Goal: Task Accomplishment & Management: Complete application form

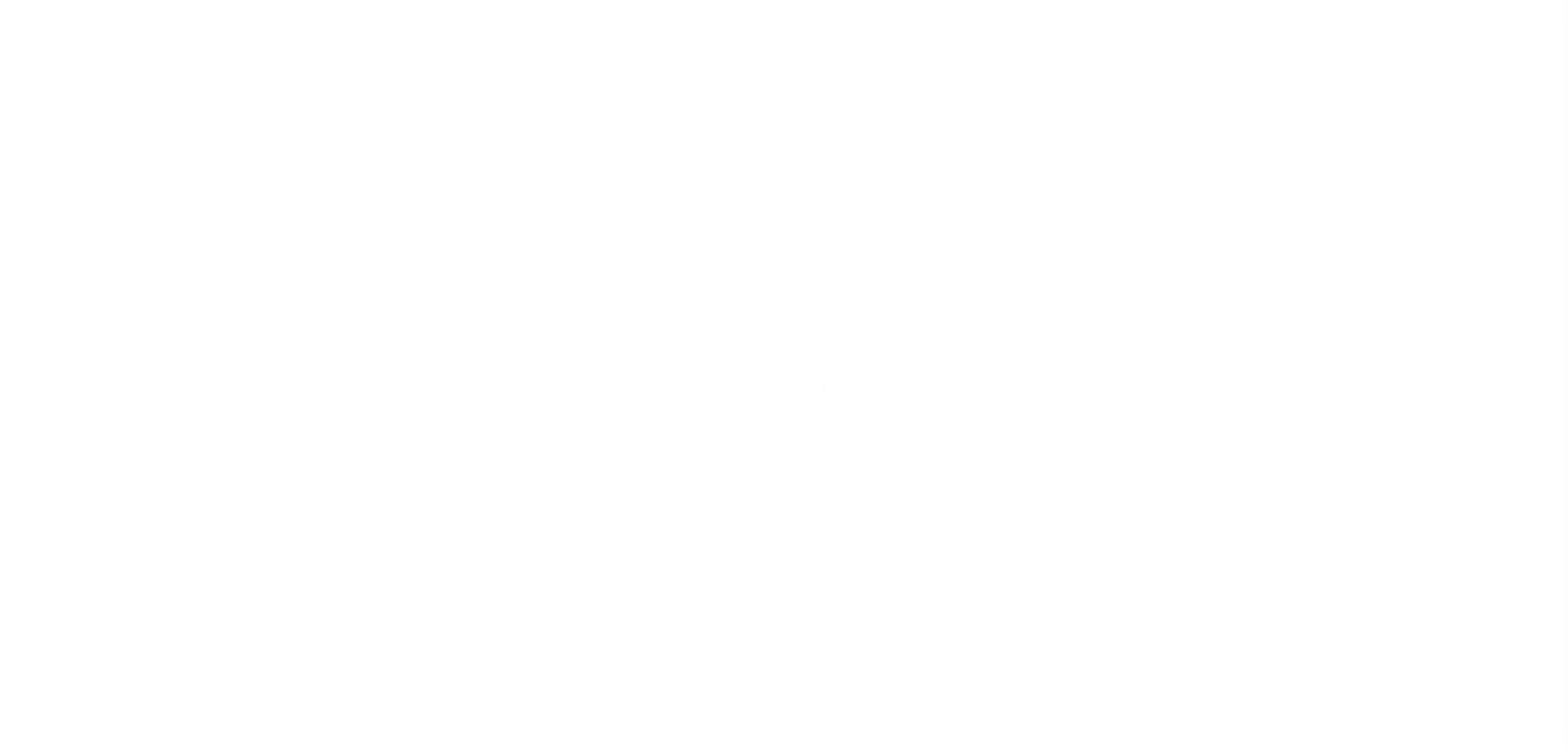
scroll to position [51, 0]
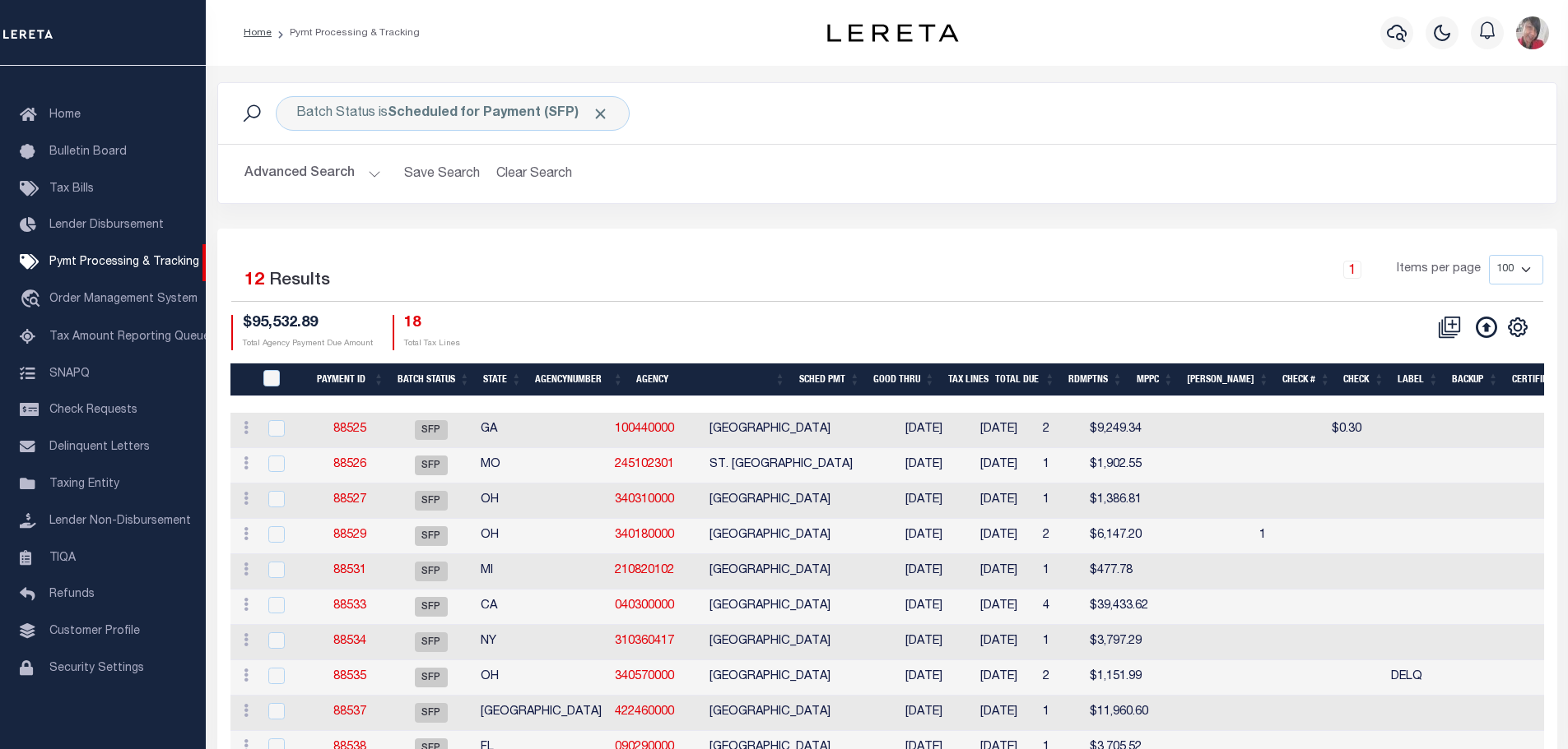
click at [699, 379] on th "Agency" at bounding box center [710, 380] width 162 height 33
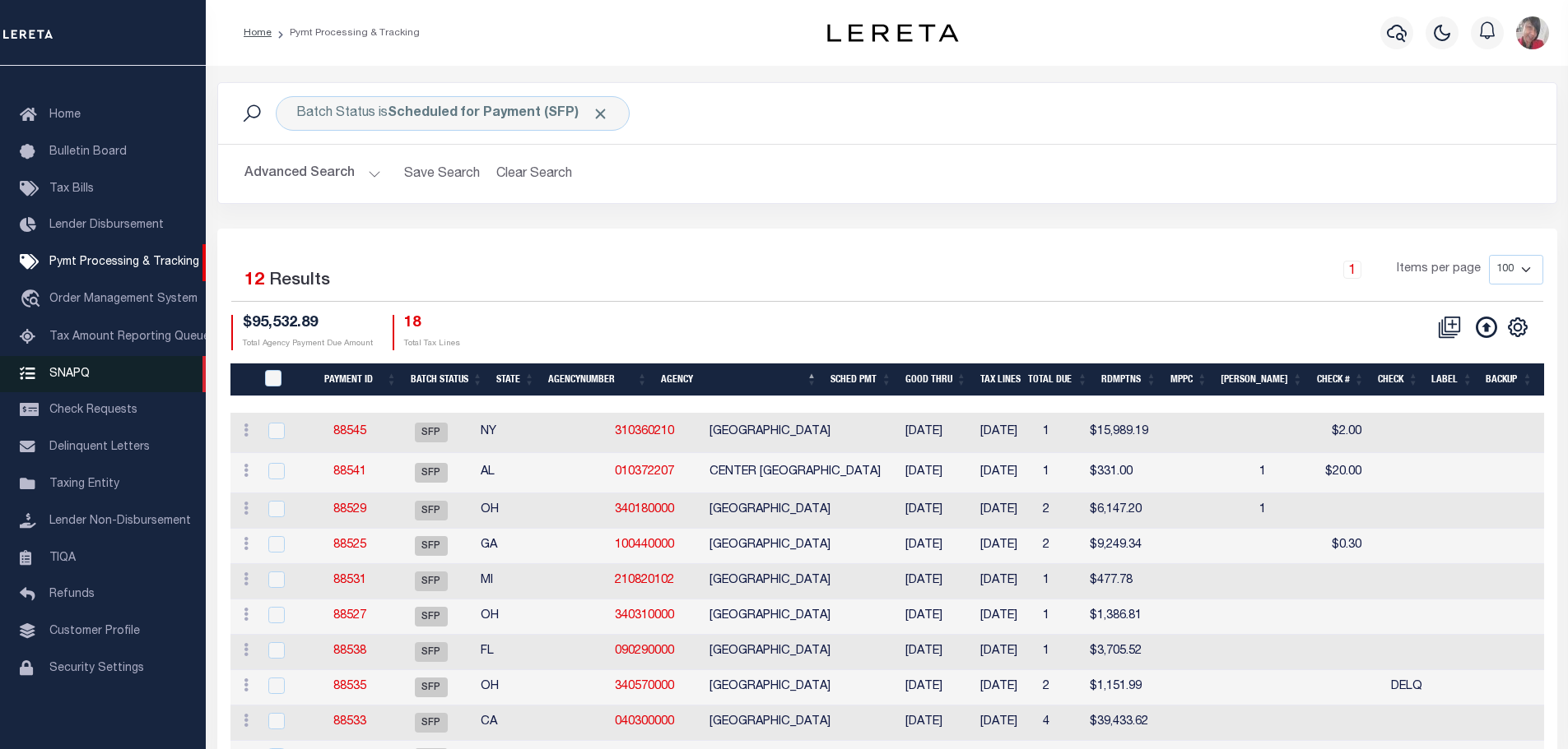
click at [79, 367] on span "SNAPQ" at bounding box center [70, 373] width 41 height 12
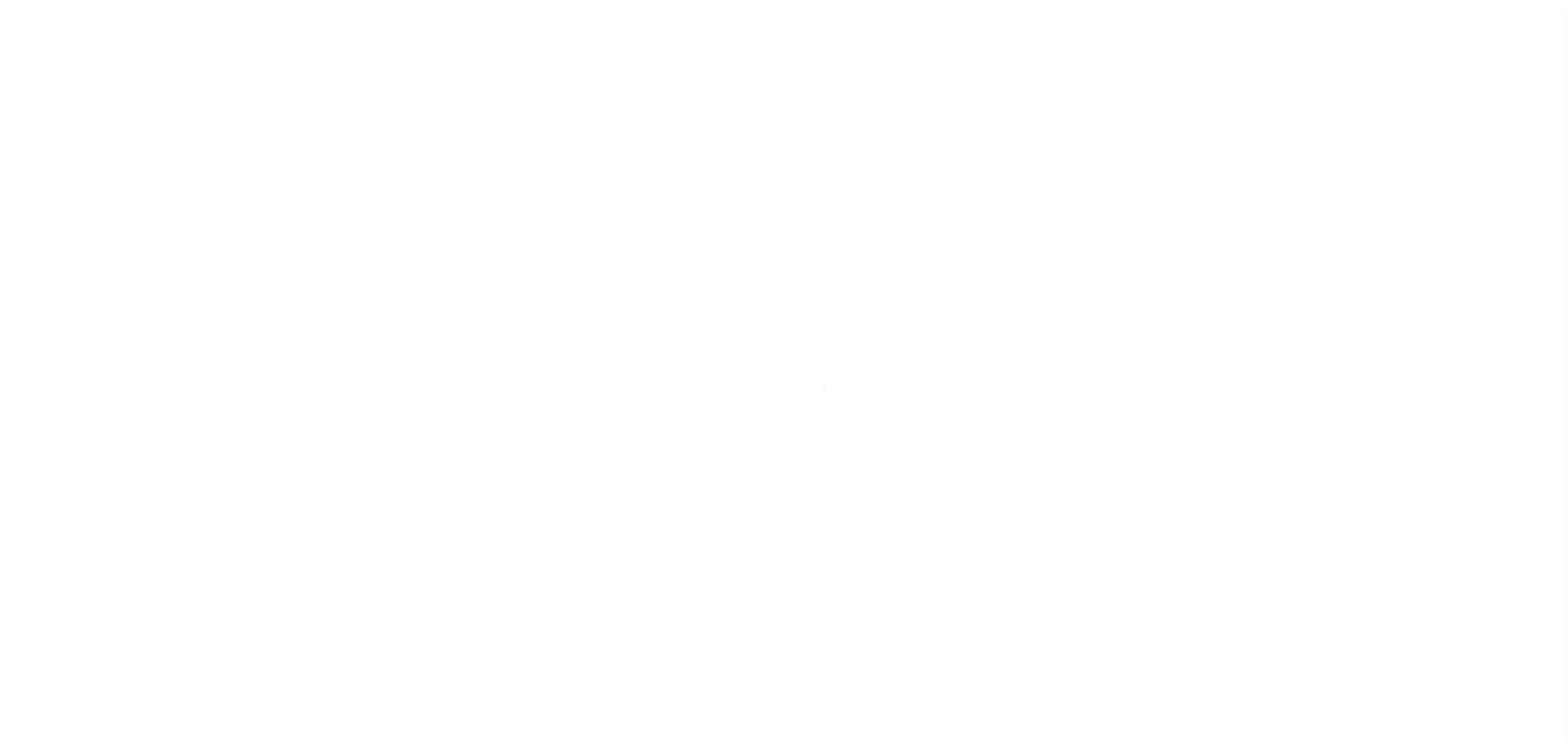
scroll to position [41, 0]
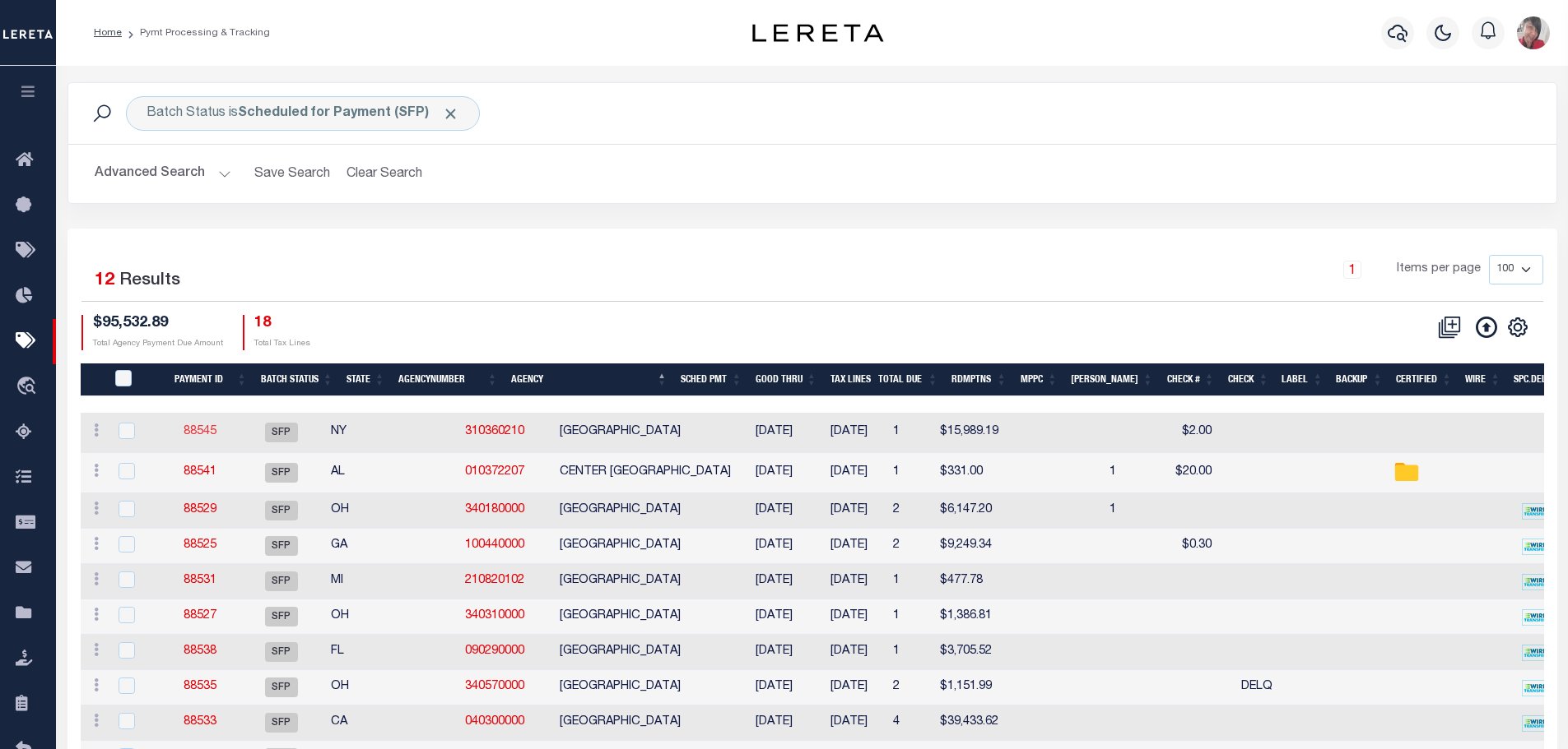
click at [197, 432] on link "88545" at bounding box center [199, 431] width 32 height 12
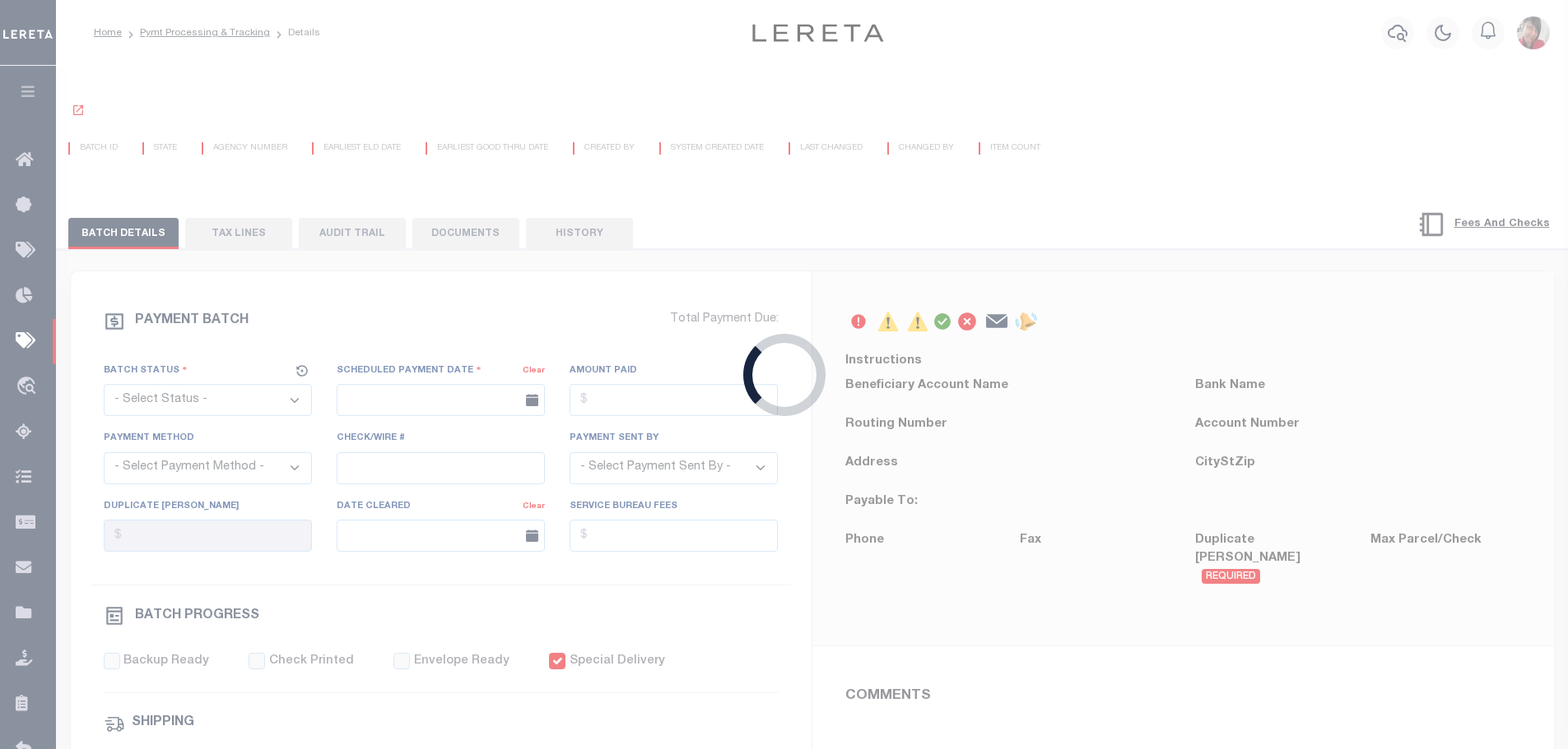
select select "SFP"
type input "[DATE]"
type input "$15,989.19"
select select "Cole, Gloria"
checkbox input "true"
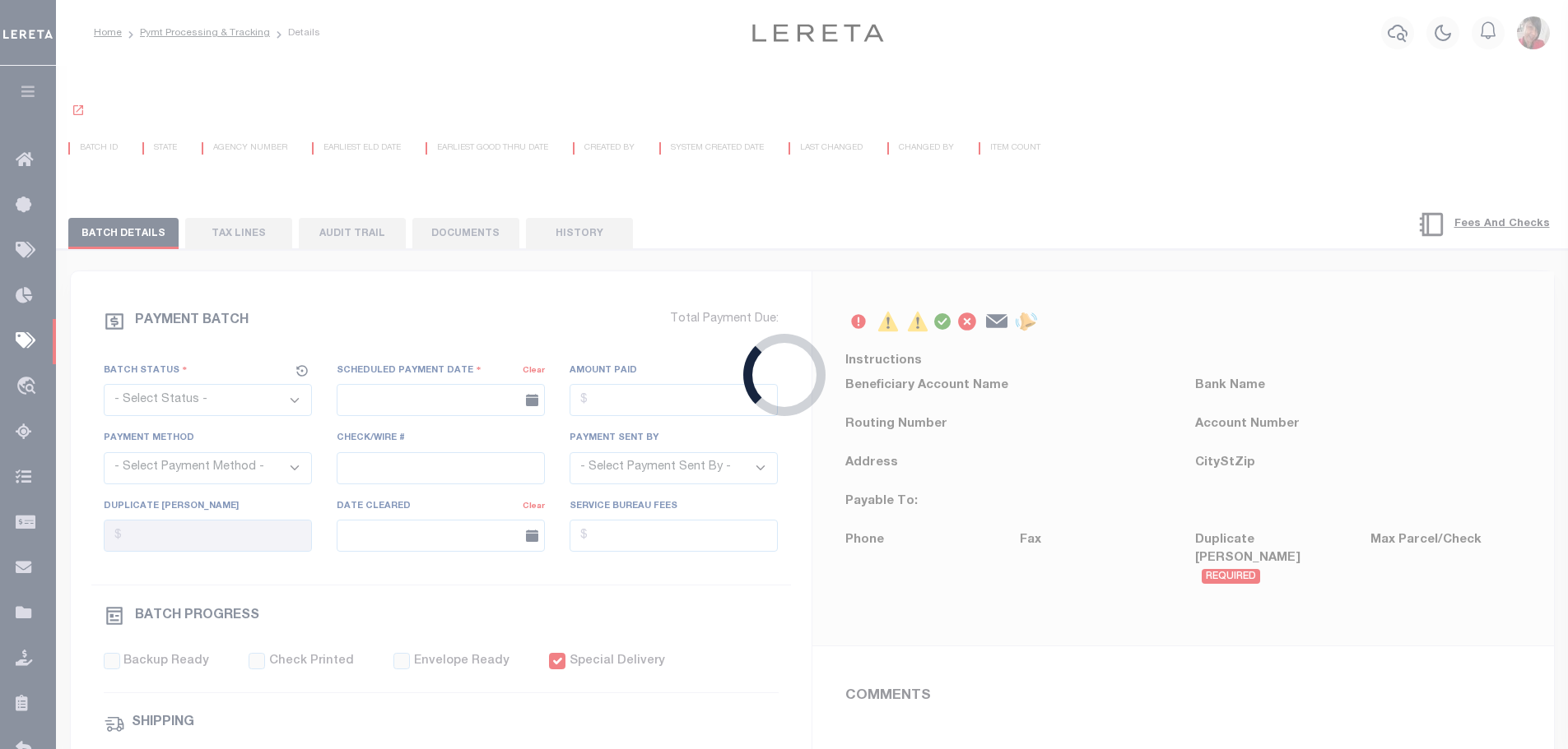
type input "N"
radio input "true"
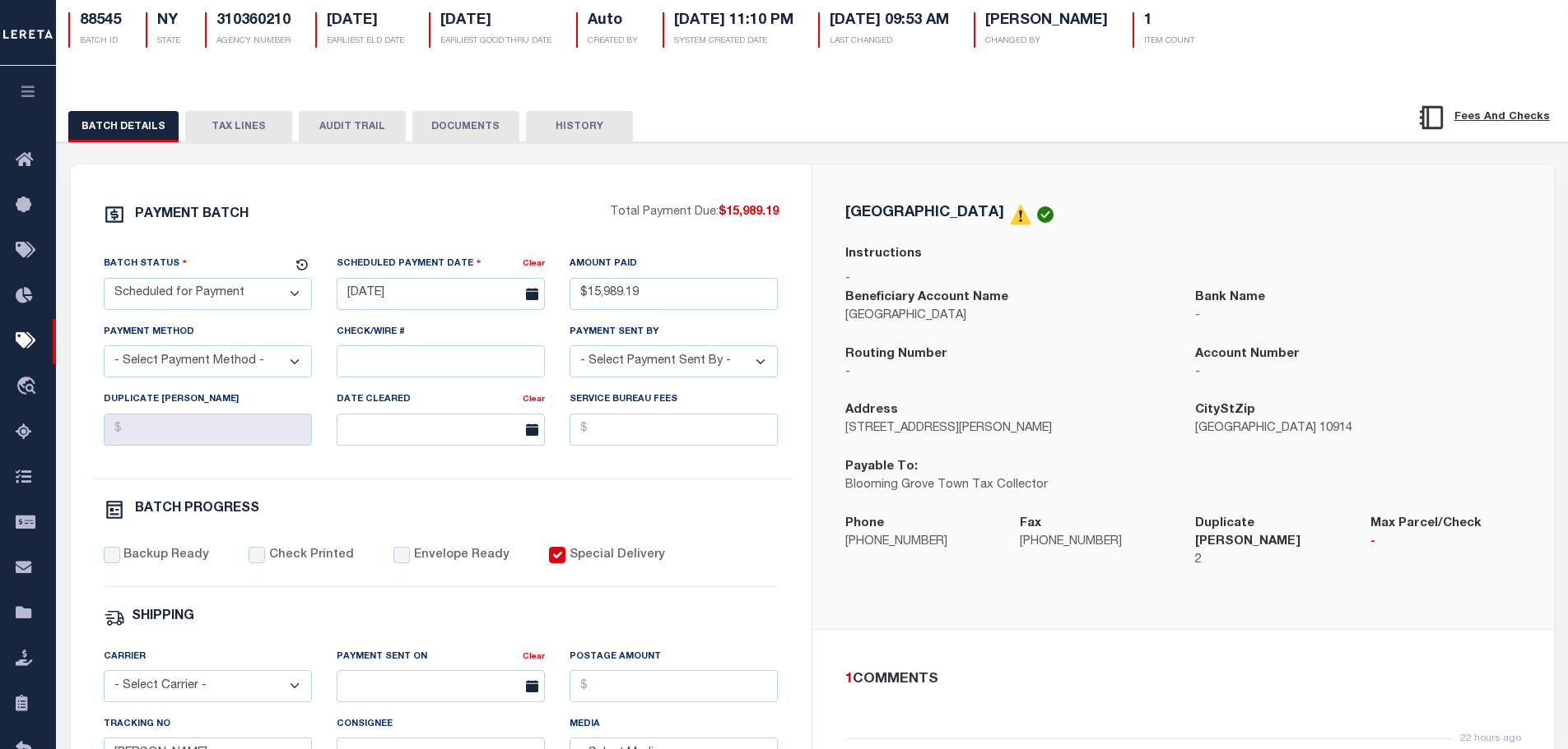
scroll to position [329, 0]
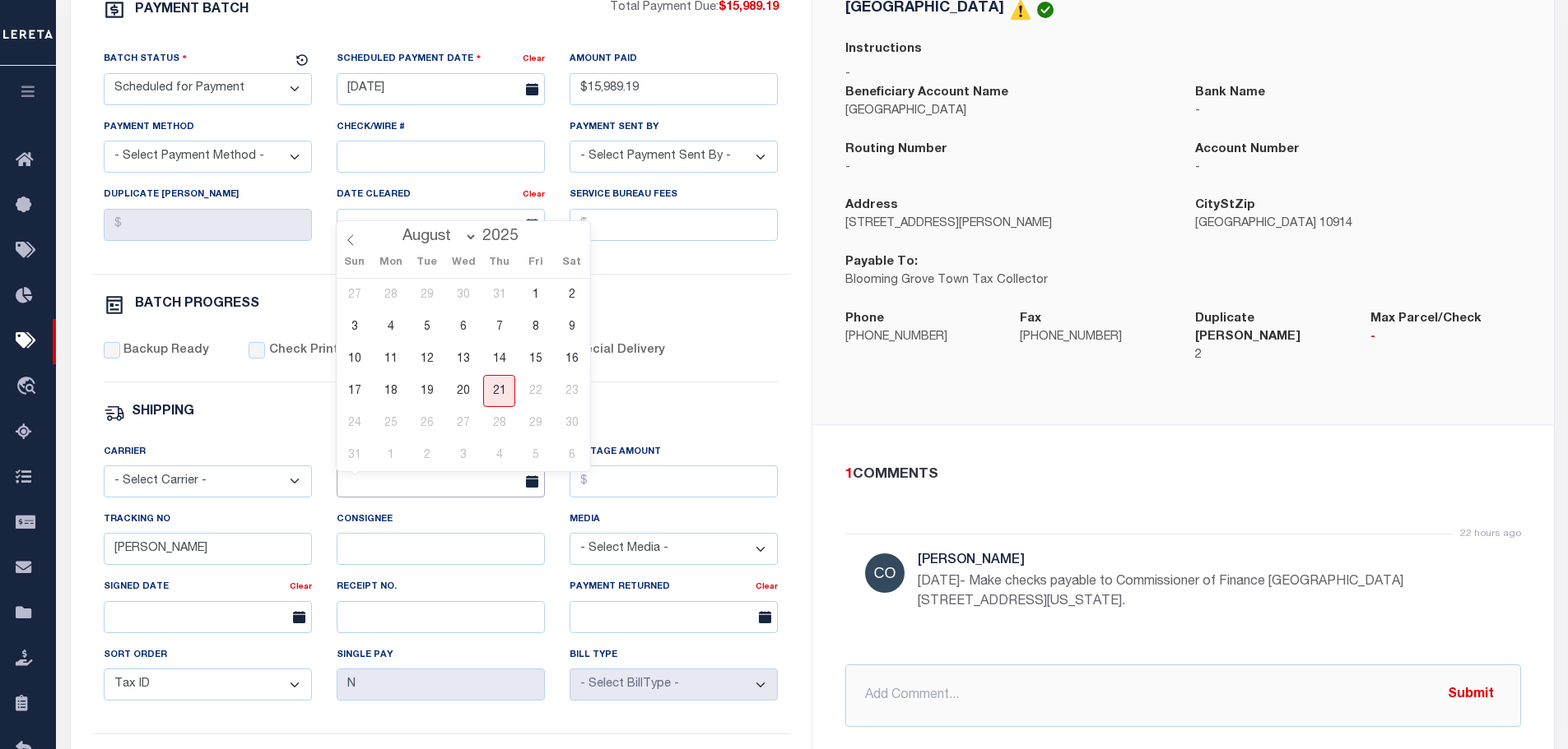
click at [379, 486] on input "text" at bounding box center [441, 482] width 209 height 32
click at [461, 390] on span "20" at bounding box center [463, 392] width 32 height 32
type input "[DATE]"
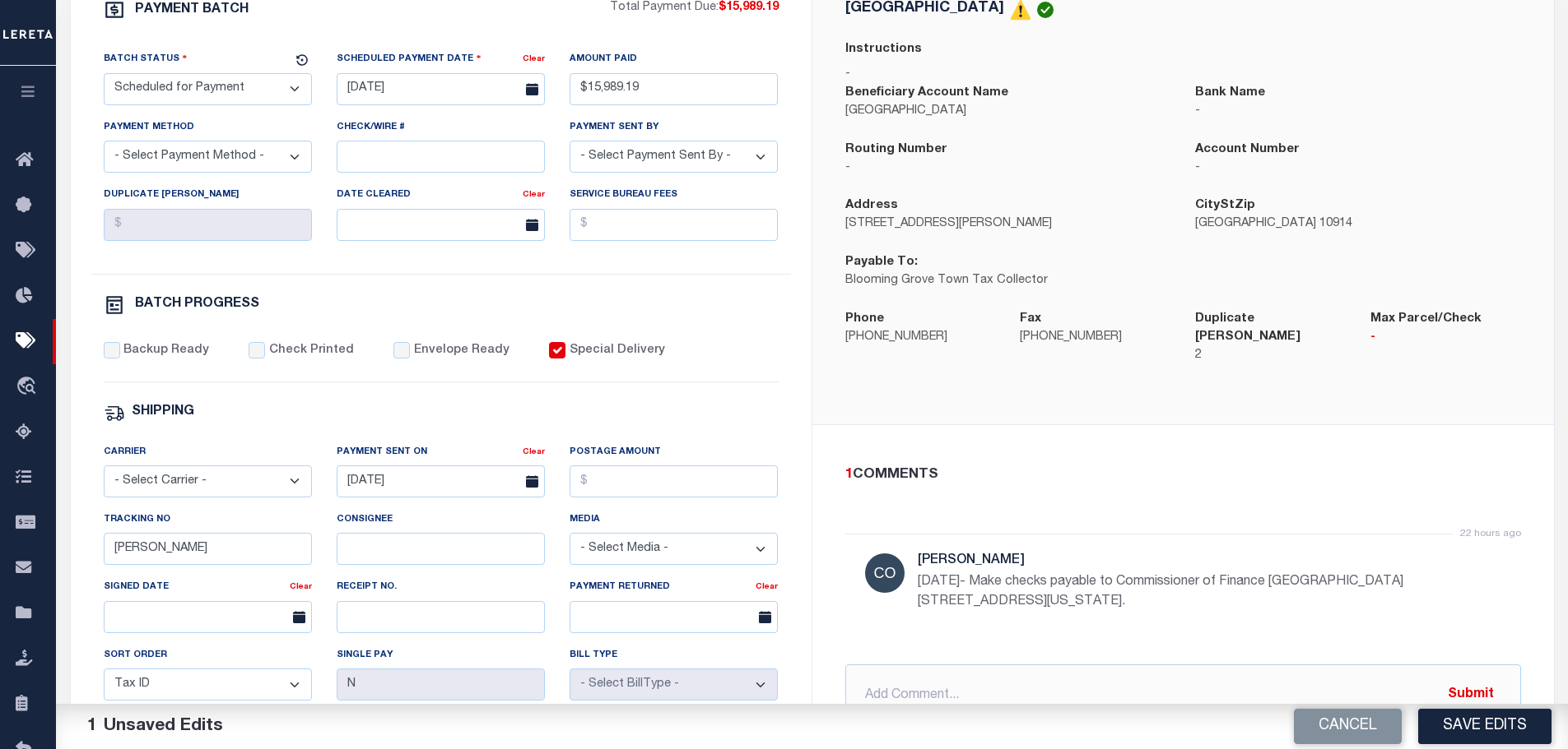
click at [215, 498] on select "- Select Carrier - E-mail Fax Fedex FTP Other UPS USPS" at bounding box center [208, 482] width 209 height 32
select select "FDX"
click at [104, 473] on select "- Select Carrier - E-mail Fax Fedex FTP Other UPS USPS" at bounding box center [208, 482] width 209 height 32
drag, startPoint x: 145, startPoint y: 554, endPoint x: 71, endPoint y: 553, distance: 74.0
click at [73, 554] on div "PAYMENT BATCH Total Payment Due: $15,989.19 Batch Status" at bounding box center [441, 440] width 740 height 963
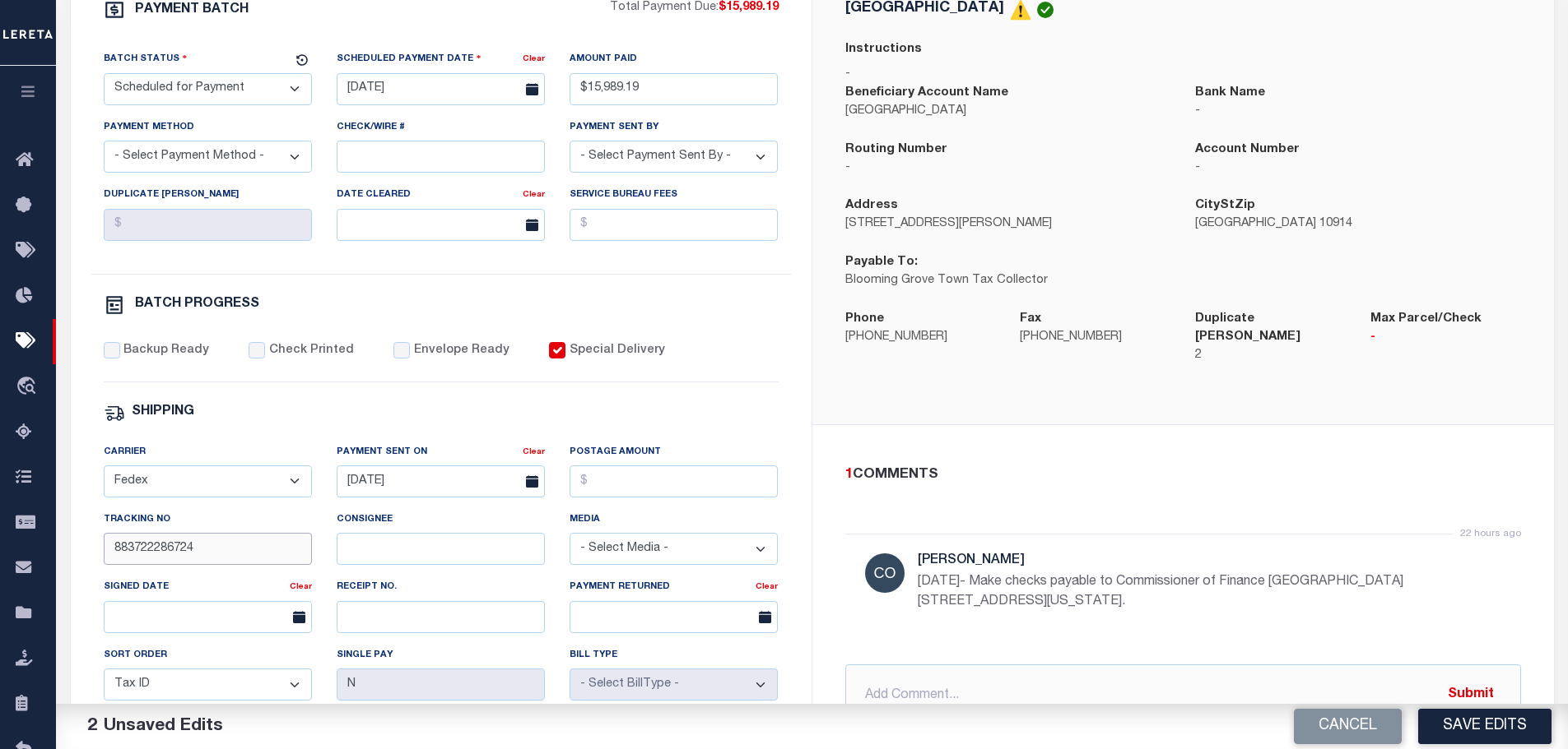
type input "883722286724"
click at [617, 494] on input "Postage Amount" at bounding box center [673, 482] width 209 height 32
type input "$9.65"
click at [257, 97] on select "- Select Status - Scheduled for Payment Ready For Payment Payment Sent Cleared …" at bounding box center [208, 89] width 209 height 32
select select "RFP"
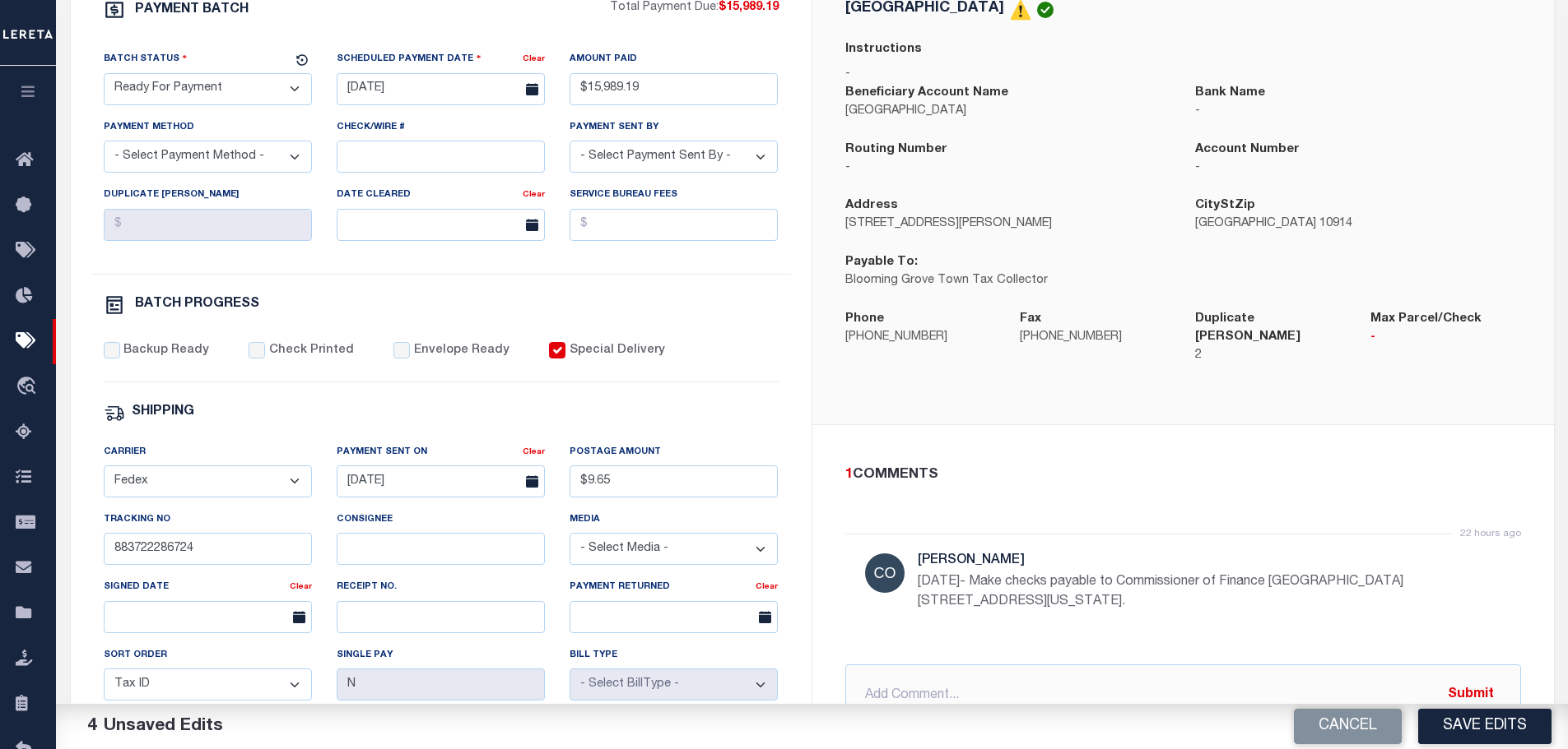
click at [104, 77] on select "- Select Status - Scheduled for Payment Ready For Payment Payment Sent Cleared …" at bounding box center [208, 89] width 209 height 32
click at [206, 156] on select "- Select Payment Method - ACH Certified Check Check Direct Deposit Wire Transfer" at bounding box center [208, 157] width 209 height 32
select select "CCK"
click at [104, 145] on select "- Select Payment Method - ACH Certified Check Check Direct Deposit Wire Transfer" at bounding box center [208, 157] width 209 height 32
click at [375, 170] on input "Check/Wire #" at bounding box center [441, 157] width 209 height 32
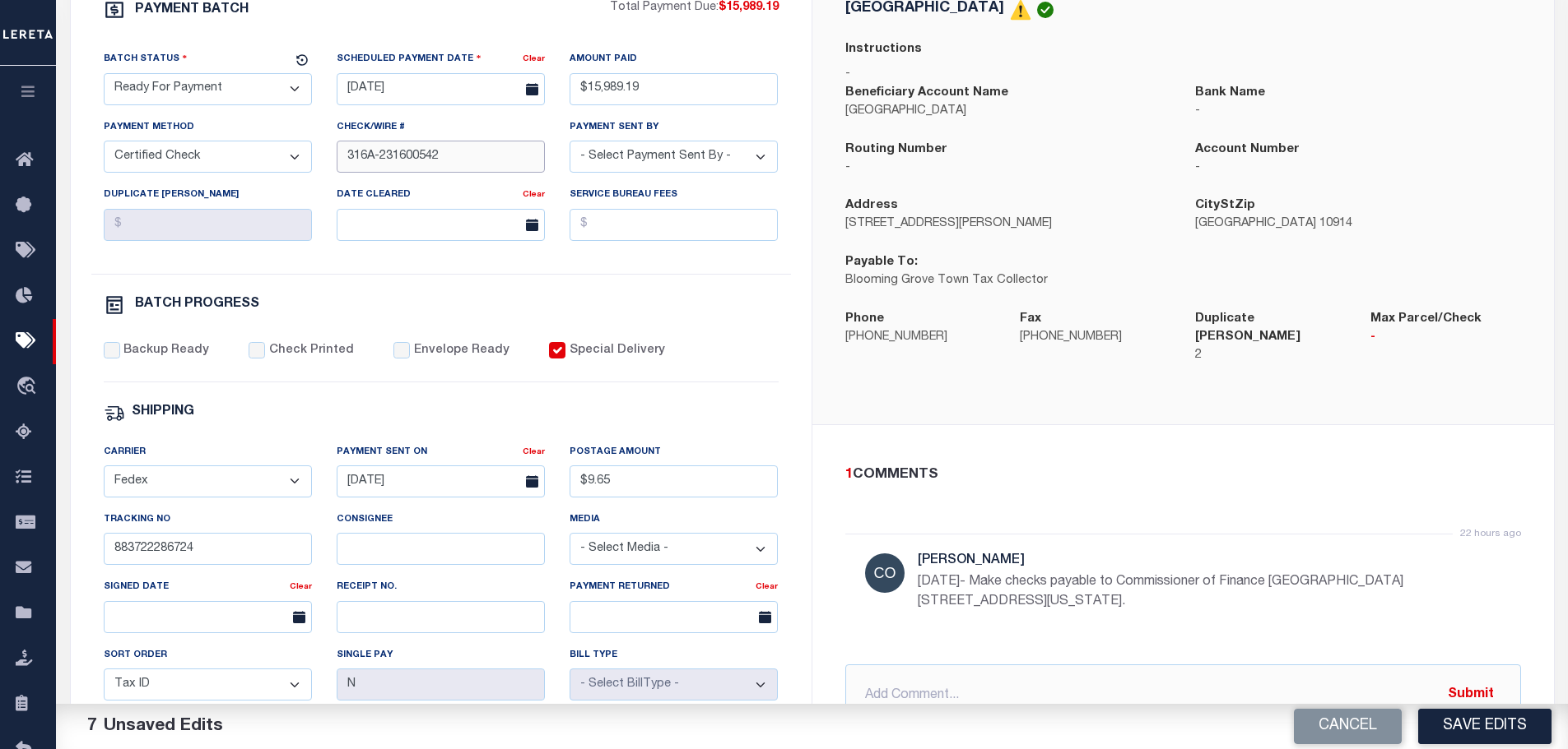
drag, startPoint x: 445, startPoint y: 153, endPoint x: 412, endPoint y: 159, distance: 33.5
click at [412, 158] on input "316A-231600542" at bounding box center [441, 157] width 209 height 32
drag, startPoint x: 416, startPoint y: 161, endPoint x: 286, endPoint y: 153, distance: 130.2
click at [286, 153] on div "Batch Status - Select Status - Scheduled for Payment Ready For Payment Payment …" at bounding box center [441, 162] width 700 height 224
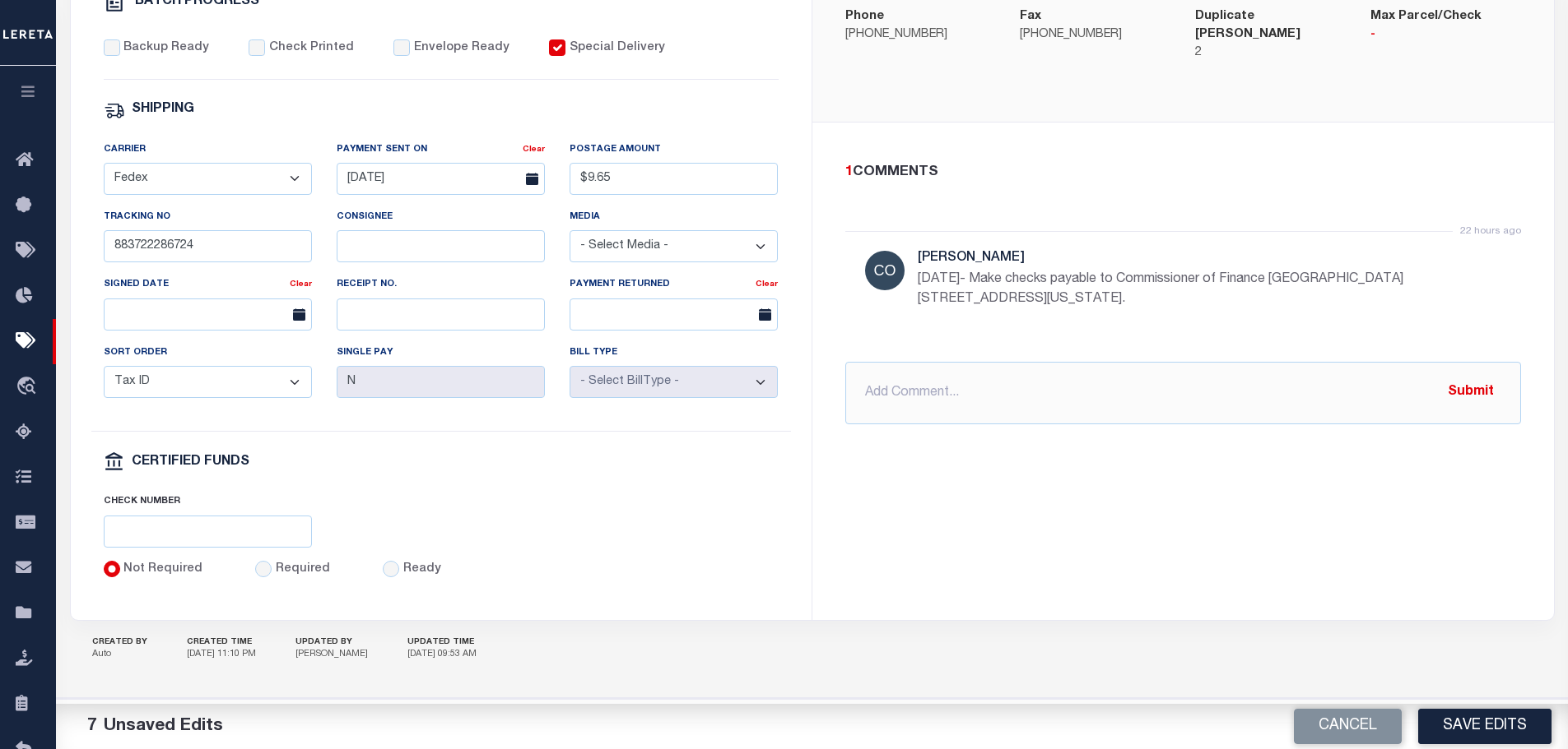
scroll to position [643, 0]
type input "316A-231601513"
drag, startPoint x: 260, startPoint y: 572, endPoint x: 249, endPoint y: 547, distance: 27.3
click at [259, 572] on input "Required" at bounding box center [264, 569] width 16 height 16
radio input "true"
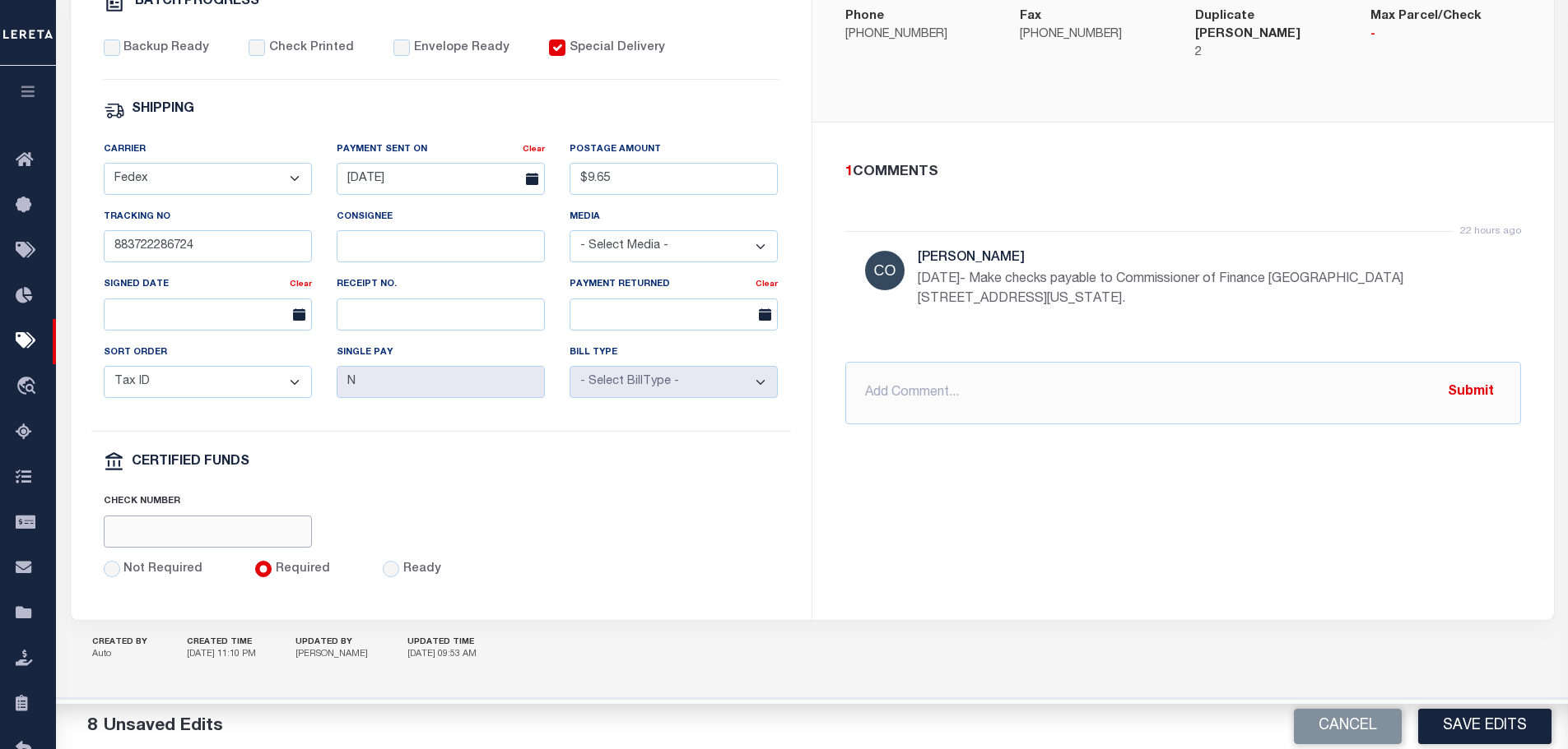
click at [244, 531] on input "text" at bounding box center [208, 532] width 209 height 32
paste input "316A-231601513"
type input "316A-231601513"
click at [1468, 721] on button "Save Edits" at bounding box center [1485, 726] width 134 height 35
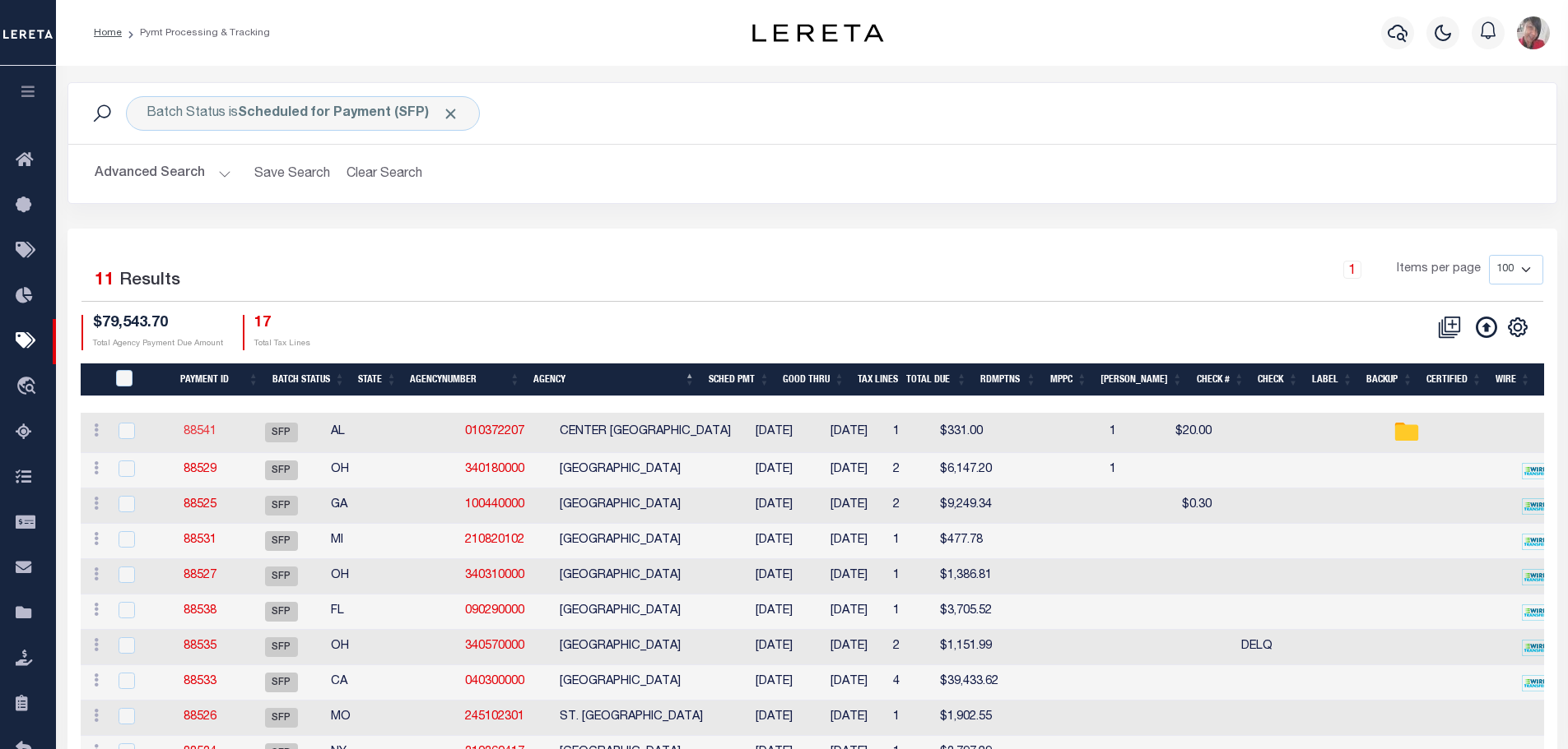
click at [211, 435] on link "88541" at bounding box center [199, 431] width 32 height 12
select select "SFP"
select select
type input "$20"
checkbox input "true"
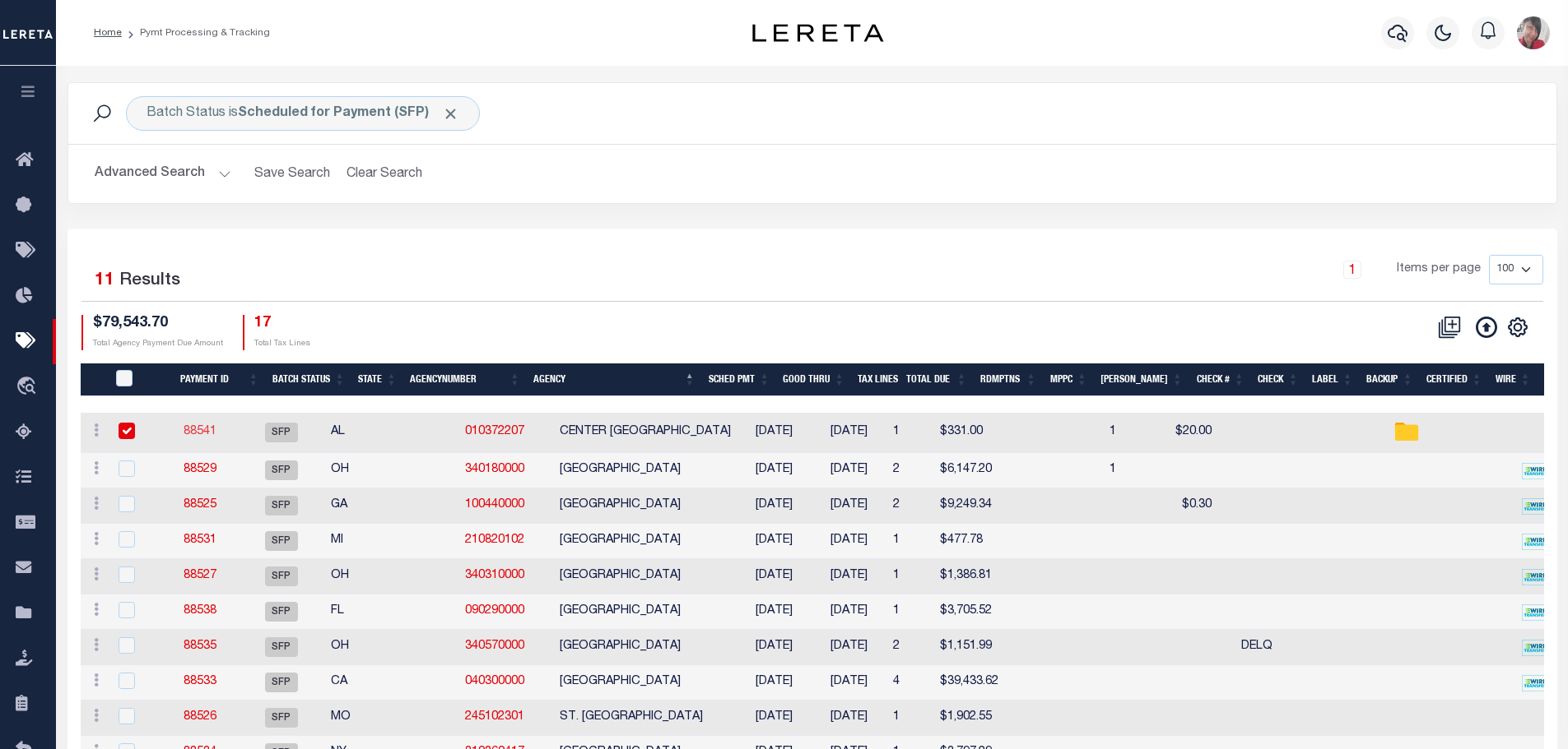
checkbox input "false"
select select
type input "Gloria"
radio input "true"
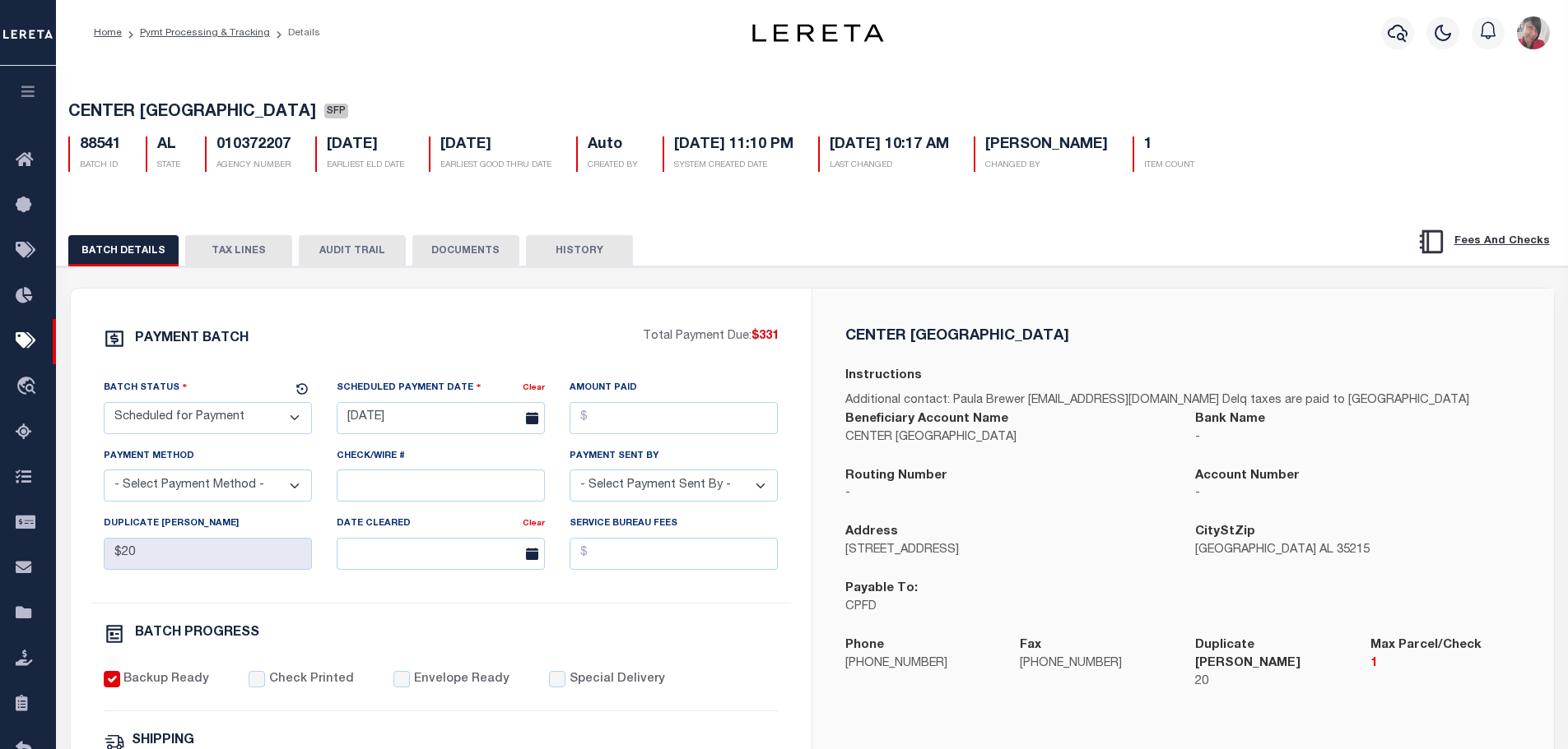
click at [295, 427] on select "- Select Status - Scheduled for Payment Ready For Payment Payment Sent Cleared …" at bounding box center [208, 419] width 209 height 32
select select "RFP"
click at [104, 405] on select "- Select Status - Scheduled for Payment Ready For Payment Payment Sent Cleared …" at bounding box center [208, 419] width 209 height 32
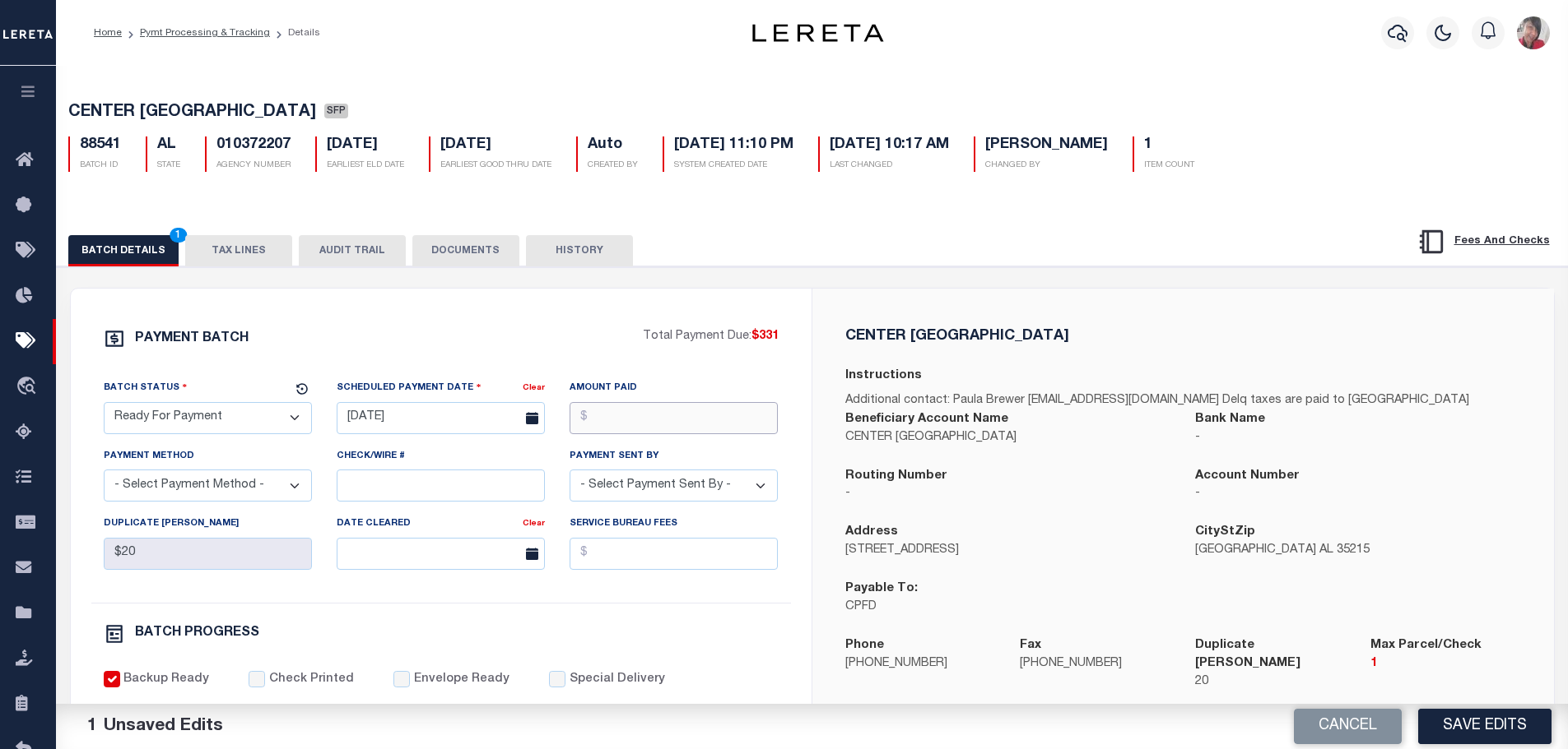
click at [611, 425] on input "Amount Paid" at bounding box center [673, 419] width 209 height 32
type input "$331.00"
drag, startPoint x: 292, startPoint y: 483, endPoint x: 283, endPoint y: 478, distance: 10.3
click at [290, 482] on select "- Select Payment Method - ACH Certified Check Check Direct Deposit Wire Transfer" at bounding box center [208, 486] width 209 height 32
select select "CCK"
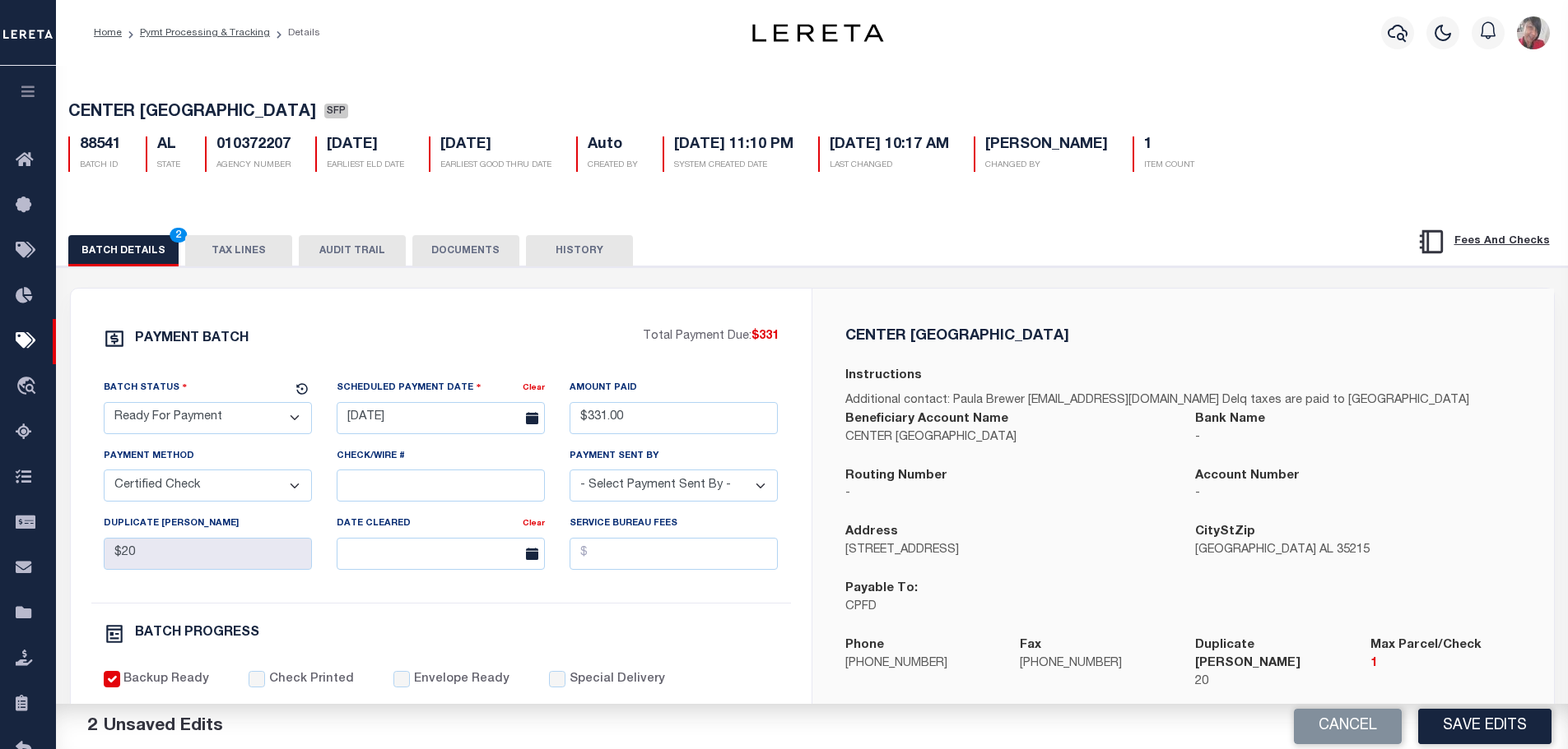
click at [104, 475] on select "- Select Payment Method - ACH Certified Check Check Direct Deposit Wire Transfer" at bounding box center [208, 486] width 209 height 32
click at [361, 485] on input "Check/Wire #" at bounding box center [441, 486] width 209 height 32
paste input "316A-231601513"
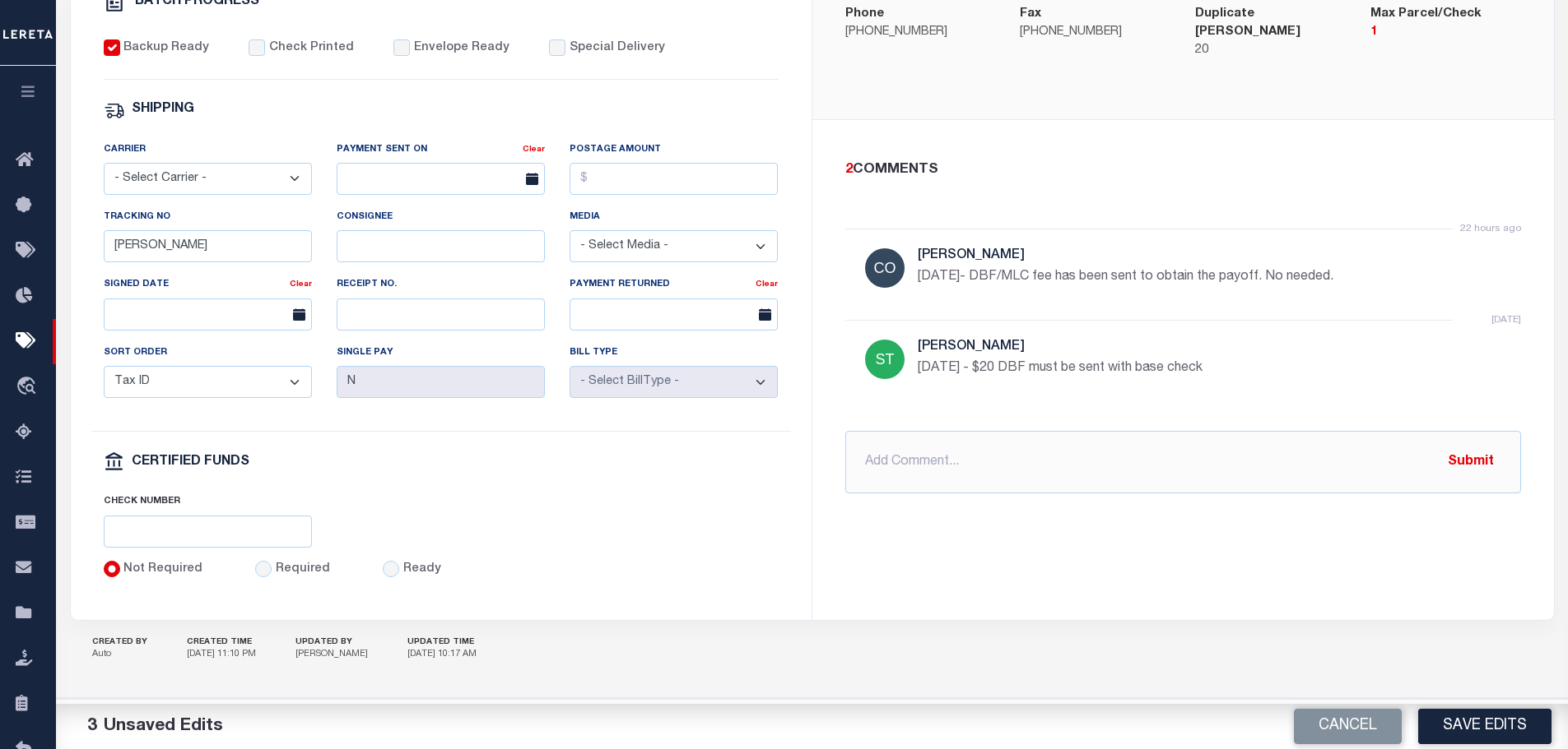
scroll to position [643, 0]
type input "316A-231601514"
click at [255, 572] on input "Required" at bounding box center [264, 569] width 16 height 16
radio input "true"
click at [234, 533] on input "text" at bounding box center [208, 532] width 209 height 32
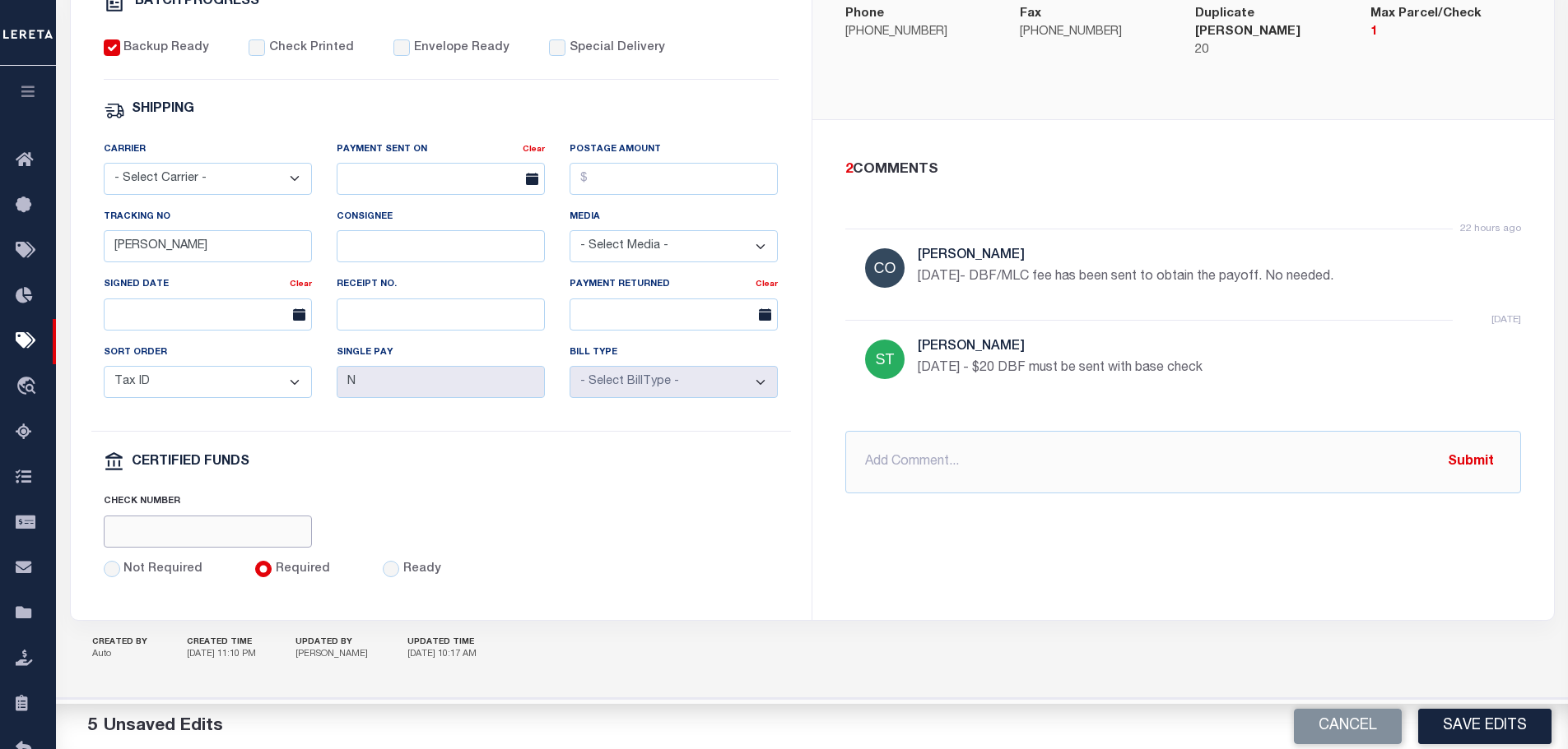
paste input "316A-231601513"
type input "316A-231601514"
click at [259, 174] on select "- Select Carrier - E-mail Fax Fedex FTP Other UPS USPS" at bounding box center [208, 179] width 209 height 32
select select "FDX"
click at [104, 162] on select "- Select Carrier - E-mail Fax Fedex FTP Other UPS USPS" at bounding box center [208, 179] width 209 height 32
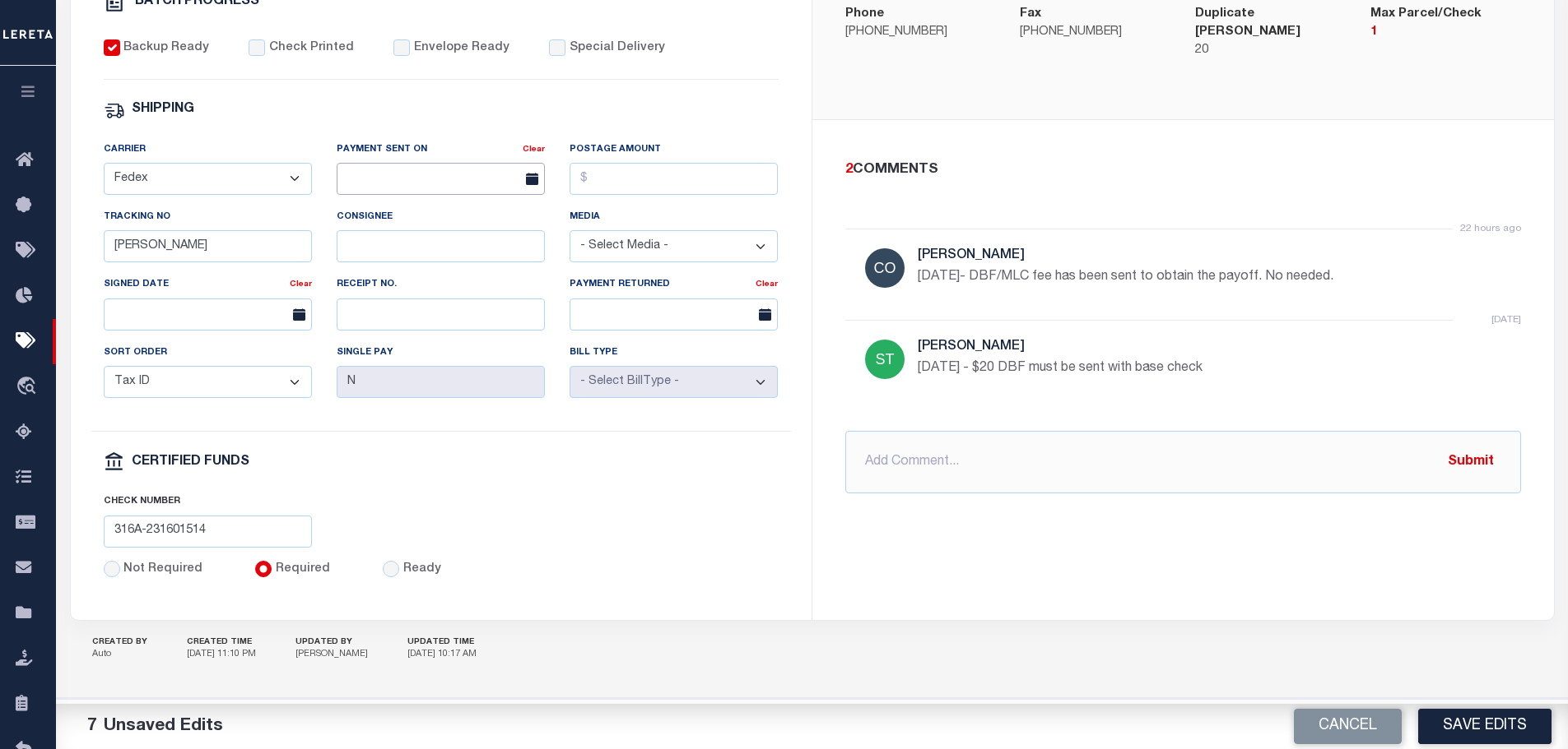
click at [352, 180] on input "text" at bounding box center [441, 179] width 209 height 32
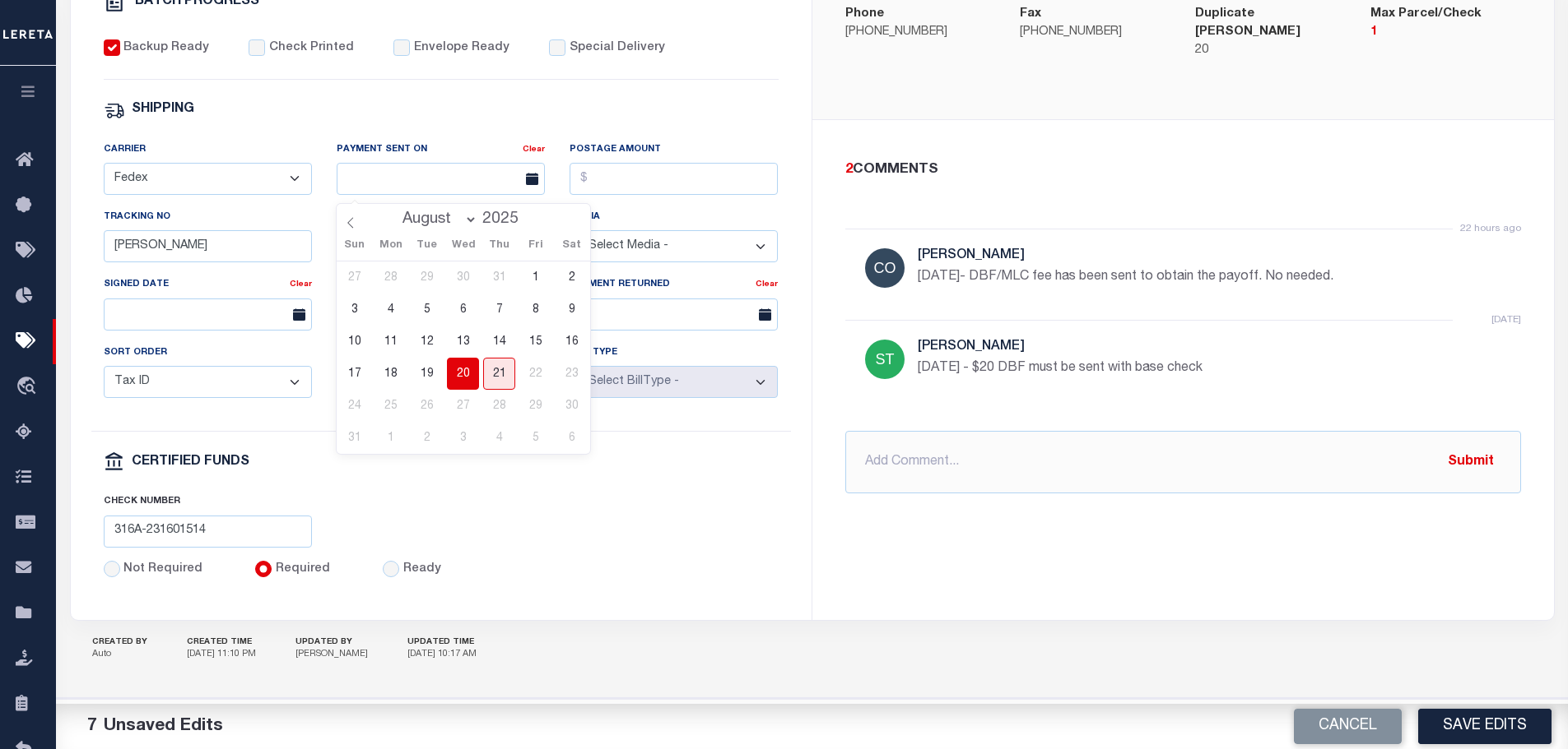
drag, startPoint x: 459, startPoint y: 356, endPoint x: 501, endPoint y: 287, distance: 80.8
click at [458, 358] on span "20" at bounding box center [463, 374] width 32 height 32
type input "[DATE]"
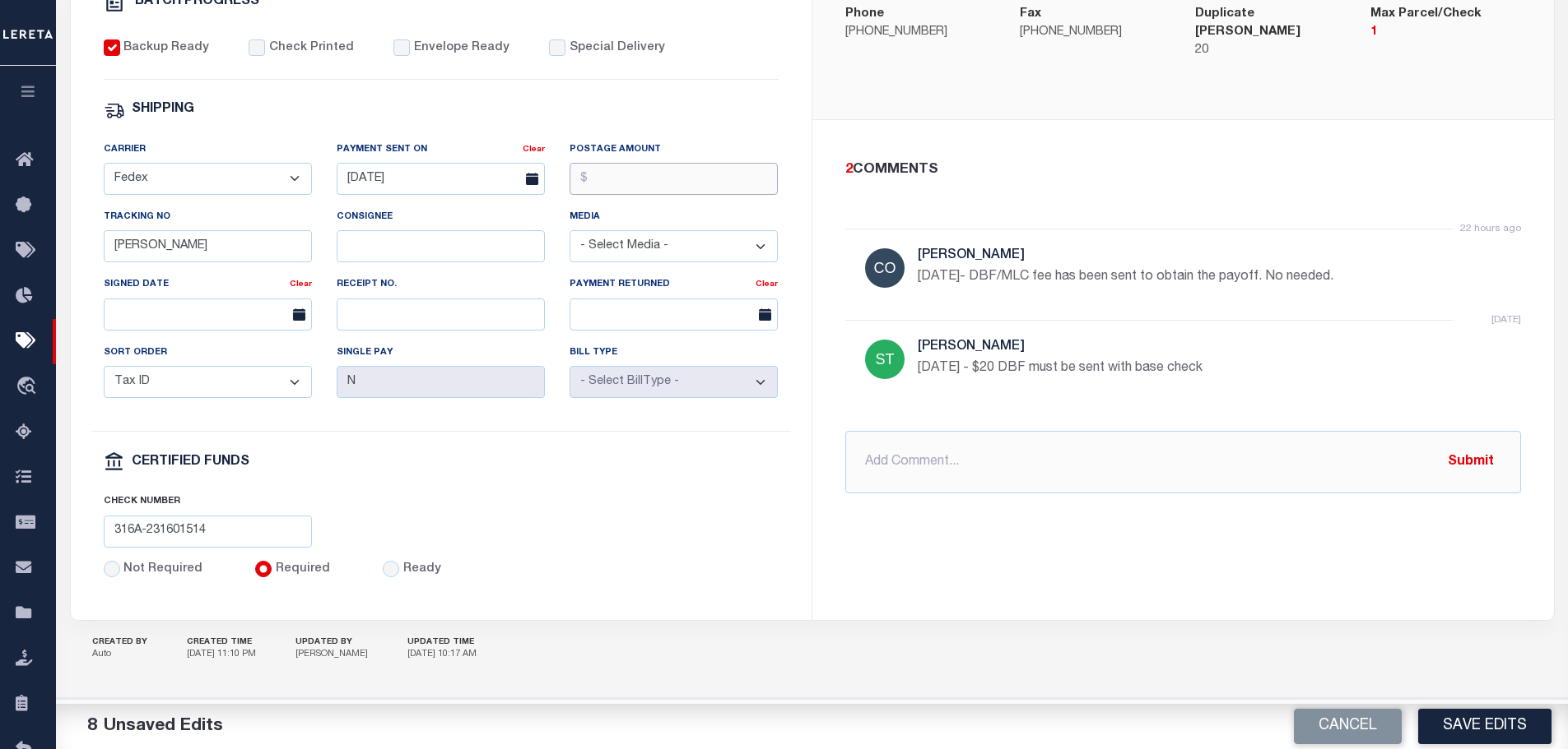
click at [594, 175] on input "Postage Amount" at bounding box center [673, 179] width 209 height 32
drag, startPoint x: 623, startPoint y: 177, endPoint x: 579, endPoint y: 172, distance: 44.3
click at [579, 172] on input "$9.65" at bounding box center [673, 179] width 209 height 32
type input "$25.44"
drag, startPoint x: 166, startPoint y: 248, endPoint x: 68, endPoint y: 253, distance: 98.1
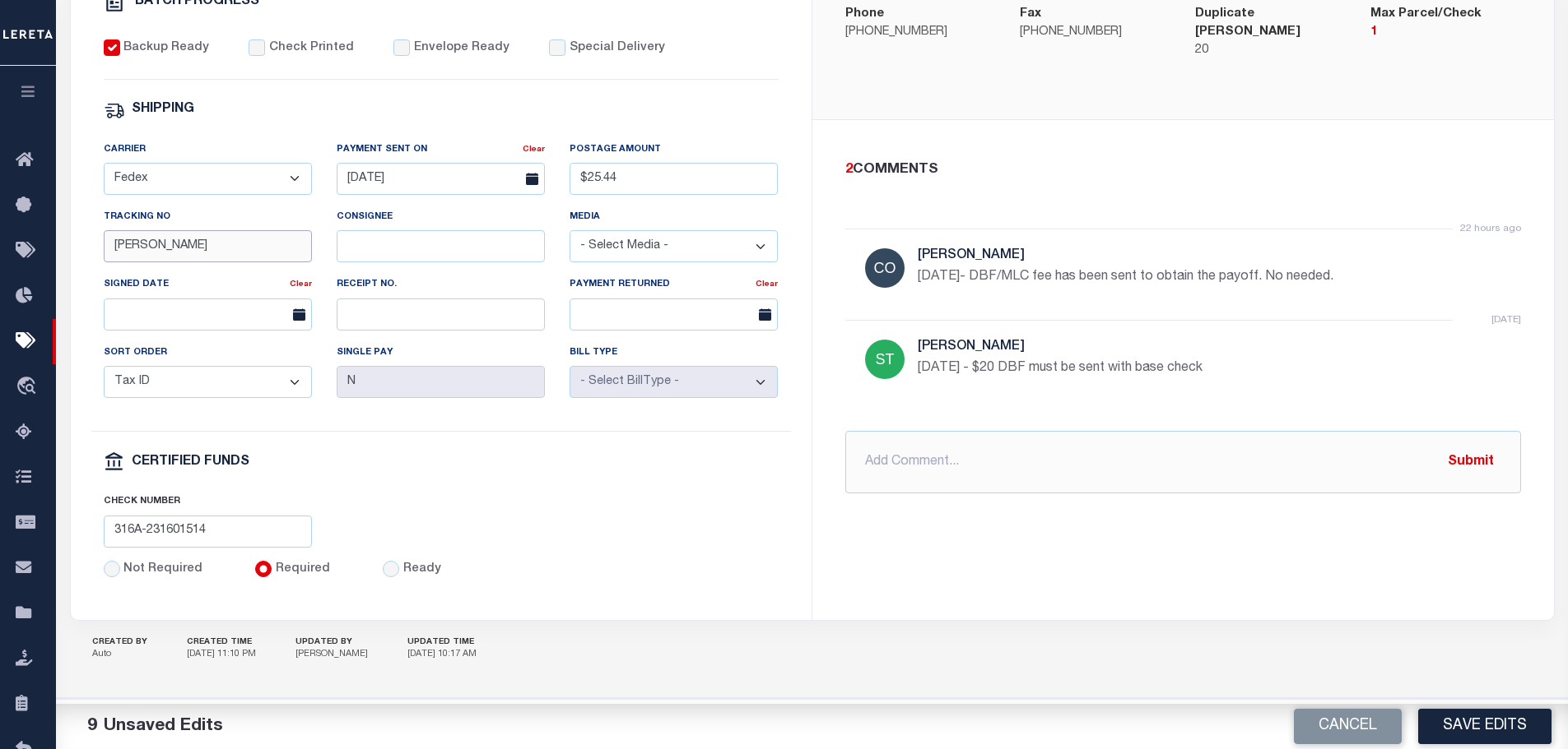
click at [68, 253] on div "PAYMENT BATCH Total Payment Due: $331 Batch Status" at bounding box center [812, 167] width 1527 height 1065
type input "883722459715"
click at [261, 40] on div "Check Printed" at bounding box center [301, 49] width 106 height 18
click at [396, 42] on input "Envelope Ready" at bounding box center [402, 48] width 16 height 16
checkbox input "true"
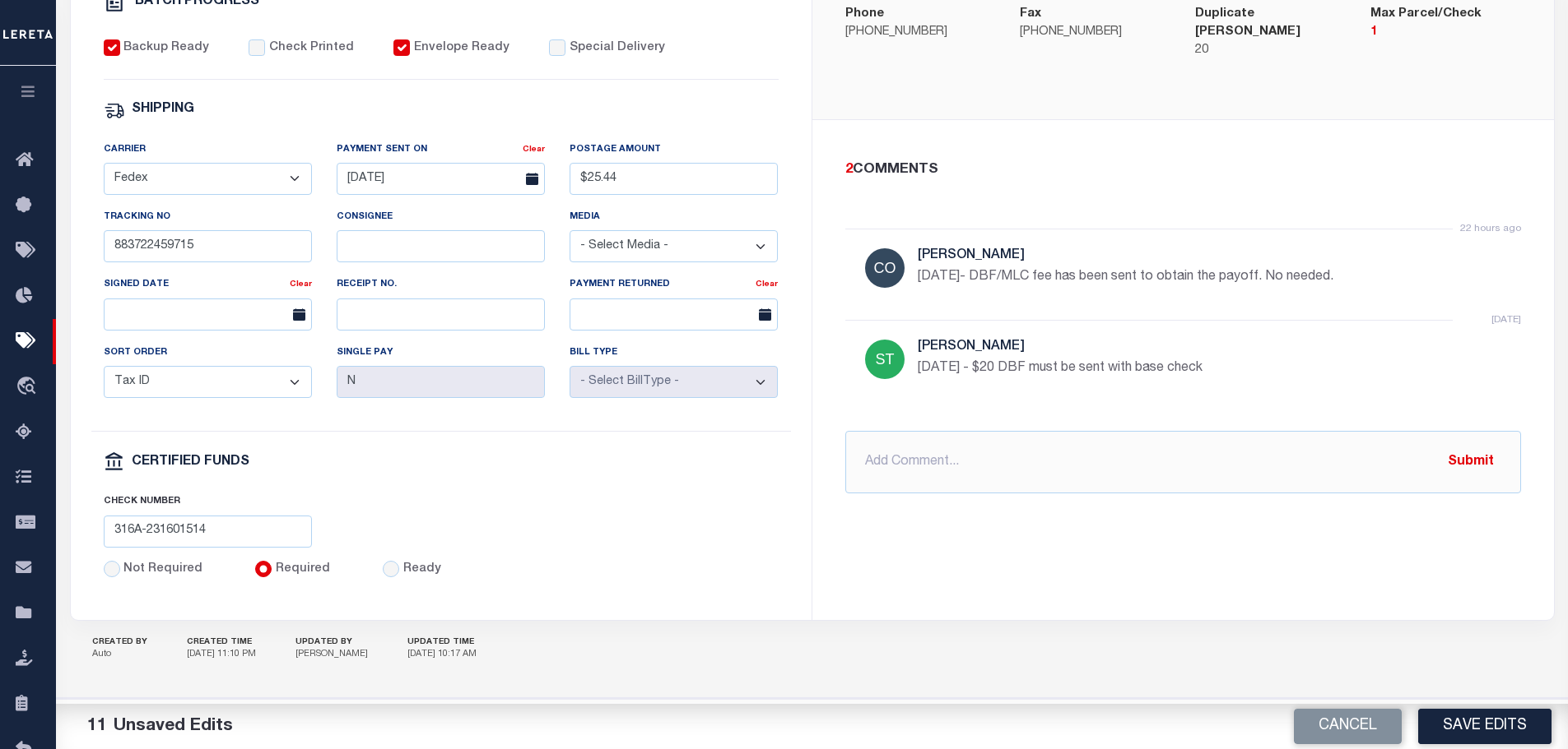
click at [238, 40] on div "Backup Ready Check Printed Envelope Ready Special Delivery" at bounding box center [441, 60] width 674 height 41
click at [258, 42] on input "Check Printed" at bounding box center [256, 48] width 16 height 16
checkbox input "true"
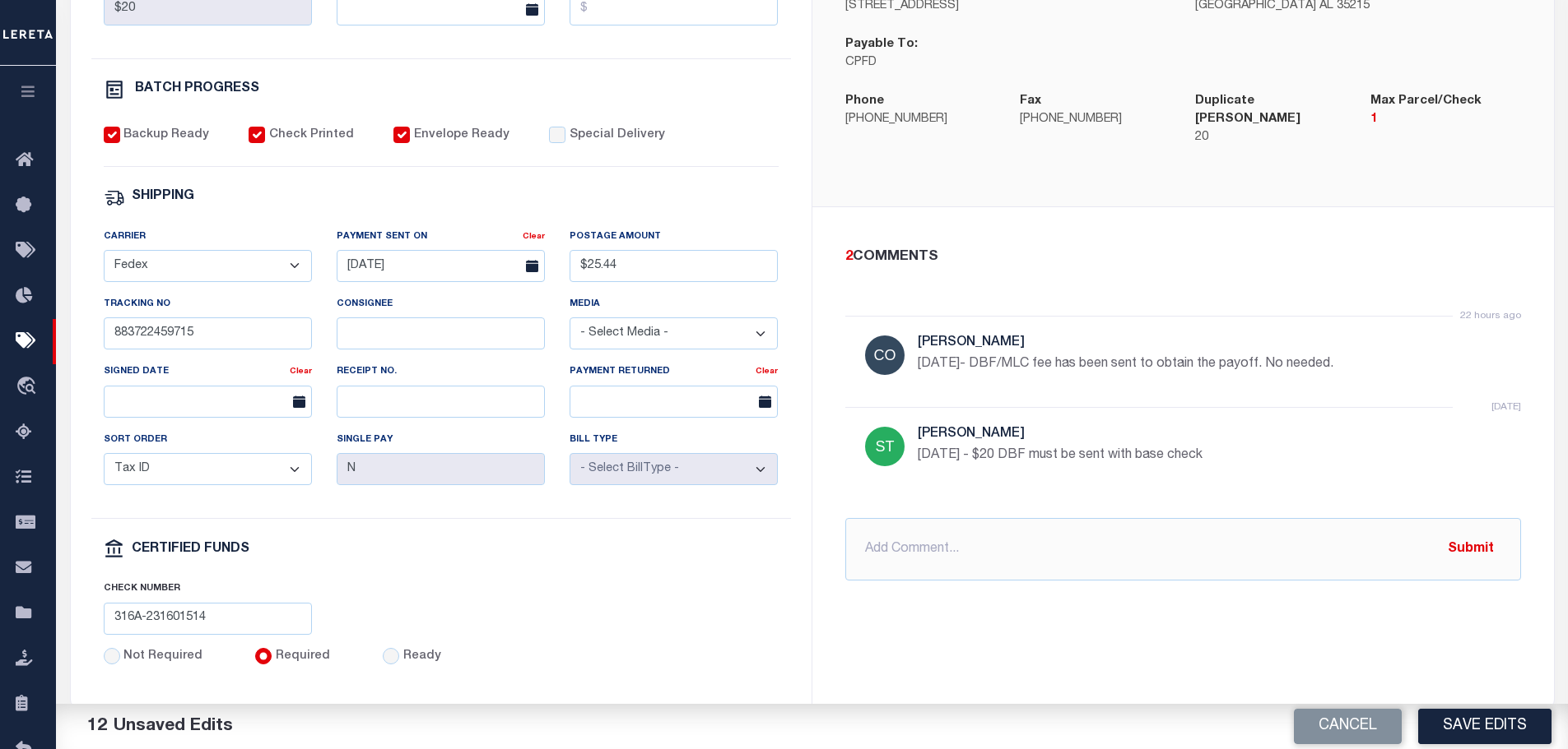
scroll to position [560, 0]
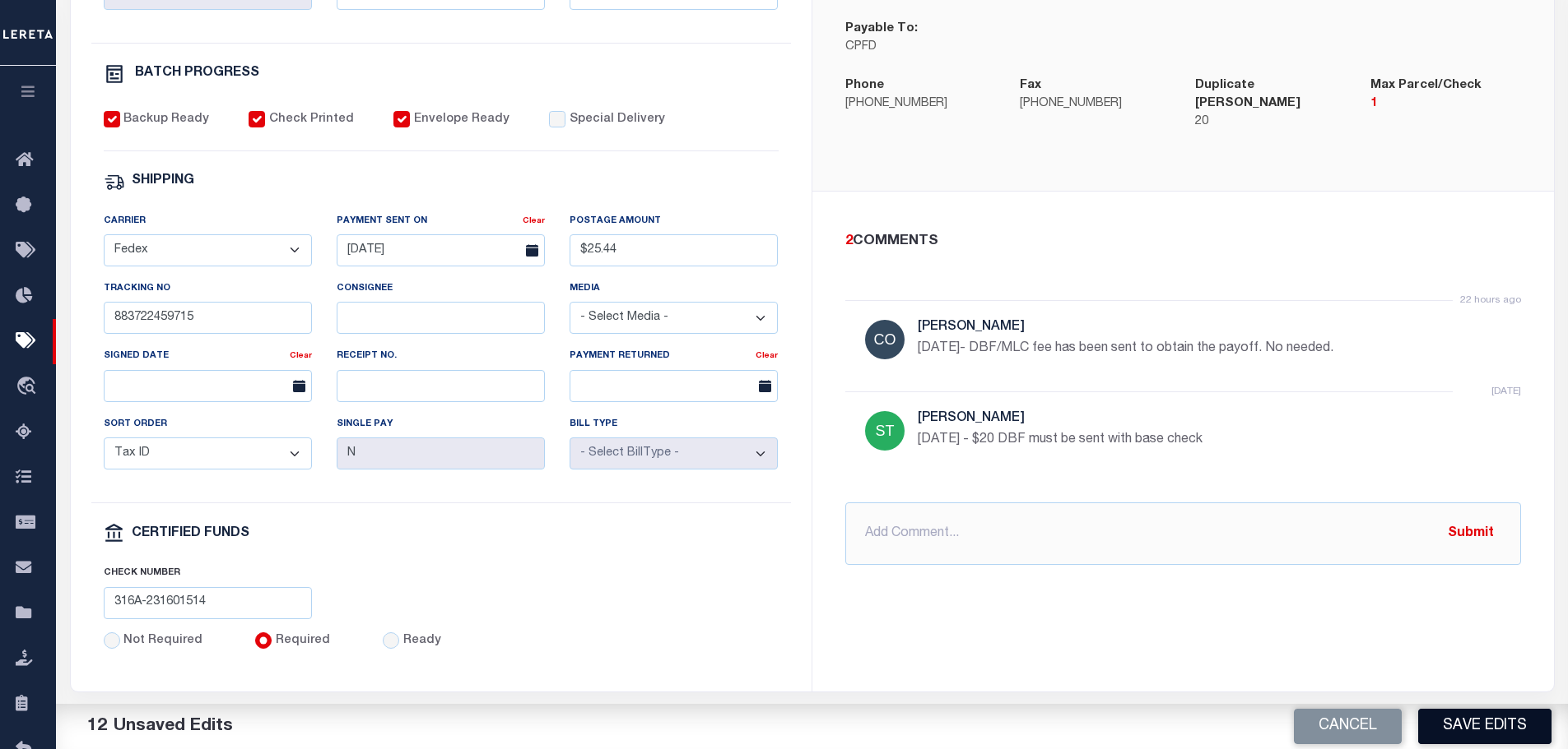
click at [1505, 728] on button "Save Edits" at bounding box center [1485, 726] width 134 height 35
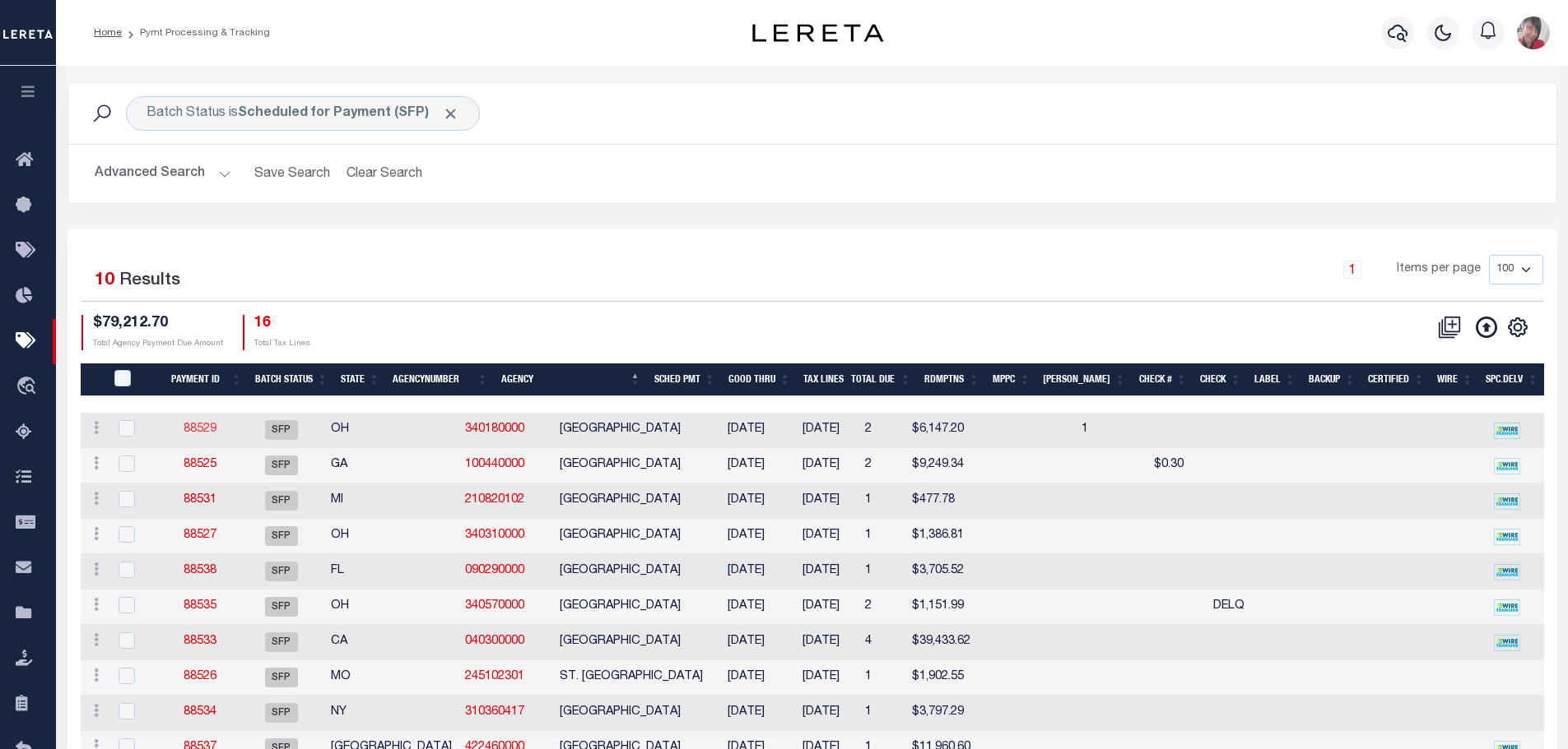
click at [214, 424] on link "88529" at bounding box center [199, 429] width 32 height 12
select select "SFP"
type input "[DATE]"
select select
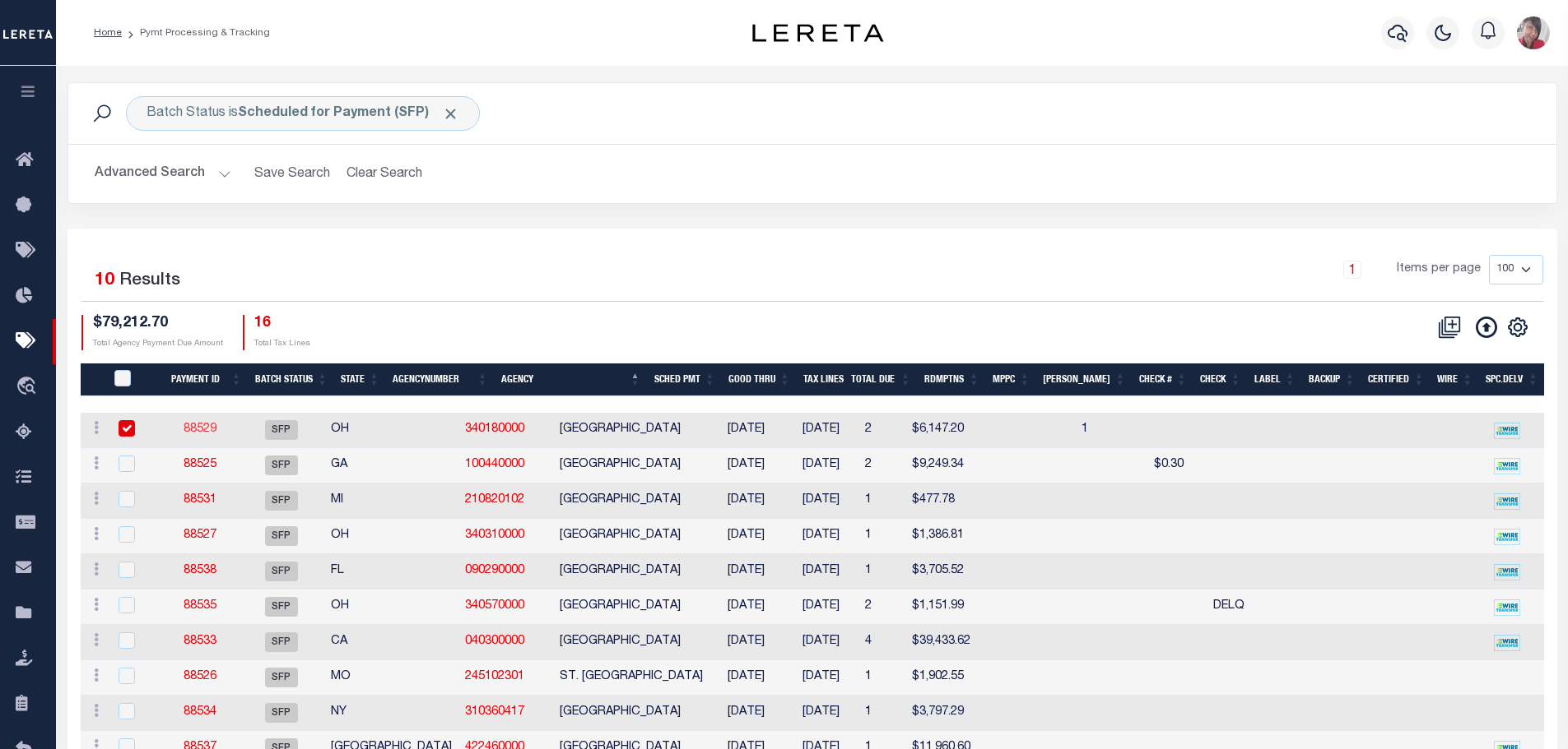
checkbox input "false"
select select
type input "Gloria"
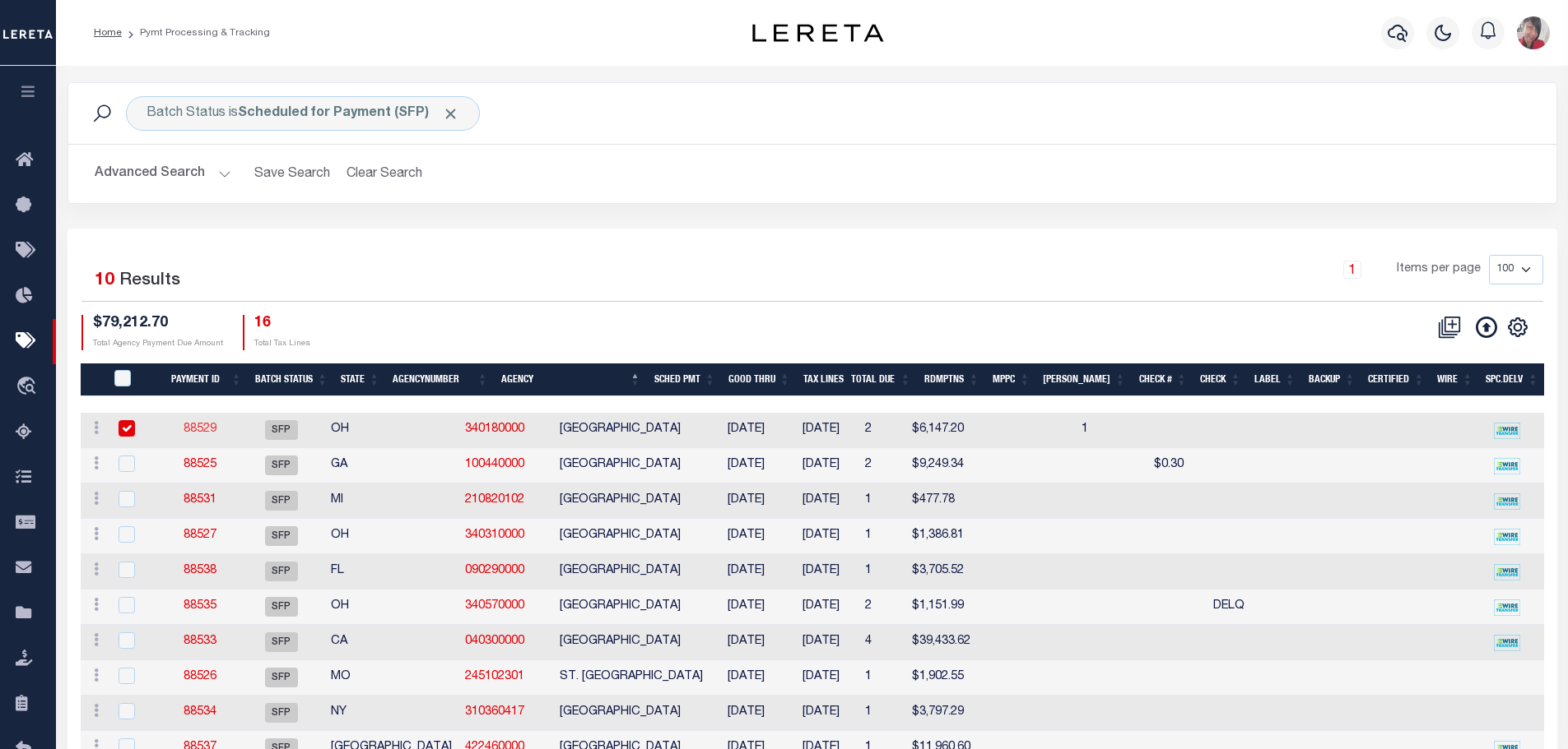
radio input "true"
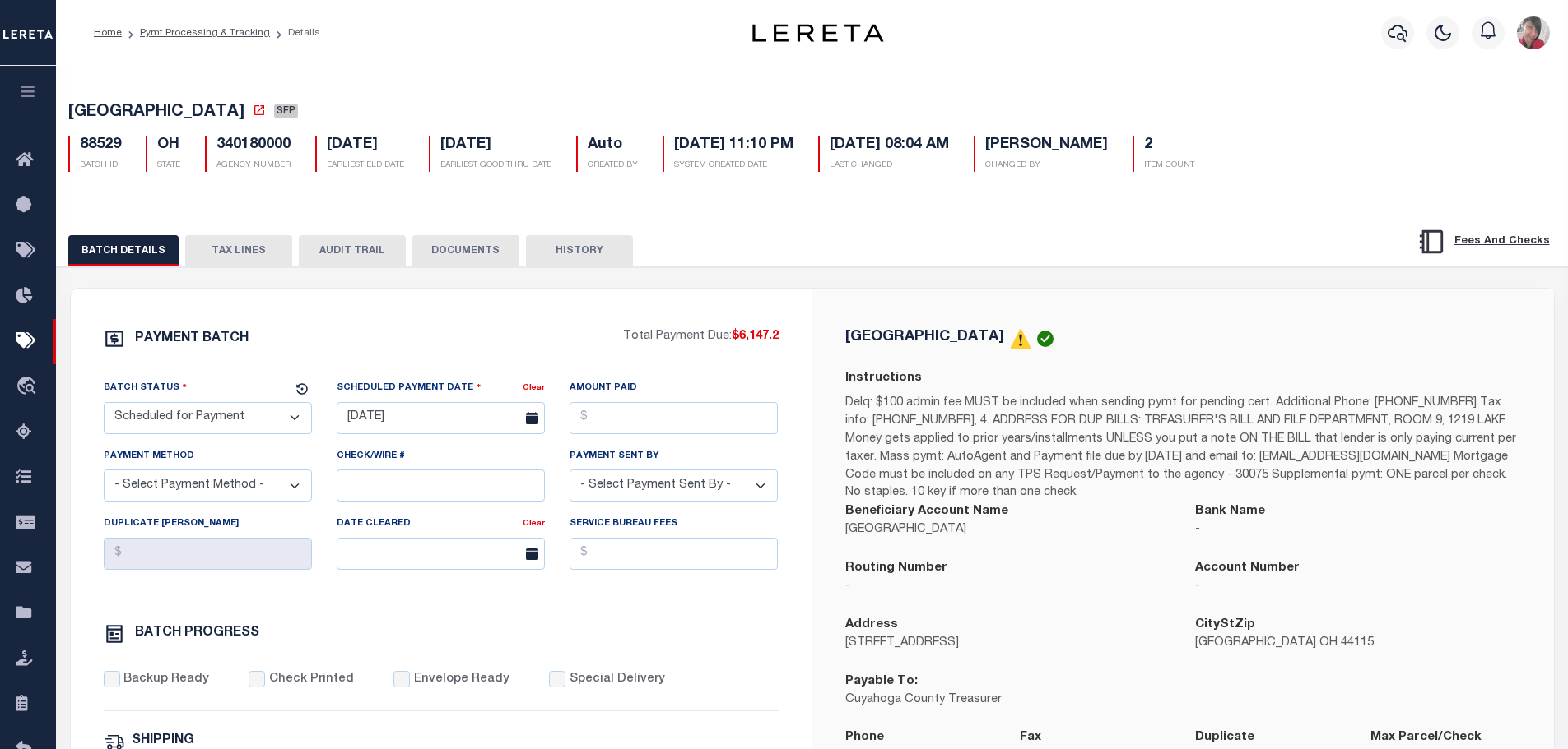
click at [299, 426] on select "- Select Status - Scheduled for Payment Ready For Payment Payment Sent Cleared …" at bounding box center [208, 419] width 209 height 32
select select "RFP"
click at [104, 405] on select "- Select Status - Scheduled for Payment Ready For Payment Payment Sent Cleared …" at bounding box center [208, 419] width 209 height 32
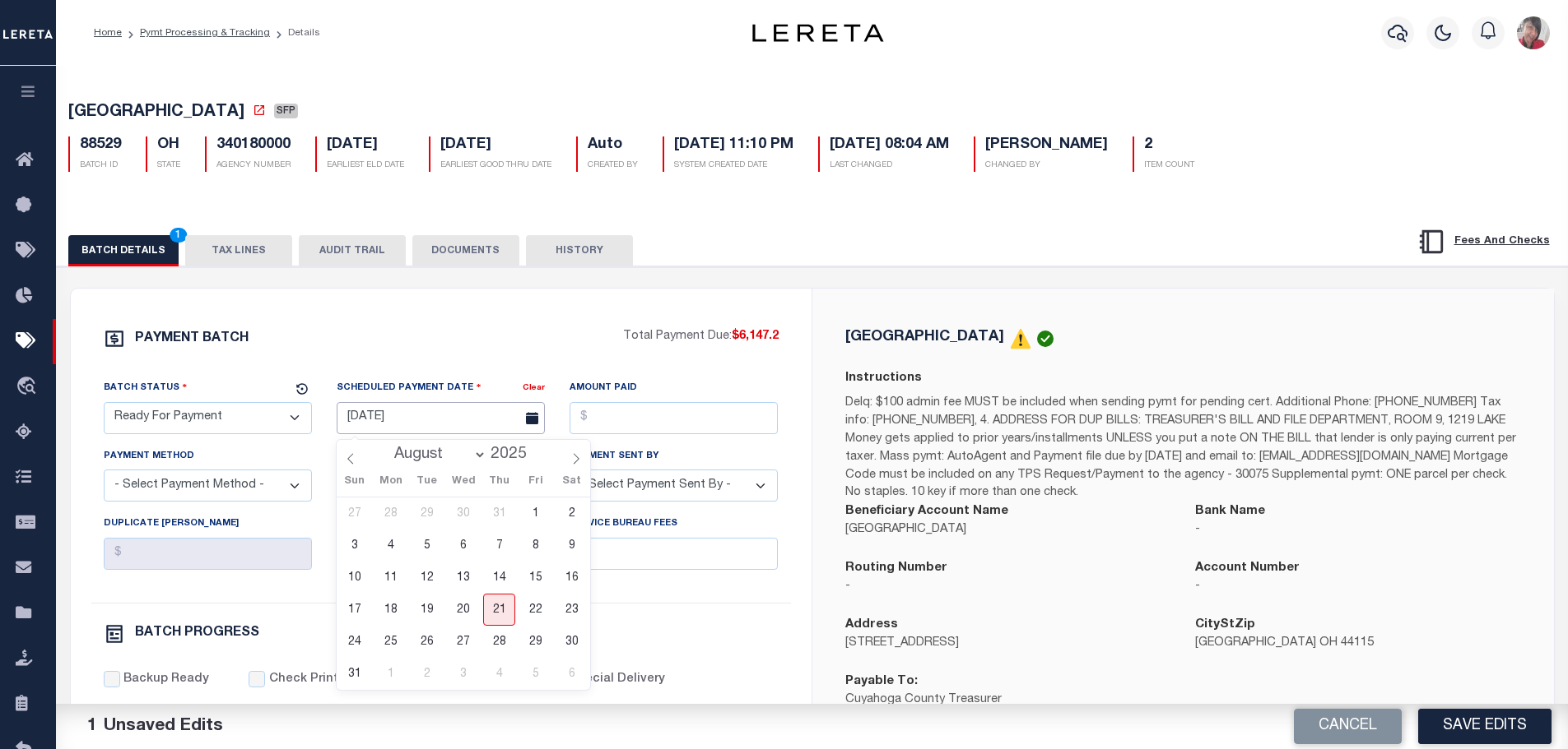
click at [392, 424] on input "[DATE]" at bounding box center [441, 419] width 209 height 32
drag, startPoint x: 458, startPoint y: 614, endPoint x: 563, endPoint y: 497, distance: 157.2
click at [457, 613] on span "20" at bounding box center [463, 610] width 32 height 32
type input "[DATE]"
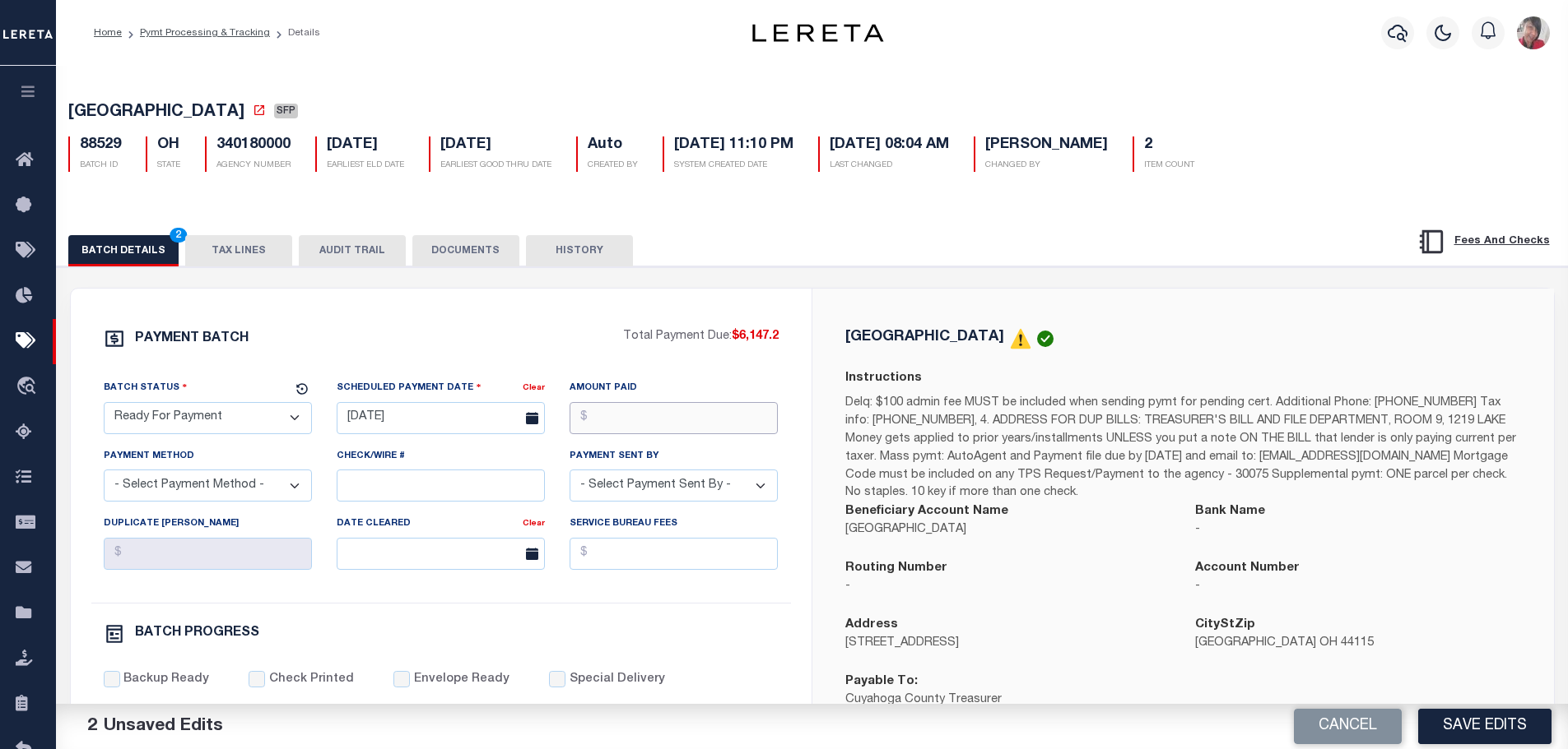
click at [607, 421] on input "Amount Paid" at bounding box center [673, 419] width 209 height 32
type input "$6,147.20"
click at [257, 485] on select "- Select Payment Method - ACH Certified Check Check Direct Deposit Wire Transfer" at bounding box center [208, 486] width 209 height 32
click at [104, 475] on select "- Select Payment Method - ACH Certified Check Check Direct Deposit Wire Transfer" at bounding box center [208, 486] width 209 height 32
drag, startPoint x: 208, startPoint y: 496, endPoint x: 198, endPoint y: 506, distance: 14.1
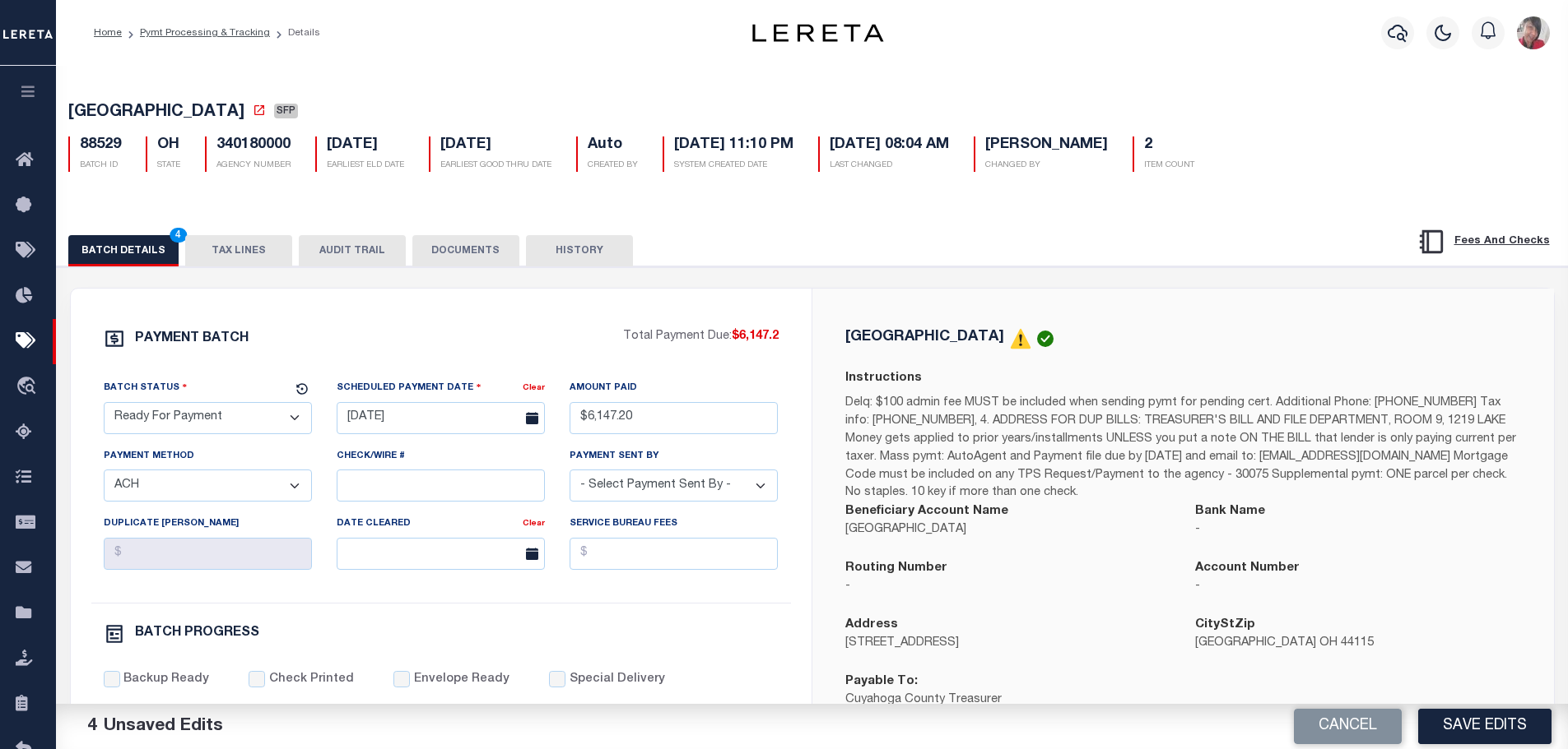
click at [208, 497] on select "- Select Payment Method - ACH Certified Check Check Direct Deposit Wire Transfer" at bounding box center [208, 486] width 209 height 32
select select "CCK"
click at [104, 475] on select "- Select Payment Method - ACH Certified Check Check Direct Deposit Wire Transfer" at bounding box center [208, 486] width 209 height 32
click at [358, 498] on input "Check/Wire #" at bounding box center [441, 486] width 209 height 32
paste input "316A-231601513"
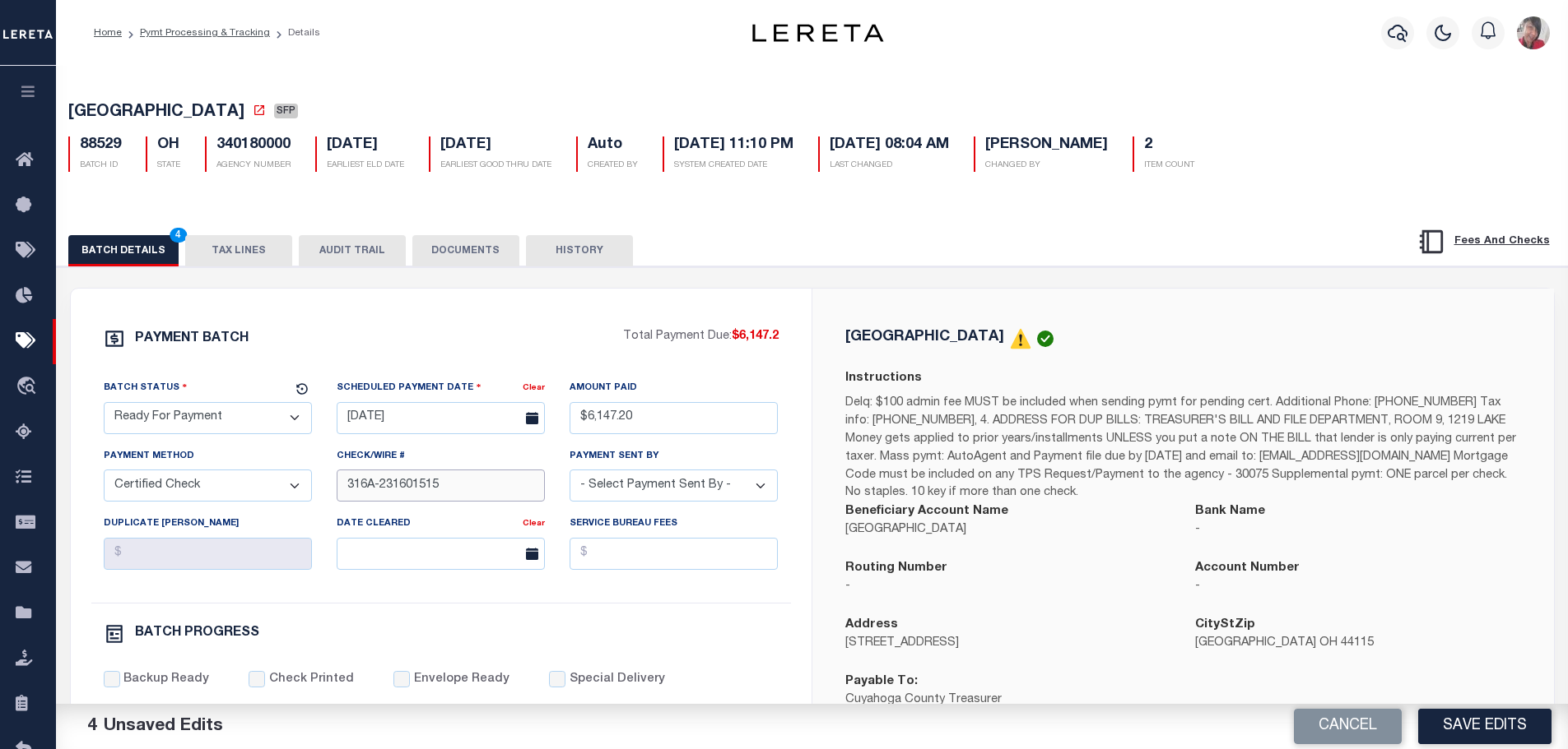
type input "316A-231601515"
click at [675, 496] on select "- Select Payment Sent By - Aakash Patel Abdul Muzain Adams, Pamela S Adhikary R…" at bounding box center [673, 486] width 209 height 32
select select "Cole, Gloria"
click at [570, 475] on select "- Select Payment Sent By - Aakash Patel Abdul Muzain Adams, Pamela S Adhikary R…" at bounding box center [673, 486] width 209 height 32
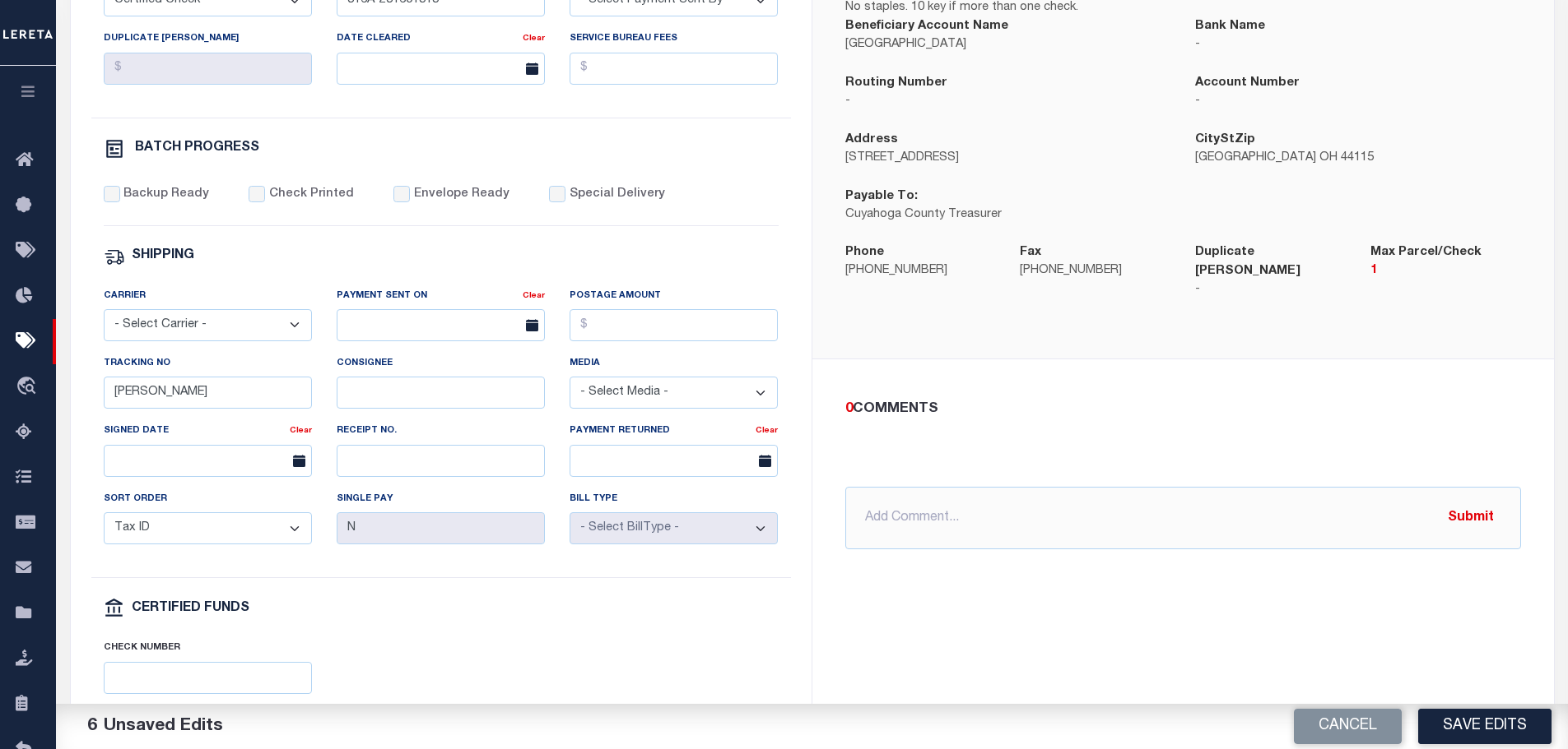
scroll to position [494, 0]
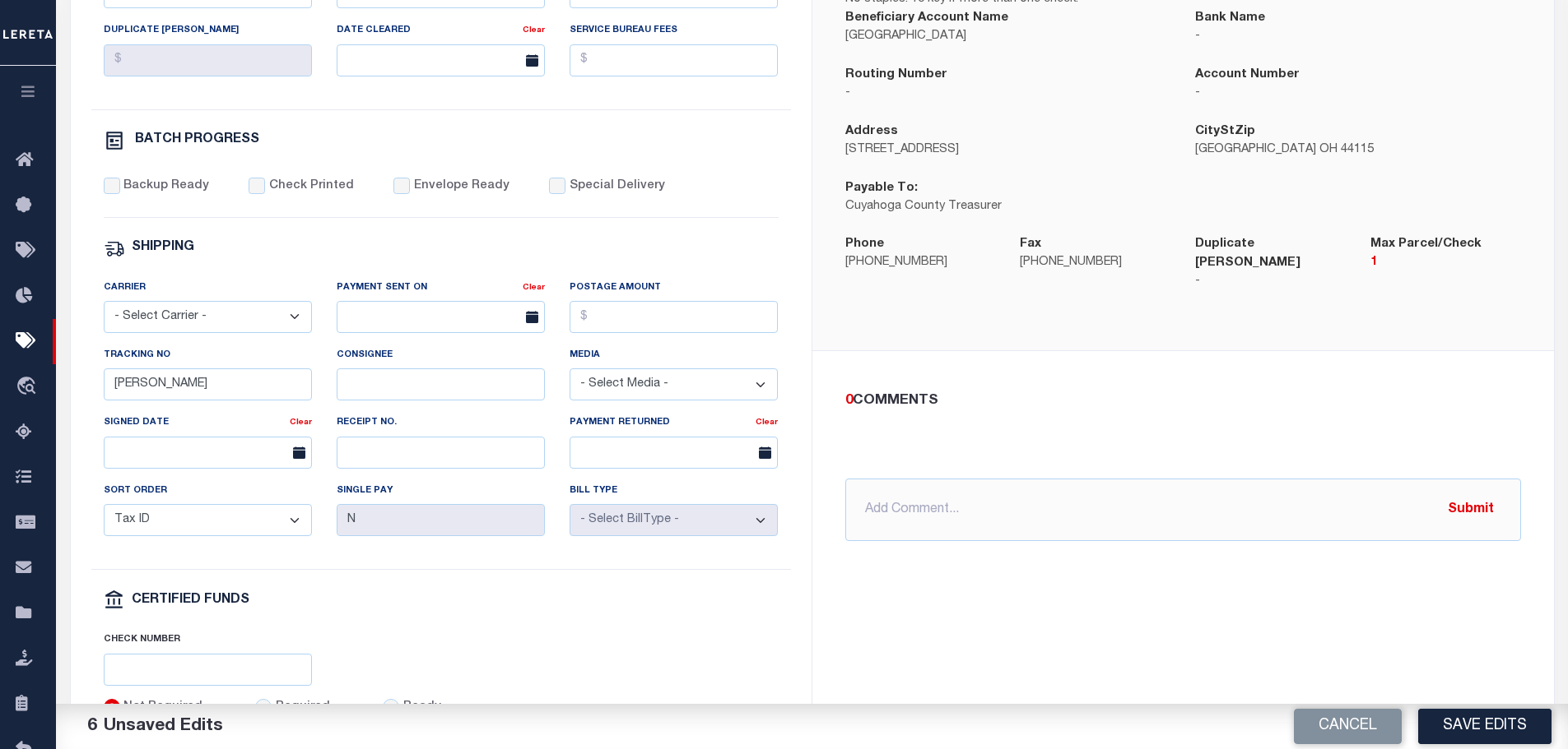
click at [124, 190] on label "Backup Ready" at bounding box center [166, 187] width 86 height 18
click at [120, 190] on input "Backup Ready" at bounding box center [112, 186] width 16 height 16
checkbox input "true"
click at [240, 192] on div "Backup Ready Check Printed Envelope Ready Special Delivery" at bounding box center [441, 198] width 674 height 41
click at [252, 190] on input "Check Printed" at bounding box center [256, 186] width 16 height 16
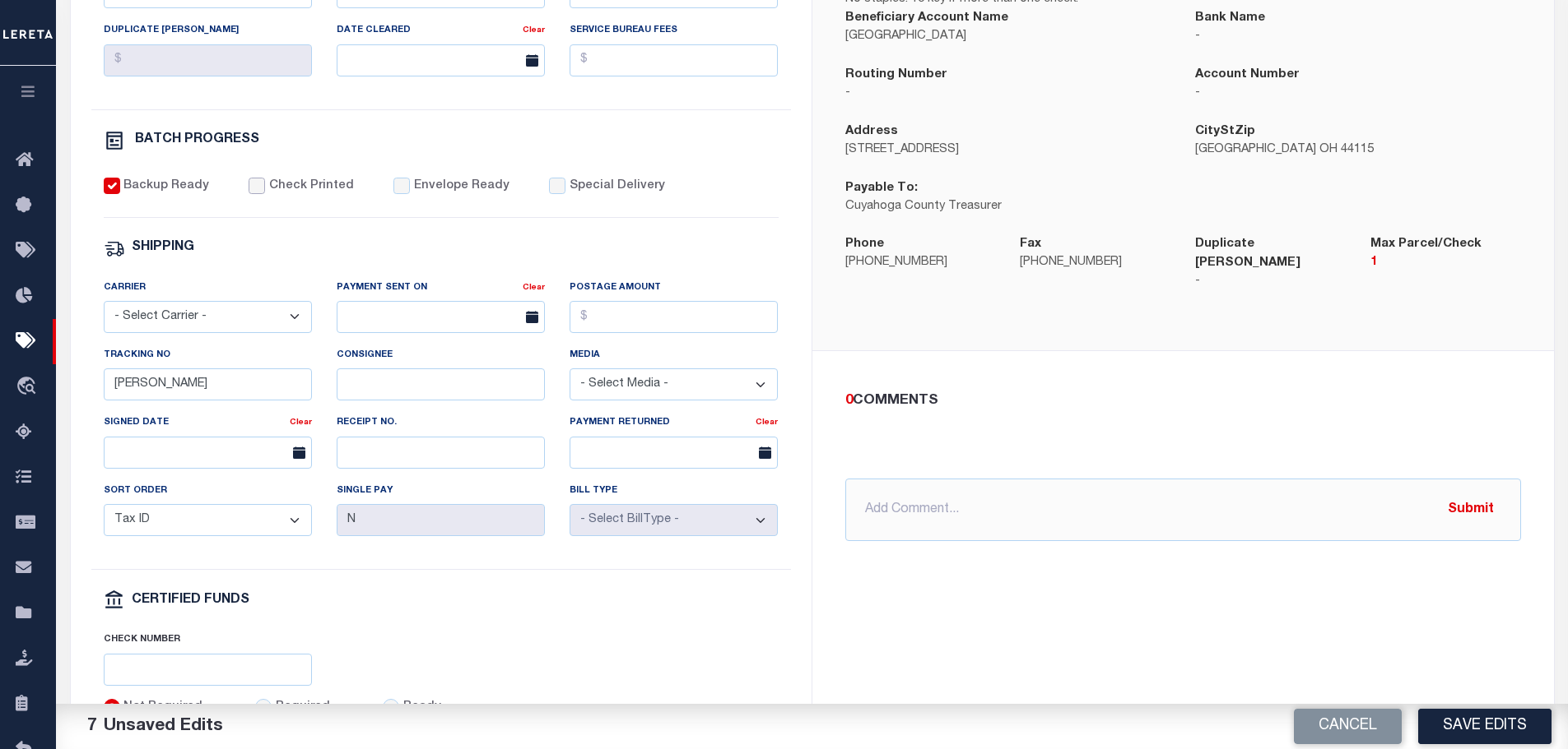
checkbox input "true"
click at [400, 190] on div "Envelope Ready" at bounding box center [451, 187] width 116 height 18
click at [252, 321] on select "- Select Carrier - E-mail Fax Fedex FTP Other UPS USPS" at bounding box center [208, 318] width 209 height 32
select select "FDX"
click at [104, 309] on select "- Select Carrier - E-mail Fax Fedex FTP Other UPS USPS" at bounding box center [208, 318] width 209 height 32
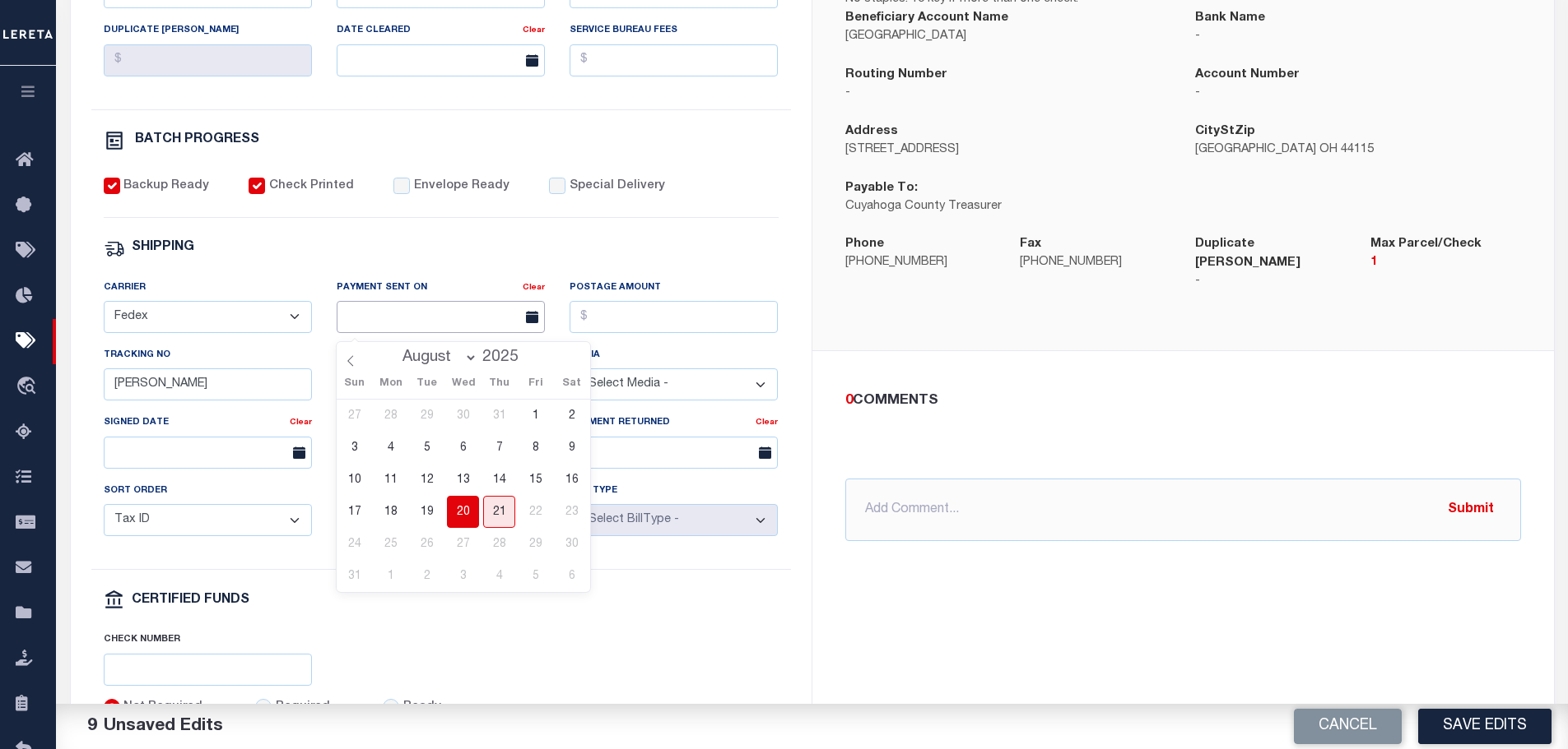
drag, startPoint x: 358, startPoint y: 330, endPoint x: 359, endPoint y: 341, distance: 11.0
click at [357, 328] on input "text" at bounding box center [441, 318] width 209 height 32
drag, startPoint x: 464, startPoint y: 512, endPoint x: 472, endPoint y: 490, distance: 23.4
click at [464, 511] on span "20" at bounding box center [463, 513] width 32 height 32
type input "[DATE]"
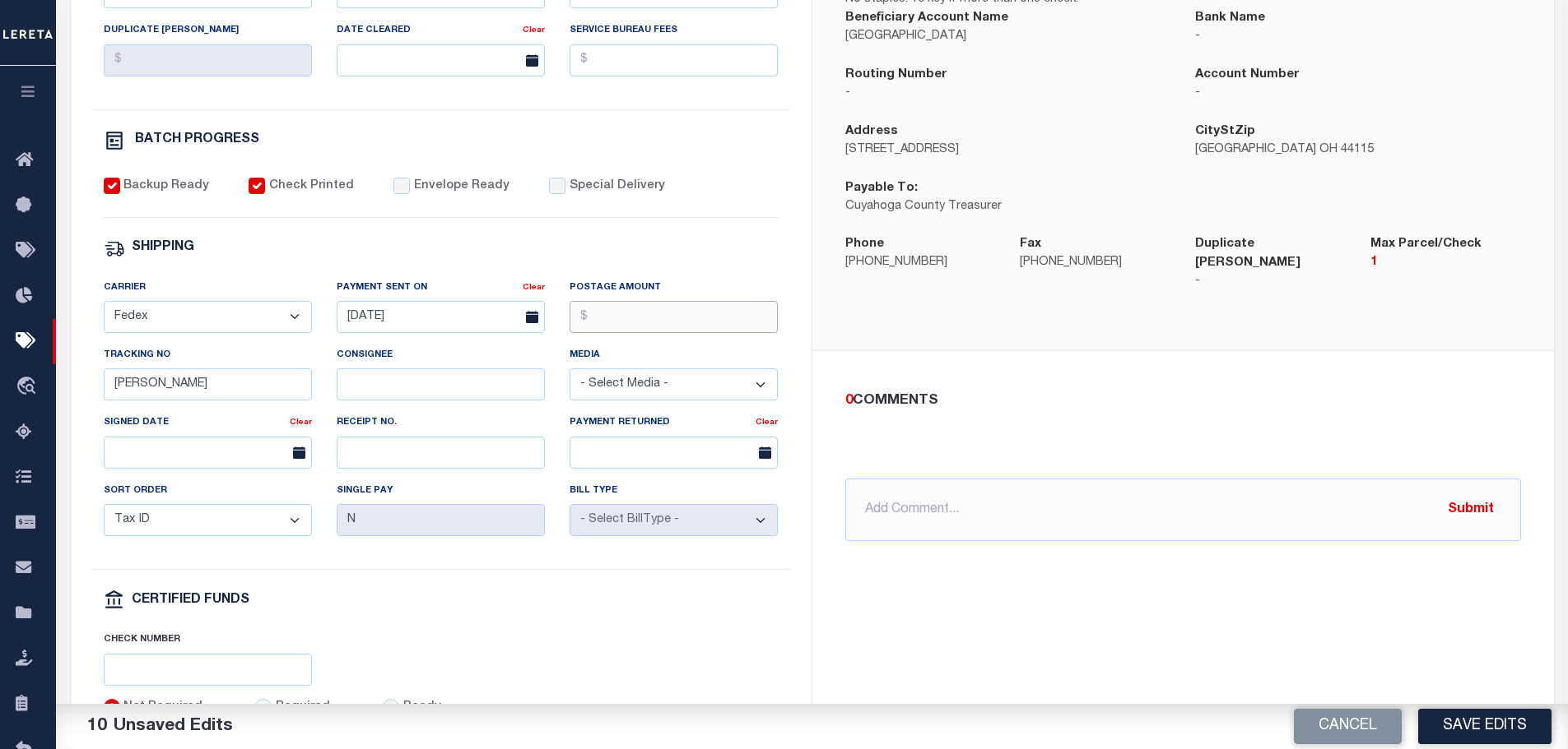
click at [608, 327] on input "Postage Amount" at bounding box center [673, 318] width 209 height 32
type input "$9.65"
drag, startPoint x: 170, startPoint y: 395, endPoint x: 104, endPoint y: 384, distance: 66.9
click at [104, 384] on input "Gloria" at bounding box center [208, 384] width 209 height 32
type input "883722528395"
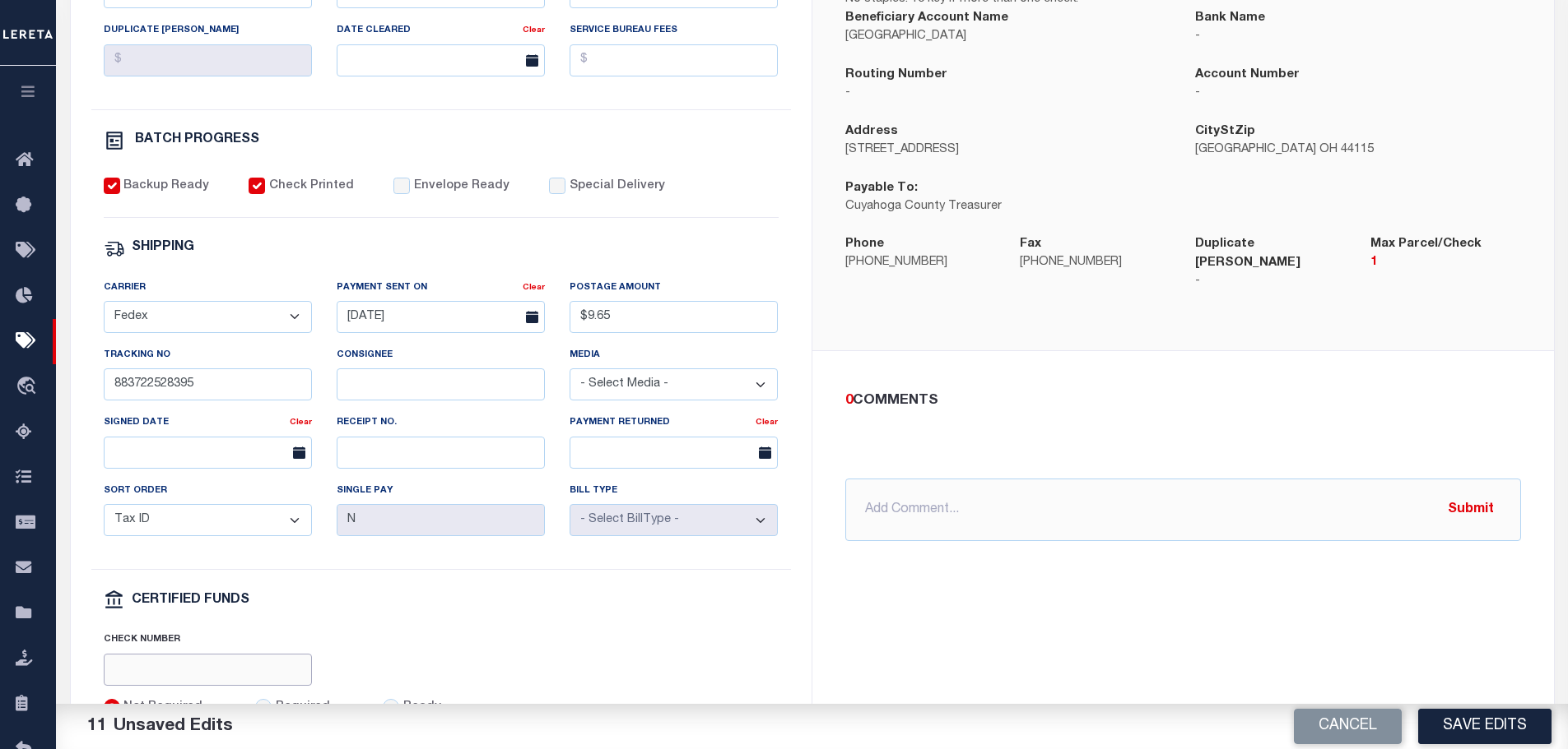
click at [199, 674] on input "text" at bounding box center [208, 670] width 209 height 32
paste input "316A-231601513"
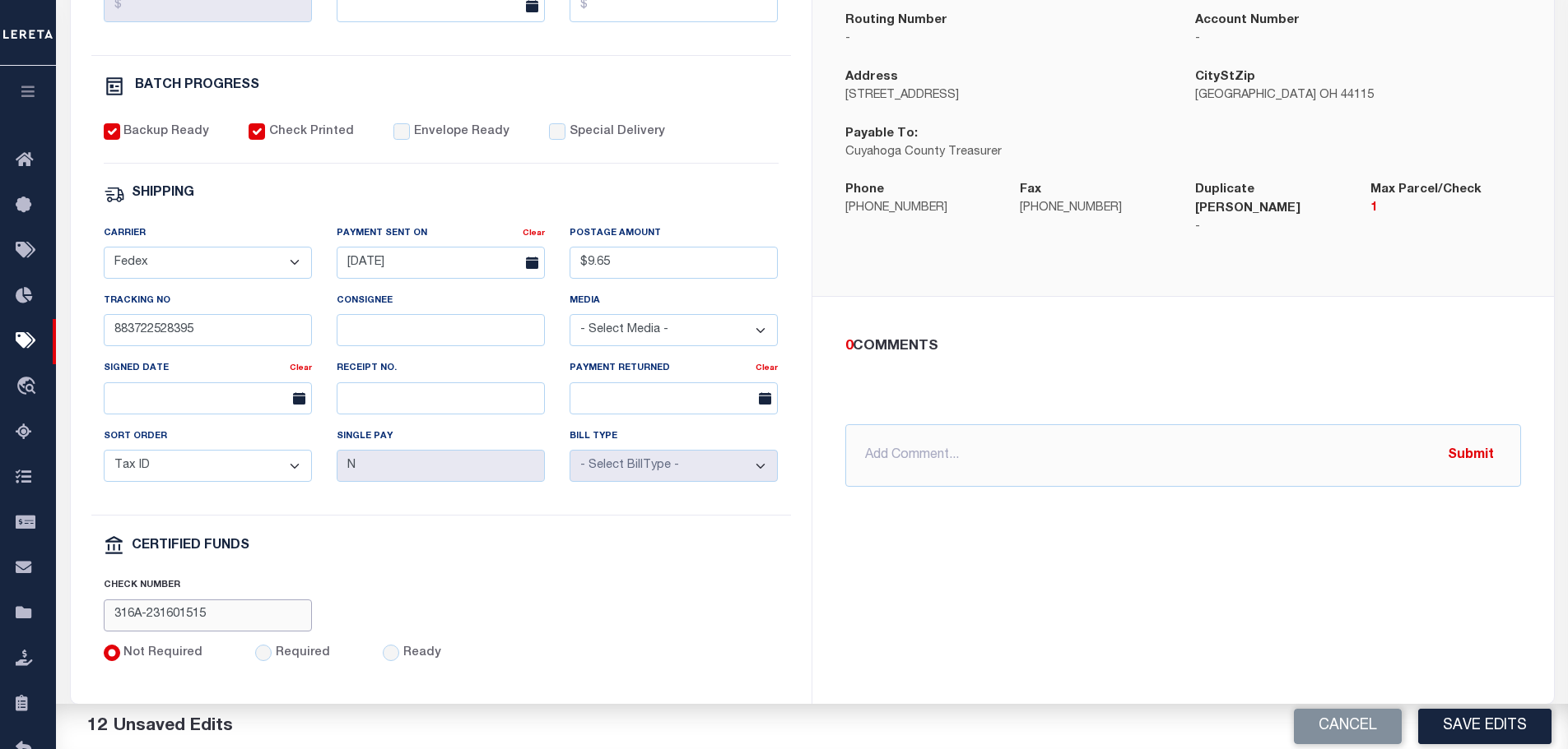
scroll to position [643, 0]
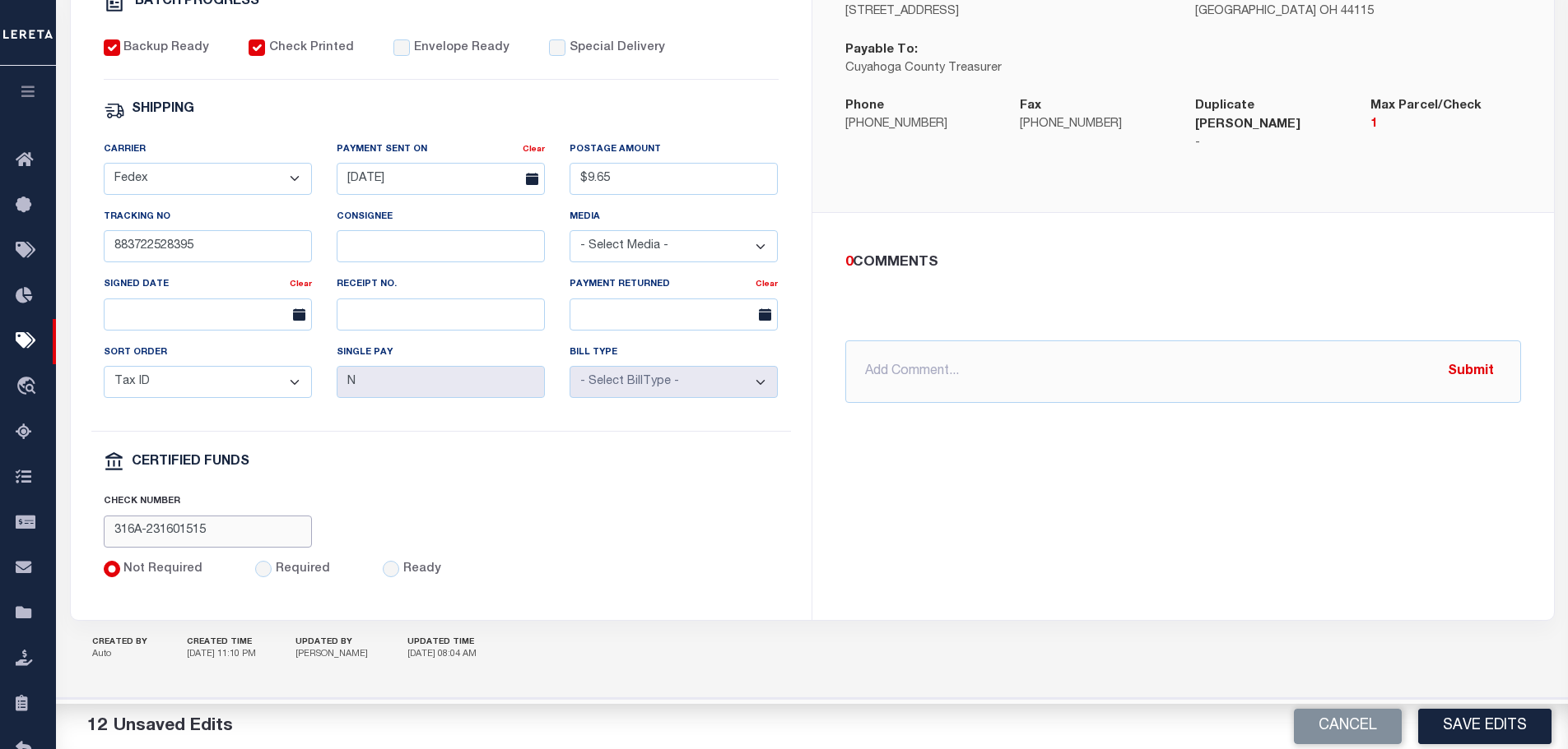
type input "316A-231601515"
drag, startPoint x: 254, startPoint y: 570, endPoint x: 463, endPoint y: 627, distance: 216.6
click at [255, 569] on input "Required" at bounding box center [264, 569] width 16 height 16
radio input "true"
click at [1512, 725] on button "Save Edits" at bounding box center [1485, 726] width 134 height 35
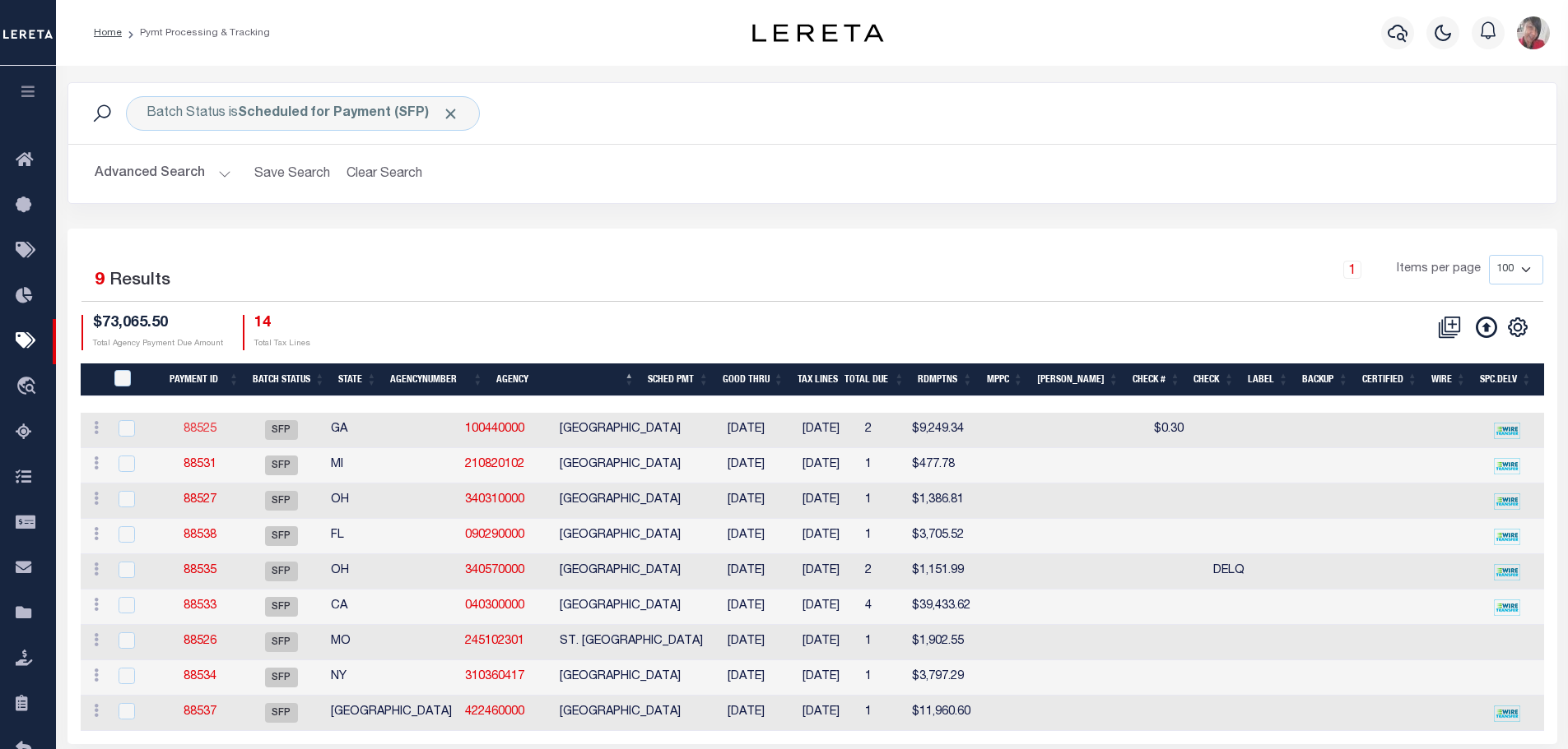
click at [200, 433] on link "88525" at bounding box center [199, 429] width 32 height 12
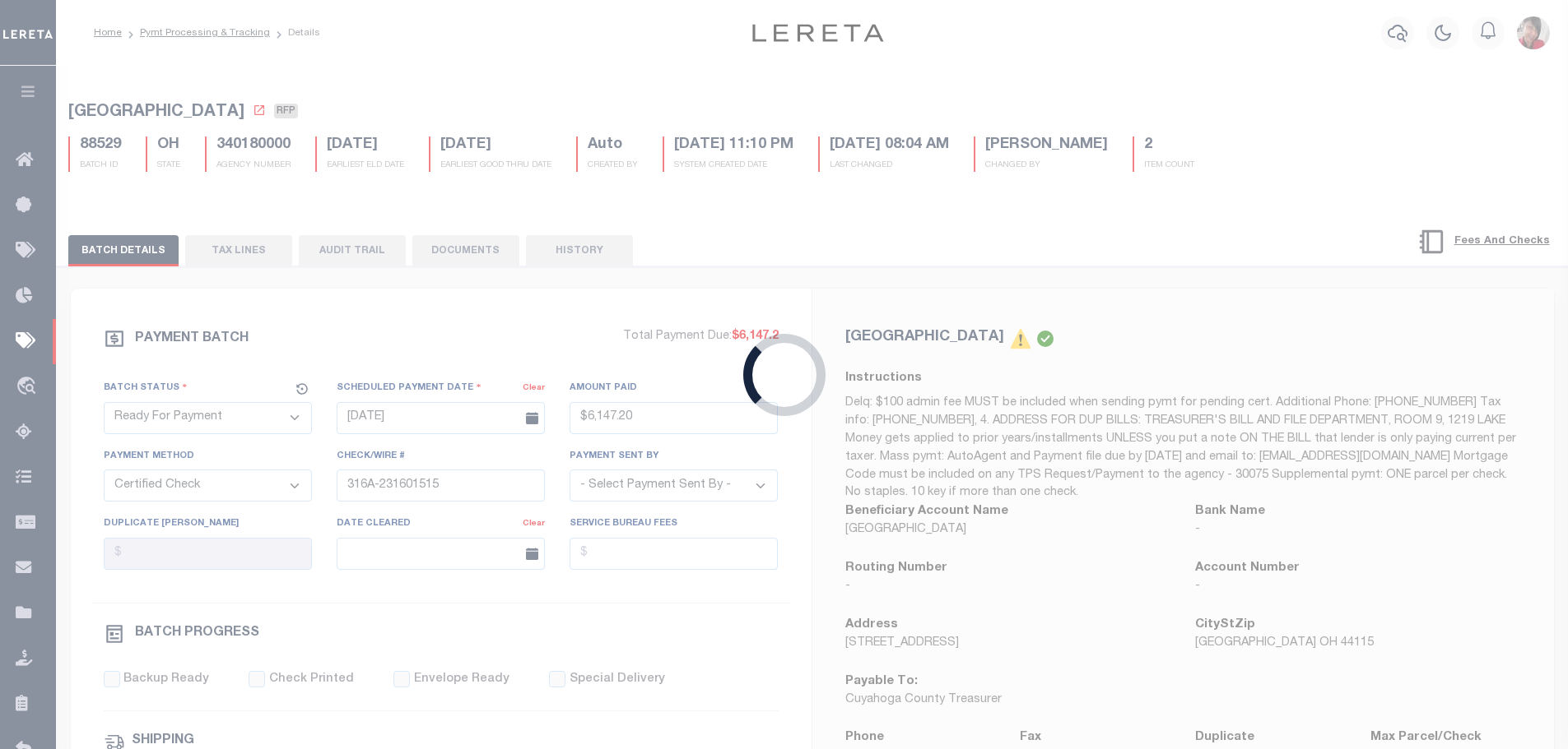
select select "SFP"
type input "11/05/2024"
select select
checkbox input "false"
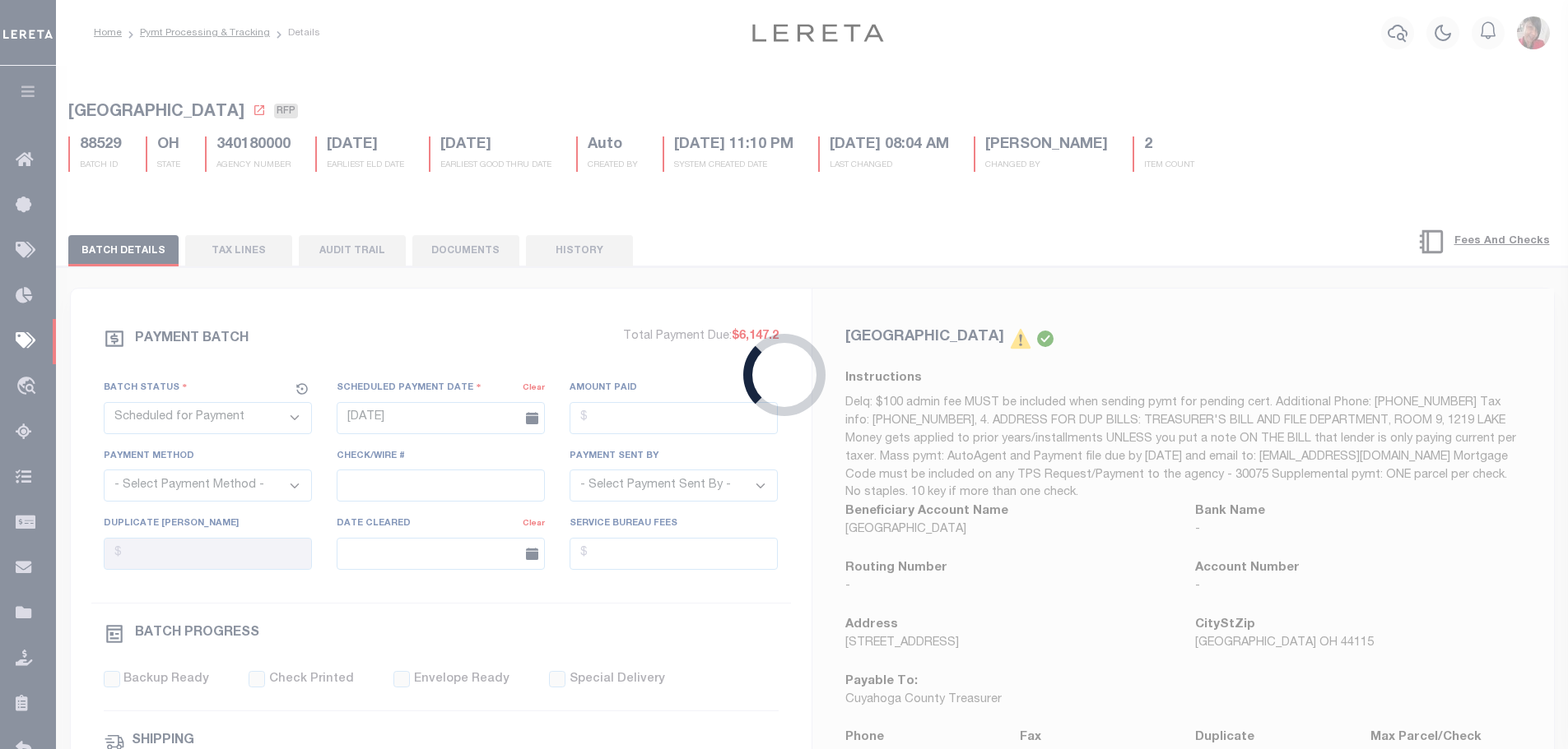
checkbox input "false"
select select
type input "Gloria"
radio input "true"
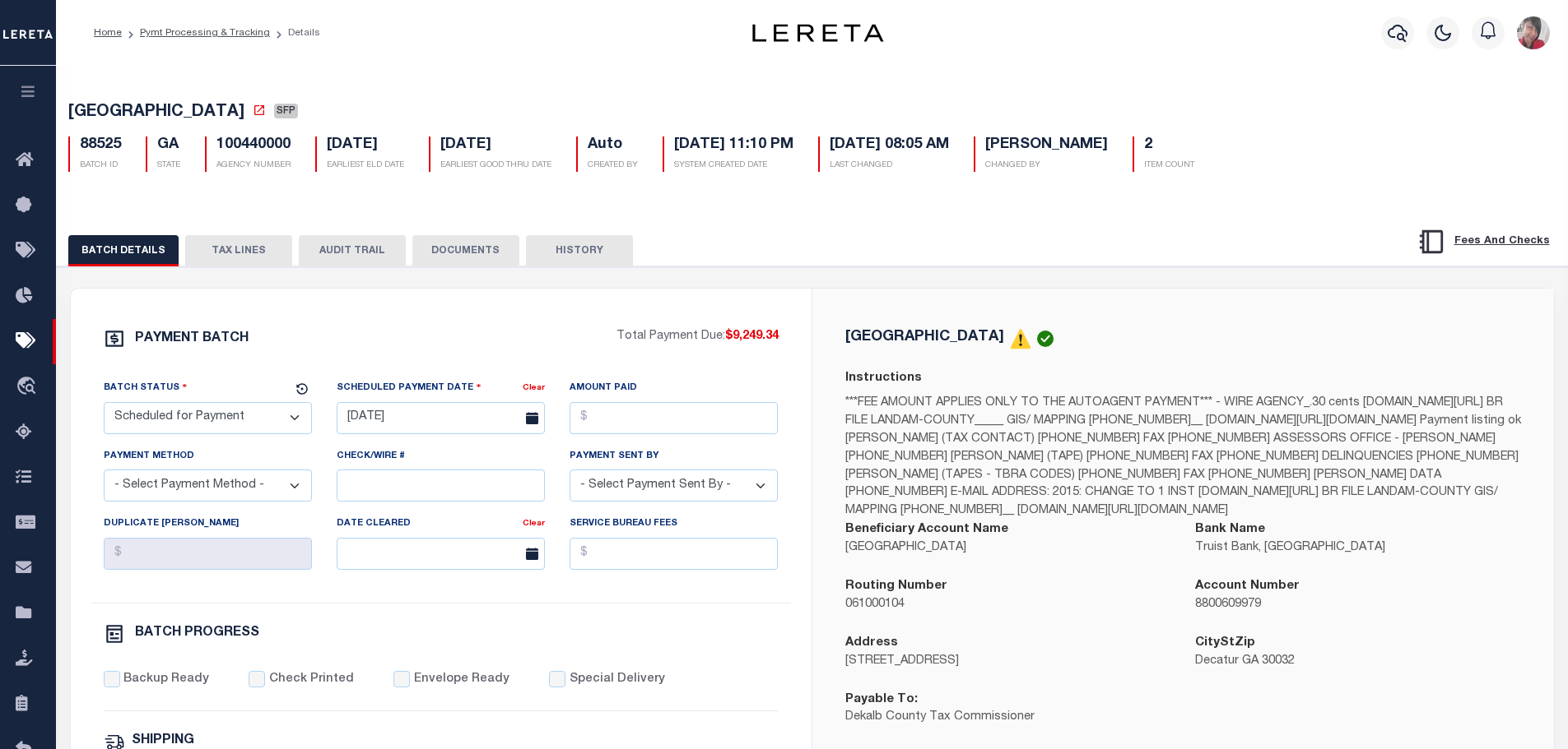
click at [242, 424] on select "- Select Status - Scheduled for Payment Ready For Payment Payment Sent Cleared …" at bounding box center [208, 419] width 209 height 32
select select "RFP"
click at [104, 405] on select "- Select Status - Scheduled for Payment Ready For Payment Payment Sent Cleared …" at bounding box center [208, 419] width 209 height 32
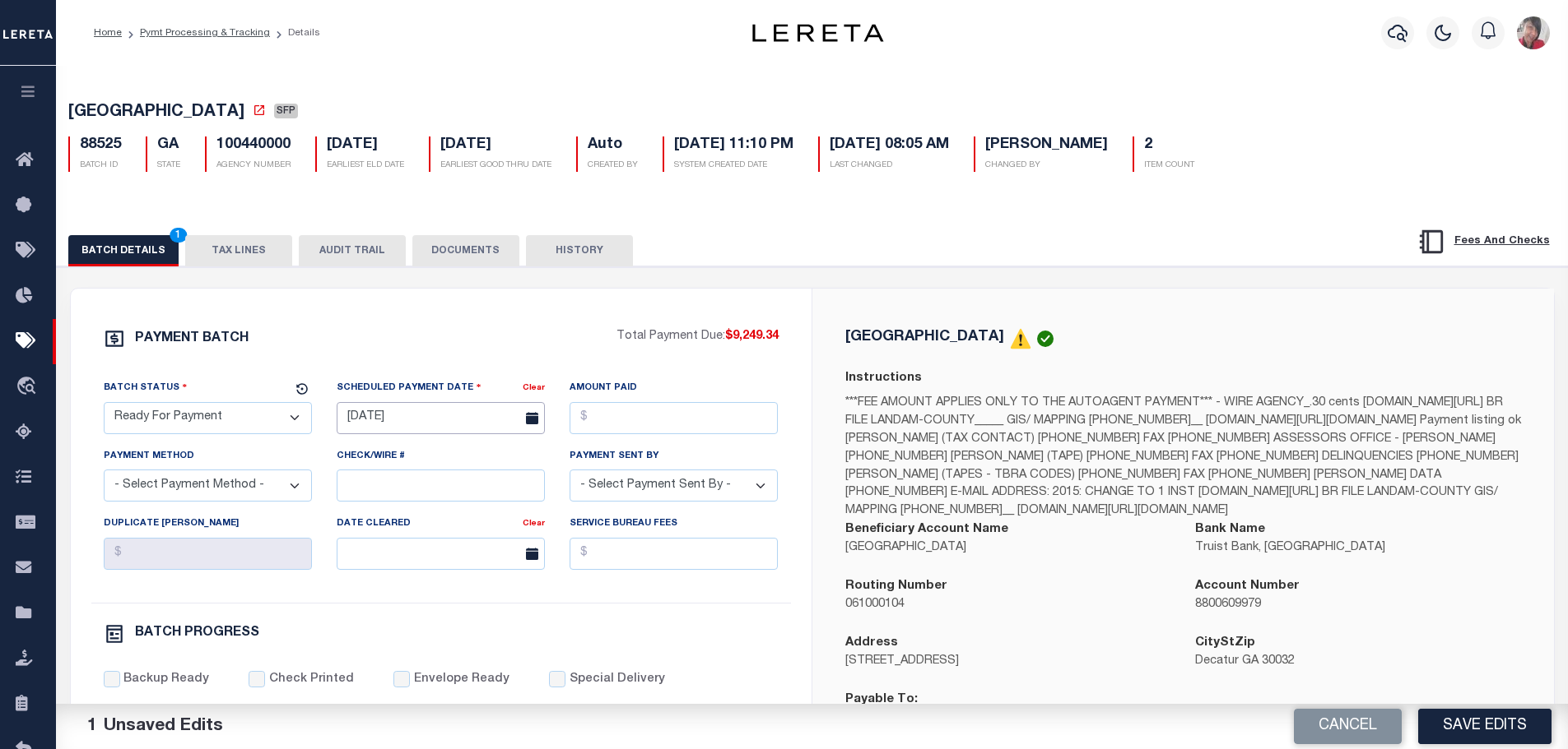
click at [377, 426] on input "11/05/2024" at bounding box center [441, 419] width 209 height 32
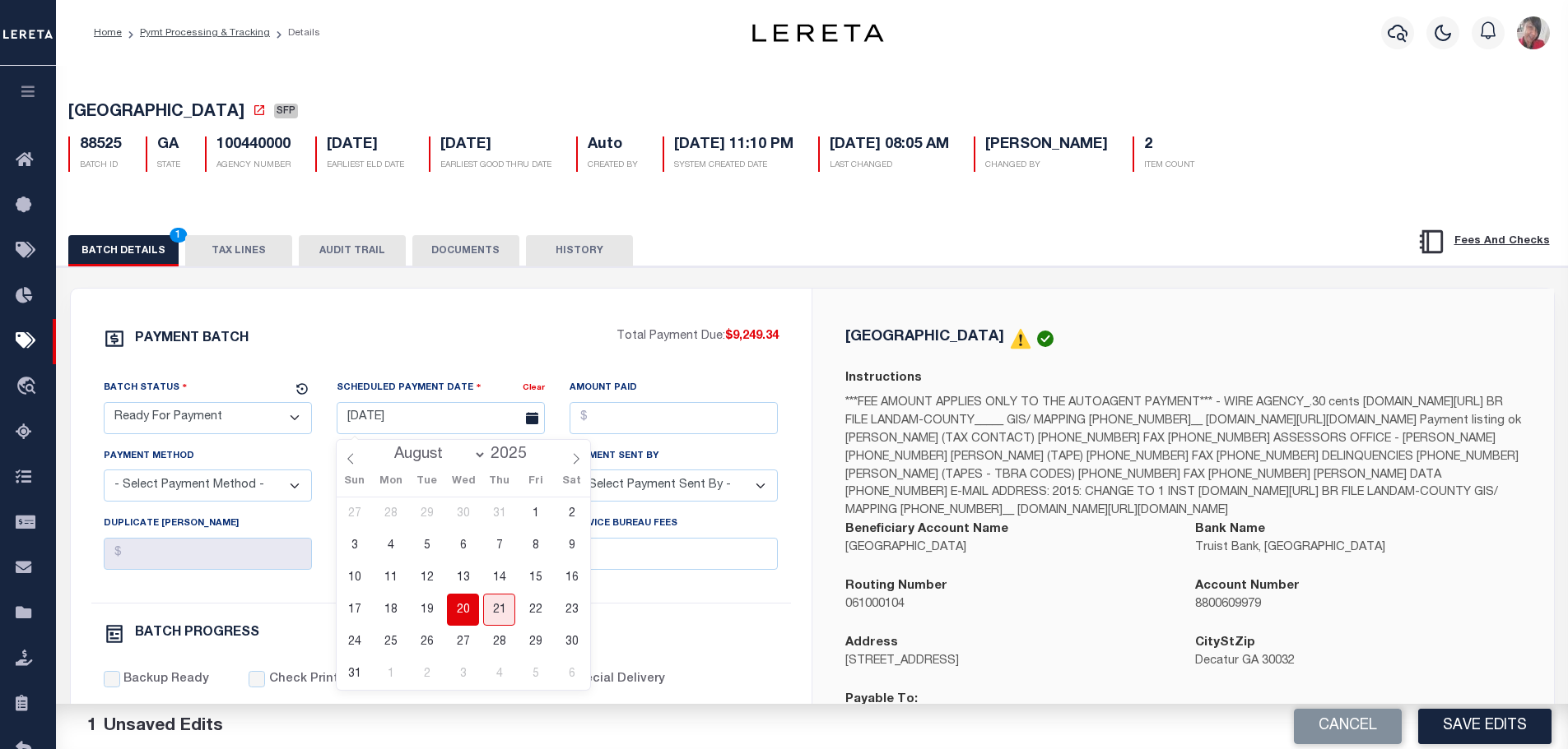
click at [469, 603] on span "20" at bounding box center [463, 610] width 32 height 32
type input "[DATE]"
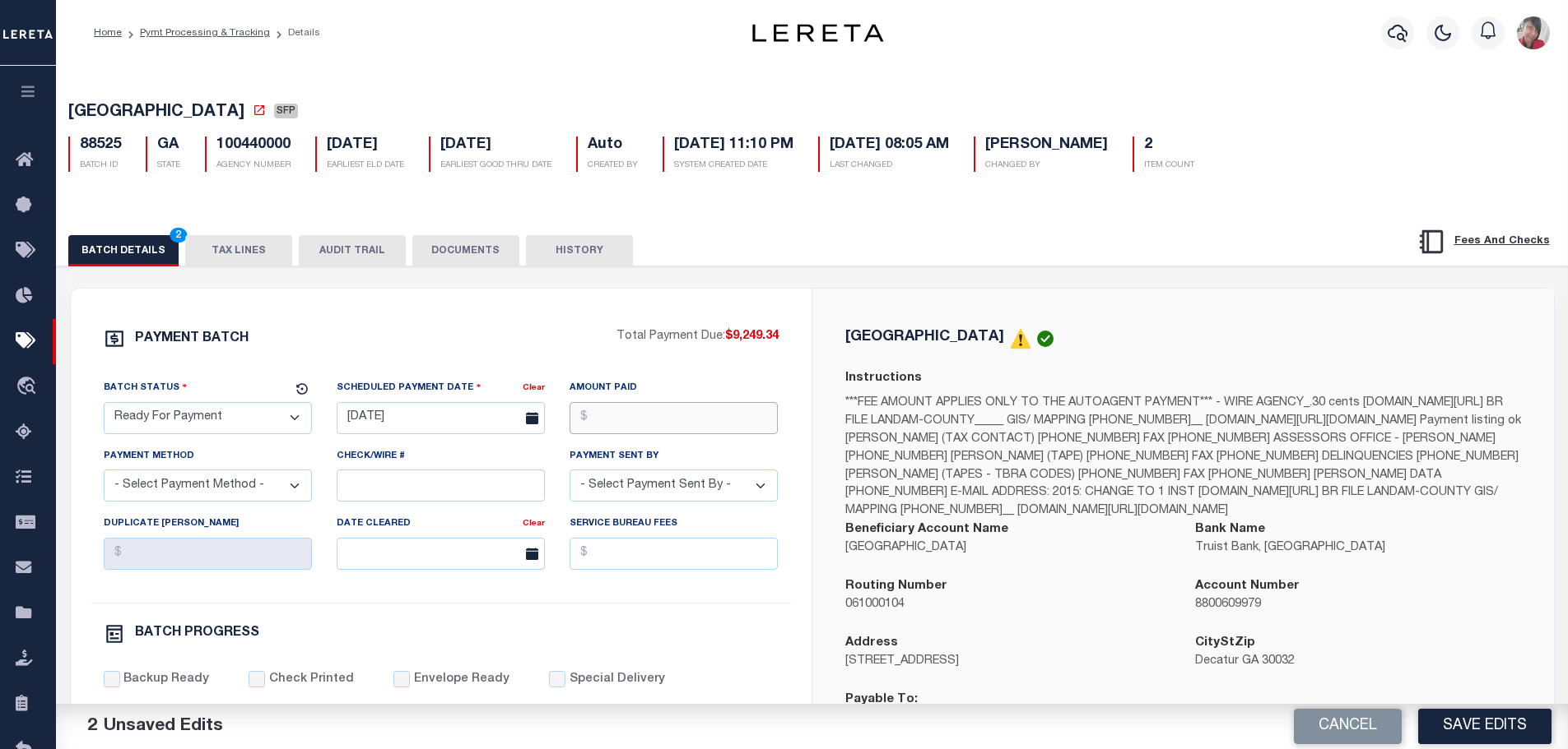
click at [585, 419] on input "Amount Paid" at bounding box center [673, 419] width 209 height 32
type input "$9,249.34"
click at [217, 498] on select "- Select Payment Method - ACH Certified Check Check Direct Deposit Wire Transfer" at bounding box center [208, 486] width 209 height 32
select select "CCK"
click at [104, 475] on select "- Select Payment Method - ACH Certified Check Check Direct Deposit Wire Transfer" at bounding box center [208, 486] width 209 height 32
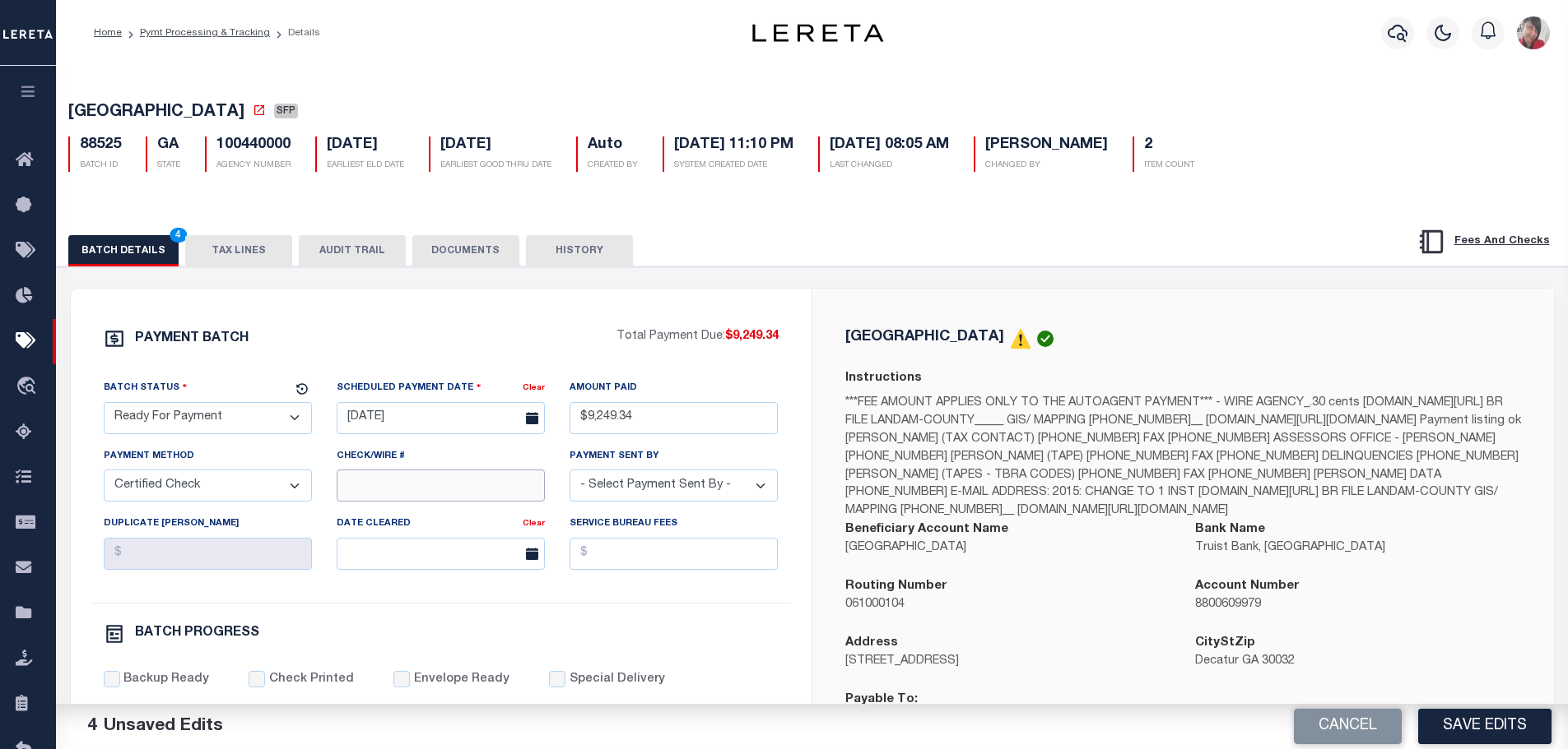
click at [359, 491] on input "Check/Wire #" at bounding box center [441, 486] width 209 height 32
paste input "316A-231601513"
type input "316A-231601516"
click at [666, 490] on select "- Select Payment Sent By - Aakash Patel Abdul Muzain Adams, Pamela S Adhikary R…" at bounding box center [673, 486] width 209 height 32
select select "Cole, Gloria"
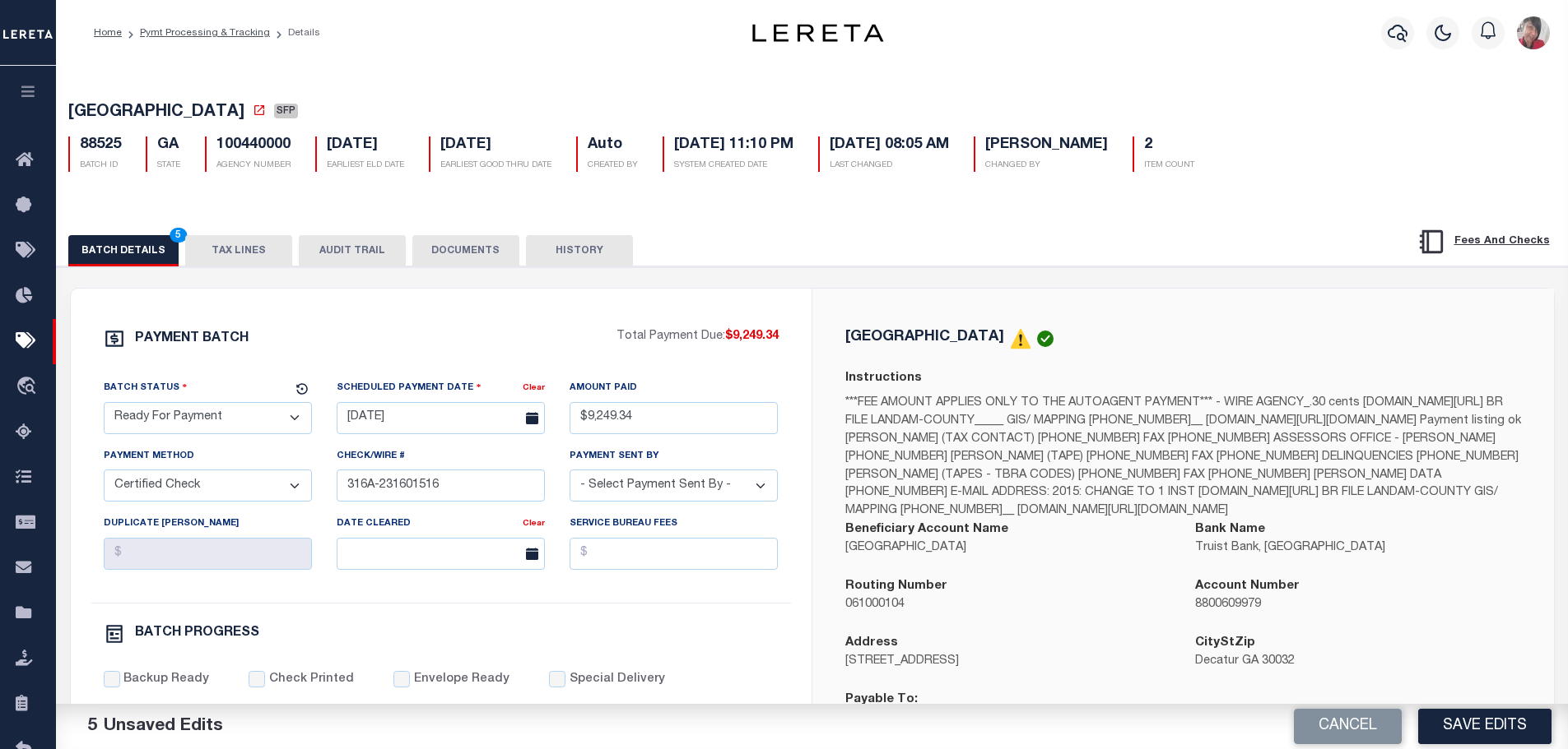
click at [570, 475] on select "- Select Payment Sent By - Aakash Patel Abdul Muzain Adams, Pamela S Adhikary R…" at bounding box center [673, 486] width 209 height 32
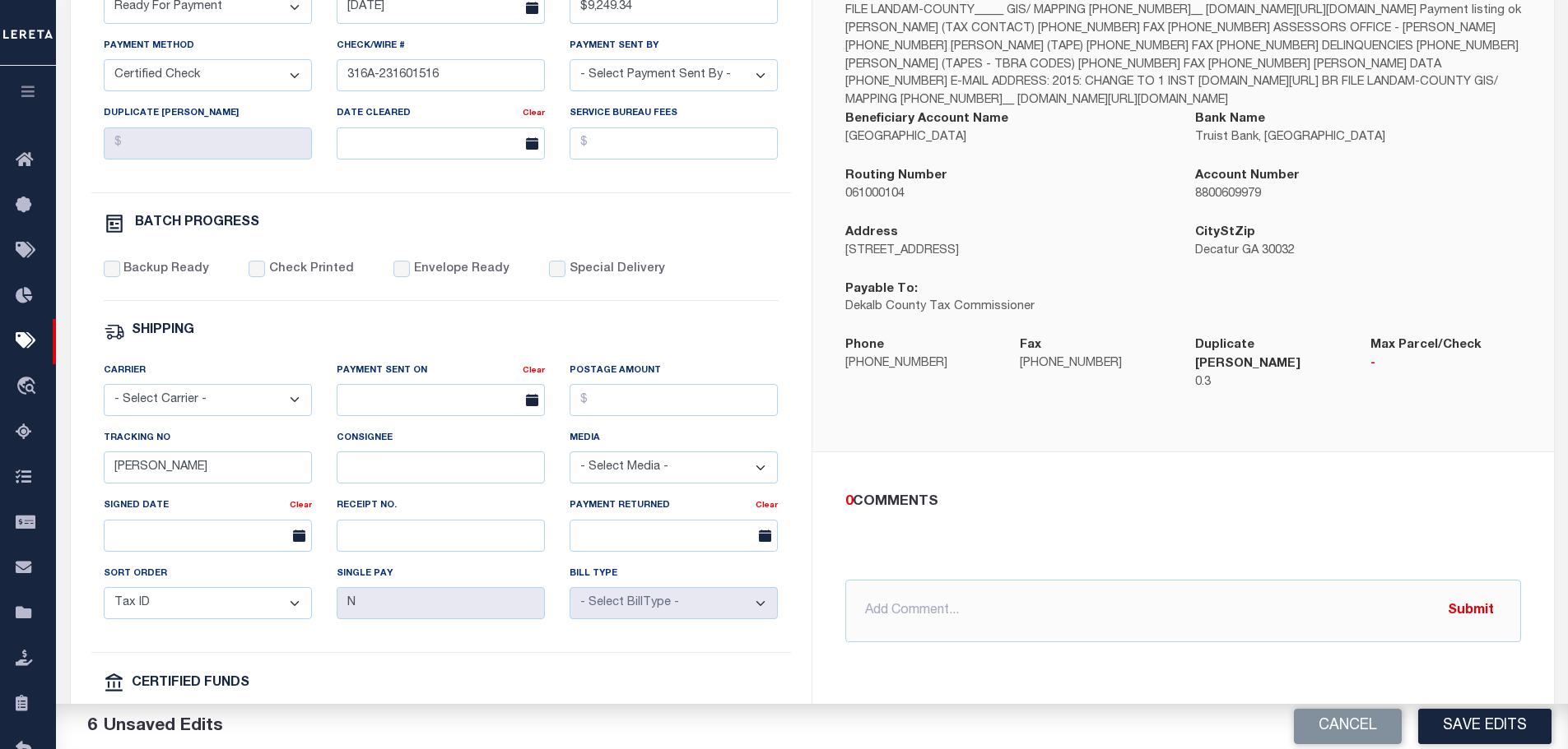
scroll to position [494, 0]
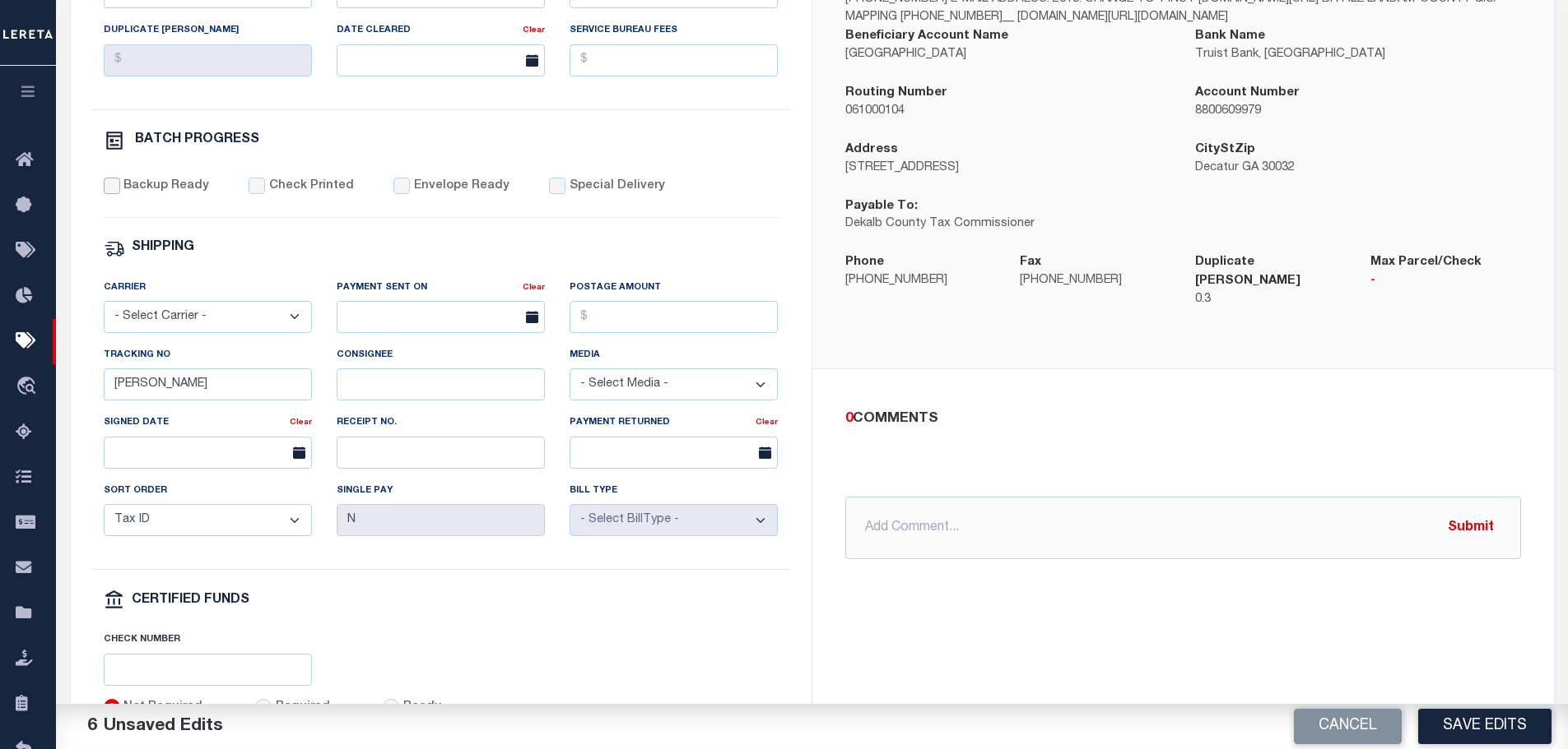
click at [116, 194] on input "Backup Ready" at bounding box center [112, 186] width 16 height 16
checkbox input "true"
click at [269, 192] on label "Check Printed" at bounding box center [311, 187] width 85 height 18
click at [265, 192] on input "Check Printed" at bounding box center [256, 186] width 16 height 16
checkbox input "true"
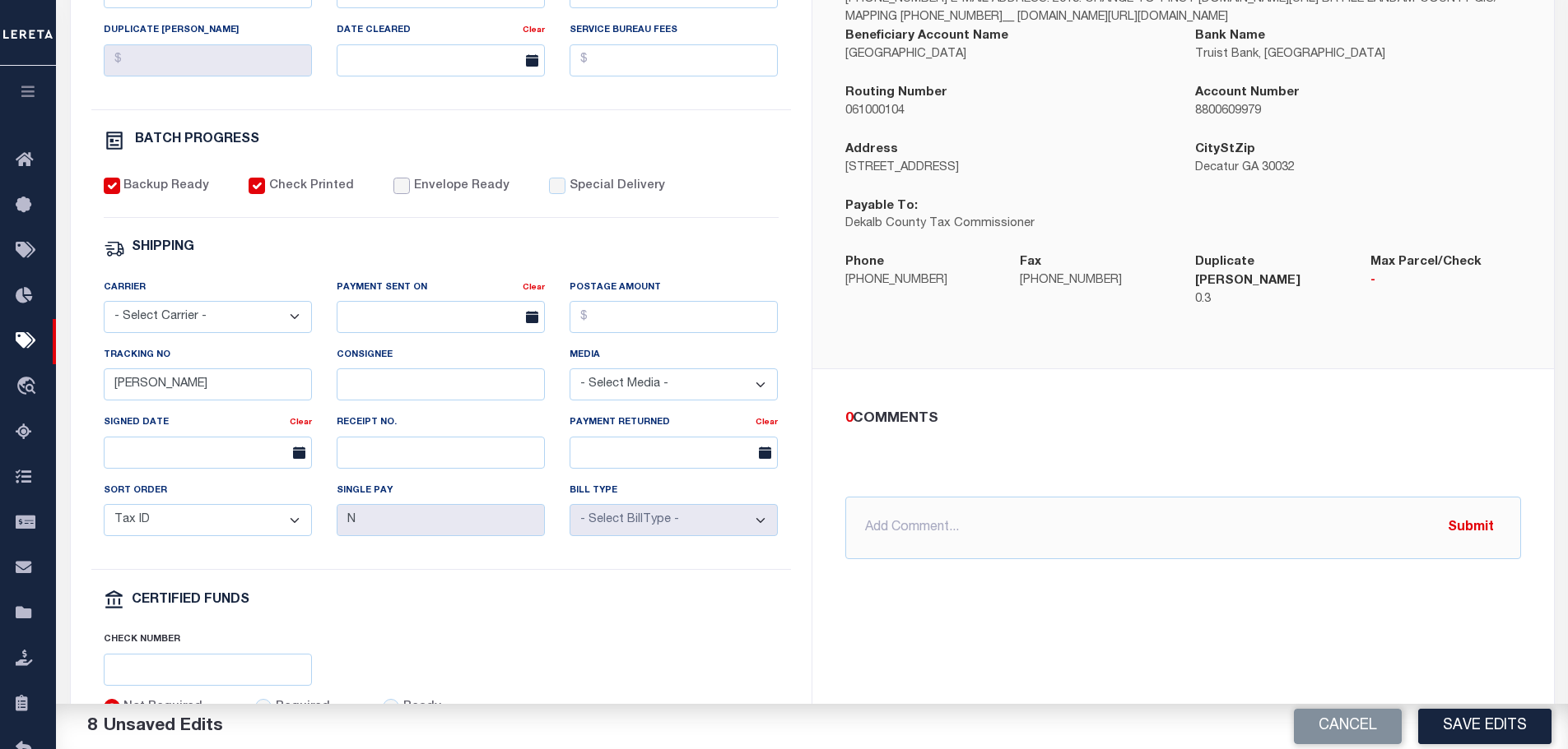
click at [394, 186] on input "Envelope Ready" at bounding box center [402, 186] width 16 height 16
checkbox input "true"
drag, startPoint x: 297, startPoint y: 328, endPoint x: 274, endPoint y: 334, distance: 23.8
click at [297, 327] on select "- Select Carrier - E-mail Fax Fedex FTP Other UPS USPS" at bounding box center [208, 318] width 209 height 32
select select "FDX"
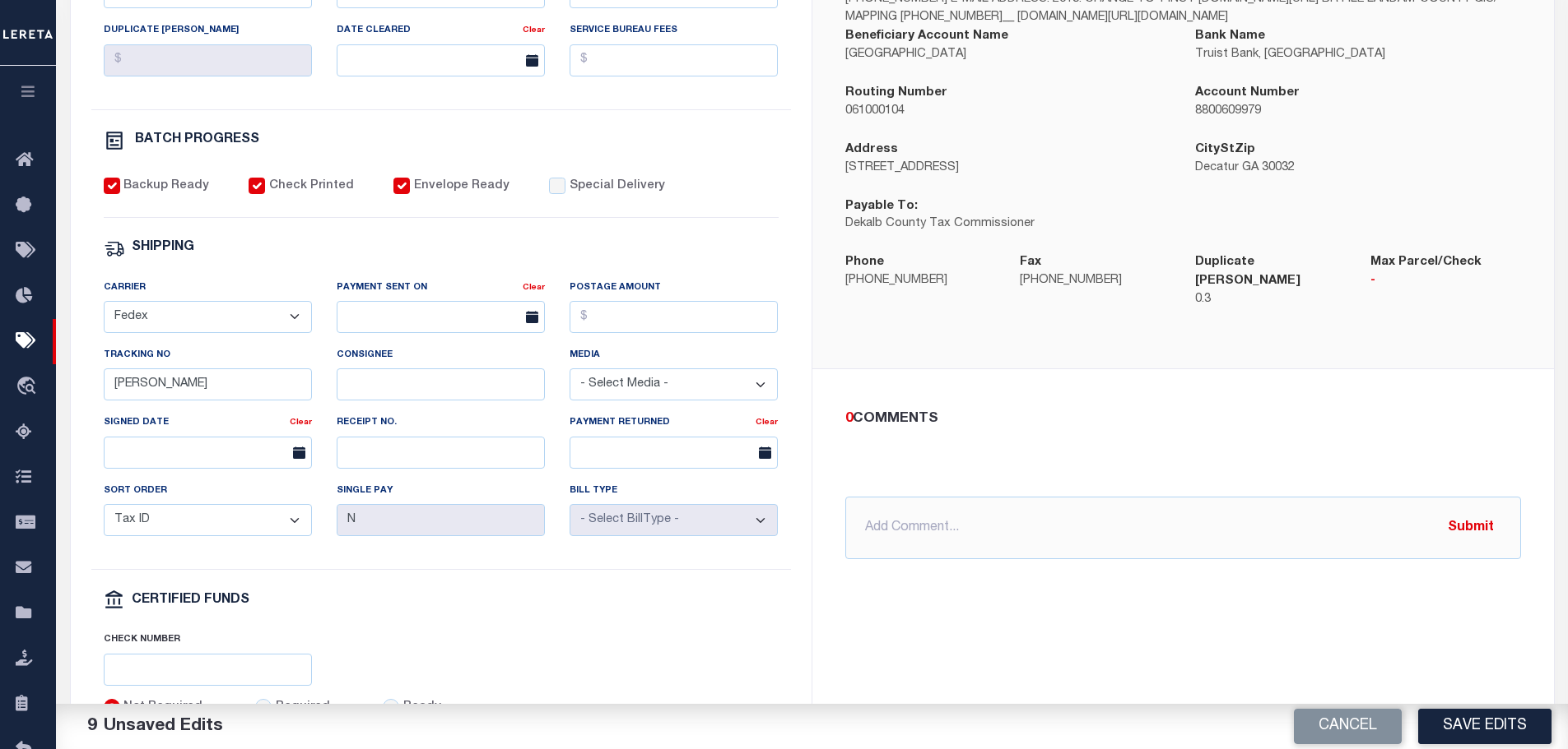
click at [104, 309] on select "- Select Carrier - E-mail Fax Fedex FTP Other UPS USPS" at bounding box center [208, 318] width 209 height 32
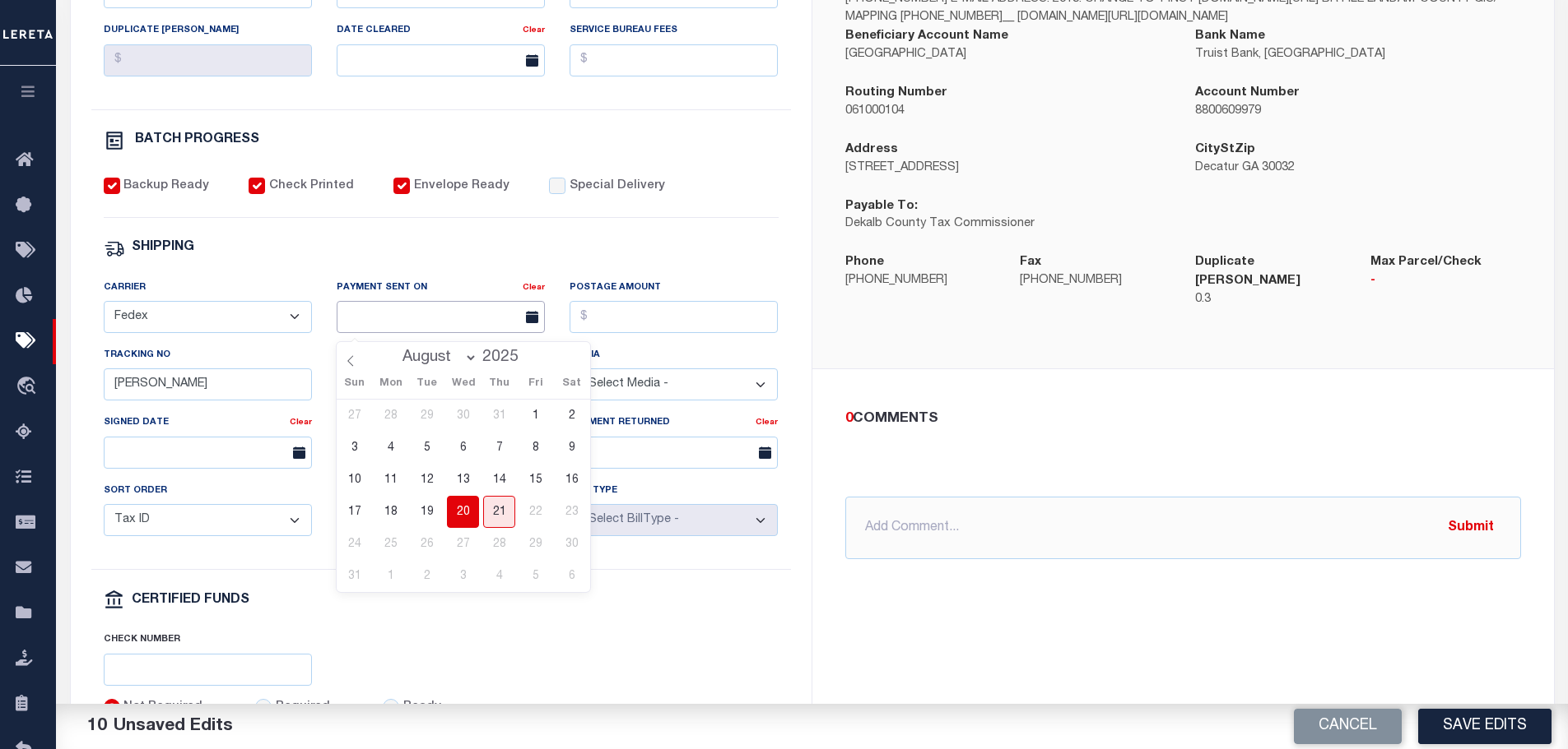
drag, startPoint x: 398, startPoint y: 328, endPoint x: 394, endPoint y: 339, distance: 11.7
click at [397, 327] on input "text" at bounding box center [441, 318] width 209 height 32
drag, startPoint x: 469, startPoint y: 520, endPoint x: 524, endPoint y: 448, distance: 90.6
click at [469, 519] on span "20" at bounding box center [463, 513] width 32 height 32
type input "[DATE]"
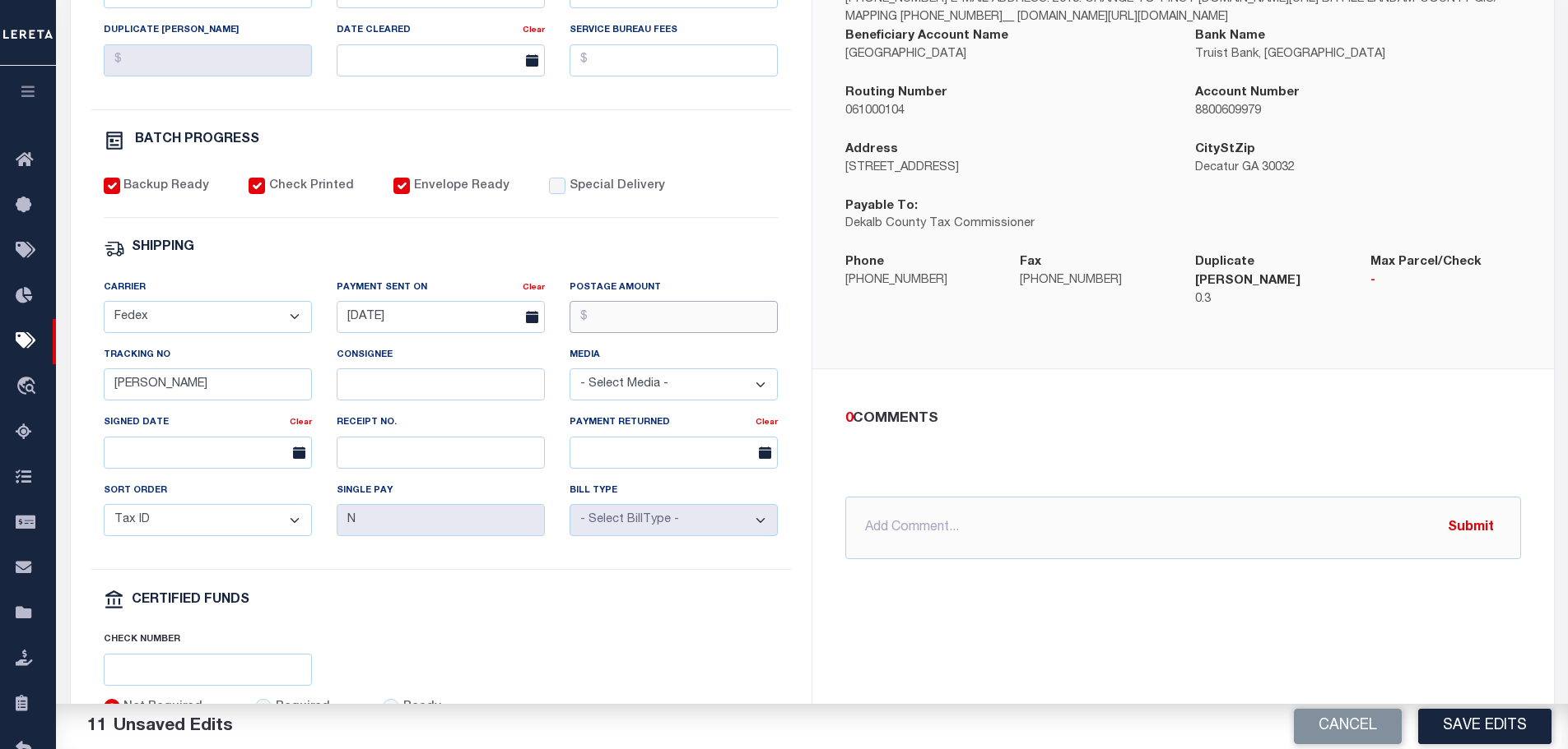
click at [581, 333] on input "Postage Amount" at bounding box center [673, 318] width 209 height 32
type input "$9.65"
drag, startPoint x: 157, startPoint y: 393, endPoint x: 42, endPoint y: 347, distance: 123.9
click at [52, 381] on div "Home Pymt Processing & Tracking Details Profile Sign out" at bounding box center [784, 197] width 1568 height 1382
type input "883722620309"
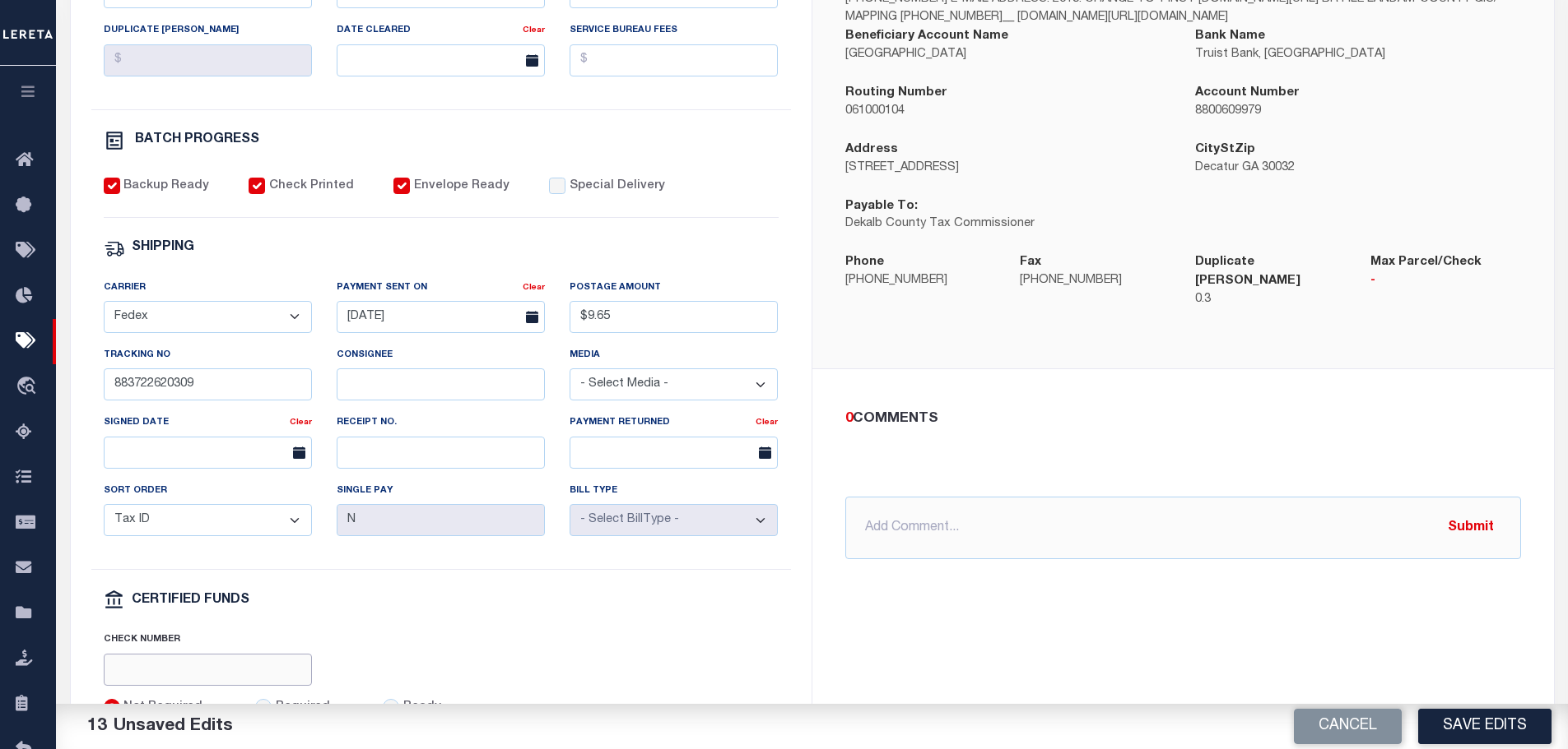
click at [213, 681] on input "text" at bounding box center [208, 670] width 209 height 32
paste input "316A-231601513"
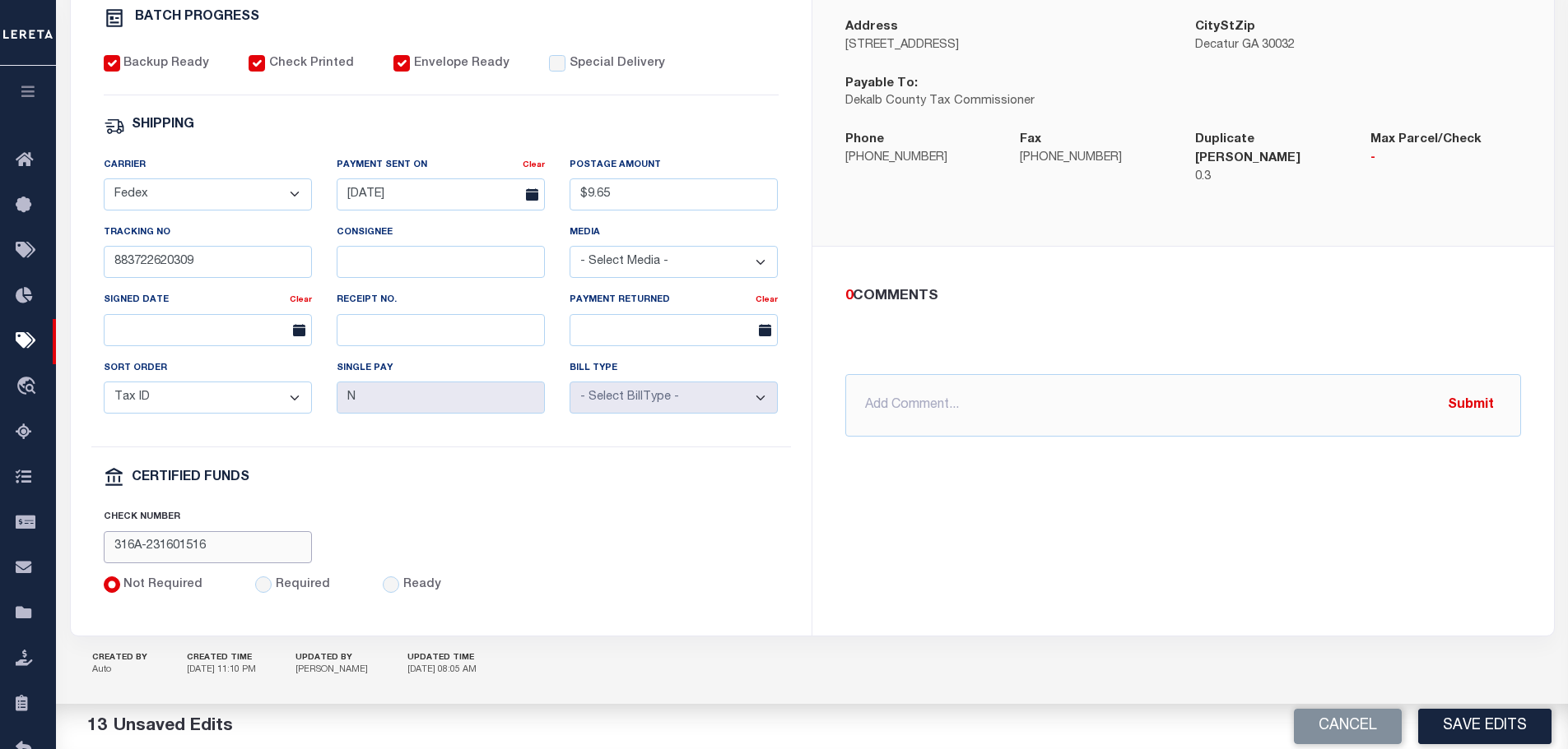
scroll to position [643, 0]
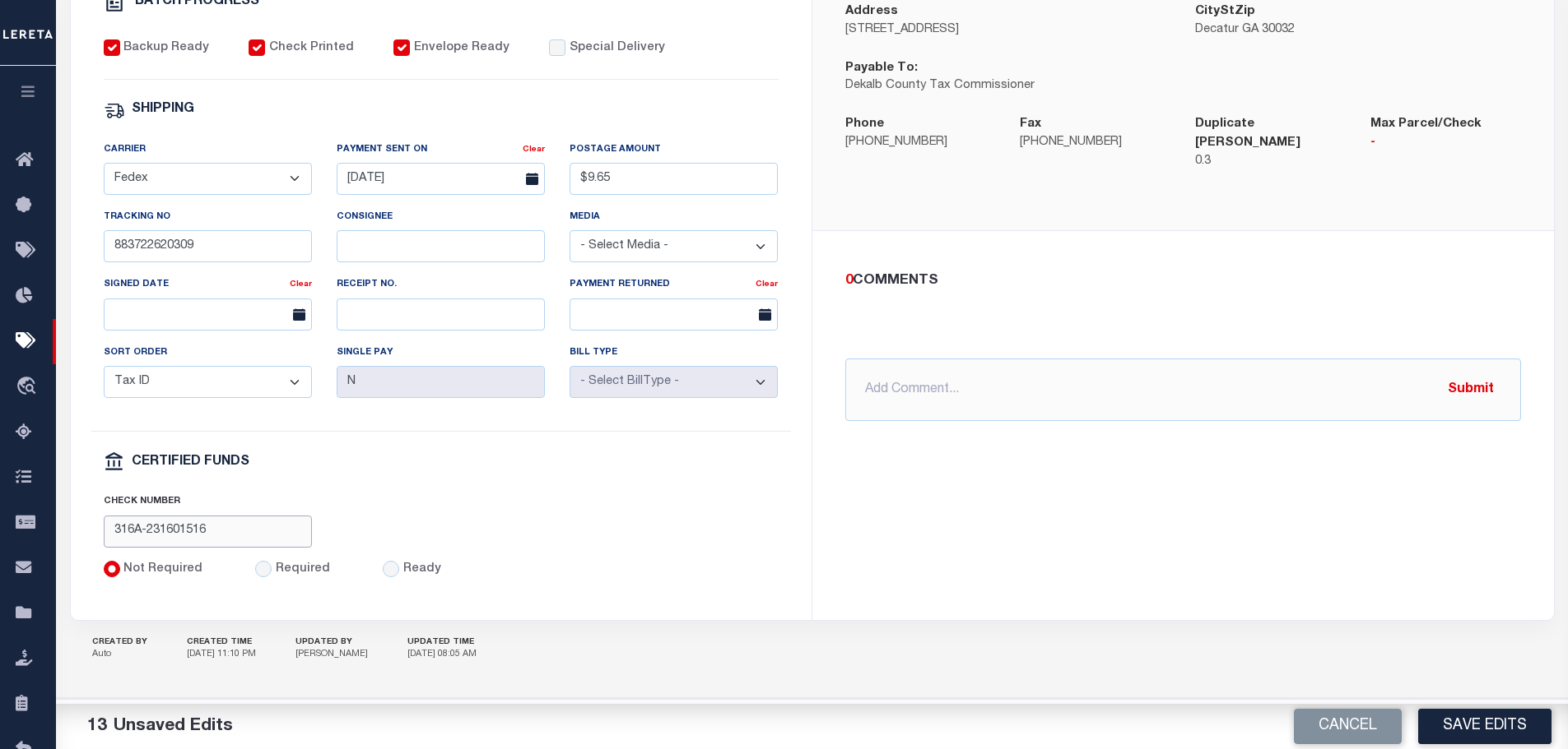
type input "316A-231601516"
click at [263, 569] on input "Required" at bounding box center [264, 569] width 16 height 16
radio input "true"
click at [1470, 729] on button "Save Edits" at bounding box center [1485, 726] width 134 height 35
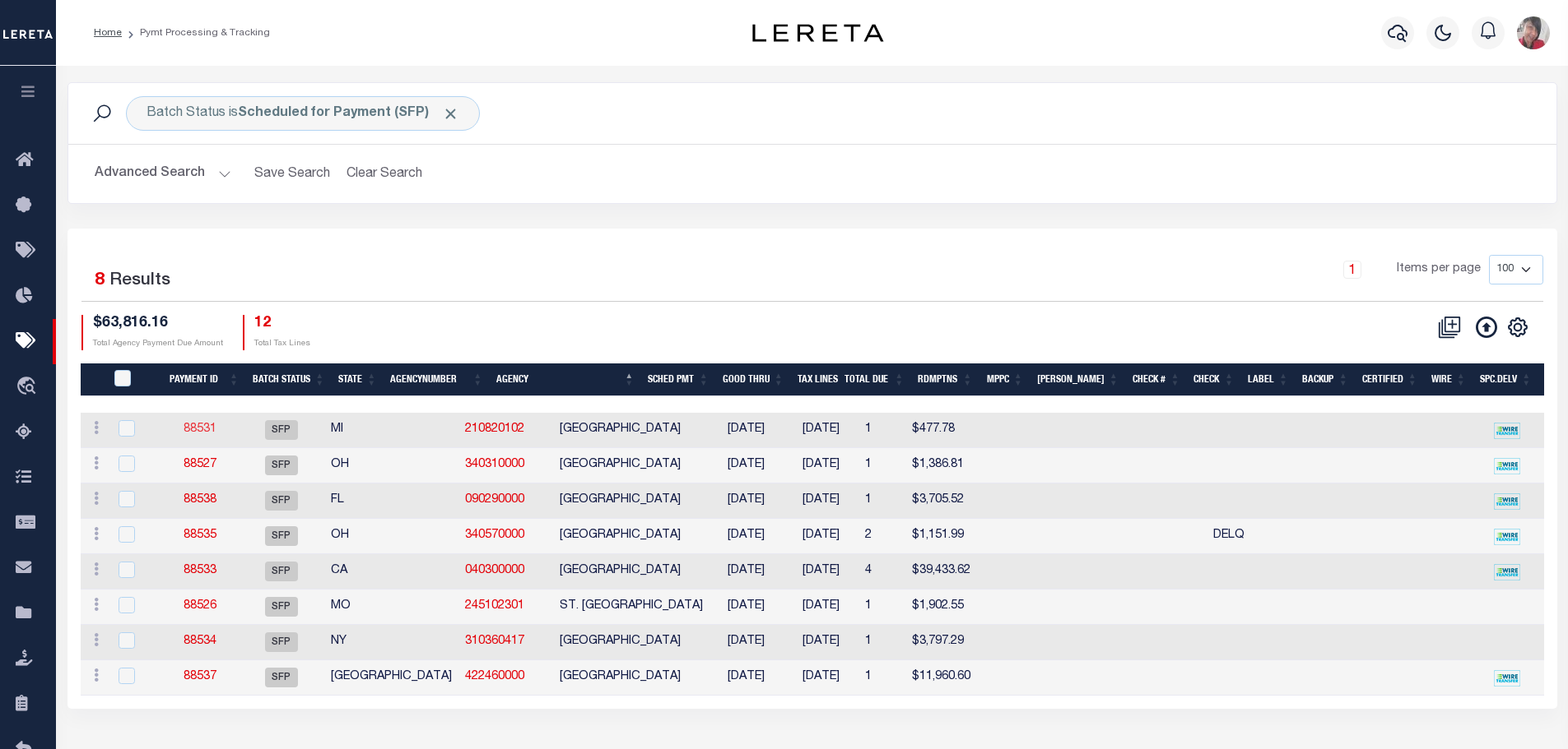
click at [205, 432] on link "88531" at bounding box center [199, 429] width 32 height 12
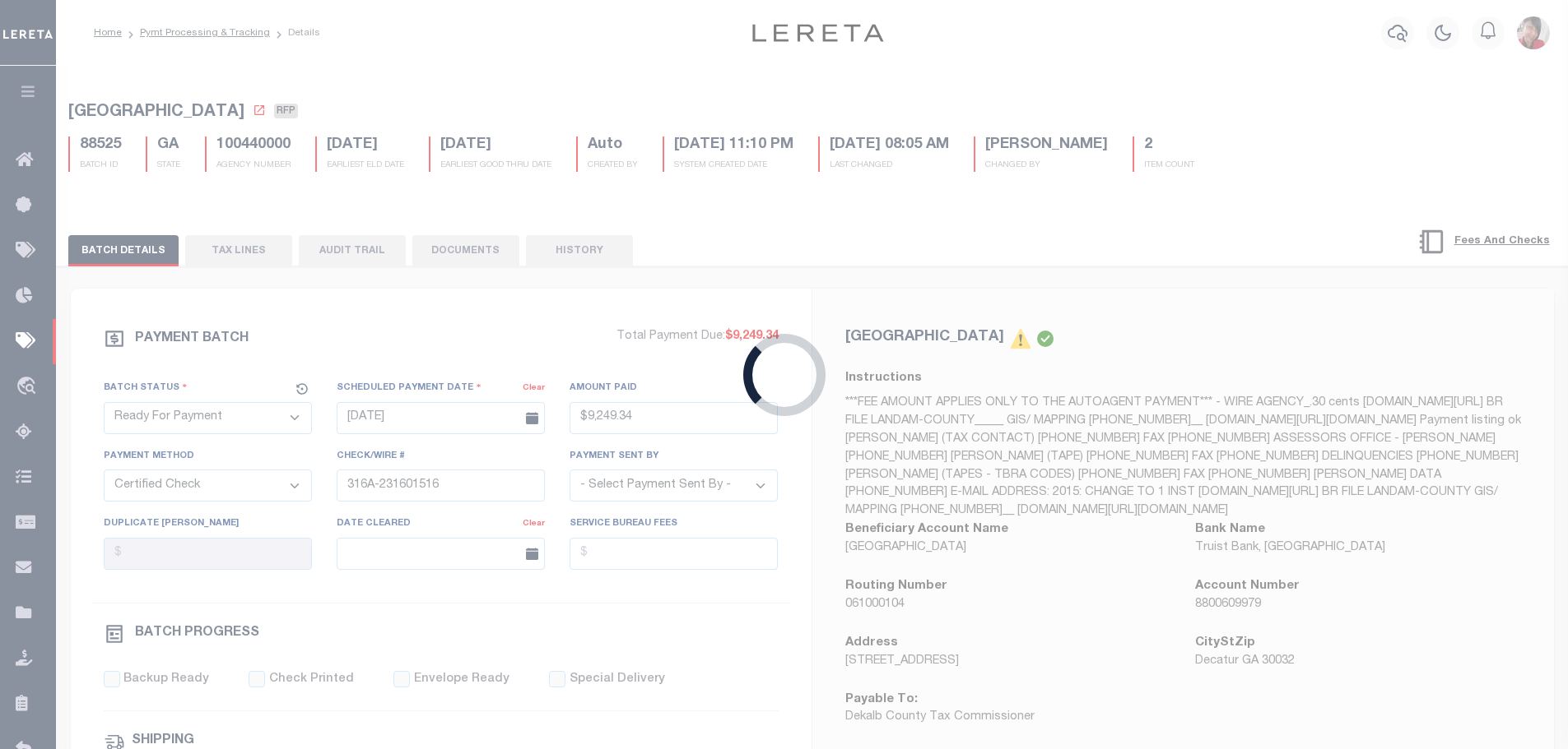
select select "SFP"
type input "[DATE]"
select select
checkbox input "false"
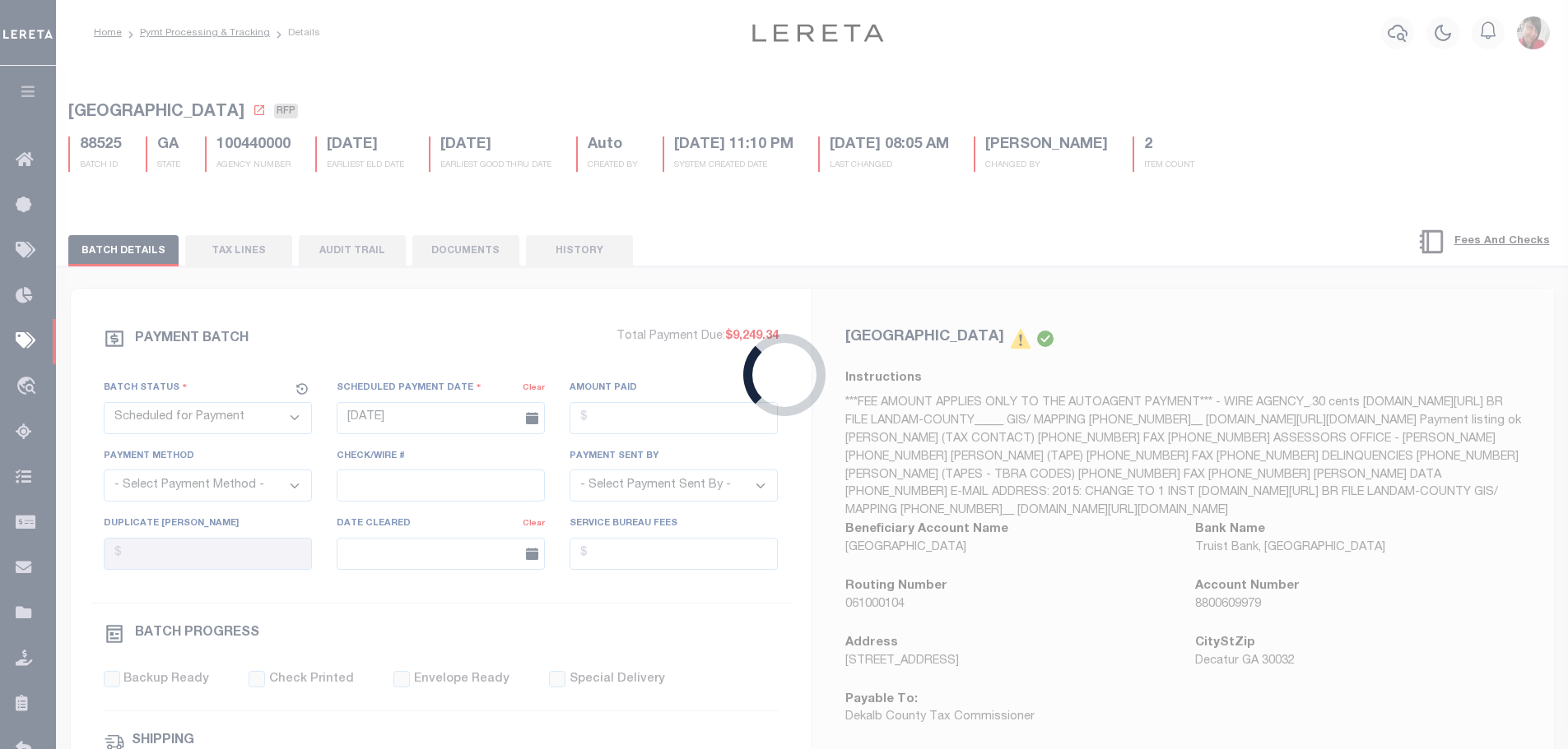
checkbox input "false"
select select
type input "Gloria"
select select "37"
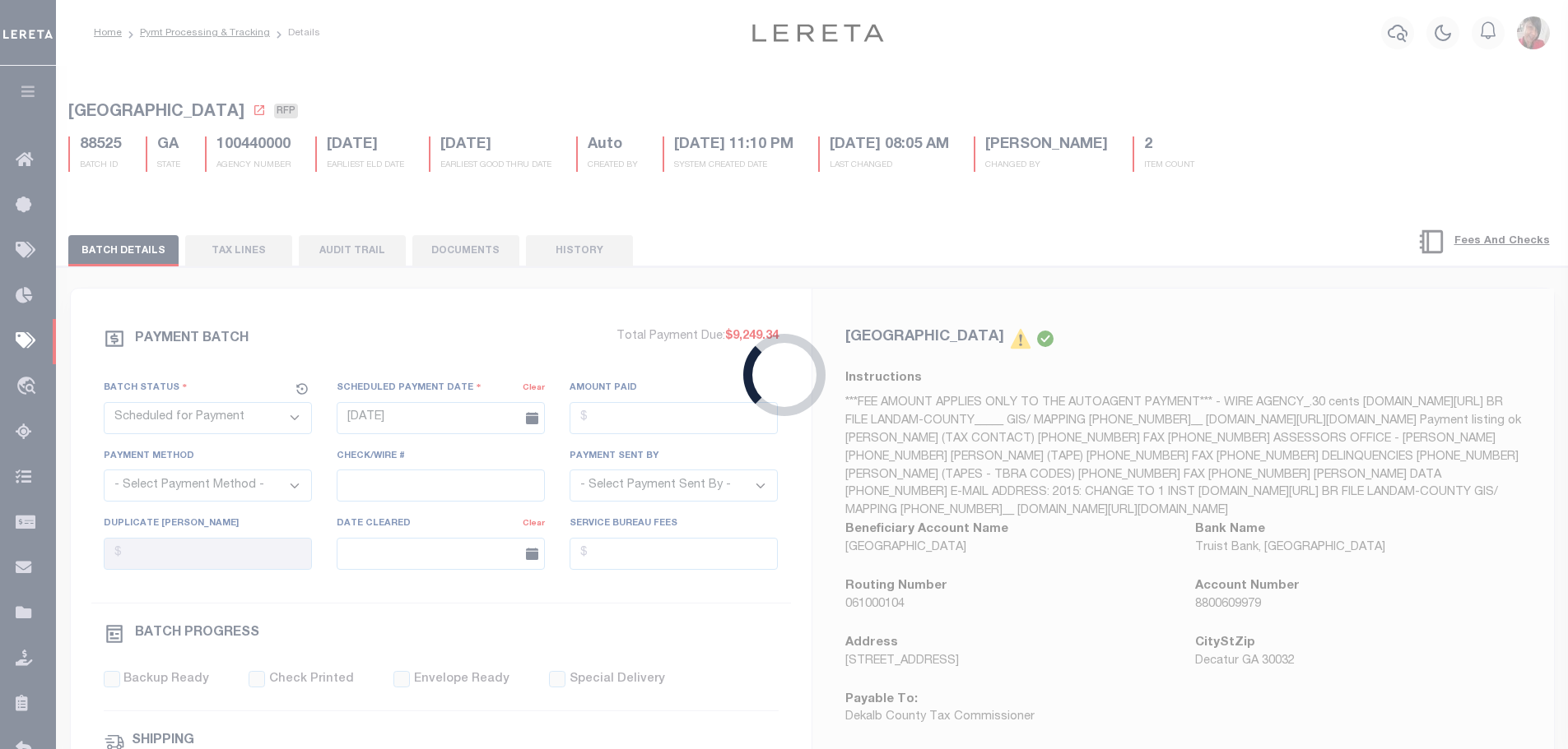
radio input "true"
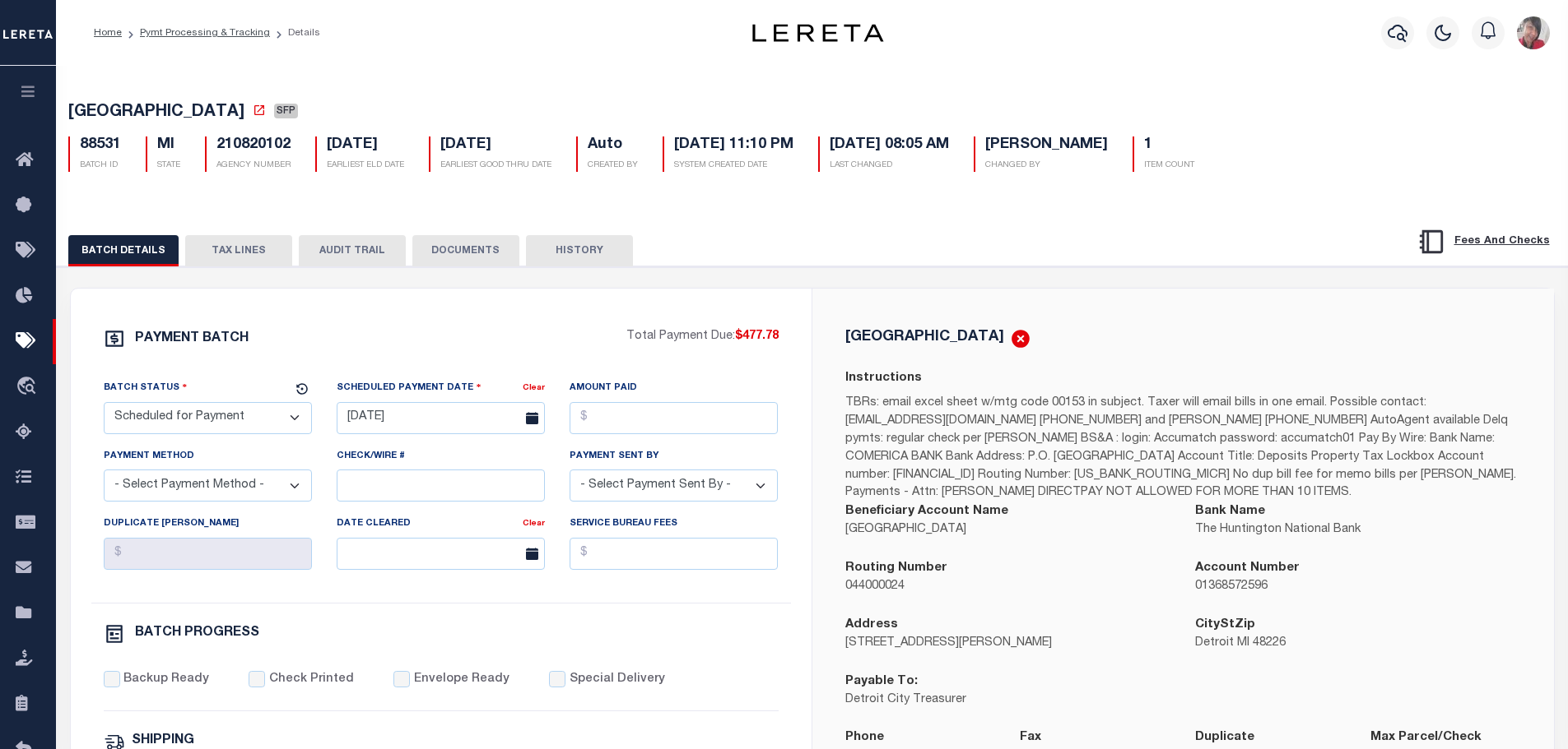
click at [218, 430] on select "- Select Status - Scheduled for Payment Ready For Payment Payment Sent Cleared …" at bounding box center [208, 419] width 209 height 32
select select "RFP"
click at [104, 405] on select "- Select Status - Scheduled for Payment Ready For Payment Payment Sent Cleared …" at bounding box center [208, 419] width 209 height 32
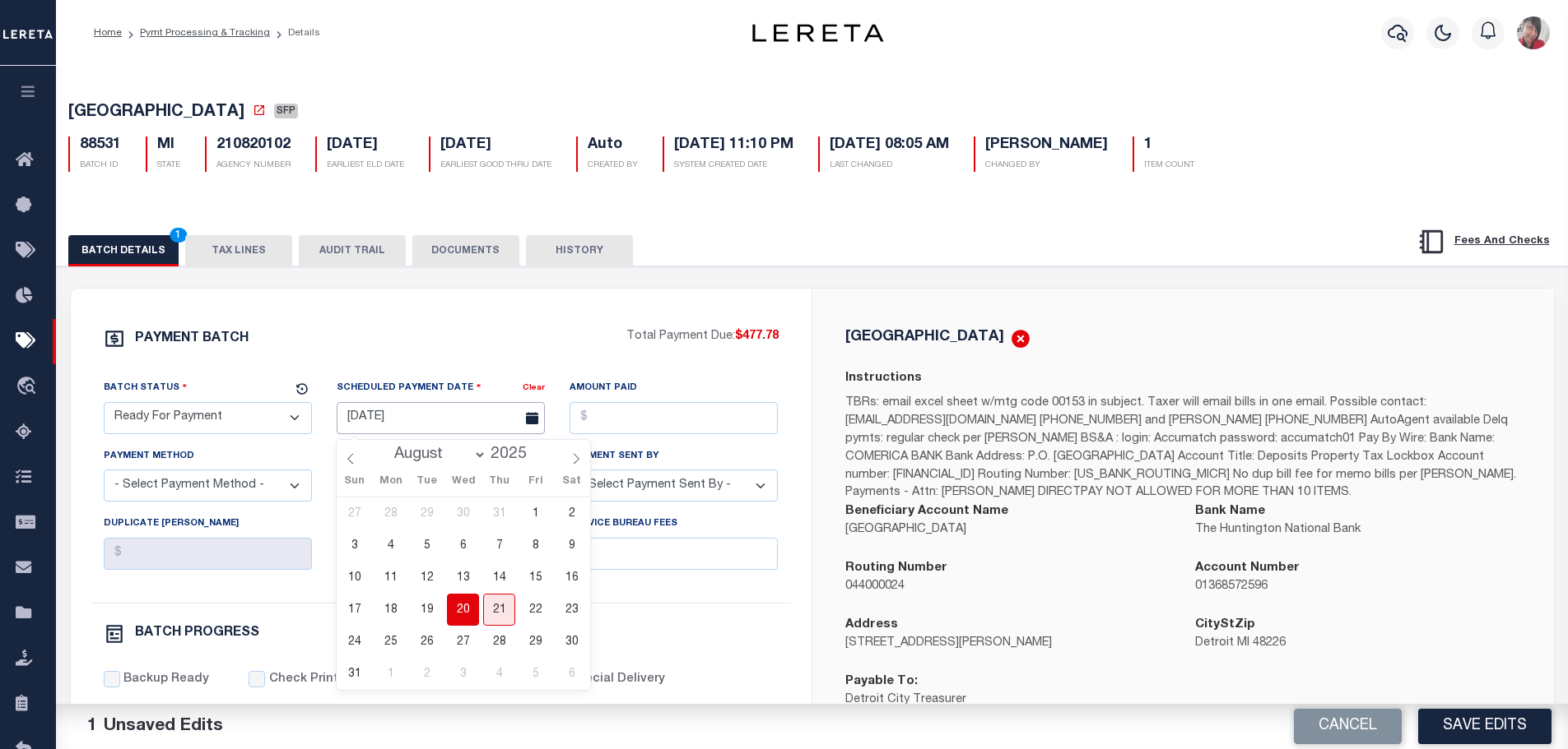
click at [386, 421] on input "[DATE]" at bounding box center [441, 419] width 209 height 32
click at [458, 606] on span "20" at bounding box center [463, 610] width 32 height 32
type input "[DATE]"
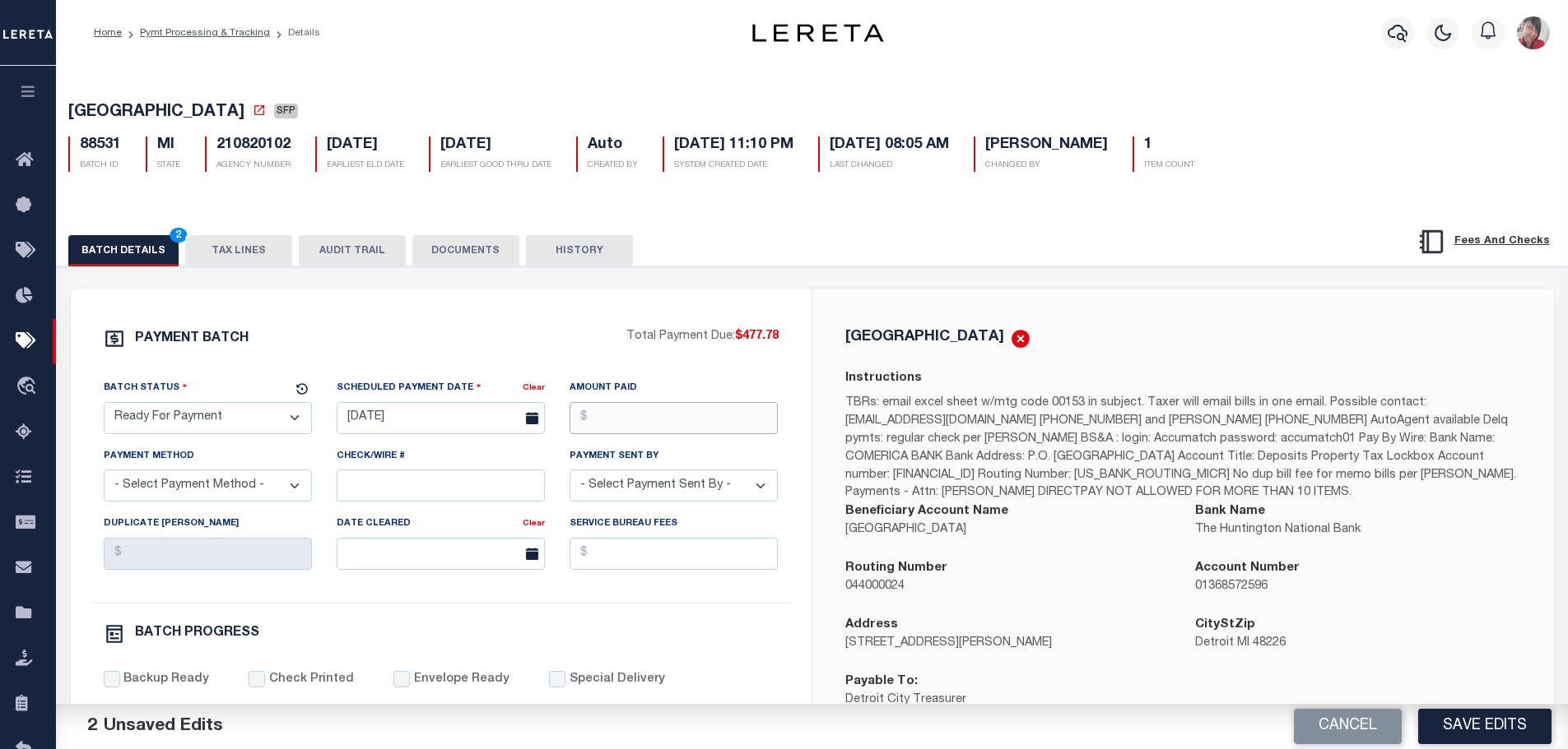
click at [594, 426] on input "Amount Paid" at bounding box center [673, 419] width 209 height 32
type input "$477.78"
click at [209, 485] on select "- Select Payment Method - ACH Certified Check Check Direct Deposit Wire Transfer" at bounding box center [208, 486] width 209 height 32
select select "CCK"
click at [104, 475] on select "- Select Payment Method - ACH Certified Check Check Direct Deposit Wire Transfer" at bounding box center [208, 486] width 209 height 32
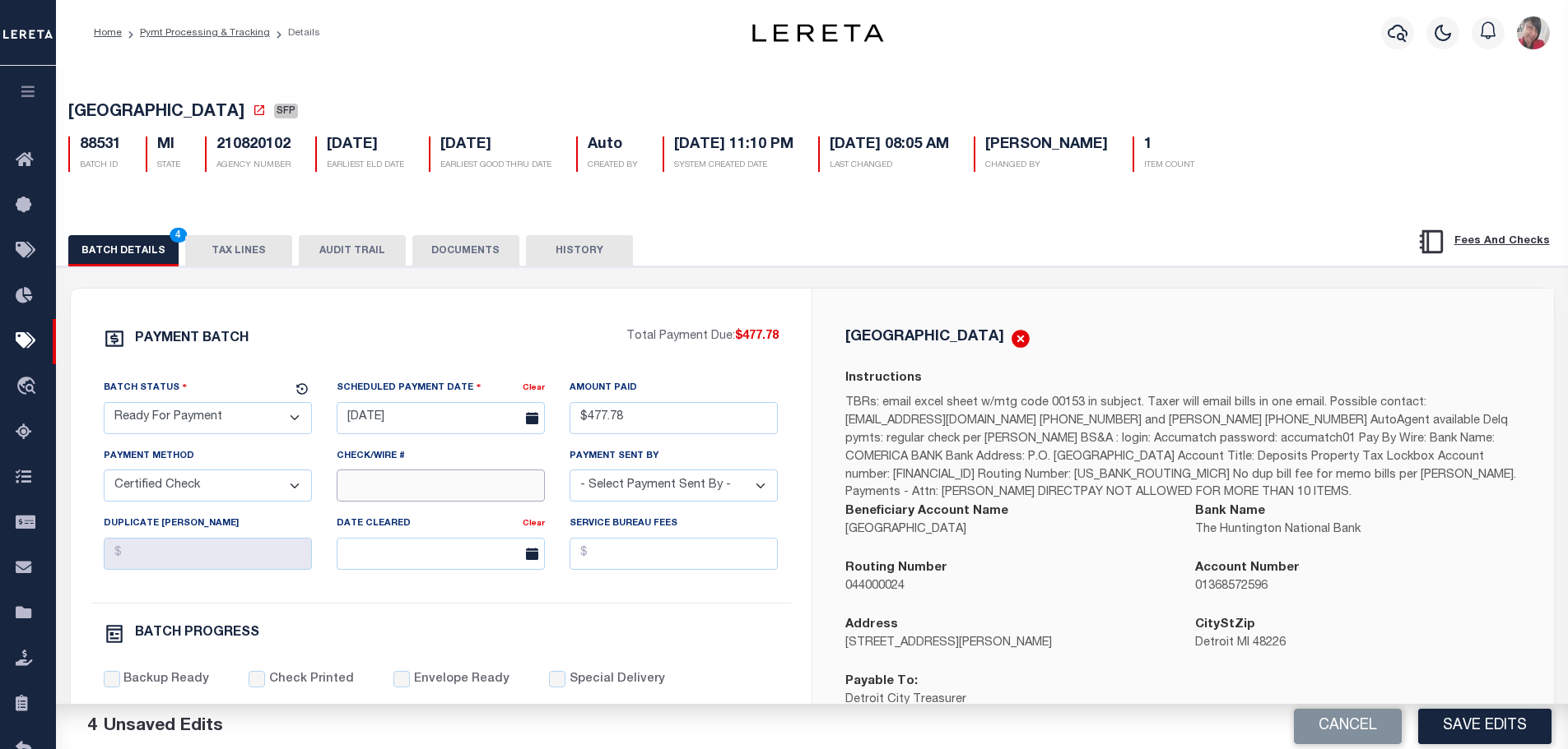
click at [426, 488] on input "Check/Wire #" at bounding box center [441, 486] width 209 height 32
paste input "316A-231601513"
type input "316A-231601517"
click at [688, 491] on select "- Select Payment Sent By - Aakash Patel Abdul Muzain Adams, Pamela S Adhikary R…" at bounding box center [673, 486] width 209 height 32
select select "Cole, Gloria"
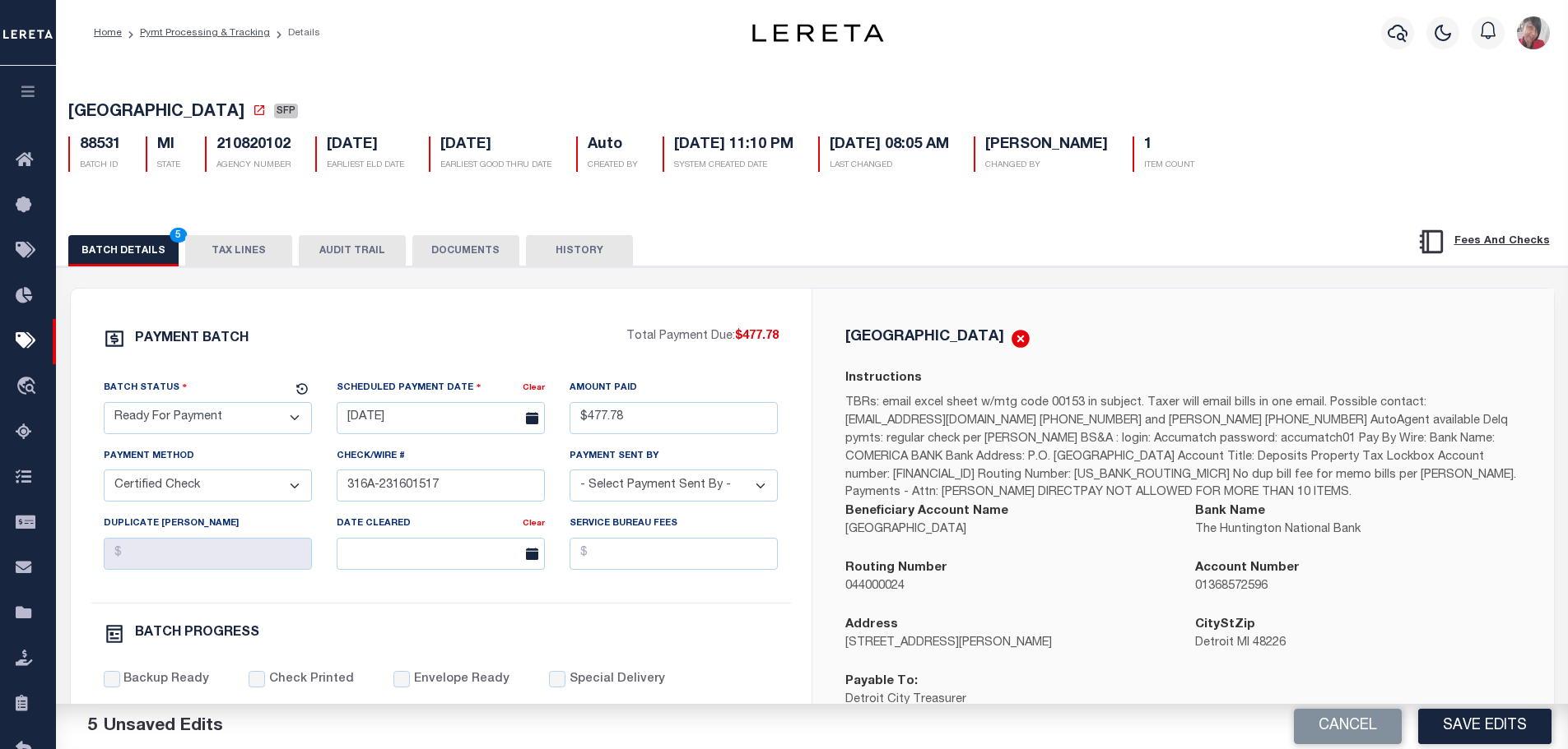
click at [570, 475] on select "- Select Payment Sent By - Aakash Patel Abdul Muzain Adams, Pamela S Adhikary R…" at bounding box center [673, 486] width 209 height 32
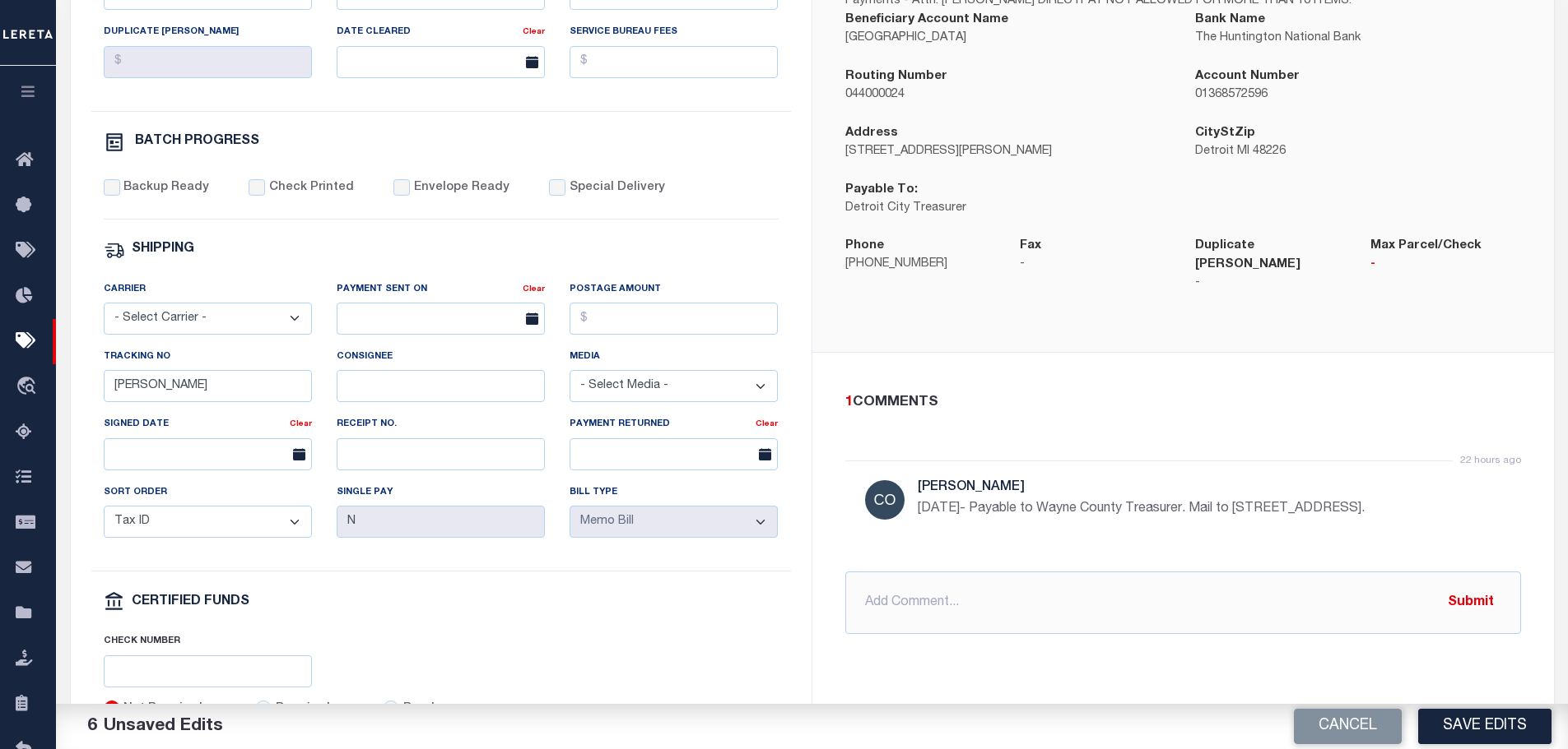
scroll to position [494, 0]
click at [112, 194] on input "Backup Ready" at bounding box center [112, 186] width 16 height 16
checkbox input "true"
drag, startPoint x: 243, startPoint y: 195, endPoint x: 262, endPoint y: 194, distance: 19.0
click at [244, 195] on div "Backup Ready Check Printed Envelope Ready Special Delivery" at bounding box center [441, 198] width 674 height 41
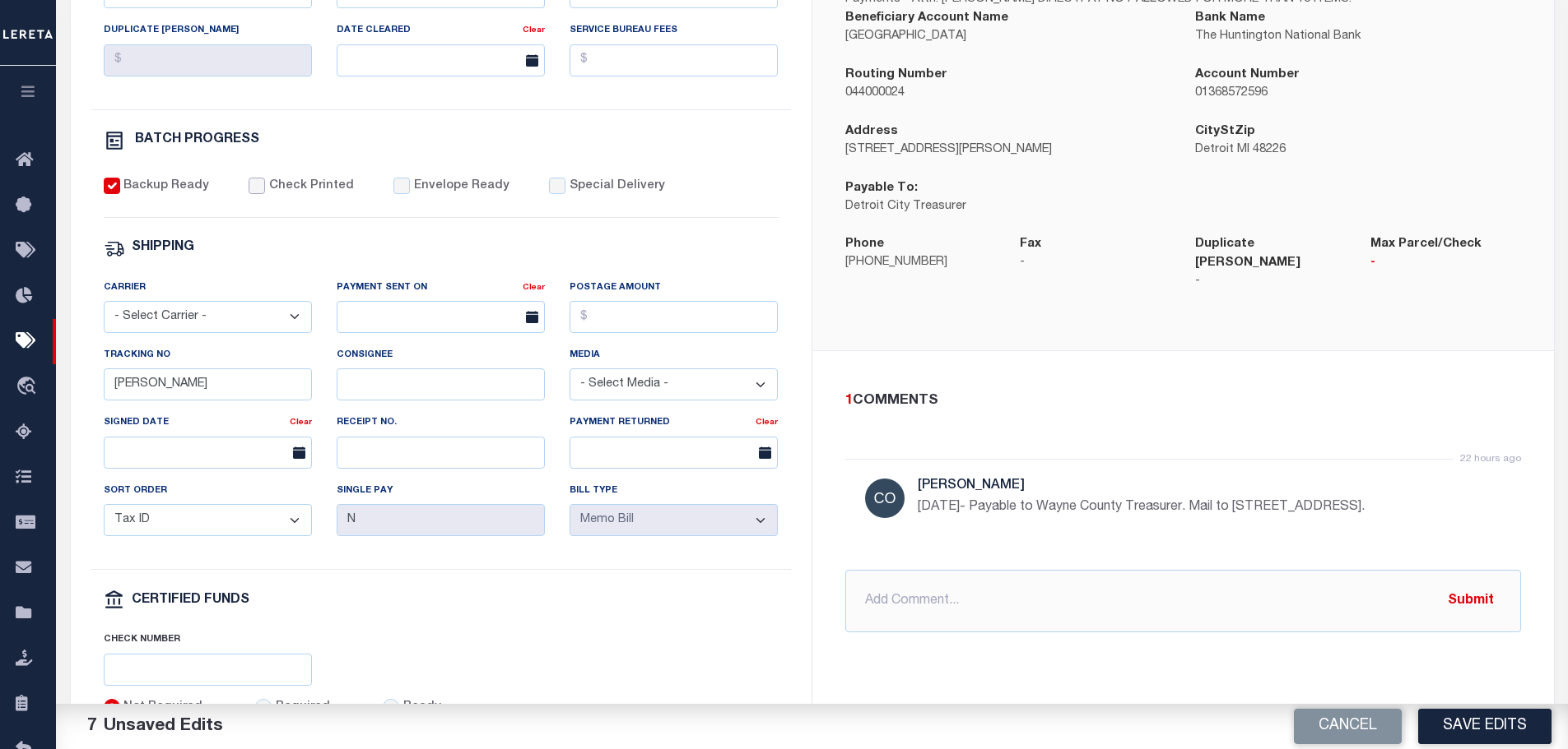
click at [255, 190] on input "Check Printed" at bounding box center [256, 186] width 16 height 16
checkbox input "true"
click at [394, 194] on input "Envelope Ready" at bounding box center [402, 186] width 16 height 16
checkbox input "true"
click at [549, 194] on input "Special Delivery" at bounding box center [557, 186] width 16 height 16
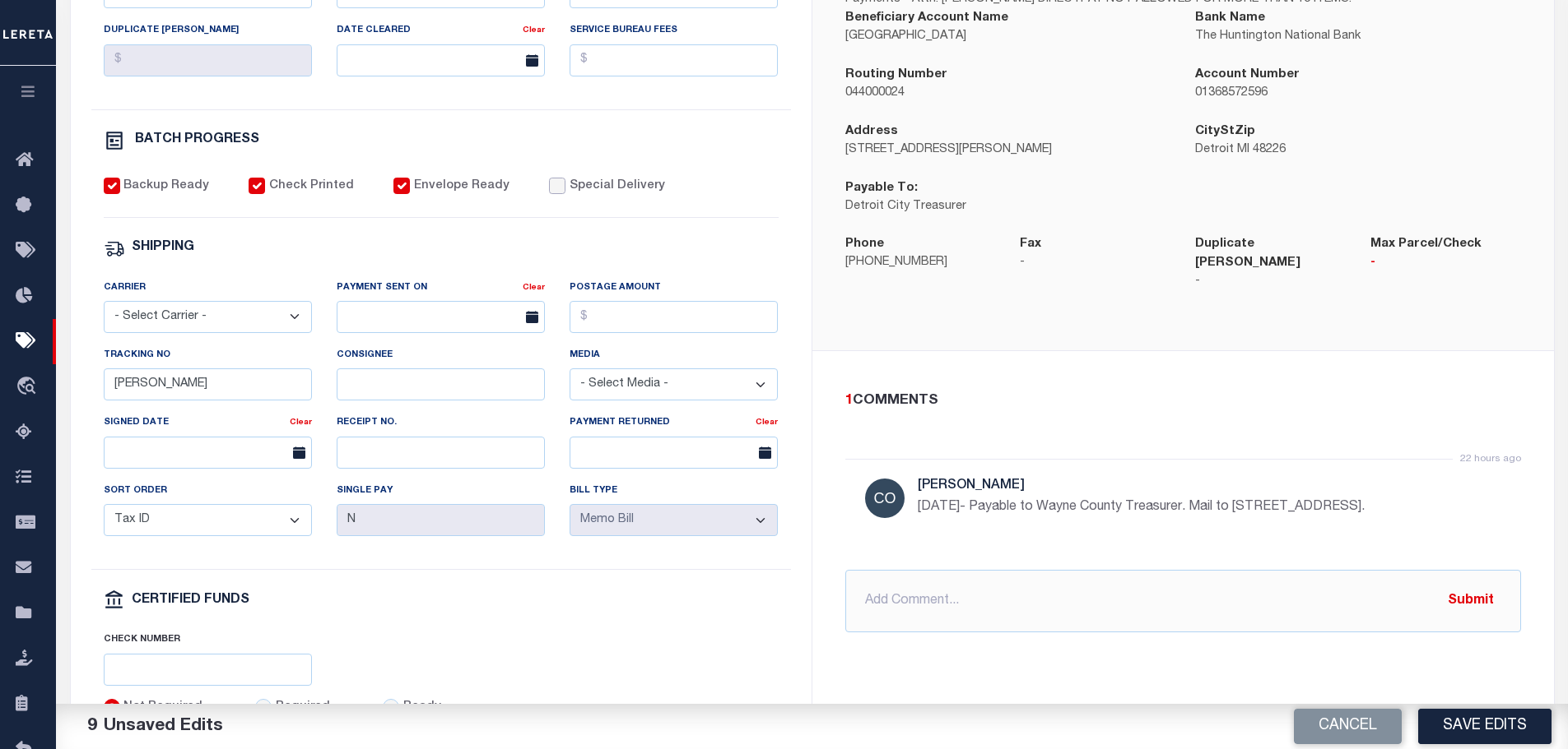
checkbox input "true"
click at [153, 341] on div "Carrier - Select Carrier - E-mail Fax Fedex FTP Other UPS USPS" at bounding box center [208, 312] width 233 height 68
select select "FDX"
click at [104, 309] on select "- Select Carrier - E-mail Fax Fedex FTP Other UPS USPS" at bounding box center [208, 318] width 209 height 32
click at [363, 330] on input "text" at bounding box center [441, 318] width 209 height 32
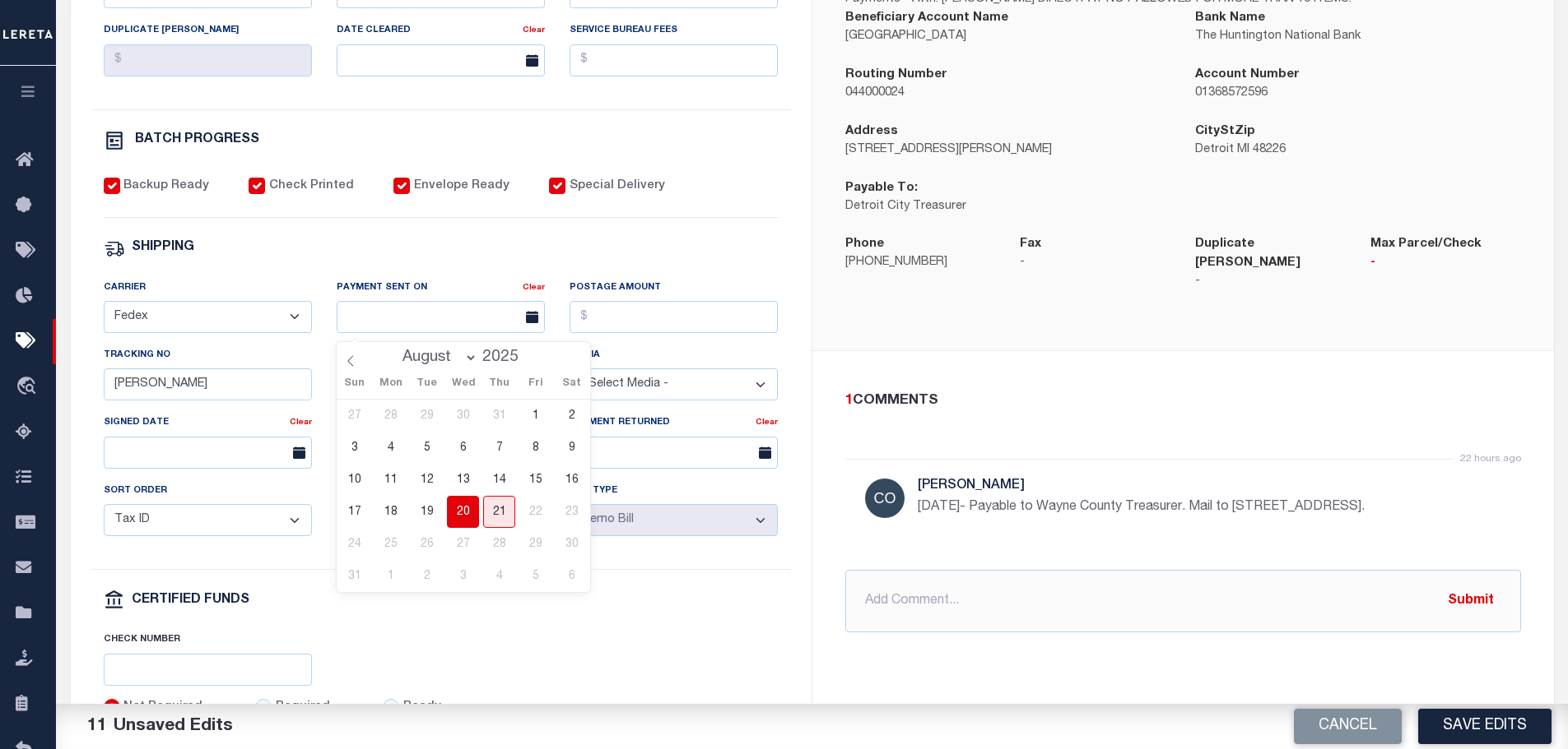
click at [460, 511] on span "20" at bounding box center [463, 513] width 32 height 32
type input "[DATE]"
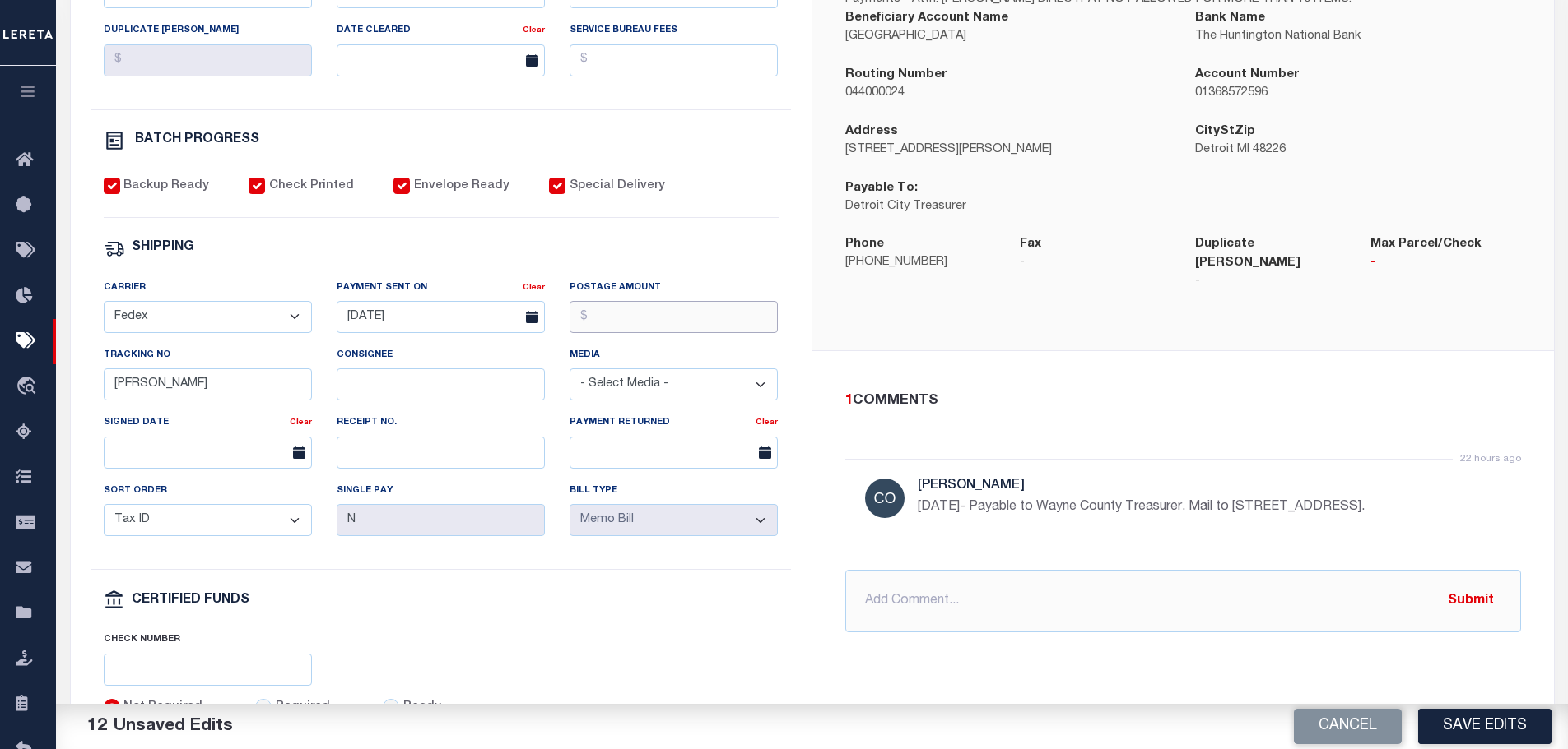
click at [594, 321] on input "Postage Amount" at bounding box center [673, 318] width 209 height 32
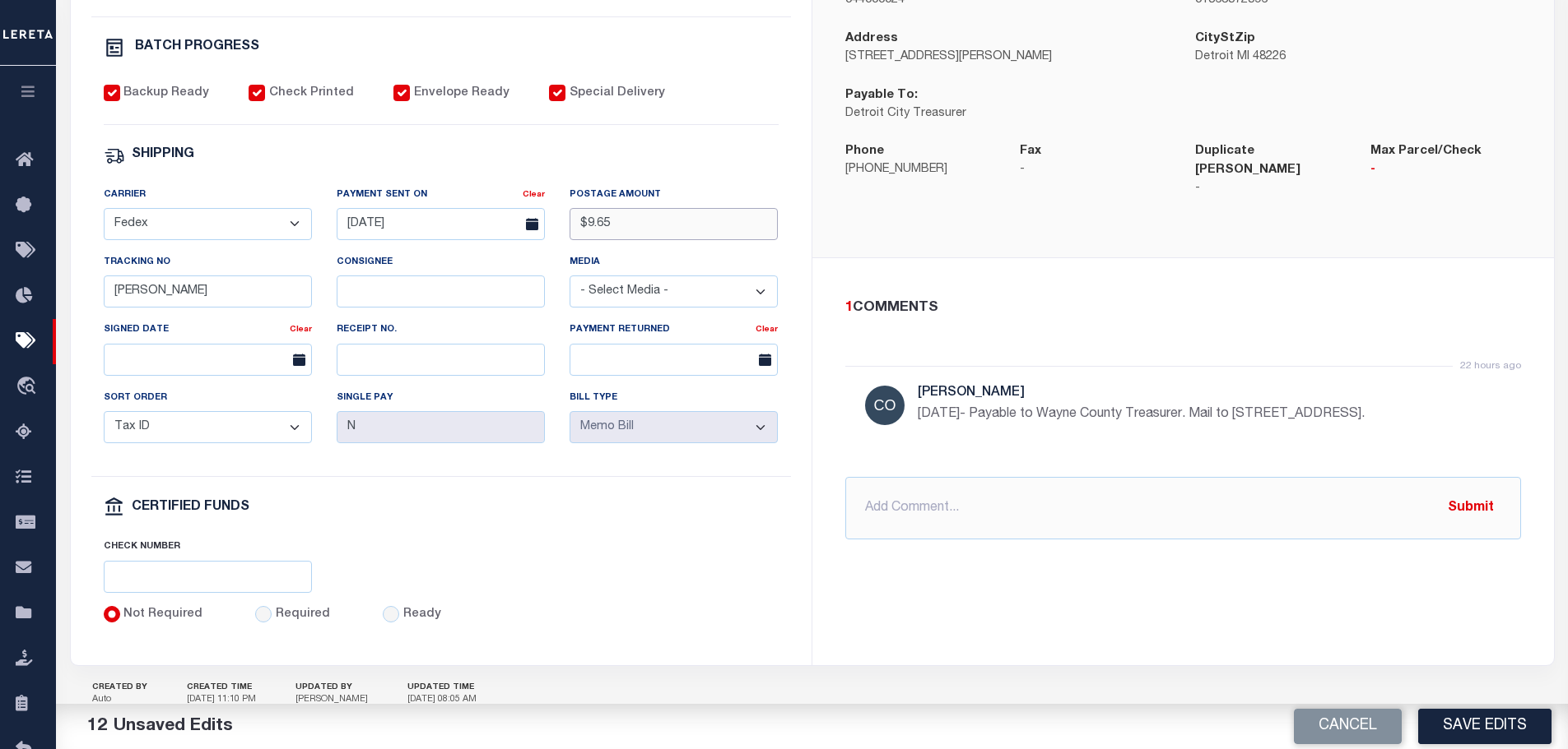
scroll to position [643, 0]
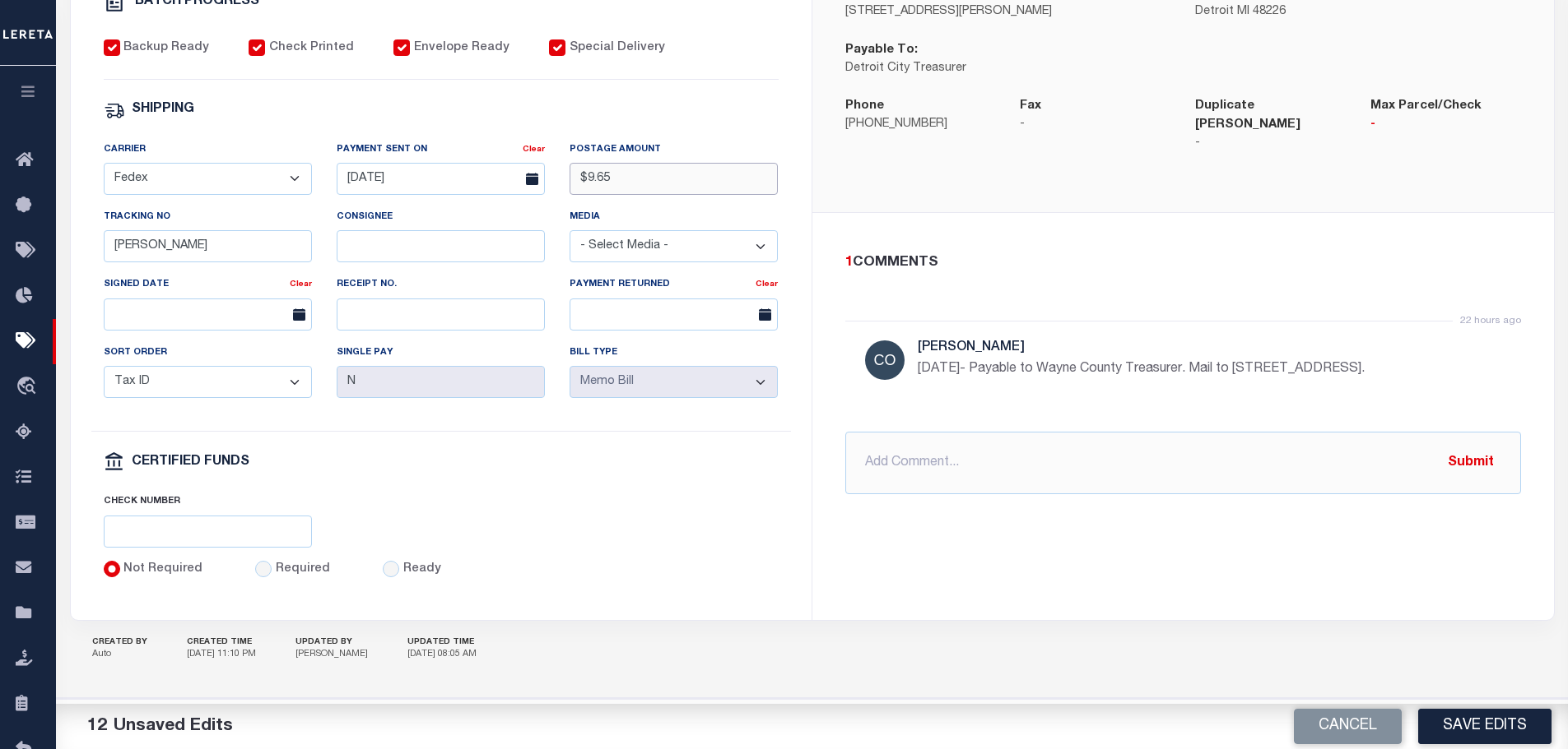
type input "$9.65"
click at [255, 568] on input "Required" at bounding box center [264, 569] width 16 height 16
radio input "true"
click at [222, 530] on input "text" at bounding box center [208, 532] width 209 height 32
paste input "316A-231601513"
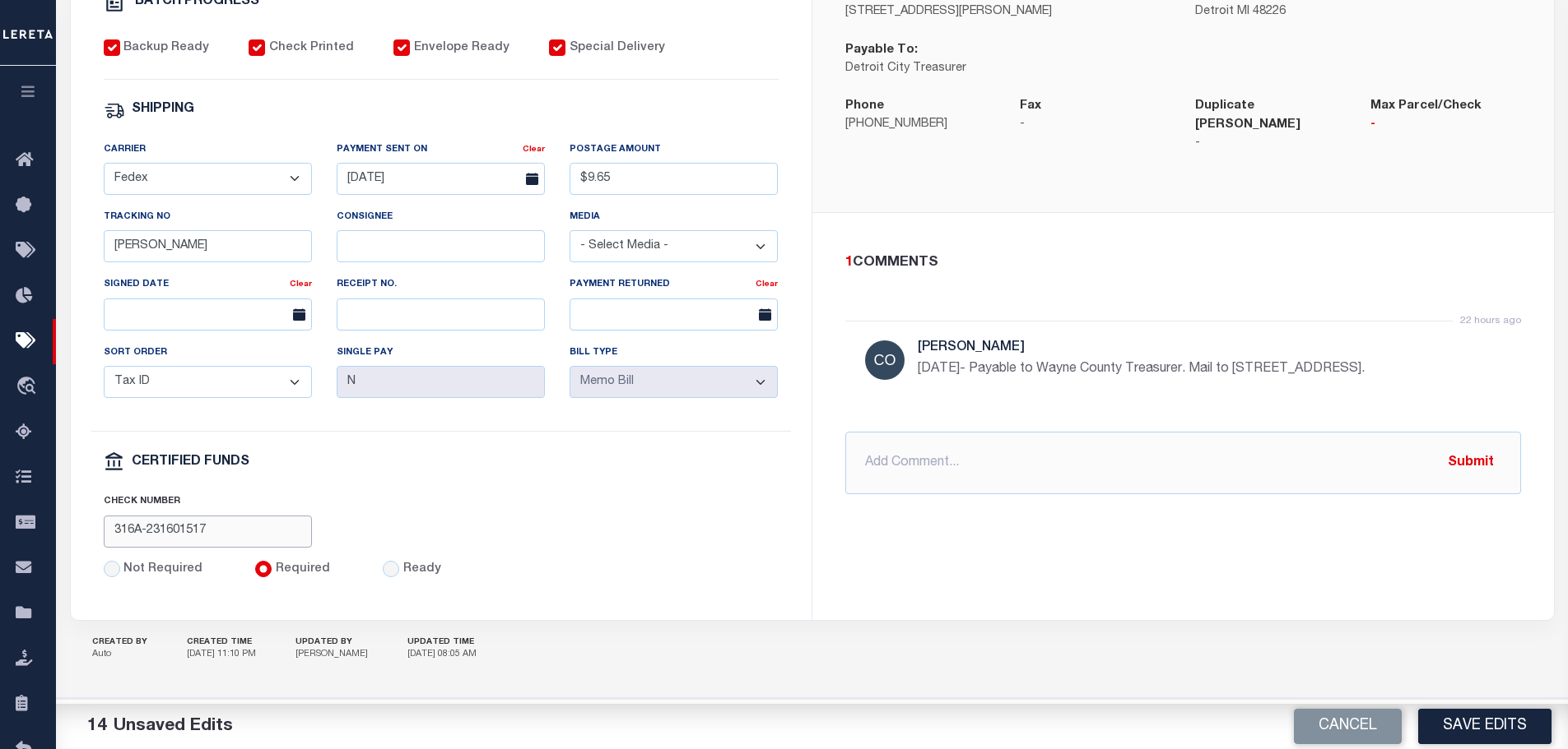
type input "316A-231601517"
drag, startPoint x: 170, startPoint y: 247, endPoint x: -8, endPoint y: 246, distance: 178.0
click at [0, 246] on html "Home Pymt Processing & Tracking Details" at bounding box center [784, 59] width 1568 height 1382
type input "883722719797"
click at [1525, 726] on button "Save Edits" at bounding box center [1485, 726] width 134 height 35
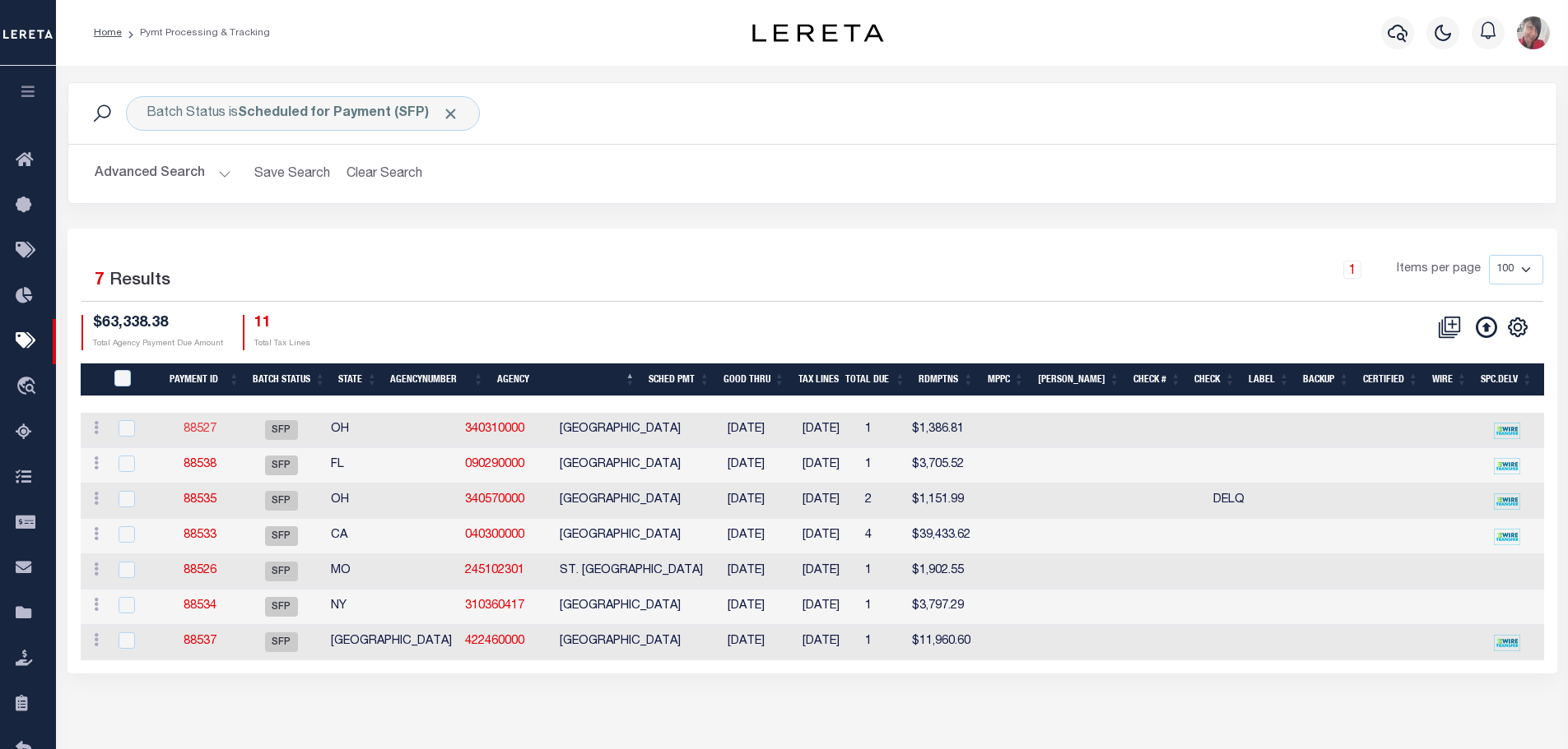
click at [207, 431] on link "88527" at bounding box center [199, 429] width 32 height 12
select select "SFP"
type input "06/11/2025"
select select
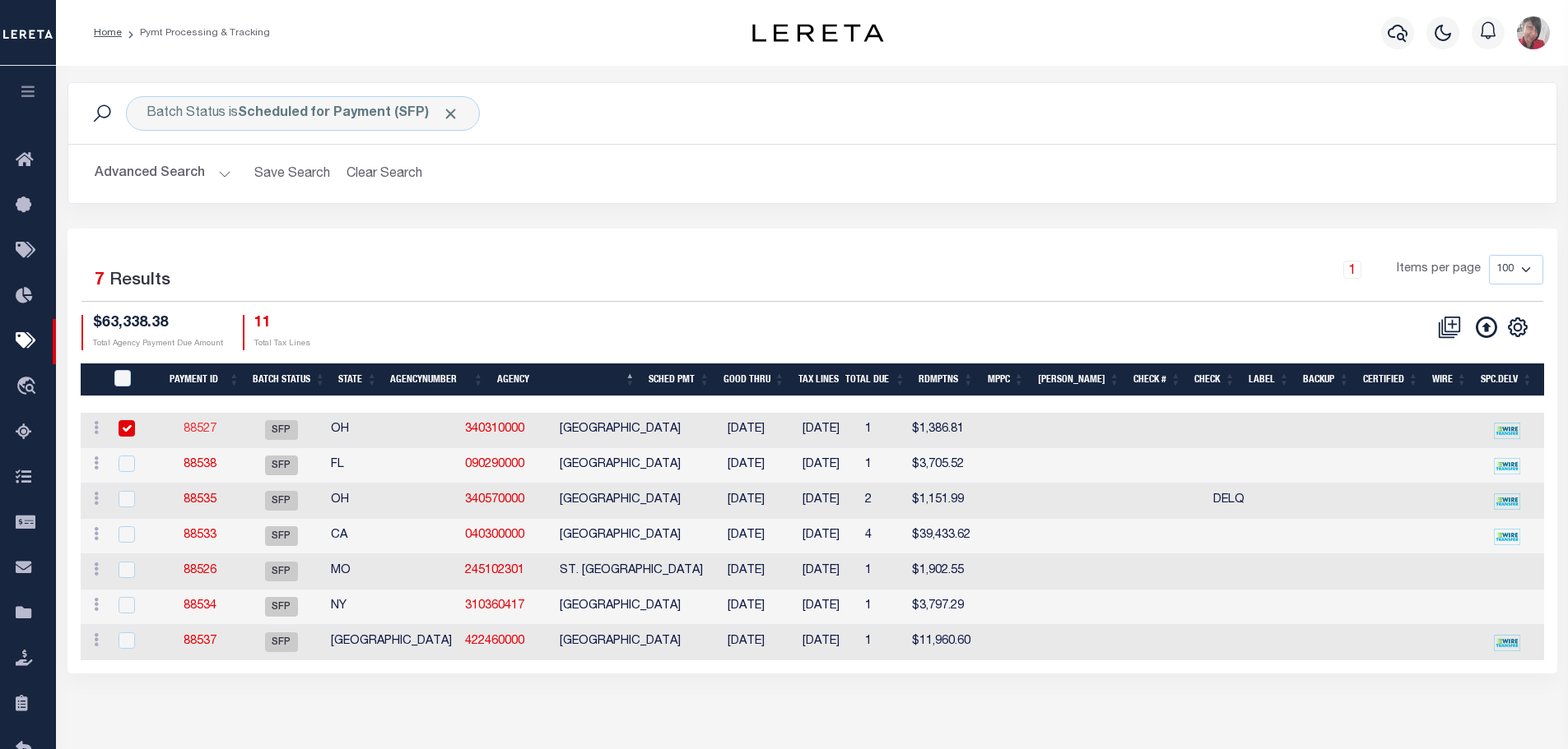
checkbox input "false"
select select
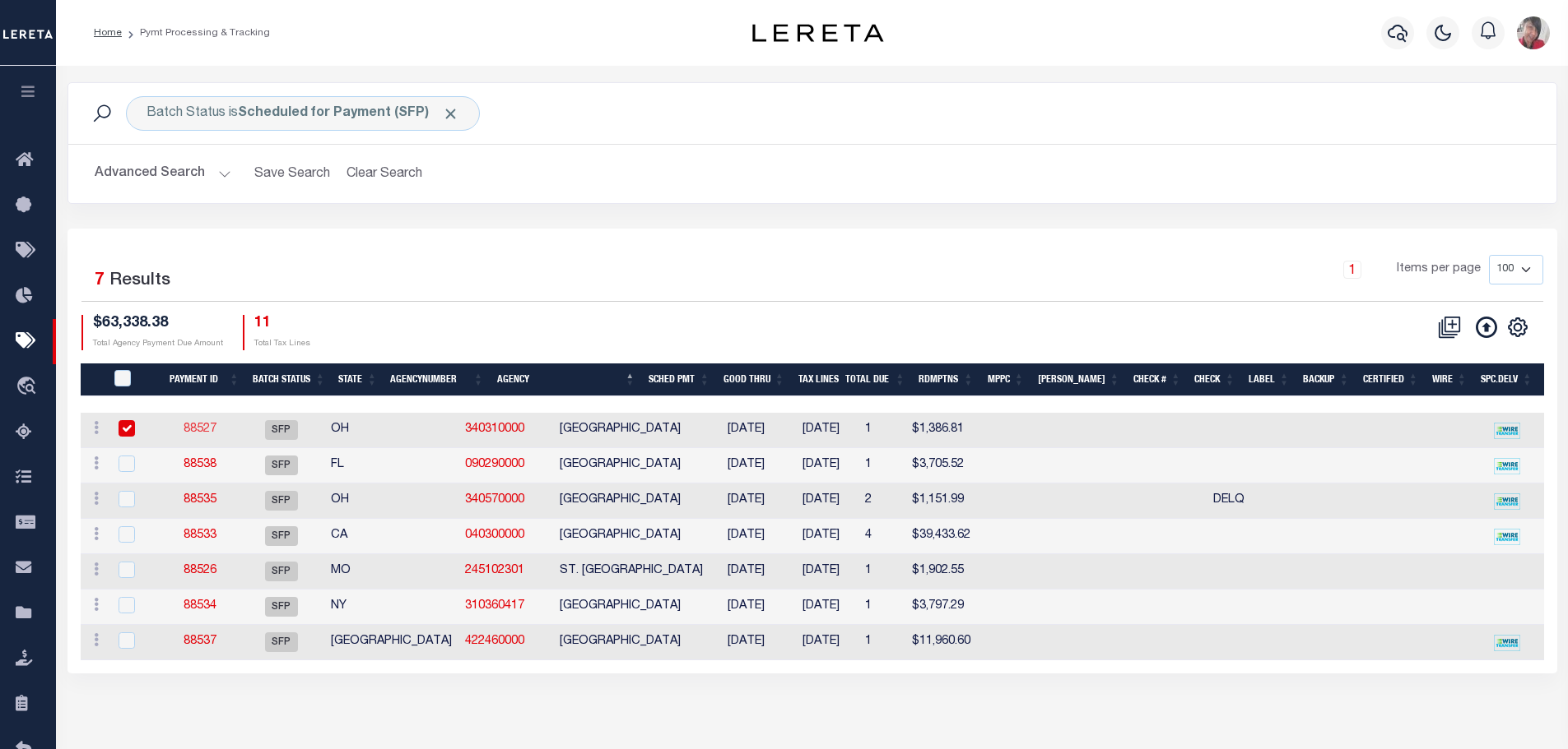
type input "Gloria"
select select
radio input "true"
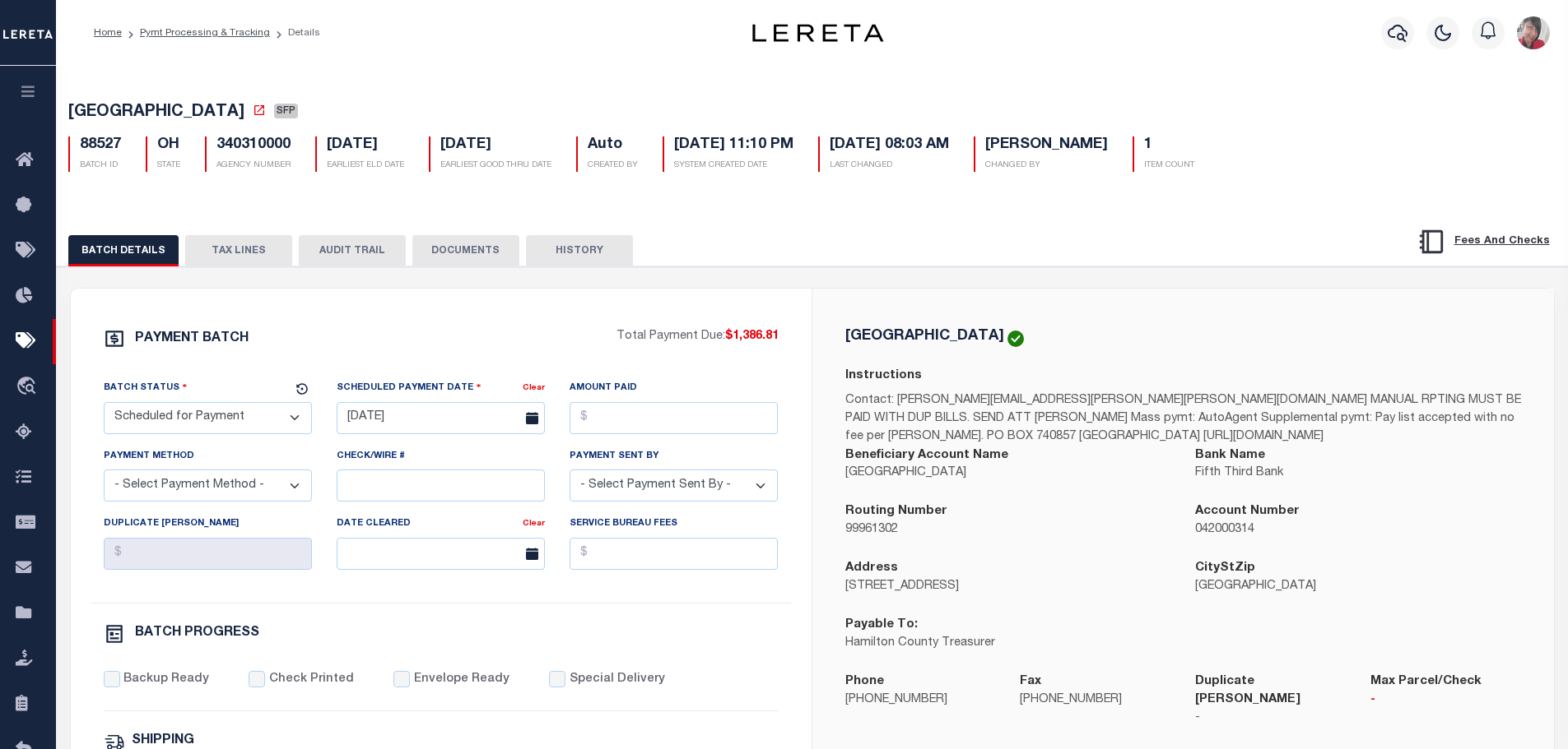
click at [268, 415] on select "- Select Status - Scheduled for Payment Ready For Payment Payment Sent Cleared …" at bounding box center [208, 419] width 209 height 32
select select "RFP"
click at [104, 405] on select "- Select Status - Scheduled for Payment Ready For Payment Payment Sent Cleared …" at bounding box center [208, 419] width 209 height 32
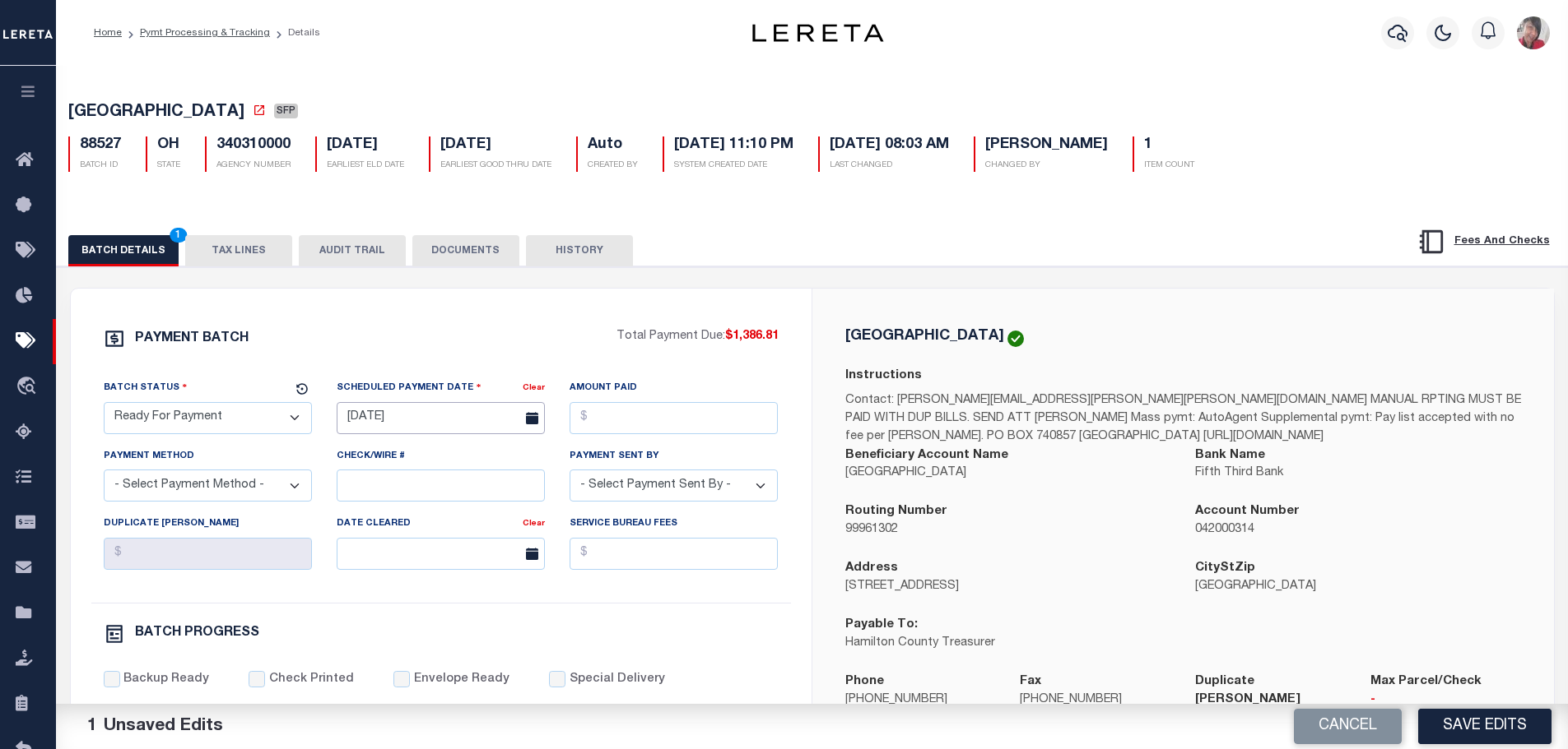
click at [396, 421] on input "06/11/2025" at bounding box center [441, 419] width 209 height 32
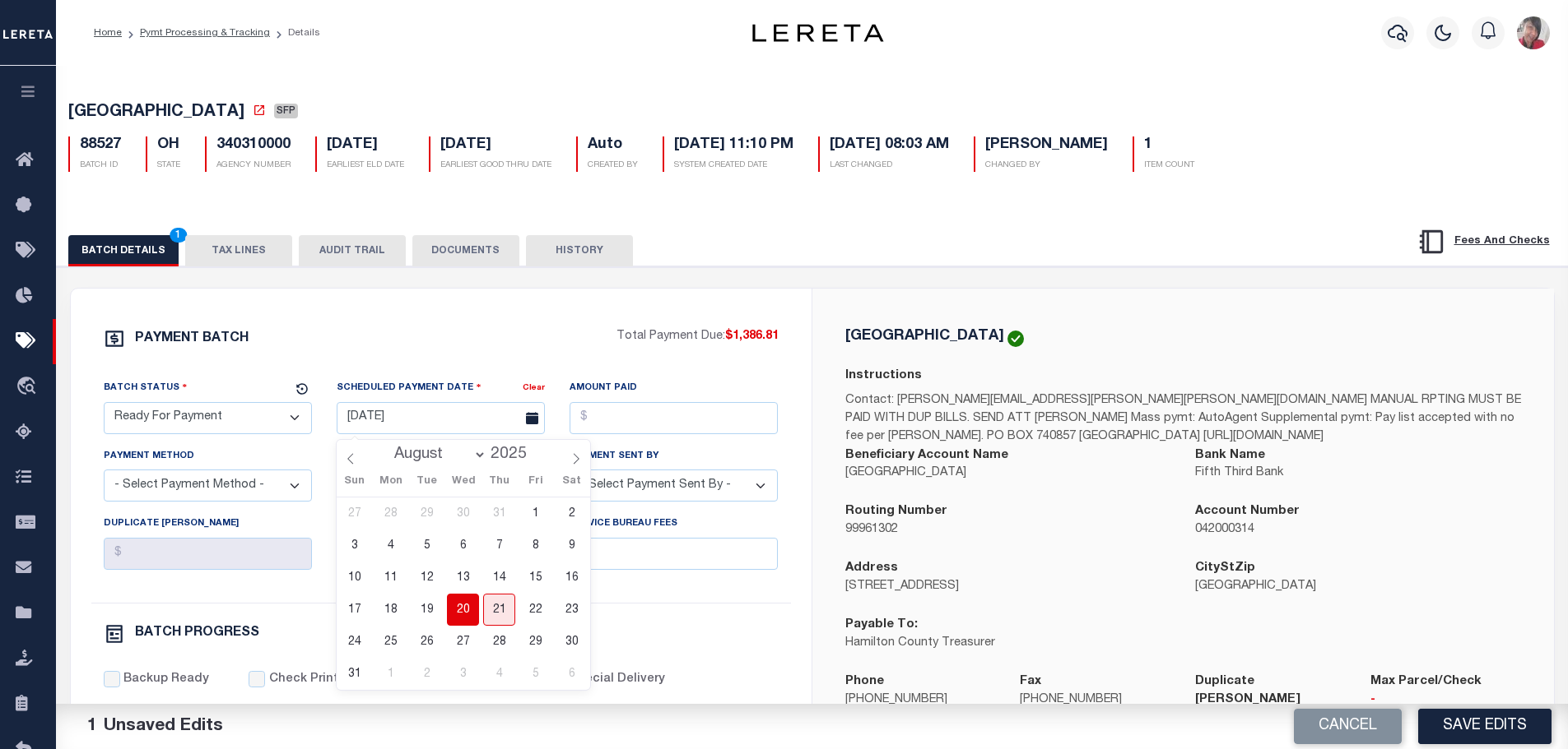
click at [460, 616] on span "20" at bounding box center [463, 610] width 32 height 32
type input "[DATE]"
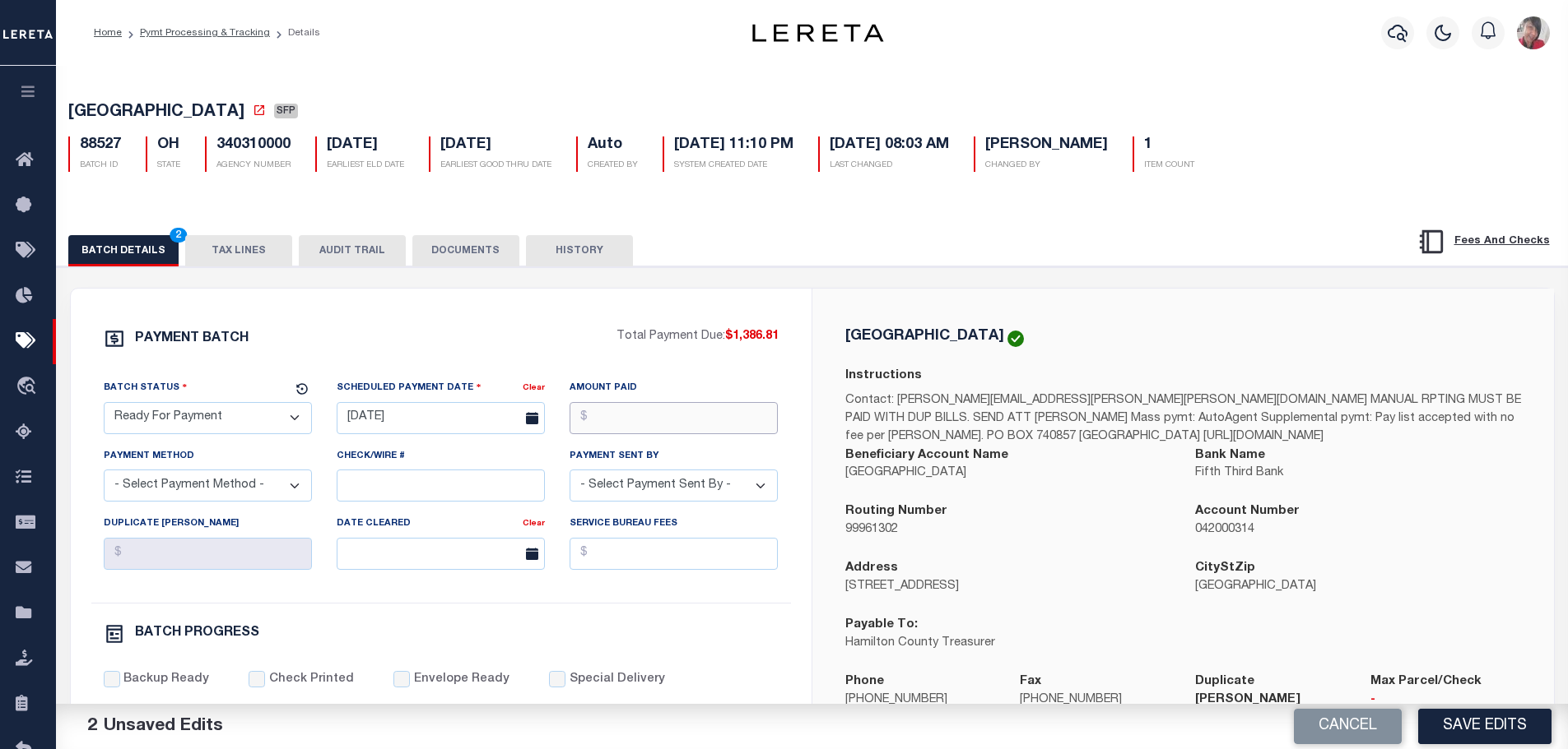
click at [608, 420] on input "Amount Paid" at bounding box center [673, 419] width 209 height 32
type input "$1,386.81"
click at [235, 473] on div "Payment Method - Select Payment Method - ACH Certified Check Check Direct Depos…" at bounding box center [208, 475] width 209 height 54
click at [230, 485] on select "- Select Payment Method - ACH Certified Check Check Direct Deposit Wire Transfer" at bounding box center [208, 486] width 209 height 32
select select "CCK"
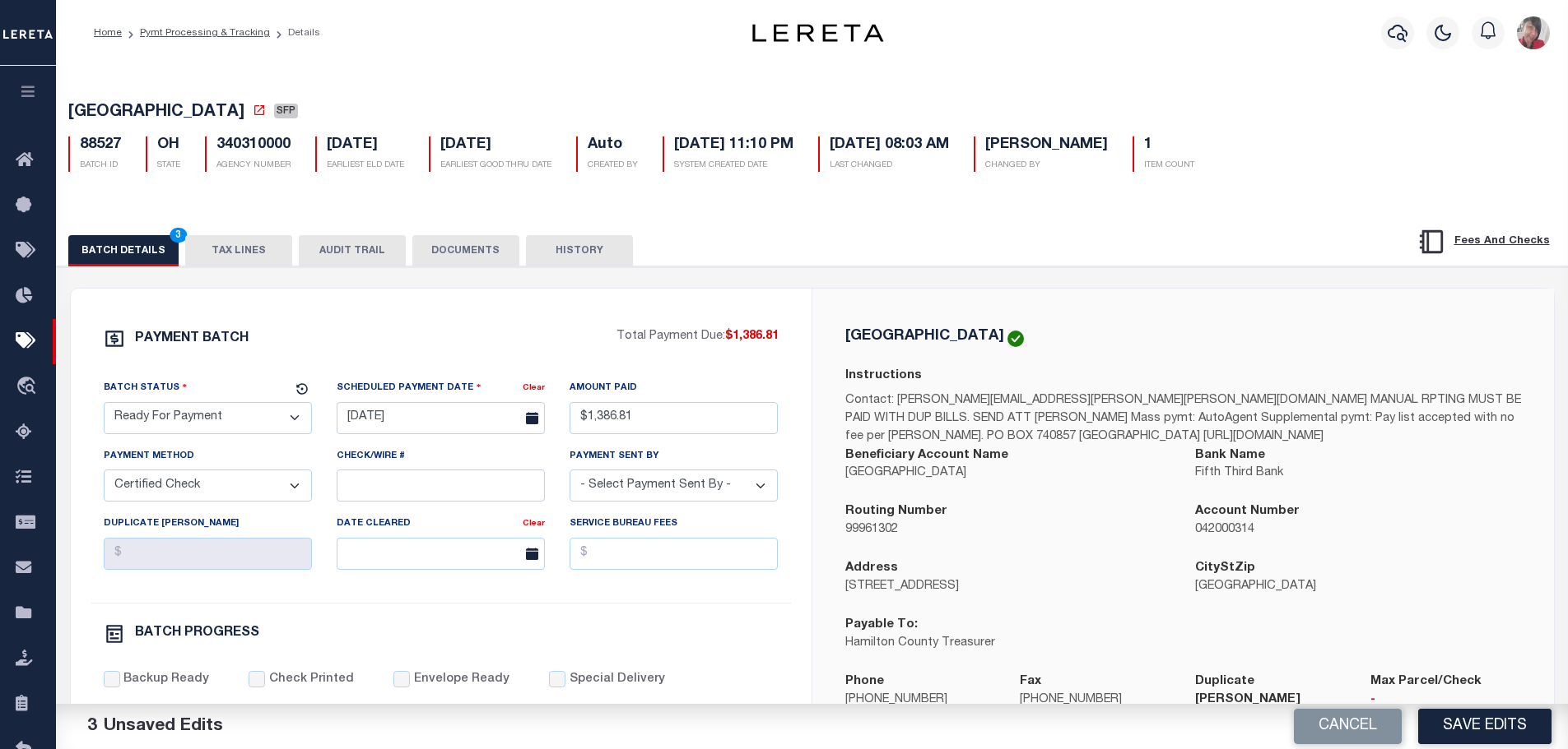
click at [104, 475] on select "- Select Payment Method - ACH Certified Check Check Direct Deposit Wire Transfer" at bounding box center [208, 486] width 209 height 32
click at [403, 470] on div "Check/Wire #" at bounding box center [441, 475] width 209 height 54
click at [396, 493] on input "Check/Wire #" at bounding box center [441, 486] width 209 height 32
paste input "316A-231601513"
type input "316A-231601518"
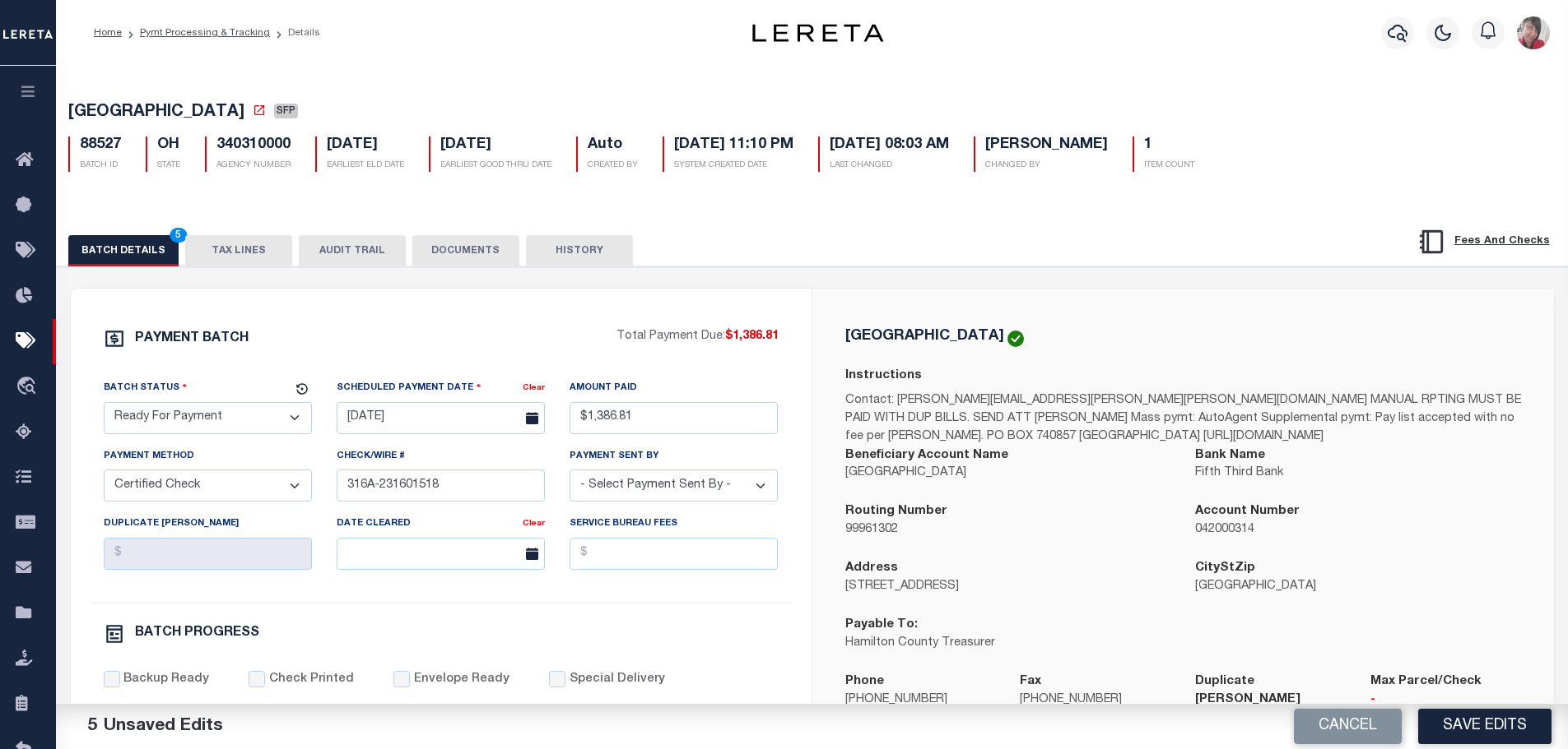
click at [693, 487] on select "- Select Payment Sent By - Aakash Patel Abdul Muzain Adams, Pamela S Adhikary R…" at bounding box center [673, 486] width 209 height 32
select select "Cole, Gloria"
click at [570, 475] on select "- Select Payment Sent By - Aakash Patel Abdul Muzain Adams, Pamela S Adhikary R…" at bounding box center [673, 486] width 209 height 32
click at [120, 683] on div "Backup Ready" at bounding box center [157, 680] width 107 height 18
click at [113, 687] on input "Backup Ready" at bounding box center [112, 680] width 16 height 16
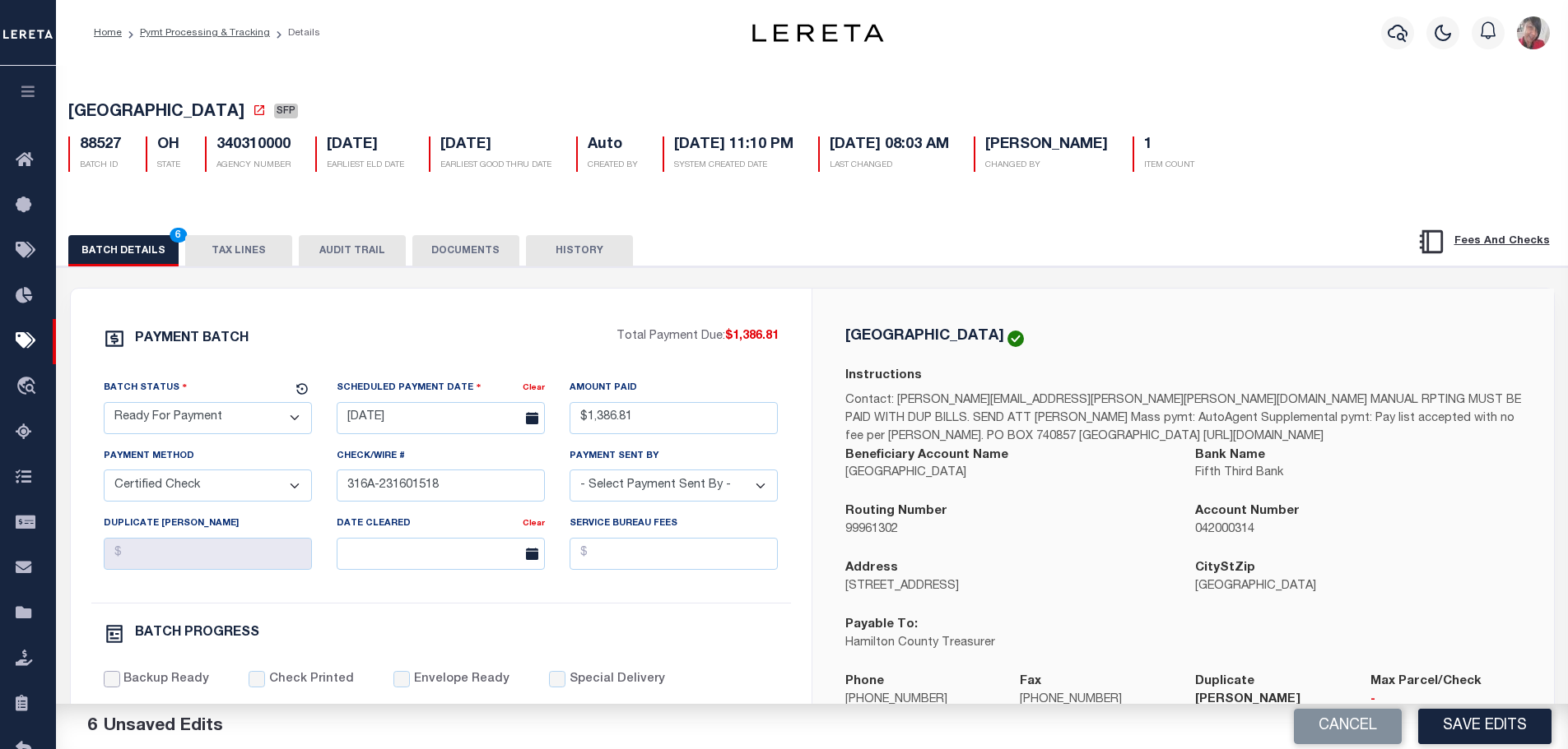
checkbox input "true"
click at [252, 688] on input "Check Printed" at bounding box center [256, 680] width 16 height 16
checkbox input "true"
drag, startPoint x: 393, startPoint y: 685, endPoint x: 403, endPoint y: 679, distance: 11.7
click at [394, 686] on input "Envelope Ready" at bounding box center [402, 680] width 16 height 16
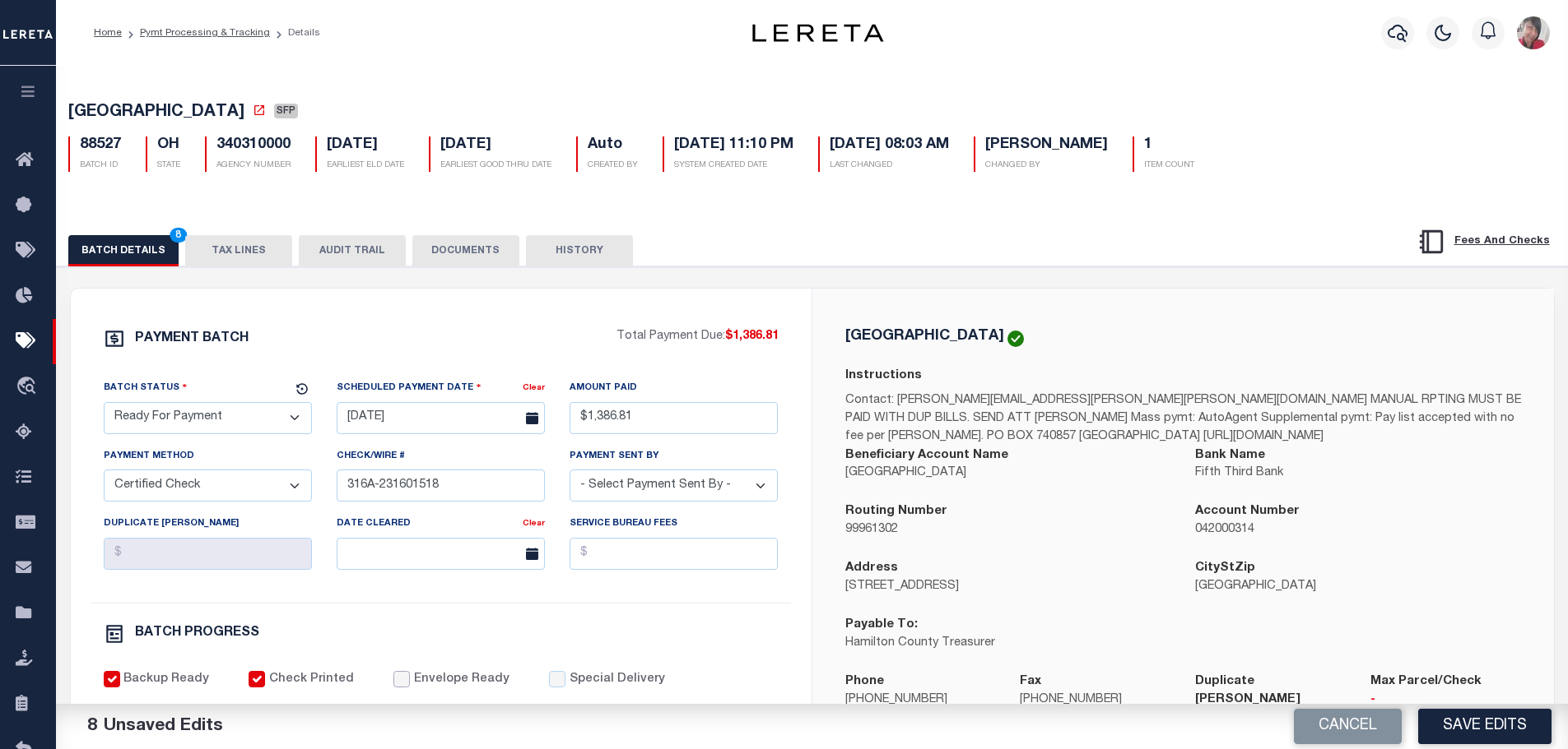
checkbox input "true"
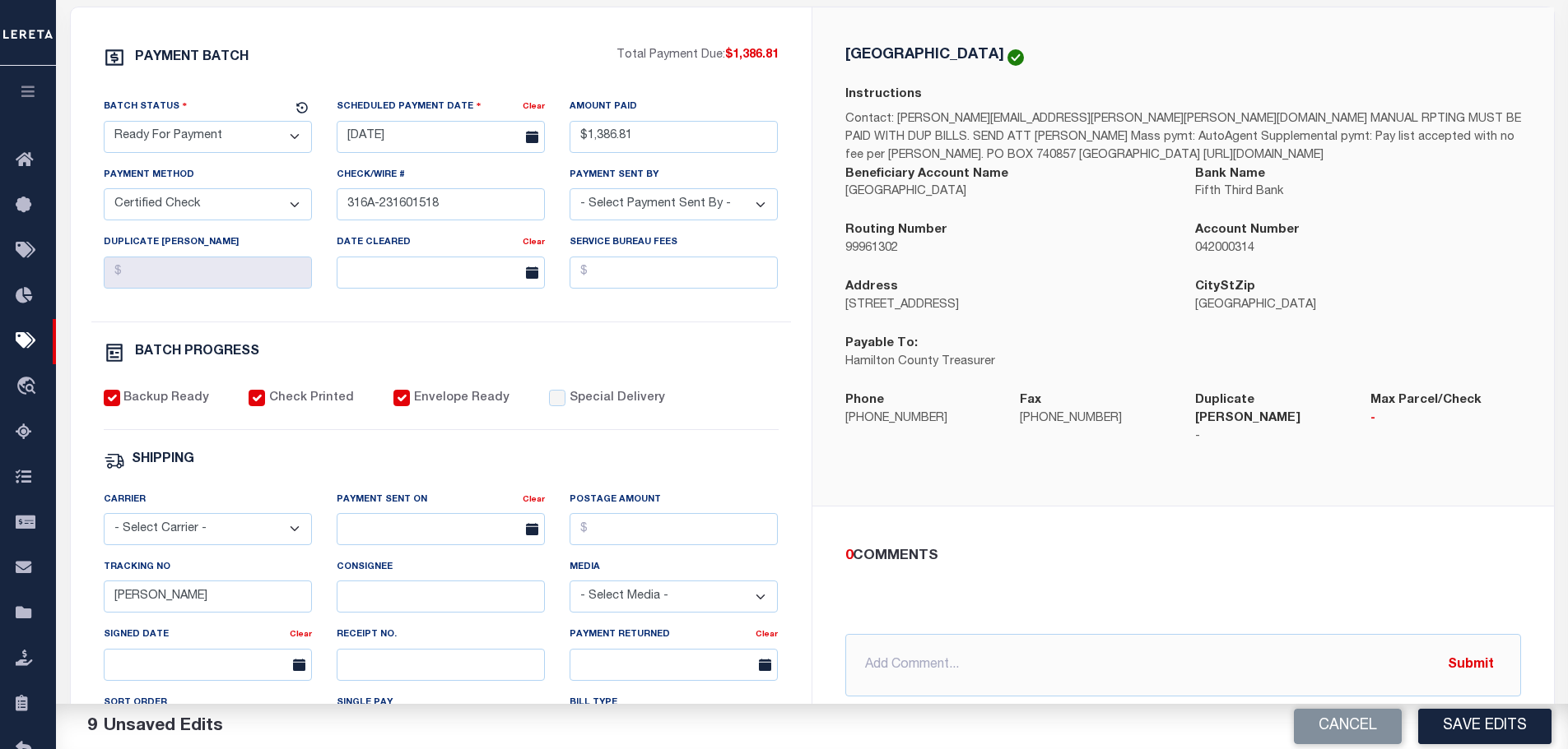
scroll to position [576, 0]
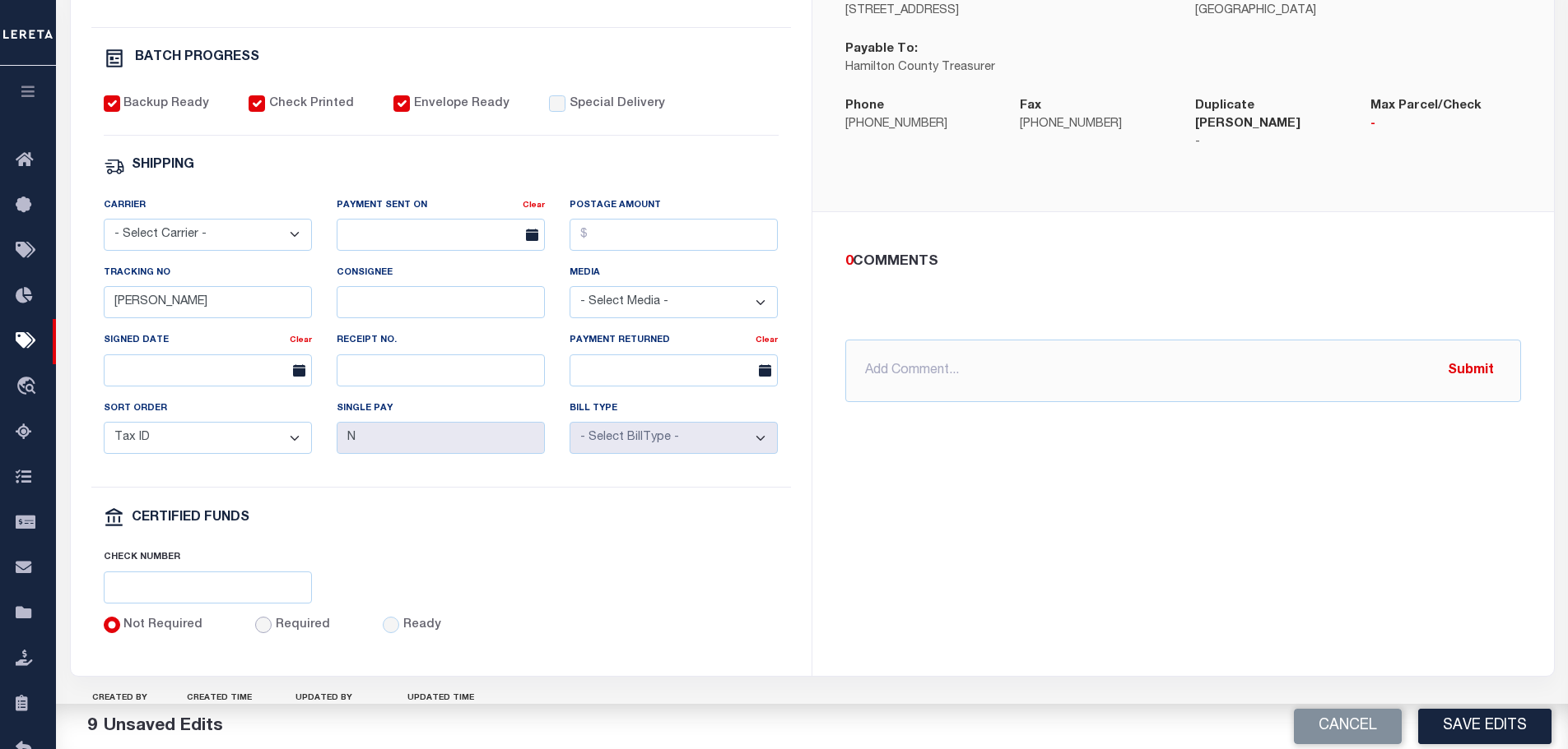
drag, startPoint x: 260, startPoint y: 640, endPoint x: 256, endPoint y: 629, distance: 11.7
click at [258, 633] on input "Required" at bounding box center [264, 625] width 16 height 16
radio input "true"
paste input "316A-231601513"
type input "316A-231601518"
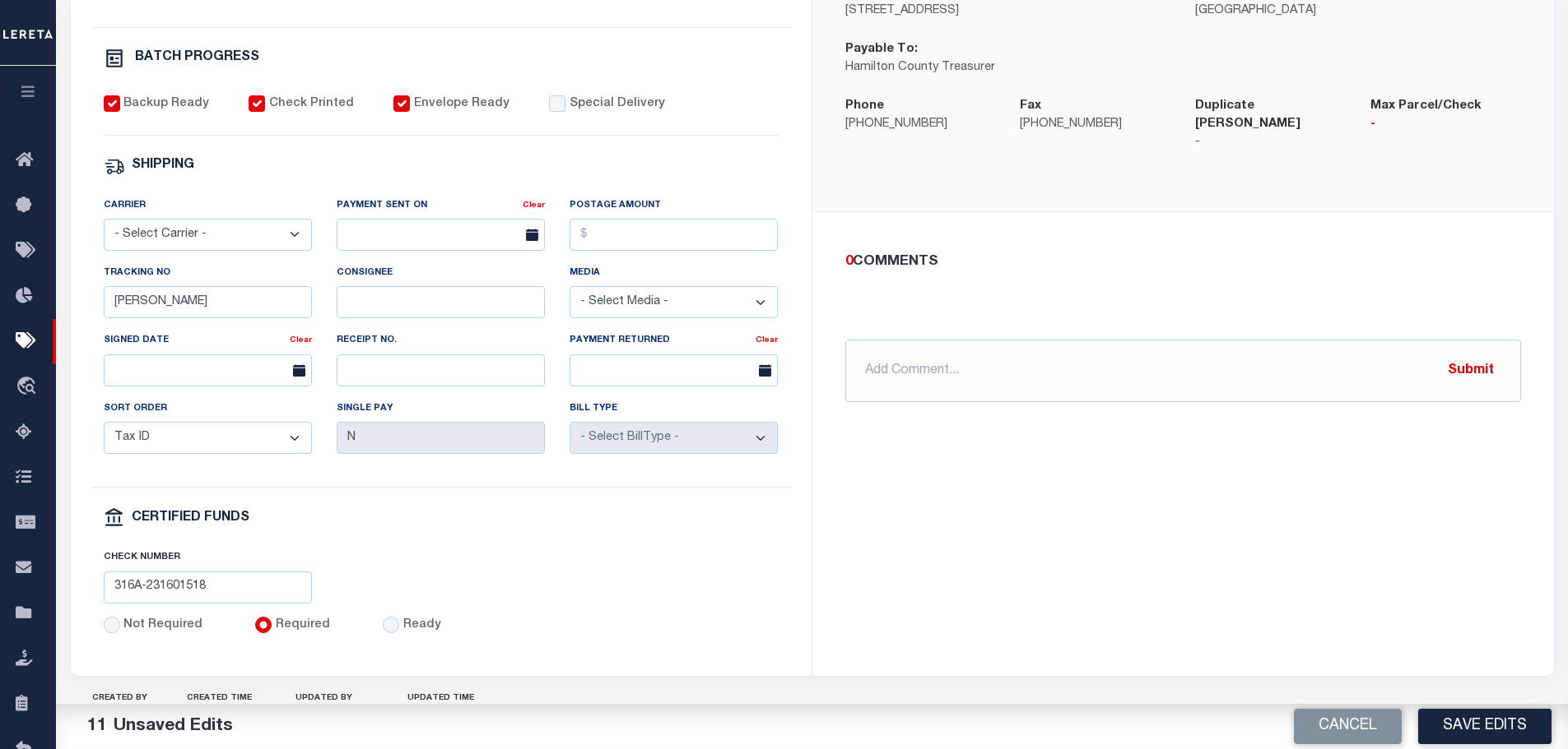
click at [236, 229] on select "- Select Carrier - E-mail Fax Fedex FTP Other UPS USPS" at bounding box center [208, 235] width 209 height 32
select select "FDX"
click at [104, 227] on select "- Select Carrier - E-mail Fax Fedex FTP Other UPS USPS" at bounding box center [208, 235] width 209 height 32
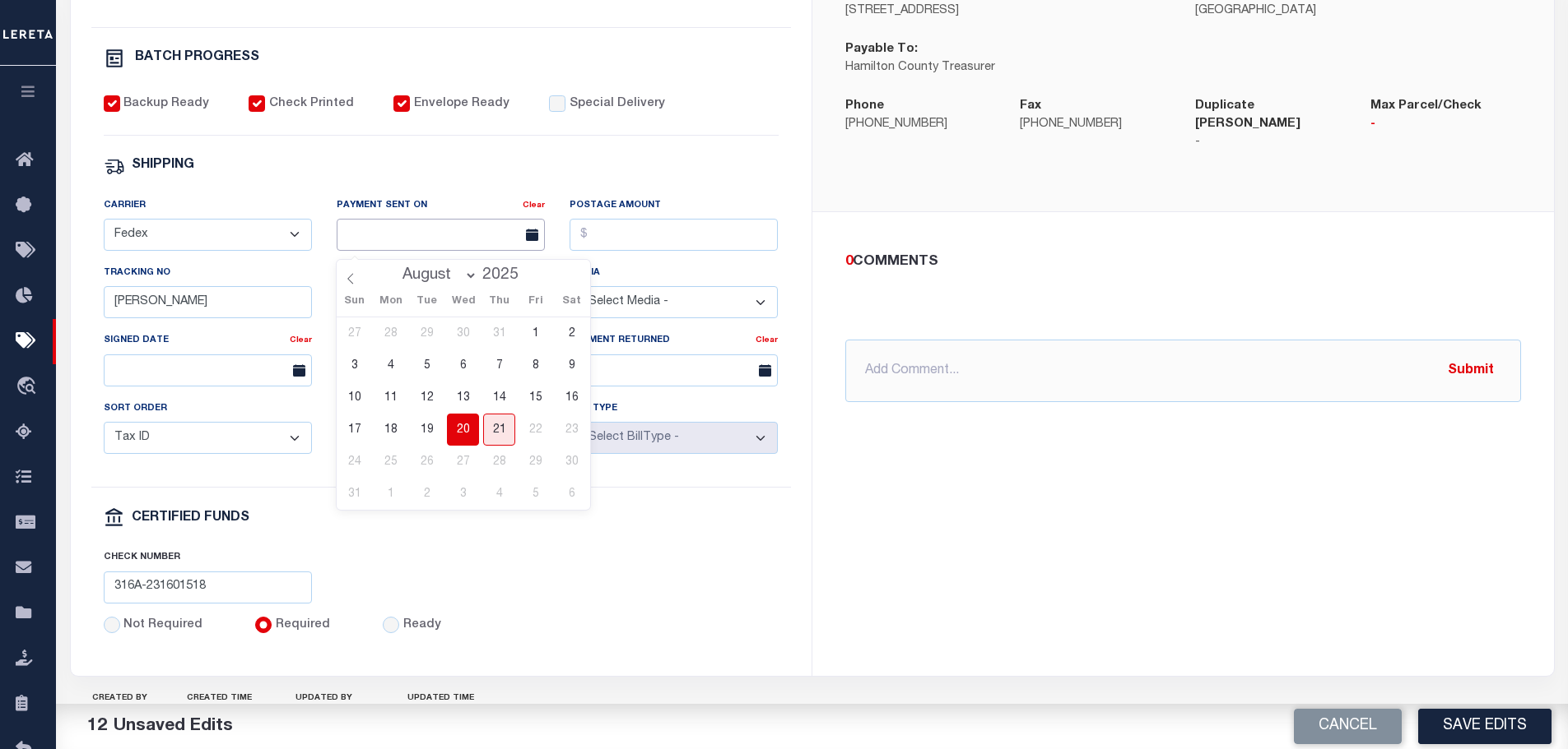
click at [370, 237] on input "text" at bounding box center [441, 235] width 209 height 32
drag, startPoint x: 459, startPoint y: 426, endPoint x: 472, endPoint y: 403, distance: 26.4
click at [459, 423] on span "20" at bounding box center [463, 430] width 32 height 32
type input "[DATE]"
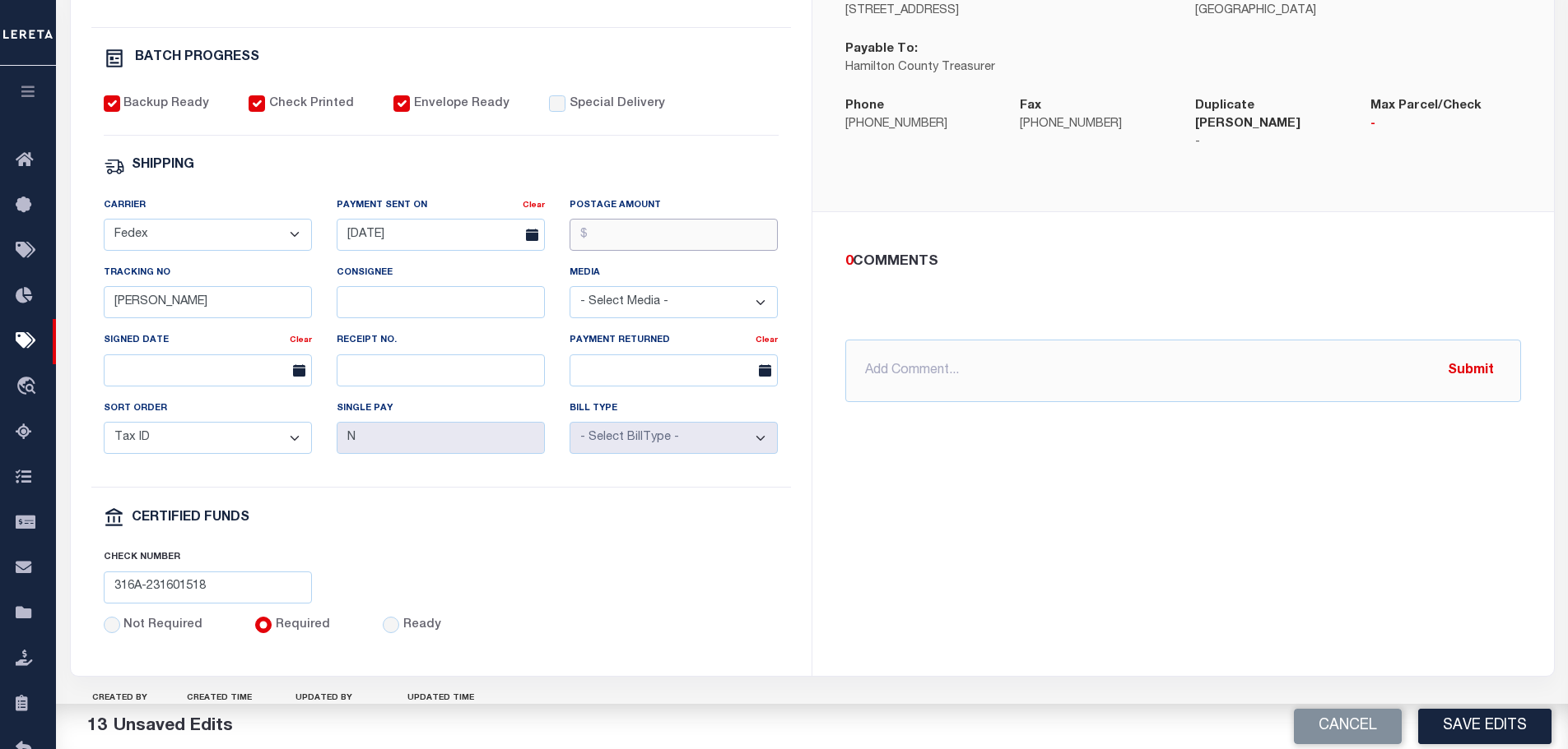
click at [600, 233] on input "Postage Amount" at bounding box center [673, 235] width 209 height 32
type input "$9.65"
drag, startPoint x: 164, startPoint y: 315, endPoint x: 58, endPoint y: 290, distance: 108.9
click at [61, 298] on div "PAYMENT BATCH Total Payment Due: $1,386.81 Batch Status" at bounding box center [812, 223] width 1527 height 1065
type input "883722779656"
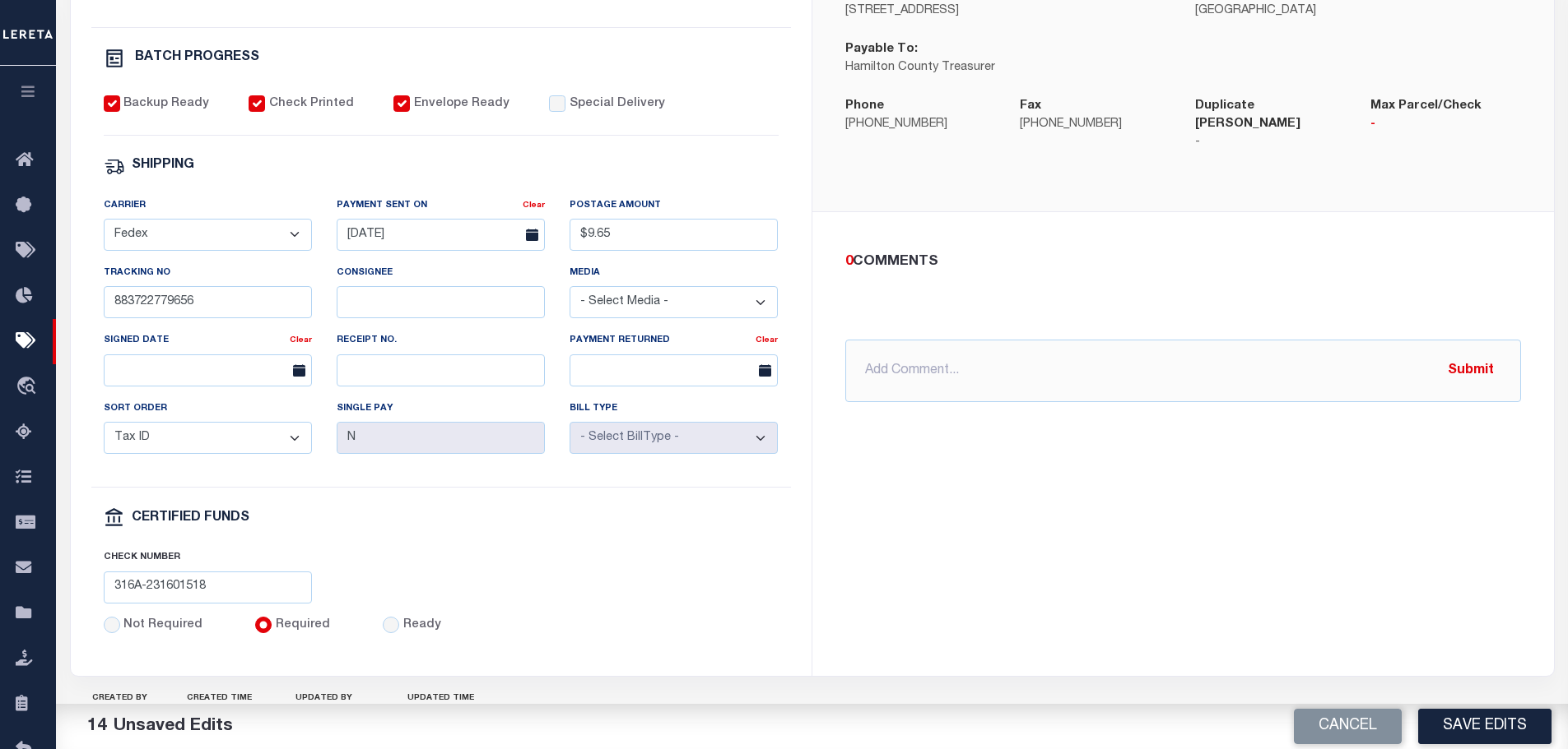
click at [1495, 725] on button "Save Edits" at bounding box center [1485, 726] width 134 height 35
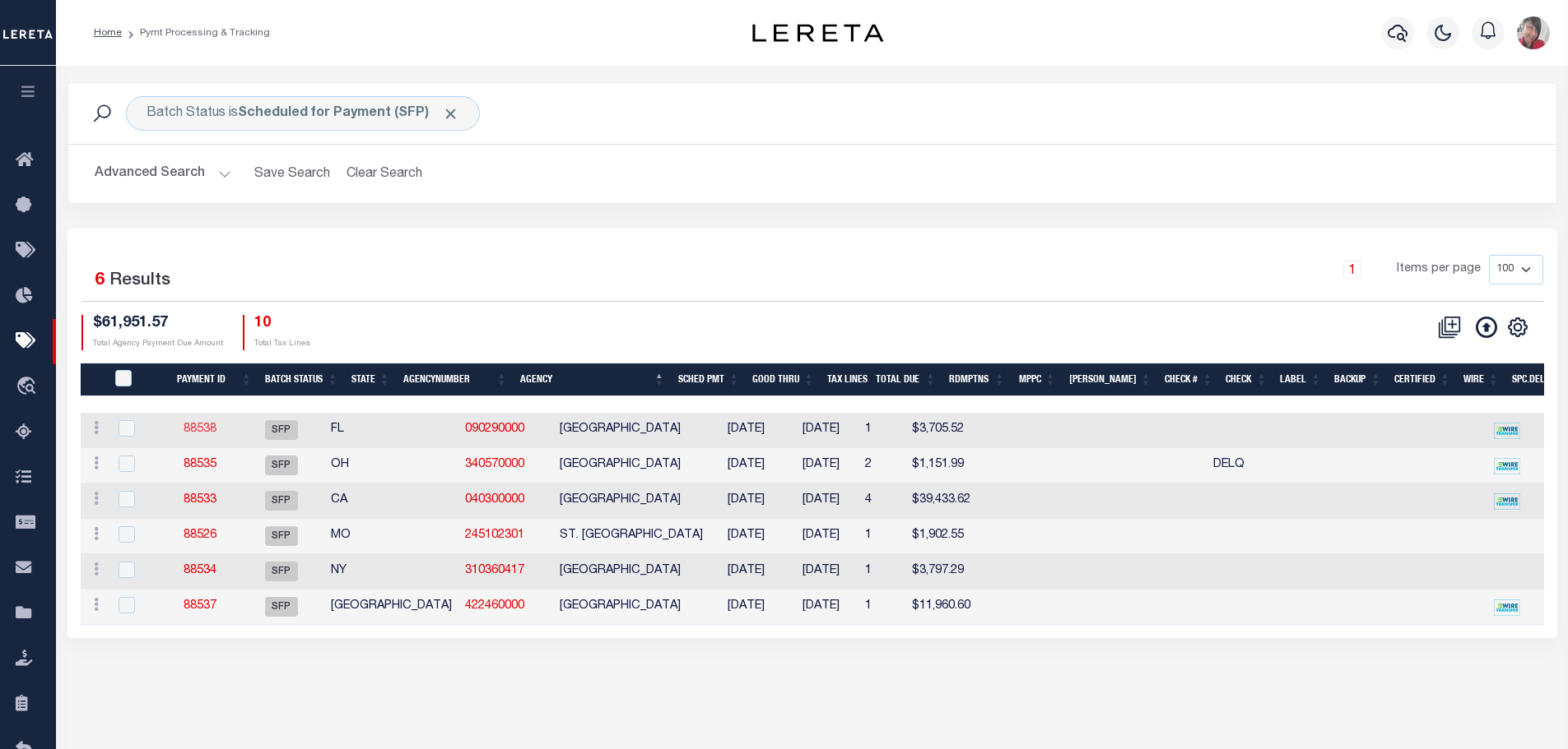
click at [217, 432] on link "88538" at bounding box center [199, 429] width 32 height 12
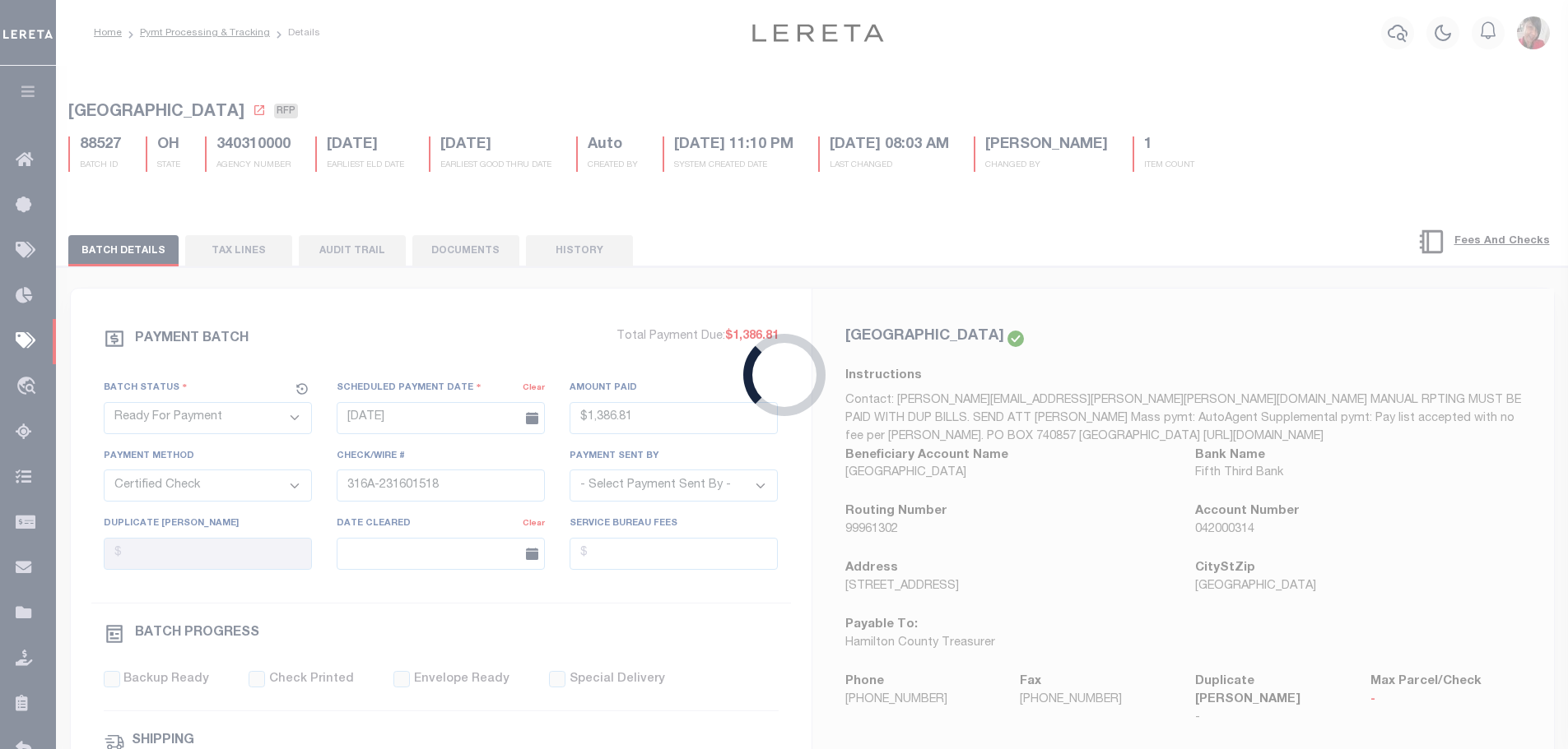
select select "SFP"
type input "[DATE]"
select select
checkbox input "false"
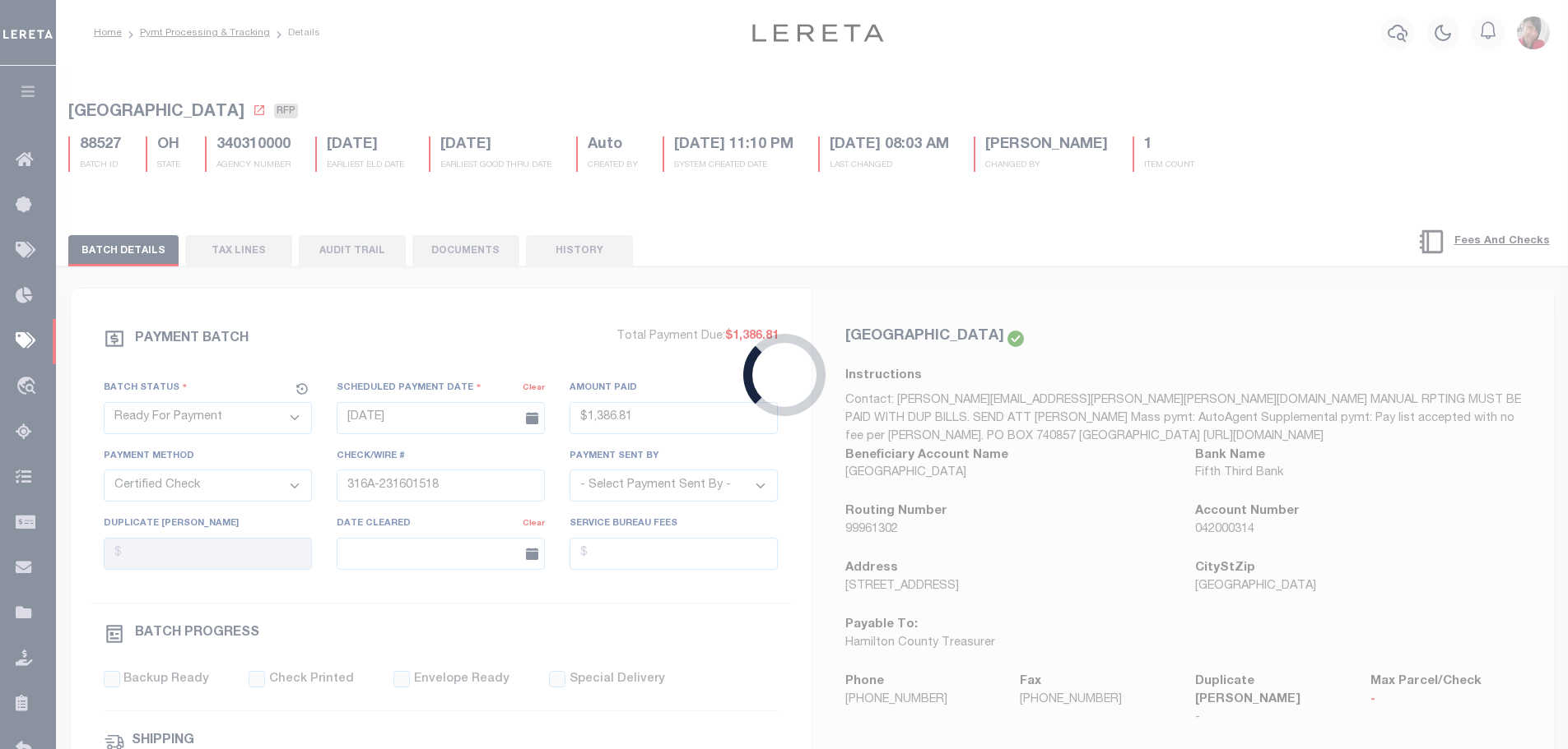
checkbox input "false"
select select
type input "Gloria"
type input "1"
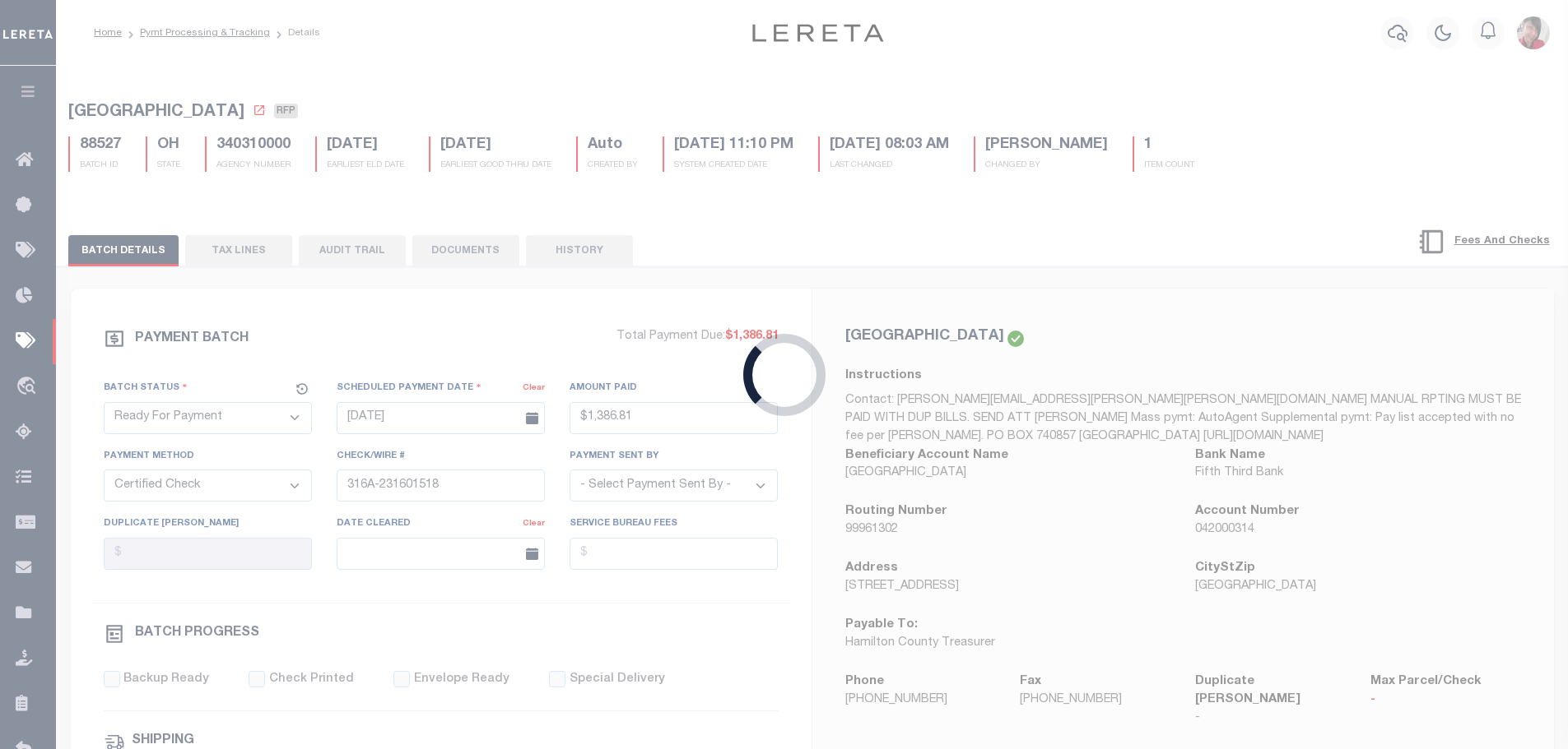
radio input "true"
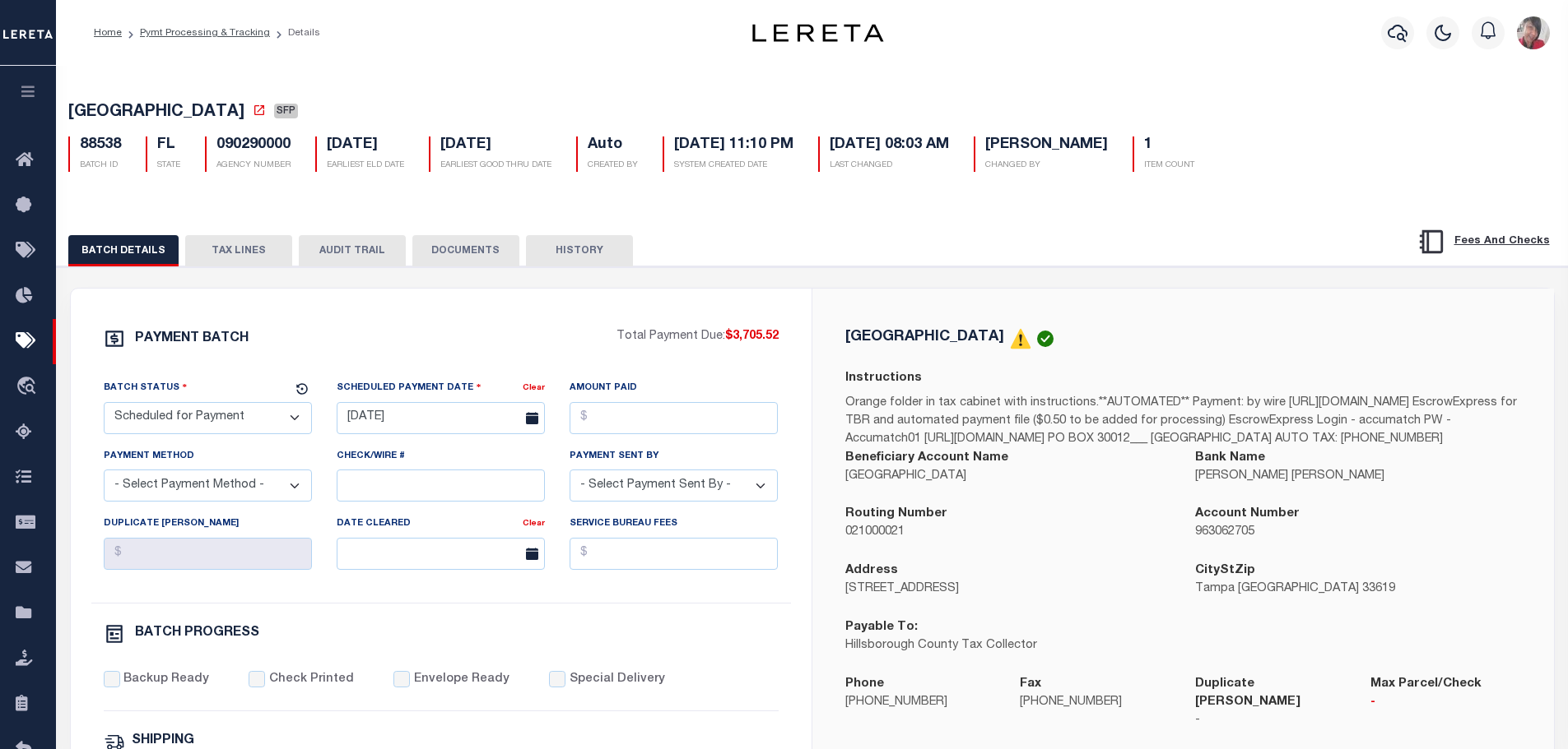
click at [223, 427] on select "- Select Status - Scheduled for Payment Ready For Payment Payment Sent Cleared …" at bounding box center [208, 419] width 209 height 32
select select "RFP"
click at [104, 405] on select "- Select Status - Scheduled for Payment Ready For Payment Payment Sent Cleared …" at bounding box center [208, 419] width 209 height 32
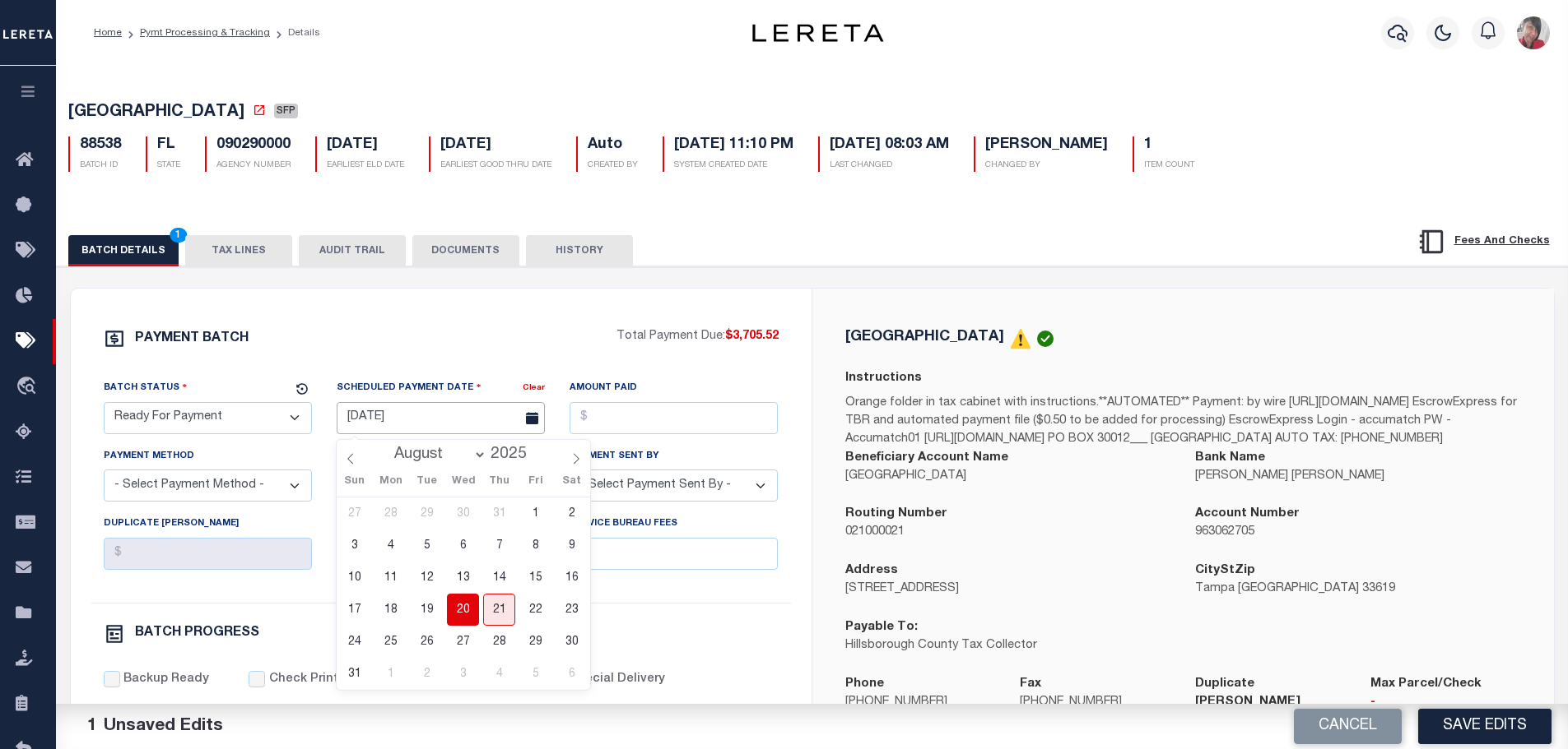
click at [405, 419] on input "[DATE]" at bounding box center [441, 419] width 209 height 32
drag, startPoint x: 467, startPoint y: 603, endPoint x: 469, endPoint y: 578, distance: 25.1
click at [466, 601] on span "20" at bounding box center [463, 610] width 32 height 32
type input "[DATE]"
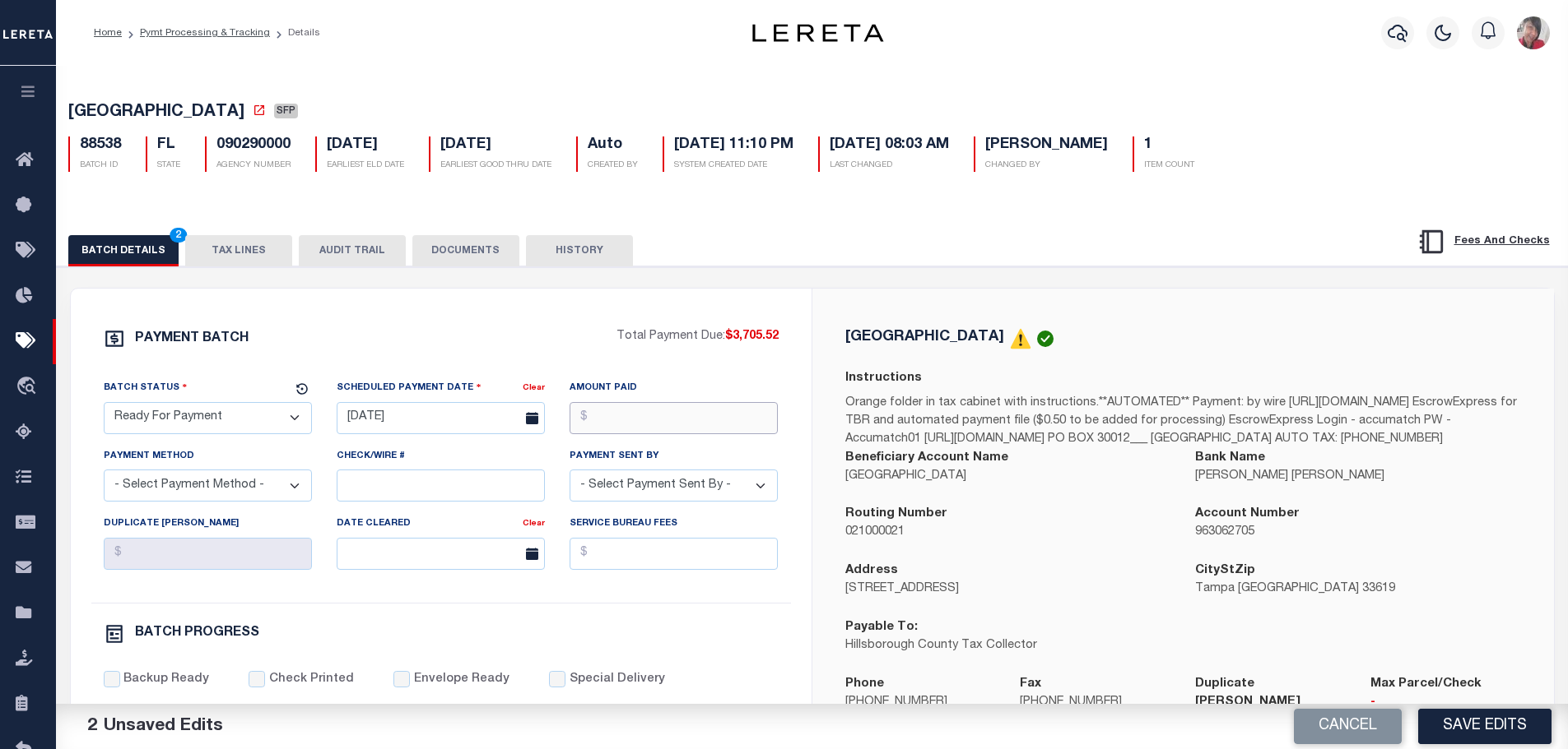
drag, startPoint x: 614, startPoint y: 421, endPoint x: 613, endPoint y: 432, distance: 11.0
click at [614, 421] on input "Amount Paid" at bounding box center [673, 419] width 209 height 32
type input "$3,705.52"
click at [163, 483] on select "- Select Payment Method - ACH Certified Check Check Direct Deposit Wire Transfer" at bounding box center [208, 486] width 209 height 32
select select "CCK"
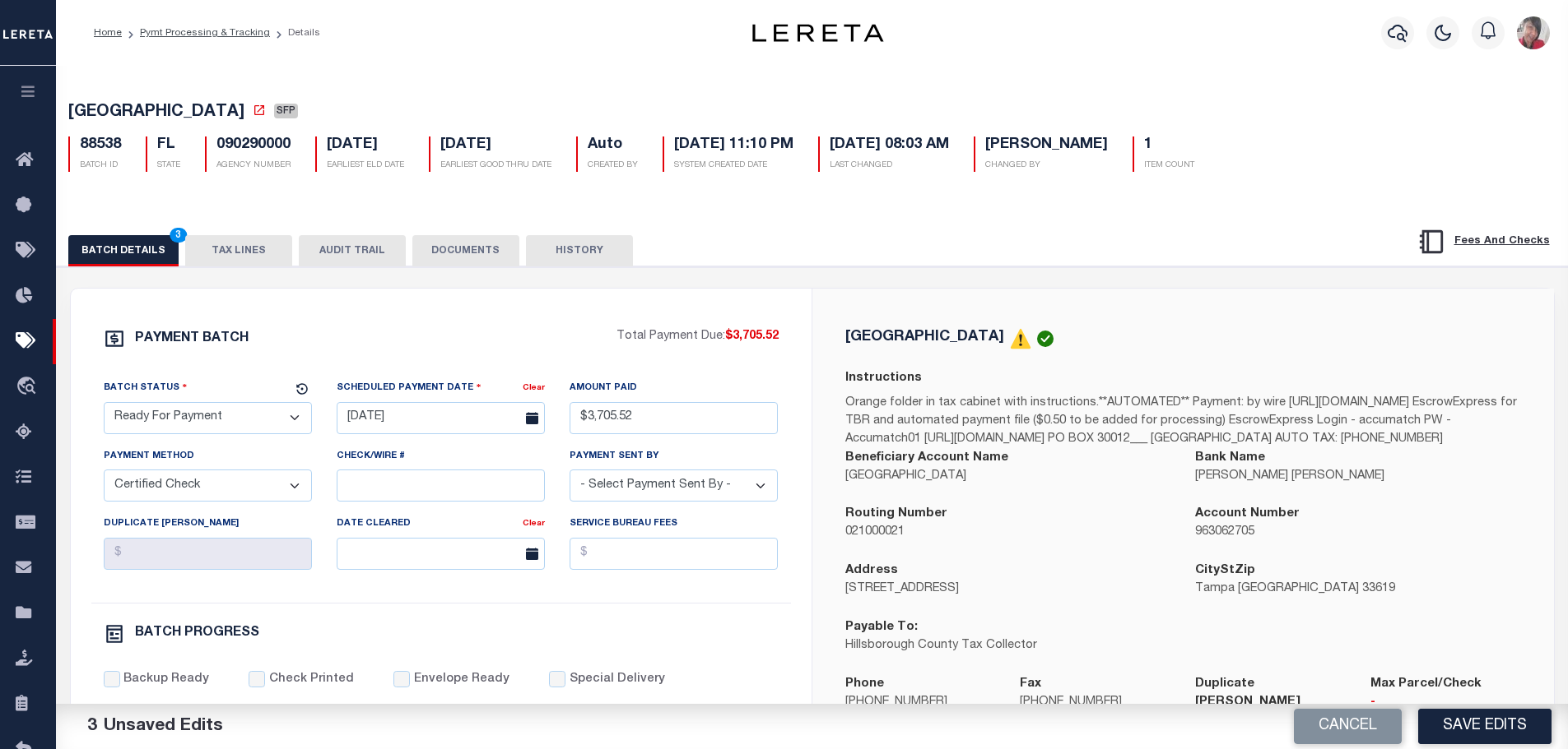
click at [104, 475] on select "- Select Payment Method - ACH Certified Check Check Direct Deposit Wire Transfer" at bounding box center [208, 486] width 209 height 32
click at [371, 483] on input "Check/Wire #" at bounding box center [441, 486] width 209 height 32
paste input "316A-231601513"
type input "316A-231601519"
click at [623, 480] on select "- Select Payment Sent By - Aakash Patel Abdul Muzain Adams, Pamela S Adhikary R…" at bounding box center [673, 486] width 209 height 32
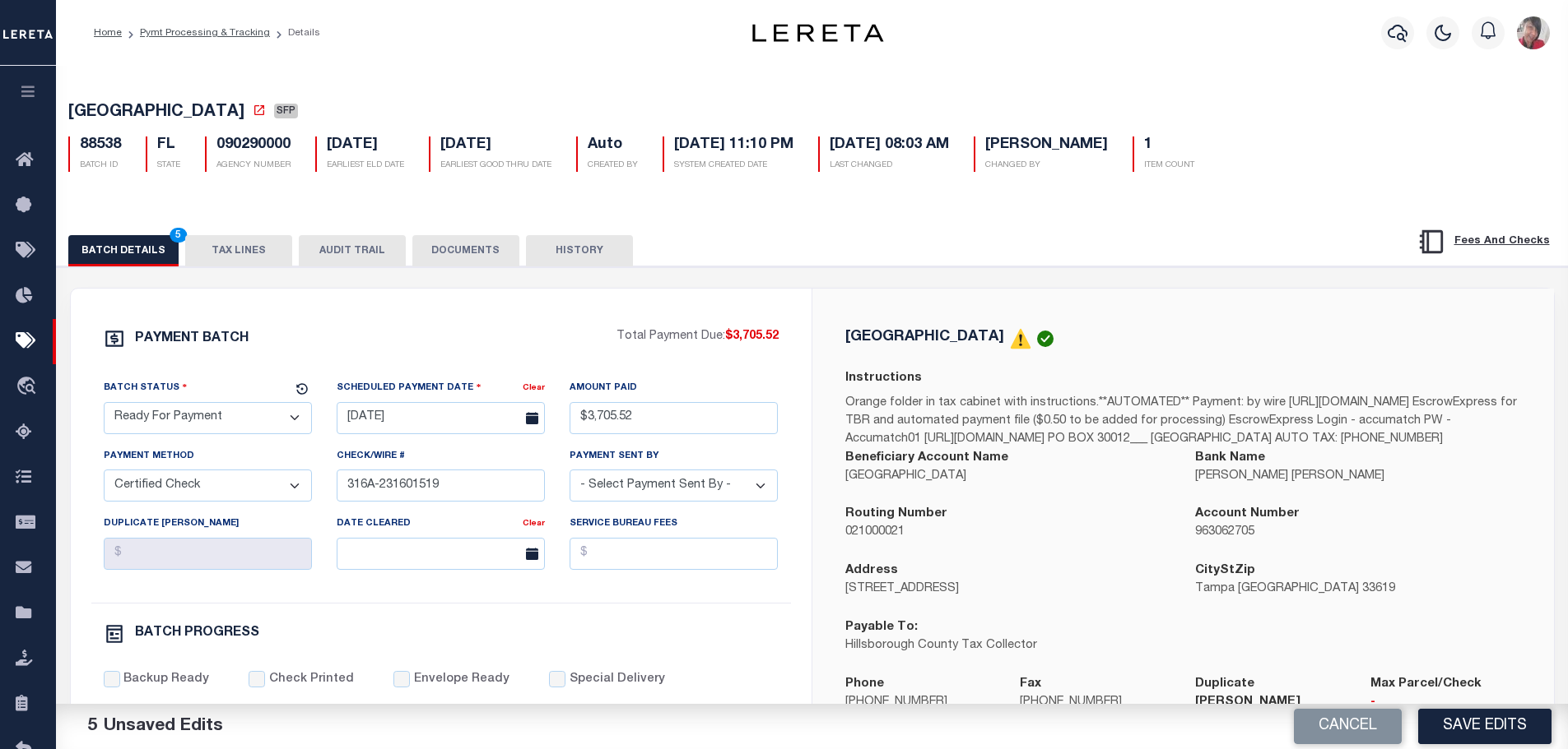
select select "Cole, Gloria"
click at [570, 475] on select "- Select Payment Sent By - Aakash Patel Abdul Muzain Adams, Pamela S Adhikary R…" at bounding box center [673, 486] width 209 height 32
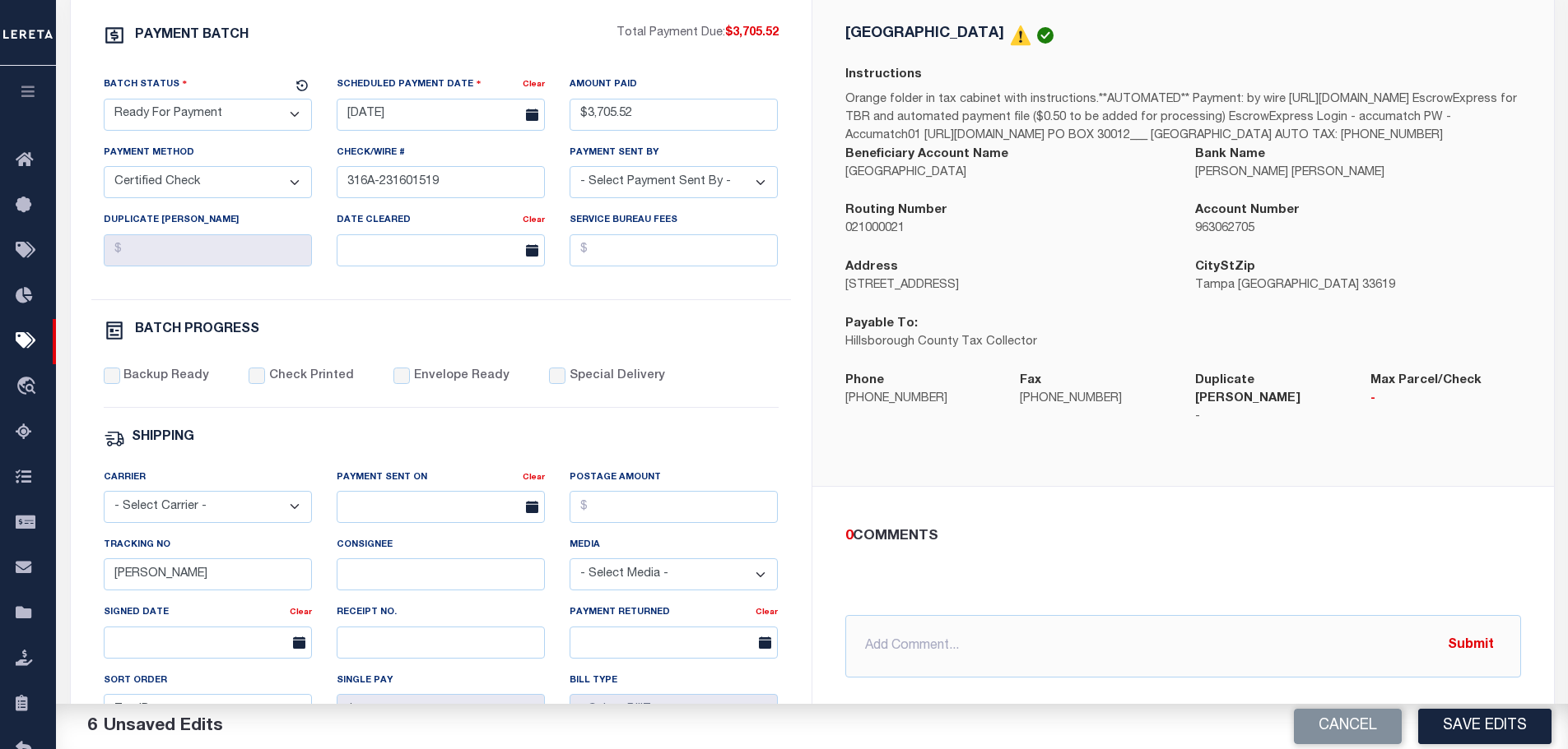
scroll to position [329, 0]
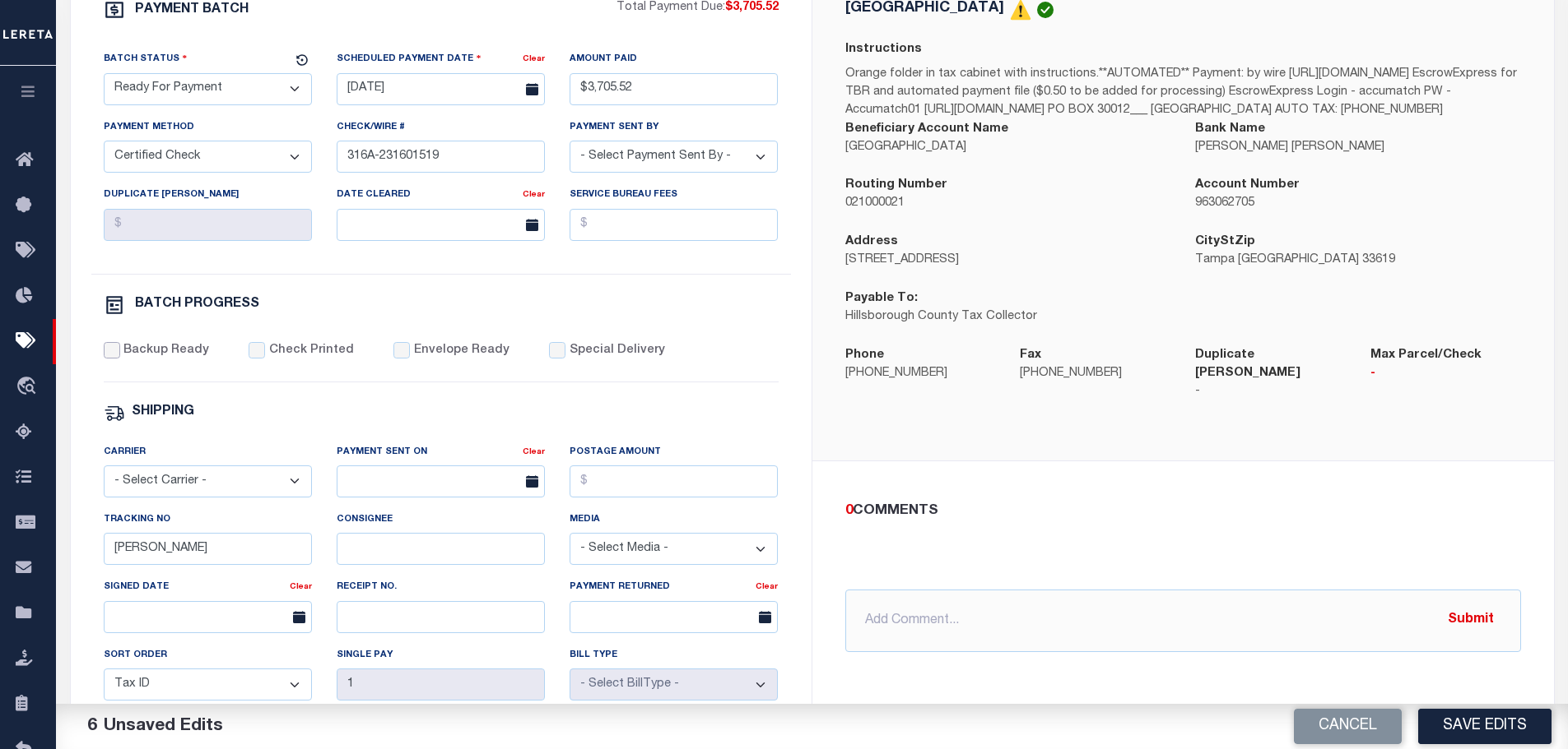
click at [114, 358] on input "Backup Ready" at bounding box center [112, 350] width 16 height 16
checkbox input "true"
click at [251, 357] on input "Check Printed" at bounding box center [256, 350] width 16 height 16
checkbox input "true"
click at [401, 355] on div "Envelope Ready" at bounding box center [451, 351] width 116 height 18
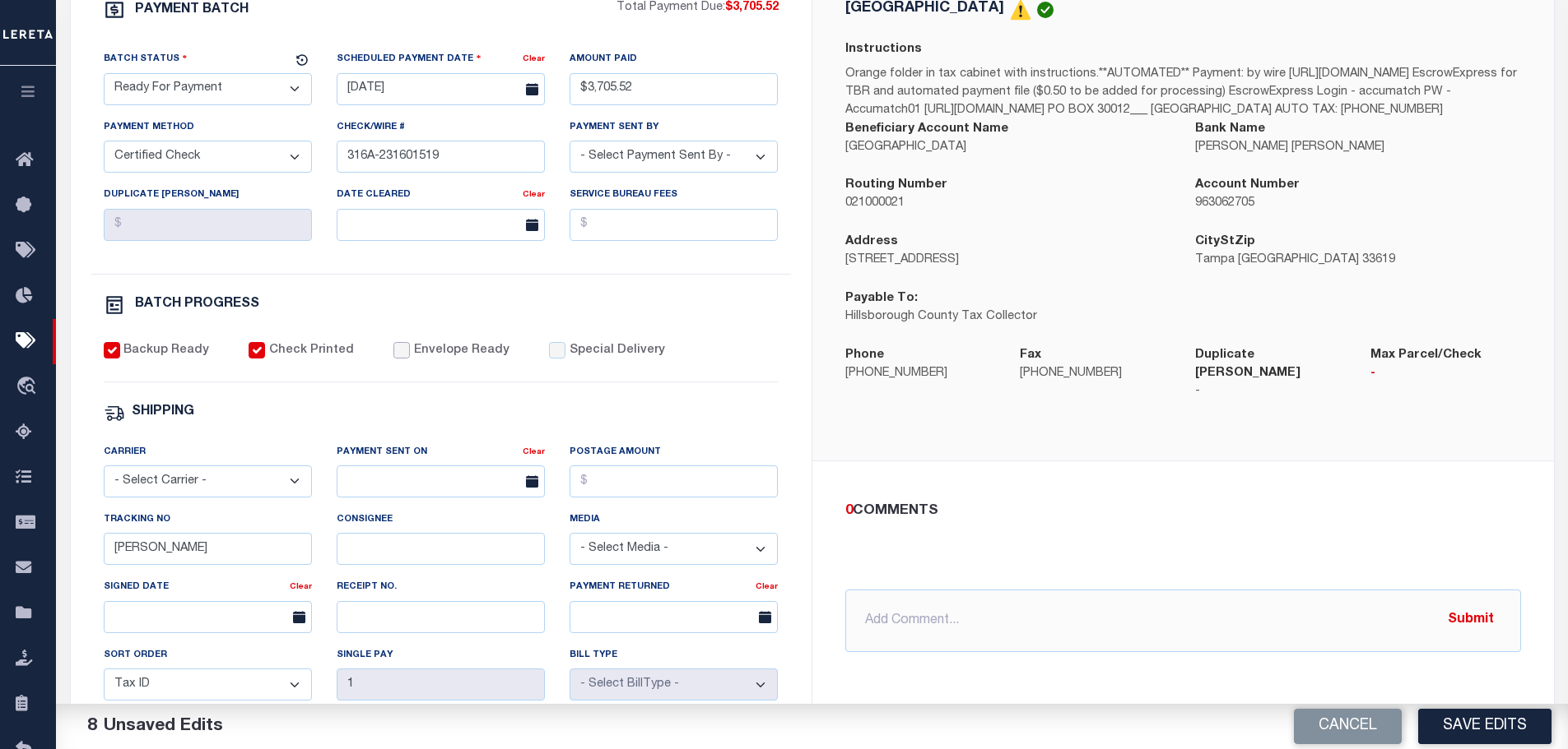
click at [394, 351] on input "Envelope Ready" at bounding box center [402, 350] width 16 height 16
checkbox input "true"
click at [269, 494] on select "- Select Carrier - E-mail Fax Fedex FTP Other UPS USPS" at bounding box center [208, 482] width 209 height 32
select select "FDX"
click at [104, 473] on select "- Select Carrier - E-mail Fax Fedex FTP Other UPS USPS" at bounding box center [208, 482] width 209 height 32
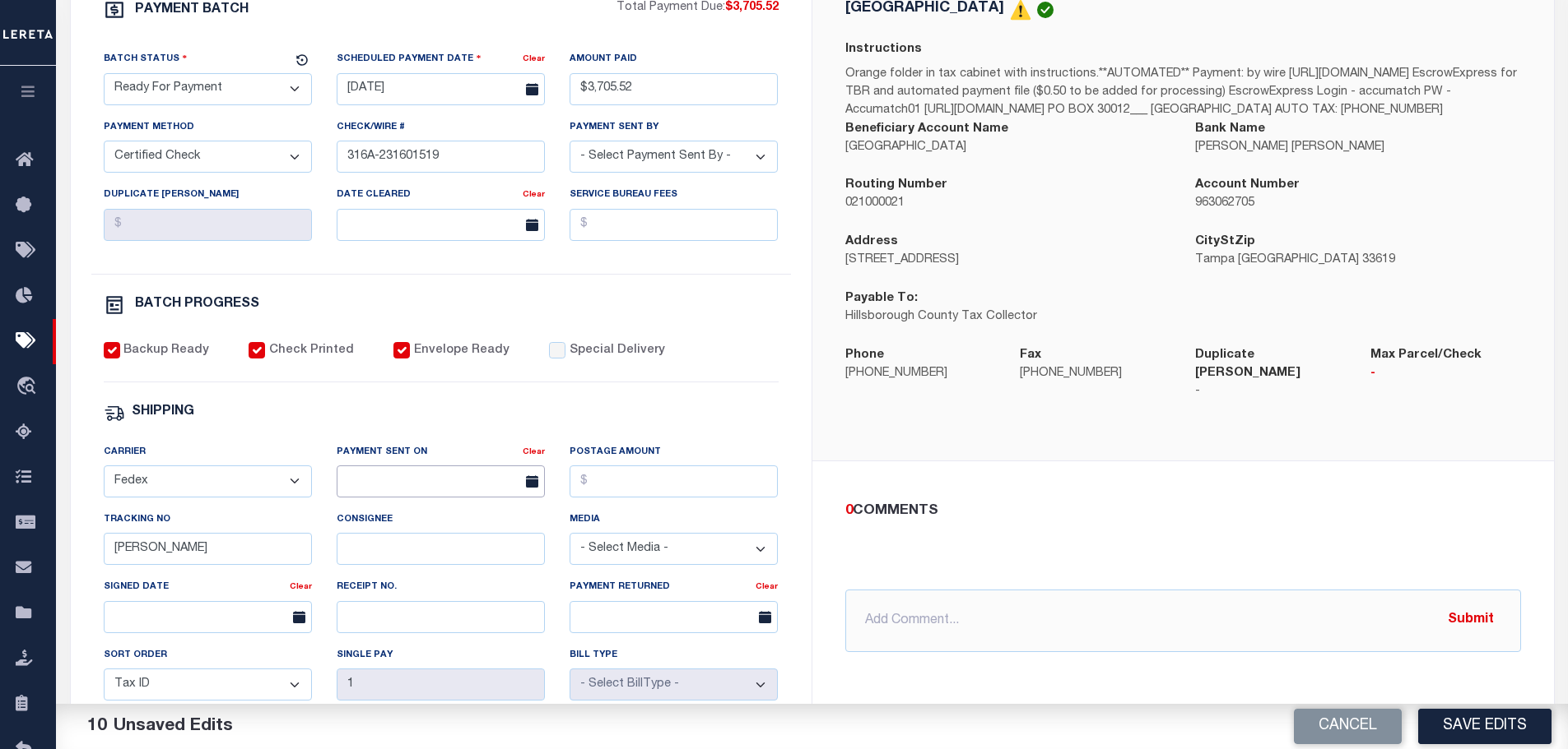
click at [357, 485] on input "text" at bounding box center [441, 482] width 209 height 32
click at [456, 390] on span "20" at bounding box center [463, 392] width 32 height 32
type input "[DATE]"
click at [593, 478] on input "Postage Amount" at bounding box center [673, 482] width 209 height 32
type input "$25.44"
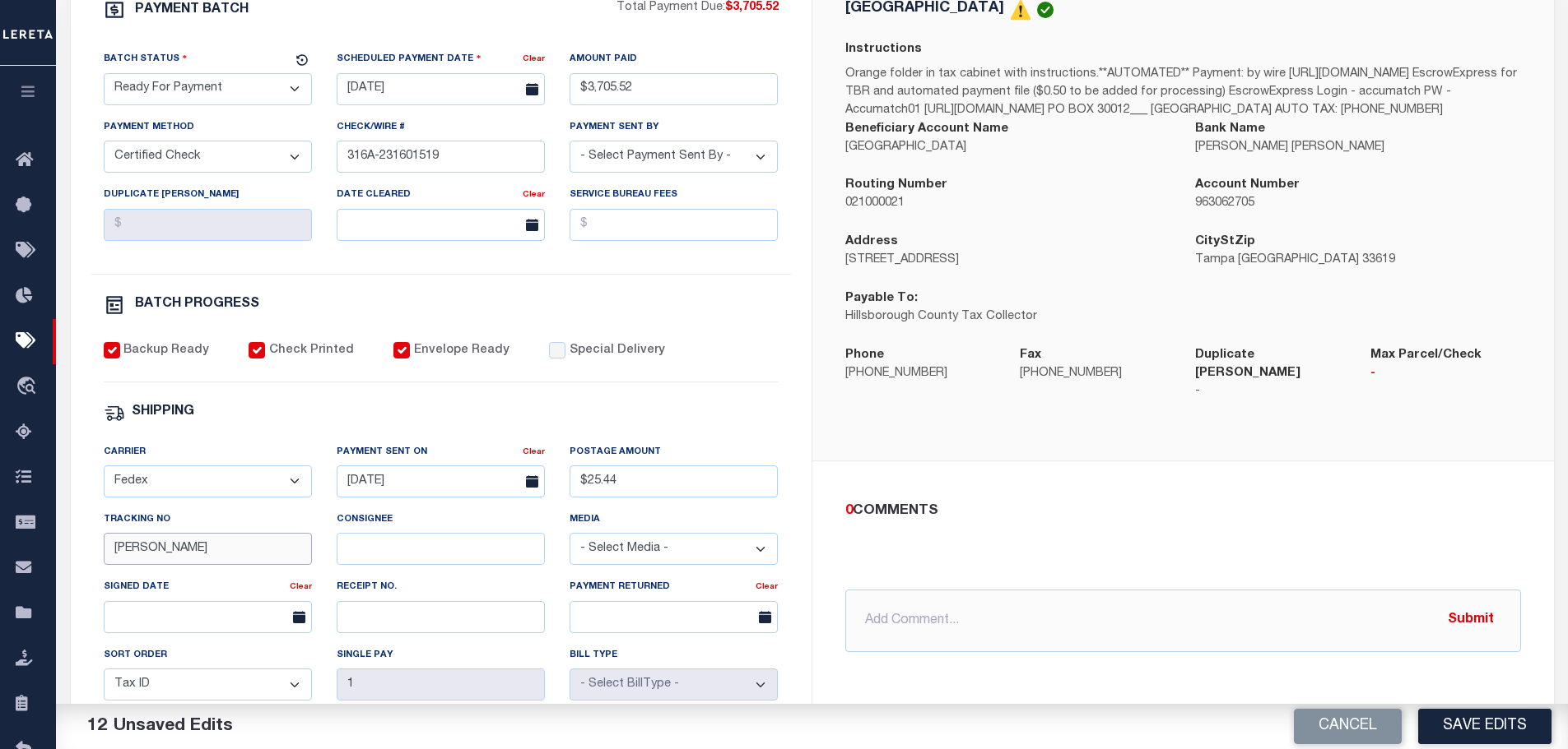
drag, startPoint x: 156, startPoint y: 564, endPoint x: 95, endPoint y: 553, distance: 62.0
click at [95, 553] on div "Tracking No Gloria" at bounding box center [208, 544] width 233 height 68
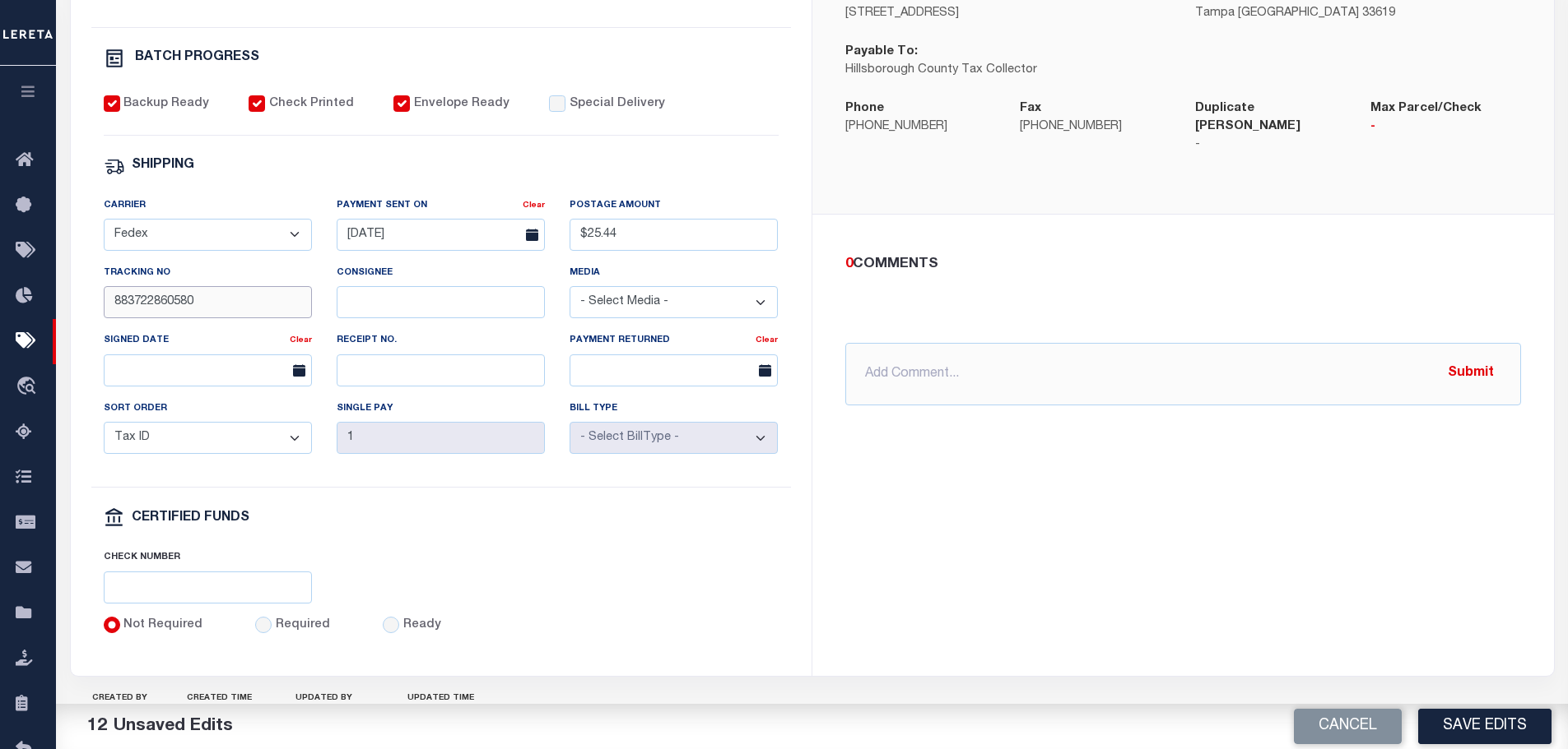
scroll to position [643, 0]
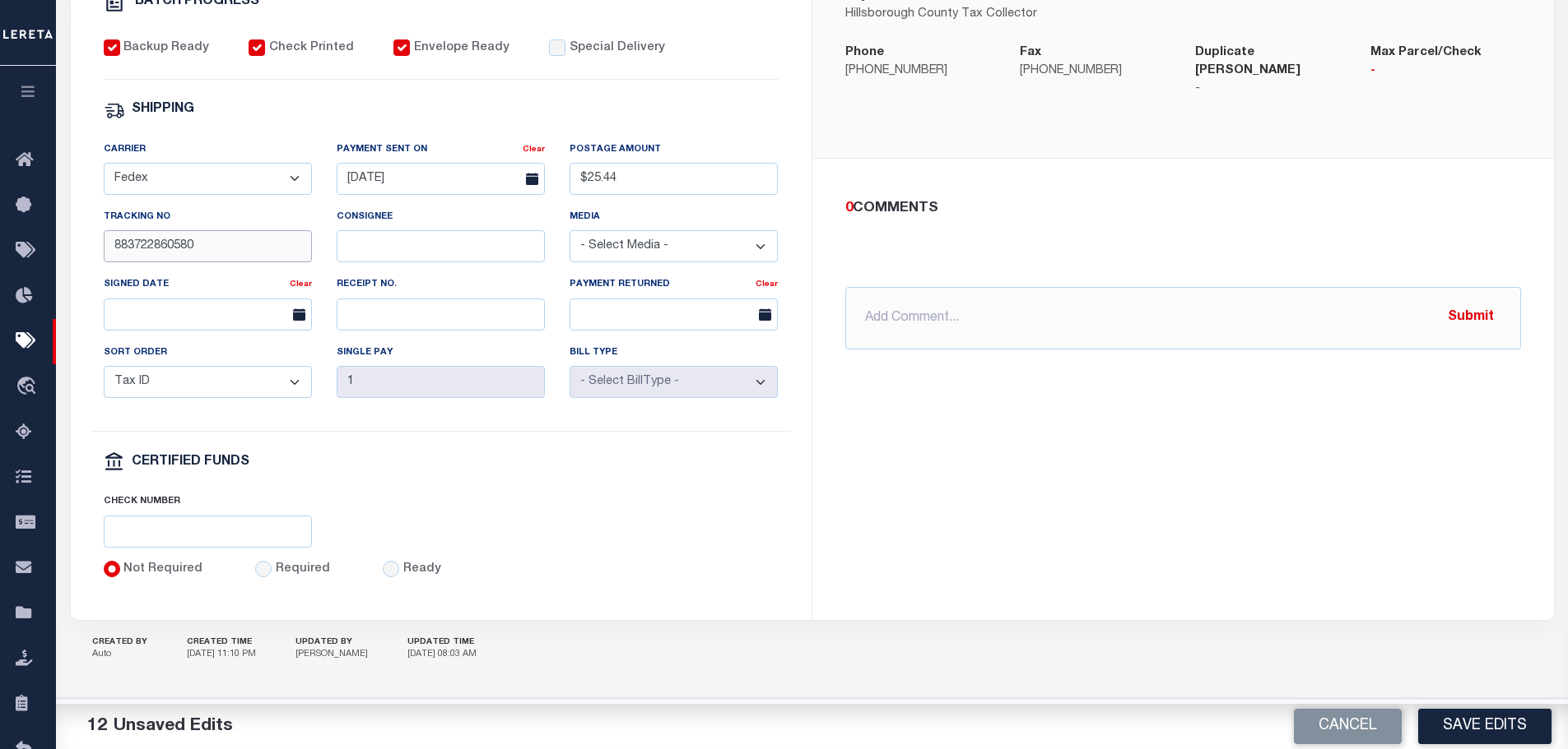
type input "883722860580"
click at [258, 564] on input "Required" at bounding box center [264, 569] width 16 height 16
radio input "true"
click at [235, 541] on input "text" at bounding box center [208, 532] width 209 height 32
paste input "316A-231601513"
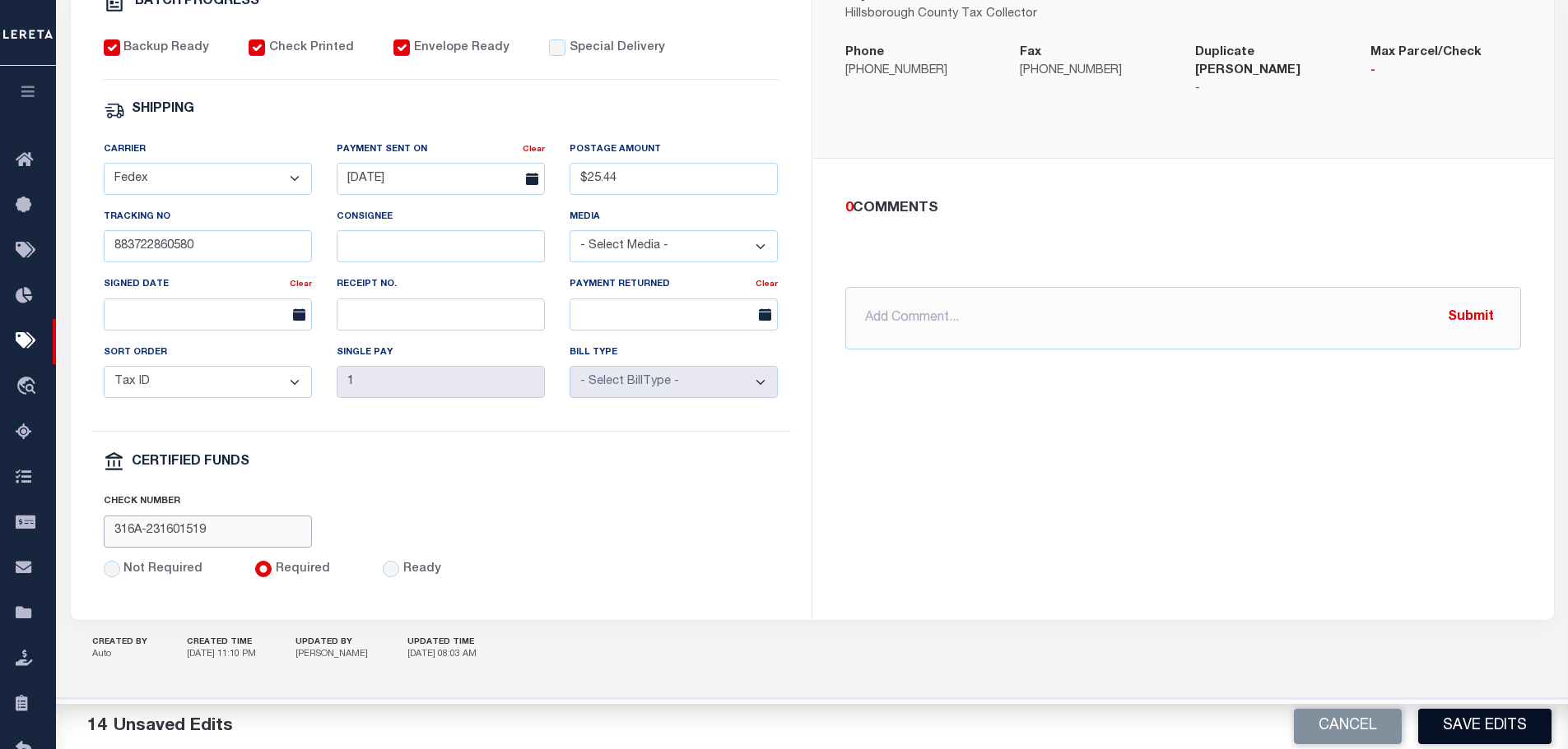
type input "316A-231601519"
click at [1523, 727] on button "Save Edits" at bounding box center [1485, 726] width 134 height 35
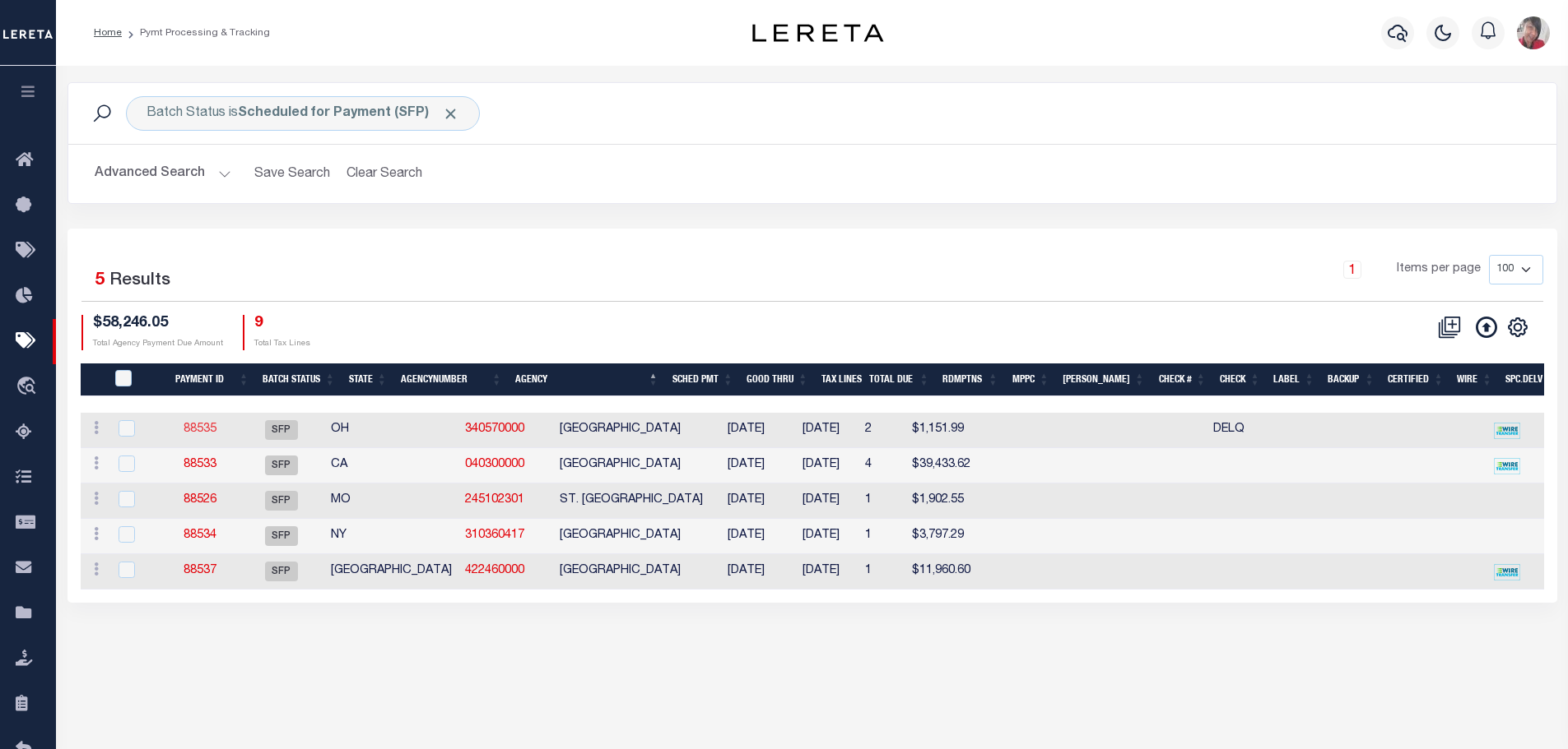
click at [211, 430] on link "88535" at bounding box center [199, 429] width 32 height 12
select select "SFP"
type input "[DATE]"
select select
type input "DELQ"
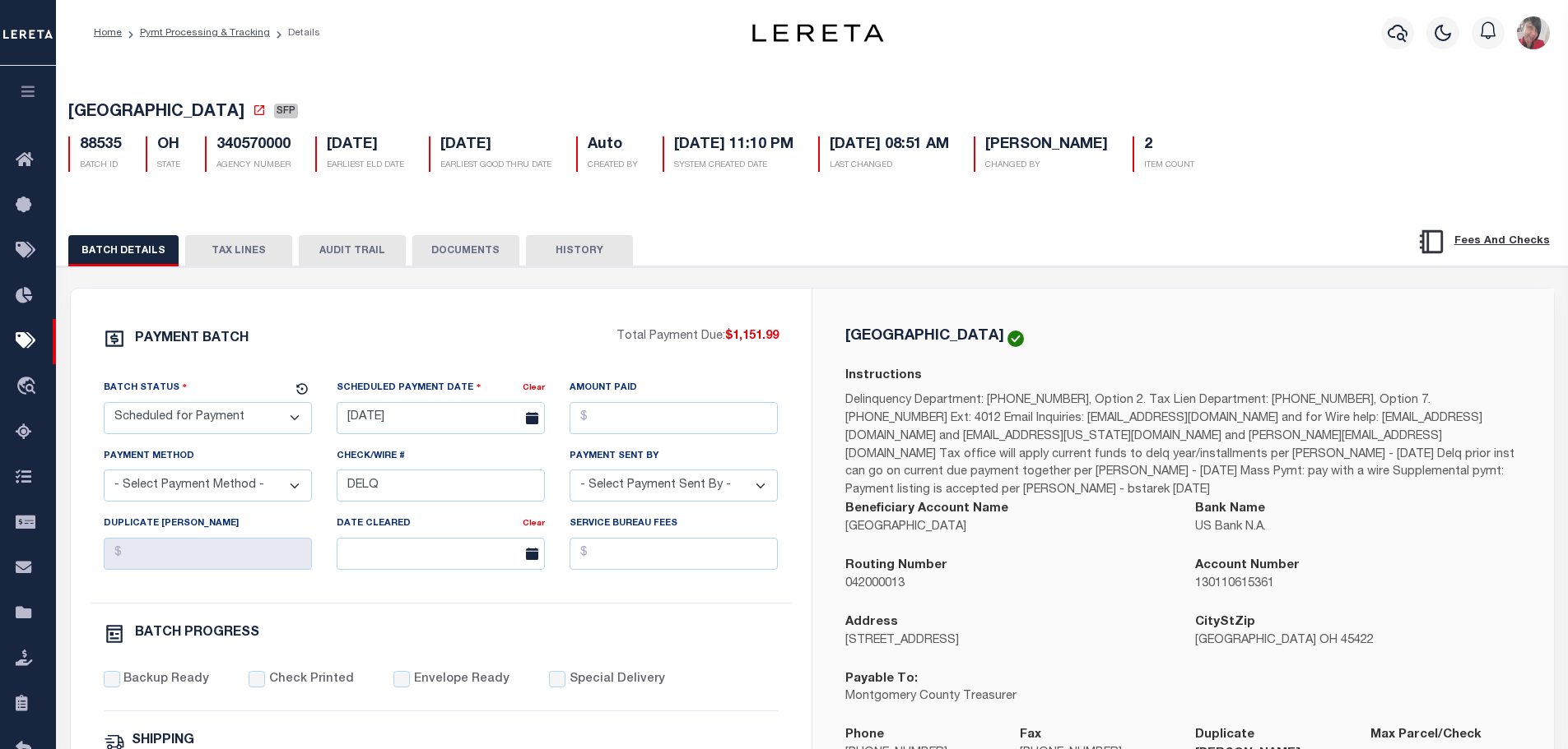
click at [304, 425] on select "- Select Status - Scheduled for Payment Ready For Payment Payment Sent Cleared …" at bounding box center [208, 419] width 209 height 32
click at [104, 405] on select "- Select Status - Scheduled for Payment Ready For Payment Payment Sent Cleared …" at bounding box center [208, 419] width 209 height 32
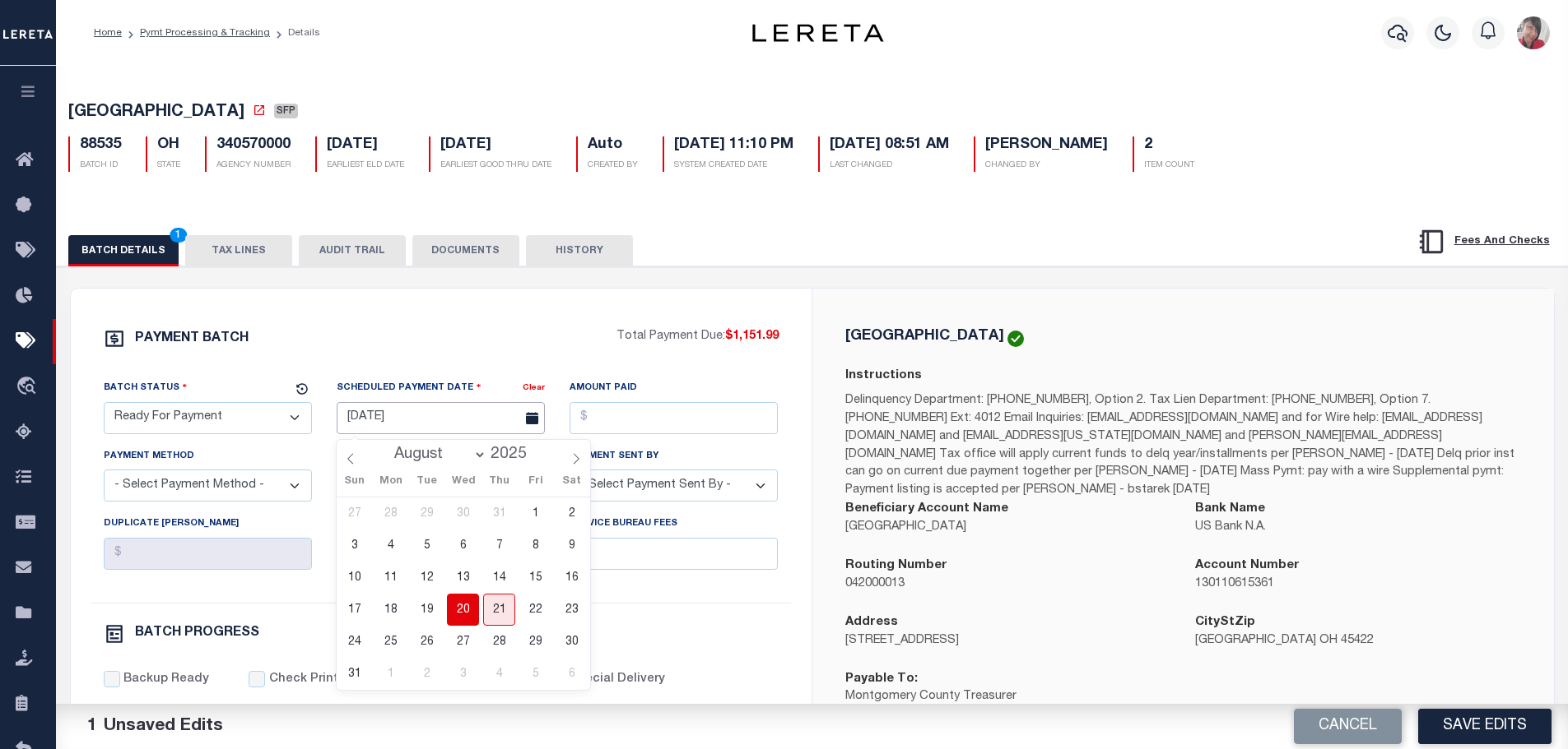
click at [414, 424] on input "[DATE]" at bounding box center [441, 419] width 209 height 32
click at [458, 603] on span "20" at bounding box center [463, 610] width 32 height 32
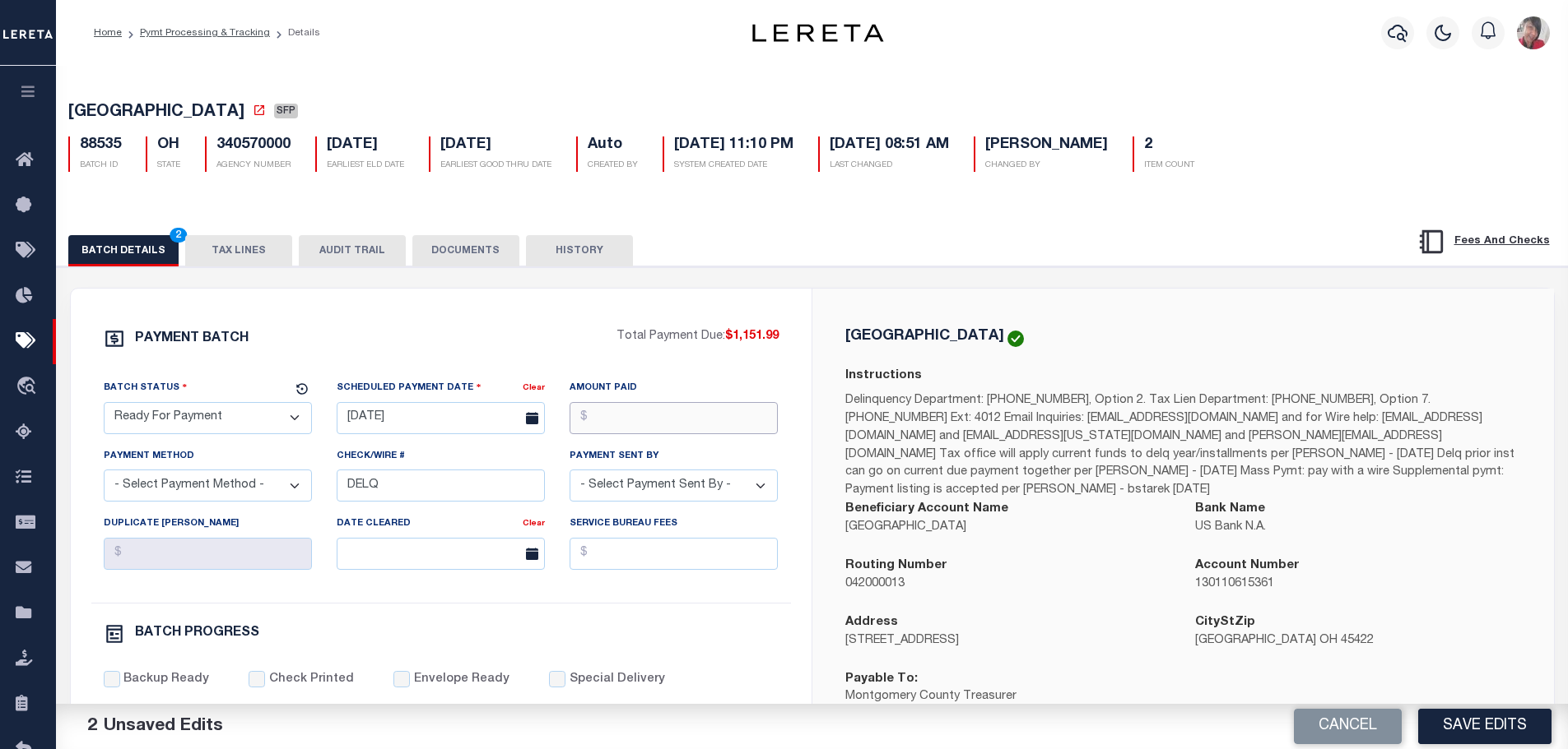
click at [616, 417] on input "Amount Paid" at bounding box center [673, 419] width 209 height 32
click at [220, 490] on select "- Select Payment Method - ACH Certified Check Check Direct Deposit Wire Transfer" at bounding box center [208, 486] width 209 height 32
click at [104, 475] on select "- Select Payment Method - ACH Certified Check Check Direct Deposit Wire Transfer" at bounding box center [208, 486] width 209 height 32
drag, startPoint x: 404, startPoint y: 495, endPoint x: 302, endPoint y: 488, distance: 102.2
click at [302, 488] on div "Batch Status - Select Status - Scheduled for Payment Ready For Payment Payment …" at bounding box center [441, 491] width 700 height 224
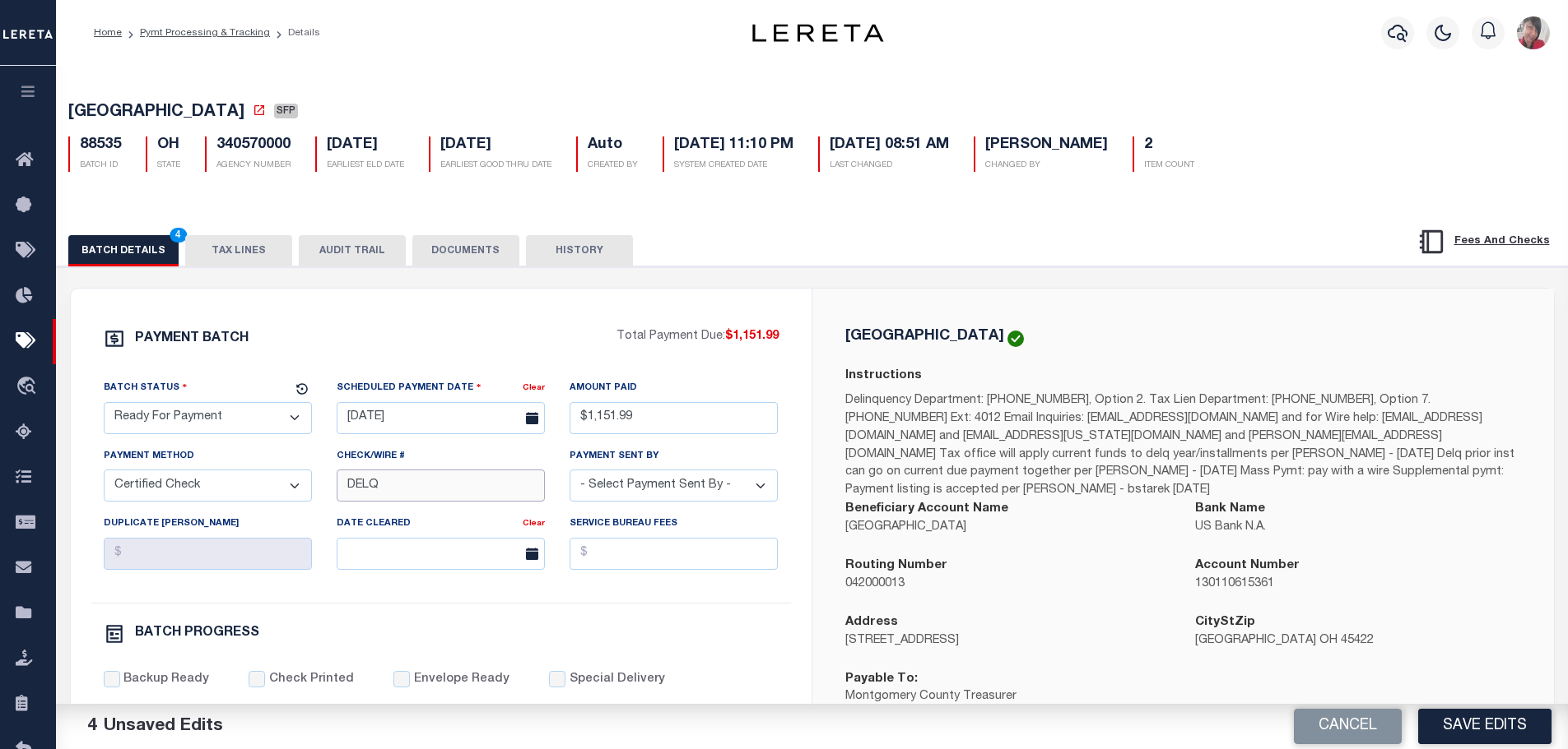
paste input "316A-231601513"
drag, startPoint x: 461, startPoint y: 495, endPoint x: 358, endPoint y: 488, distance: 103.2
click at [347, 487] on input "316A-231601520" at bounding box center [441, 486] width 209 height 32
click at [705, 489] on select "- Select Payment Sent By - Aakash Patel Abdul Muzain Adams, Pamela S Adhikary R…" at bounding box center [673, 486] width 209 height 32
click at [570, 475] on select "- Select Payment Sent By - Aakash Patel Abdul Muzain Adams, Pamela S Adhikary R…" at bounding box center [673, 486] width 209 height 32
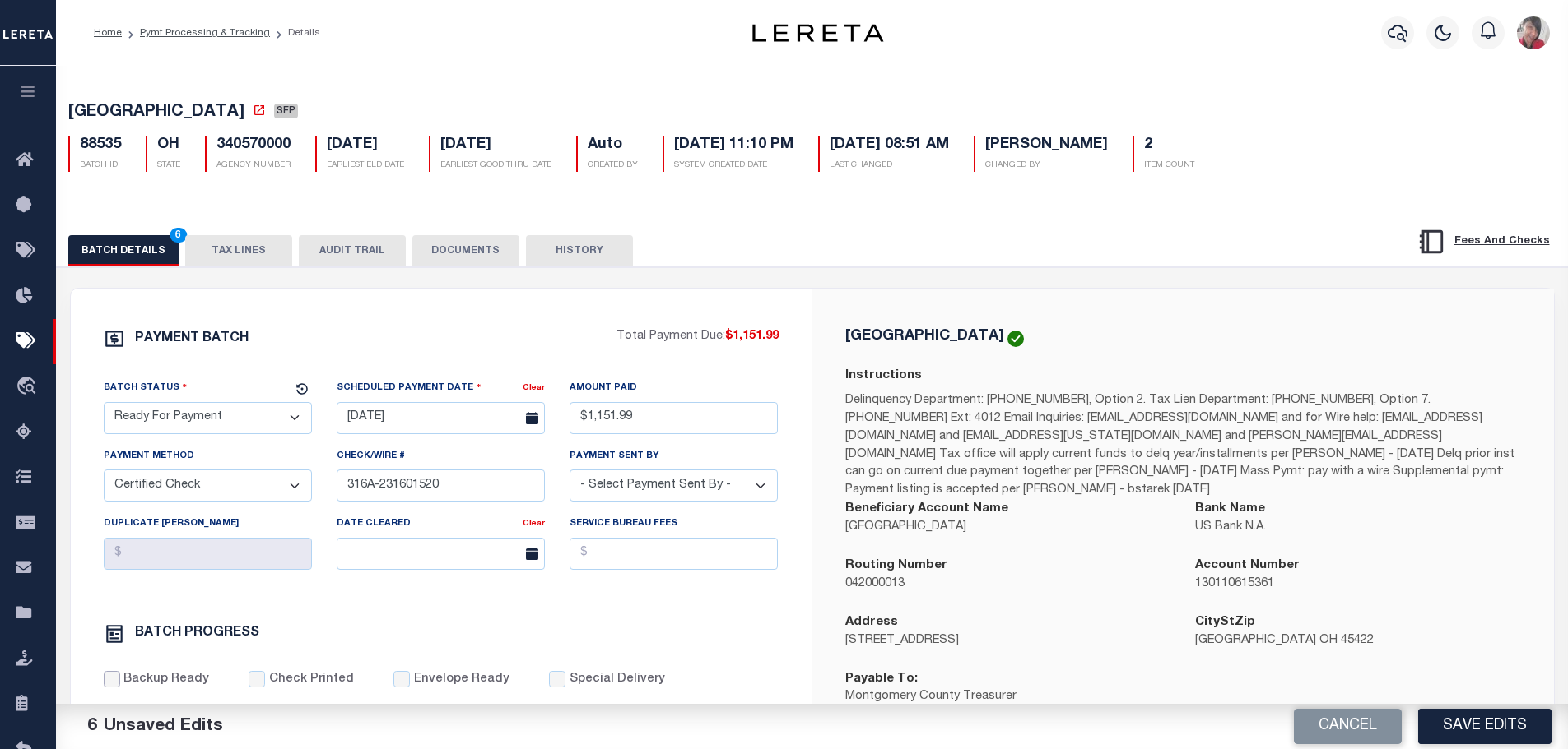
click at [117, 684] on input "Backup Ready" at bounding box center [112, 680] width 16 height 16
click at [248, 683] on input "Check Printed" at bounding box center [256, 680] width 16 height 16
drag, startPoint x: 398, startPoint y: 682, endPoint x: 416, endPoint y: 646, distance: 40.2
click at [397, 681] on input "Envelope Ready" at bounding box center [402, 680] width 16 height 16
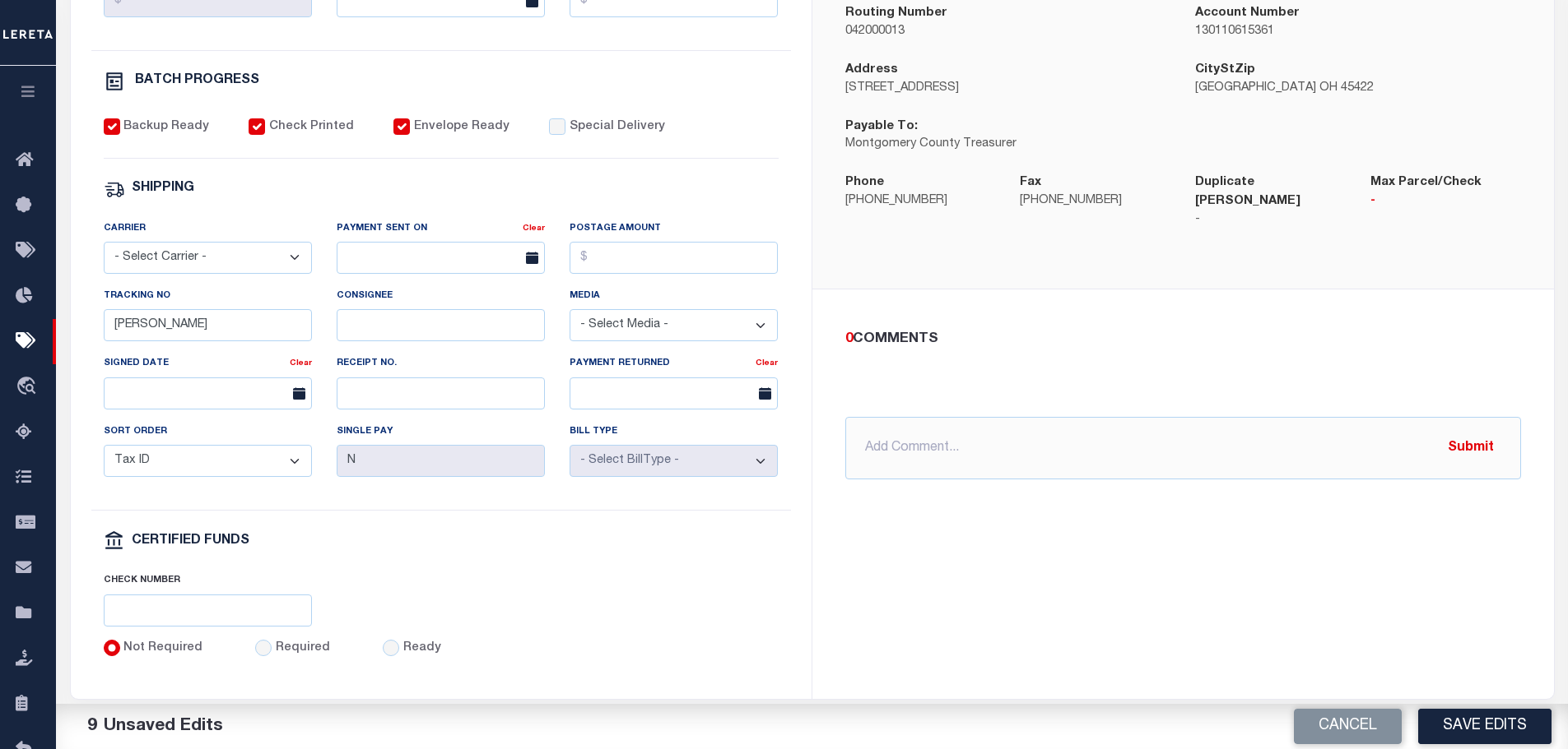
scroll to position [576, 0]
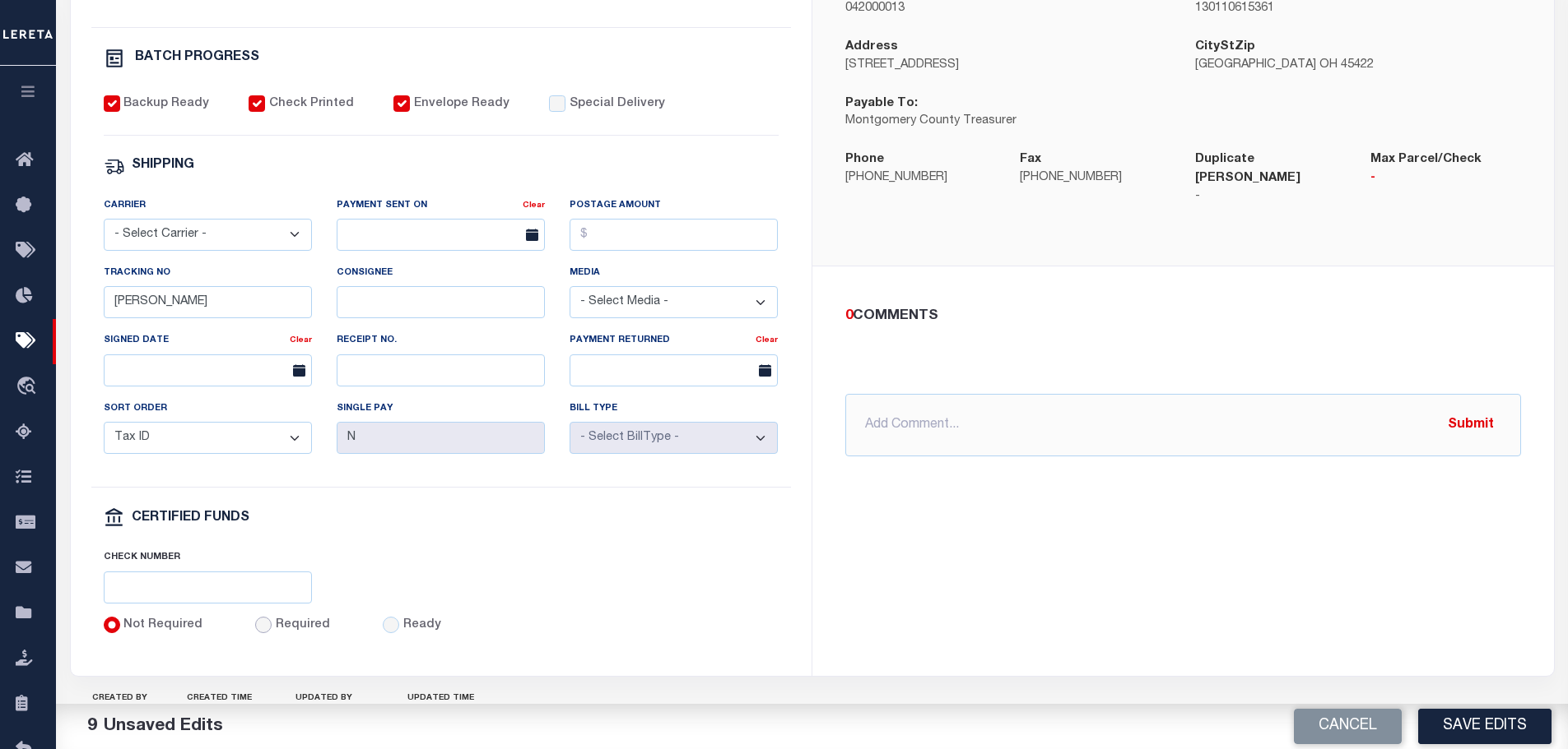
click at [255, 633] on input "Required" at bounding box center [264, 625] width 16 height 16
click at [238, 596] on input "text" at bounding box center [208, 588] width 209 height 32
paste input "316A-231601520"
click at [205, 239] on select "- Select Carrier - E-mail Fax Fedex FTP Other UPS USPS" at bounding box center [208, 235] width 209 height 32
click at [104, 227] on select "- Select Carrier - E-mail Fax Fedex FTP Other UPS USPS" at bounding box center [208, 235] width 209 height 32
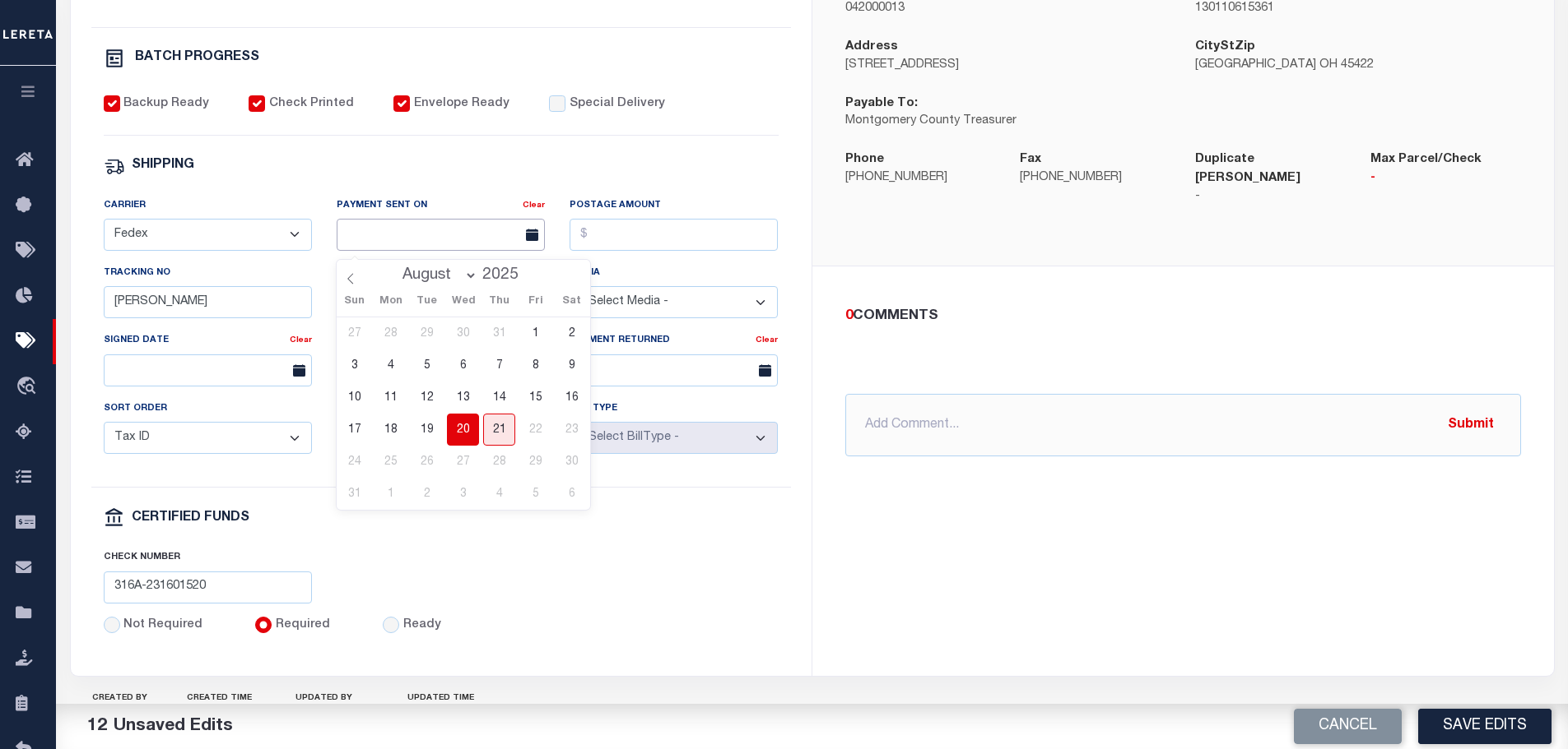
click at [358, 246] on input "text" at bounding box center [441, 235] width 209 height 32
drag, startPoint x: 465, startPoint y: 430, endPoint x: 504, endPoint y: 355, distance: 84.5
click at [463, 428] on span "20" at bounding box center [463, 430] width 32 height 32
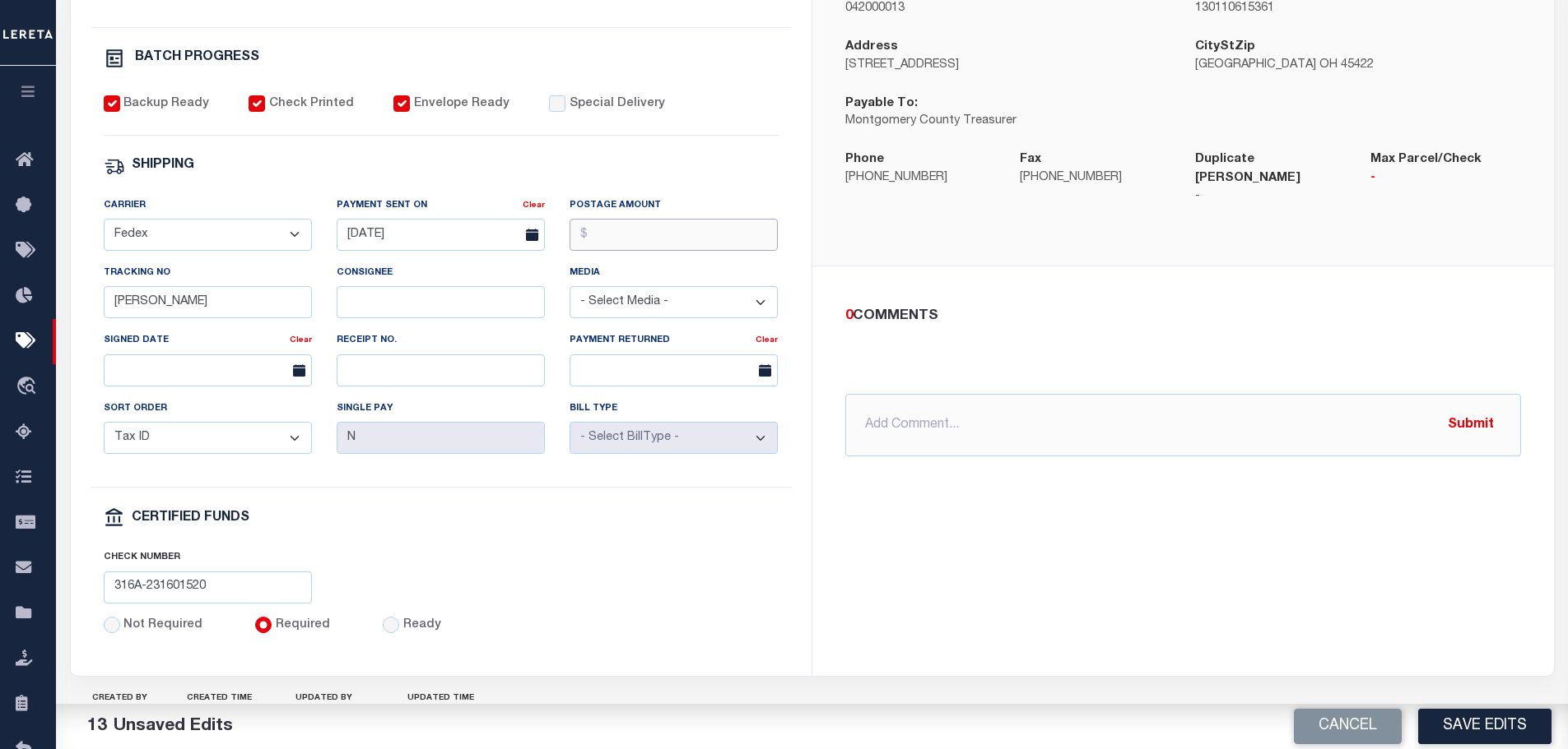
click at [594, 243] on input "Postage Amount" at bounding box center [673, 235] width 209 height 32
drag, startPoint x: 157, startPoint y: 314, endPoint x: 75, endPoint y: 305, distance: 82.5
click at [75, 305] on div "PAYMENT BATCH Total Payment Due: $1,151.99 Batch Status" at bounding box center [441, 194] width 740 height 963
click at [1483, 726] on button "Save Edits" at bounding box center [1485, 726] width 134 height 35
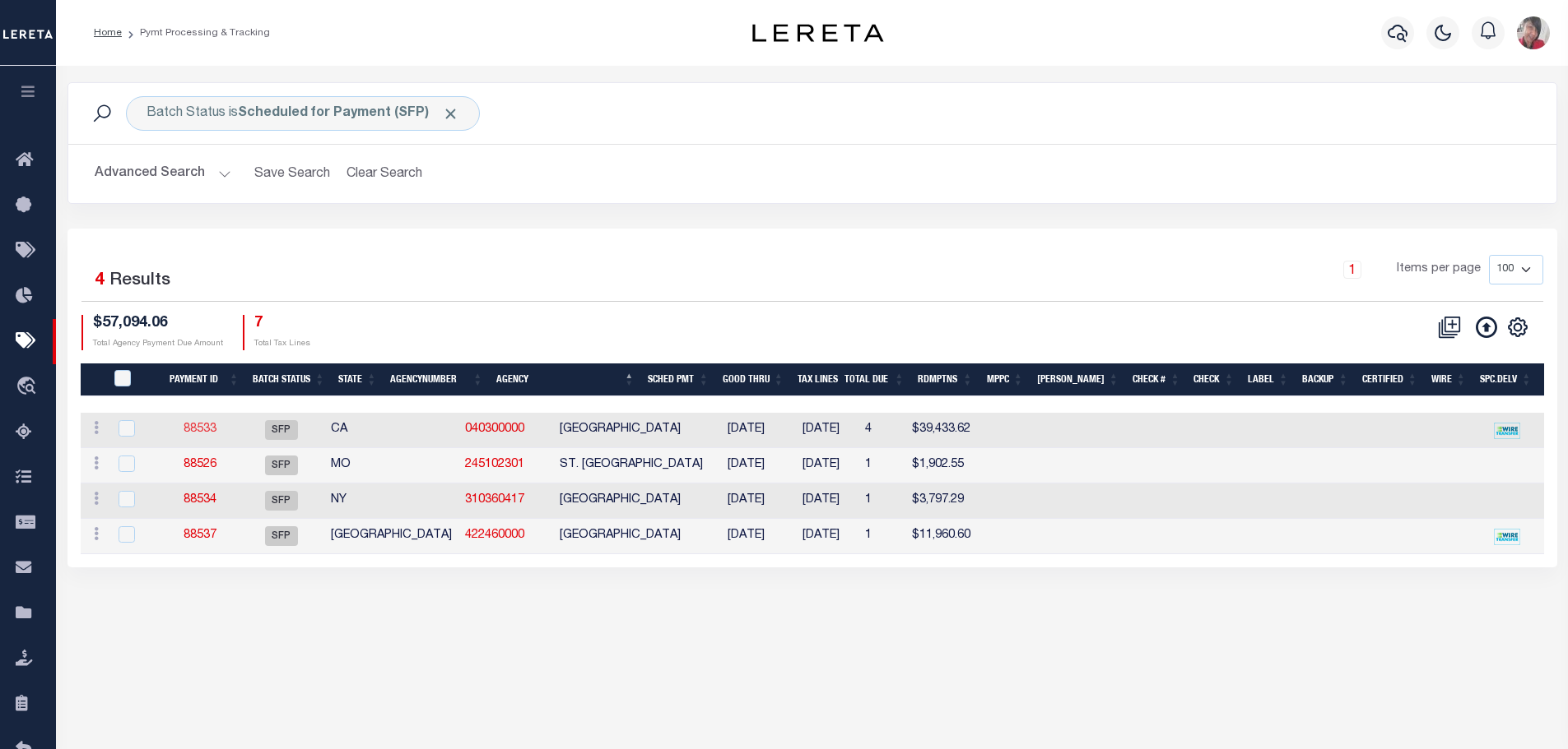
click at [202, 431] on link "88533" at bounding box center [199, 429] width 32 height 12
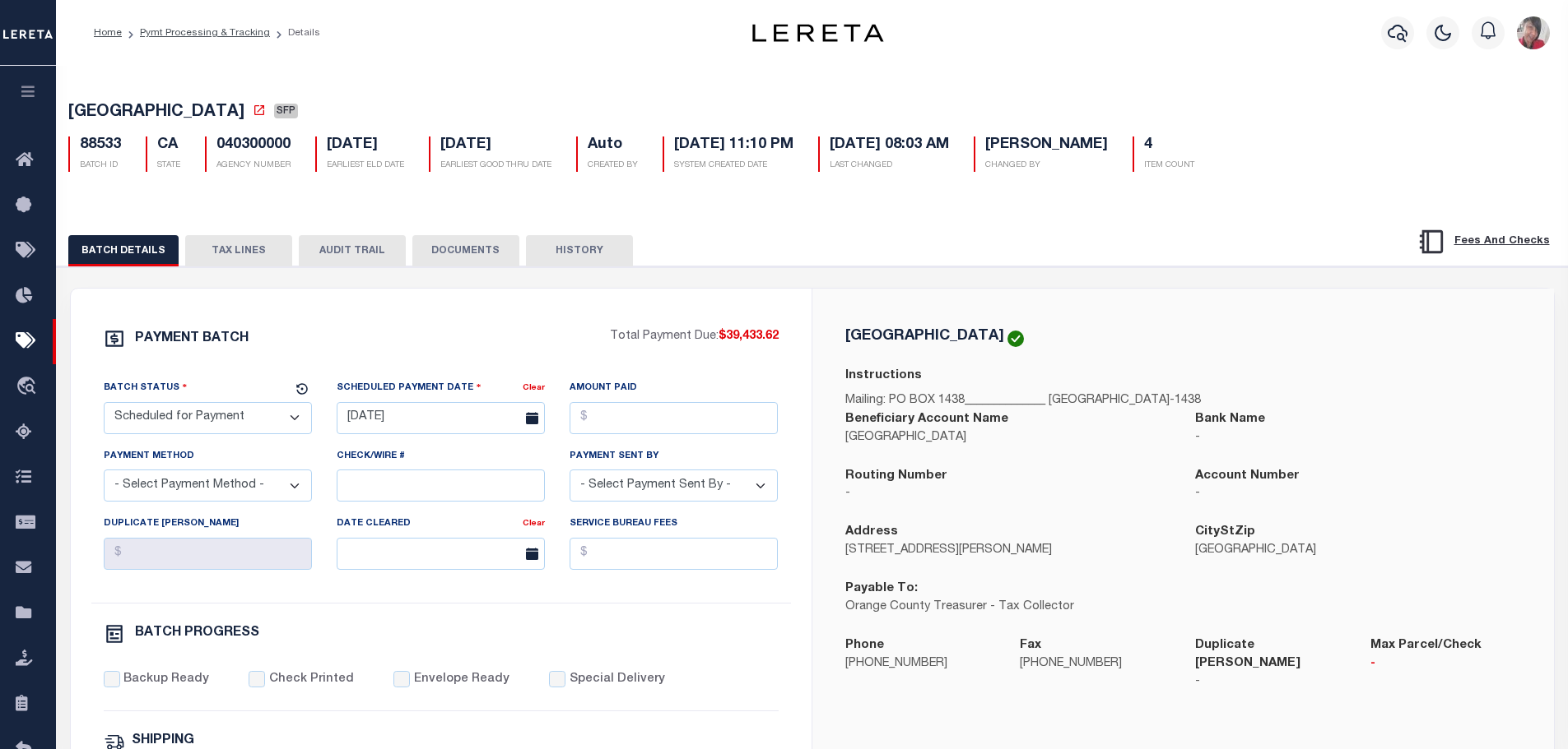
click at [230, 426] on select "- Select Status - Scheduled for Payment Ready For Payment Payment Sent Cleared …" at bounding box center [208, 419] width 209 height 32
click at [104, 405] on select "- Select Status - Scheduled for Payment Ready For Payment Payment Sent Cleared …" at bounding box center [208, 419] width 209 height 32
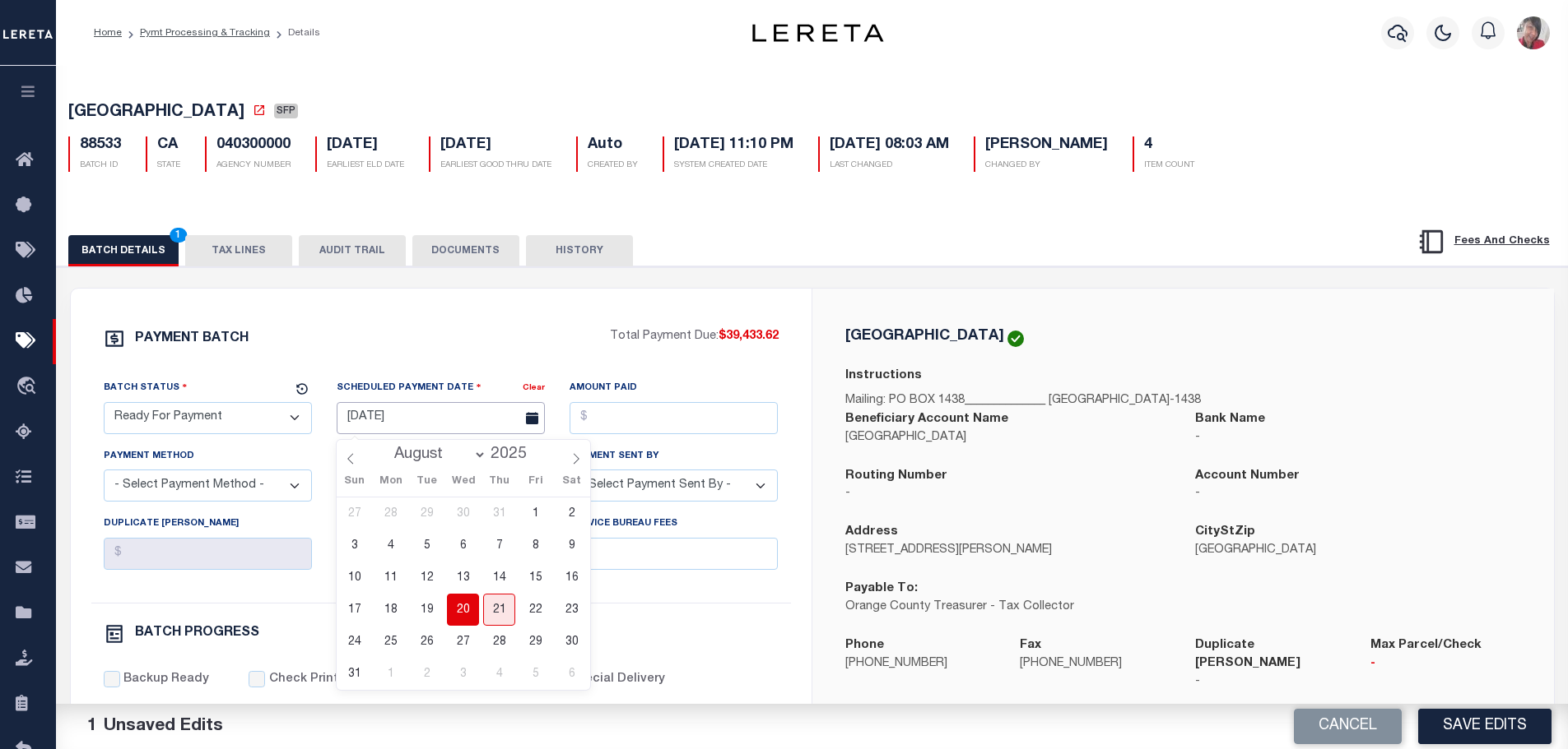
click at [389, 426] on input "[DATE]" at bounding box center [441, 419] width 209 height 32
drag, startPoint x: 464, startPoint y: 607, endPoint x: 460, endPoint y: 594, distance: 13.6
click at [461, 601] on span "20" at bounding box center [463, 610] width 32 height 32
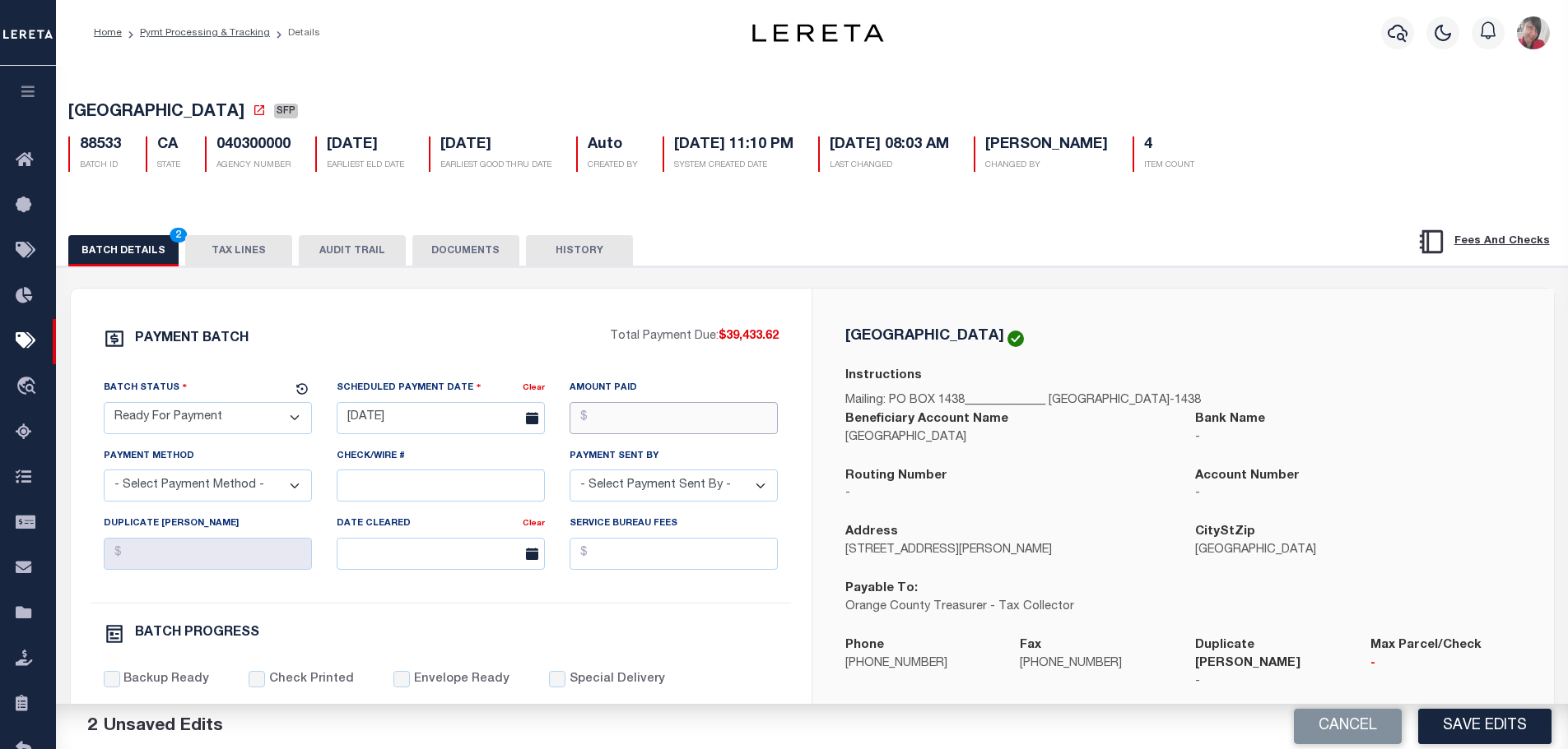
click at [591, 420] on input "Amount Paid" at bounding box center [673, 419] width 209 height 32
click at [264, 479] on select "- Select Payment Method - ACH Certified Check Check Direct Deposit Wire Transfer" at bounding box center [208, 486] width 209 height 32
click at [104, 475] on select "- Select Payment Method - ACH Certified Check Check Direct Deposit Wire Transfer" at bounding box center [208, 486] width 209 height 32
click at [386, 479] on input "Check/Wire #" at bounding box center [441, 486] width 209 height 32
paste input "316A-231601520"
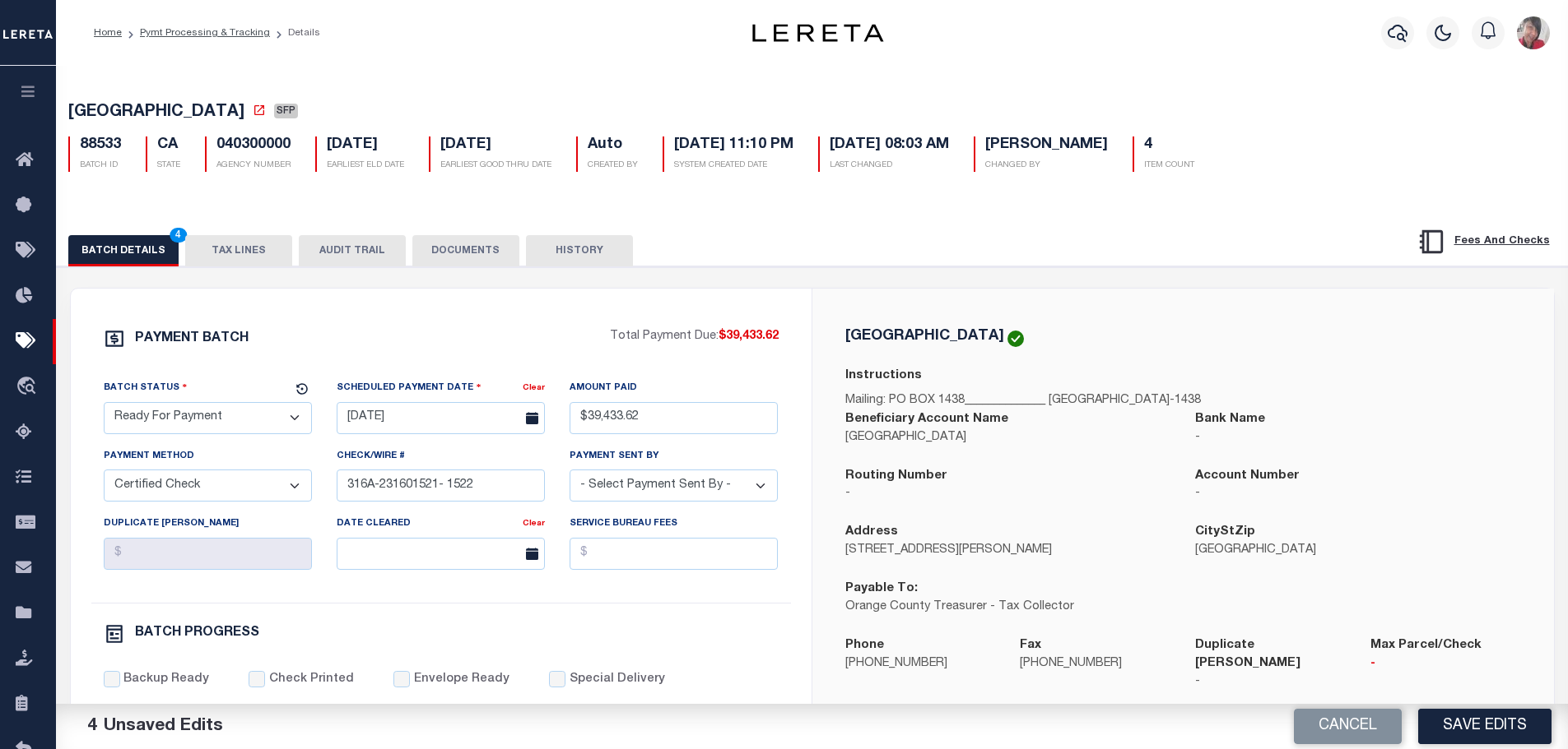
click at [740, 502] on select "- Select Payment Sent By - Aakash Patel Abdul Muzain Adams, Pamela S Adhikary R…" at bounding box center [673, 486] width 209 height 32
click at [570, 475] on select "- Select Payment Sent By - Aakash Patel Abdul Muzain Adams, Pamela S Adhikary R…" at bounding box center [673, 486] width 209 height 32
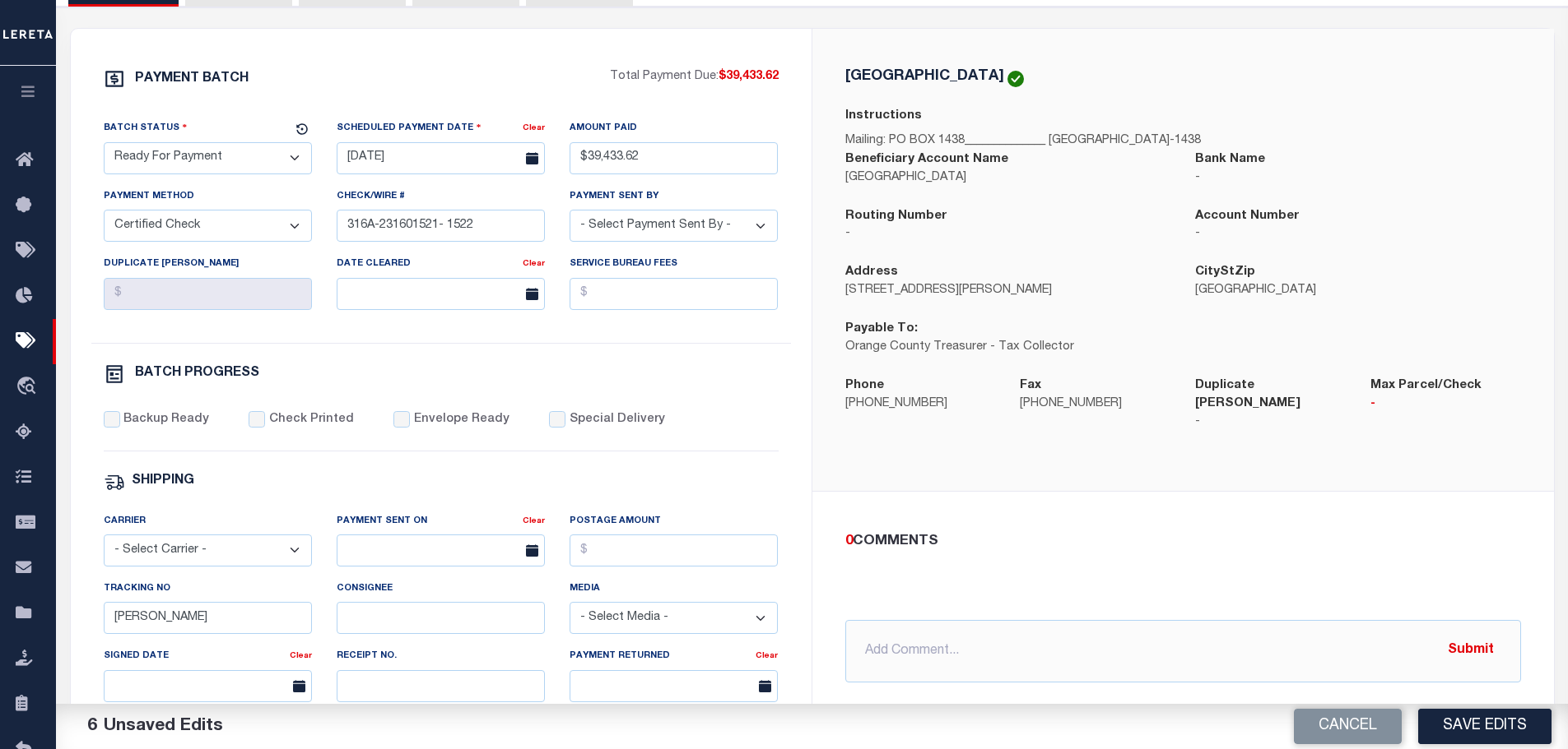
scroll to position [411, 0]
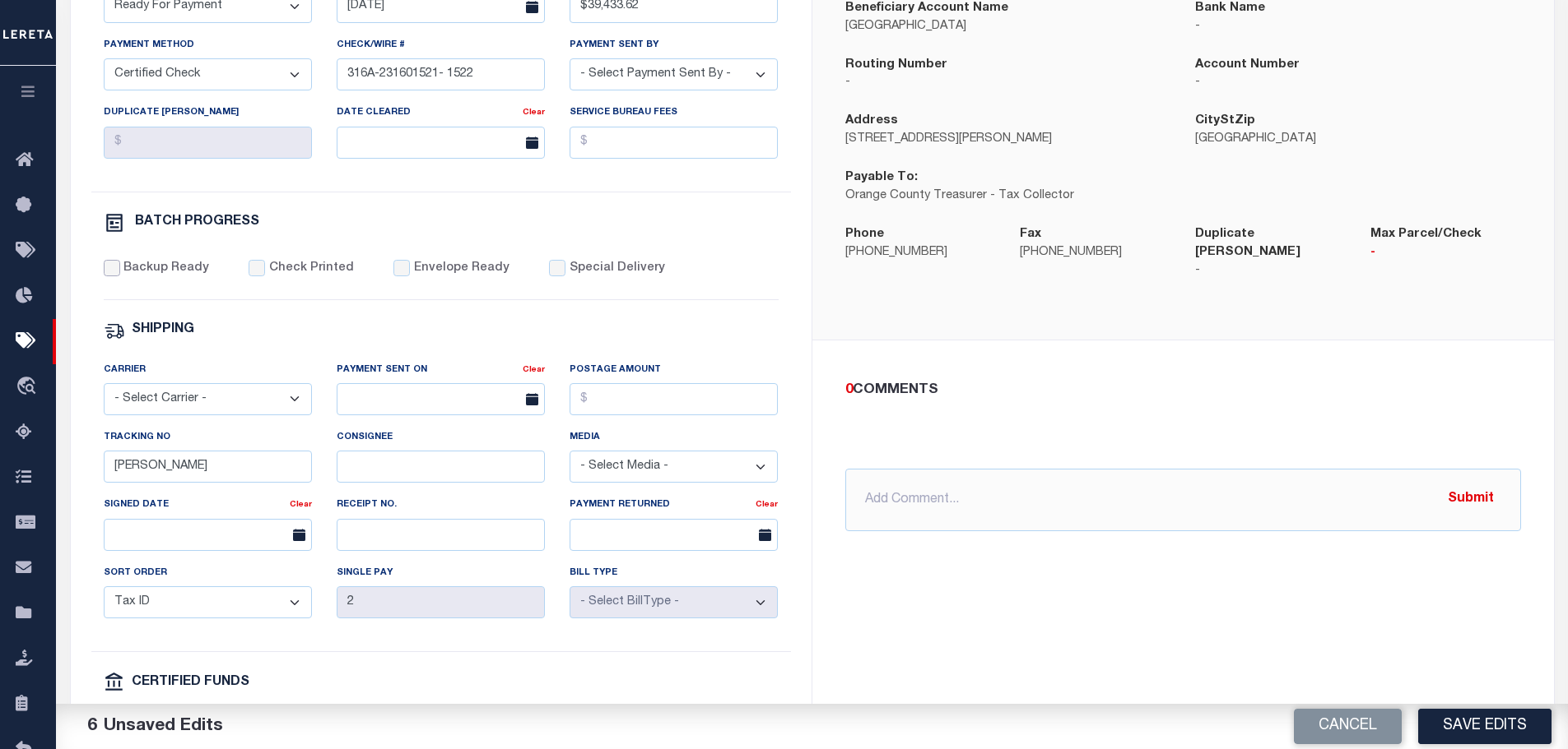
click at [116, 269] on input "Backup Ready" at bounding box center [112, 268] width 16 height 16
click at [250, 274] on input "Check Printed" at bounding box center [256, 268] width 16 height 16
click at [394, 276] on input "Envelope Ready" at bounding box center [402, 268] width 16 height 16
click at [549, 276] on input "Special Delivery" at bounding box center [557, 268] width 16 height 16
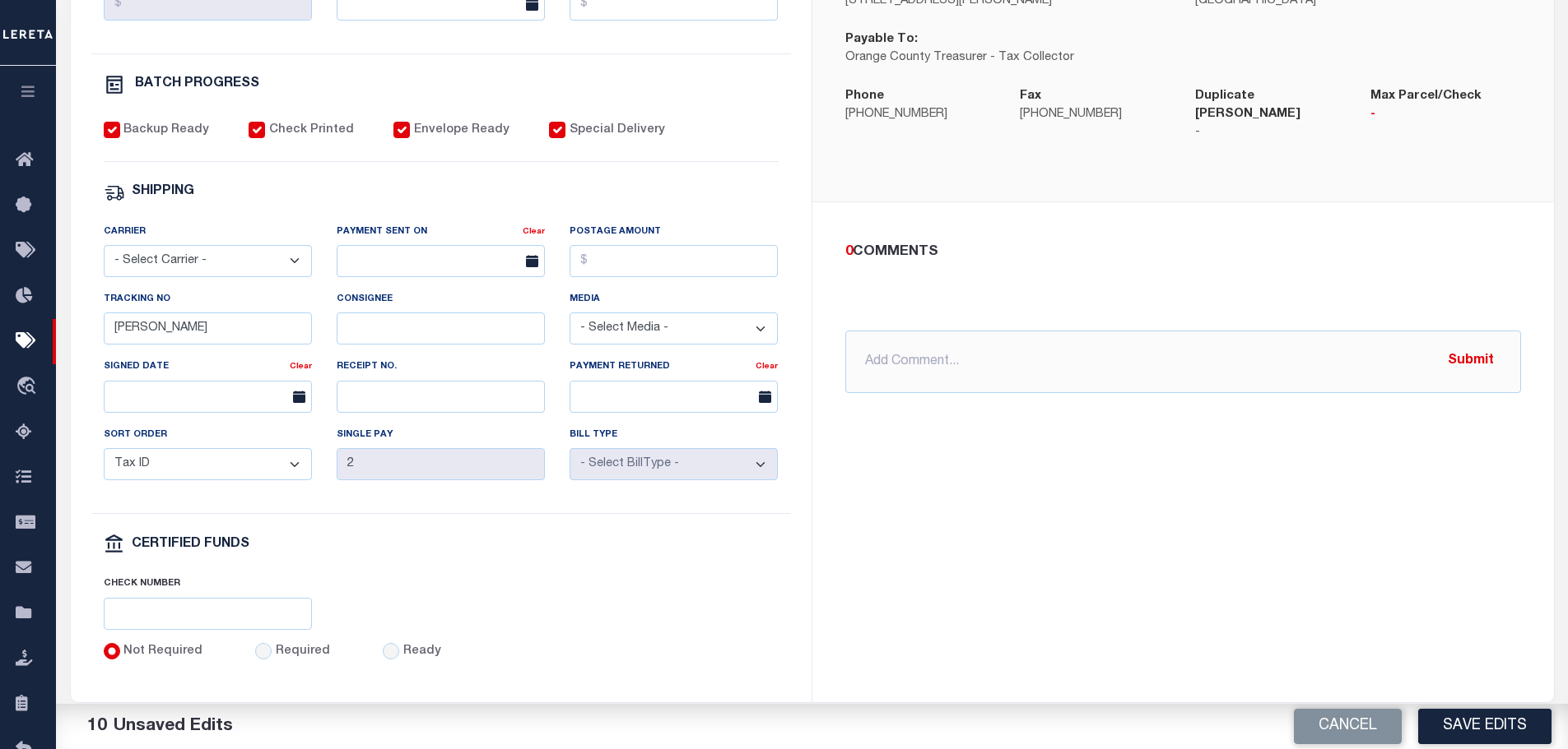
scroll to position [643, 0]
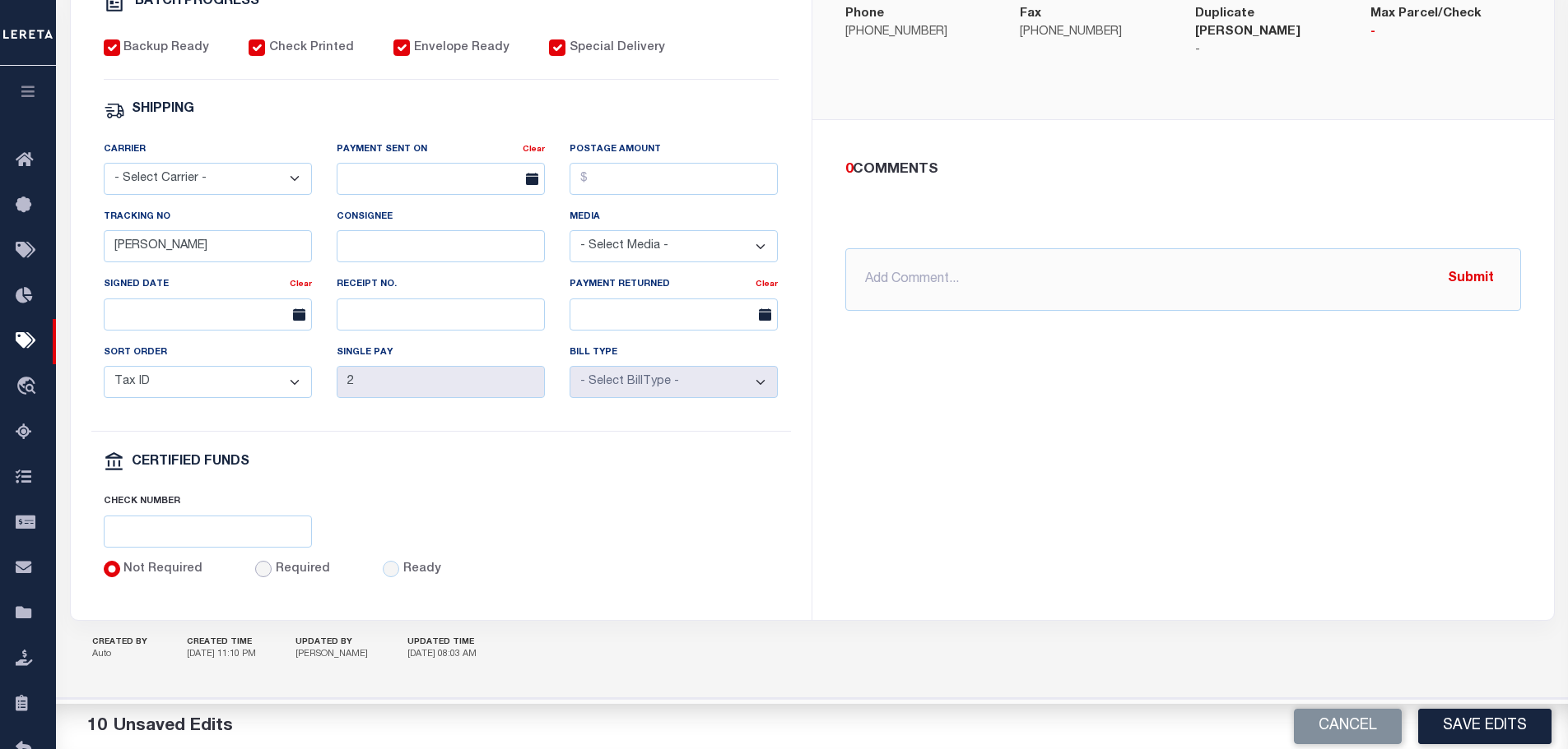
drag, startPoint x: 255, startPoint y: 566, endPoint x: 246, endPoint y: 557, distance: 12.7
click at [255, 566] on input "Required" at bounding box center [264, 569] width 16 height 16
click at [236, 540] on input "text" at bounding box center [208, 532] width 209 height 32
paste input "316A-231601520"
click at [154, 183] on select "- Select Carrier - E-mail Fax Fedex FTP Other UPS USPS" at bounding box center [208, 179] width 209 height 32
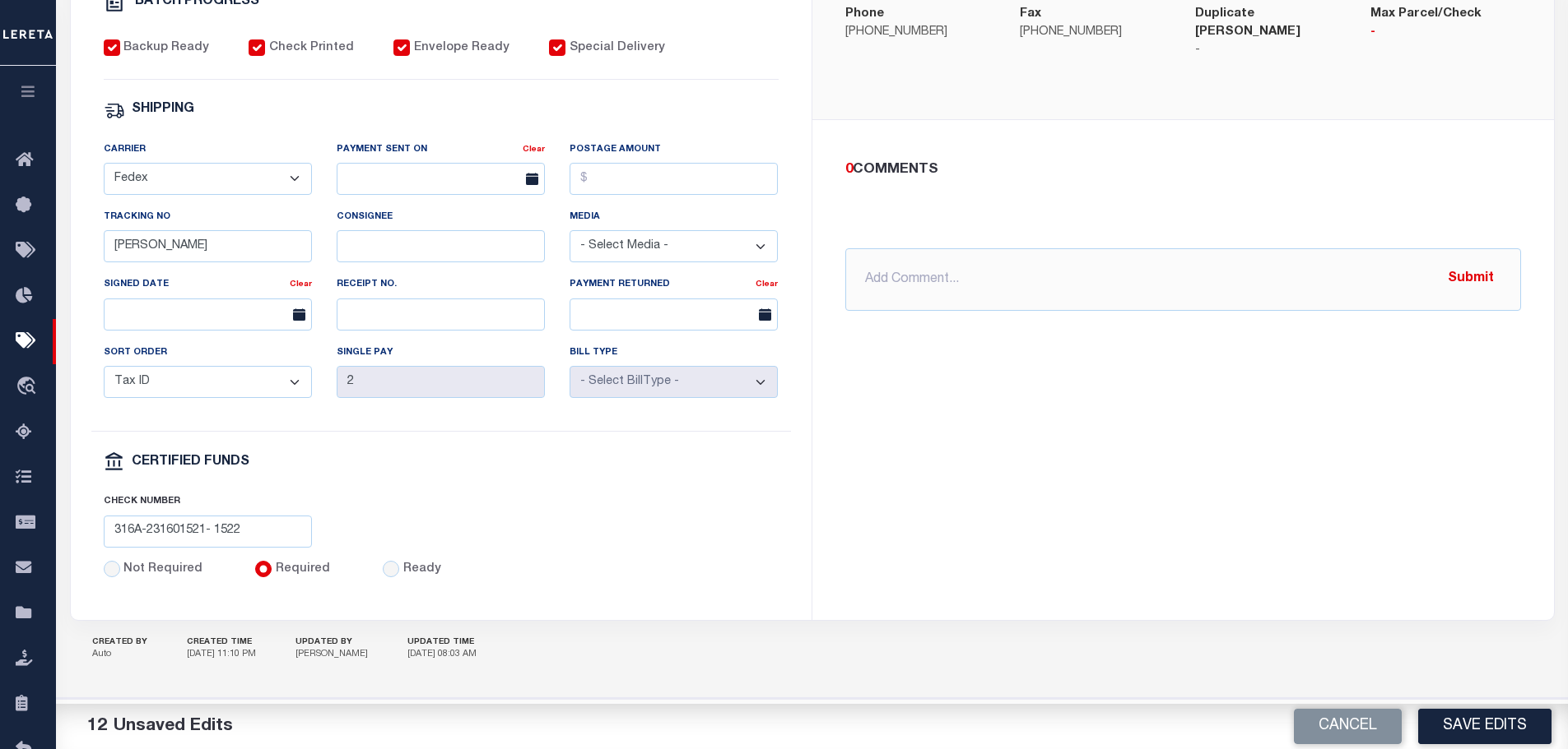
click at [104, 162] on select "- Select Carrier - E-mail Fax Fedex FTP Other UPS USPS" at bounding box center [208, 179] width 209 height 32
click at [380, 181] on input "text" at bounding box center [441, 179] width 209 height 32
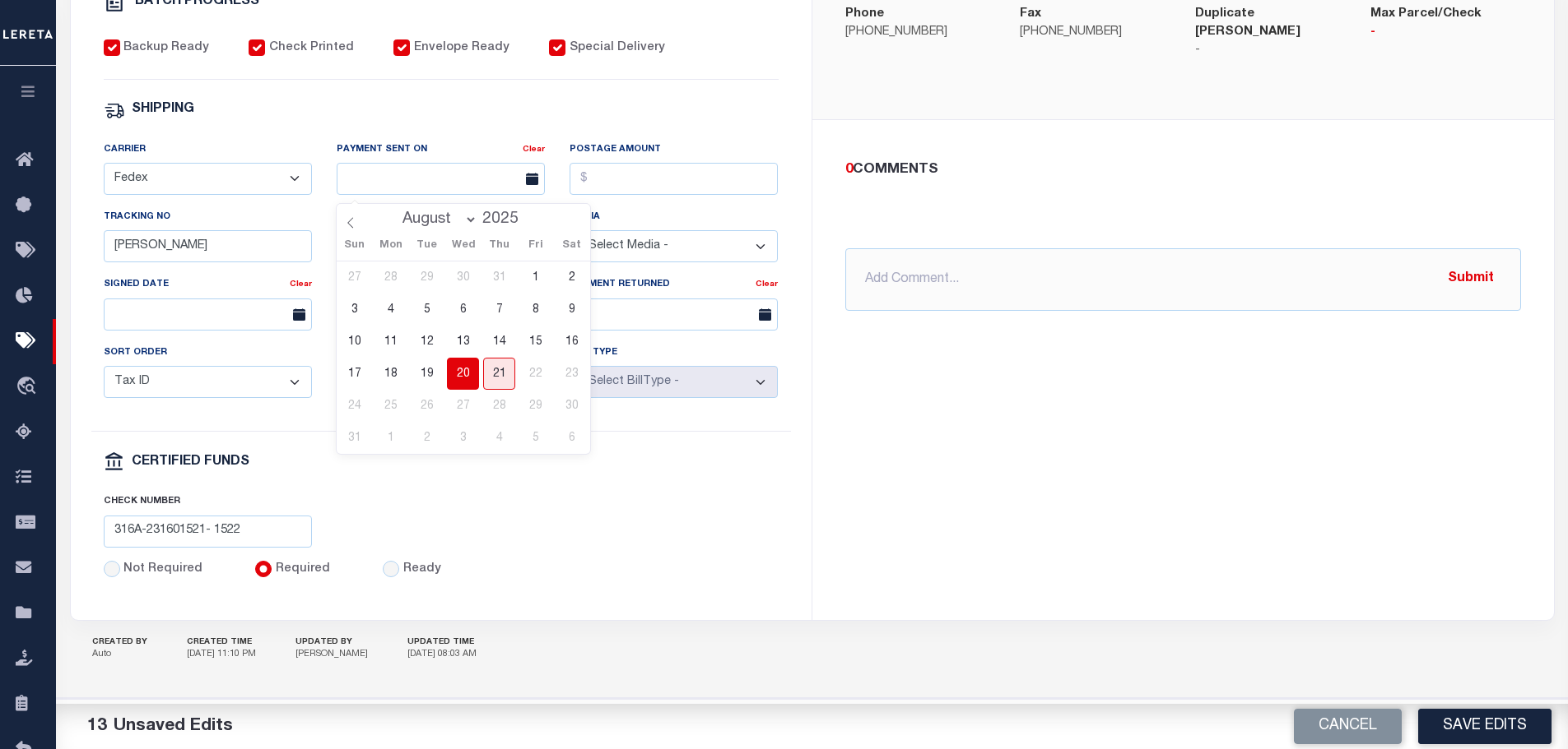
drag, startPoint x: 464, startPoint y: 358, endPoint x: 516, endPoint y: 283, distance: 91.3
click at [464, 358] on span "20" at bounding box center [463, 374] width 32 height 32
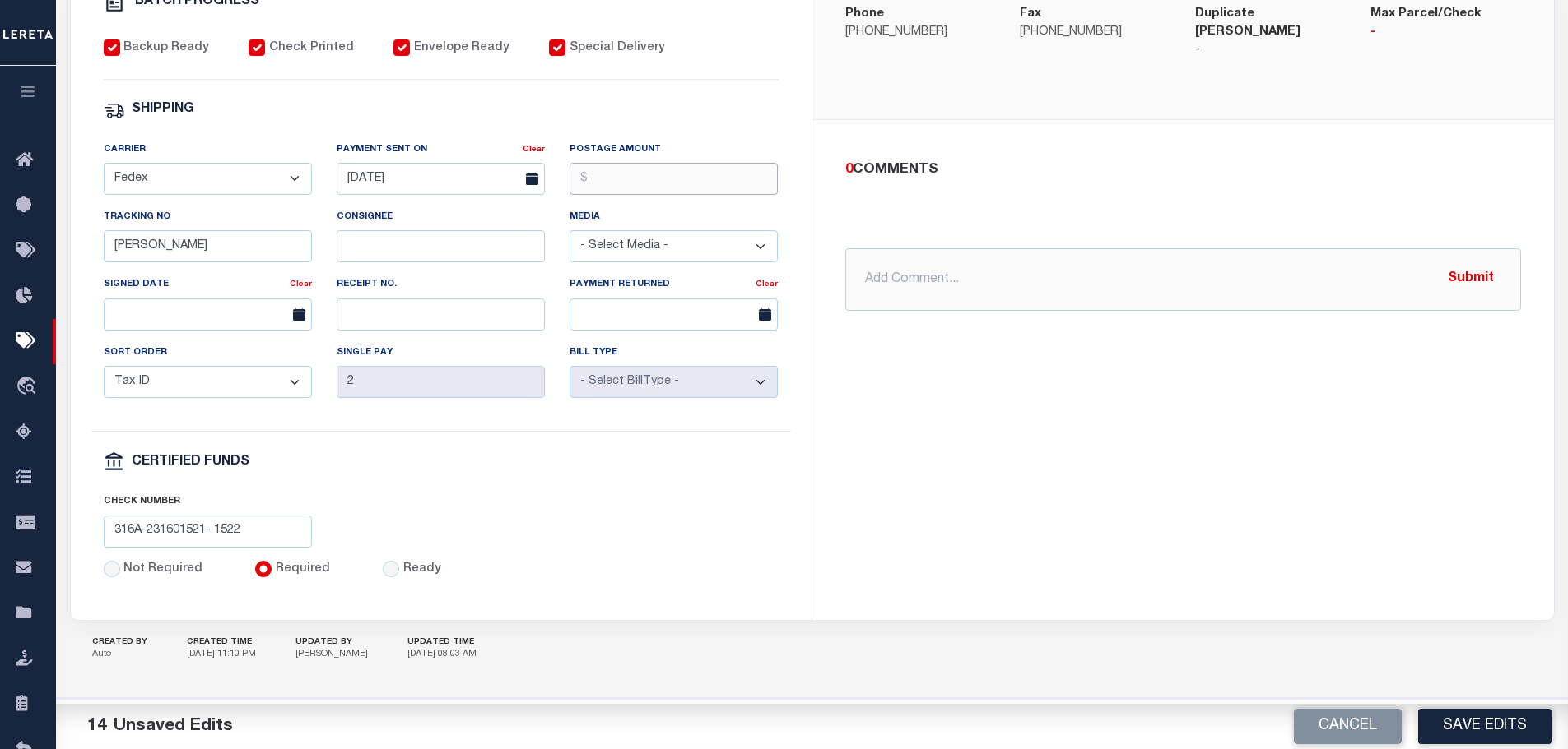
click at [589, 177] on input "Postage Amount" at bounding box center [673, 179] width 209 height 32
drag, startPoint x: 185, startPoint y: 253, endPoint x: 74, endPoint y: 242, distance: 111.5
click at [74, 242] on div "PAYMENT BATCH Total Payment Due: $39,433.62 Batch Status" at bounding box center [441, 138] width 740 height 963
click at [944, 248] on input "text" at bounding box center [1183, 279] width 675 height 62
paste input "316A-231601520"
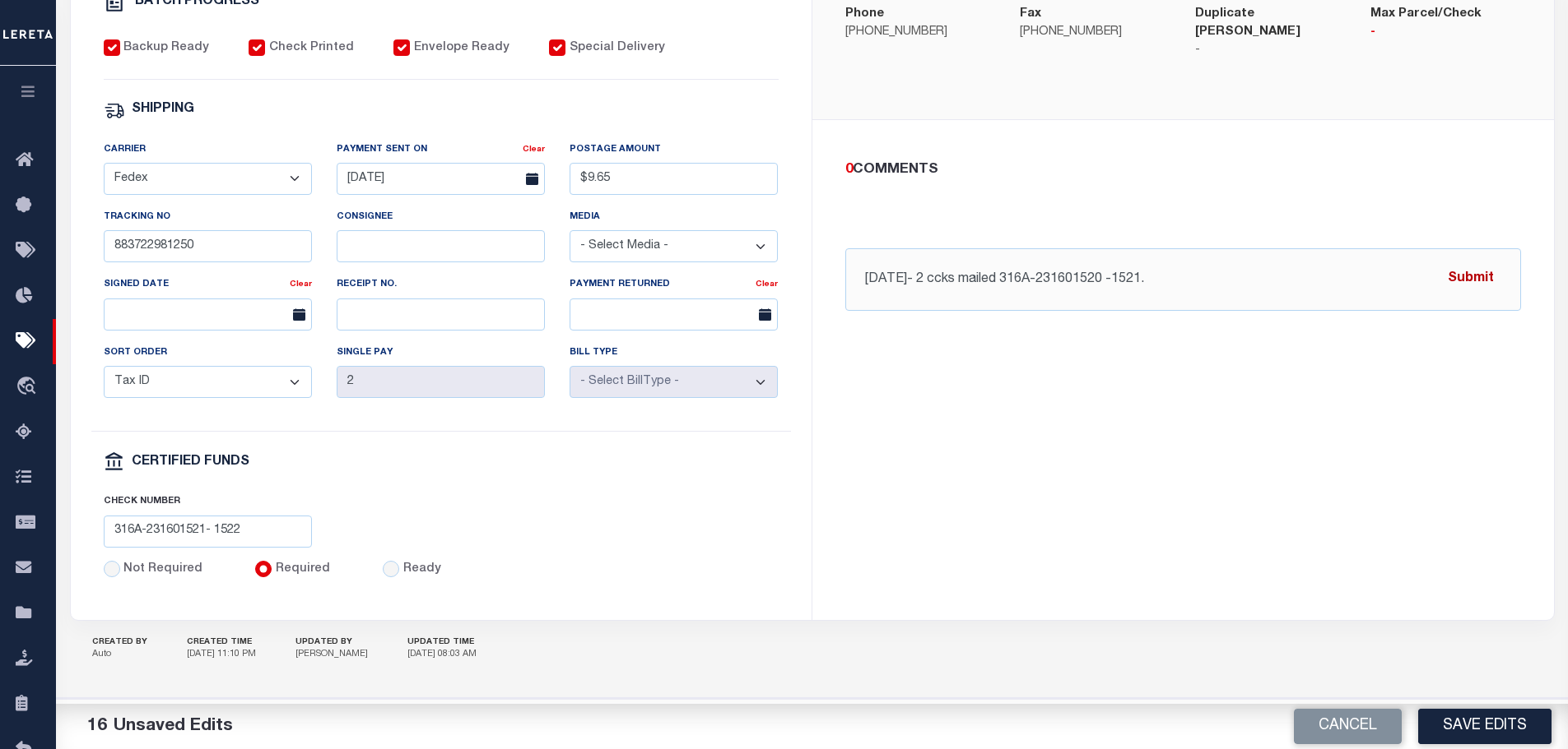
click at [1475, 263] on button "Submit" at bounding box center [1471, 279] width 68 height 33
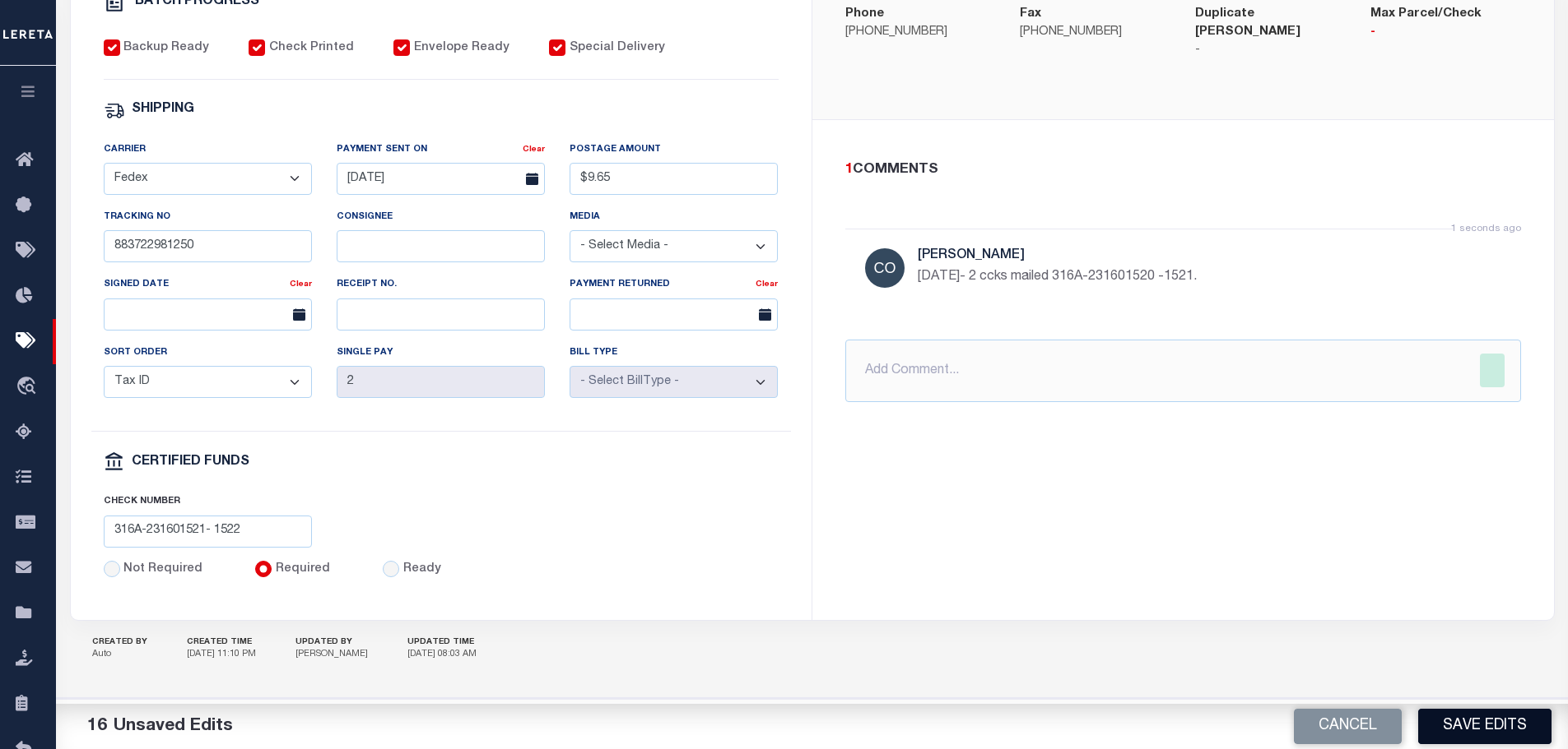
click at [1504, 721] on button "Save Edits" at bounding box center [1485, 726] width 134 height 35
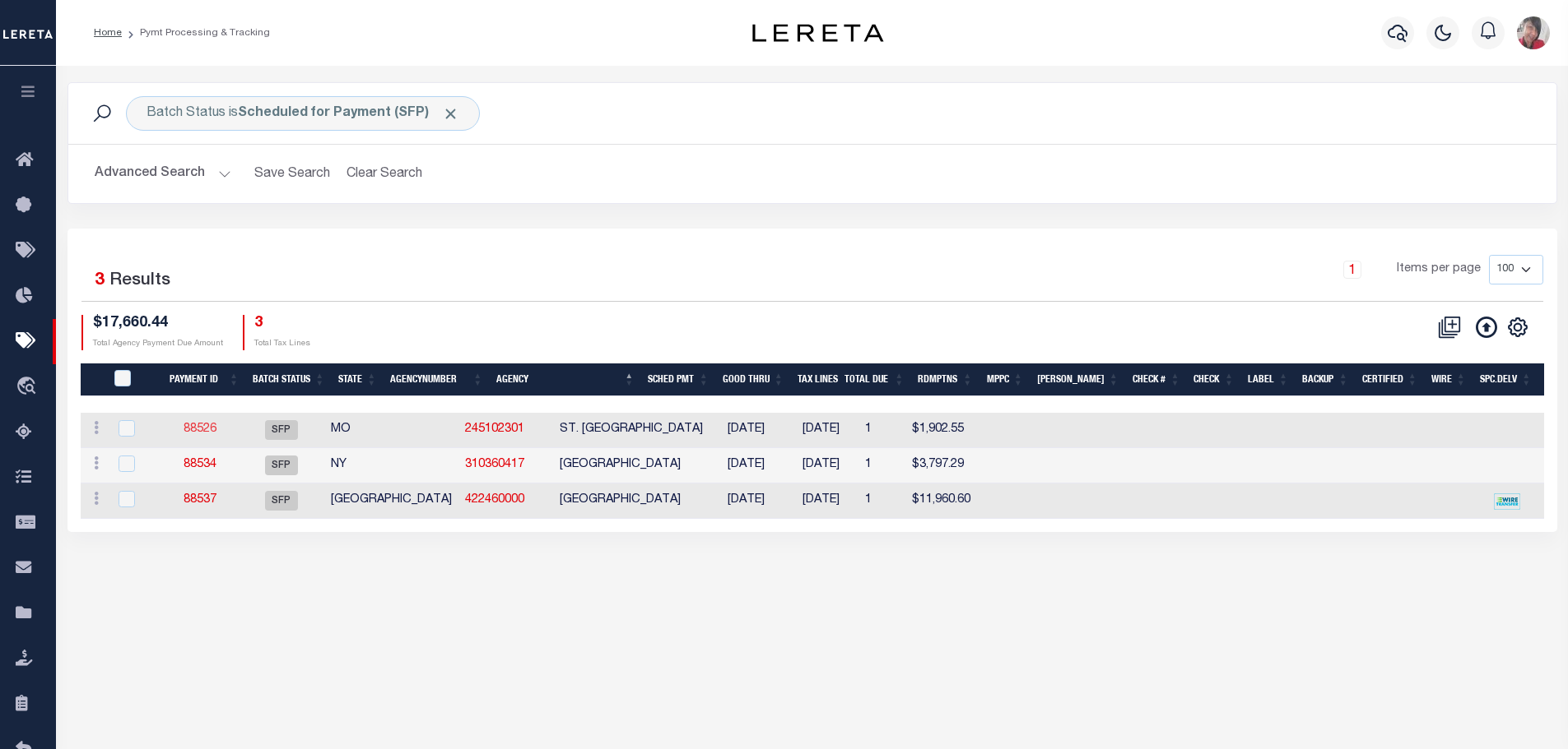
click at [205, 430] on link "88526" at bounding box center [199, 429] width 32 height 12
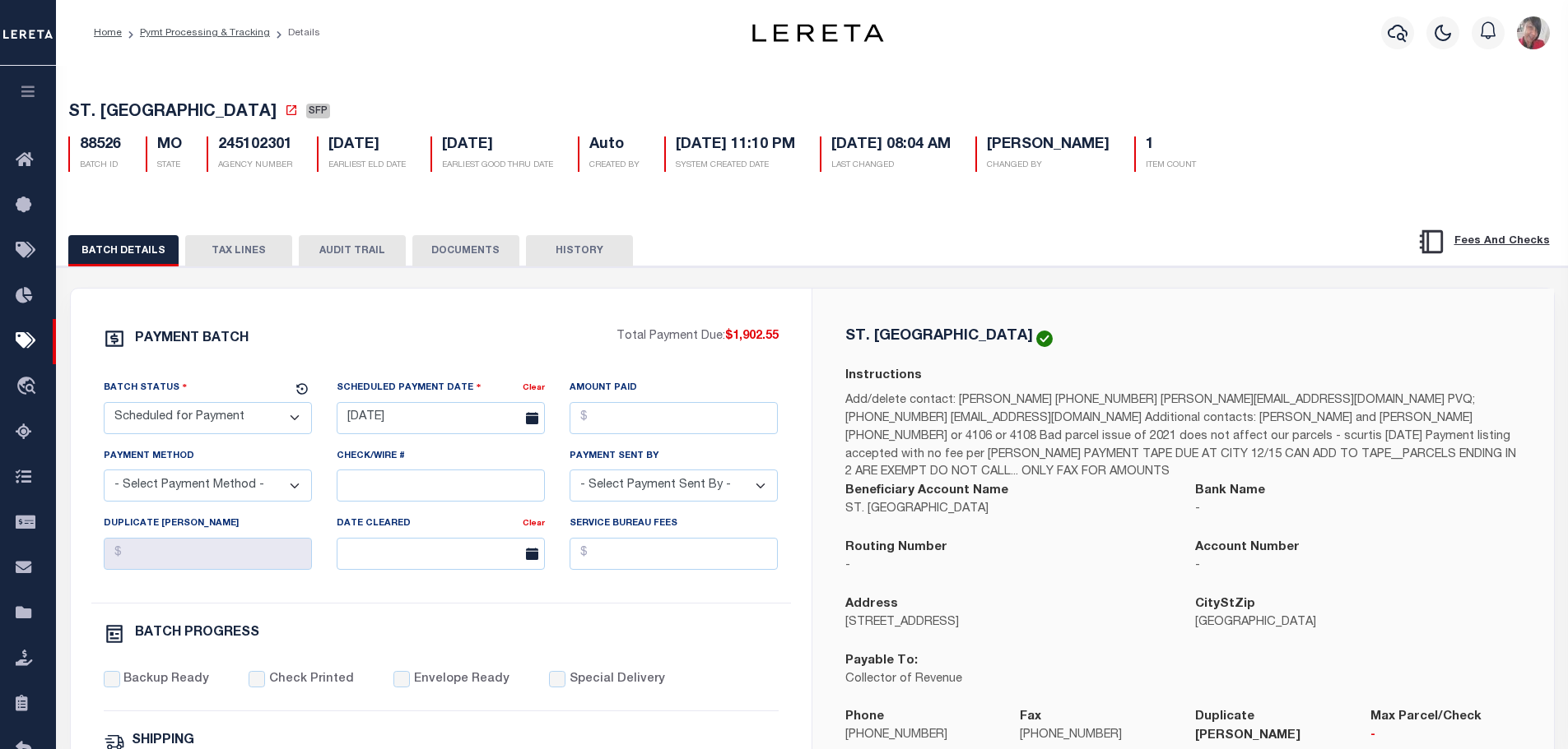
click at [216, 430] on select "- Select Status - Scheduled for Payment Ready For Payment Payment Sent Cleared …" at bounding box center [208, 419] width 209 height 32
click at [104, 405] on select "- Select Status - Scheduled for Payment Ready For Payment Payment Sent Cleared …" at bounding box center [208, 419] width 209 height 32
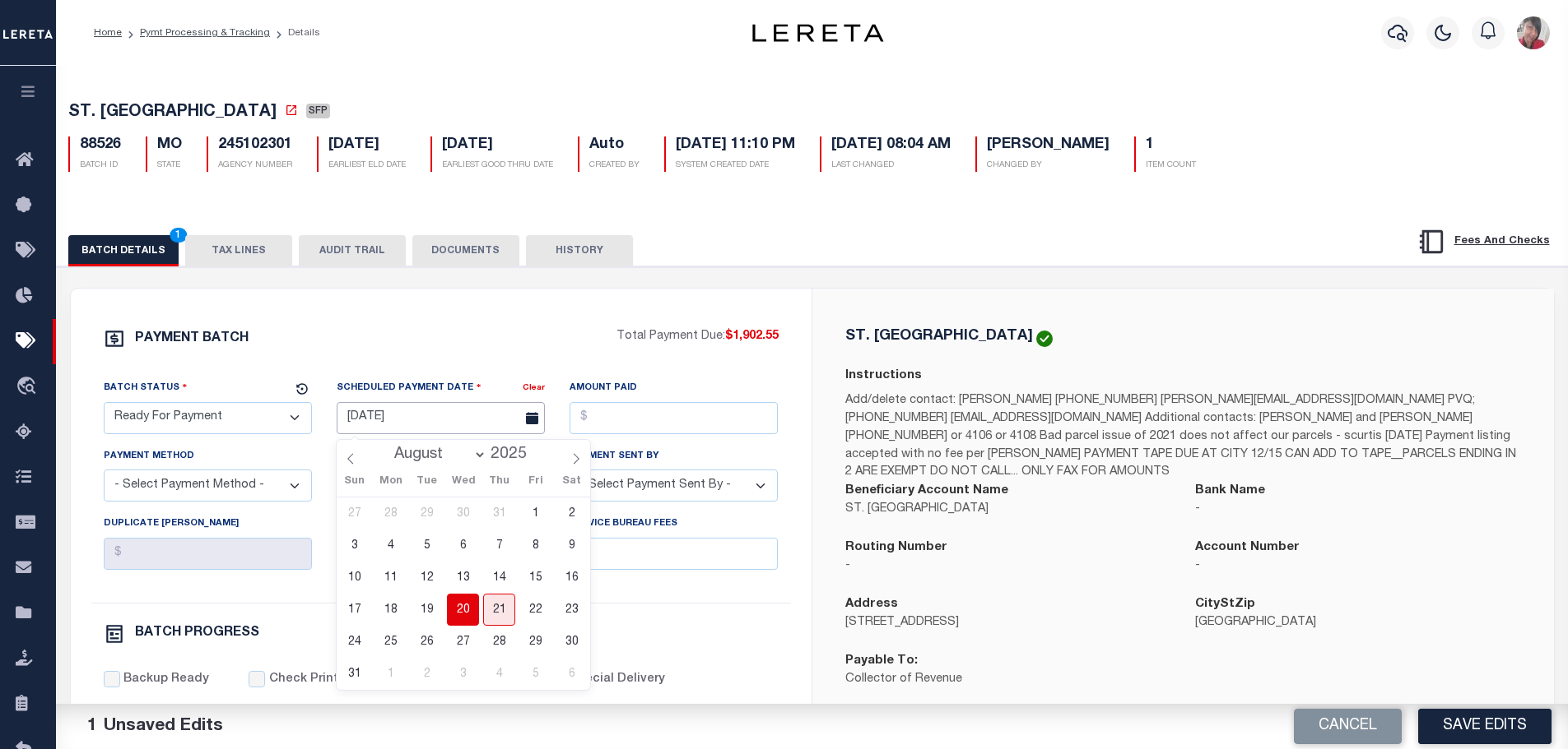
drag, startPoint x: 398, startPoint y: 432, endPoint x: 376, endPoint y: 441, distance: 23.8
click at [396, 430] on input "[DATE]" at bounding box center [441, 419] width 209 height 32
click at [457, 608] on span "20" at bounding box center [463, 610] width 32 height 32
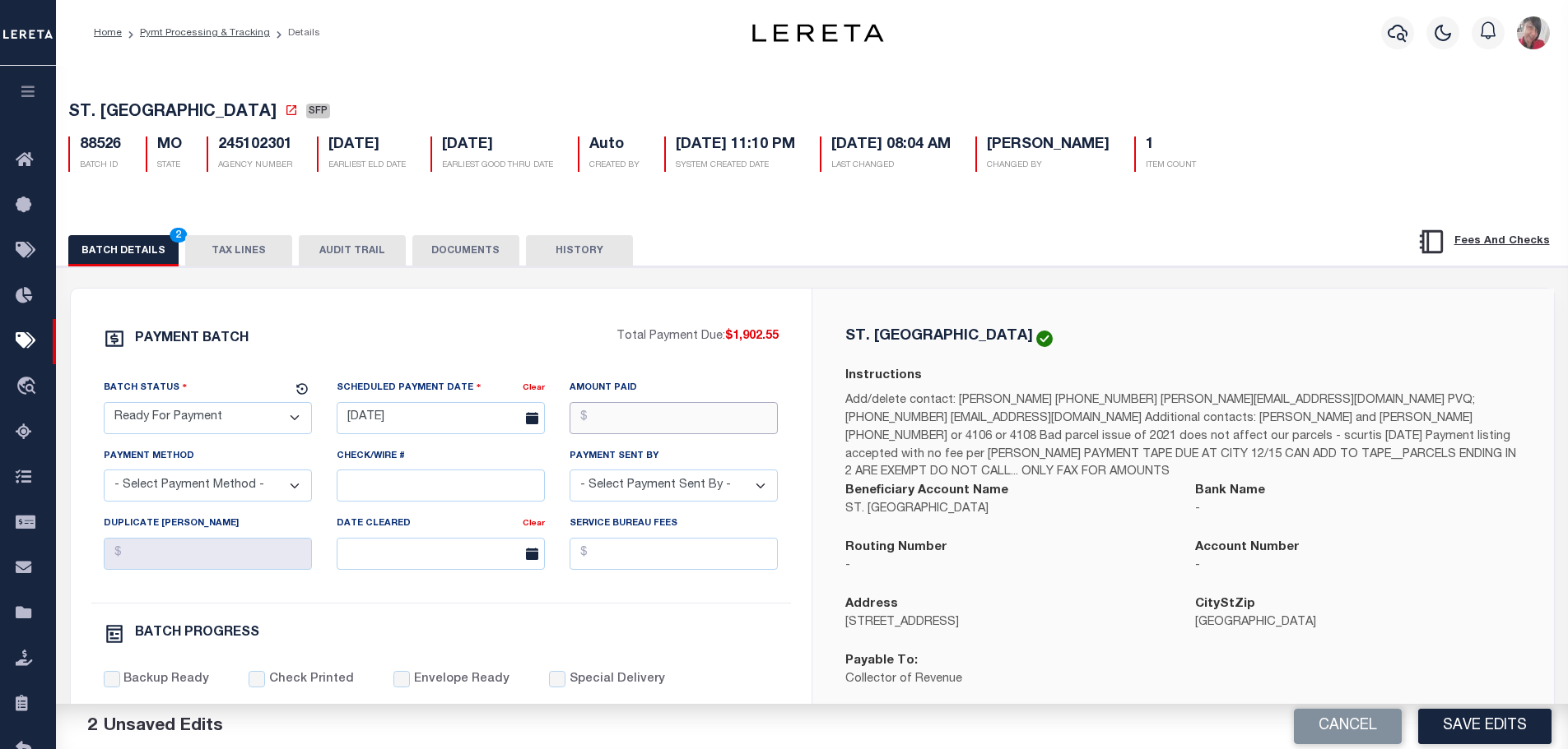
click at [592, 421] on input "Amount Paid" at bounding box center [673, 419] width 209 height 32
click at [269, 491] on select "- Select Payment Method - ACH Certified Check Check Direct Deposit Wire Transfer" at bounding box center [208, 486] width 209 height 32
click at [104, 475] on select "- Select Payment Method - ACH Certified Check Check Direct Deposit Wire Transfer" at bounding box center [208, 486] width 209 height 32
click at [366, 479] on input "Check/Wire #" at bounding box center [441, 486] width 209 height 32
paste input "316A-231601520"
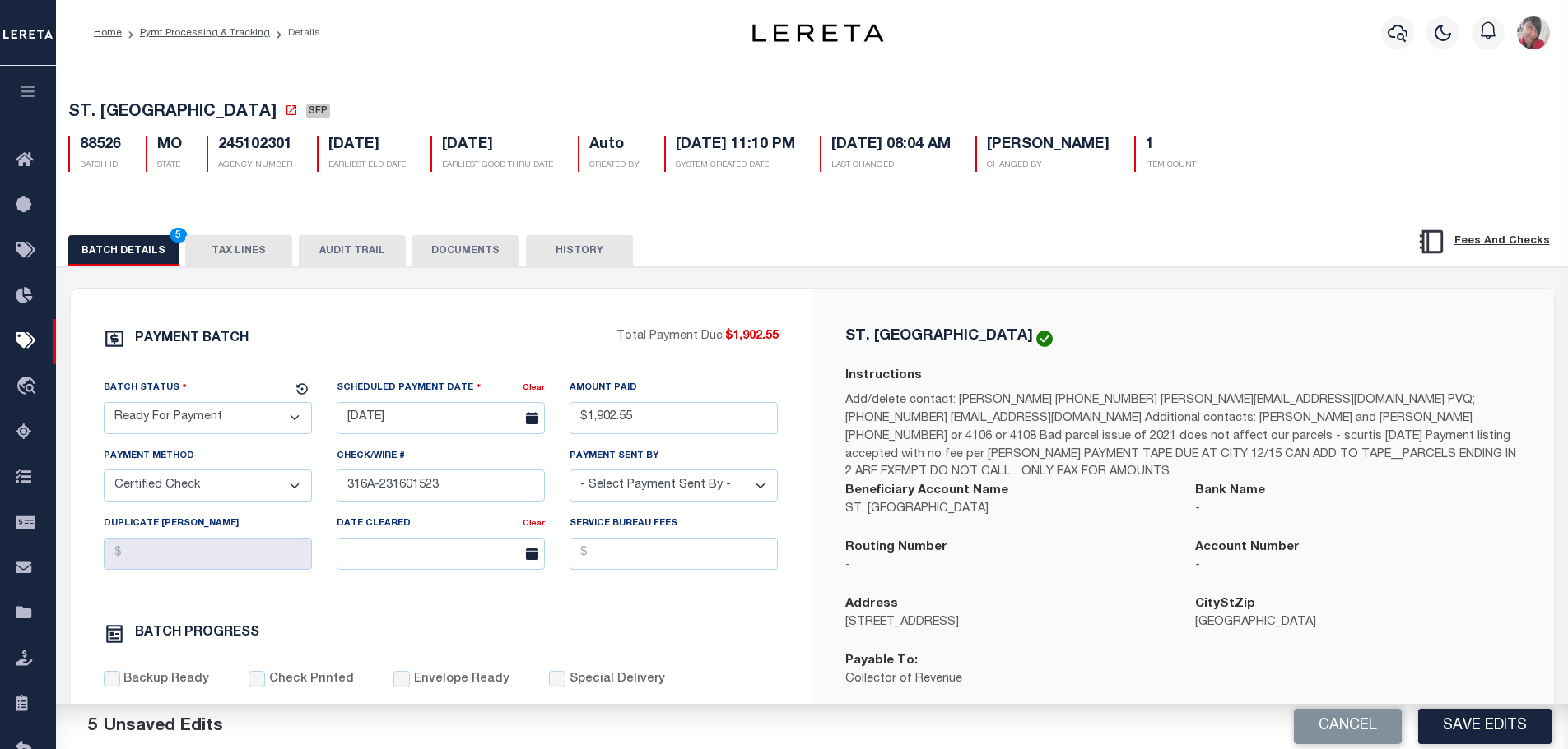
click at [736, 492] on select "- Select Payment Sent By - Aakash Patel Abdul Muzain Adams, Pamela S Adhikary R…" at bounding box center [673, 486] width 209 height 32
click at [570, 475] on select "- Select Payment Sent By - Aakash Patel Abdul Muzain Adams, Pamela S Adhikary R…" at bounding box center [673, 486] width 209 height 32
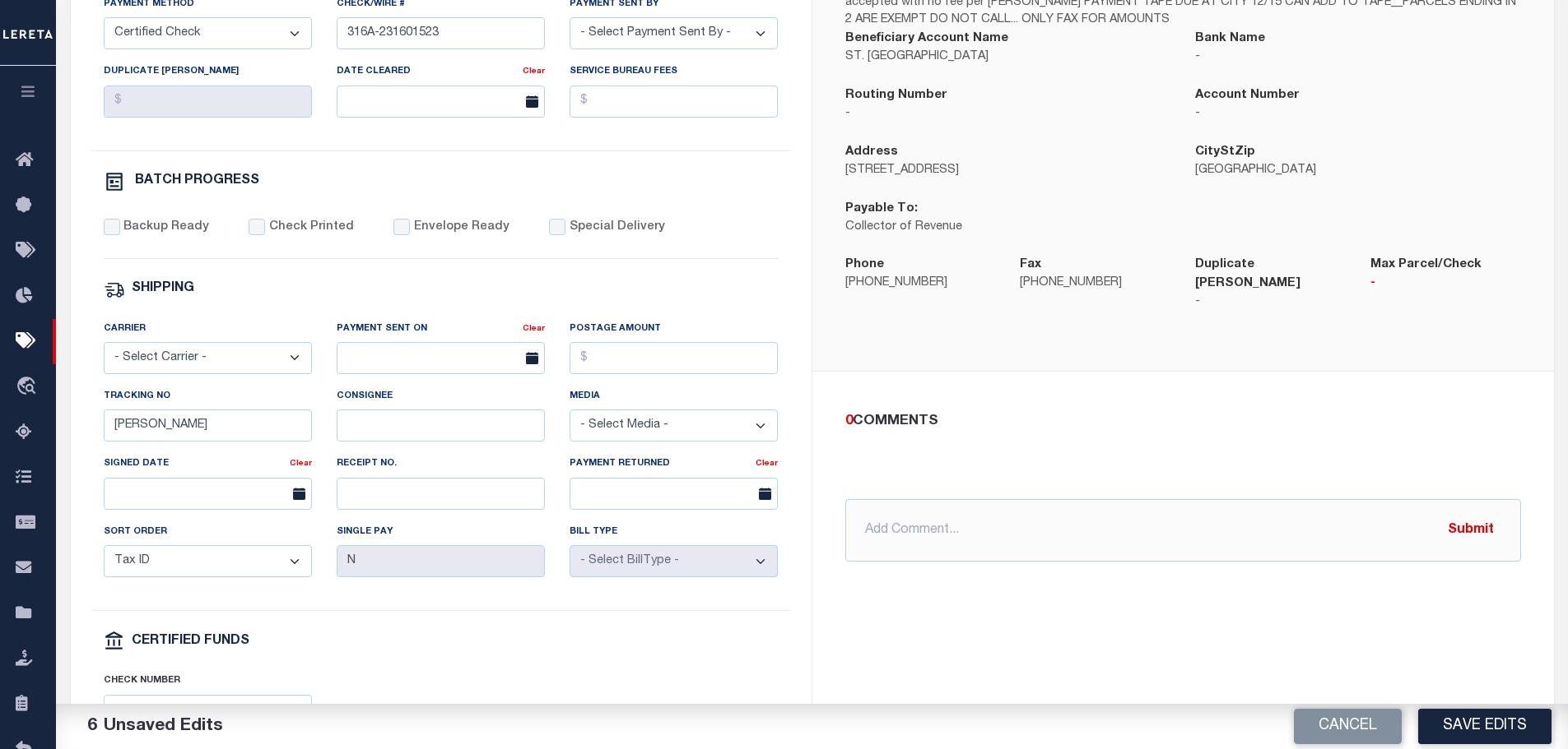
scroll to position [494, 0]
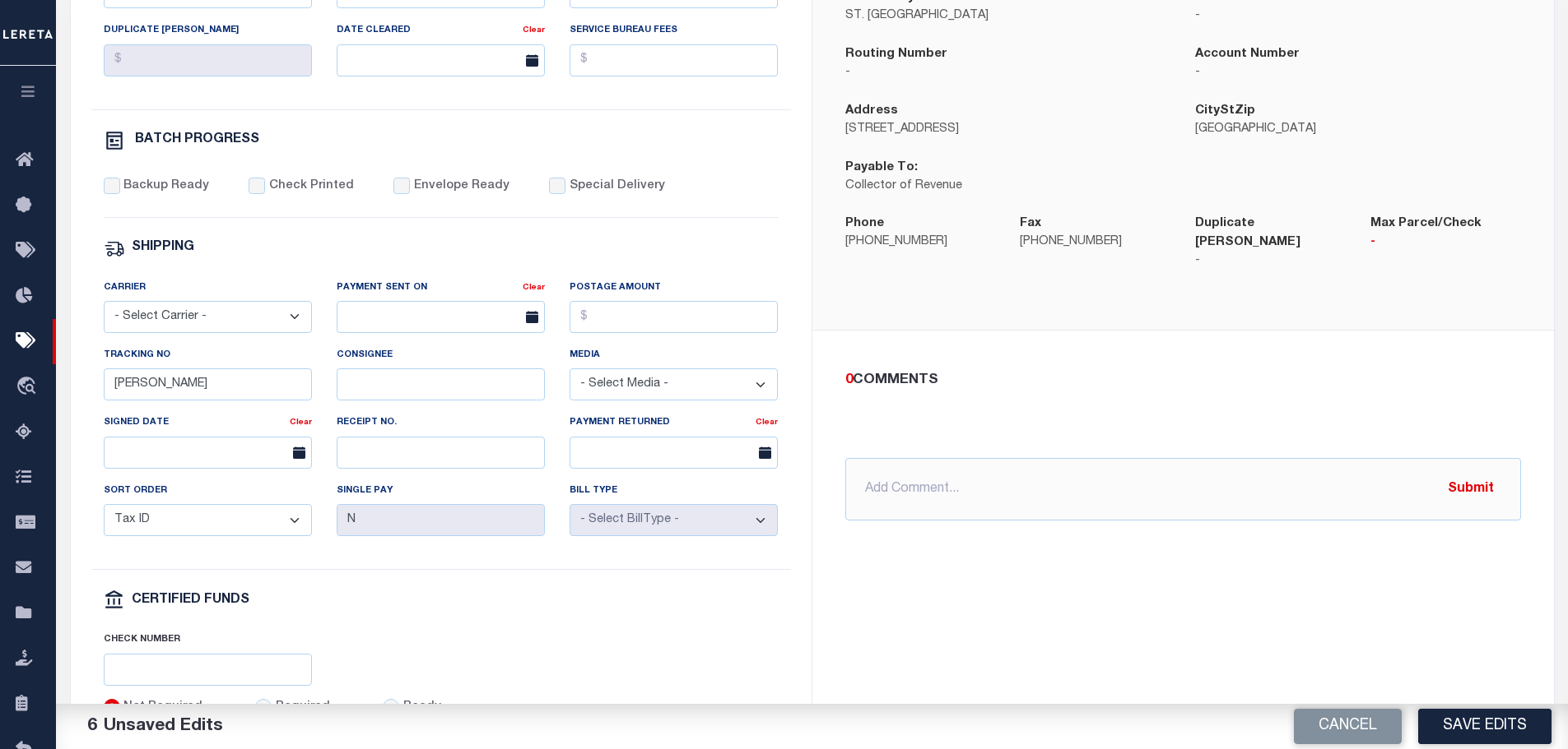
click at [115, 182] on div "PAYMENT BATCH Total Payment Due: $1,902.55 Batch Status - Select Status -" at bounding box center [441, 276] width 701 height 883
click at [114, 191] on input "Backup Ready" at bounding box center [112, 186] width 16 height 16
click at [258, 192] on input "Check Printed" at bounding box center [256, 186] width 16 height 16
click at [394, 192] on input "Envelope Ready" at bounding box center [402, 186] width 16 height 16
click at [238, 330] on select "- Select Carrier - E-mail Fax Fedex FTP Other UPS USPS" at bounding box center [208, 318] width 209 height 32
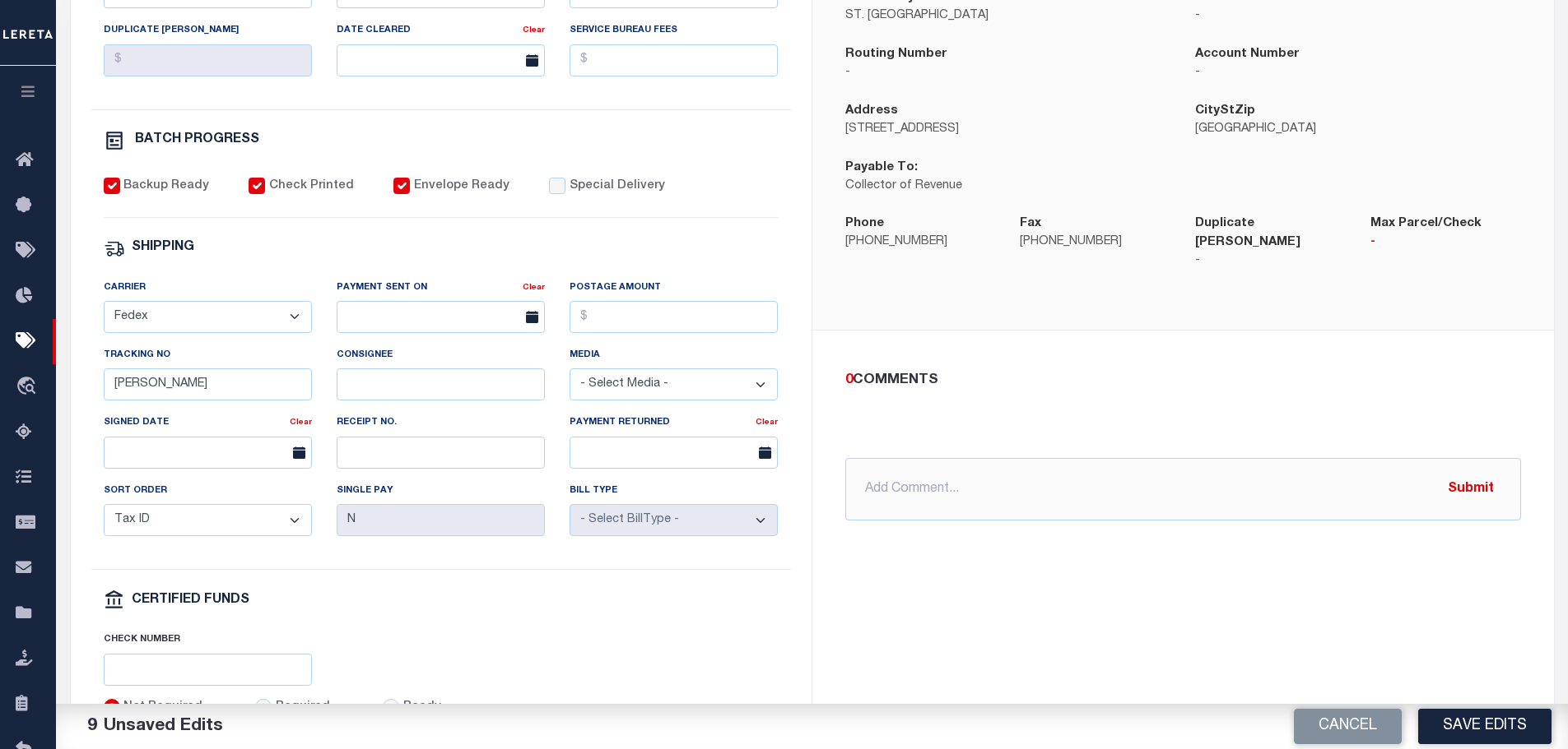
click at [104, 309] on select "- Select Carrier - E-mail Fax Fedex FTP Other UPS USPS" at bounding box center [208, 318] width 209 height 32
click at [373, 326] on input "text" at bounding box center [441, 318] width 209 height 32
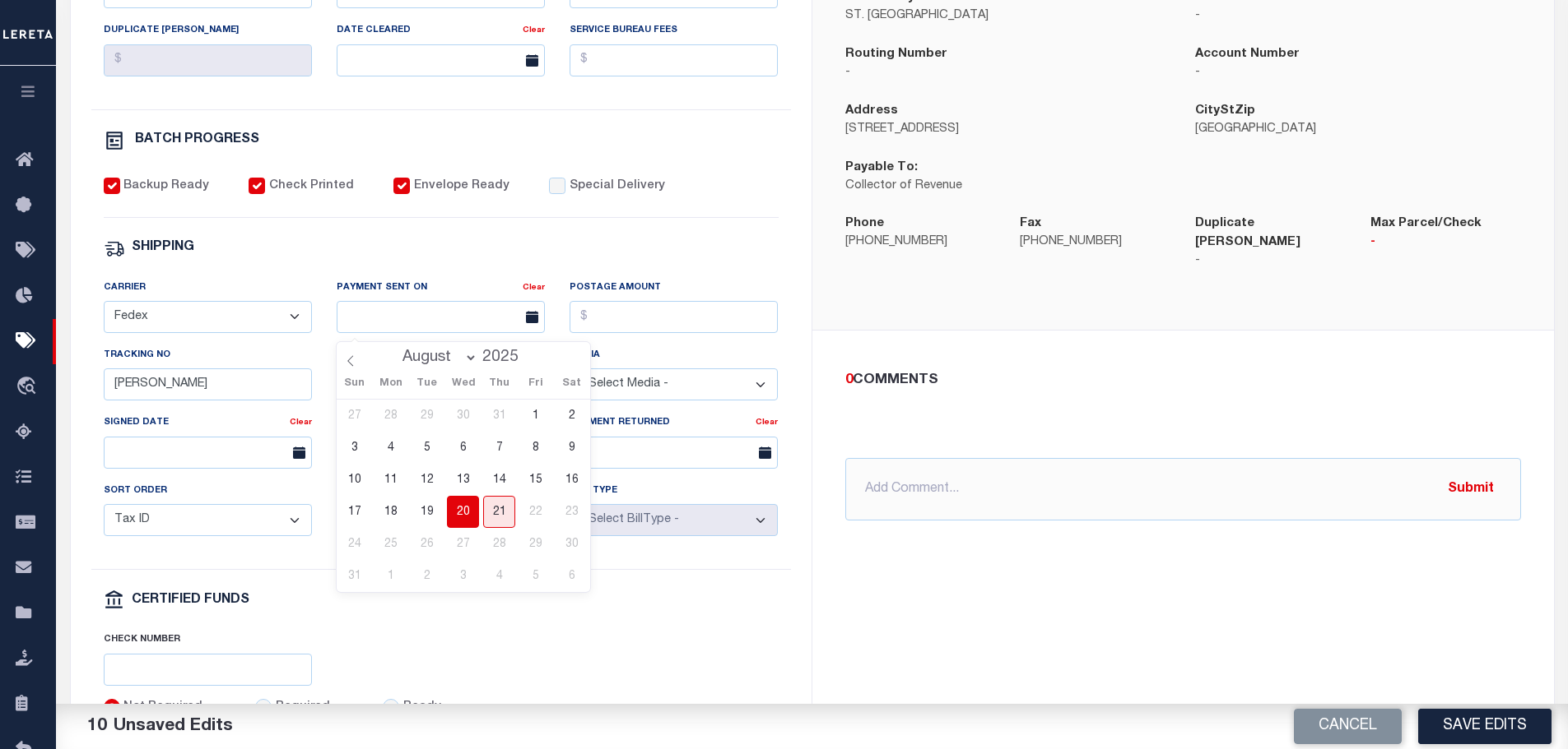
drag, startPoint x: 458, startPoint y: 511, endPoint x: 476, endPoint y: 481, distance: 35.0
click at [457, 510] on span "20" at bounding box center [463, 513] width 32 height 32
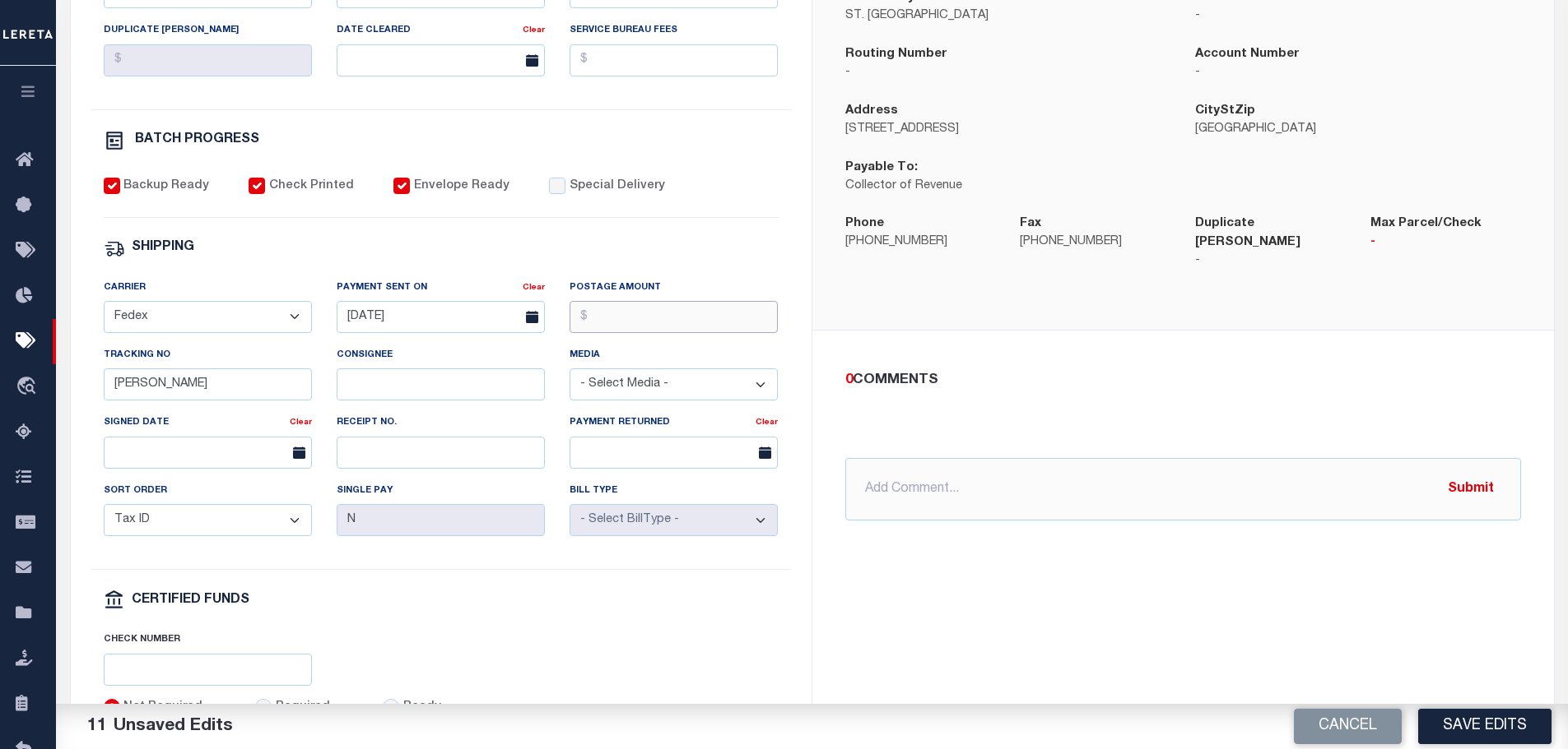
click at [590, 328] on input "Postage Amount" at bounding box center [673, 318] width 209 height 32
drag, startPoint x: 152, startPoint y: 398, endPoint x: 79, endPoint y: 398, distance: 73.0
click at [79, 398] on div "PAYMENT BATCH Total Payment Due: $1,902.55 Batch Status" at bounding box center [441, 276] width 740 height 963
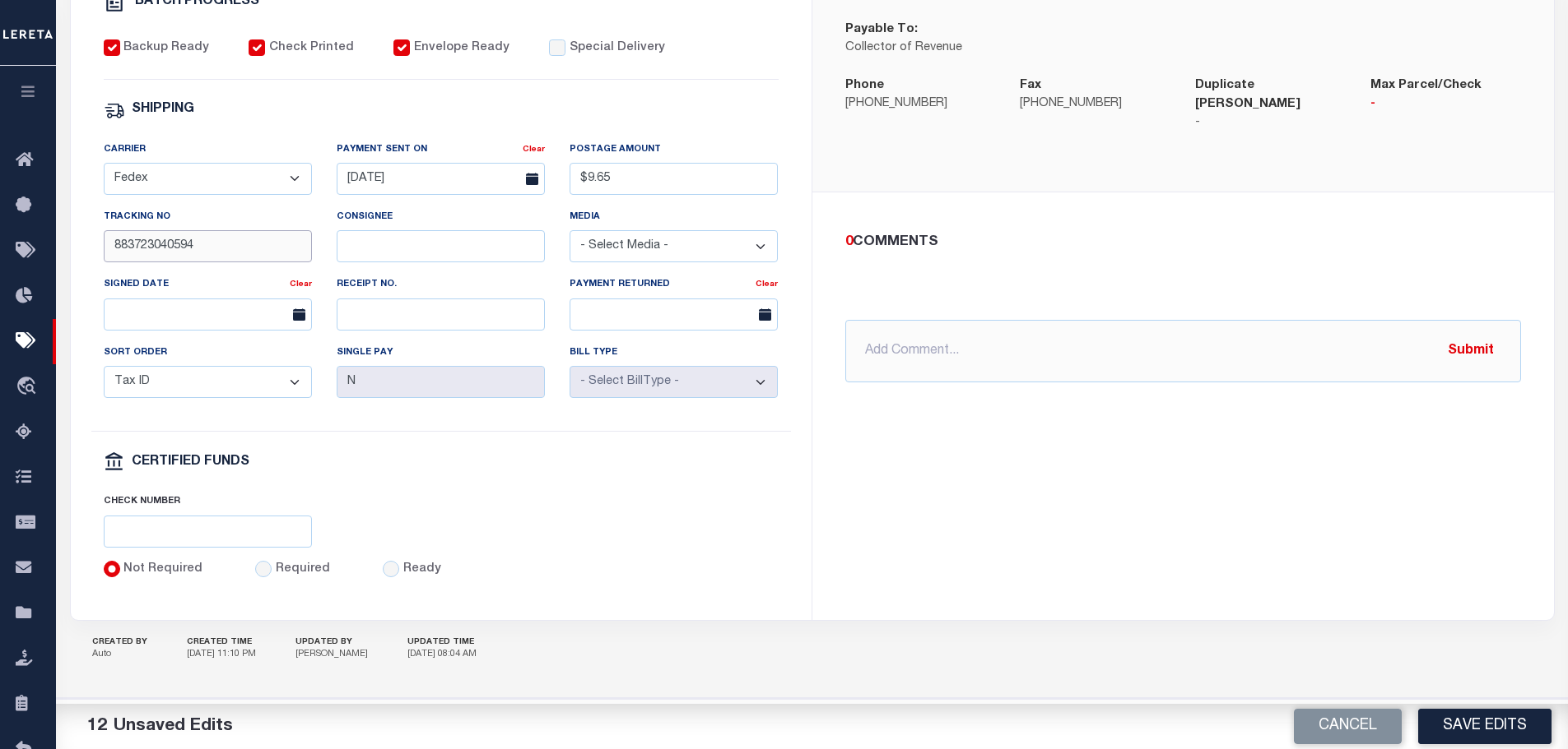
scroll to position [643, 0]
click at [256, 569] on input "Required" at bounding box center [264, 569] width 16 height 16
click at [242, 541] on input "text" at bounding box center [208, 532] width 209 height 32
paste input "316A-231601520"
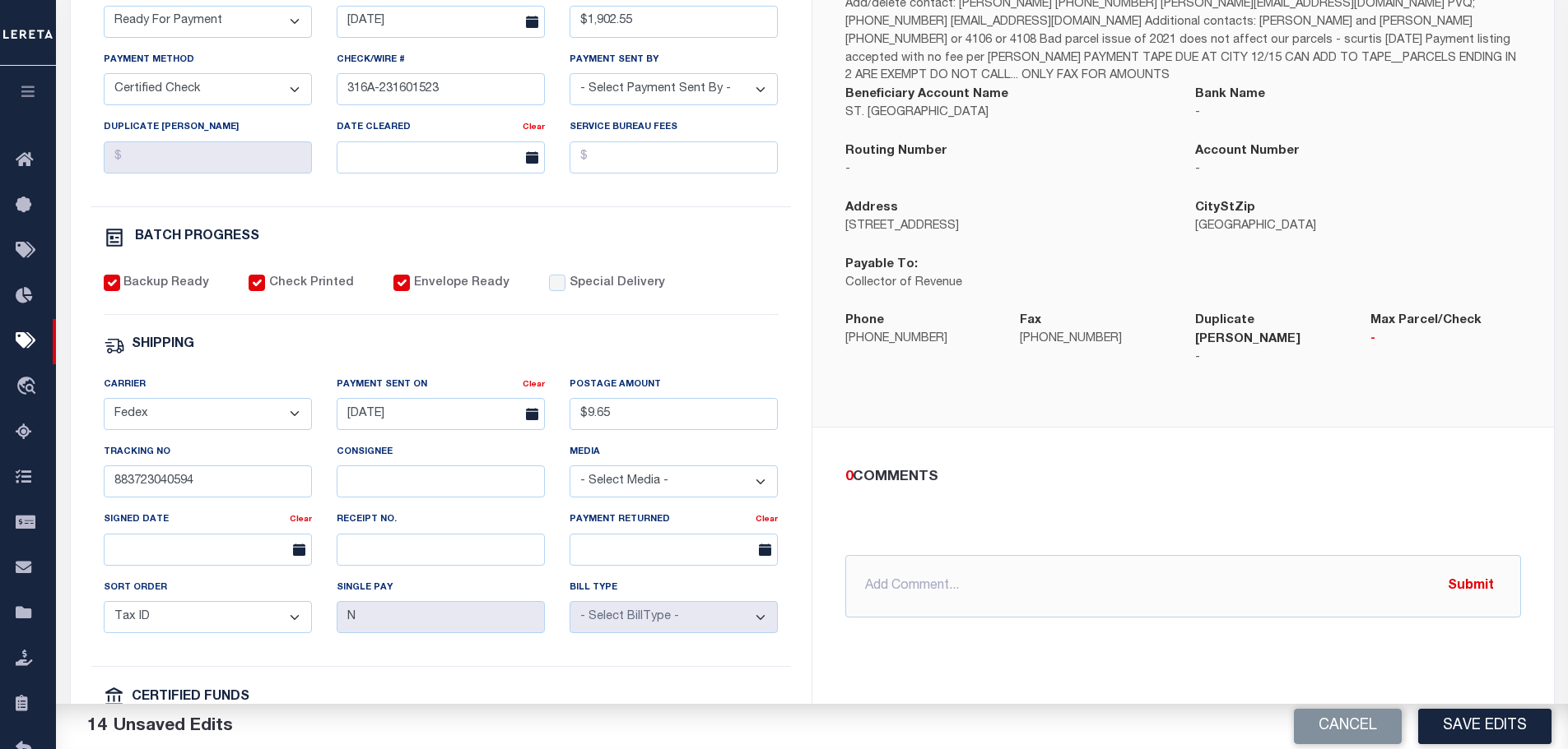
scroll to position [395, 0]
drag, startPoint x: 1466, startPoint y: 729, endPoint x: 1452, endPoint y: 716, distance: 19.1
click at [1466, 728] on button "Save Edits" at bounding box center [1485, 726] width 134 height 35
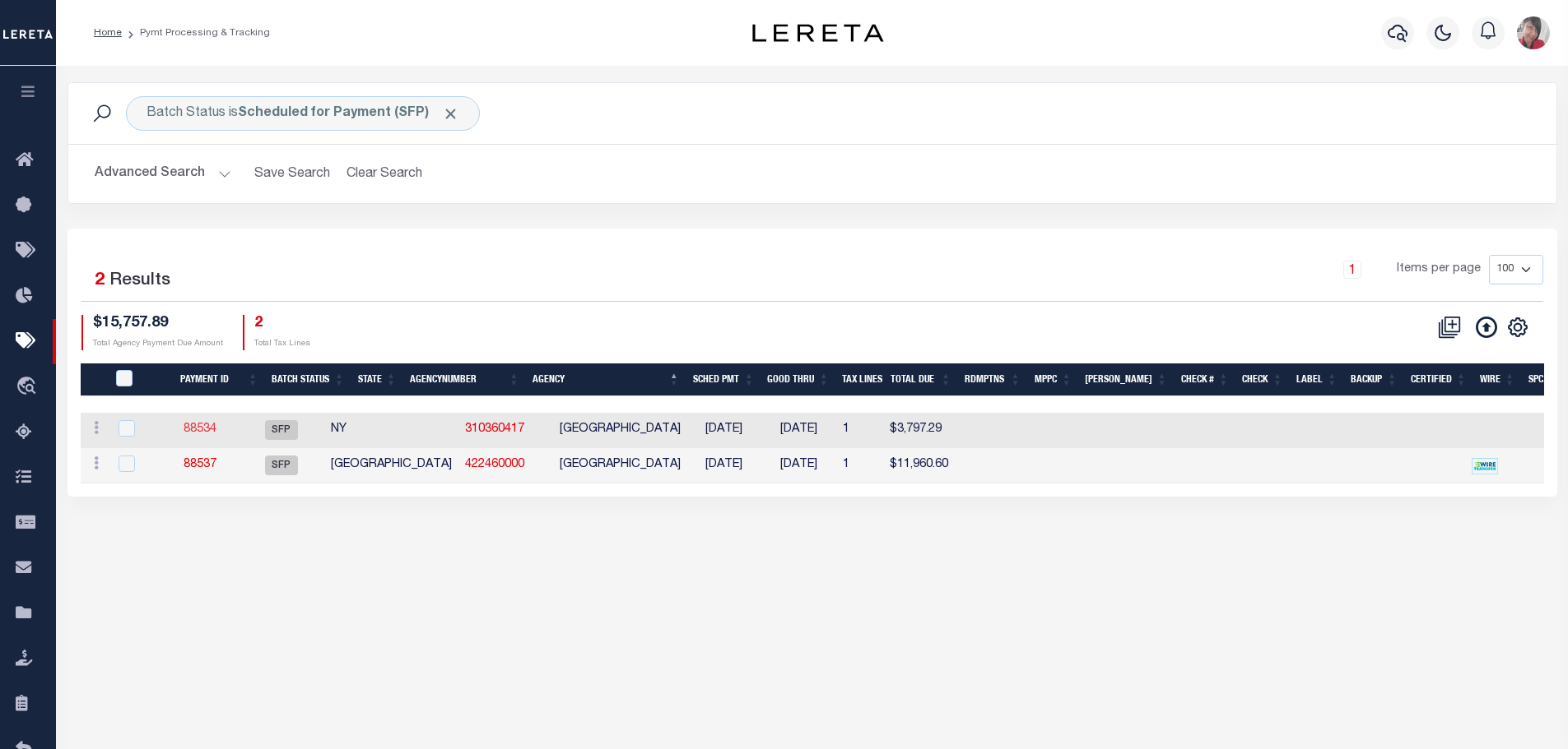
click at [211, 429] on link "88534" at bounding box center [199, 429] width 32 height 12
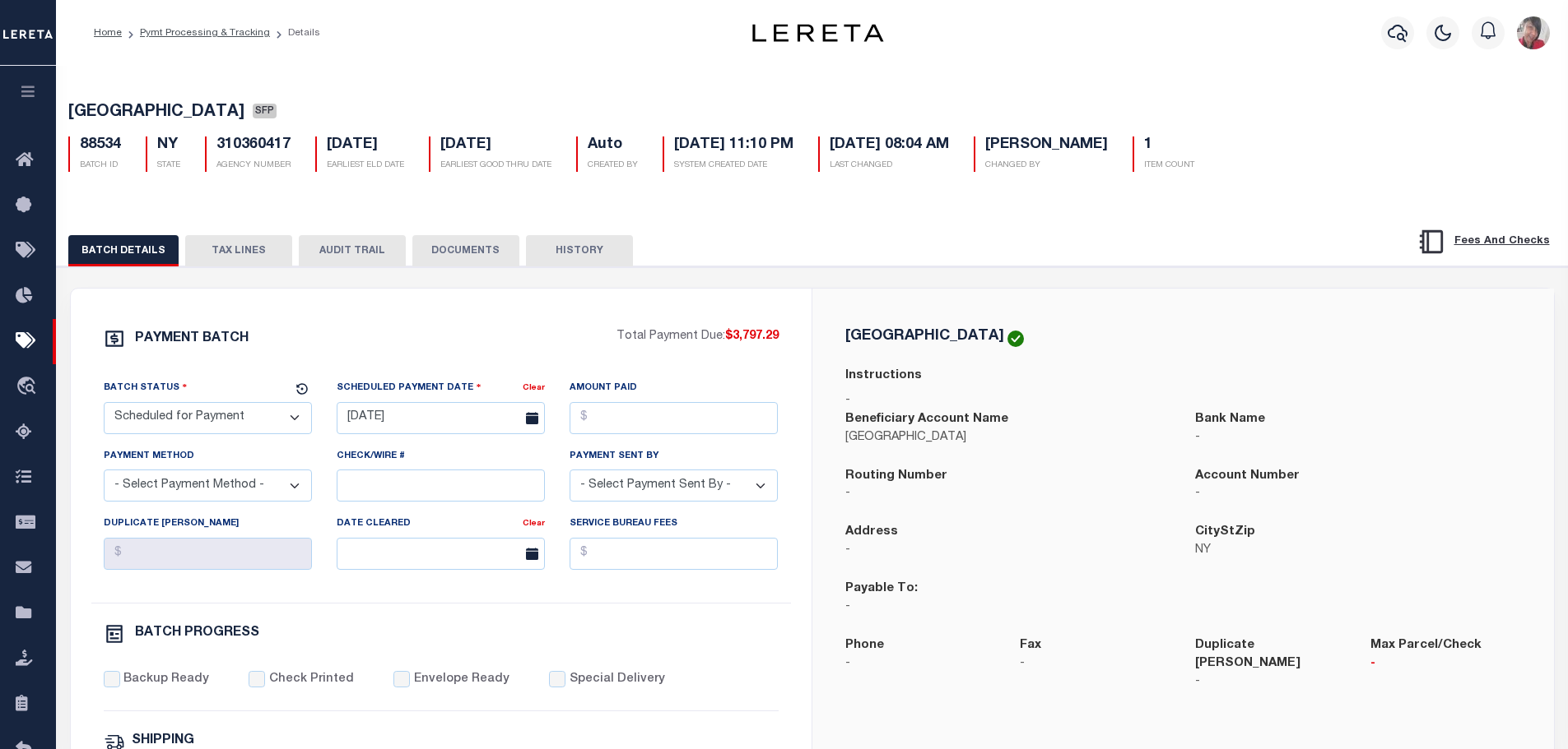
click at [283, 428] on select "- Select Status - Scheduled for Payment Ready For Payment Payment Sent Cleared …" at bounding box center [208, 419] width 209 height 32
click at [104, 405] on select "- Select Status - Scheduled for Payment Ready For Payment Payment Sent Cleared …" at bounding box center [208, 419] width 209 height 32
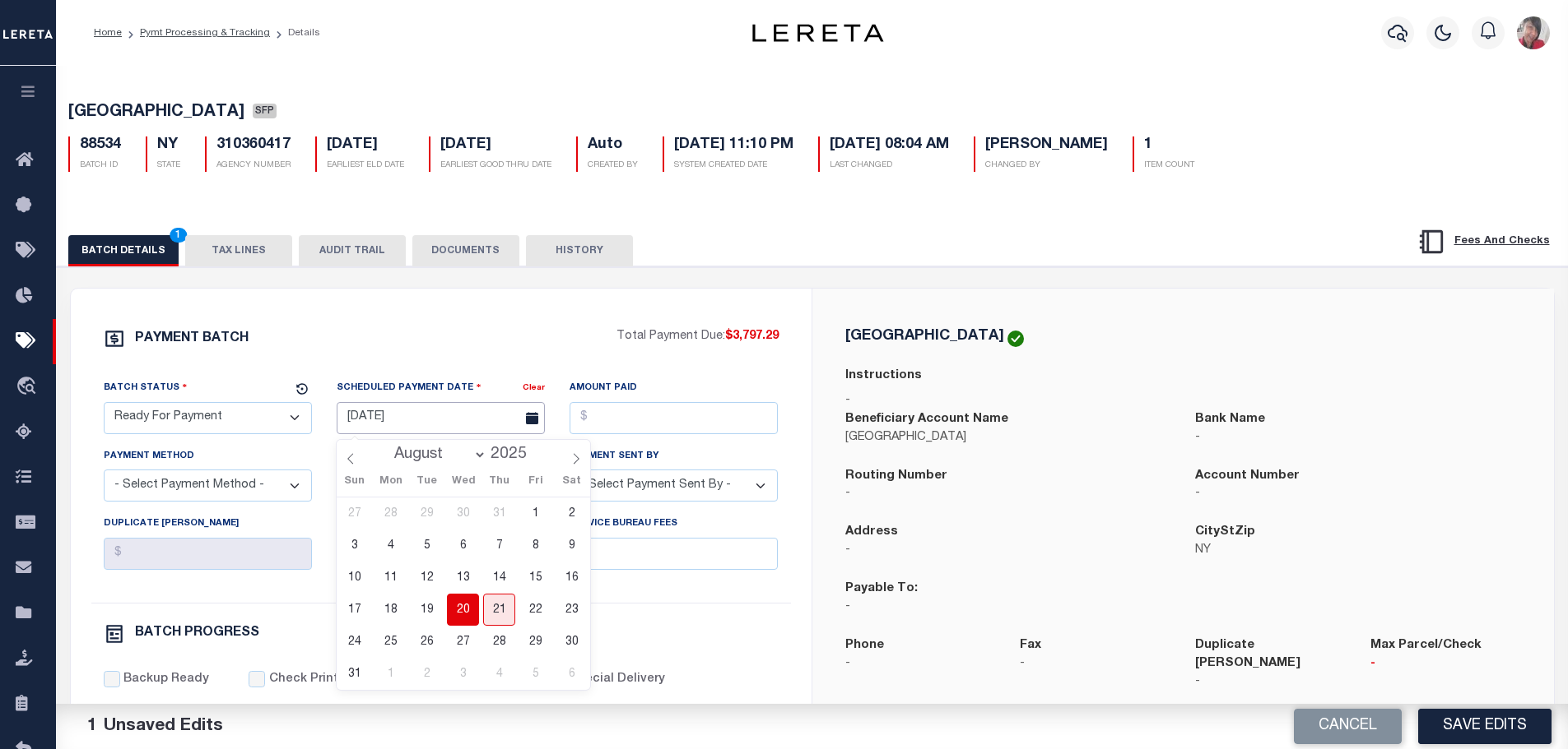
click at [404, 417] on input "[DATE]" at bounding box center [441, 419] width 209 height 32
click at [462, 602] on span "20" at bounding box center [463, 610] width 32 height 32
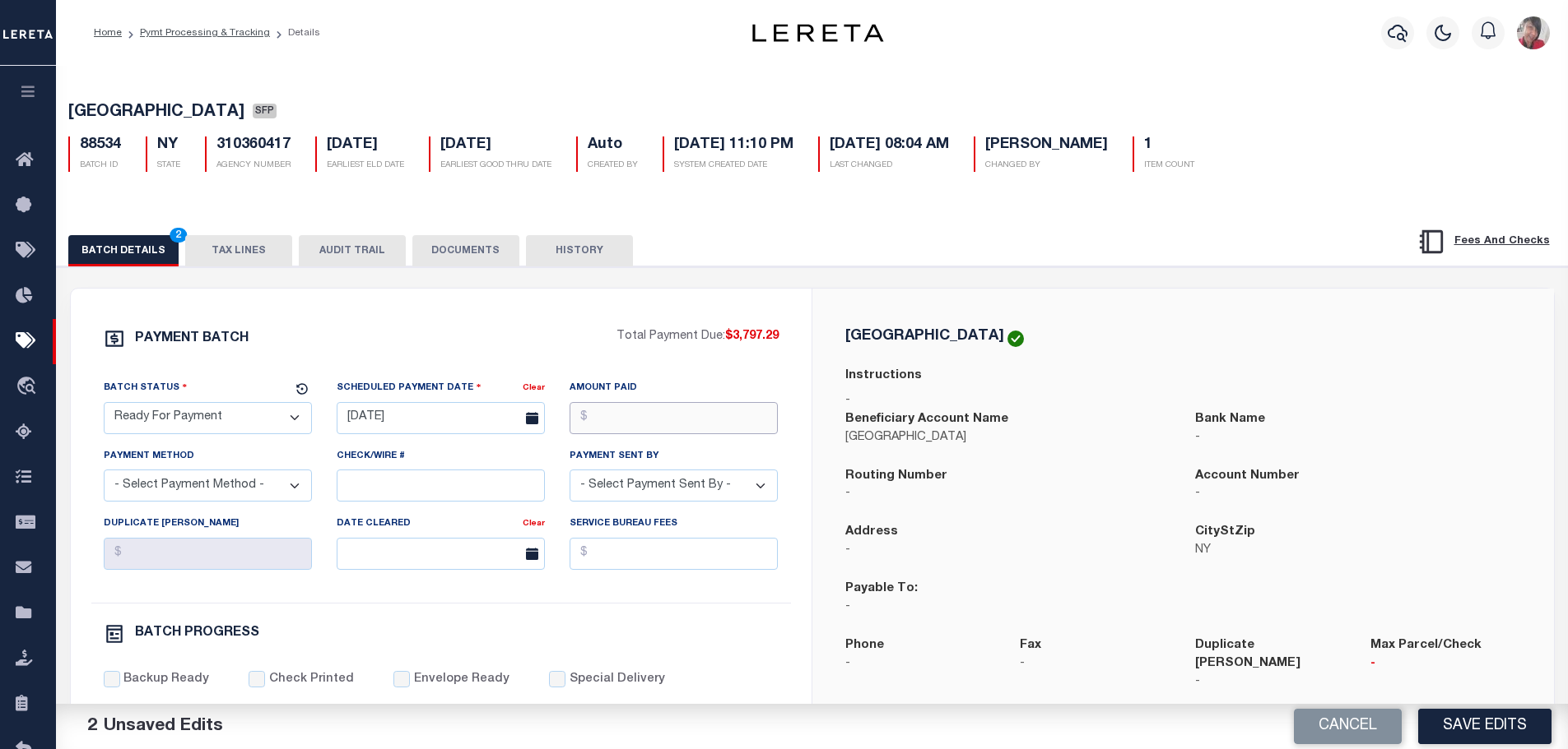
click at [591, 421] on input "Amount Paid" at bounding box center [673, 419] width 209 height 32
click at [273, 496] on select "- Select Payment Method - ACH Certified Check Check Direct Deposit Wire Transfer" at bounding box center [208, 486] width 209 height 32
click at [104, 475] on select "- Select Payment Method - ACH Certified Check Check Direct Deposit Wire Transfer" at bounding box center [208, 486] width 209 height 32
click at [378, 483] on input "Check/Wire #" at bounding box center [441, 486] width 209 height 32
paste input "316A-231601520"
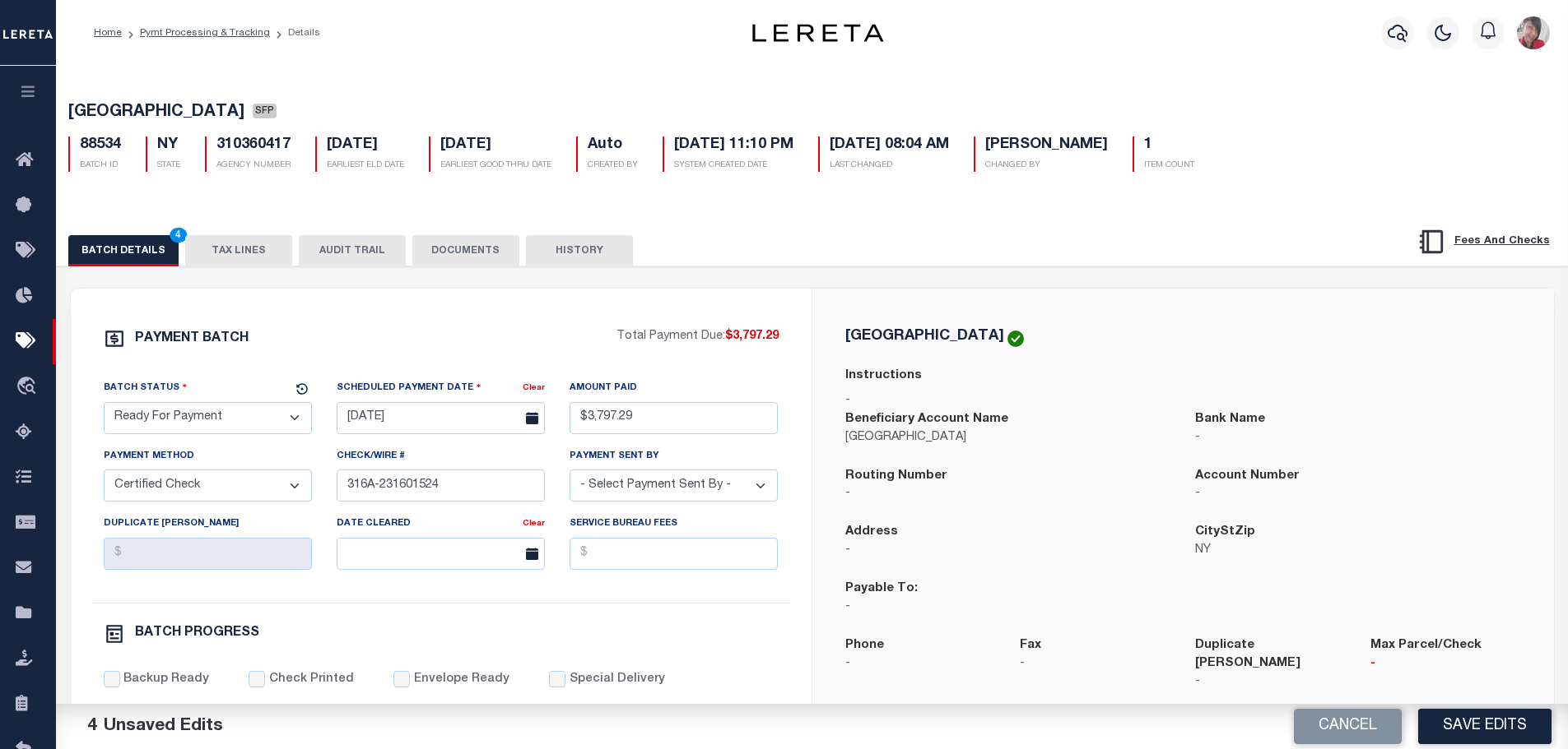
click at [696, 496] on select "- Select Payment Sent By - Aakash Patel Abdul Muzain Adams, Pamela S Adhikary R…" at bounding box center [673, 486] width 209 height 32
click at [570, 475] on select "- Select Payment Sent By - Aakash Patel Abdul Muzain Adams, Pamela S Adhikary R…" at bounding box center [673, 486] width 209 height 32
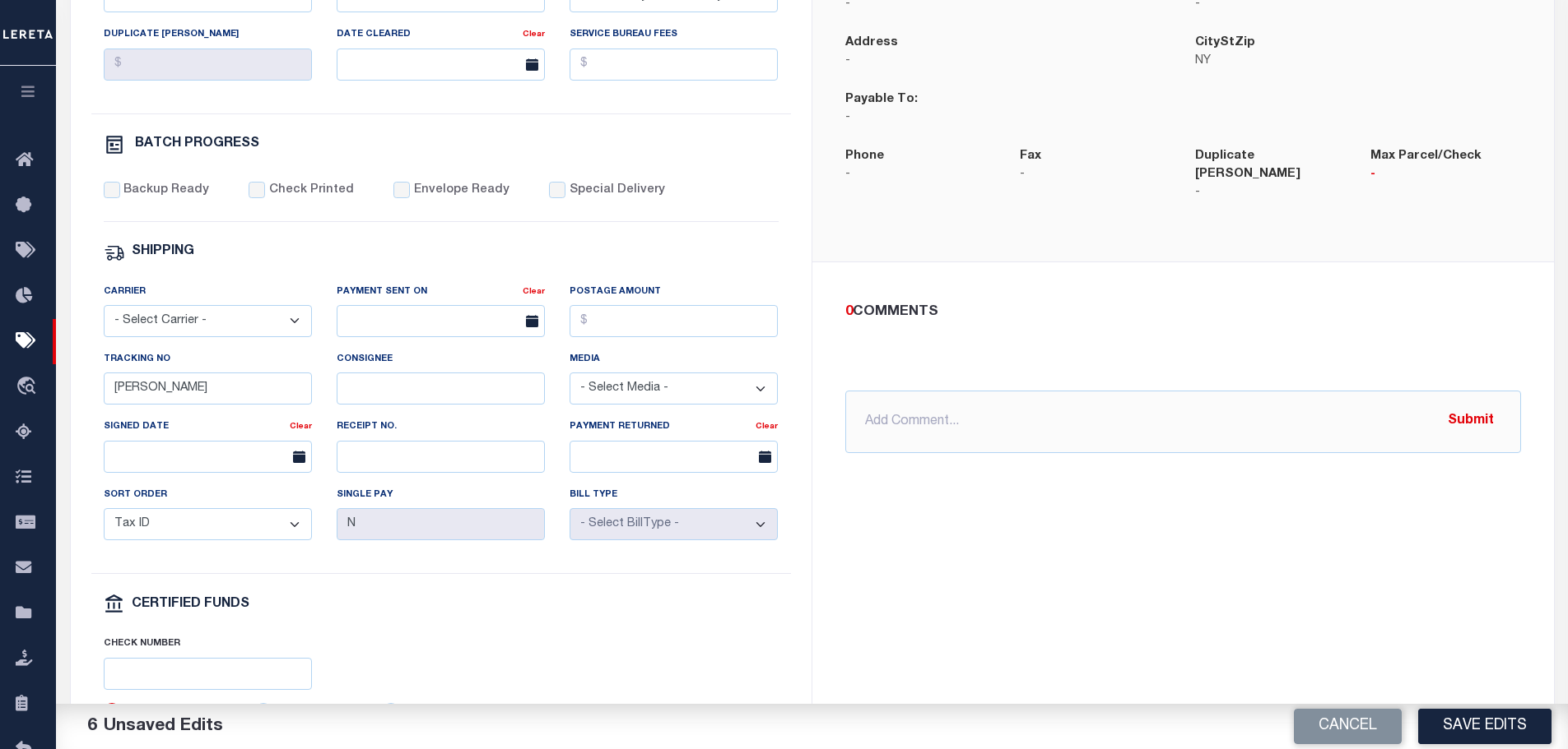
scroll to position [576, 0]
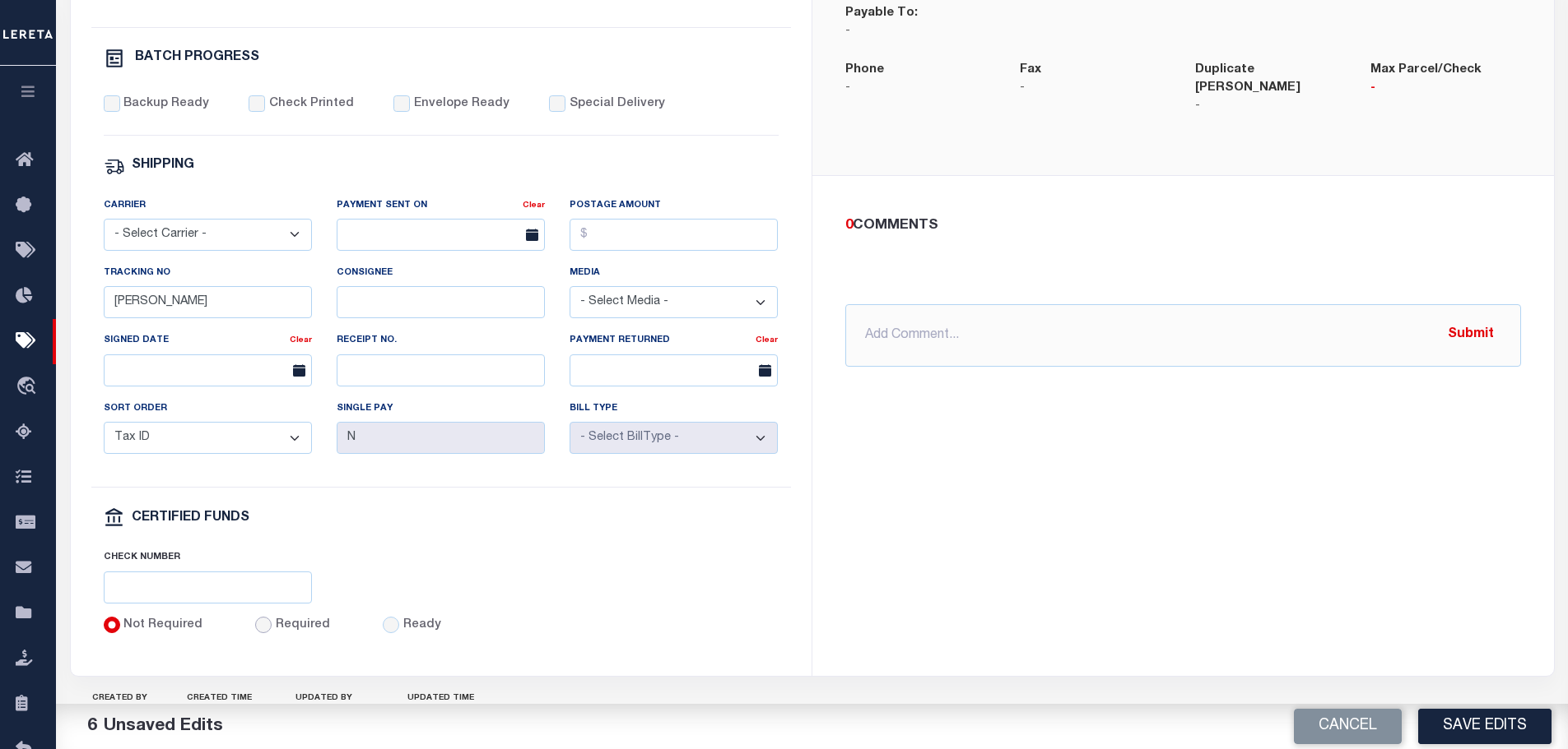
click at [255, 633] on input "Required" at bounding box center [264, 625] width 16 height 16
click at [255, 599] on input "text" at bounding box center [208, 588] width 209 height 32
paste input "316A-231601520"
drag, startPoint x: 107, startPoint y: 108, endPoint x: 135, endPoint y: 109, distance: 28.0
click at [107, 107] on input "Backup Ready" at bounding box center [112, 104] width 16 height 16
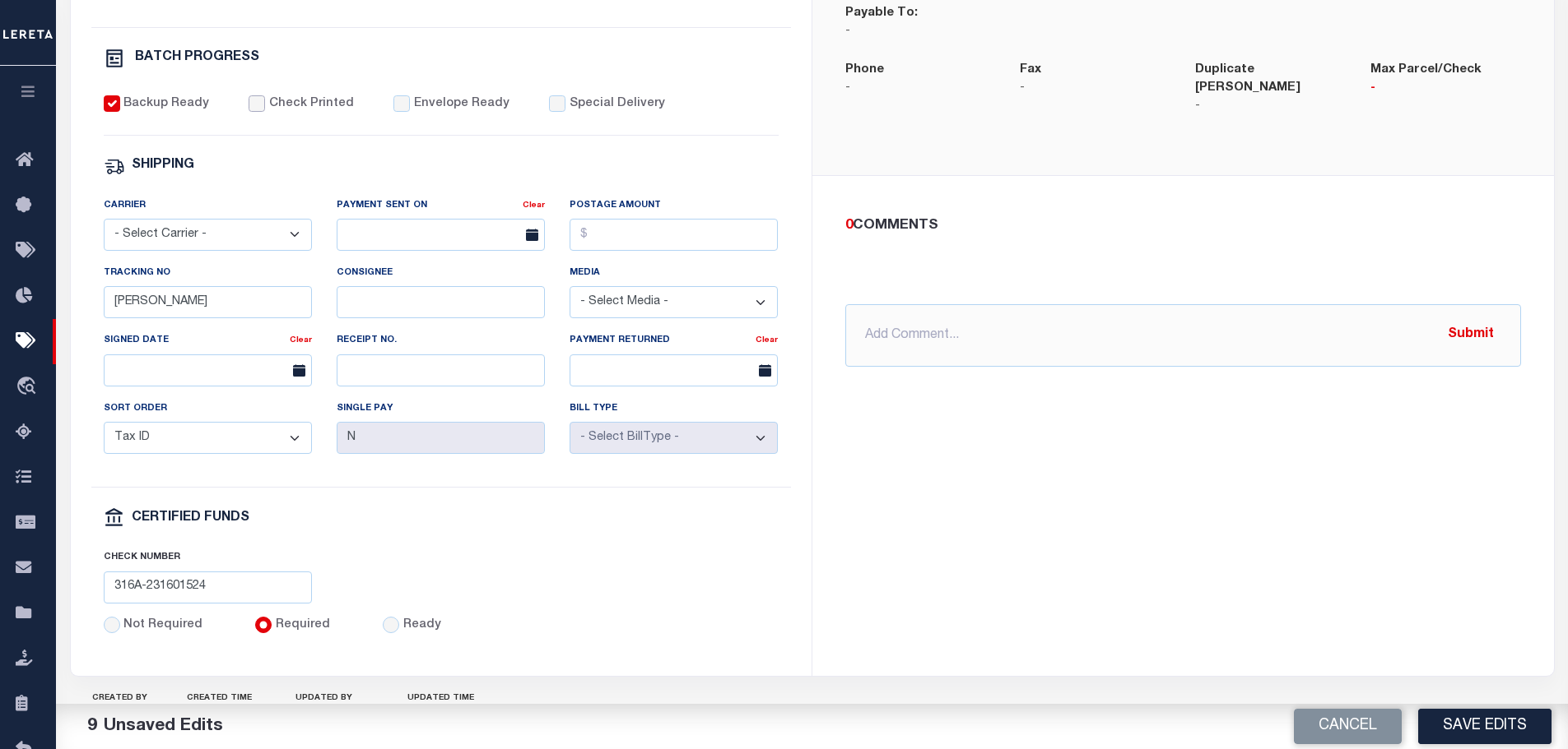
click at [248, 112] on input "Check Printed" at bounding box center [256, 104] width 16 height 16
click at [394, 107] on input "Envelope Ready" at bounding box center [402, 104] width 16 height 16
click at [248, 230] on select "- Select Carrier - E-mail Fax Fedex FTP Other UPS USPS" at bounding box center [208, 235] width 209 height 32
click at [104, 227] on select "- Select Carrier - E-mail Fax Fedex FTP Other UPS USPS" at bounding box center [208, 235] width 209 height 32
click at [386, 232] on input "text" at bounding box center [441, 235] width 209 height 32
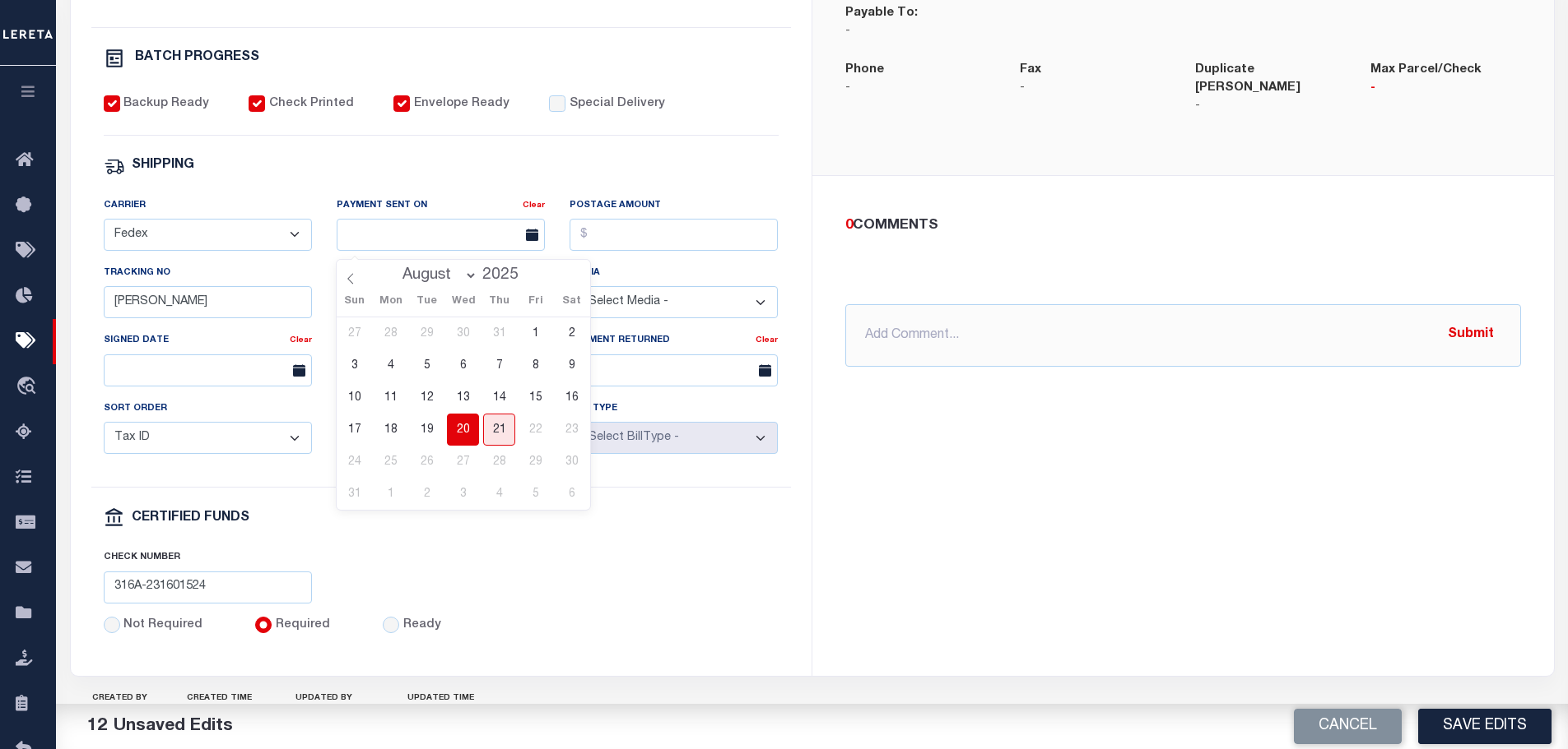
click at [461, 421] on span "20" at bounding box center [463, 430] width 32 height 32
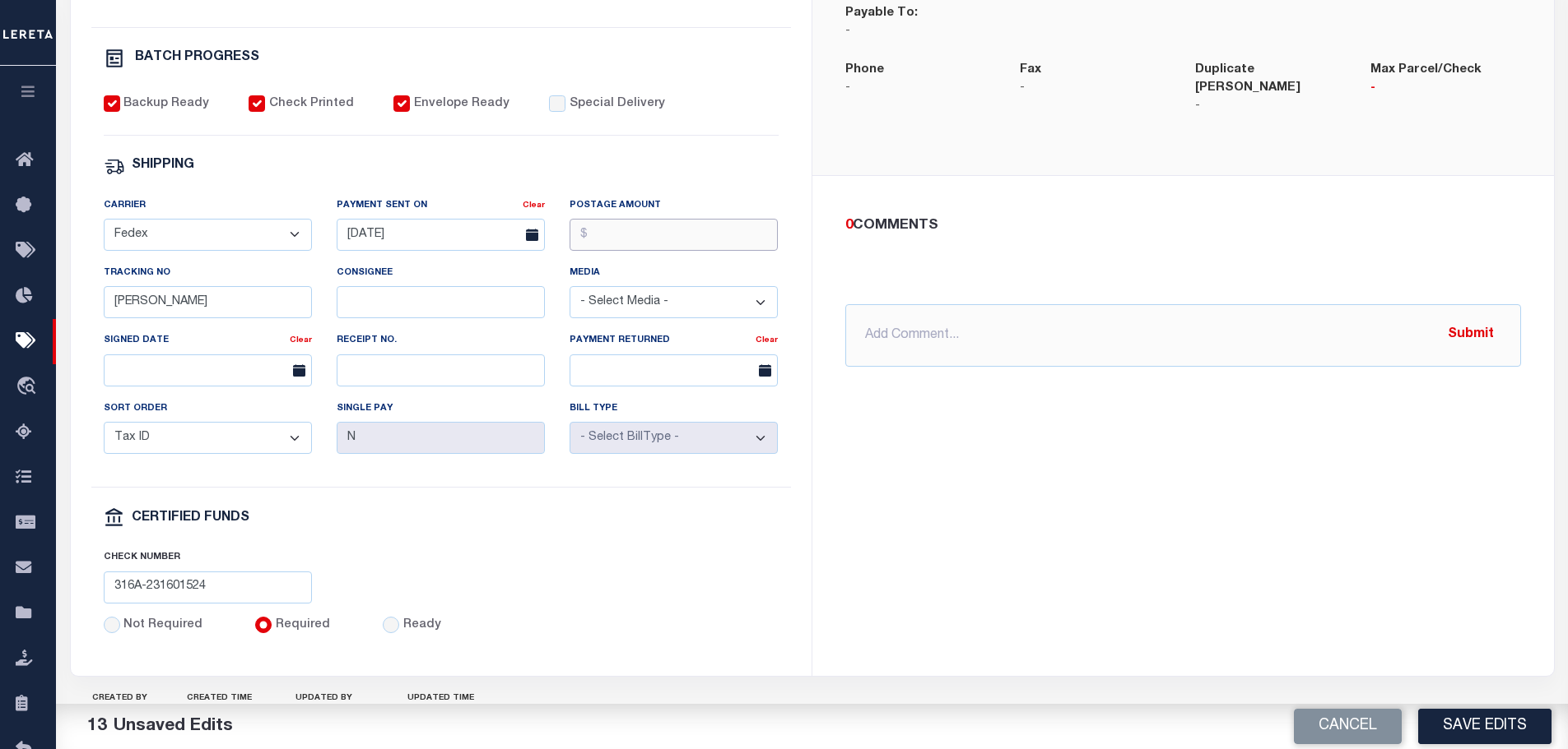
click at [591, 244] on input "Postage Amount" at bounding box center [673, 235] width 209 height 32
drag, startPoint x: 171, startPoint y: 306, endPoint x: 95, endPoint y: 295, distance: 76.8
click at [95, 295] on div "Tracking No Gloria" at bounding box center [208, 298] width 233 height 68
click at [1487, 727] on button "Save Edits" at bounding box center [1485, 726] width 134 height 35
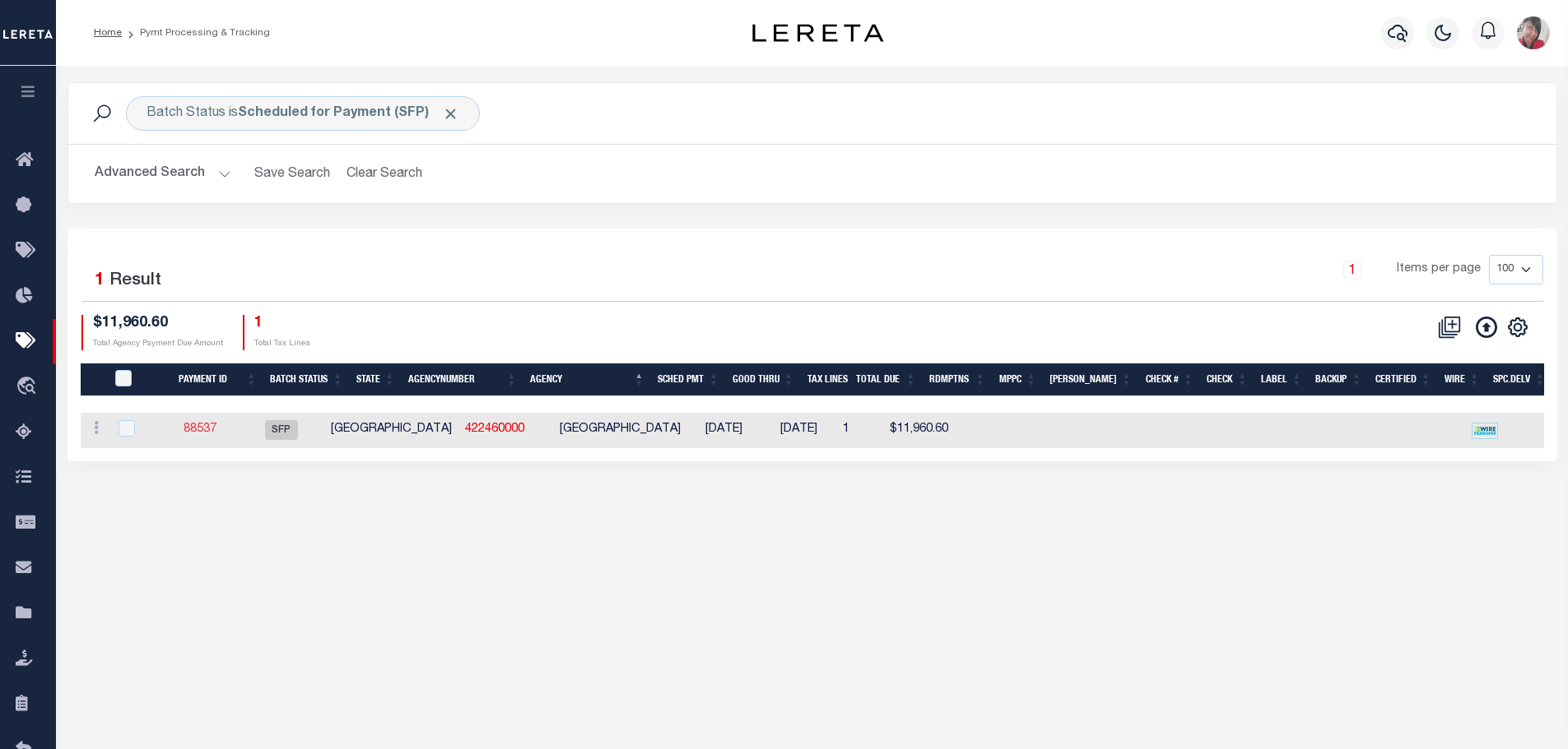
click at [217, 432] on link "88537" at bounding box center [199, 429] width 32 height 12
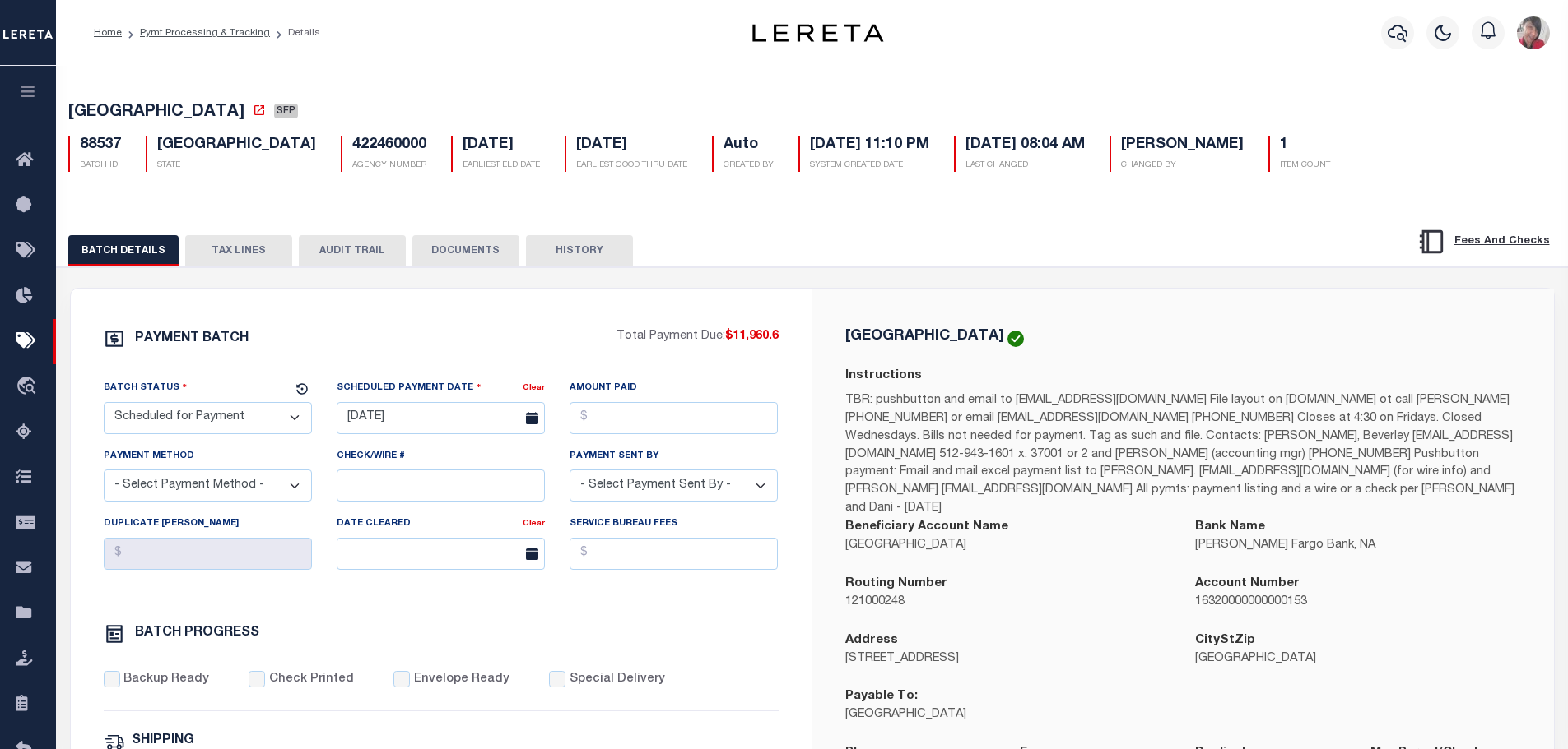
click at [277, 431] on select "- Select Status - Scheduled for Payment Ready For Payment Payment Sent Cleared …" at bounding box center [208, 419] width 209 height 32
click at [104, 405] on select "- Select Status - Scheduled for Payment Ready For Payment Payment Sent Cleared …" at bounding box center [208, 419] width 209 height 32
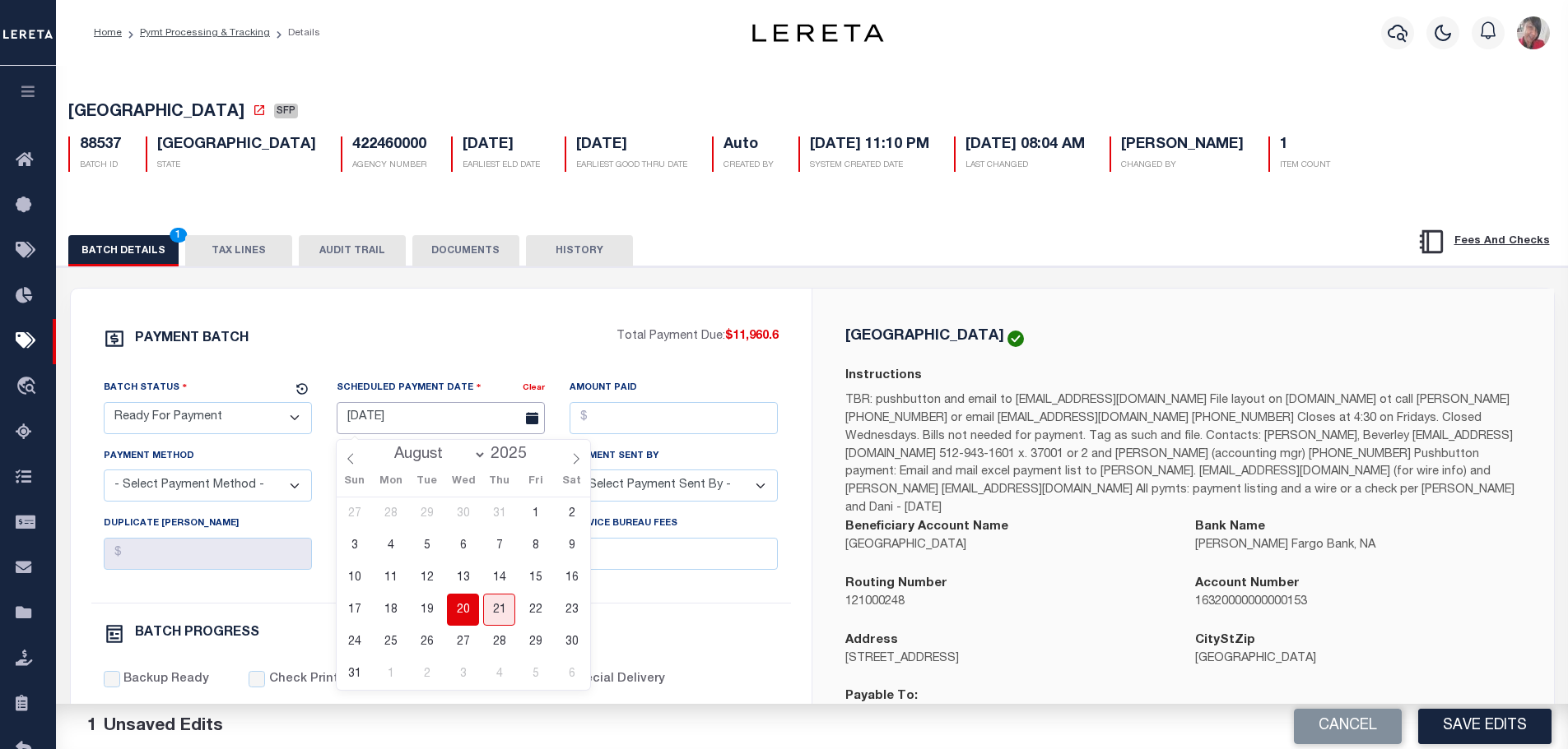
click at [377, 417] on input "[DATE]" at bounding box center [441, 419] width 209 height 32
drag, startPoint x: 465, startPoint y: 603, endPoint x: 477, endPoint y: 584, distance: 22.5
click at [465, 602] on span "20" at bounding box center [463, 610] width 32 height 32
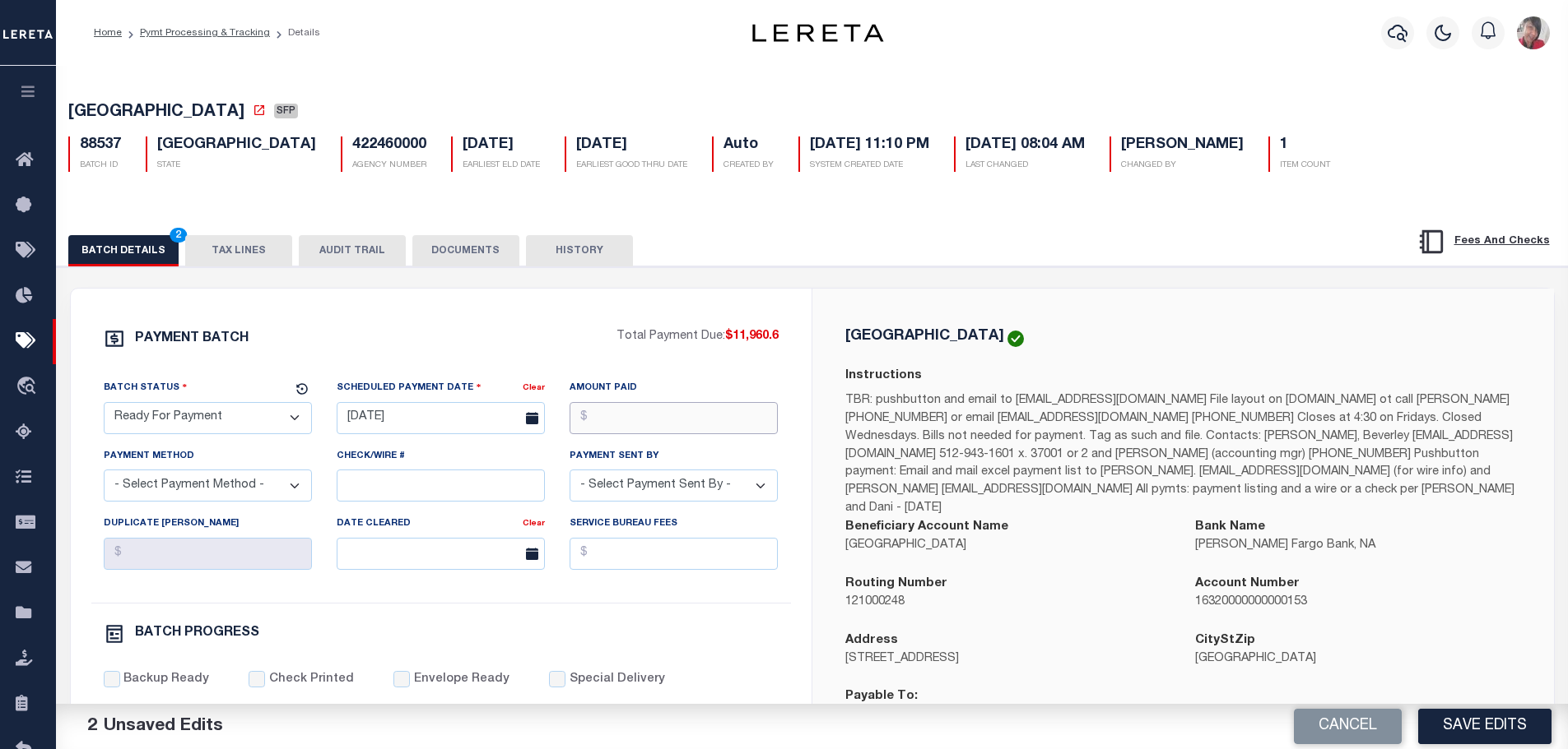
click at [593, 430] on input "Amount Paid" at bounding box center [673, 419] width 209 height 32
click at [276, 496] on select "- Select Payment Method - ACH Certified Check Check Direct Deposit Wire Transfer" at bounding box center [208, 486] width 209 height 32
click at [104, 475] on select "- Select Payment Method - ACH Certified Check Check Direct Deposit Wire Transfer" at bounding box center [208, 486] width 209 height 32
click at [461, 484] on input "Check/Wire #" at bounding box center [441, 486] width 209 height 32
paste input "316A-231601520"
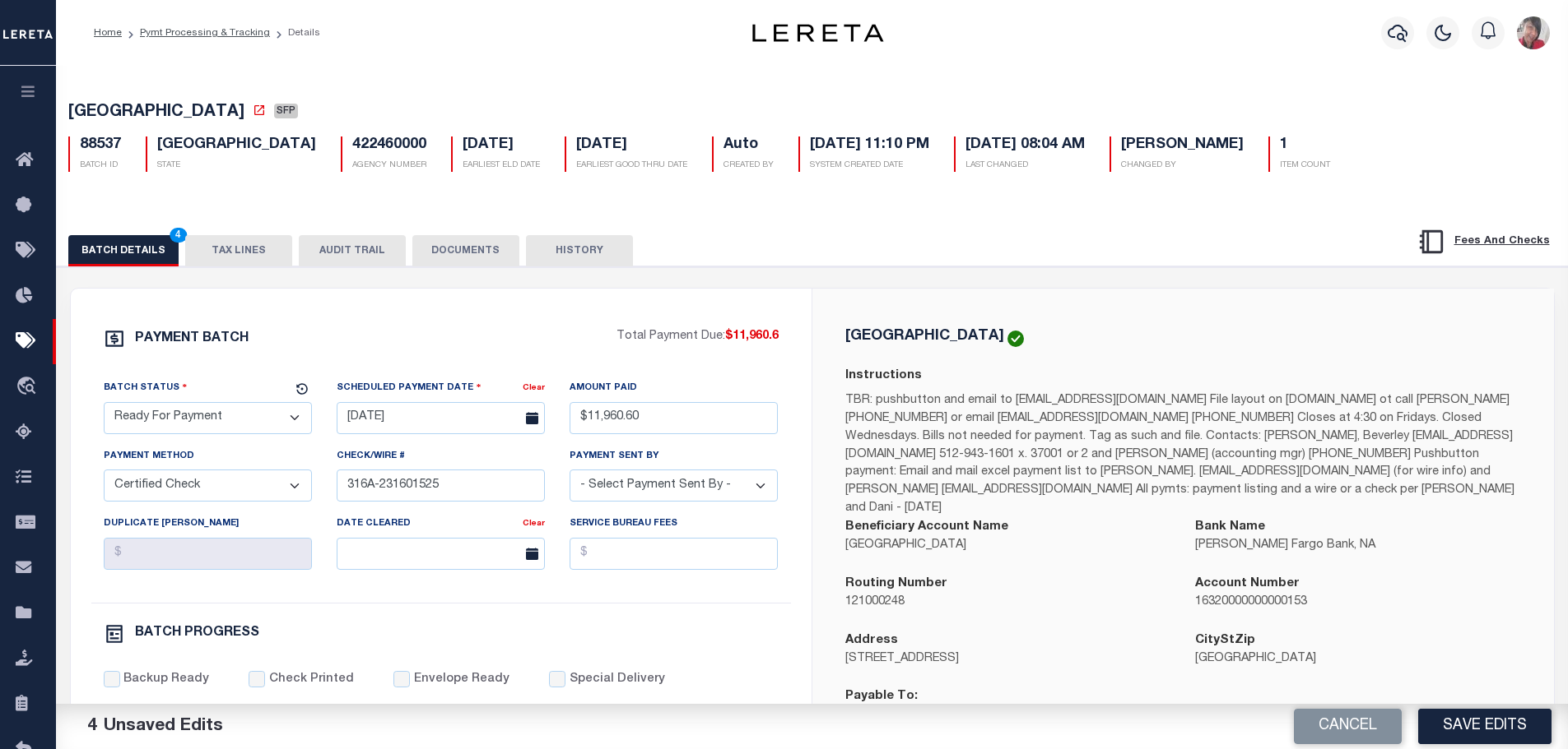
click at [668, 490] on select "- Select Payment Sent By - Aakash Patel Abdul Muzain Adams, Pamela S Adhikary R…" at bounding box center [673, 486] width 209 height 32
click at [570, 475] on select "- Select Payment Sent By - Aakash Patel Abdul Muzain Adams, Pamela S Adhikary R…" at bounding box center [673, 486] width 209 height 32
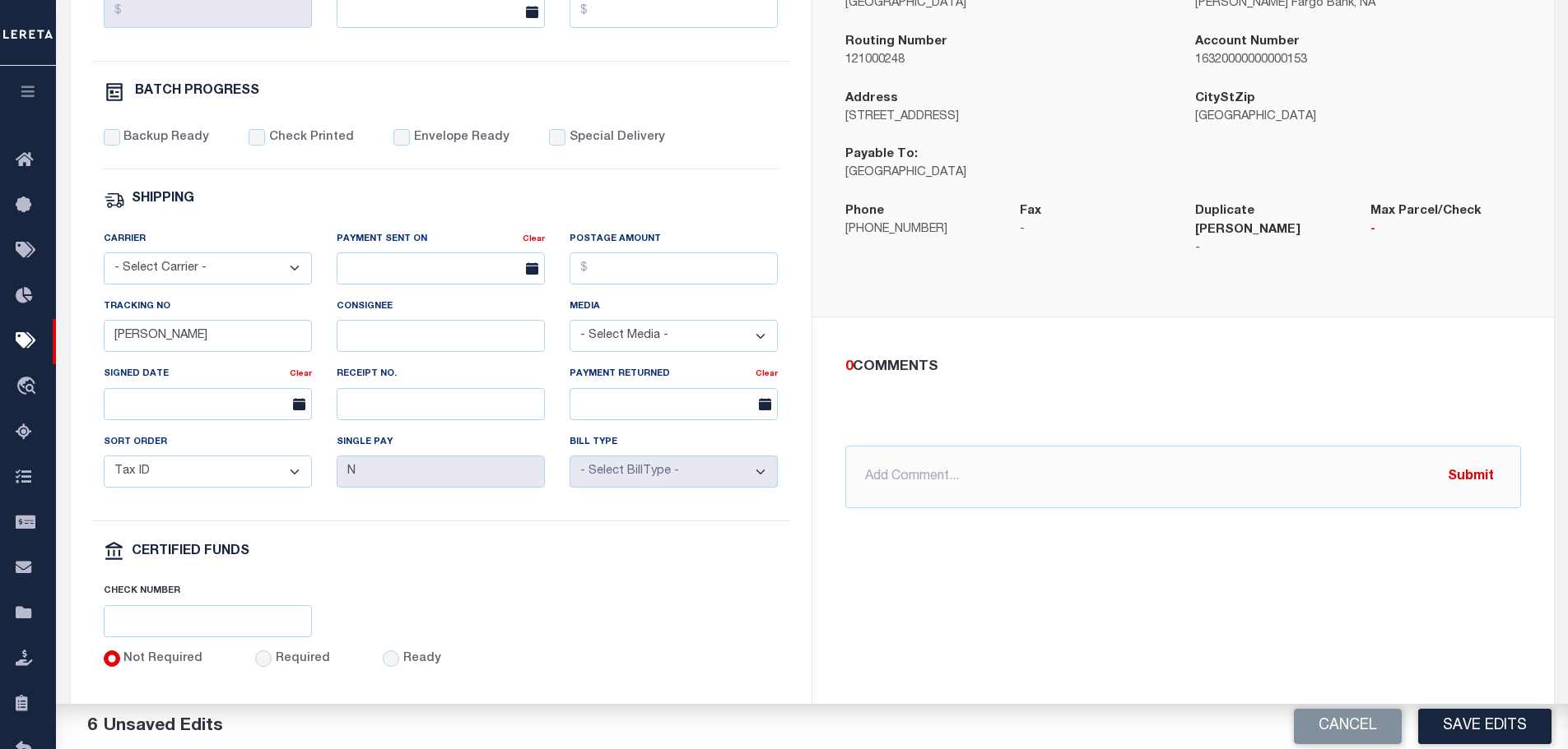
scroll to position [576, 0]
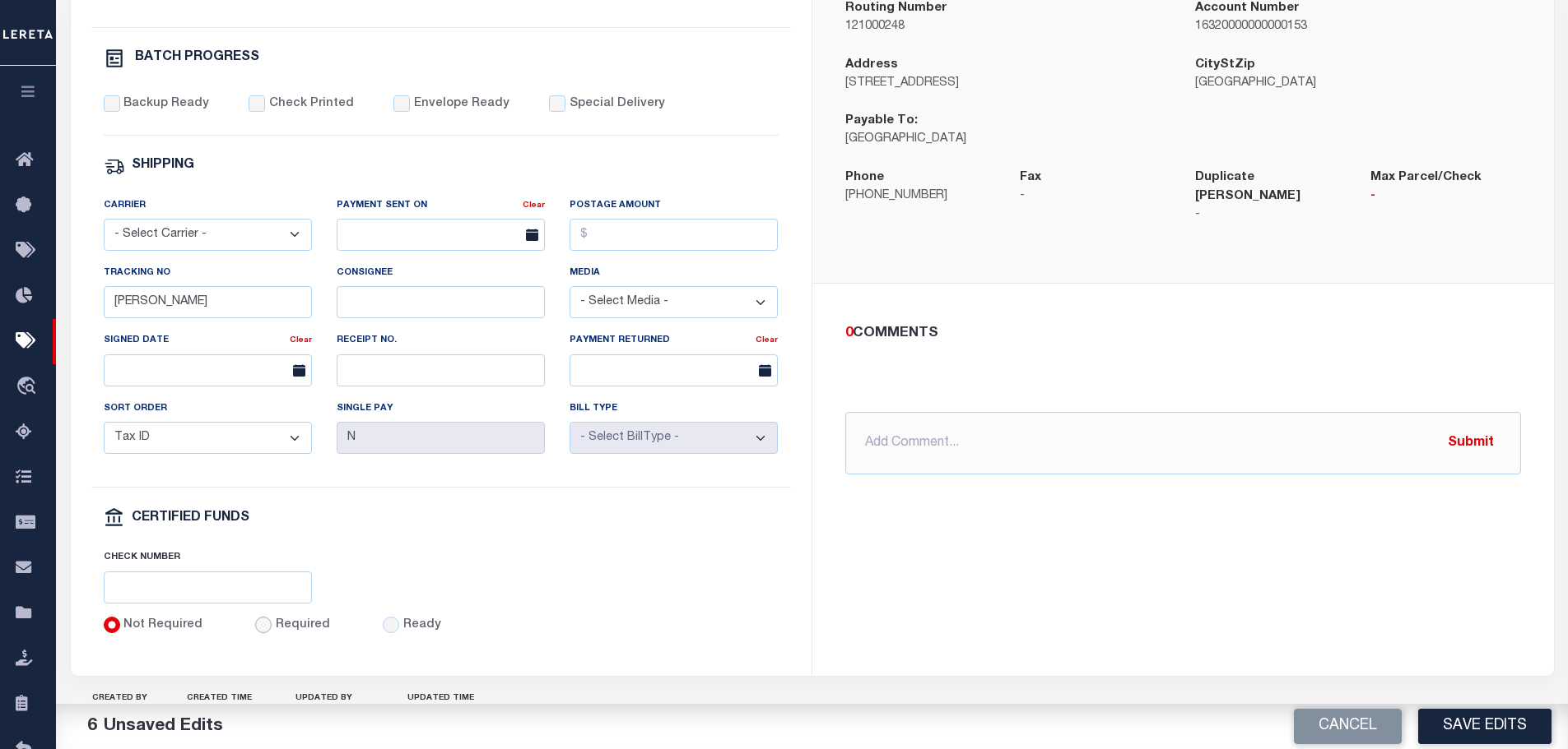
click at [262, 633] on input "Required" at bounding box center [264, 625] width 16 height 16
click at [247, 601] on input "text" at bounding box center [208, 588] width 209 height 32
paste input "316A-231601520"
click at [153, 251] on select "- Select Carrier - E-mail Fax Fedex FTP Other UPS USPS" at bounding box center [208, 235] width 209 height 32
click at [104, 227] on select "- Select Carrier - E-mail Fax Fedex FTP Other UPS USPS" at bounding box center [208, 235] width 209 height 32
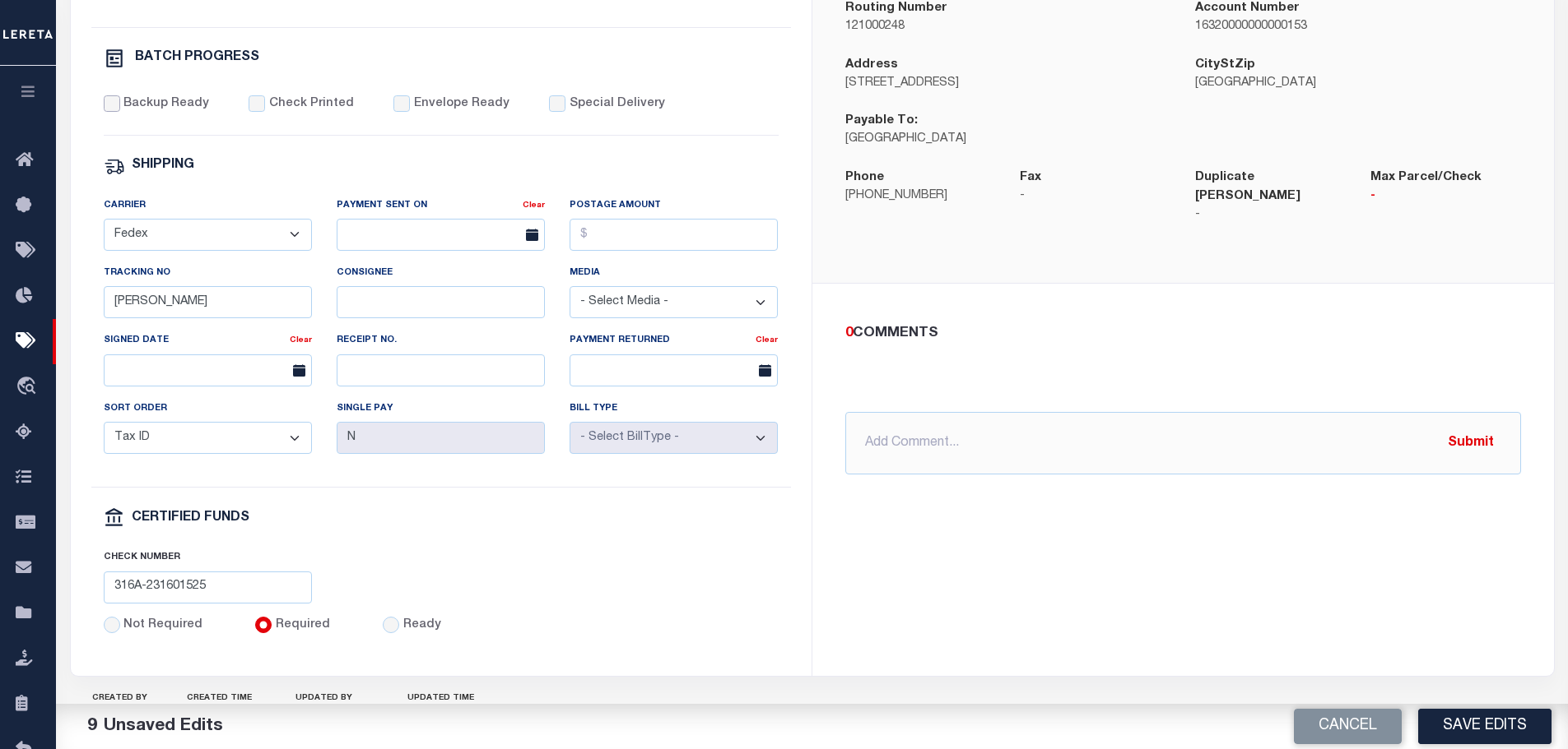
drag, startPoint x: 112, startPoint y: 107, endPoint x: 124, endPoint y: 115, distance: 14.4
click at [111, 107] on input "Backup Ready" at bounding box center [112, 104] width 16 height 16
click at [251, 109] on input "Check Printed" at bounding box center [256, 104] width 16 height 16
click at [394, 106] on input "Envelope Ready" at bounding box center [402, 104] width 16 height 16
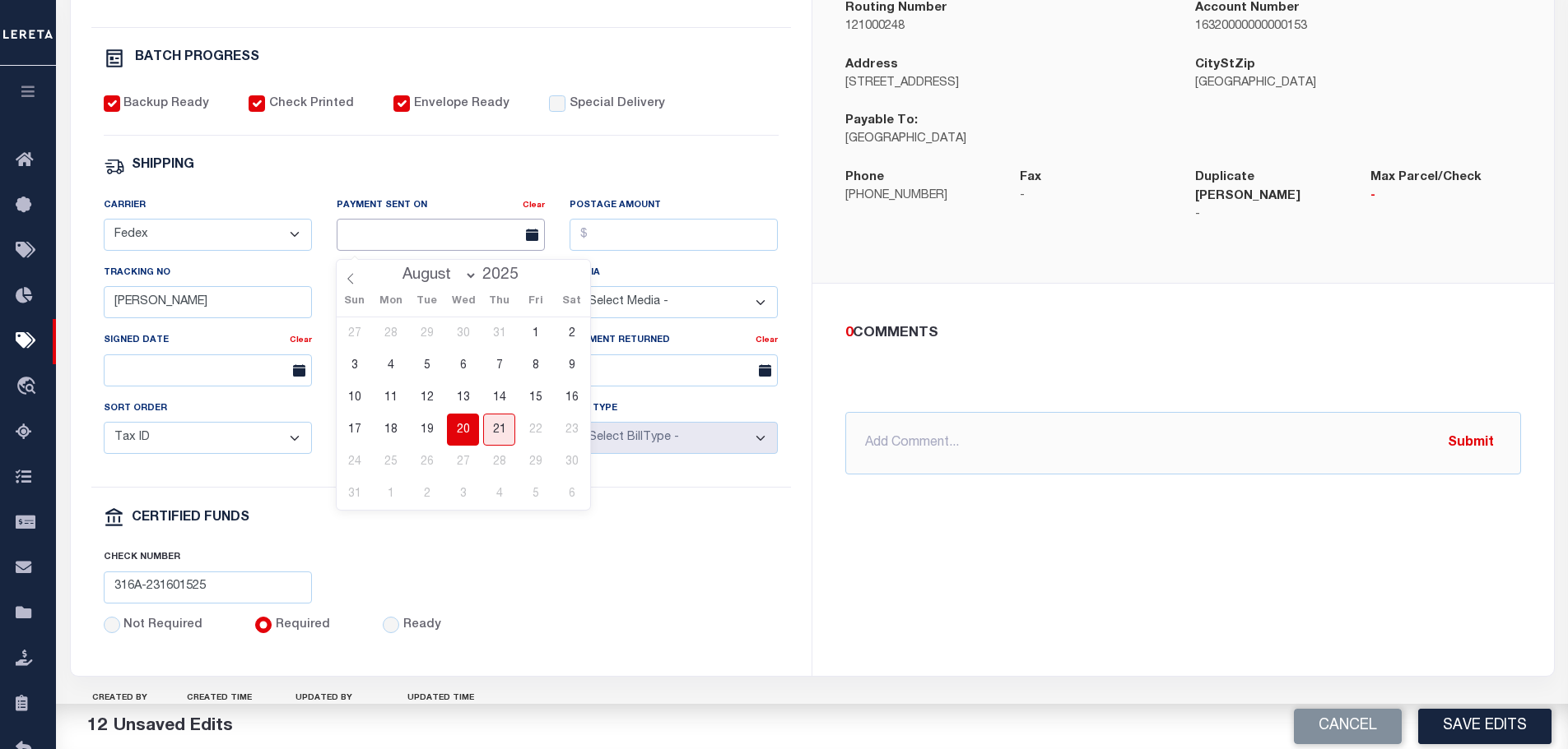
click at [385, 235] on input "text" at bounding box center [441, 235] width 209 height 32
click at [462, 422] on span "20" at bounding box center [463, 430] width 32 height 32
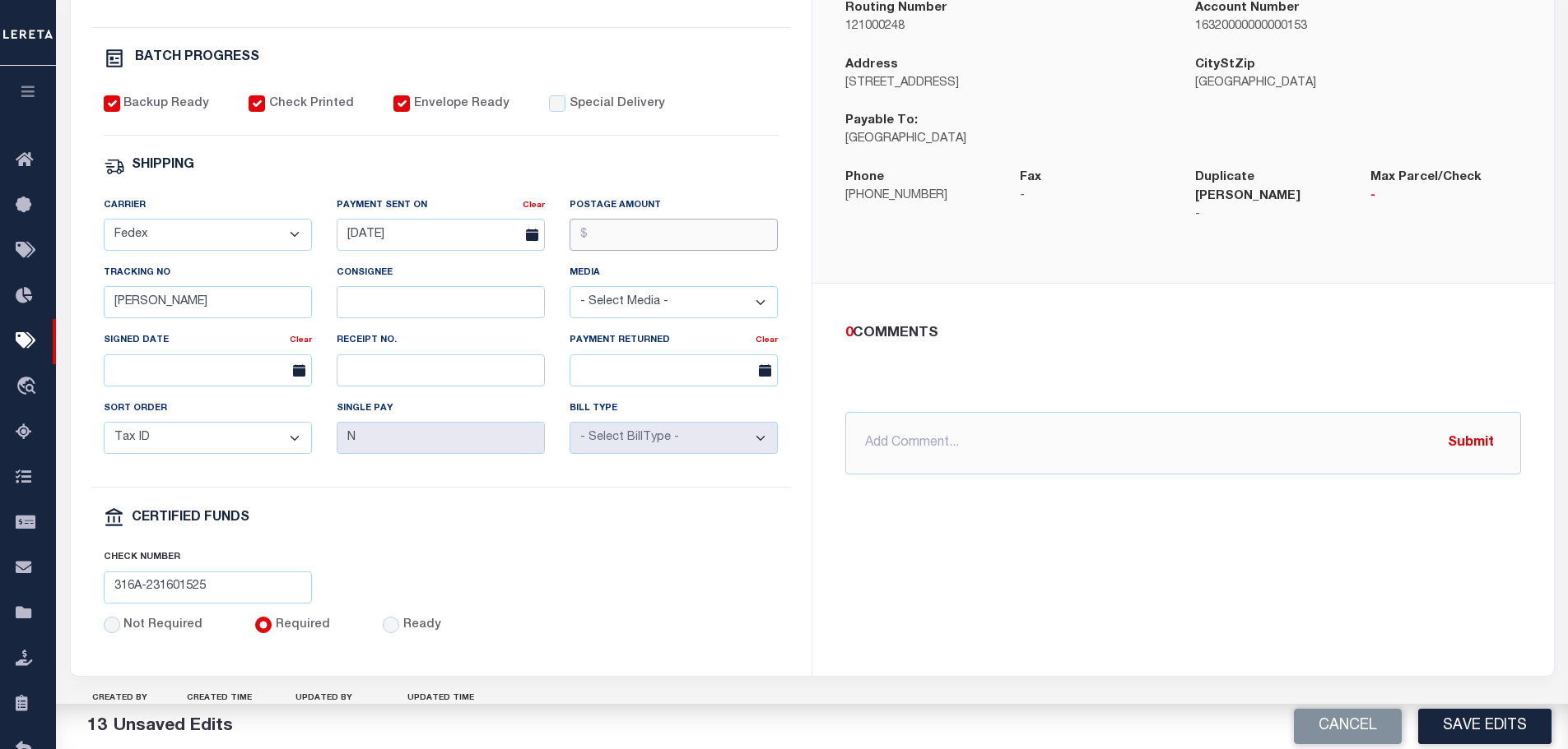
click at [594, 245] on input "Postage Amount" at bounding box center [673, 235] width 209 height 32
drag, startPoint x: 162, startPoint y: 311, endPoint x: 107, endPoint y: 307, distance: 55.1
click at [107, 307] on input "Gloria" at bounding box center [208, 302] width 209 height 32
click at [1520, 726] on button "Save Edits" at bounding box center [1485, 726] width 134 height 35
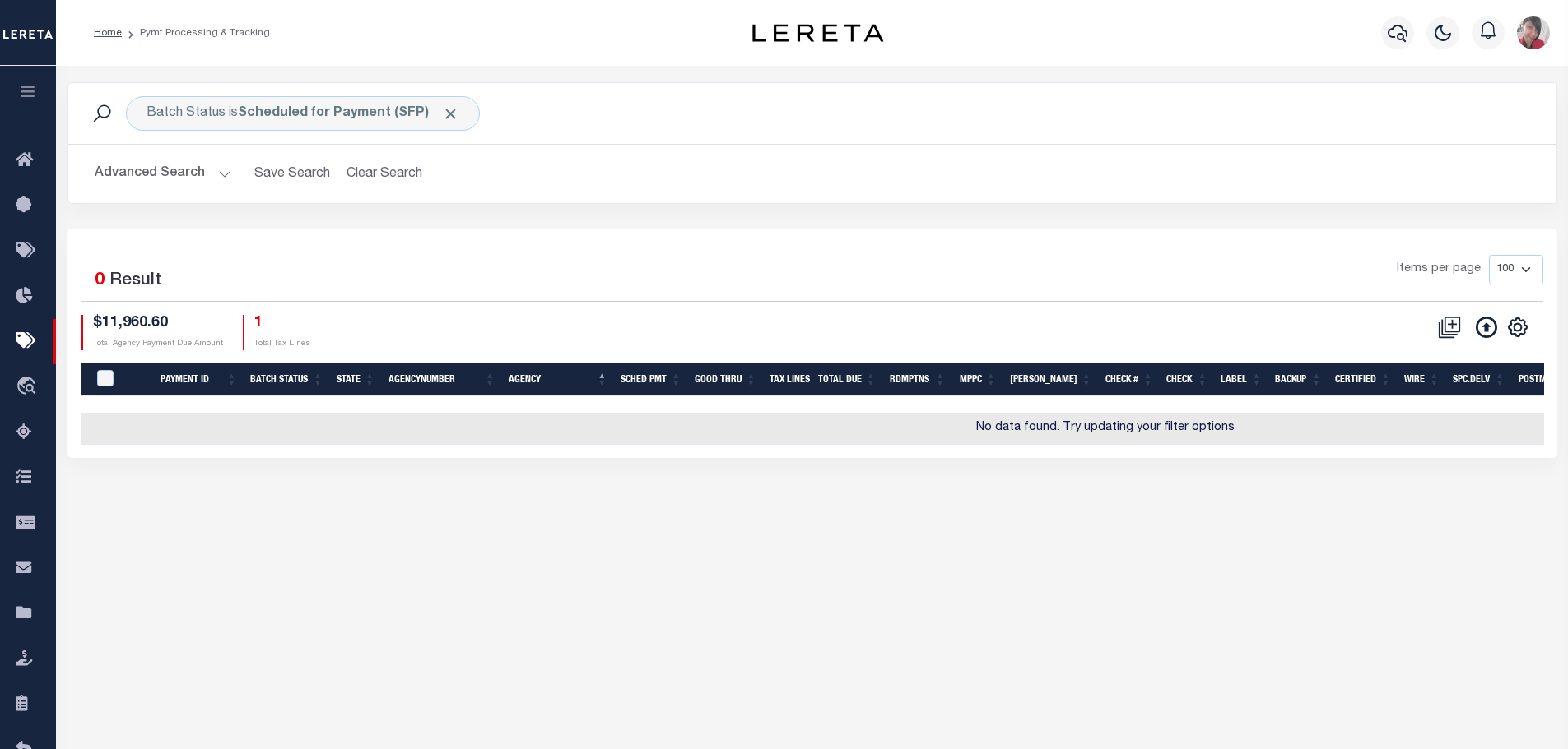
click at [225, 177] on button "Advanced Search" at bounding box center [162, 174] width 136 height 32
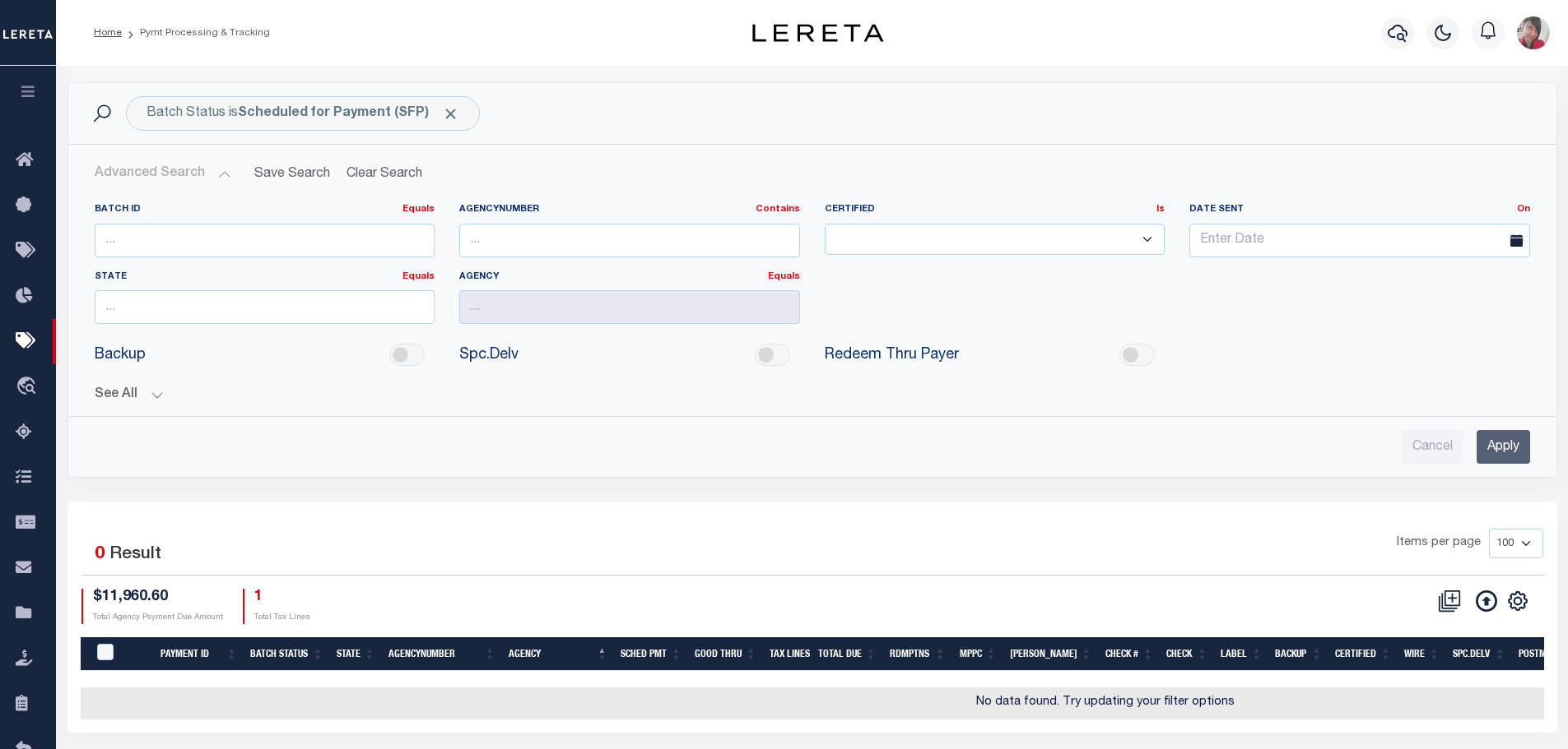
click at [160, 399] on button "See All" at bounding box center [812, 394] width 1435 height 15
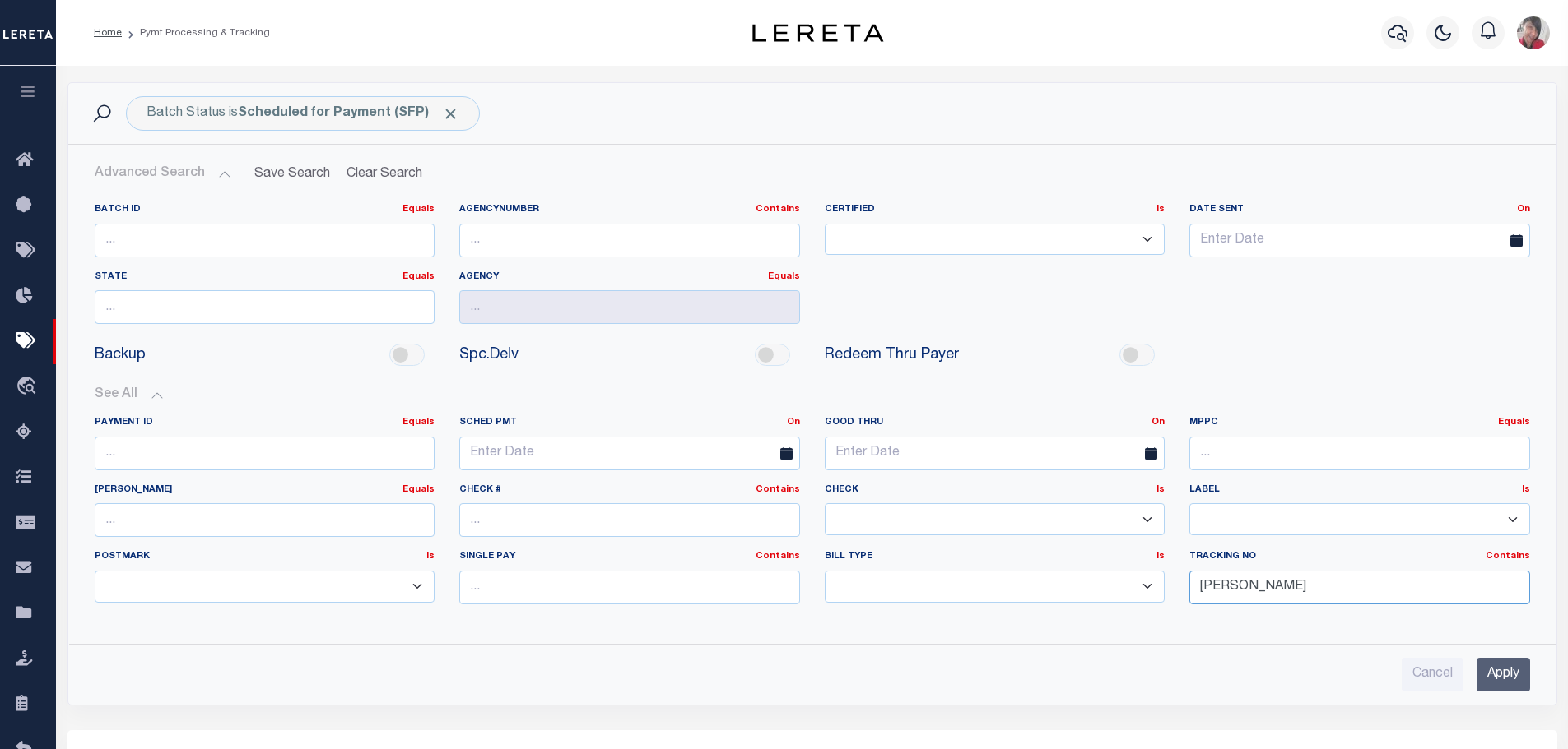
drag, startPoint x: 1253, startPoint y: 586, endPoint x: 1182, endPoint y: 585, distance: 71.0
click at [1182, 586] on div "Tracking No Contains Contains Is Gloria" at bounding box center [1359, 584] width 366 height 68
click at [1505, 672] on input "Apply" at bounding box center [1502, 674] width 53 height 33
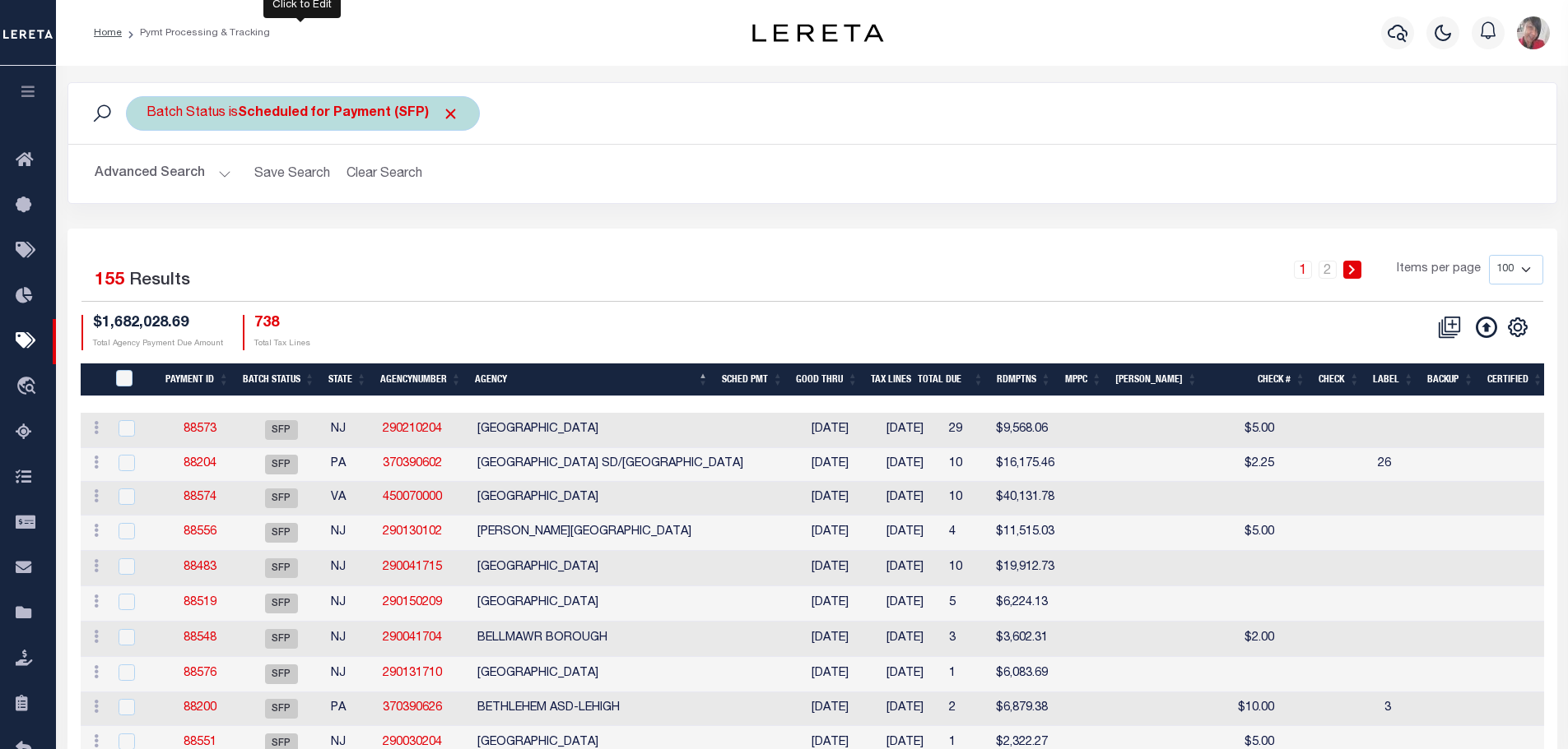
click at [321, 112] on b "Scheduled for Payment (SFP)" at bounding box center [348, 114] width 221 height 14
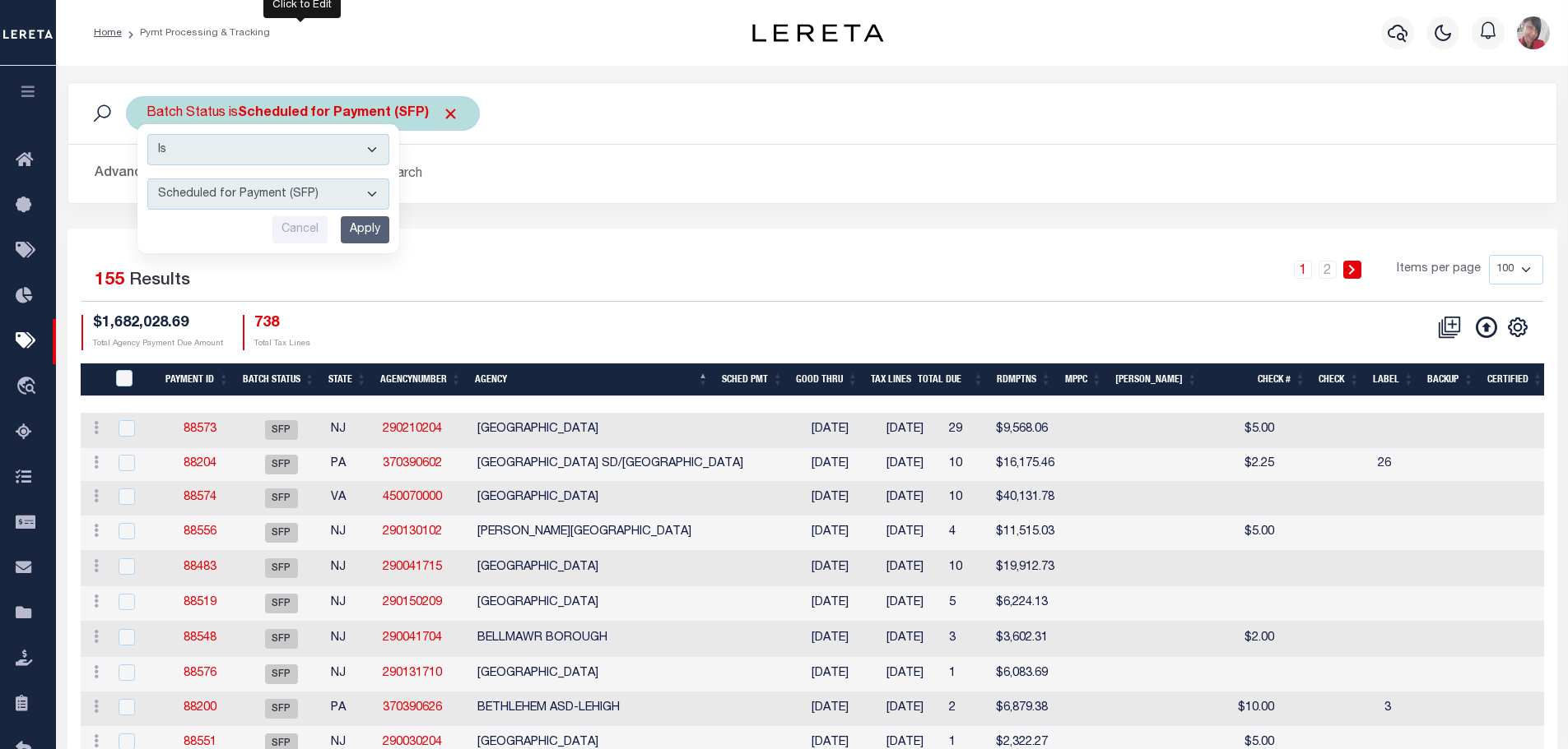
click at [373, 195] on select "Awaiting Funds (AWF) Cleared and Complete (CAC) New Check Needed (NCN) Payment …" at bounding box center [268, 194] width 242 height 32
click at [147, 179] on select "Awaiting Funds (AWF) Cleared and Complete (CAC) New Check Needed (NCN) Payment …" at bounding box center [268, 194] width 242 height 32
click at [366, 232] on input "Apply" at bounding box center [365, 230] width 49 height 27
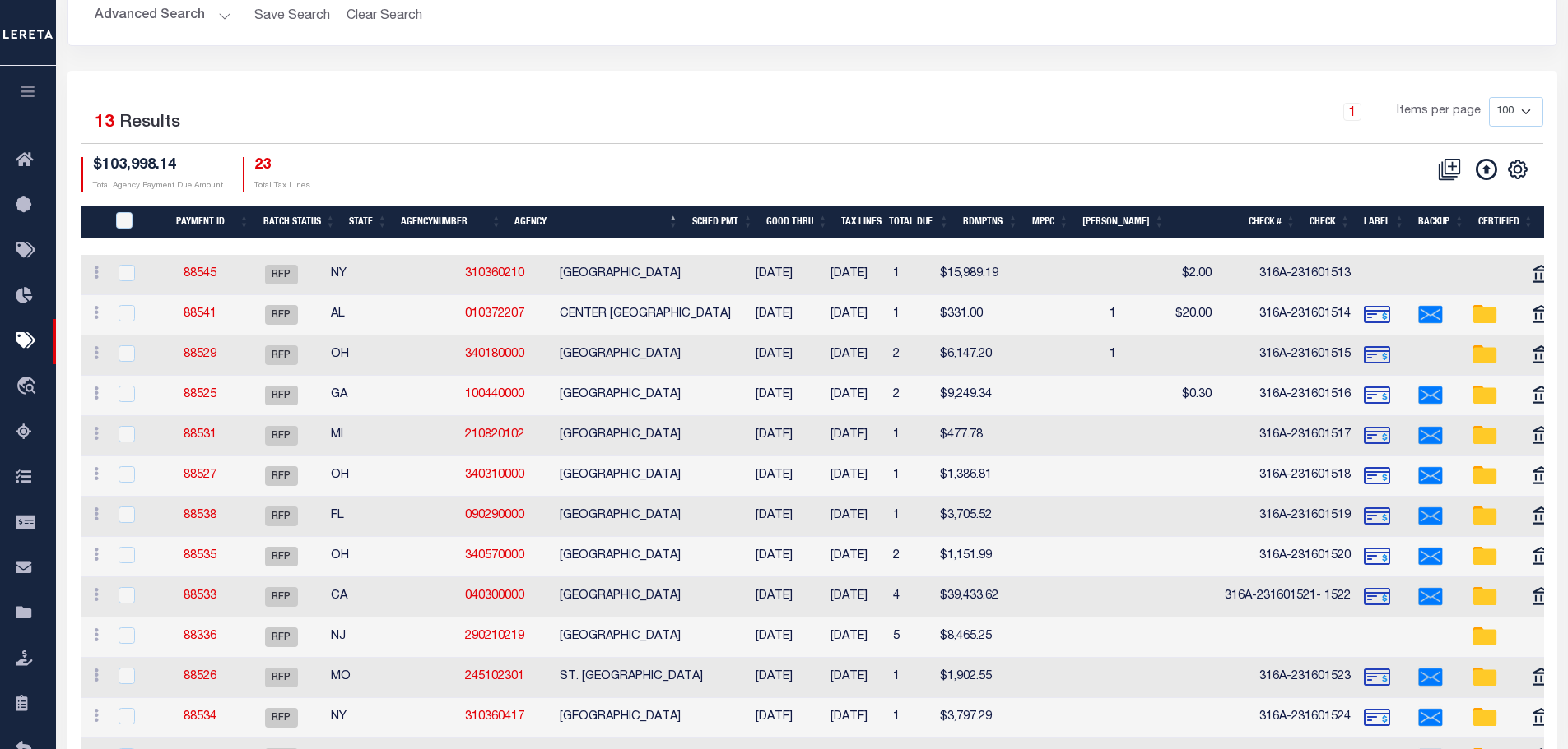
scroll to position [164, 0]
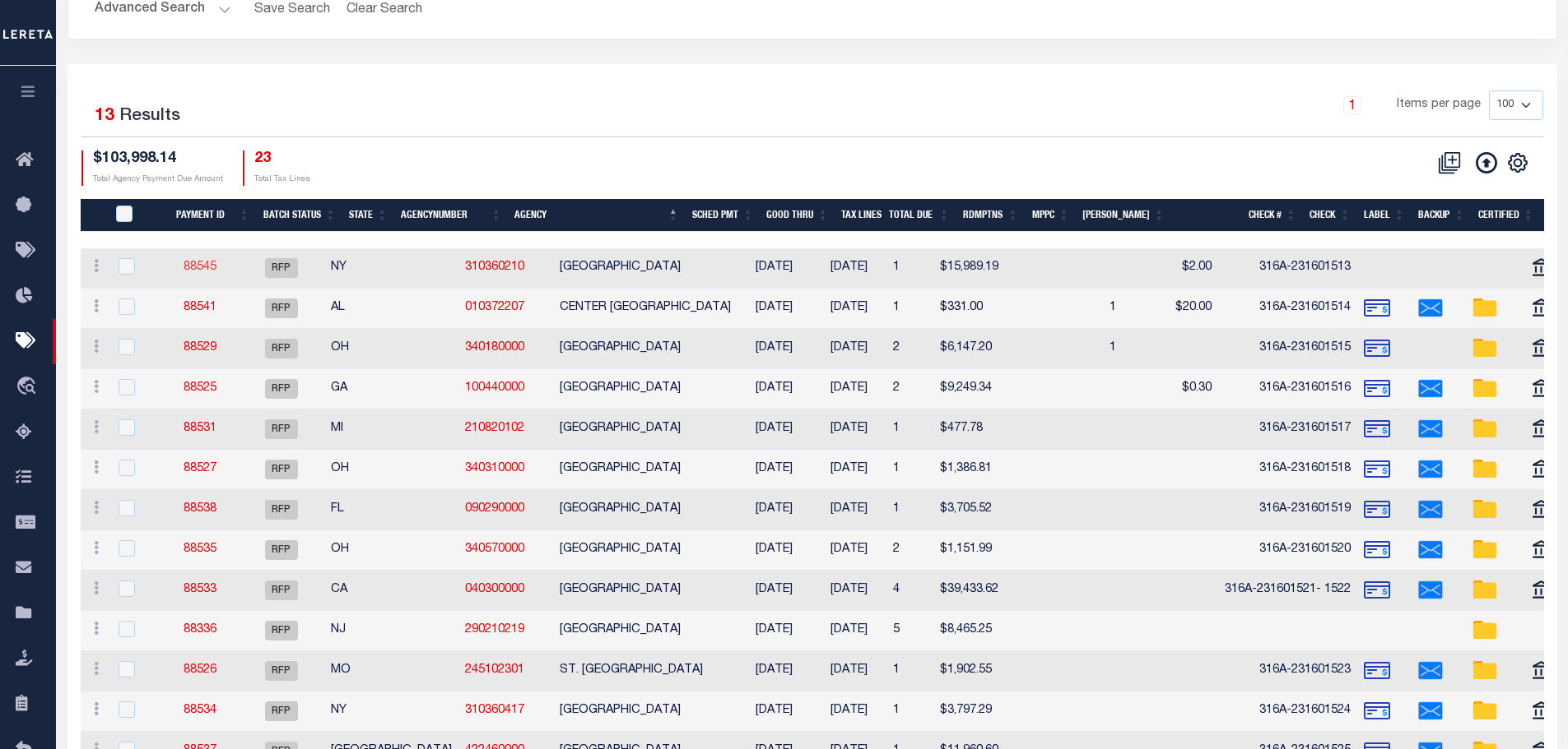
click at [217, 271] on link "88545" at bounding box center [199, 267] width 32 height 12
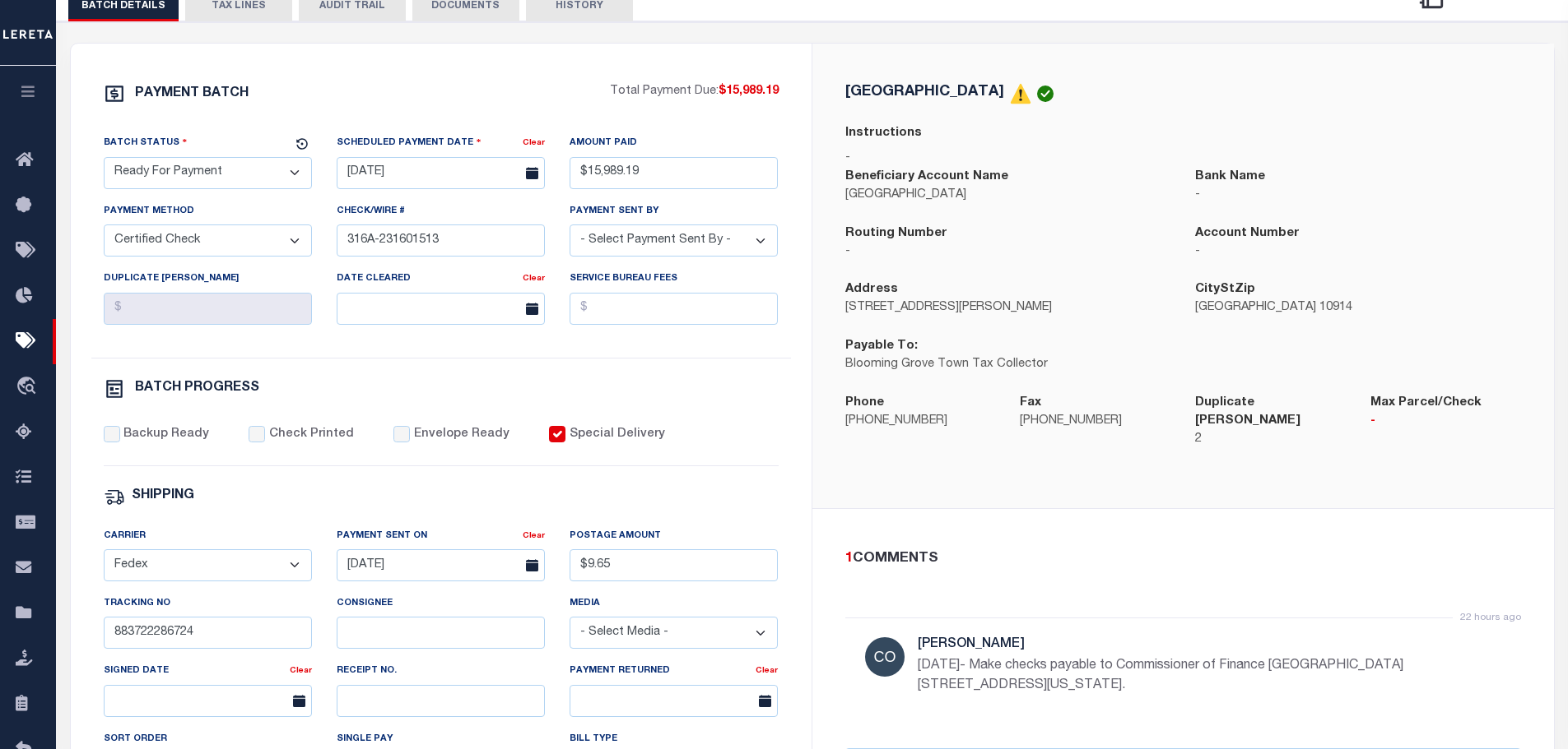
scroll to position [494, 0]
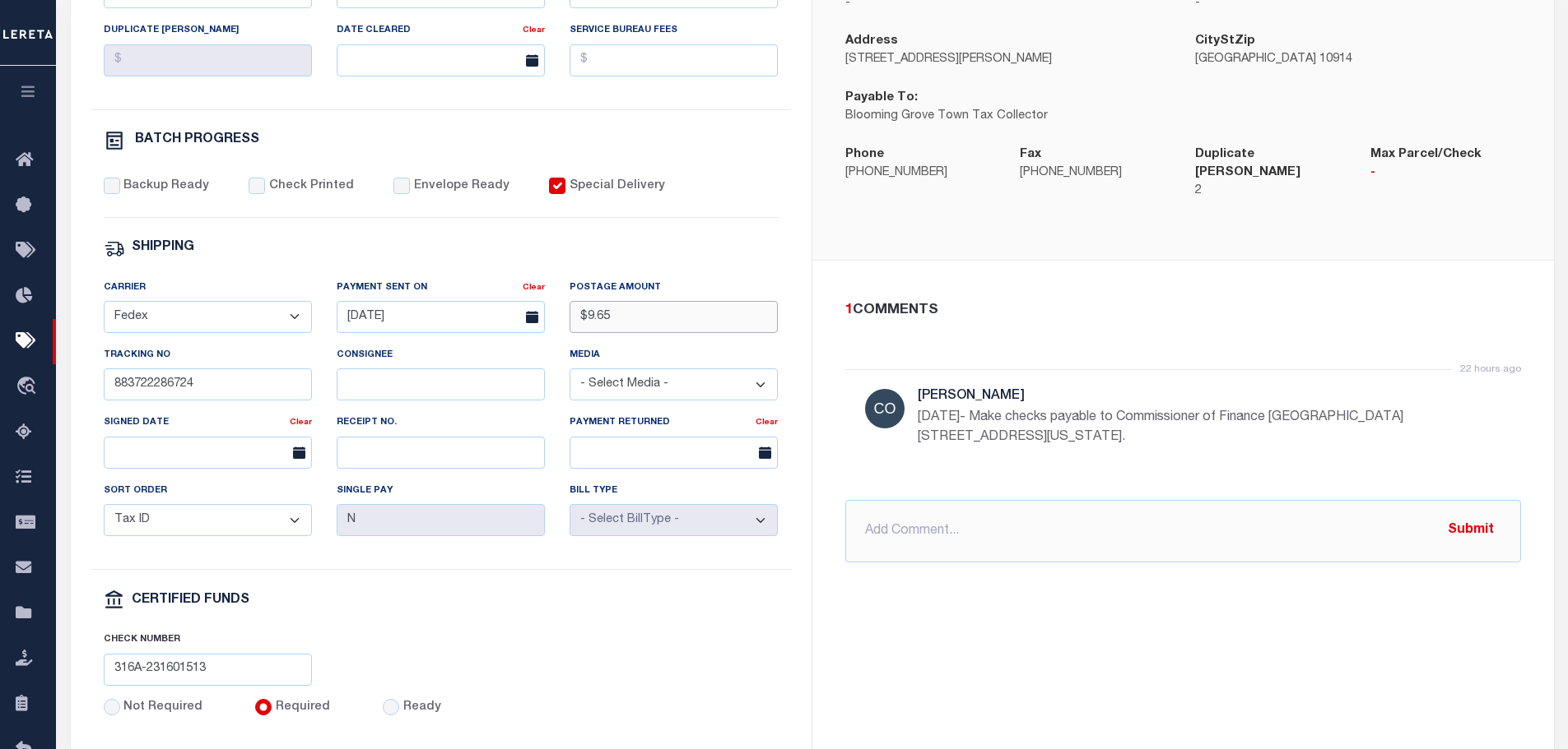
drag, startPoint x: 623, startPoint y: 328, endPoint x: 546, endPoint y: 328, distance: 77.0
click at [546, 328] on div "Carrier - Select Carrier - E-mail Fax Fedex FTP Other UPS USPS Payment Sent On …" at bounding box center [441, 425] width 700 height 292
click at [1126, 644] on div "BLOOMING GROVE TOWN Instructions - Beneficiary Account Name BLOOMING GROVE TOWN…" at bounding box center [1183, 276] width 741 height 963
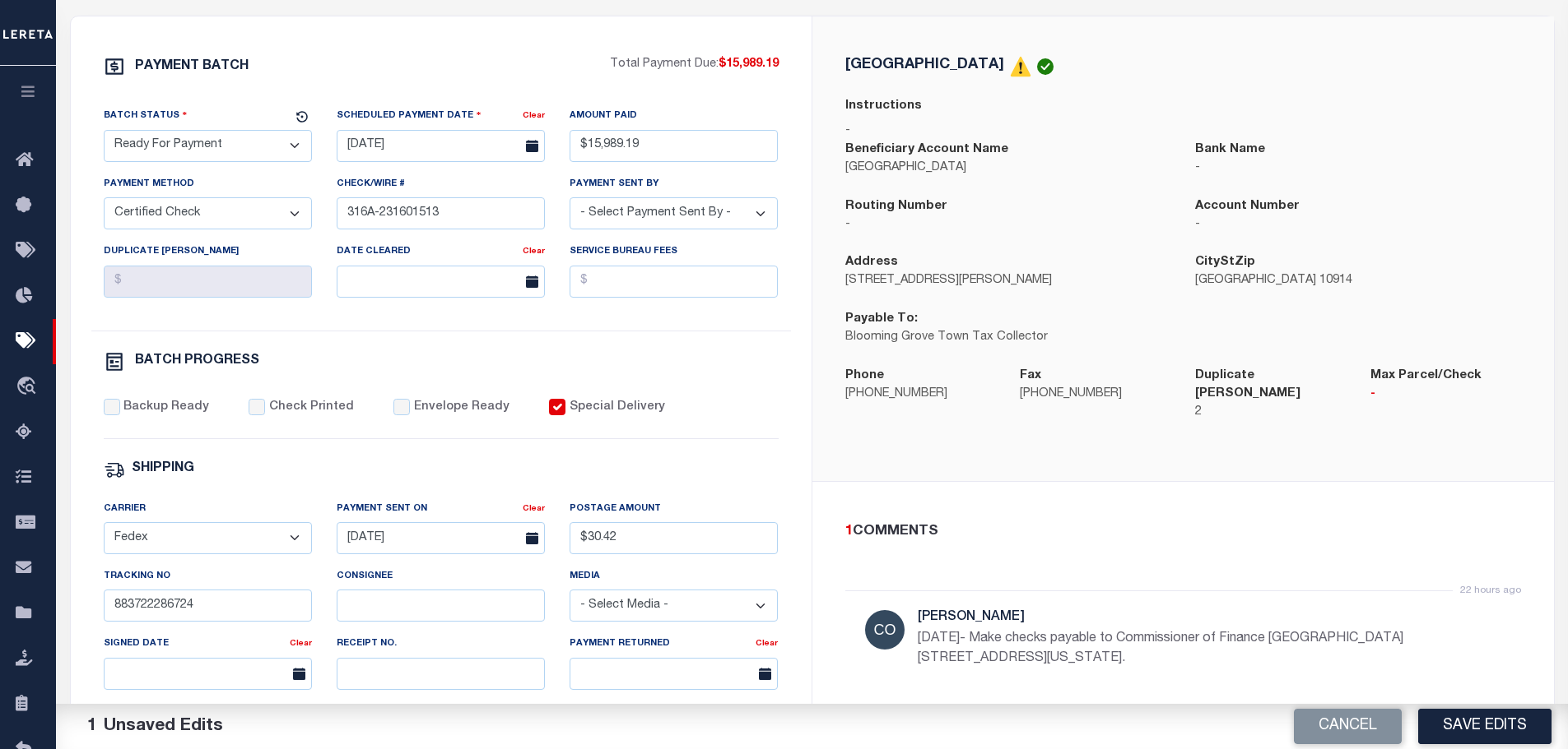
scroll to position [164, 0]
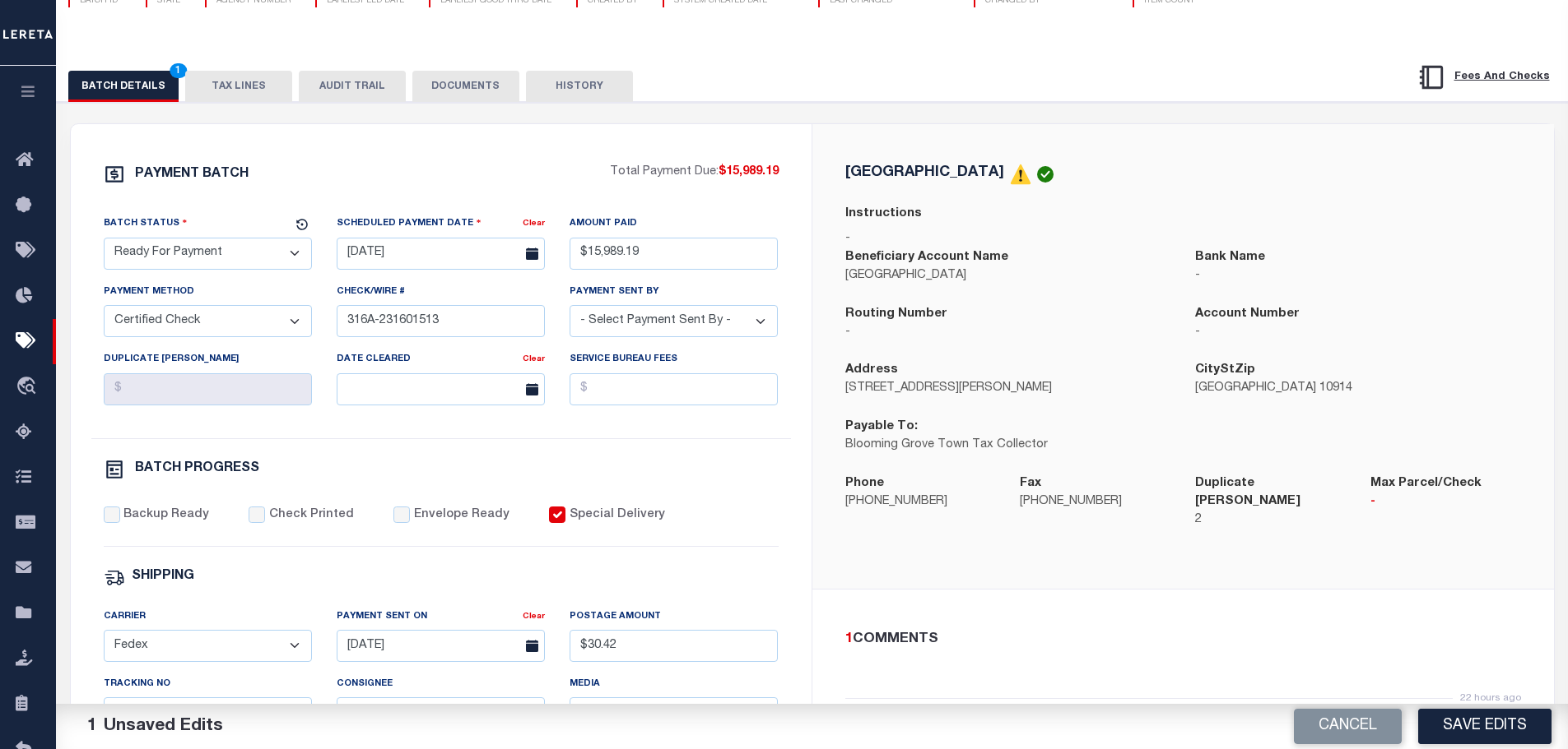
click at [216, 262] on select "- Select Status - Scheduled for Payment Ready For Payment Payment Sent Cleared …" at bounding box center [208, 254] width 209 height 32
click at [104, 241] on select "- Select Status - Scheduled for Payment Ready For Payment Payment Sent Cleared …" at bounding box center [208, 254] width 209 height 32
click at [1489, 731] on button "Save Edits" at bounding box center [1485, 726] width 134 height 35
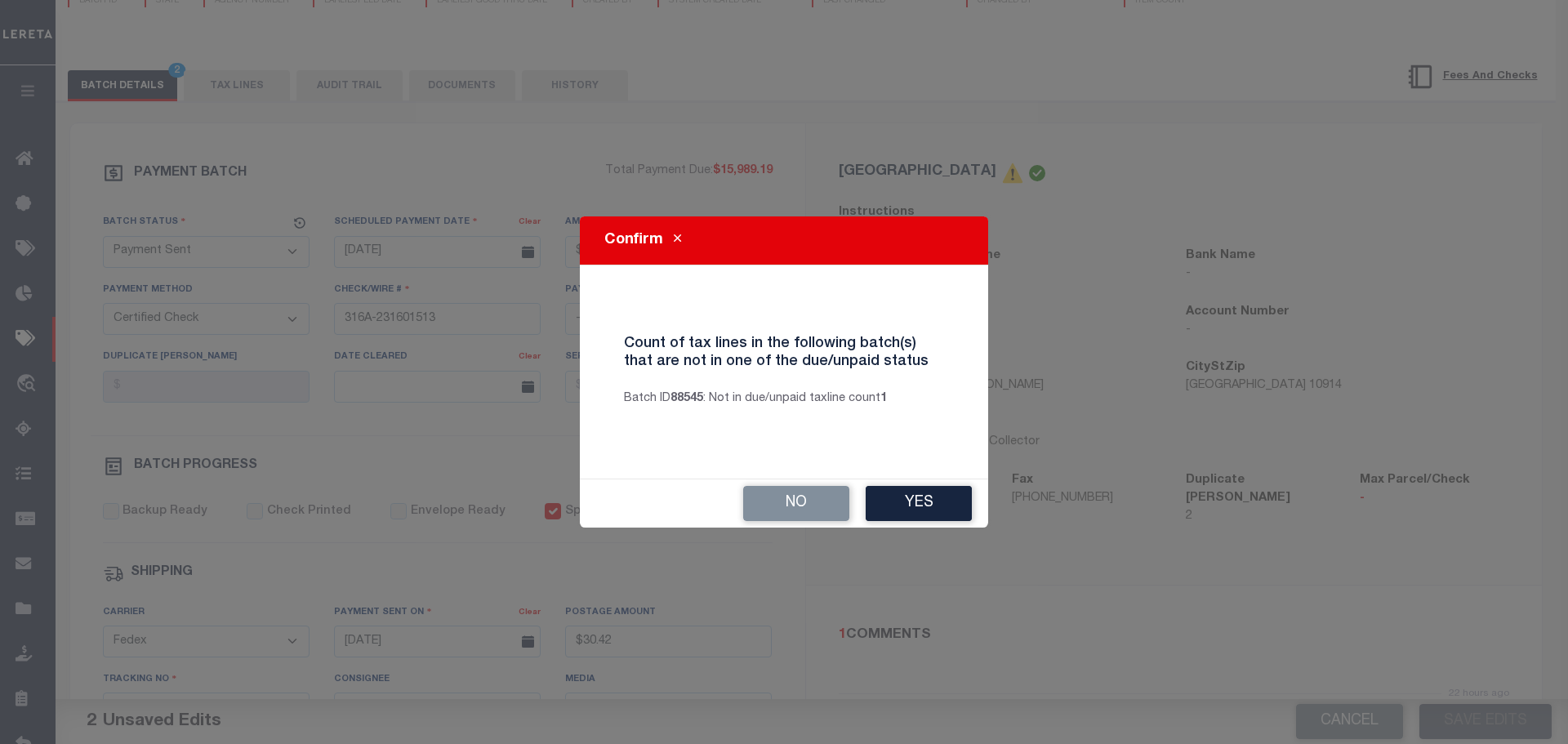
click at [926, 497] on button "Yes" at bounding box center [918, 503] width 107 height 35
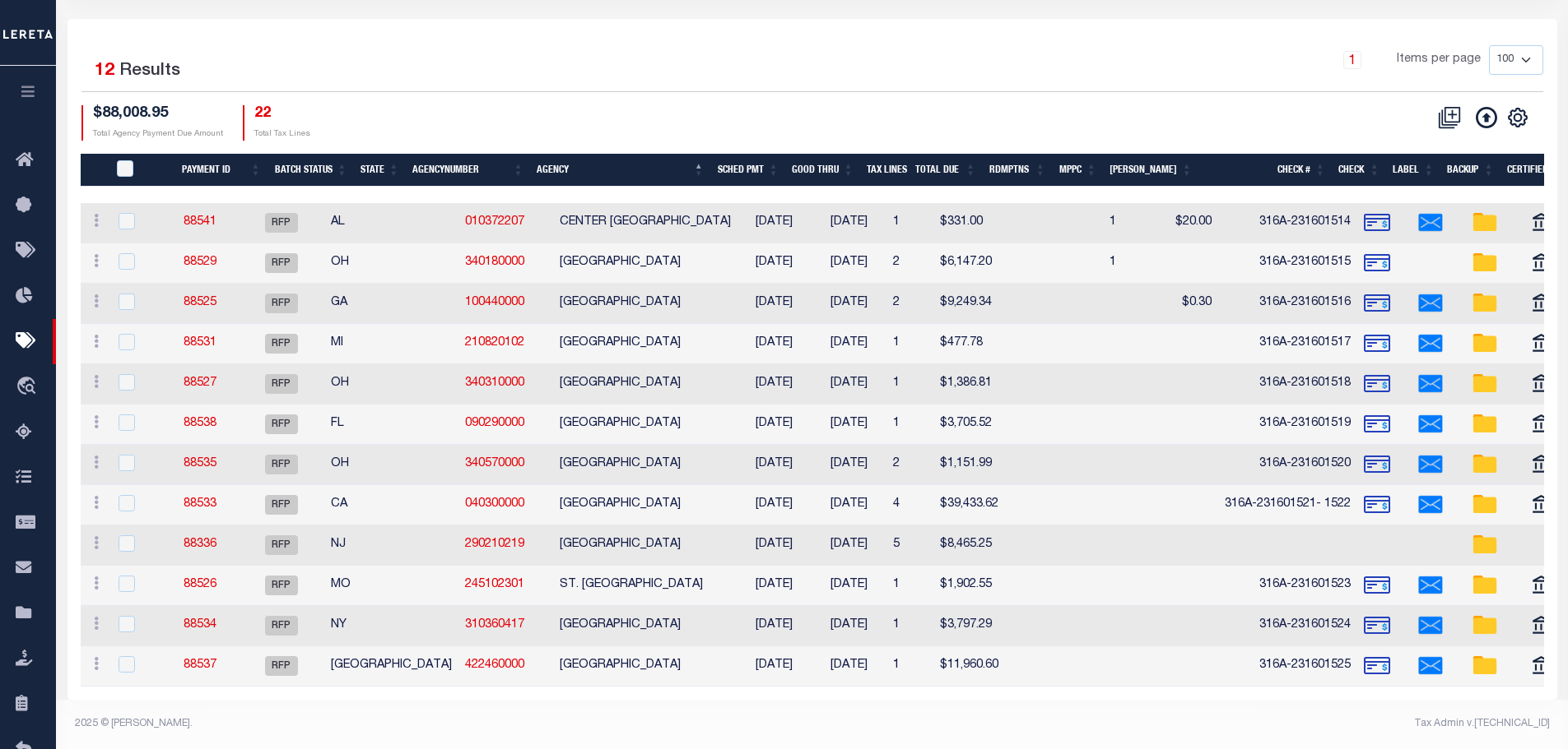
scroll to position [220, 0]
click at [122, 161] on input "PayeePmtBatchStatus" at bounding box center [125, 169] width 16 height 16
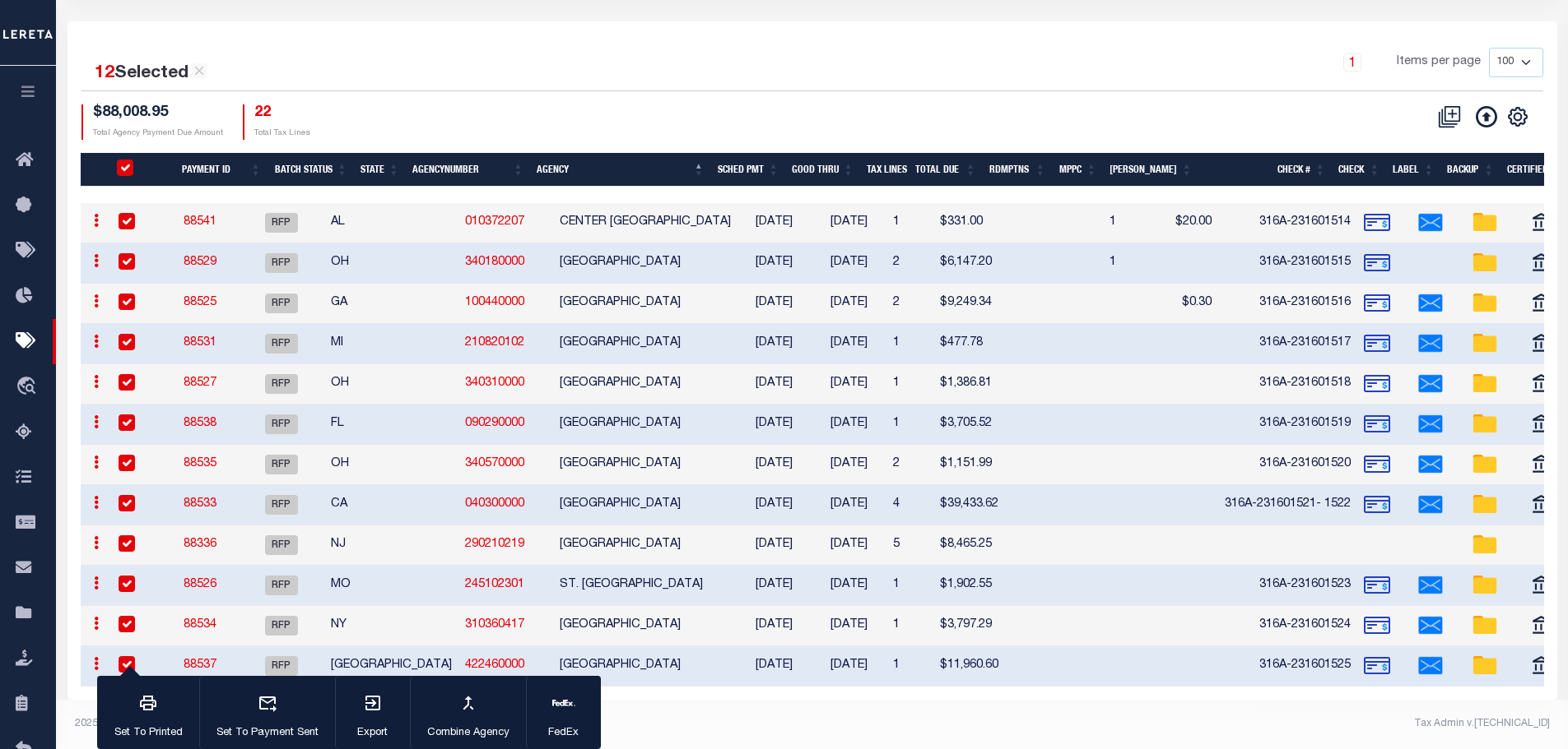
click at [124, 535] on input "checkbox" at bounding box center [126, 543] width 16 height 16
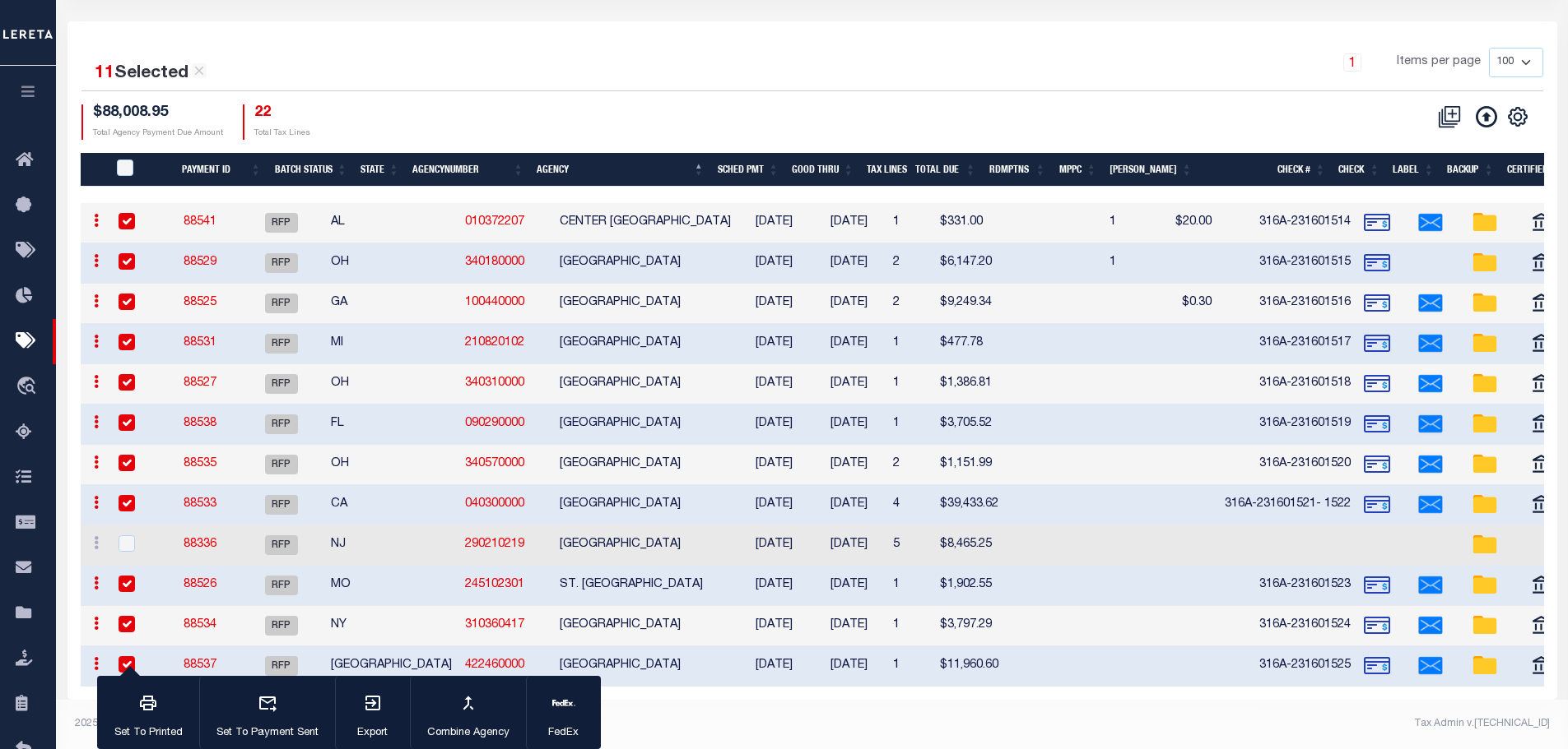
click at [1297, 153] on th "Check #" at bounding box center [1265, 170] width 134 height 33
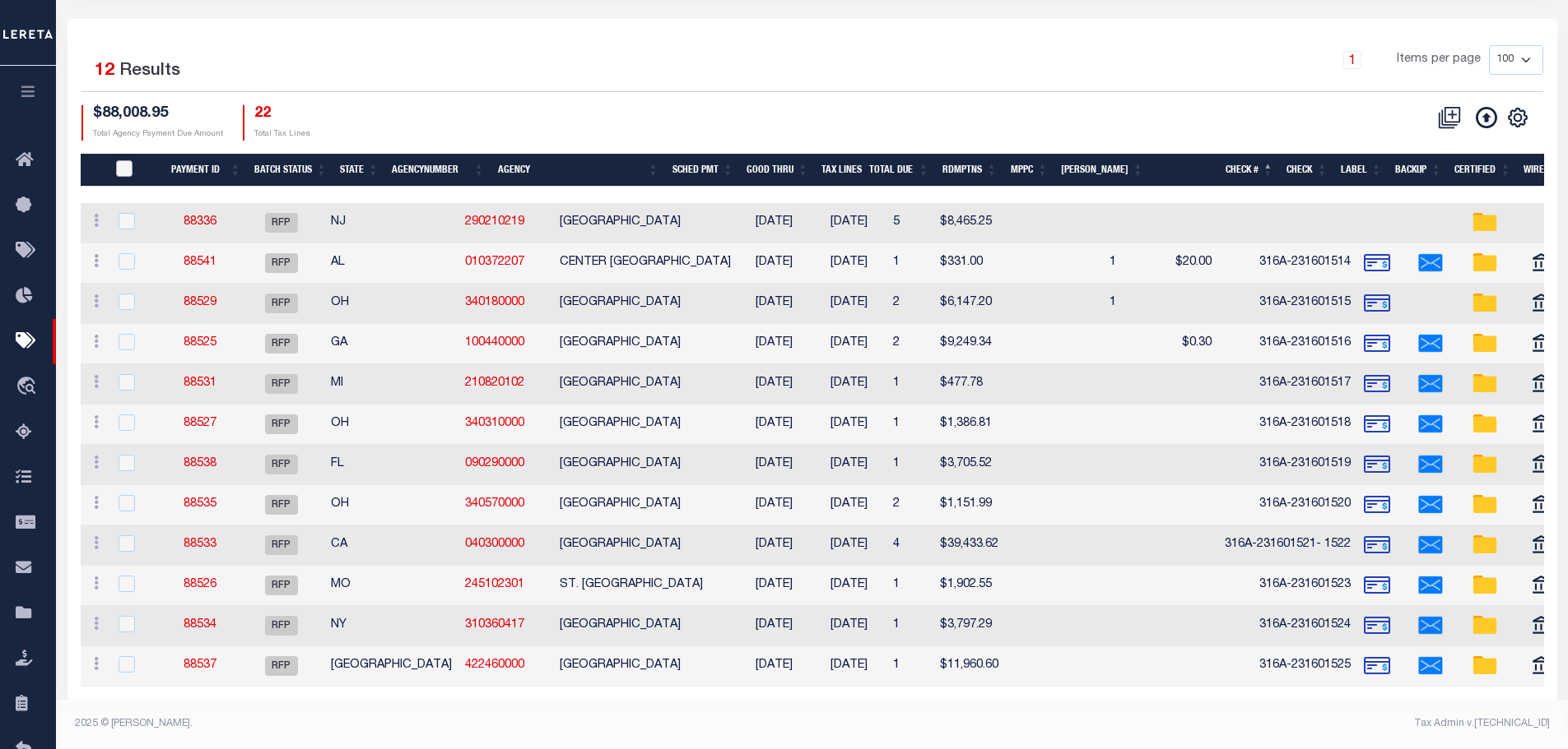
click at [129, 161] on input "PayeePmtBatchStatus" at bounding box center [125, 169] width 16 height 16
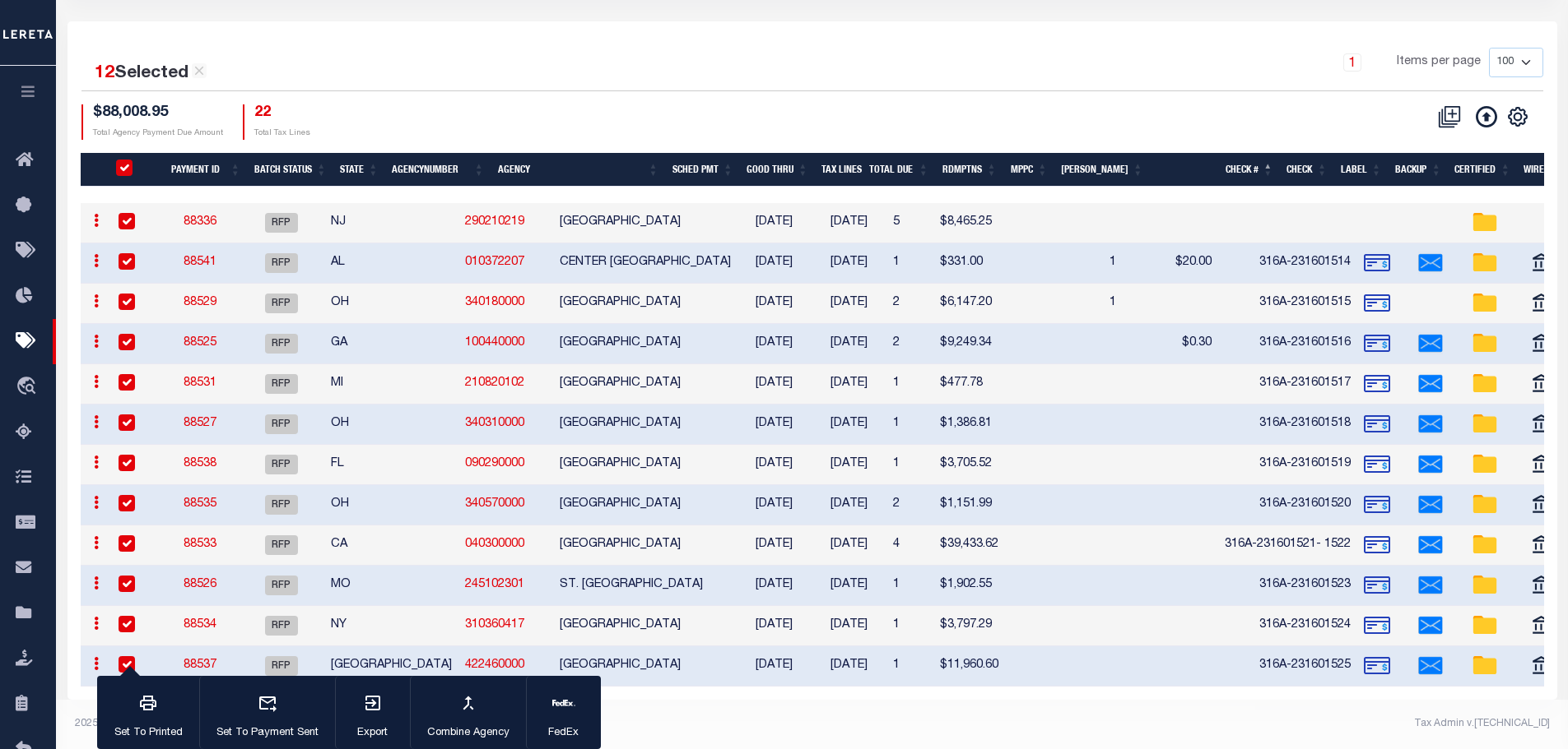
click at [123, 213] on input "checkbox" at bounding box center [126, 221] width 16 height 16
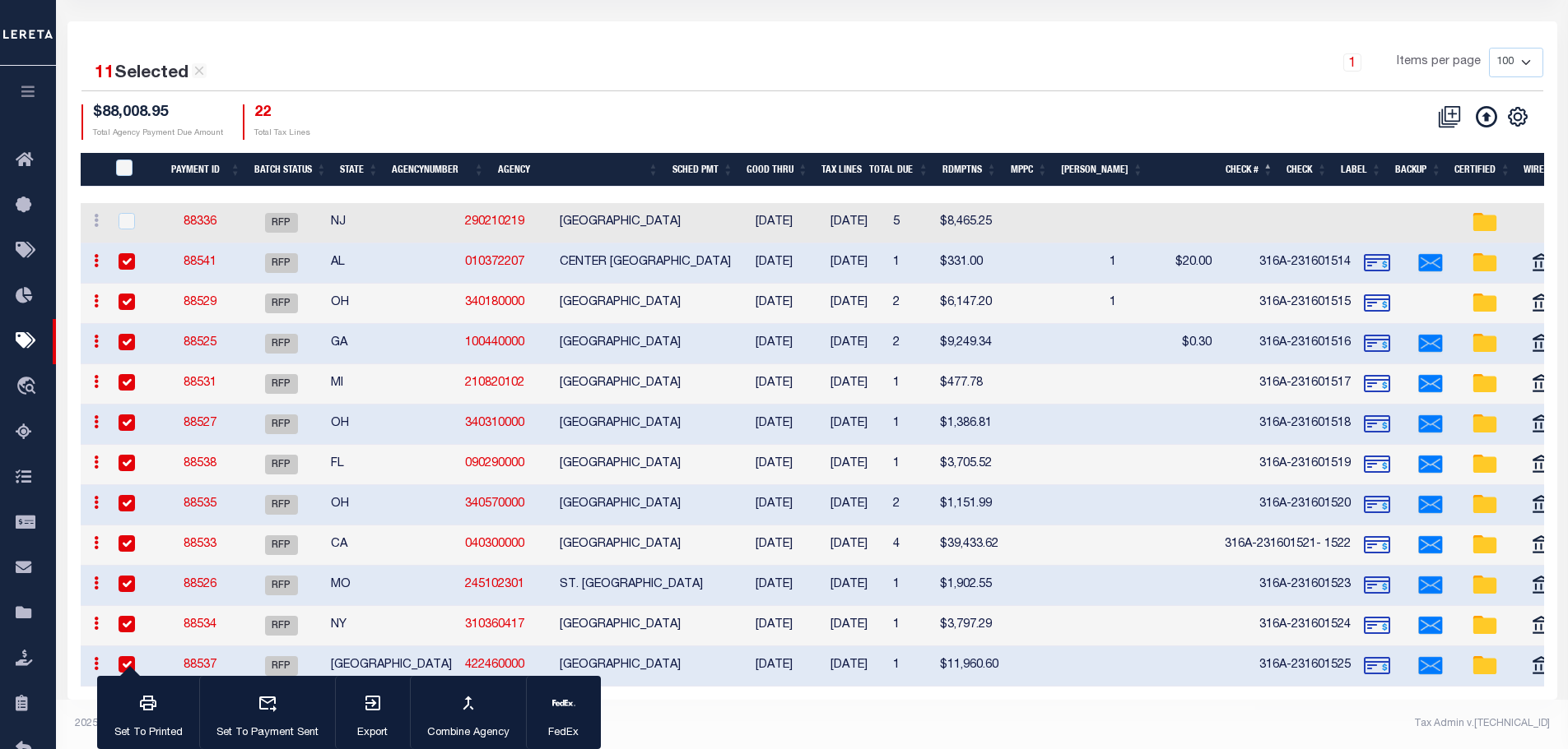
click at [208, 297] on link "88529" at bounding box center [199, 302] width 32 height 12
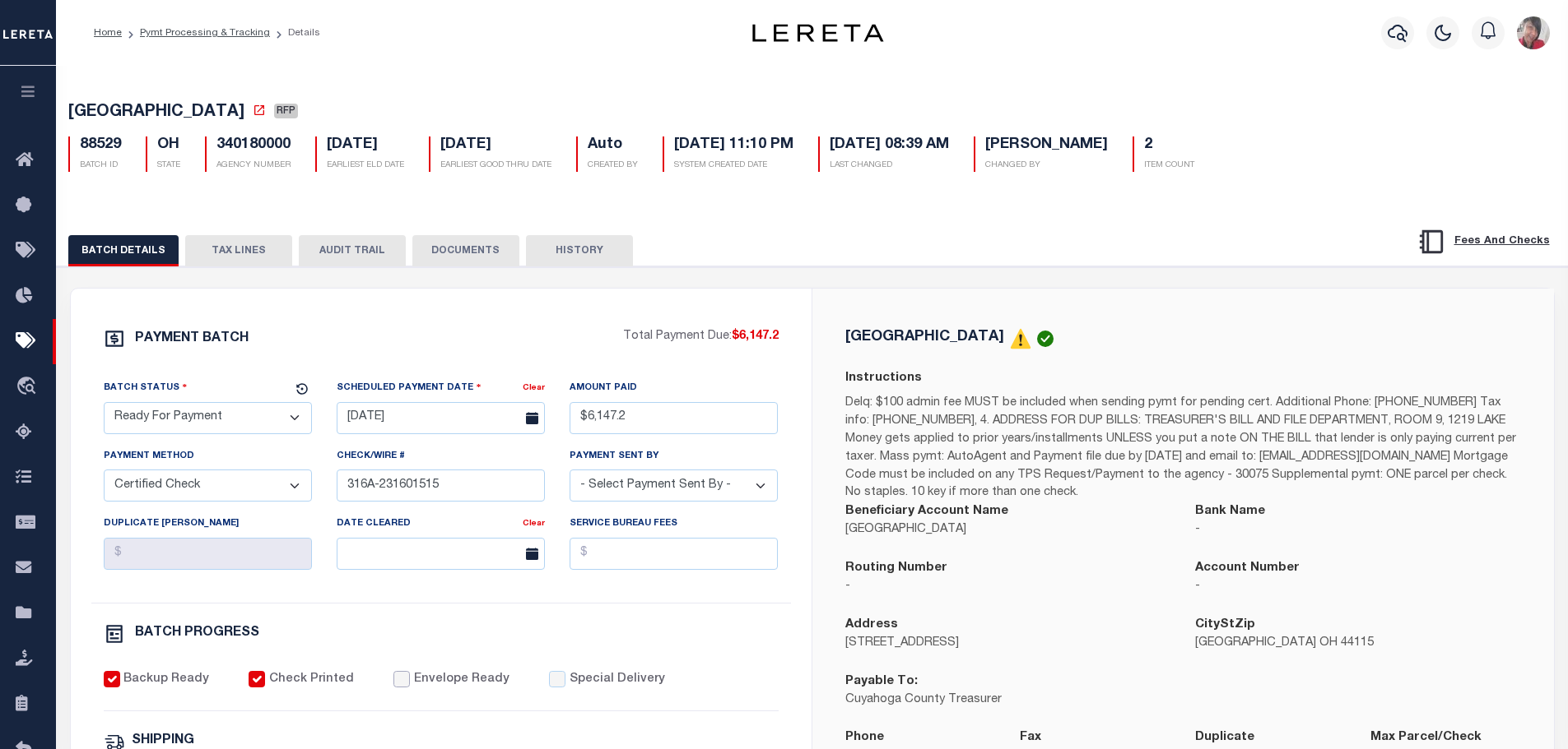
click at [394, 683] on input "Envelope Ready" at bounding box center [402, 680] width 16 height 16
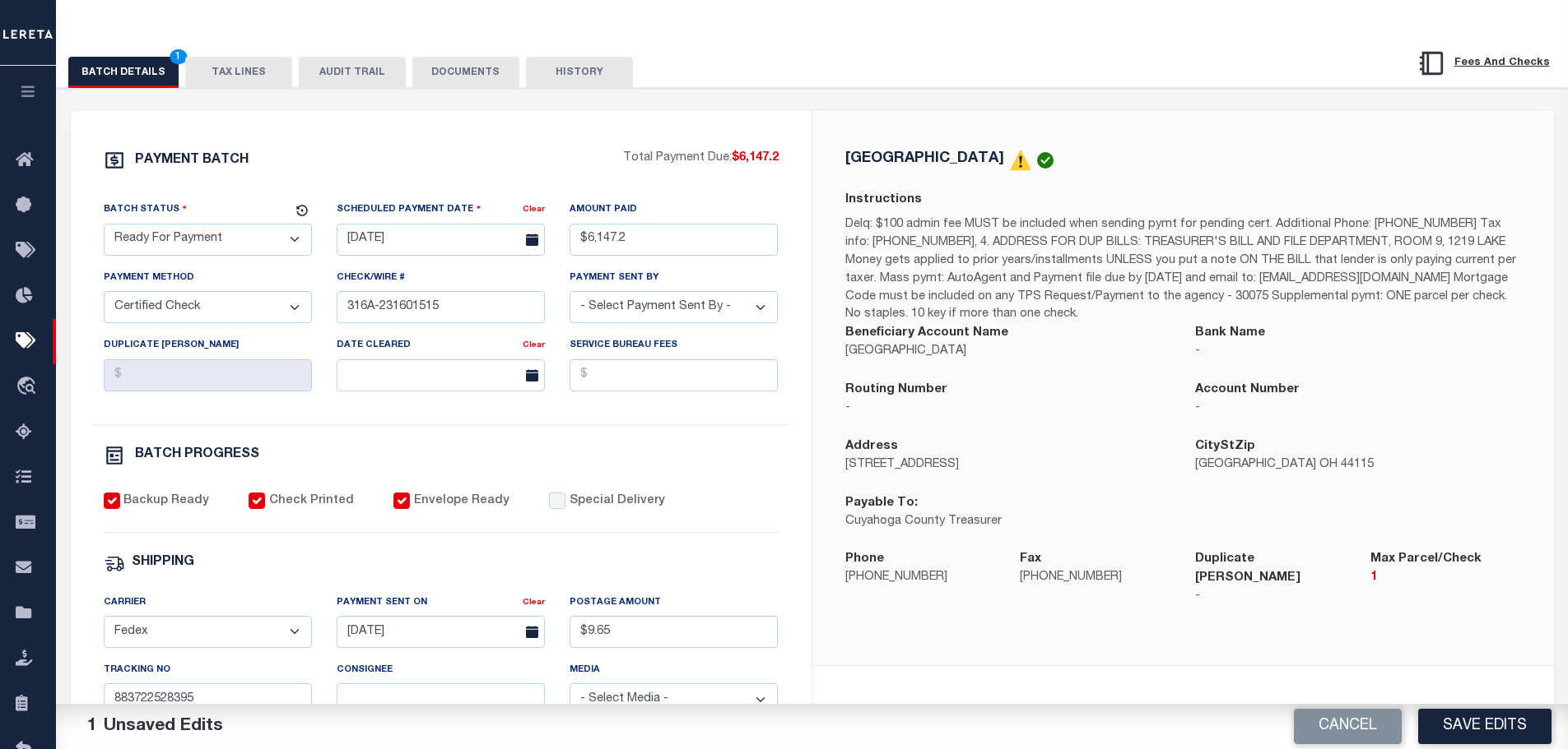
scroll to position [164, 0]
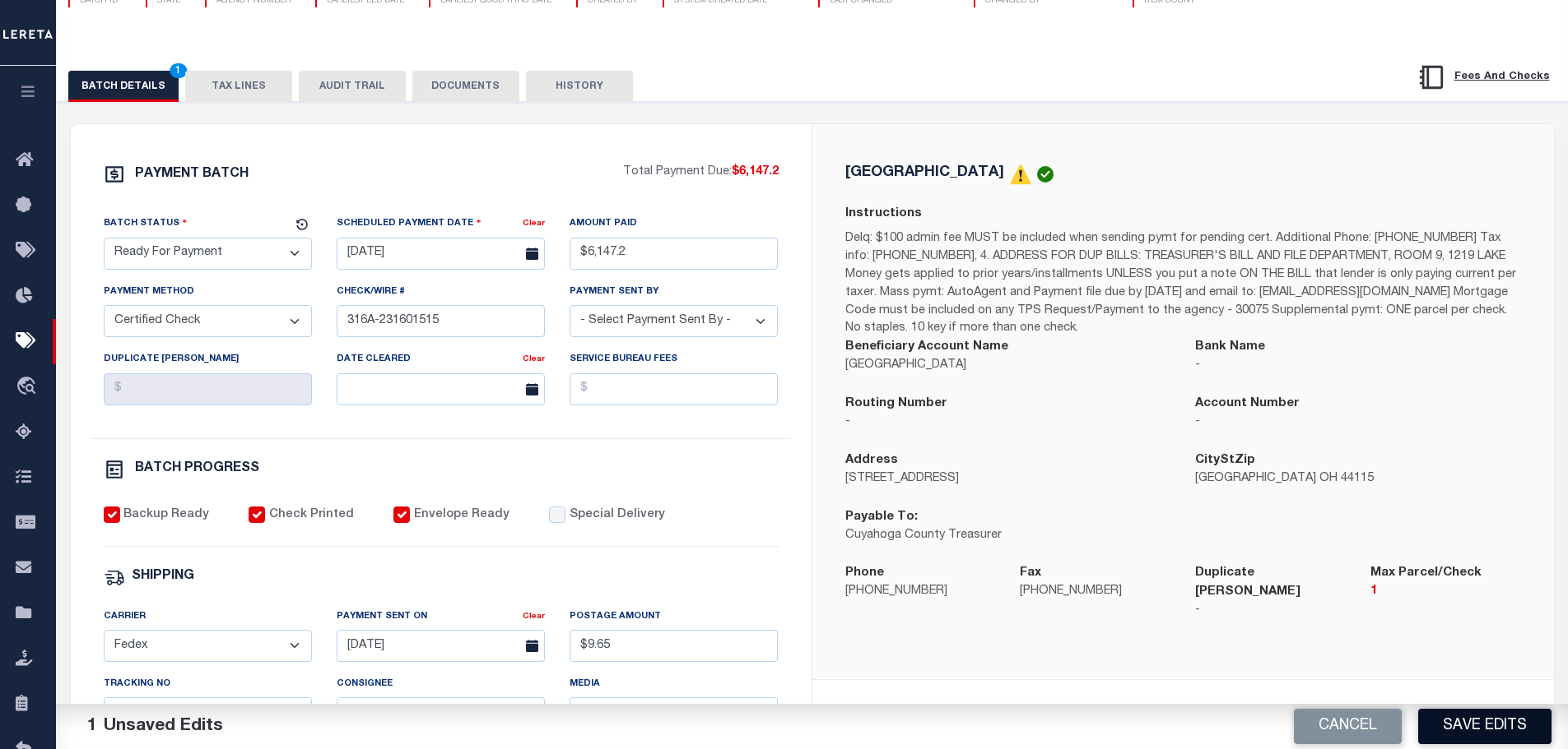
click at [1469, 724] on button "Save Edits" at bounding box center [1485, 726] width 134 height 35
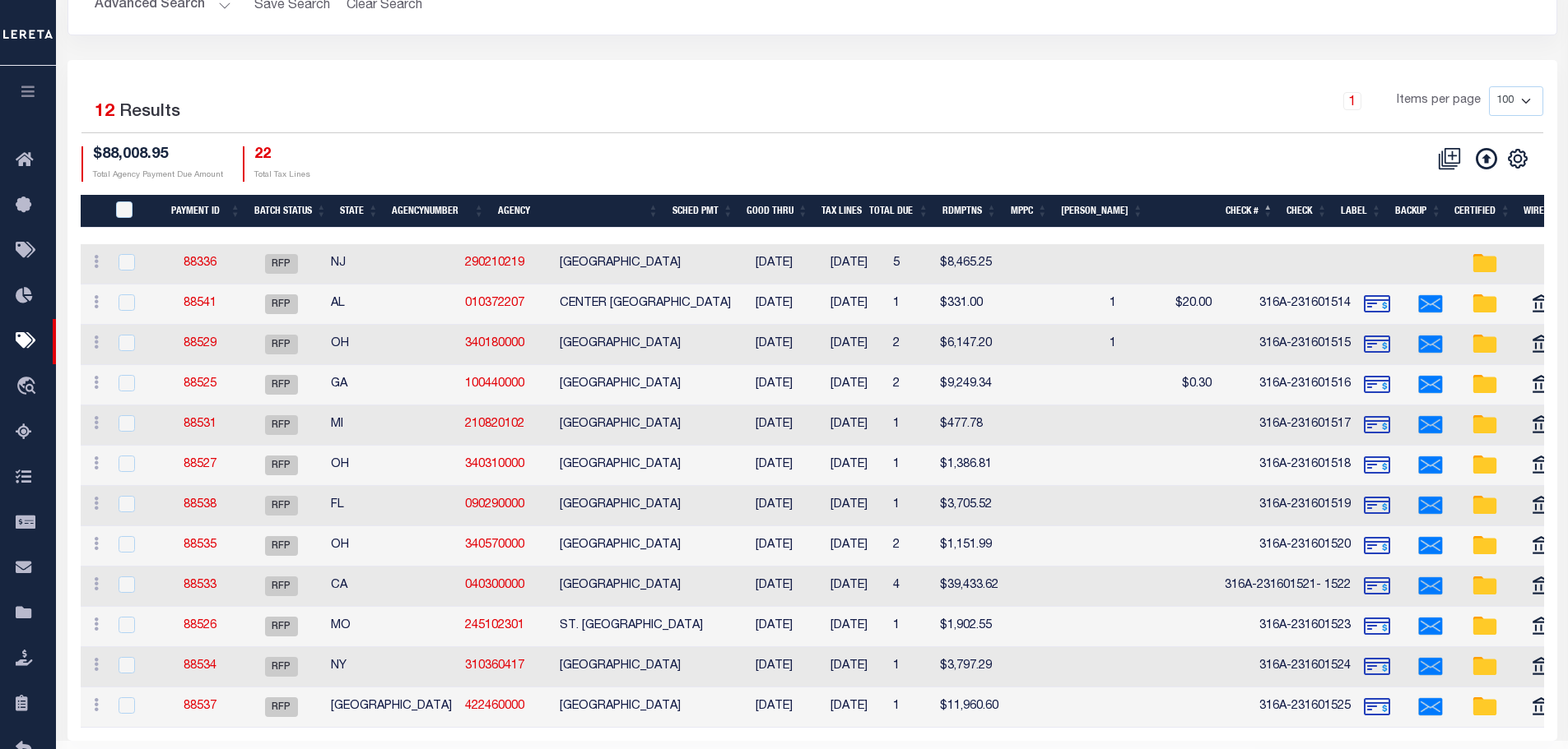
scroll to position [220, 0]
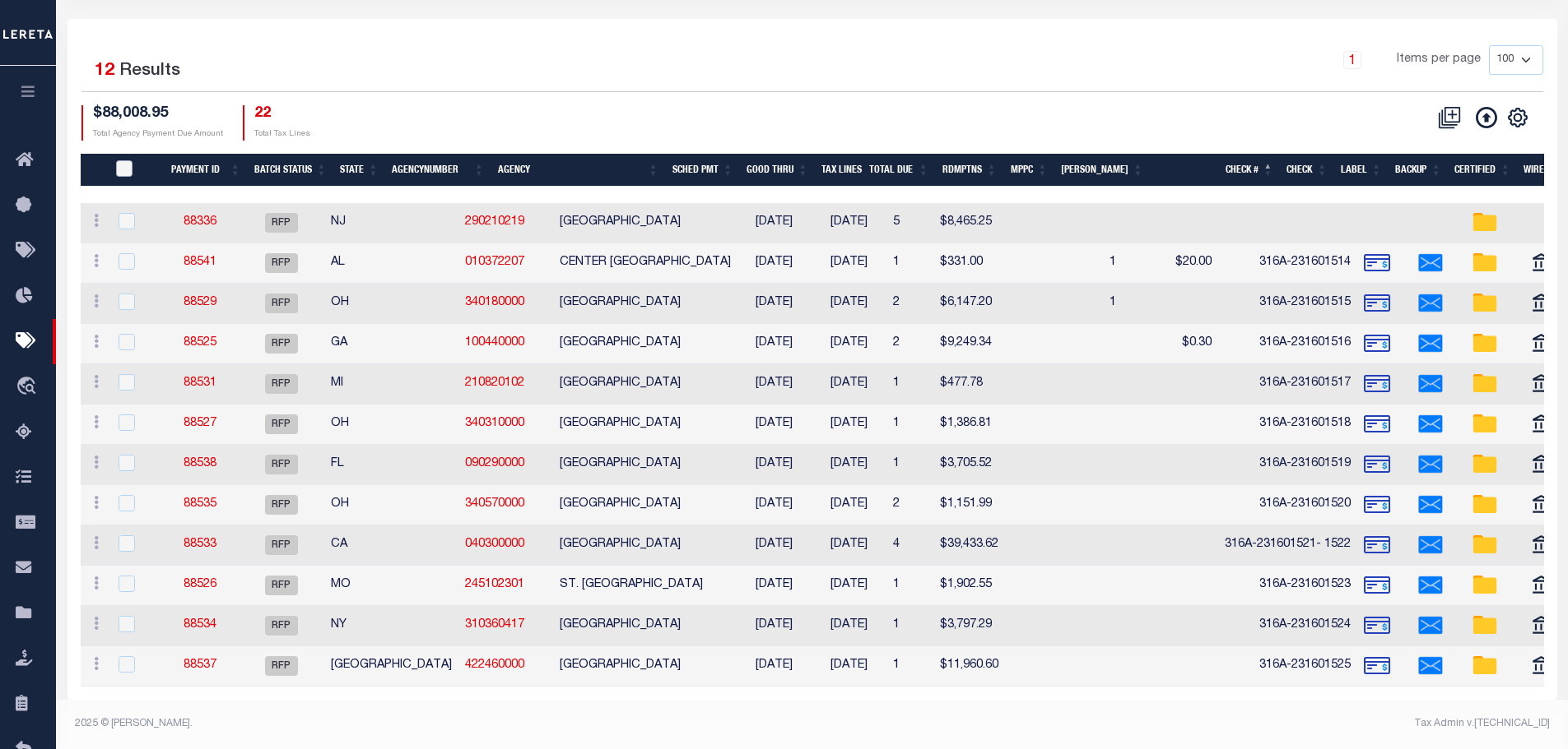
click at [133, 161] on input "PayeePmtBatchStatus" at bounding box center [125, 169] width 16 height 16
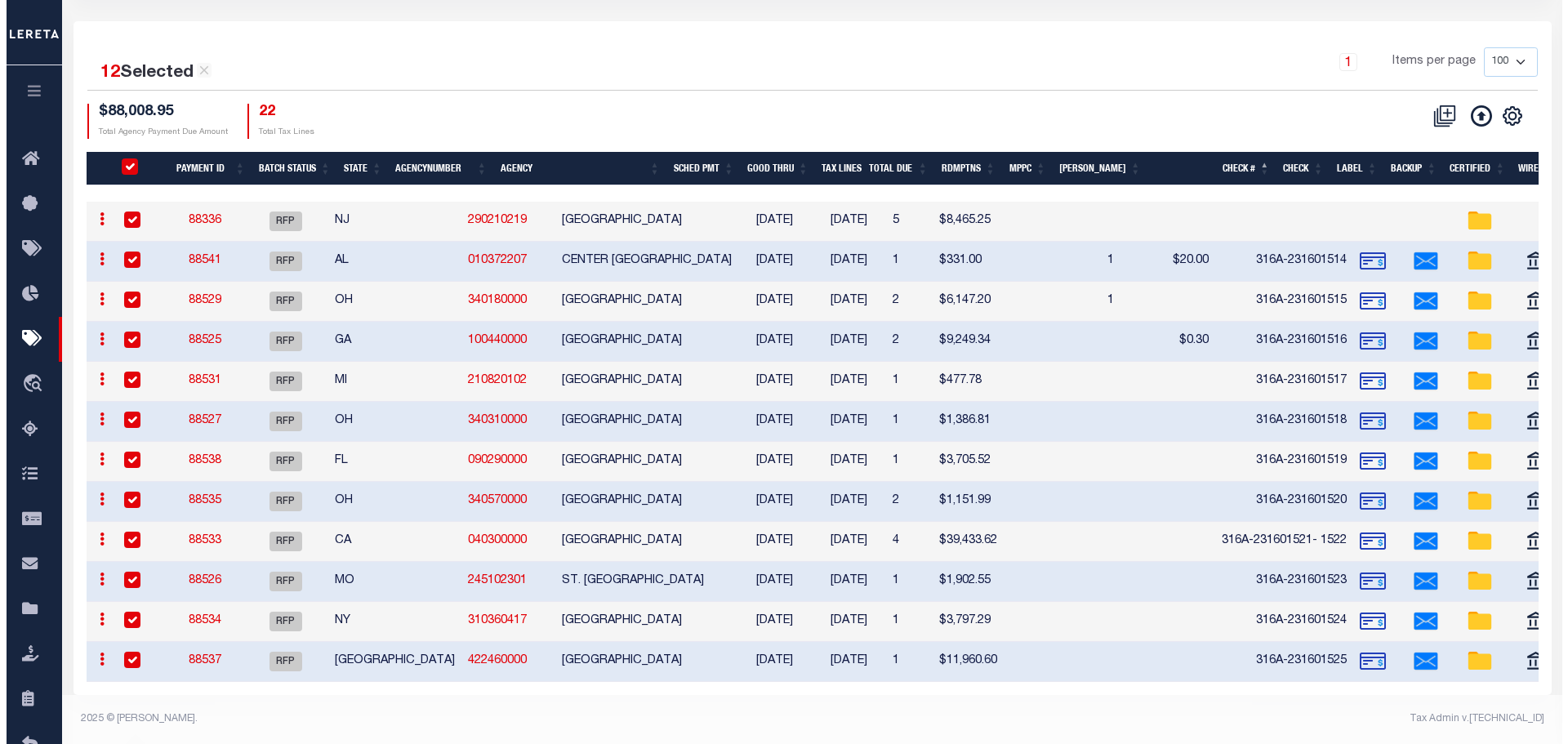
scroll to position [217, 0]
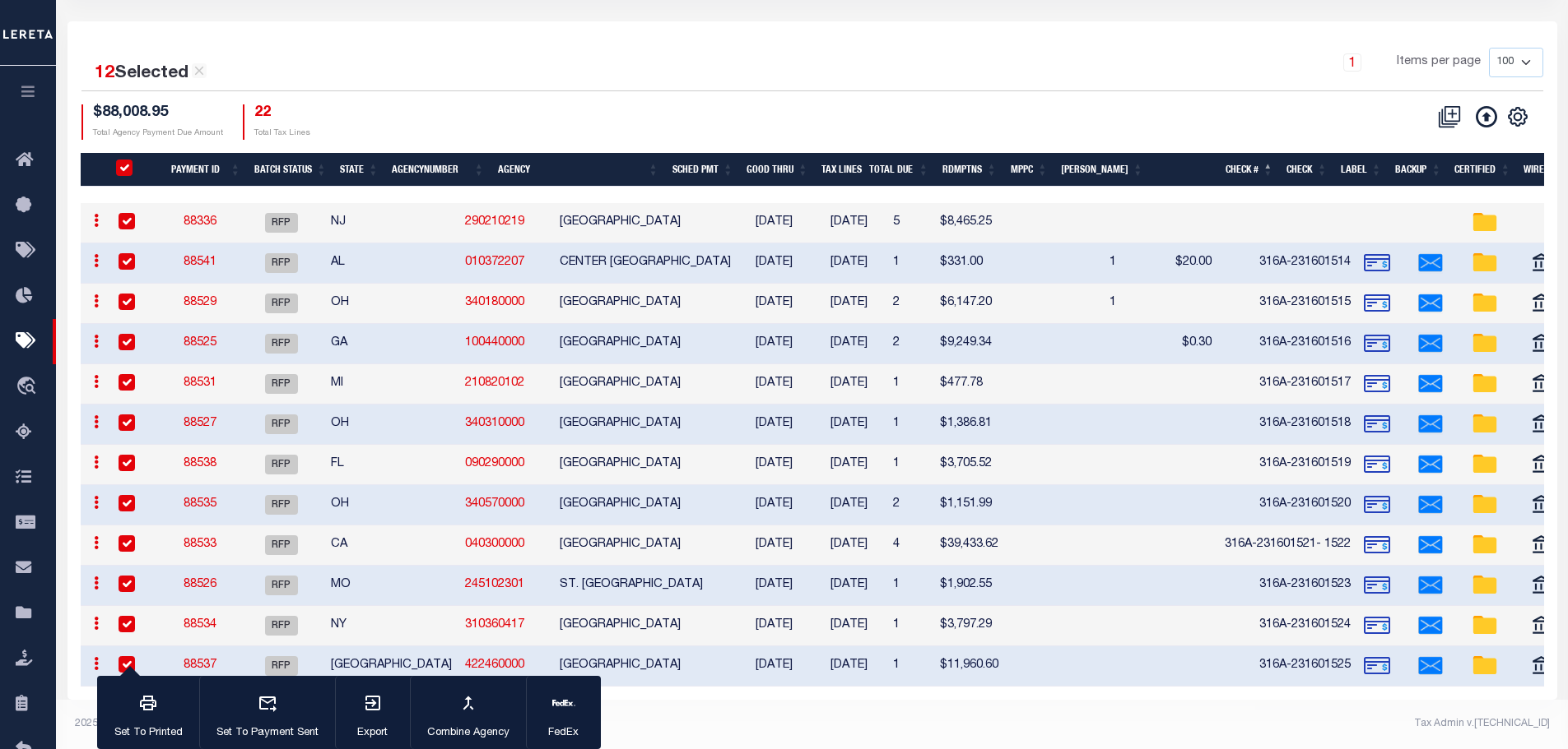
click at [125, 213] on input "checkbox" at bounding box center [126, 221] width 16 height 16
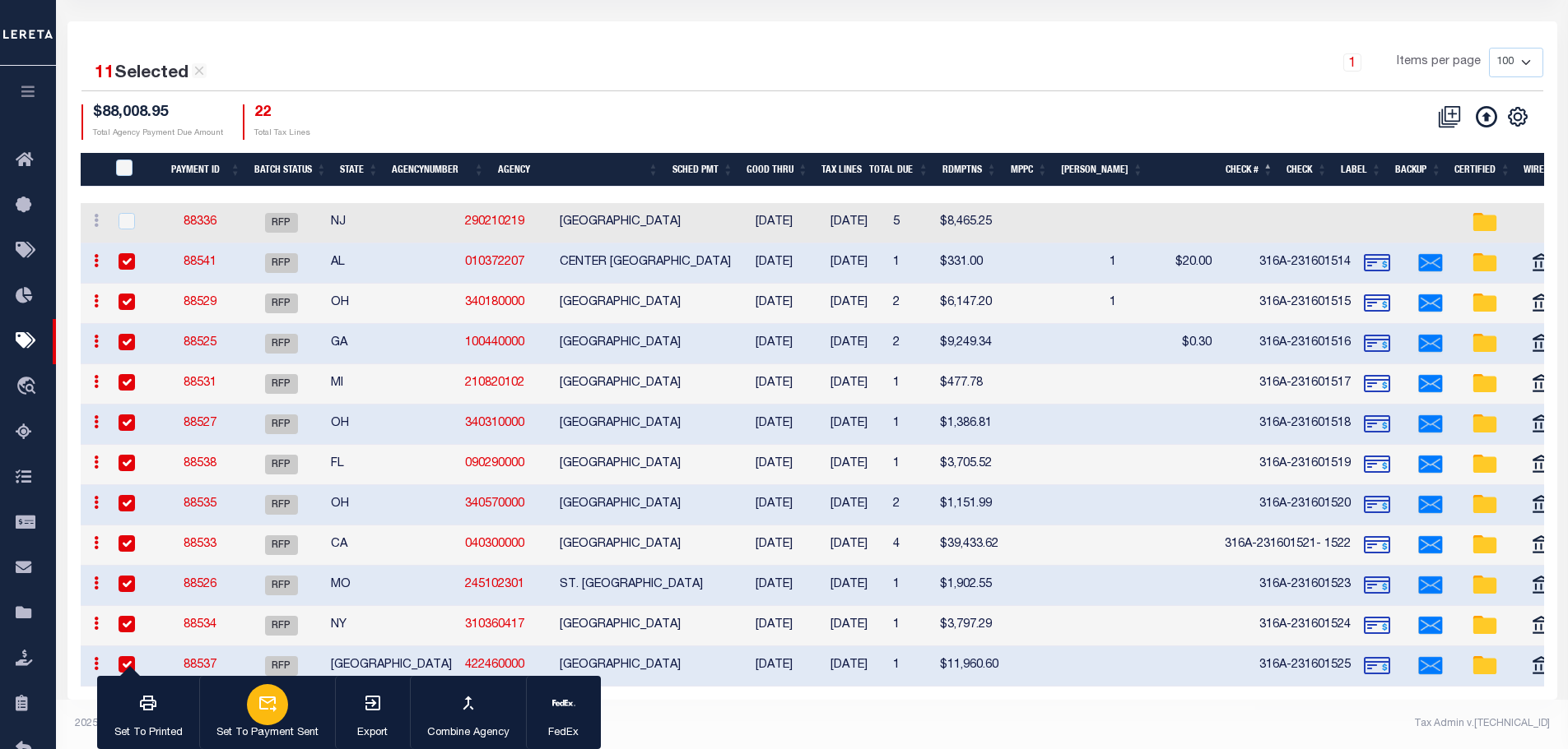
click at [274, 707] on icon "button" at bounding box center [267, 703] width 20 height 20
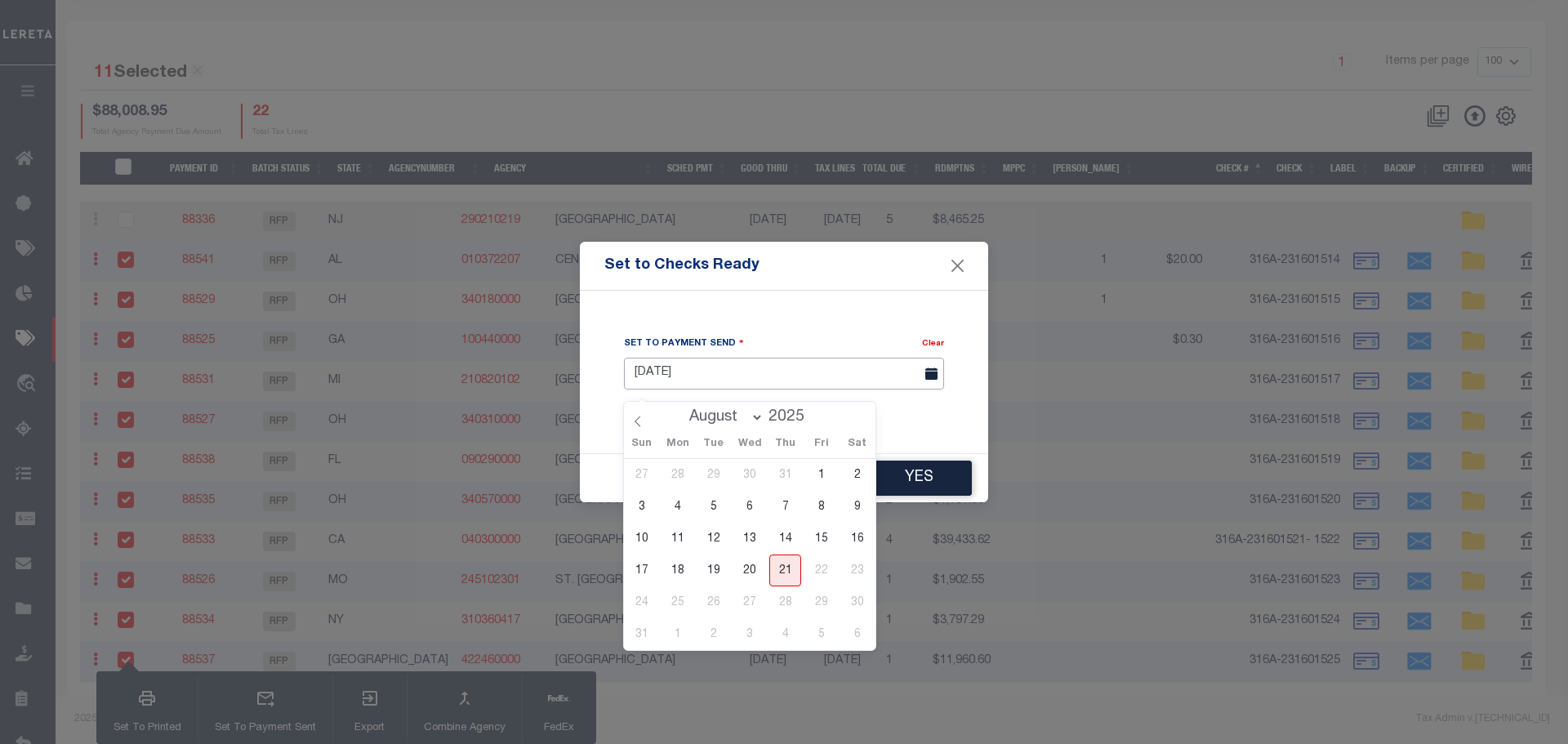
click at [866, 368] on input "[DATE]" at bounding box center [783, 374] width 320 height 32
click at [754, 562] on span "20" at bounding box center [750, 571] width 32 height 32
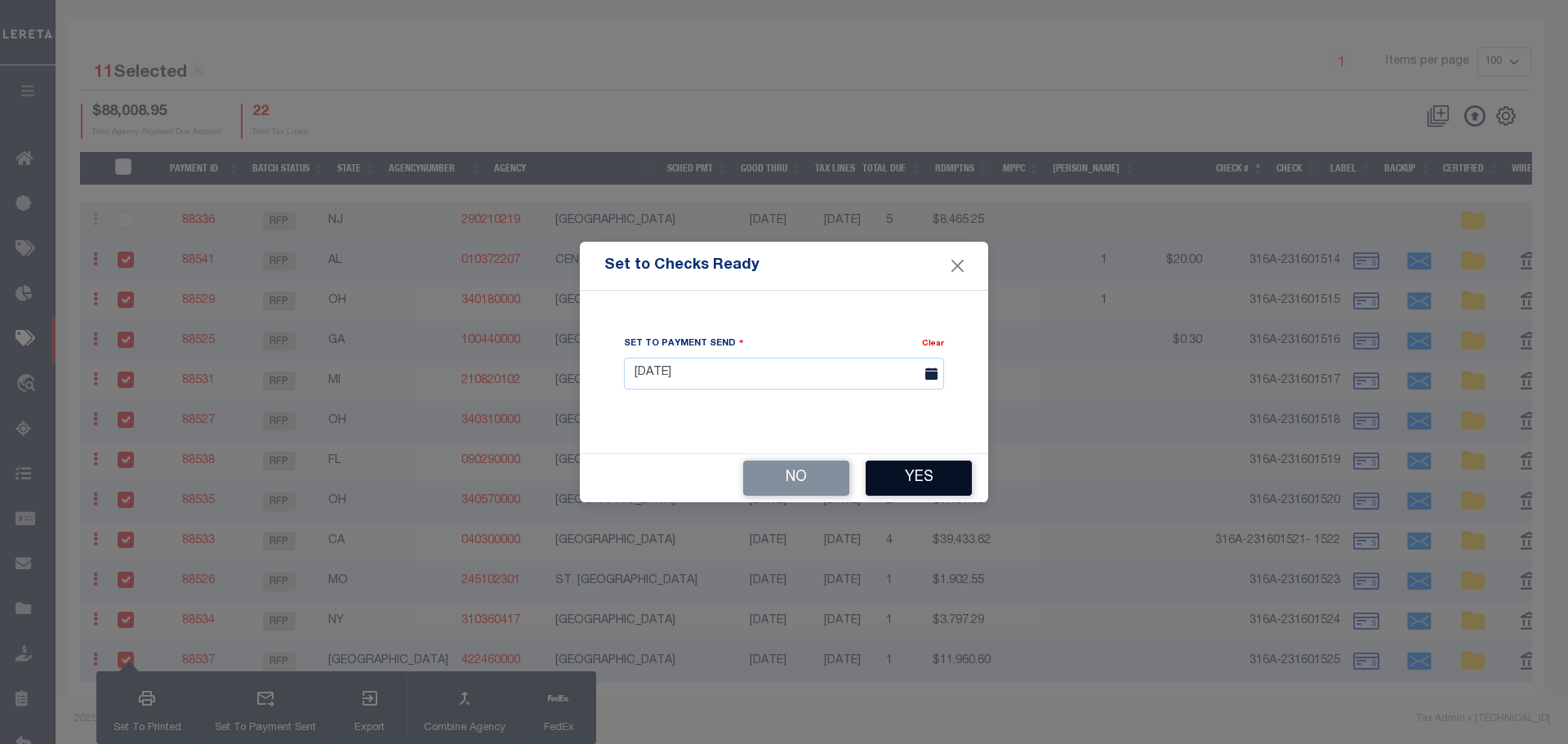
click at [919, 479] on button "Yes" at bounding box center [918, 478] width 107 height 35
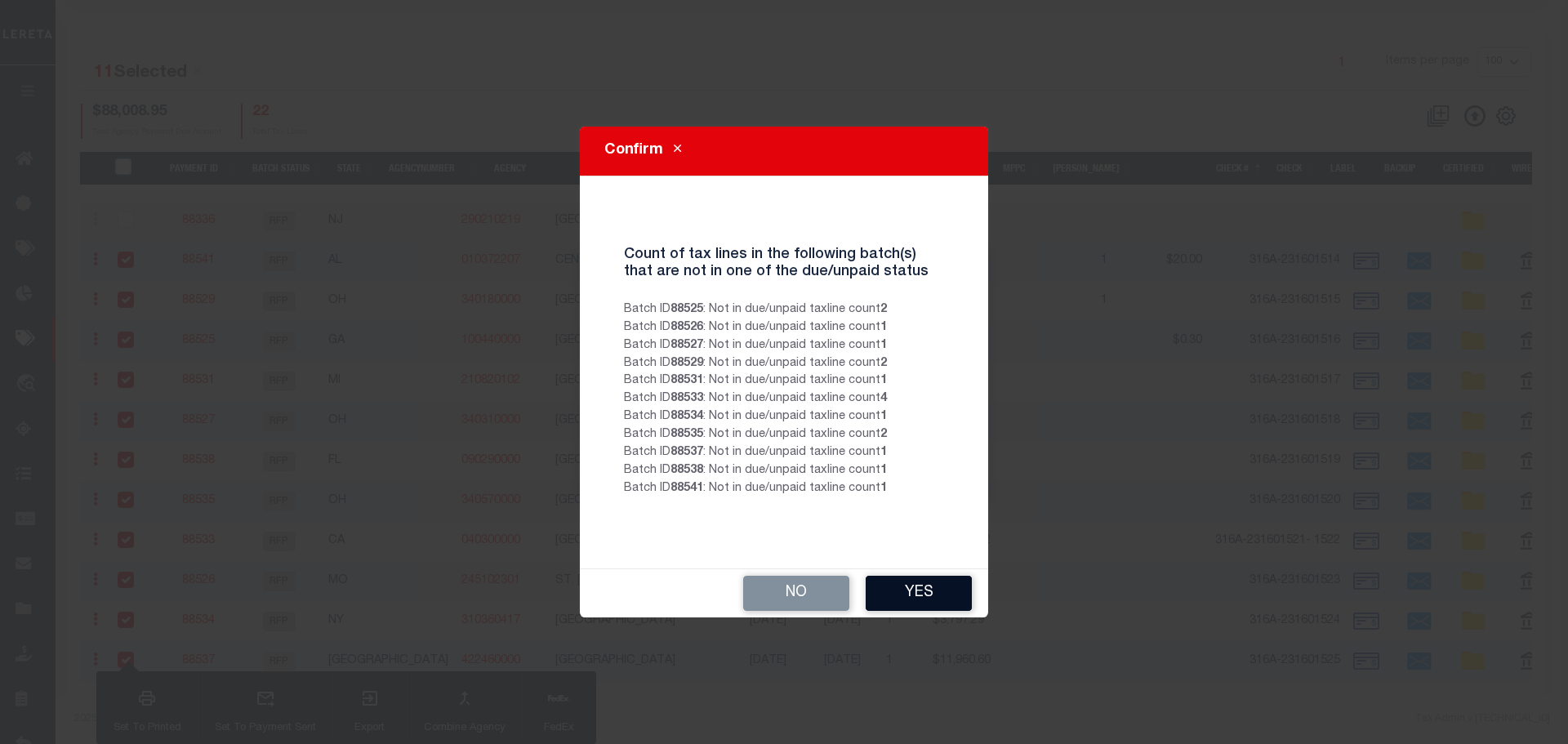
click at [928, 593] on button "Yes" at bounding box center [918, 593] width 107 height 35
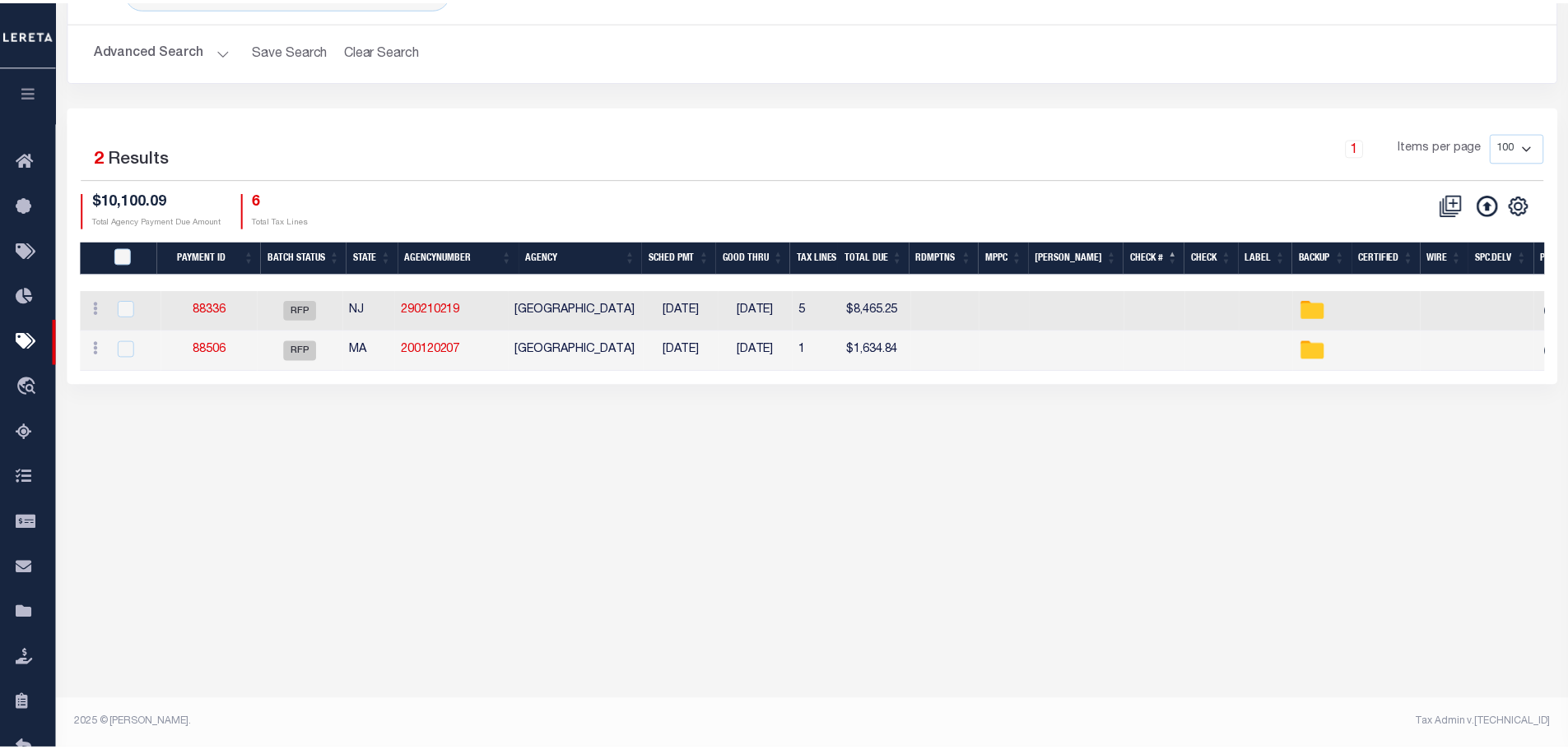
scroll to position [123, 0]
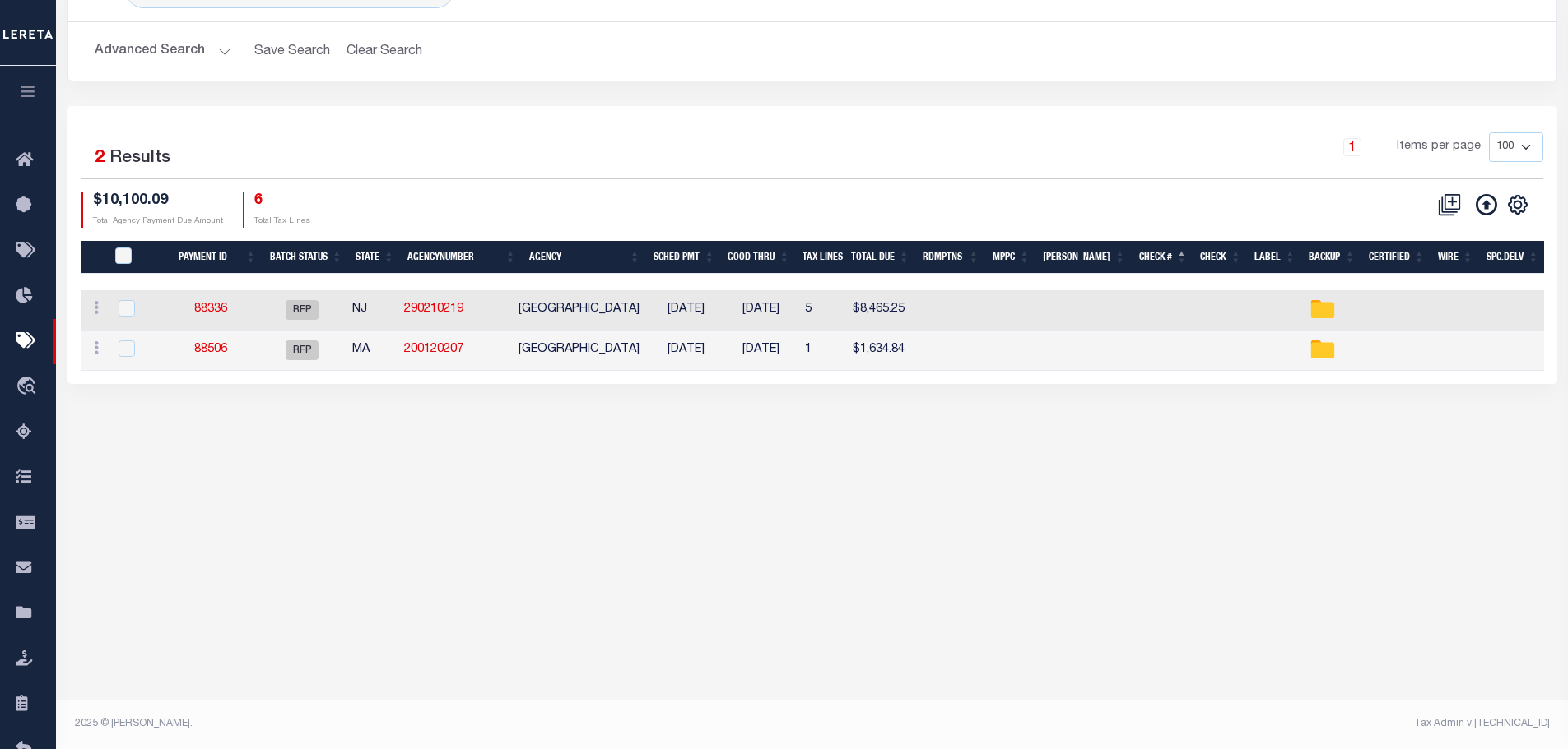
click at [218, 53] on button "Advanced Search" at bounding box center [162, 51] width 136 height 32
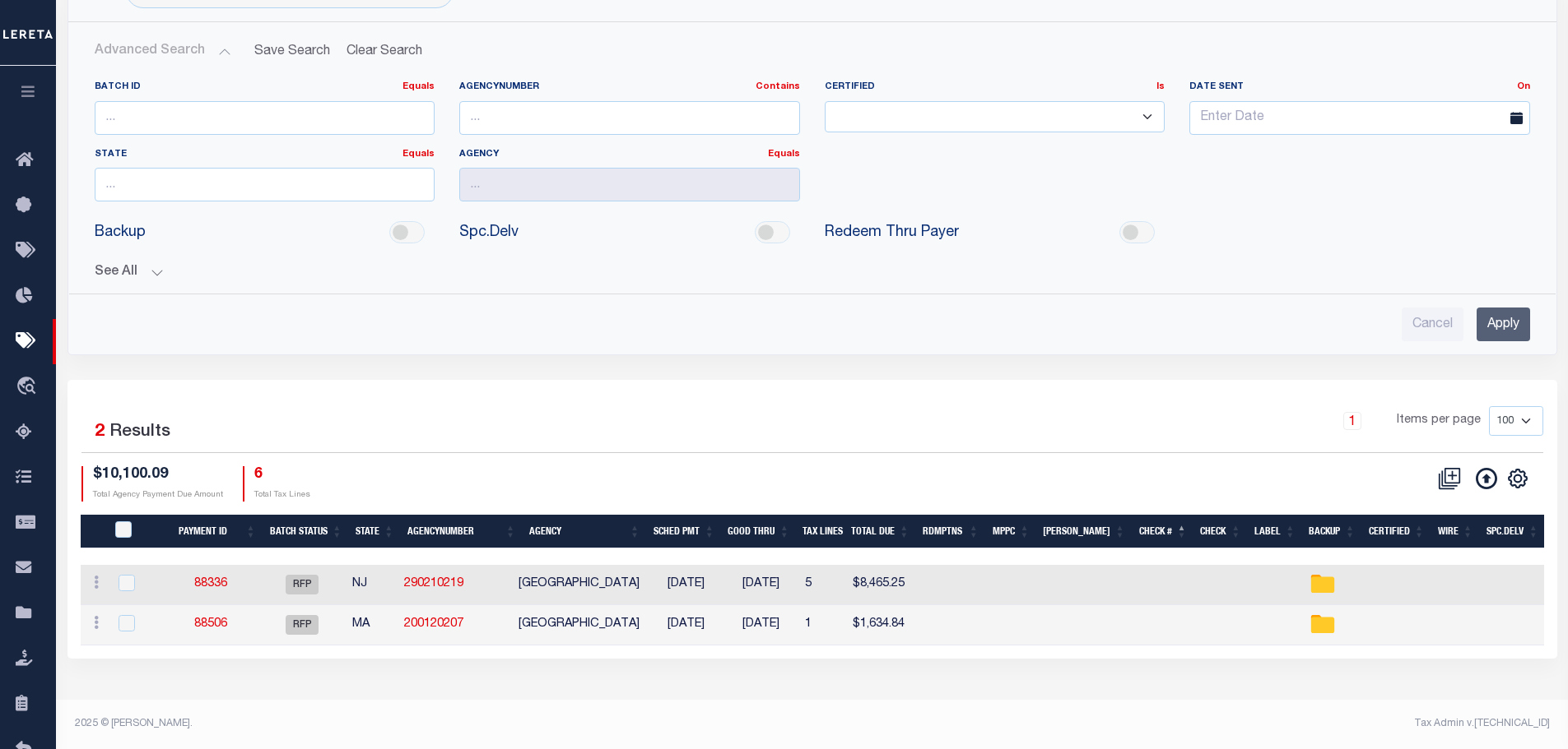
click at [157, 274] on button "See All" at bounding box center [812, 273] width 1435 height 15
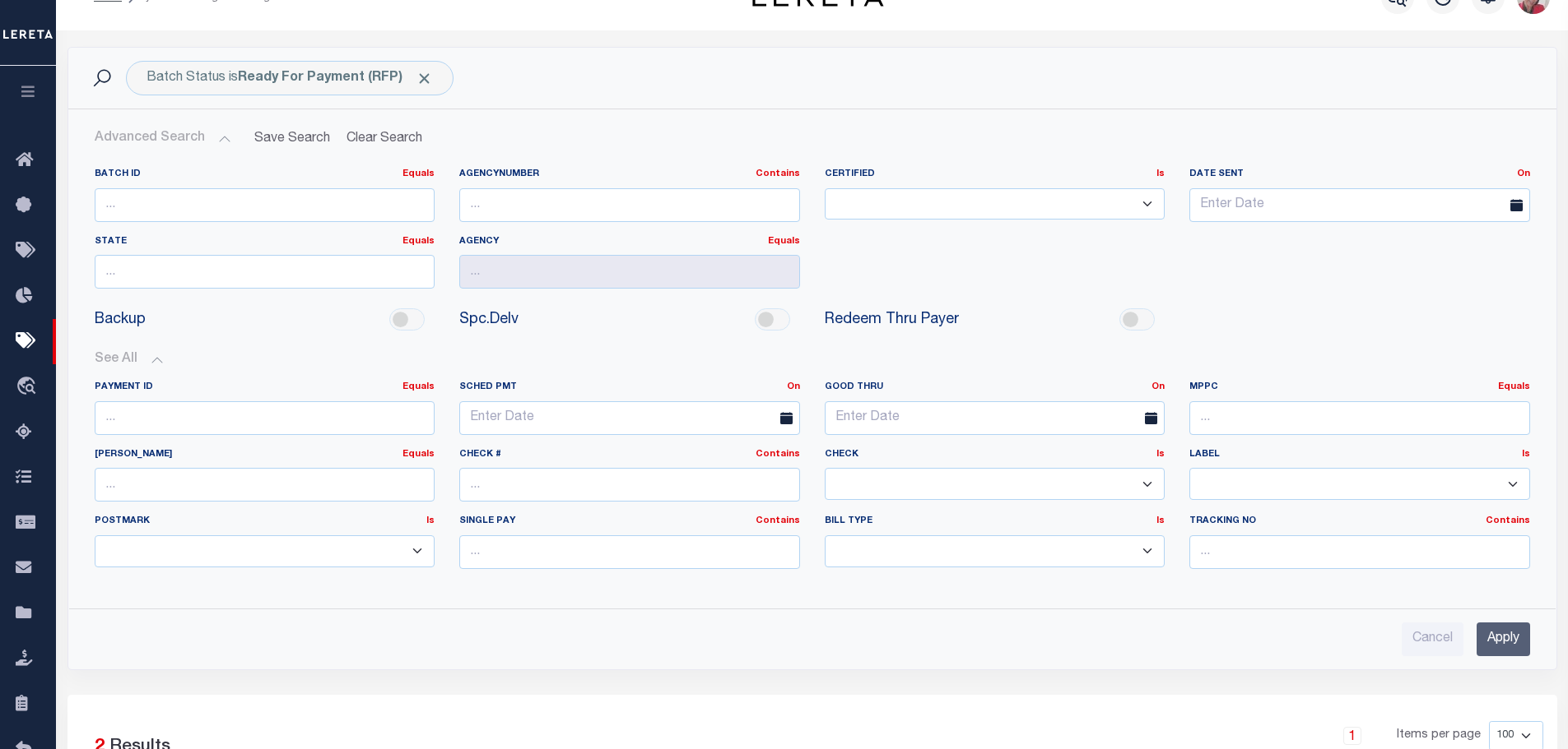
scroll to position [0, 0]
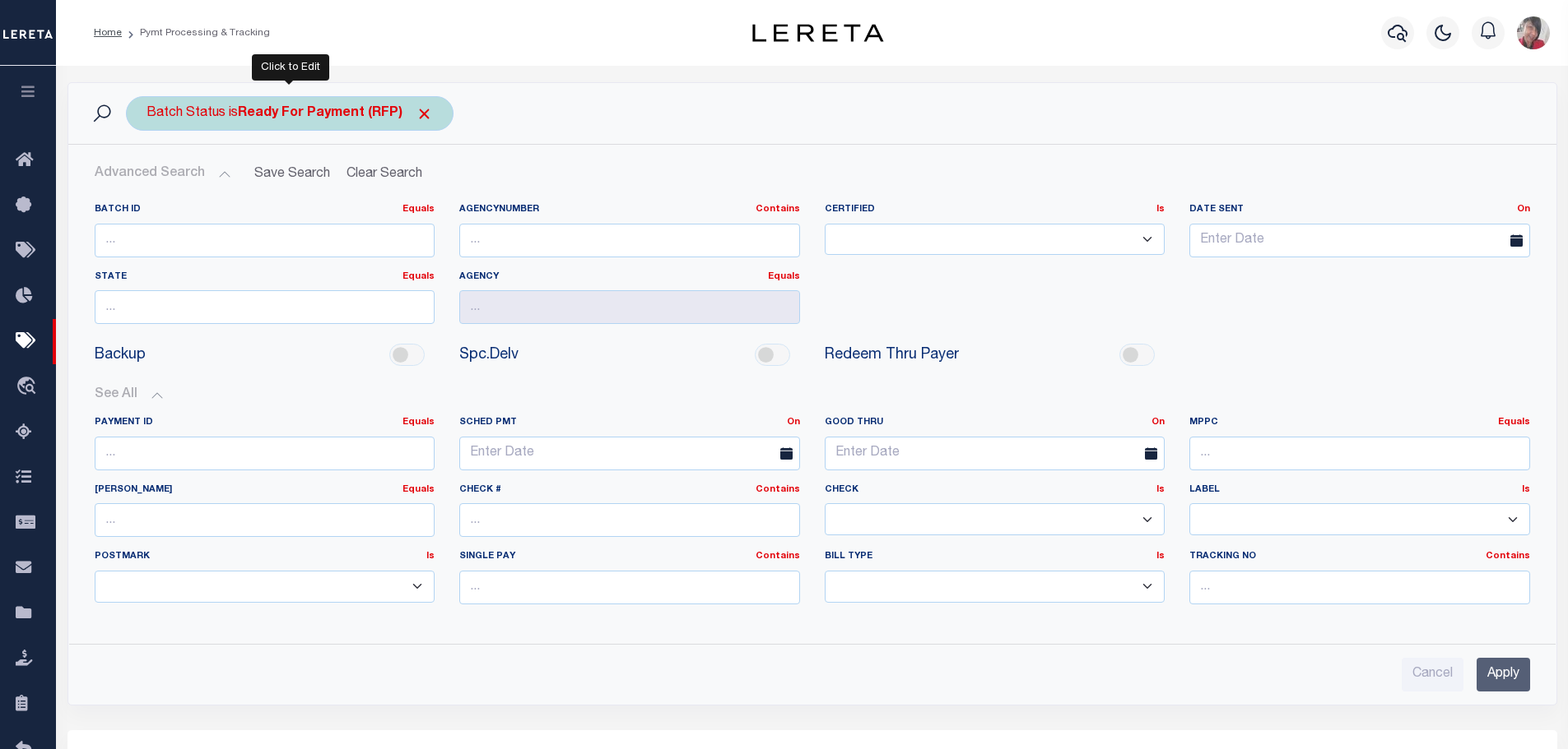
click at [263, 124] on div "Batch Status is Ready For Payment (RFP)" at bounding box center [289, 114] width 328 height 34
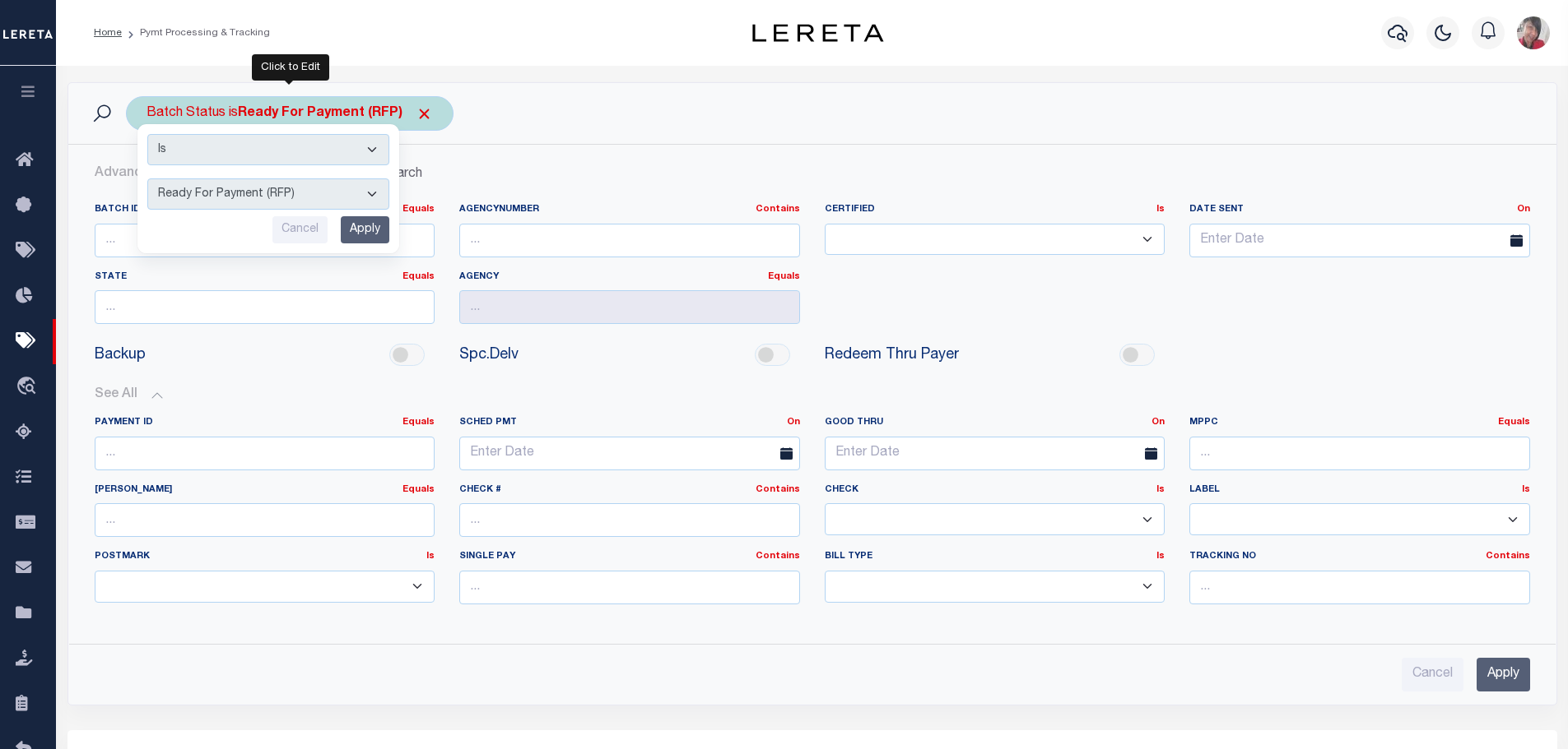
click at [379, 194] on select "Awaiting Funds (AWF) Cleared and Complete (CAC) New Check Needed (NCN) Payment …" at bounding box center [268, 194] width 242 height 32
click at [147, 179] on select "Awaiting Funds (AWF) Cleared and Complete (CAC) New Check Needed (NCN) Payment …" at bounding box center [268, 194] width 242 height 32
click at [375, 227] on input "Apply" at bounding box center [365, 230] width 49 height 27
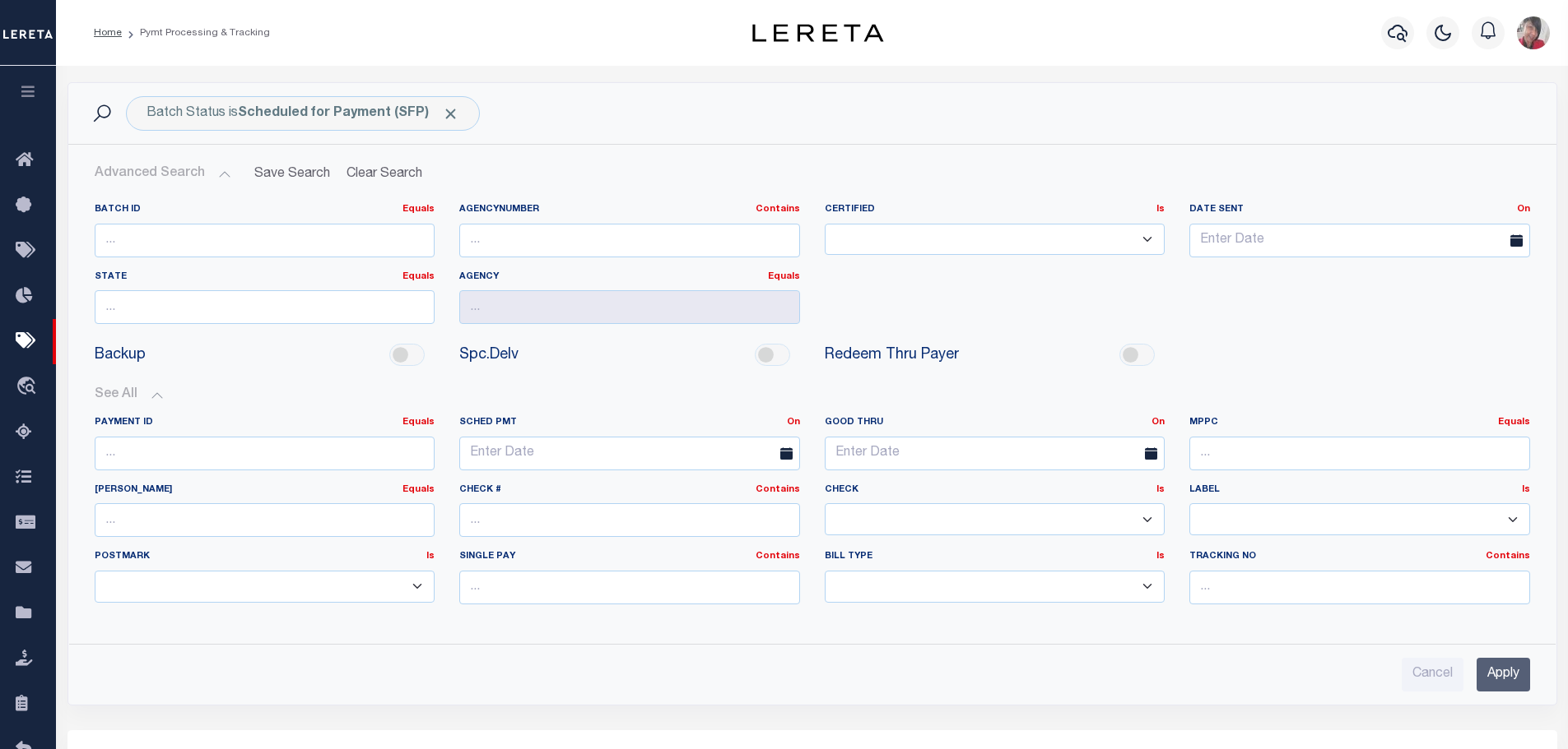
click at [1509, 677] on input "Apply" at bounding box center [1502, 674] width 53 height 33
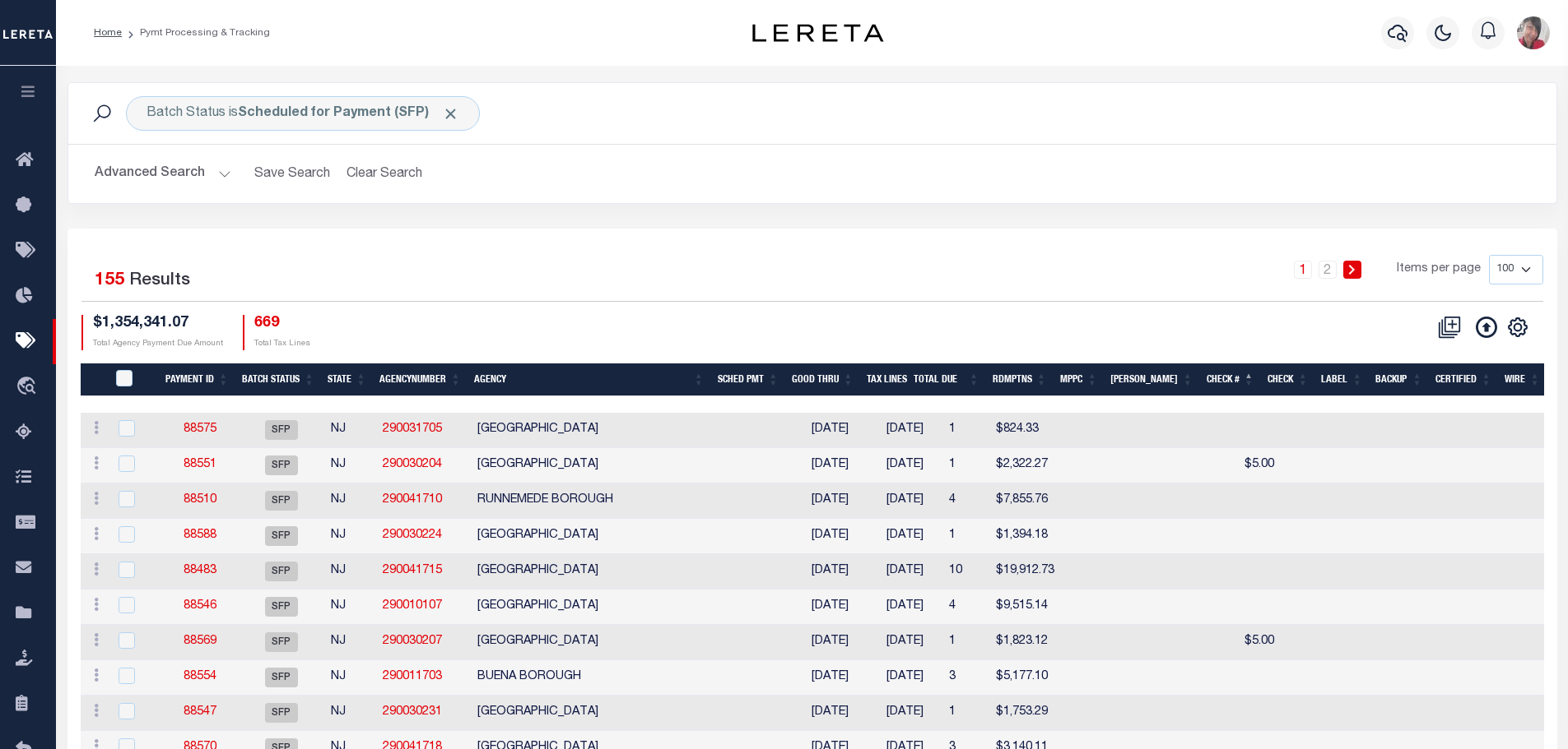
click at [1520, 269] on select "100 200 500 1000" at bounding box center [1516, 270] width 54 height 30
click at [1489, 255] on select "100 200 500 1000" at bounding box center [1516, 270] width 54 height 30
click at [563, 389] on th "Agency" at bounding box center [592, 380] width 247 height 33
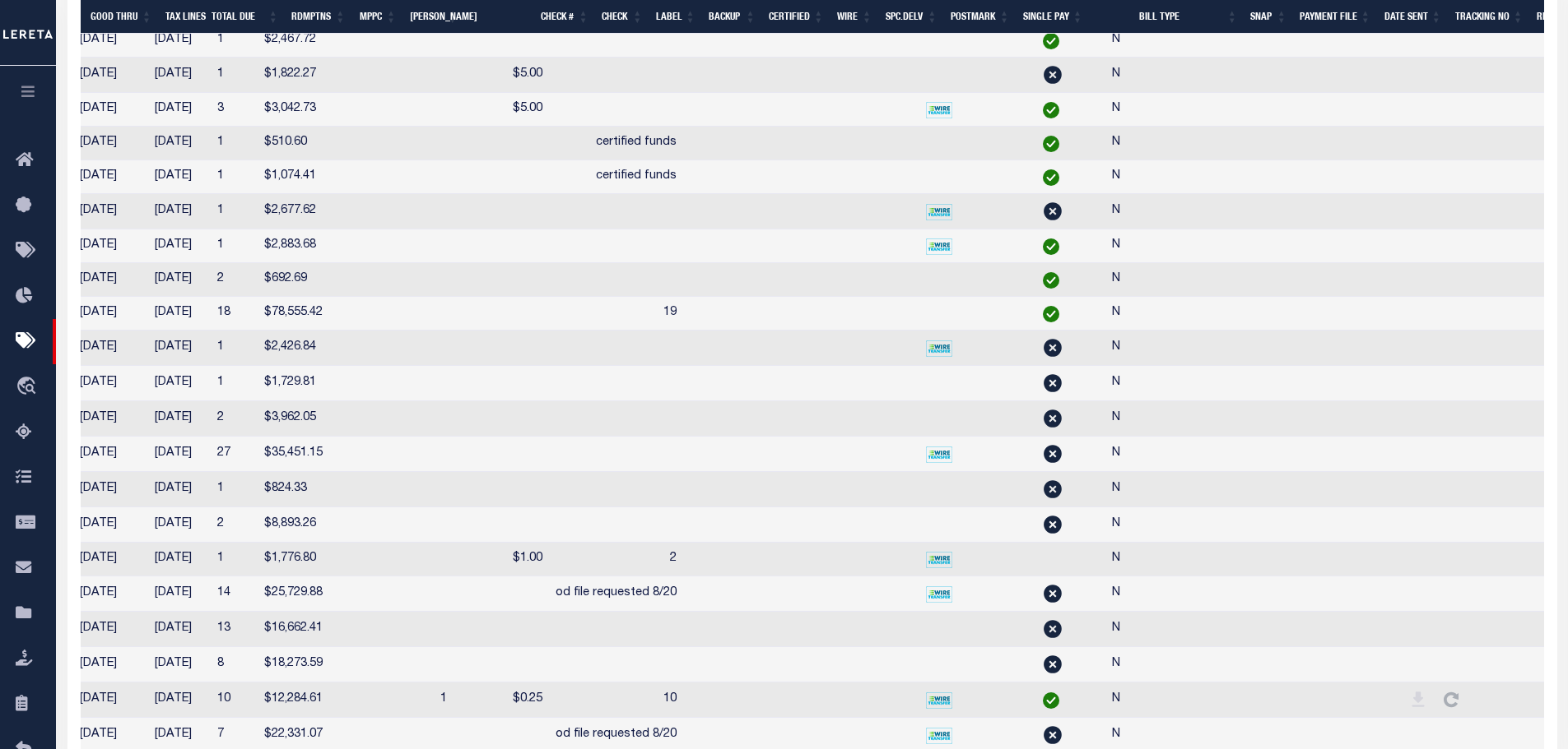
scroll to position [0, 809]
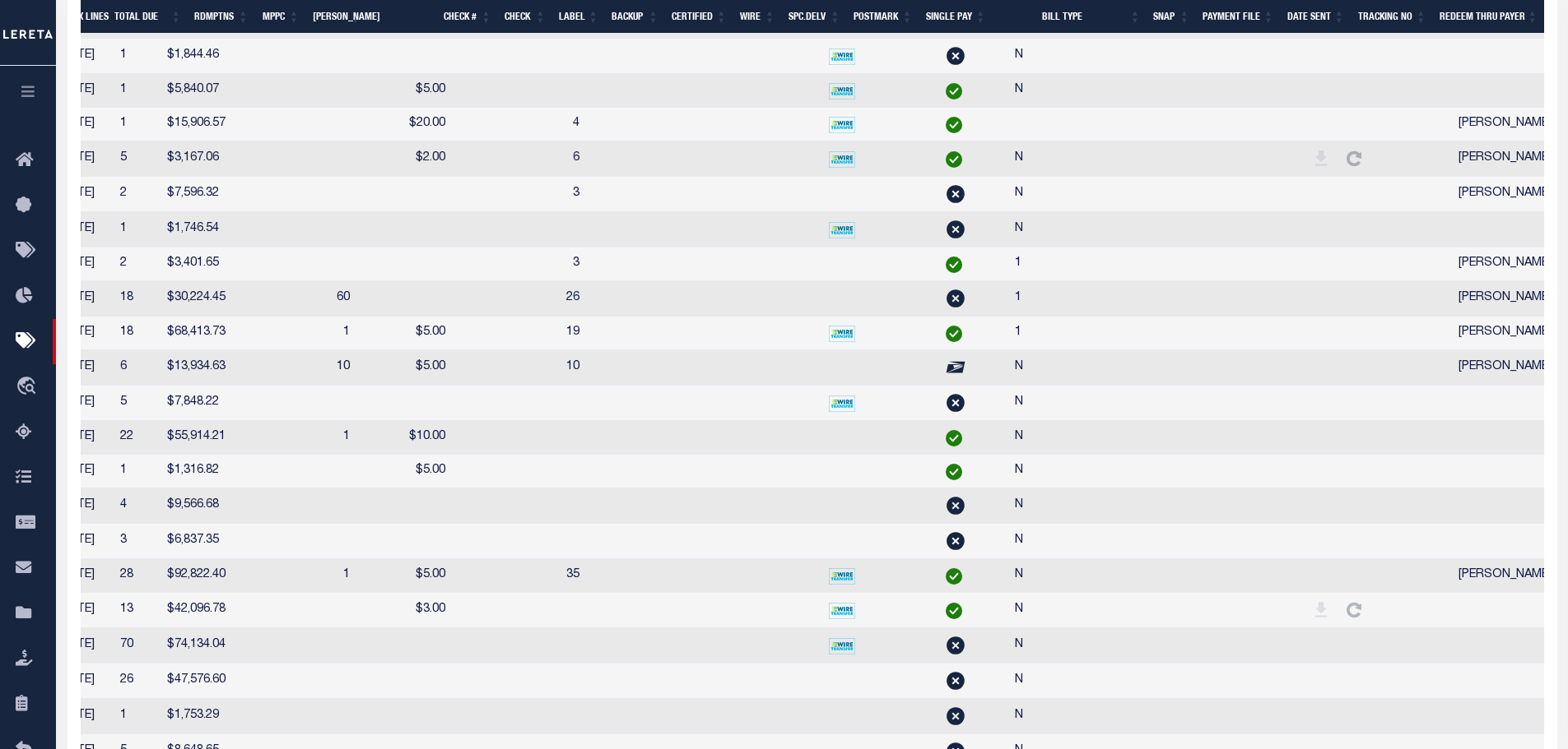
click at [1159, 19] on th "SNAP" at bounding box center [1171, 16] width 50 height 33
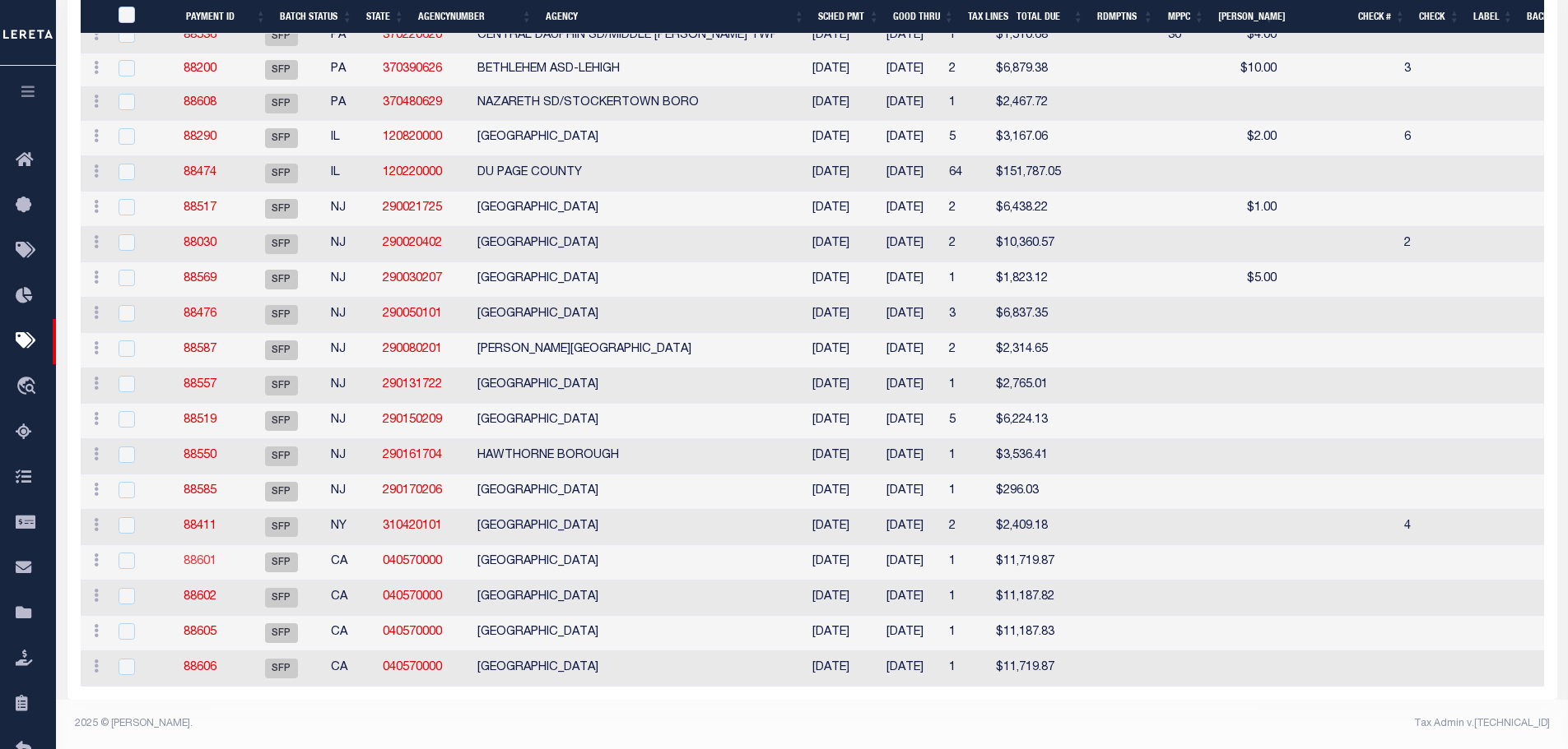
click at [209, 556] on link "88601" at bounding box center [199, 561] width 32 height 12
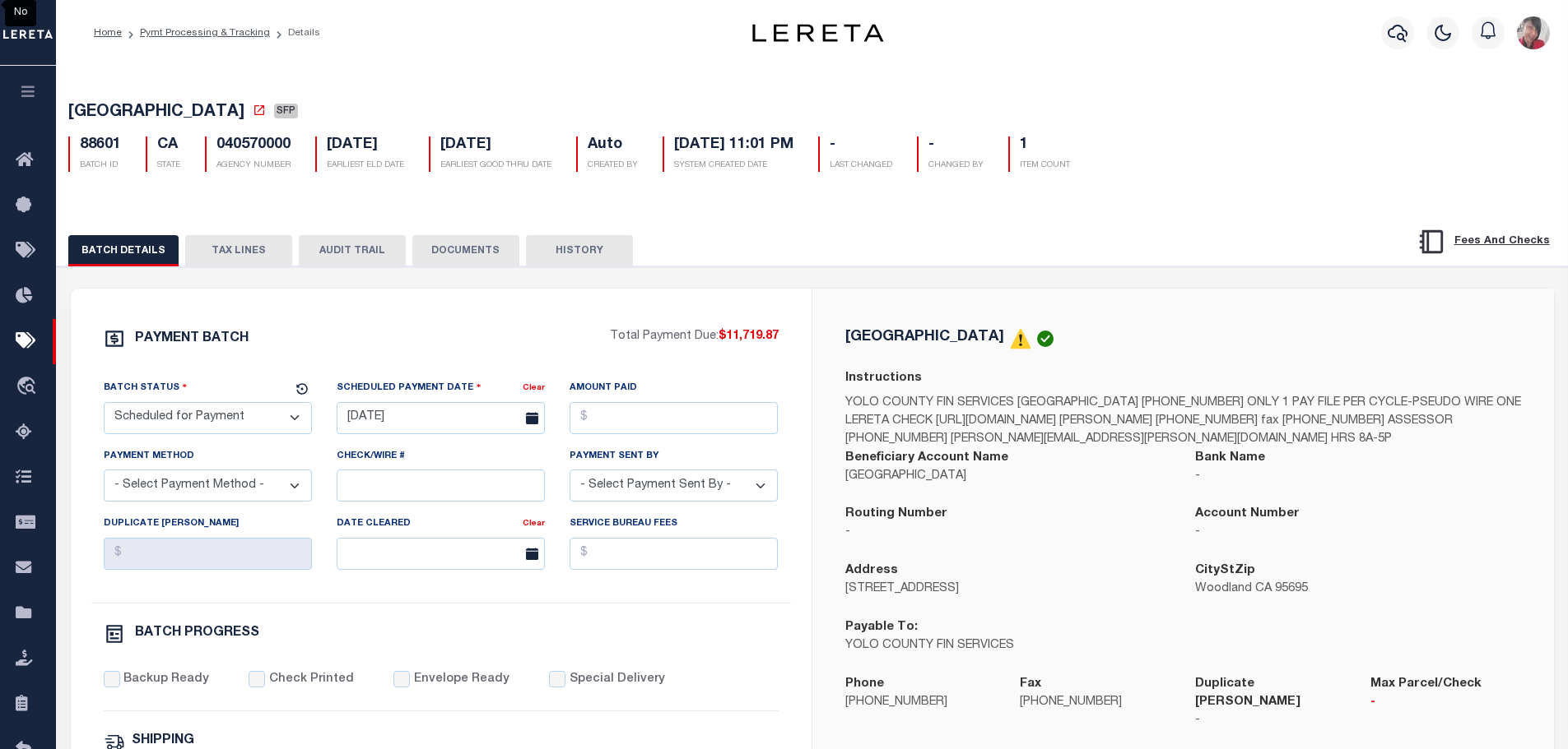
click at [246, 255] on button "TAX LINES" at bounding box center [238, 251] width 107 height 32
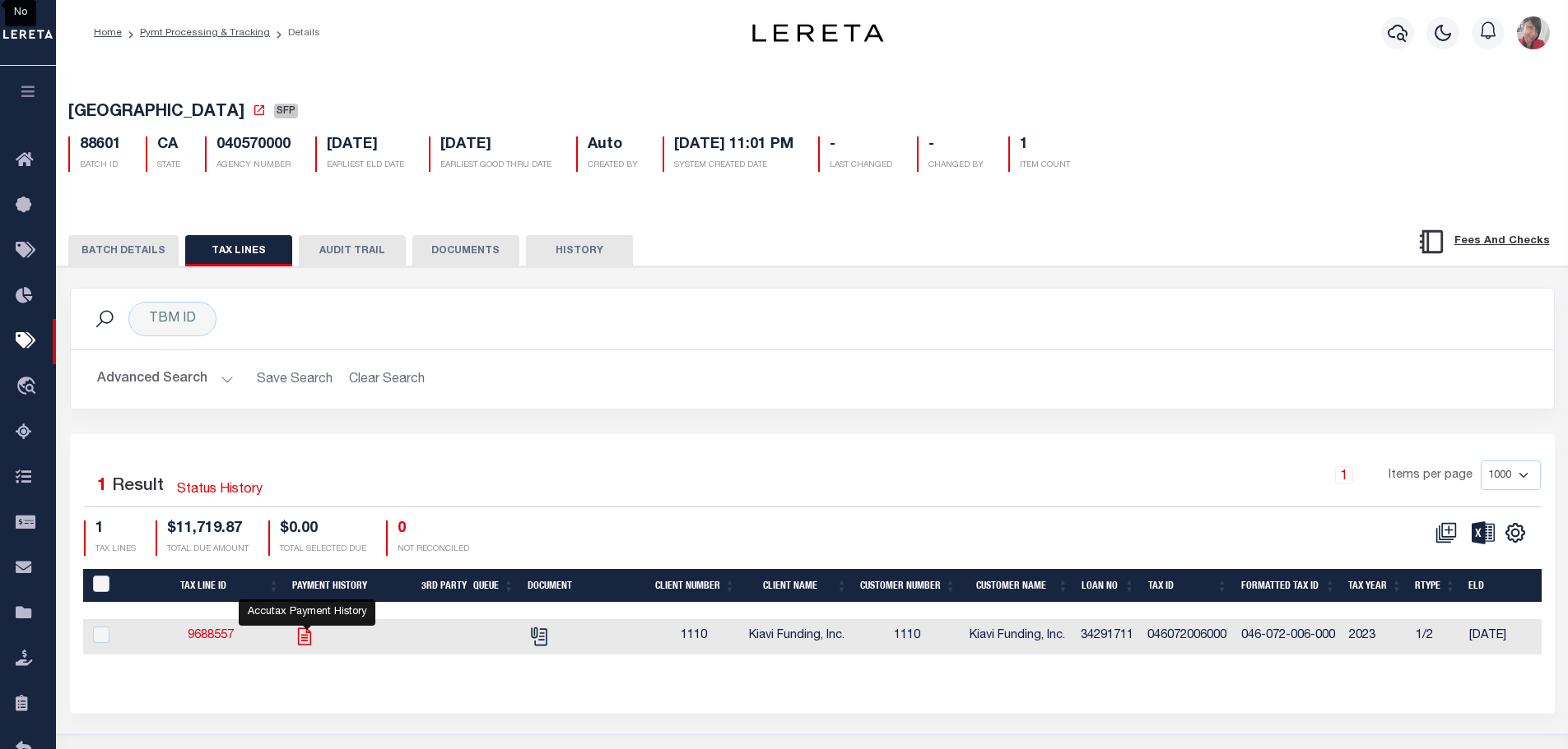
click at [311, 643] on icon "" at bounding box center [304, 636] width 14 height 17
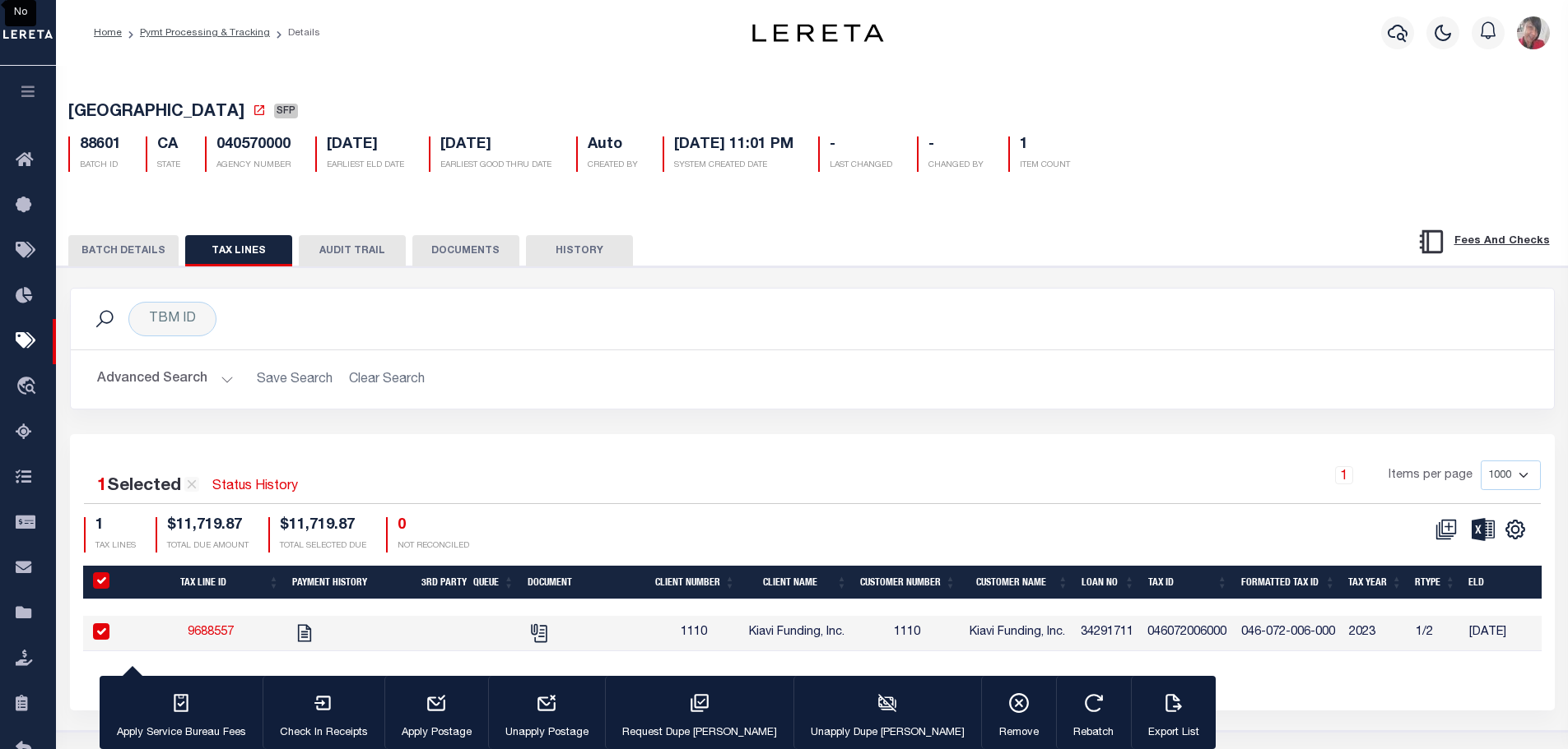
click at [107, 581] on input "PayeePaymentBatchId" at bounding box center [101, 580] width 16 height 16
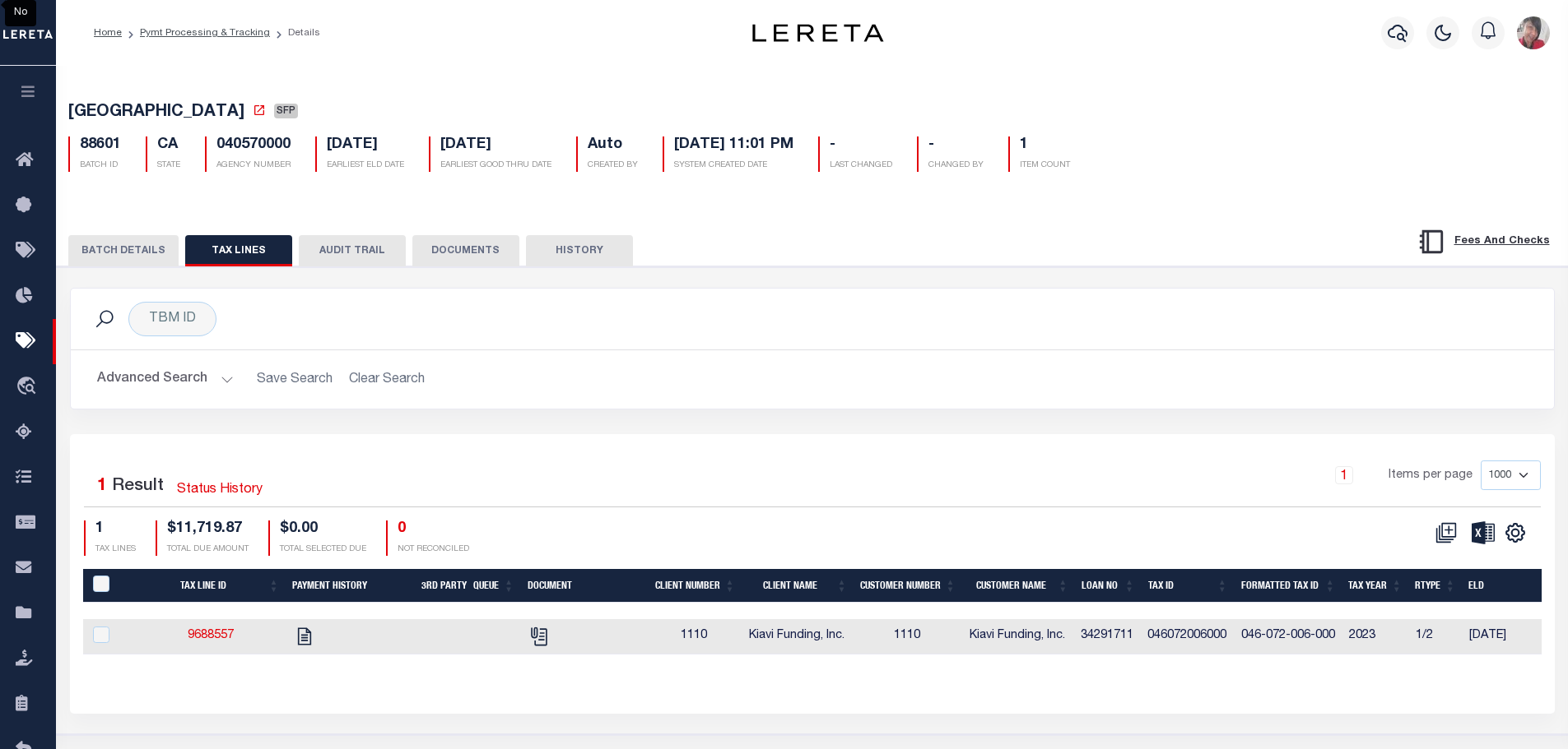
click at [231, 28] on link "Pymt Processing & Tracking" at bounding box center [205, 32] width 130 height 10
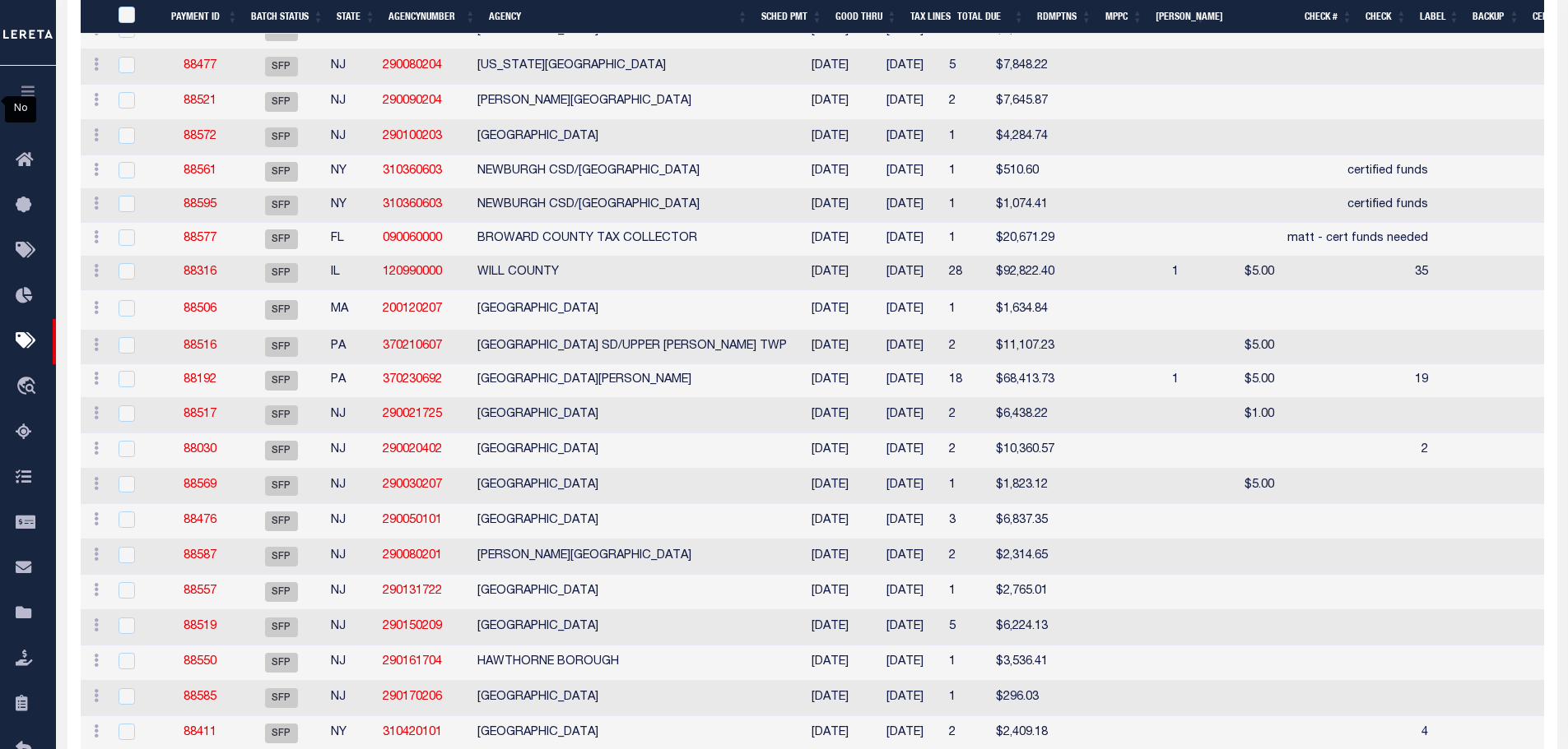
scroll to position [5255, 0]
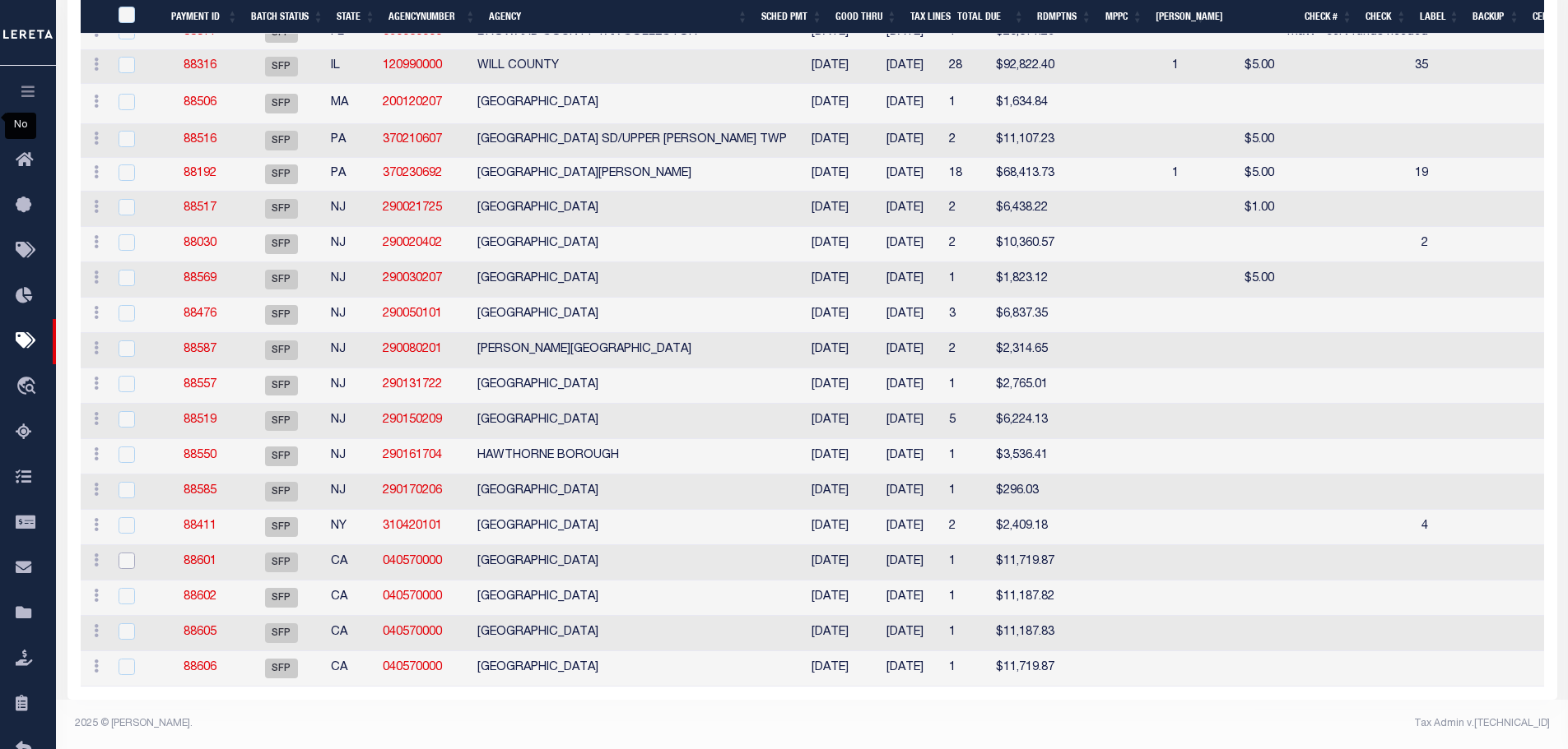
click at [127, 553] on input "checkbox" at bounding box center [126, 561] width 16 height 16
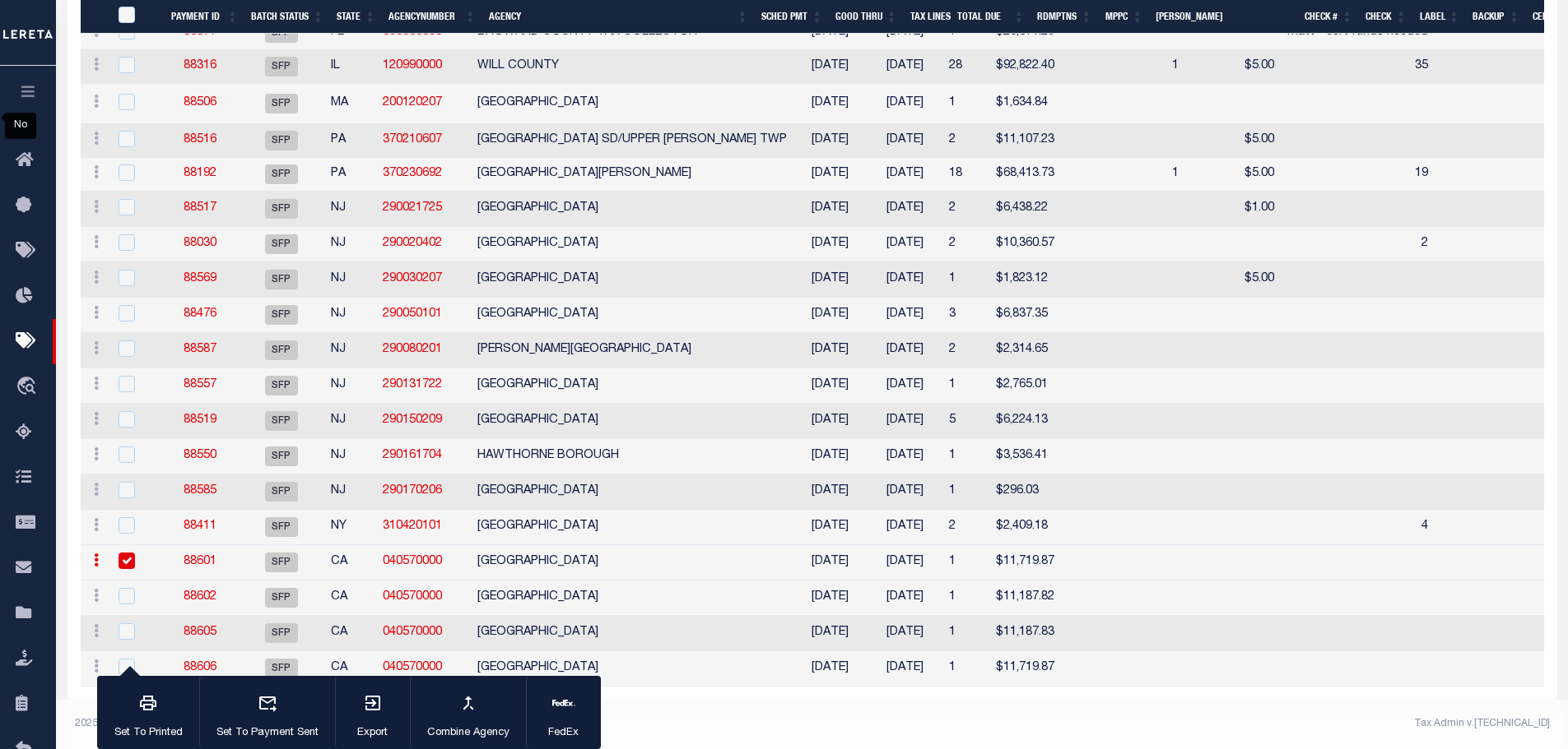
scroll to position [5252, 0]
click at [133, 569] on input "checkbox" at bounding box center [126, 561] width 16 height 16
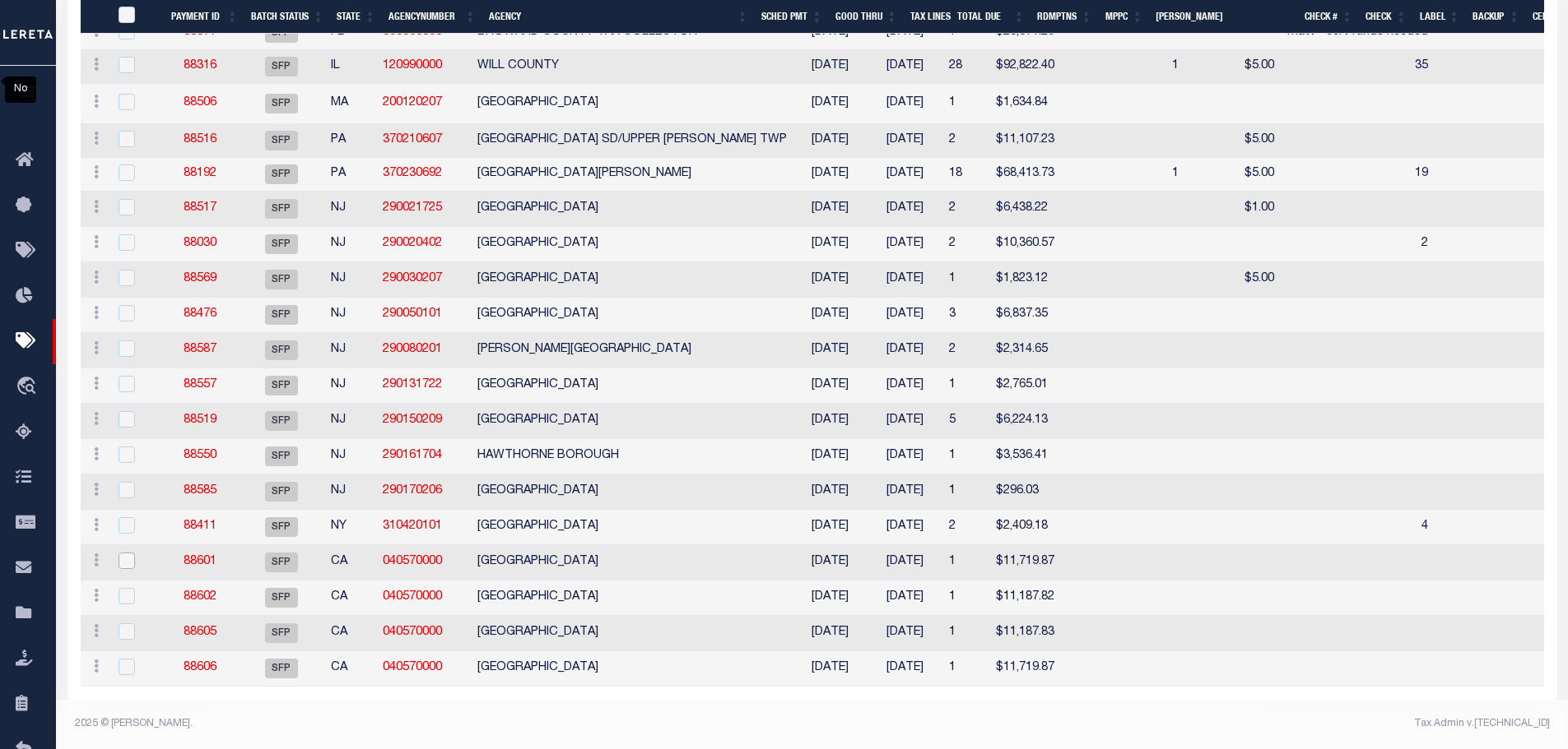
click at [128, 569] on input "checkbox" at bounding box center [126, 561] width 16 height 16
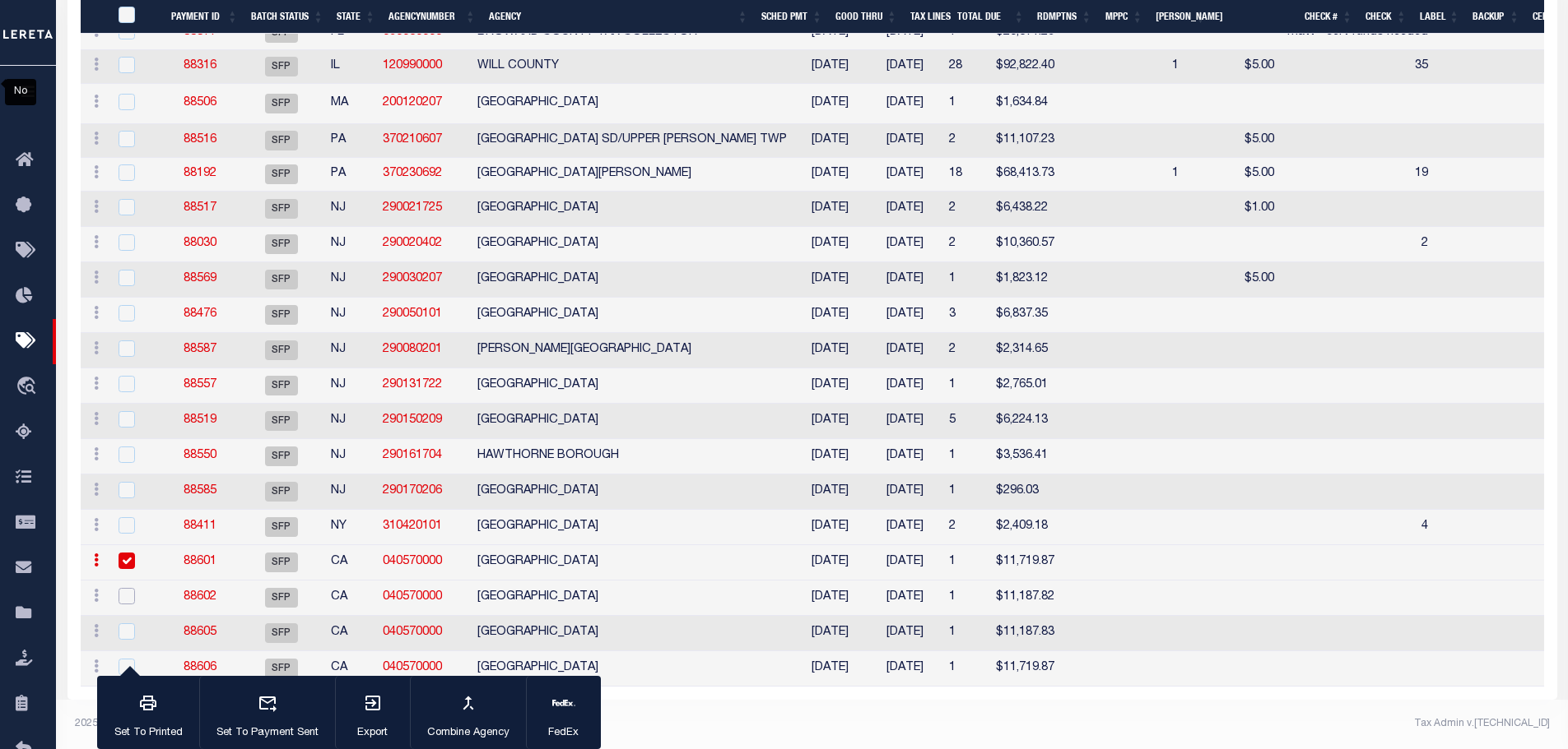
click at [126, 605] on input "checkbox" at bounding box center [126, 596] width 16 height 16
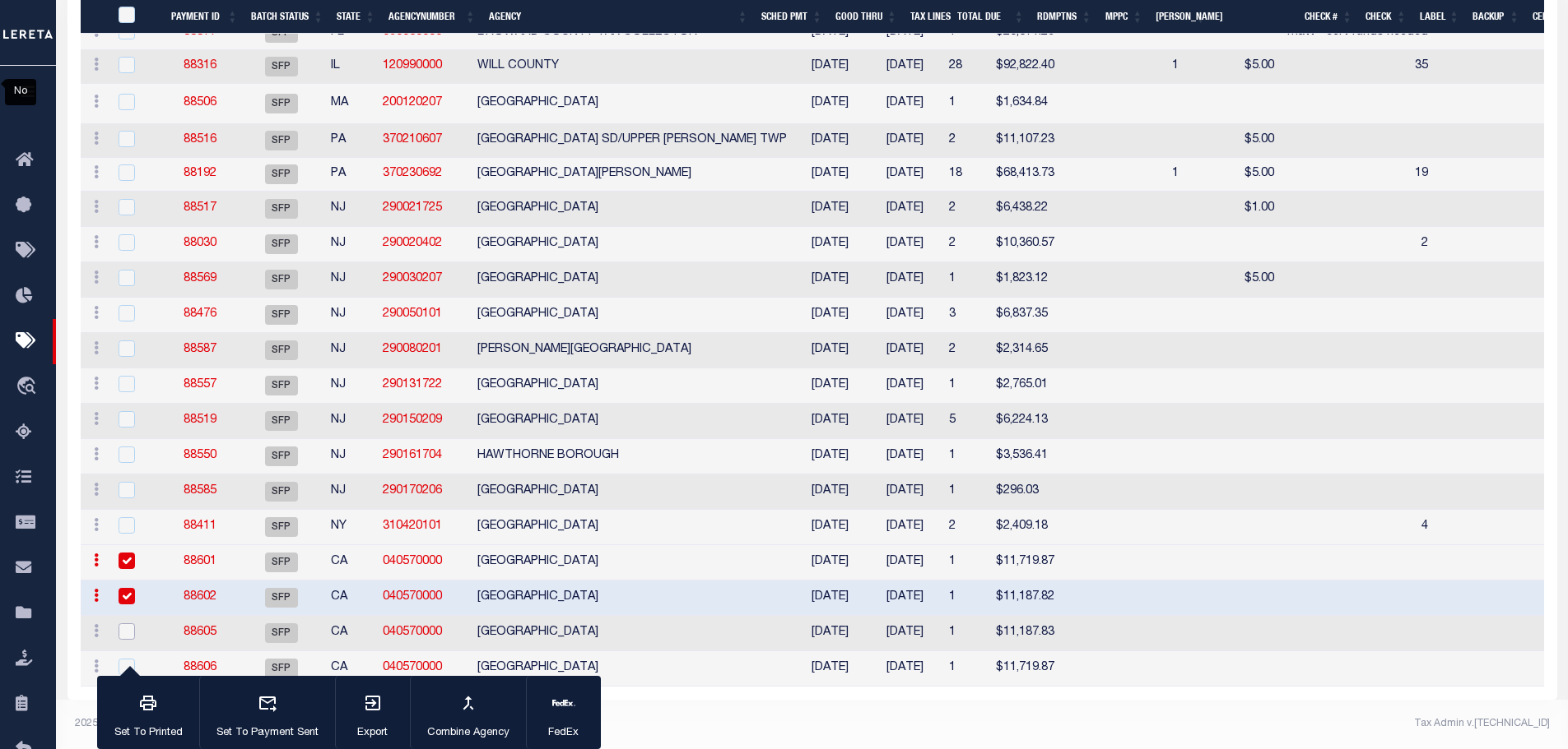
click at [126, 640] on input "checkbox" at bounding box center [126, 632] width 16 height 16
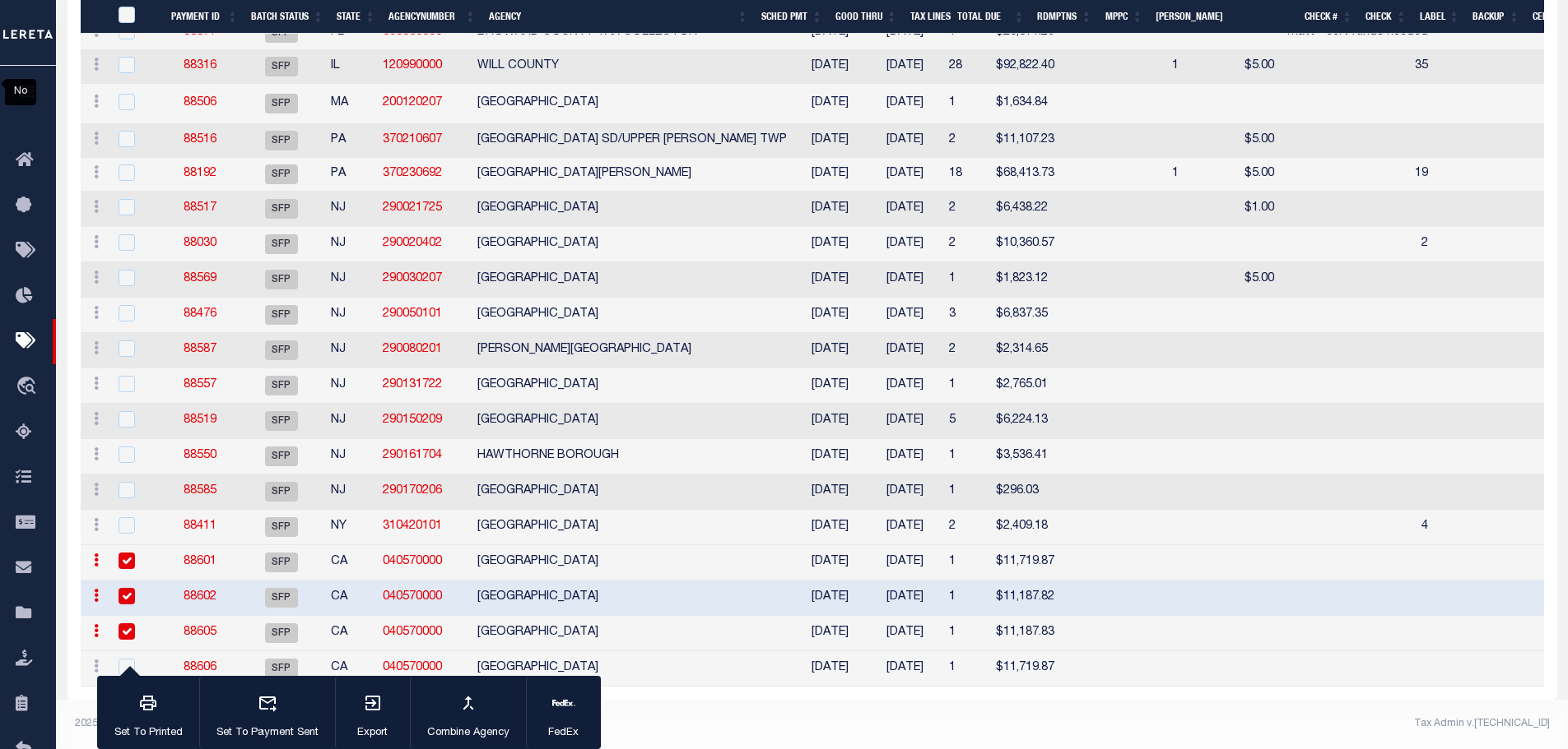
scroll to position [5219, 0]
click at [126, 14] on input "PayeePmtBatchStatus" at bounding box center [126, 14] width 16 height 16
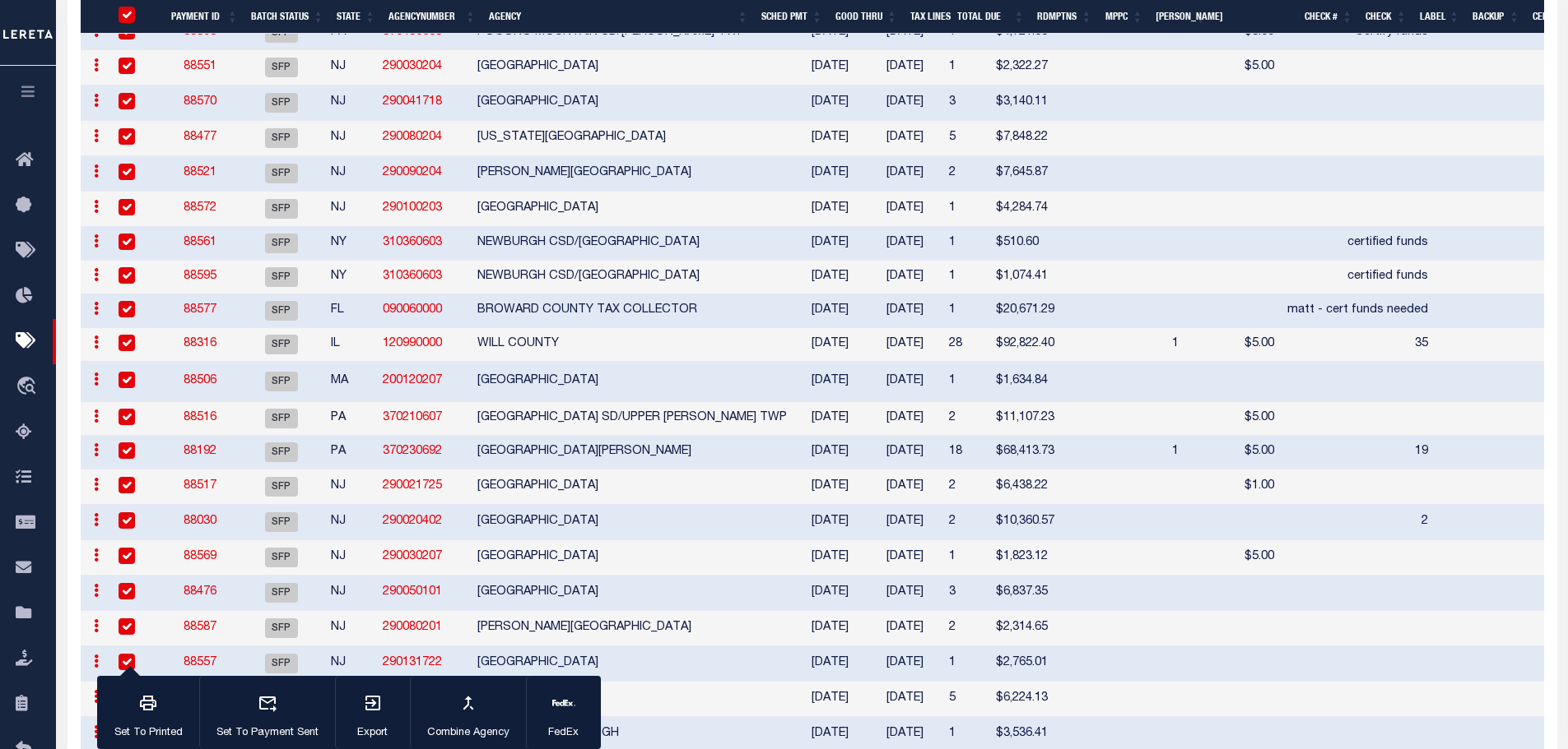
scroll to position [4807, 0]
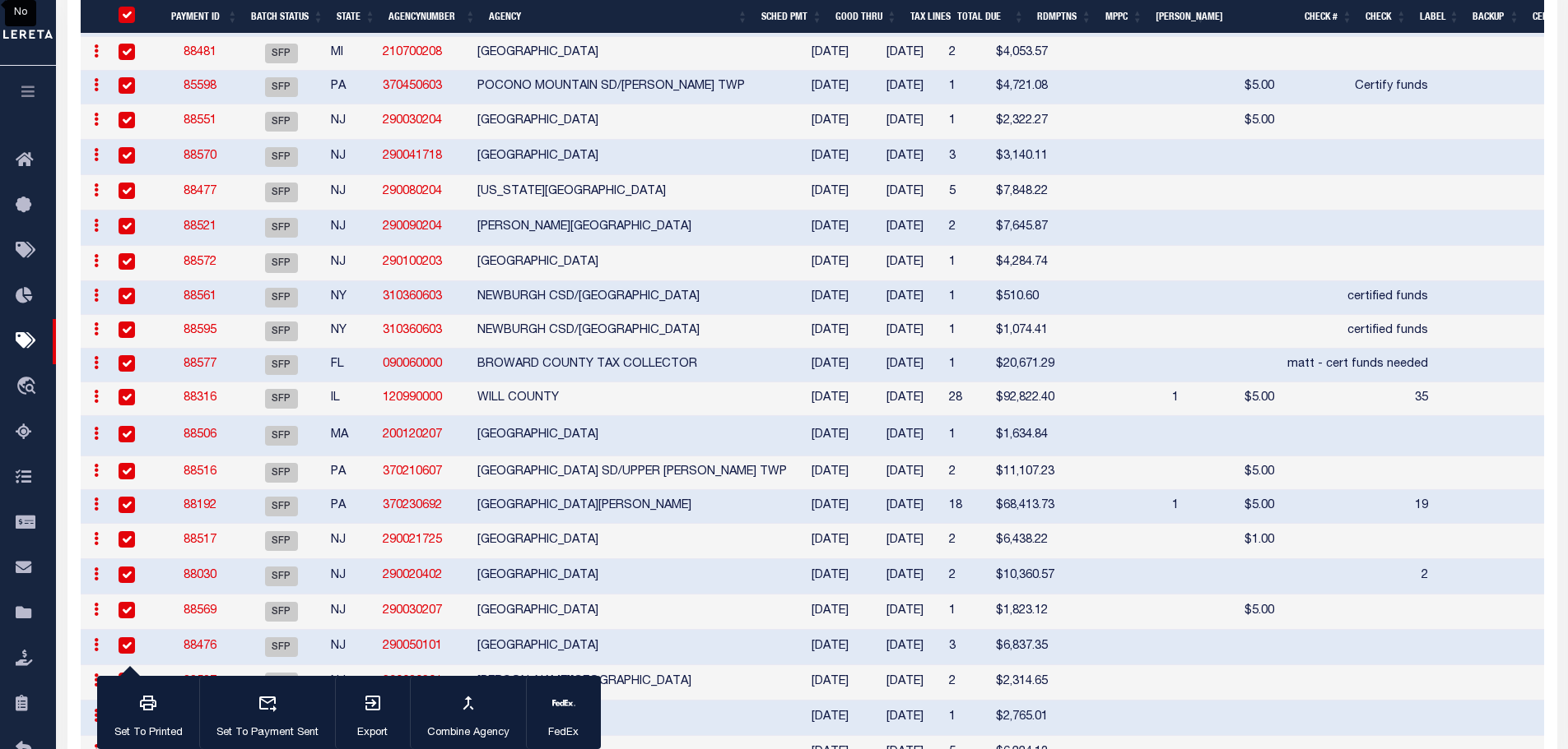
click at [123, 14] on input "PayeePmtBatchStatus" at bounding box center [126, 14] width 16 height 16
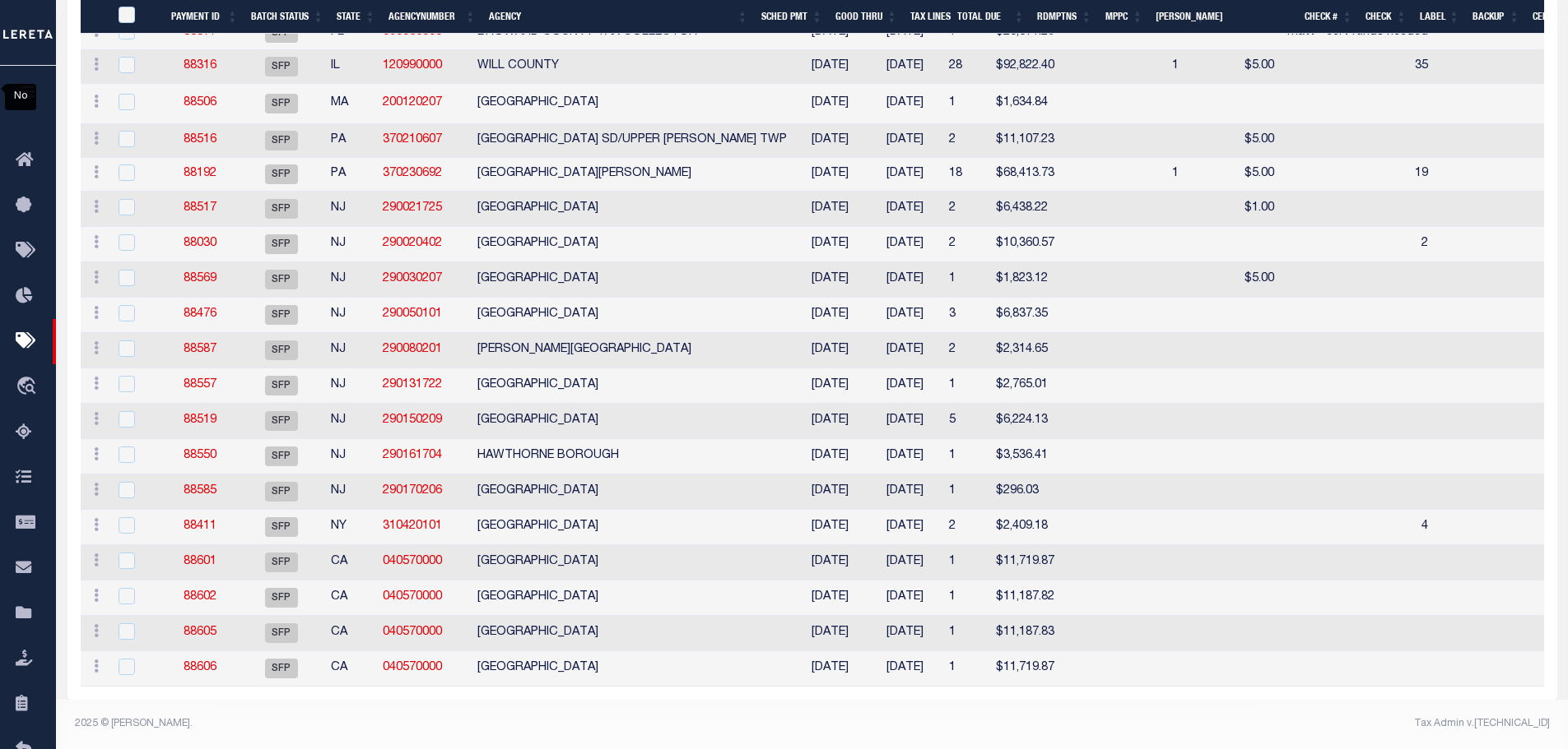
scroll to position [5255, 0]
click at [125, 659] on input "checkbox" at bounding box center [126, 667] width 16 height 16
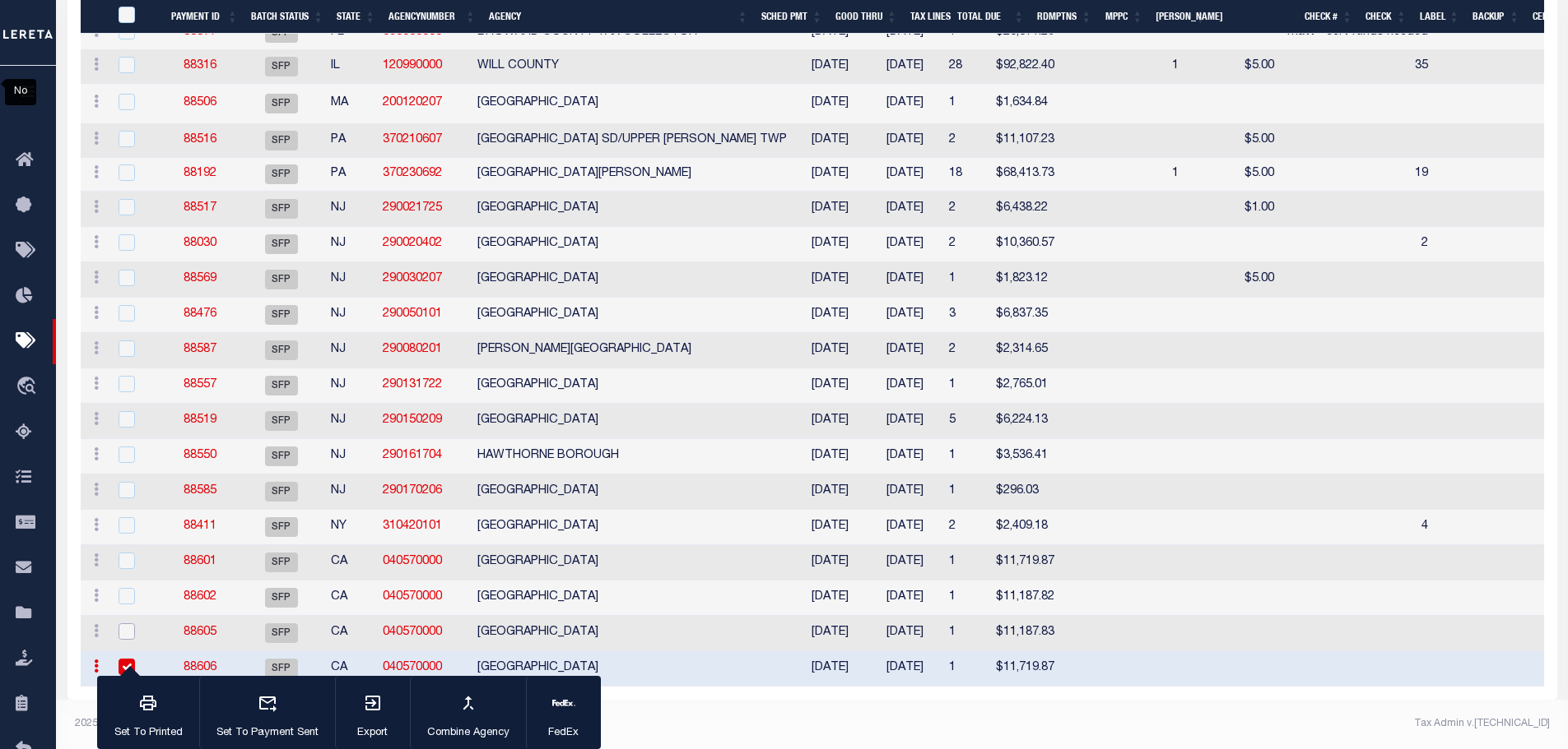
drag, startPoint x: 125, startPoint y: 652, endPoint x: 127, endPoint y: 643, distance: 9.2
click at [125, 640] on input "checkbox" at bounding box center [126, 632] width 16 height 16
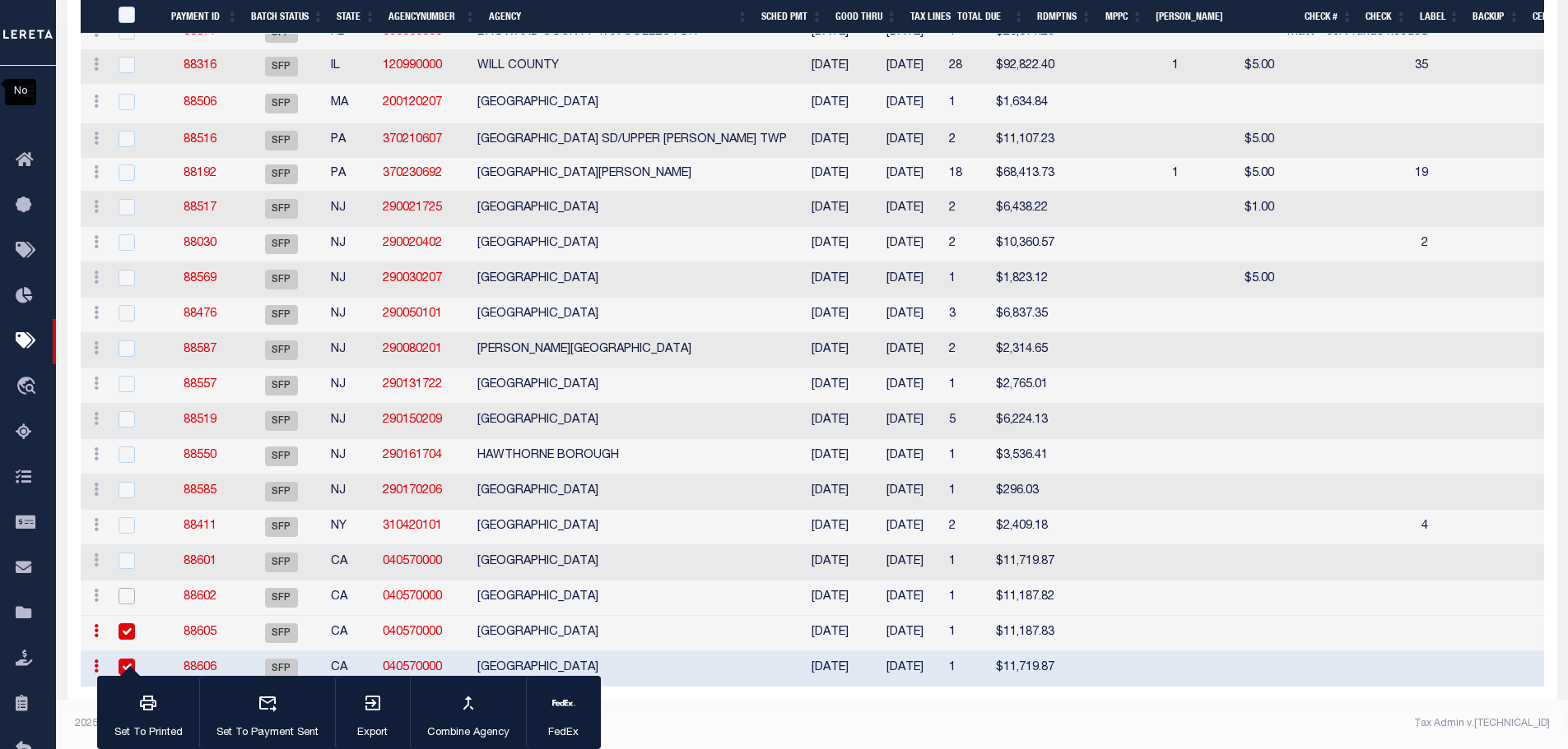
click at [127, 605] on input "checkbox" at bounding box center [126, 596] width 16 height 16
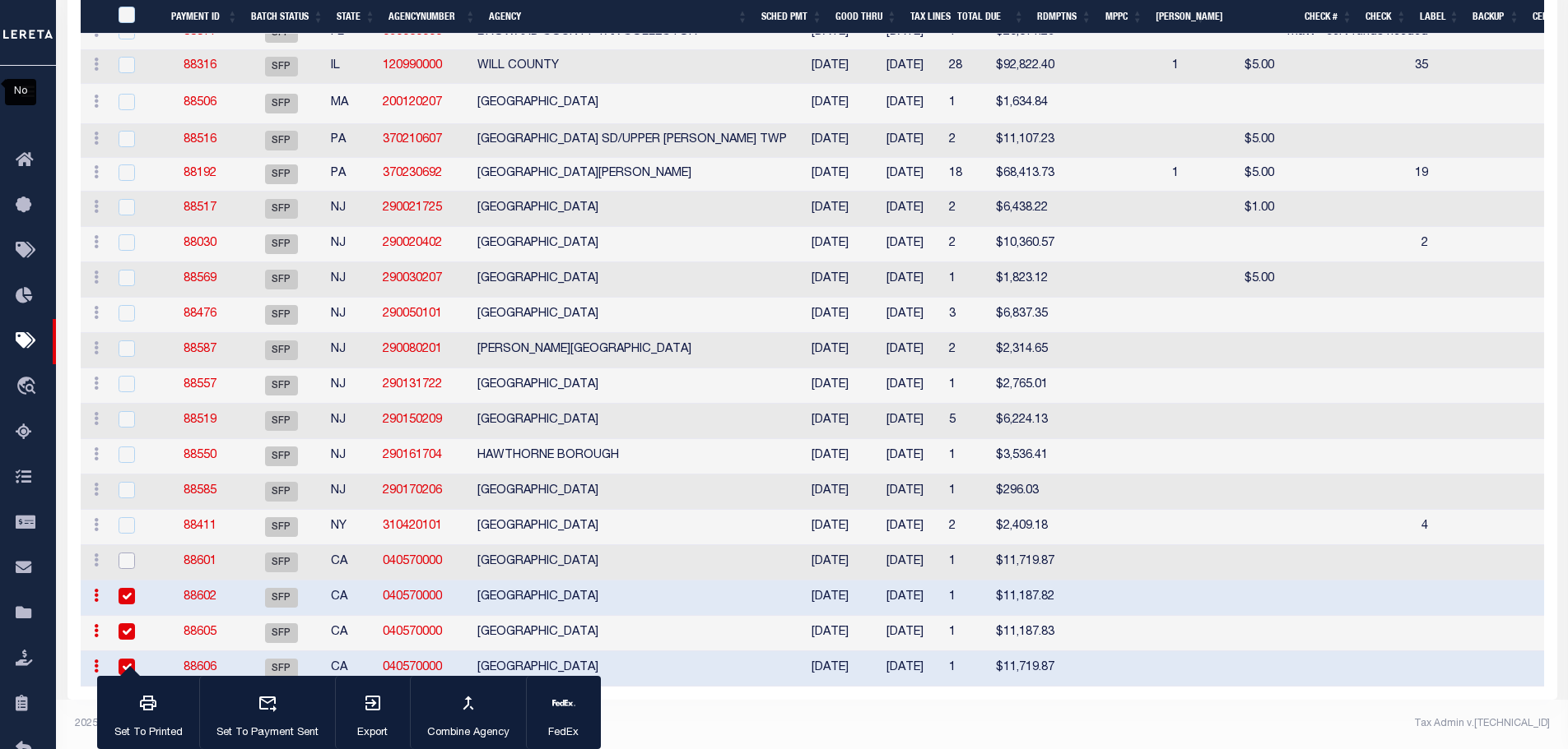
click at [124, 569] on input "checkbox" at bounding box center [126, 561] width 16 height 16
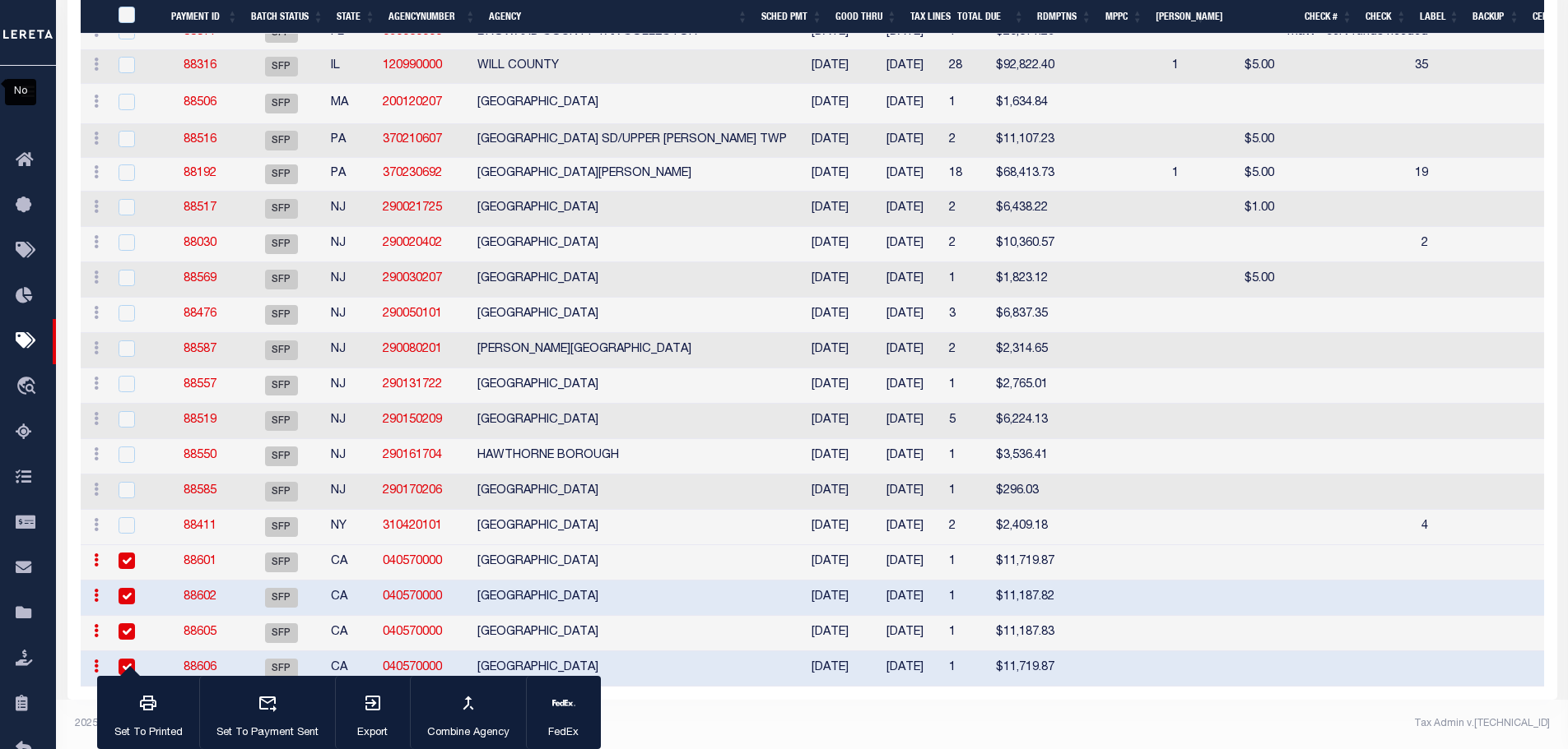
scroll to position [5219, 0]
click at [485, 709] on div "button" at bounding box center [469, 705] width 42 height 42
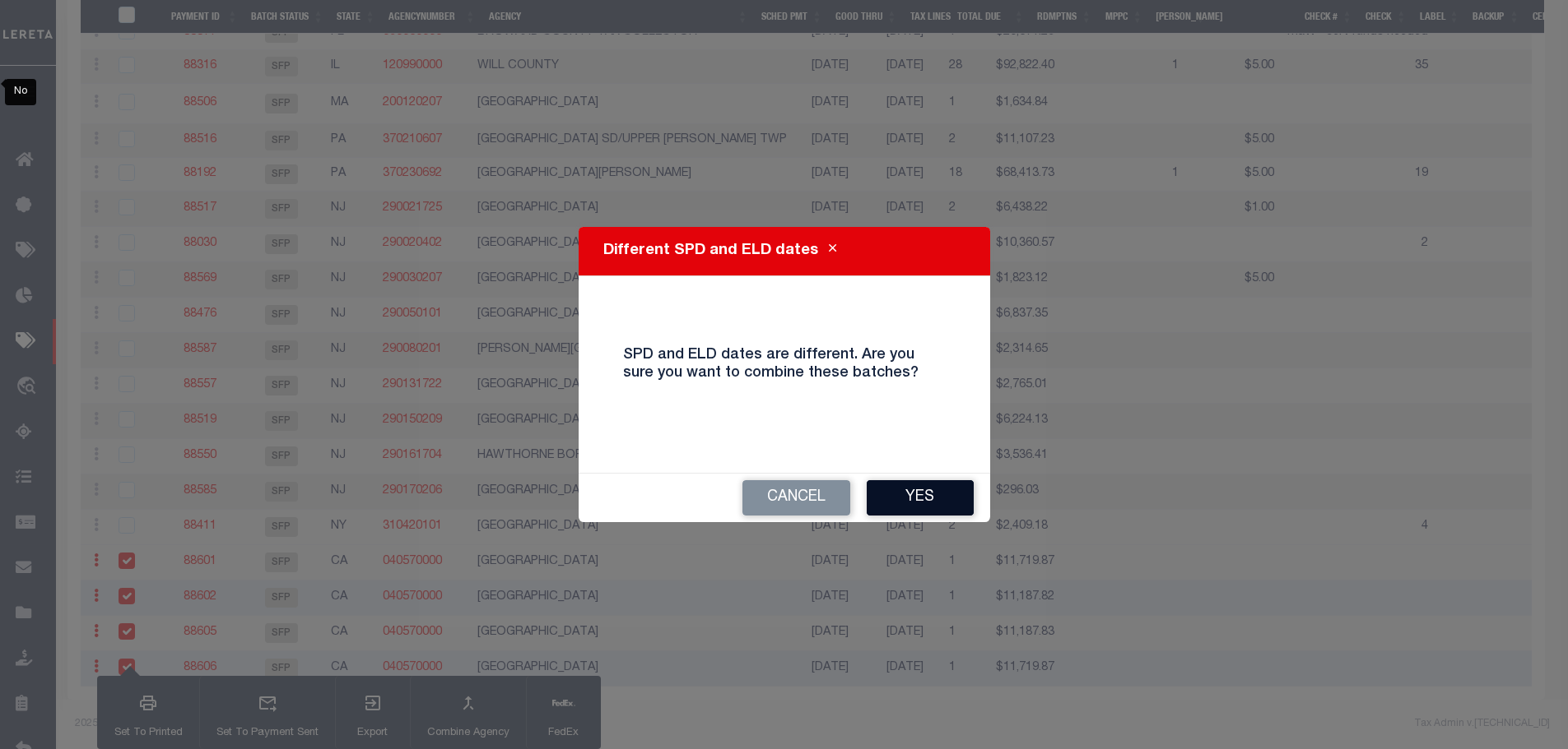
click at [935, 495] on button "Yes" at bounding box center [920, 497] width 107 height 35
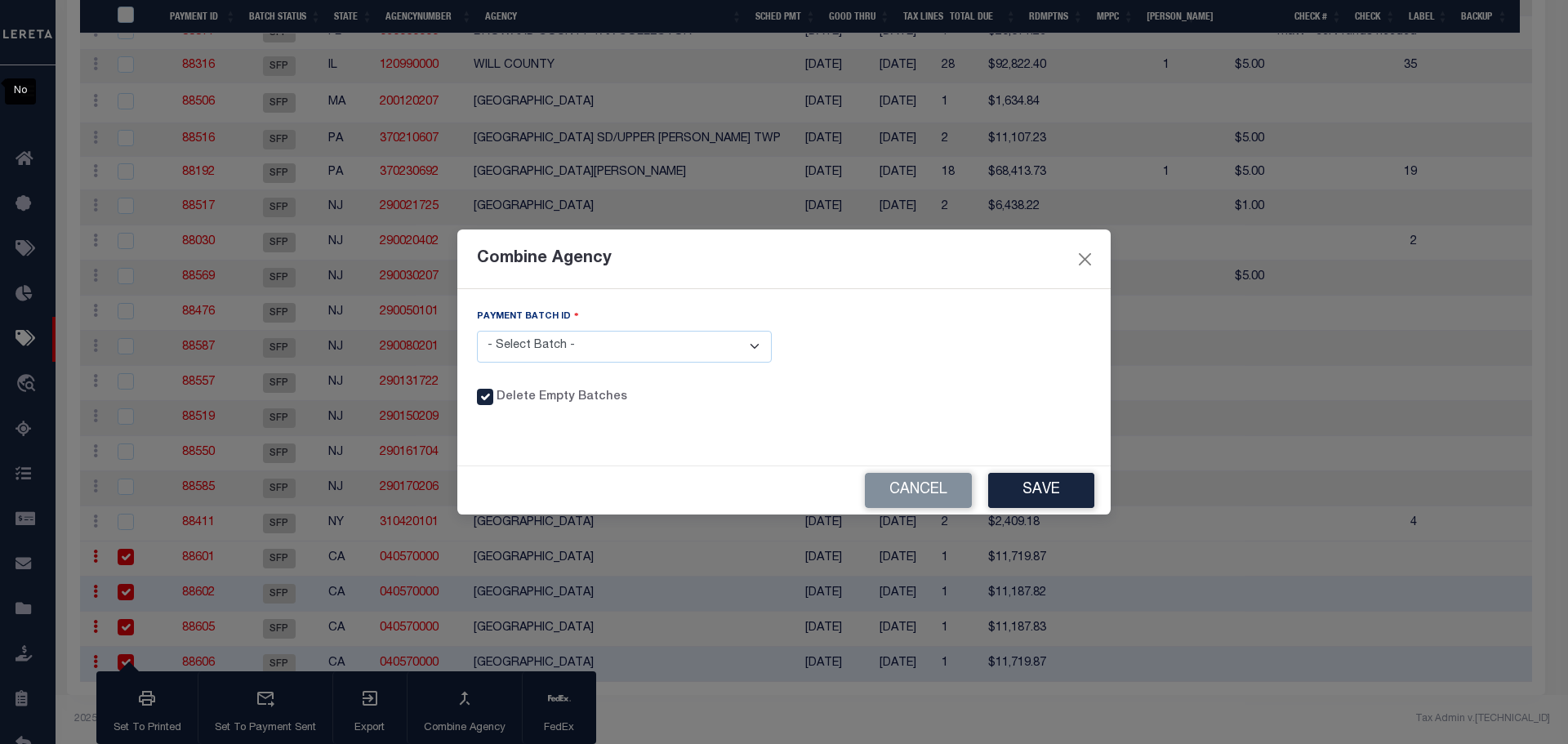
click at [752, 344] on select "- Select Batch - 88601 88602 88605 88606" at bounding box center [624, 347] width 295 height 32
click at [477, 331] on select "- Select Batch - 88601 88602 88605 88606" at bounding box center [624, 347] width 295 height 32
click at [1064, 491] on button "Save" at bounding box center [1041, 490] width 107 height 35
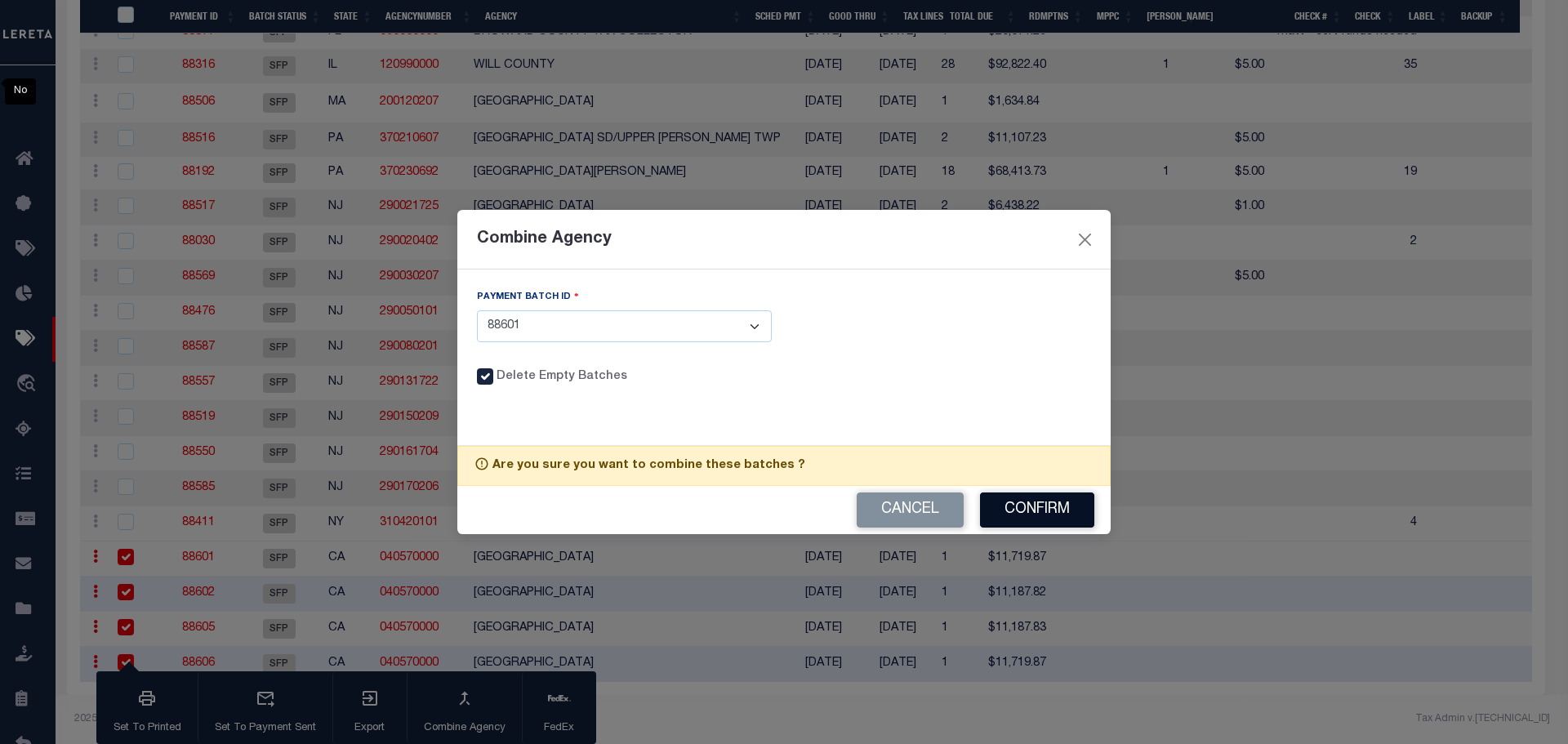
click at [1044, 506] on button "Confirm" at bounding box center [1038, 510] width 115 height 35
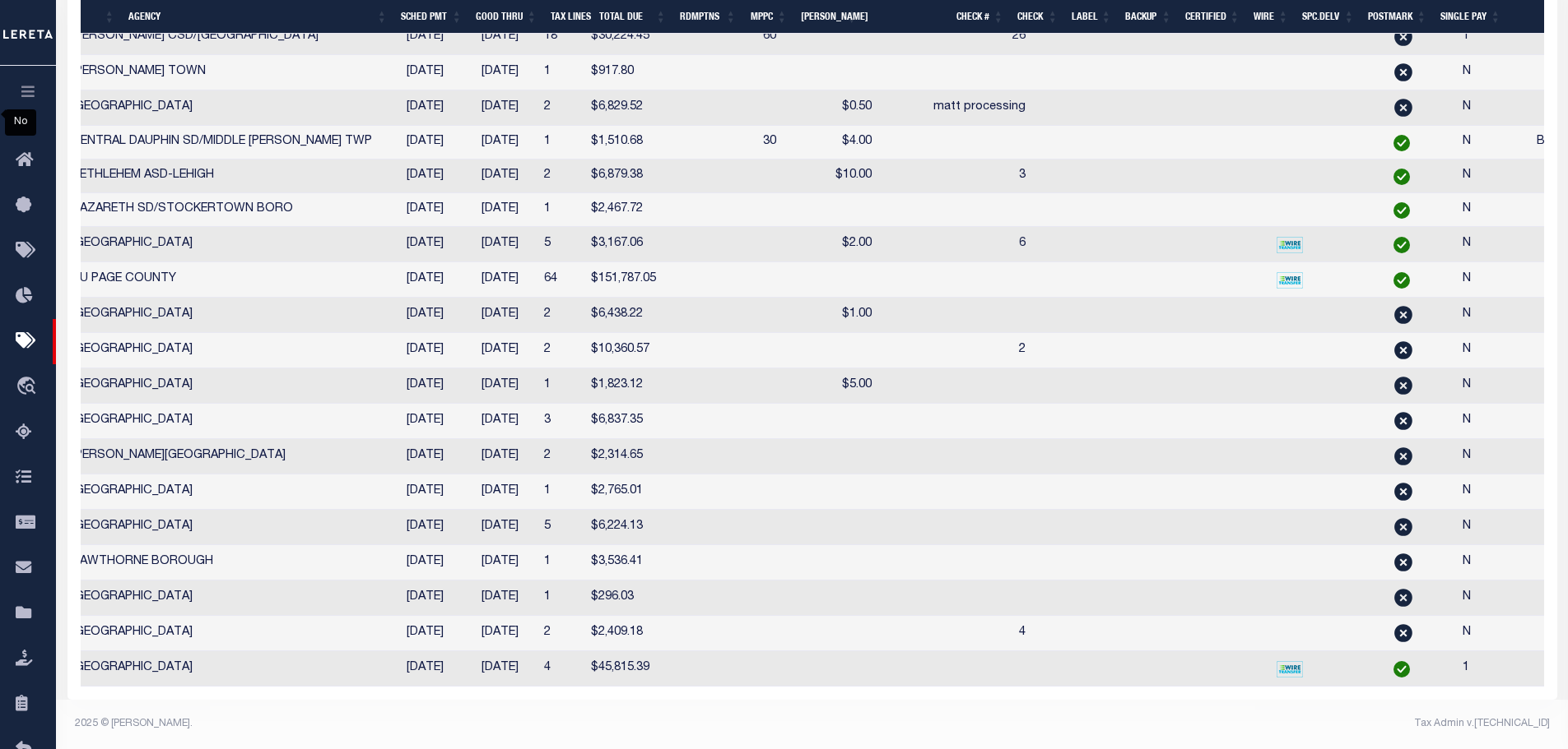
scroll to position [0, 747]
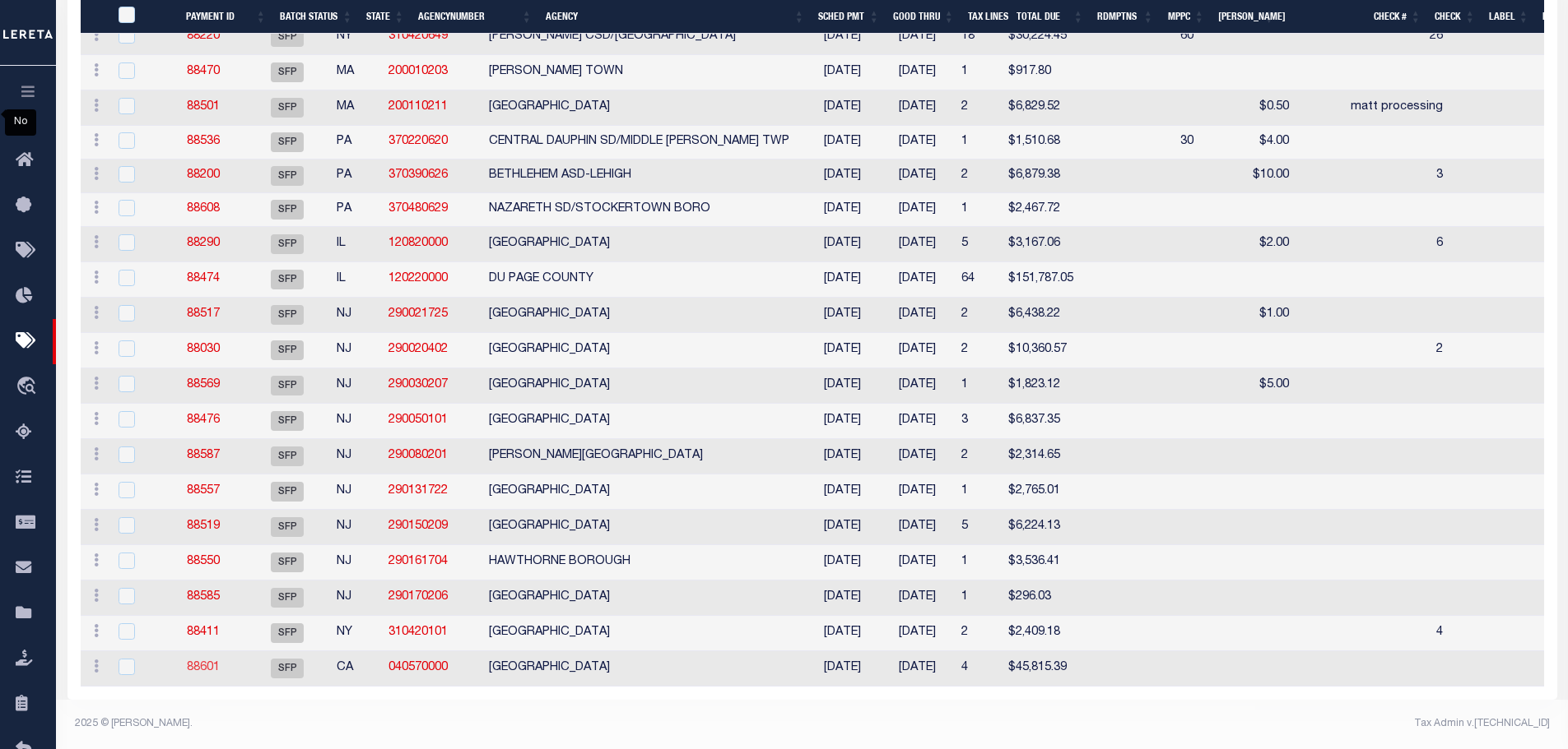
click at [216, 662] on link "88601" at bounding box center [203, 668] width 32 height 12
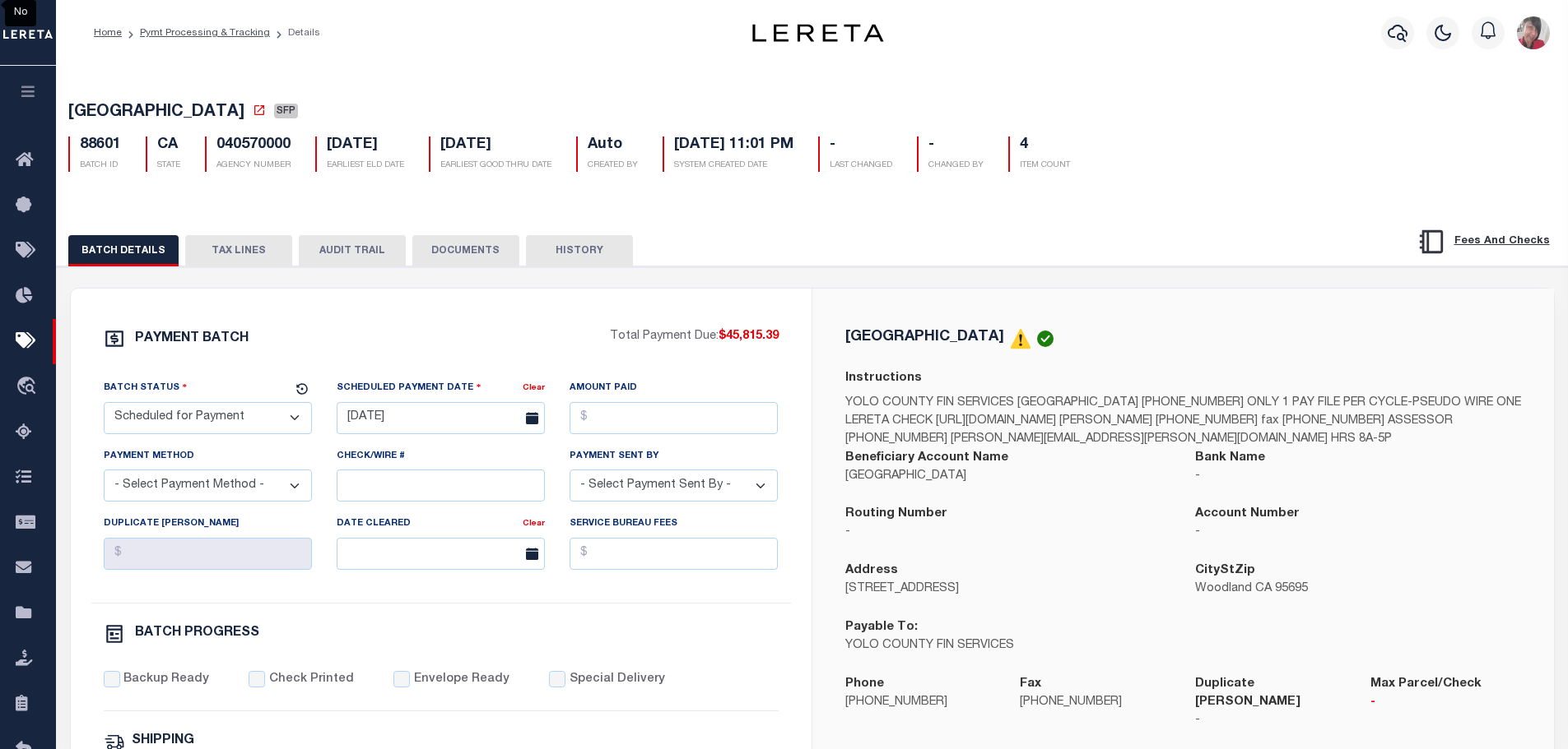
drag, startPoint x: 255, startPoint y: 260, endPoint x: 268, endPoint y: 271, distance: 17.0
click at [255, 259] on button "TAX LINES" at bounding box center [238, 251] width 107 height 32
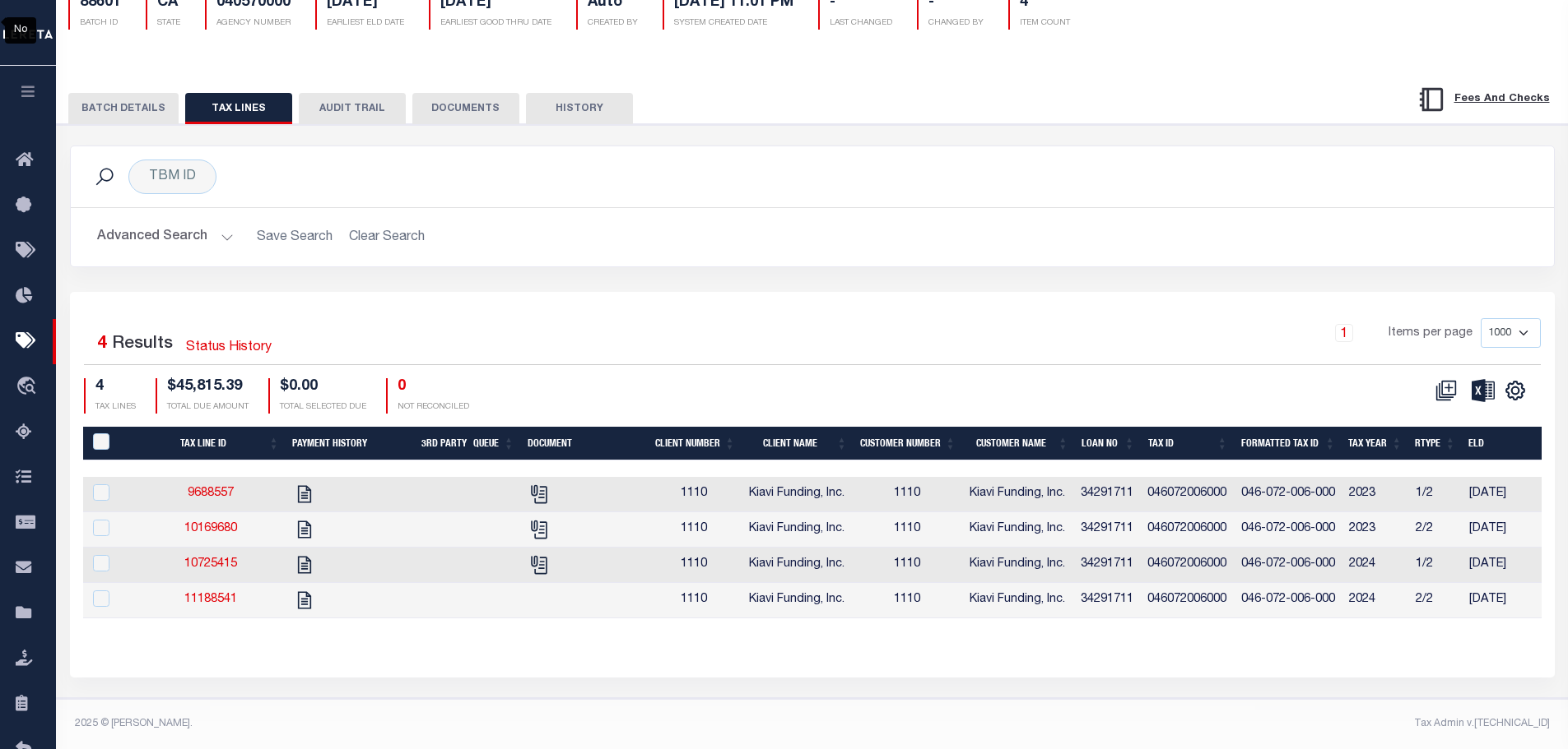
click at [129, 98] on button "BATCH DETAILS" at bounding box center [124, 108] width 110 height 32
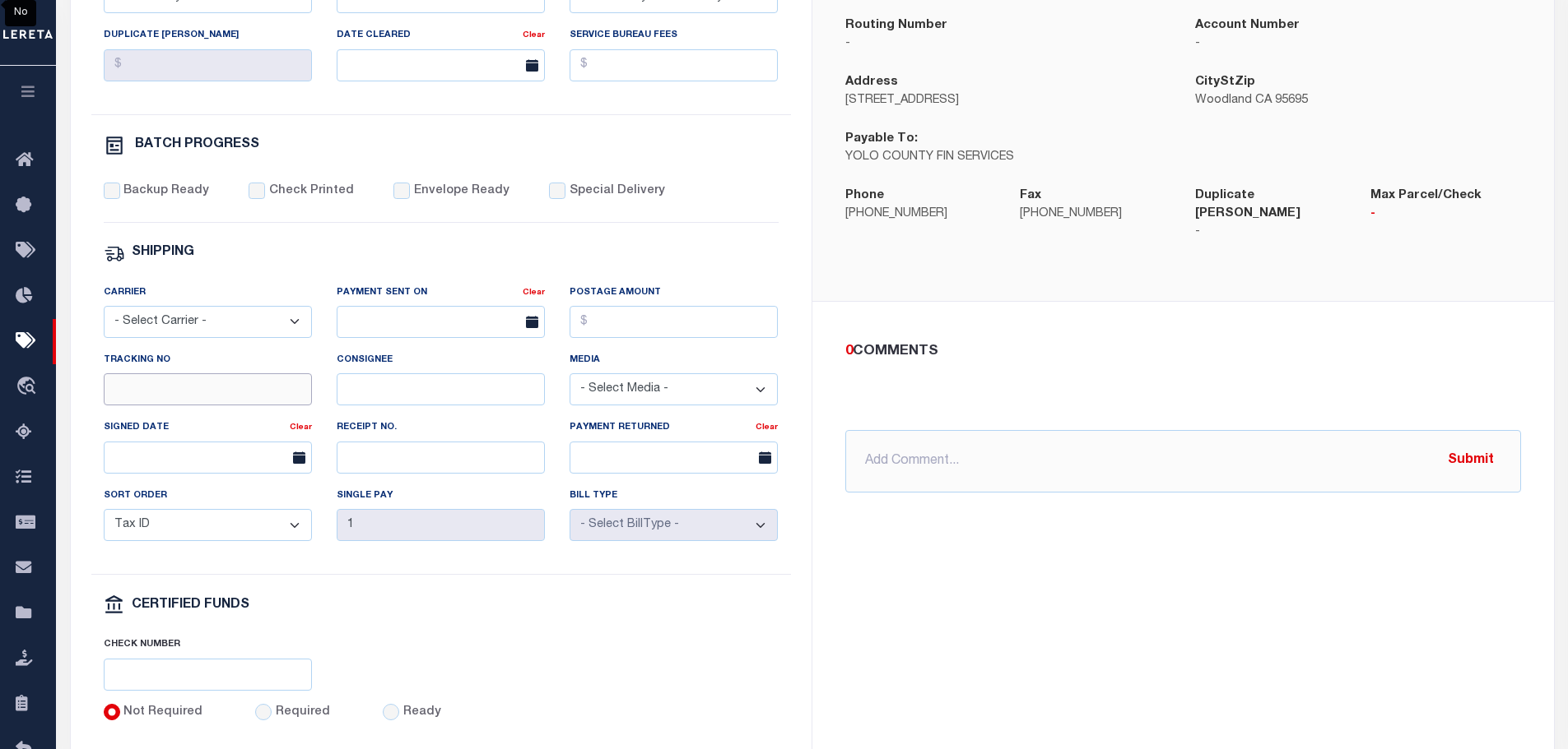
click at [201, 387] on input "Tracking No" at bounding box center [208, 390] width 209 height 32
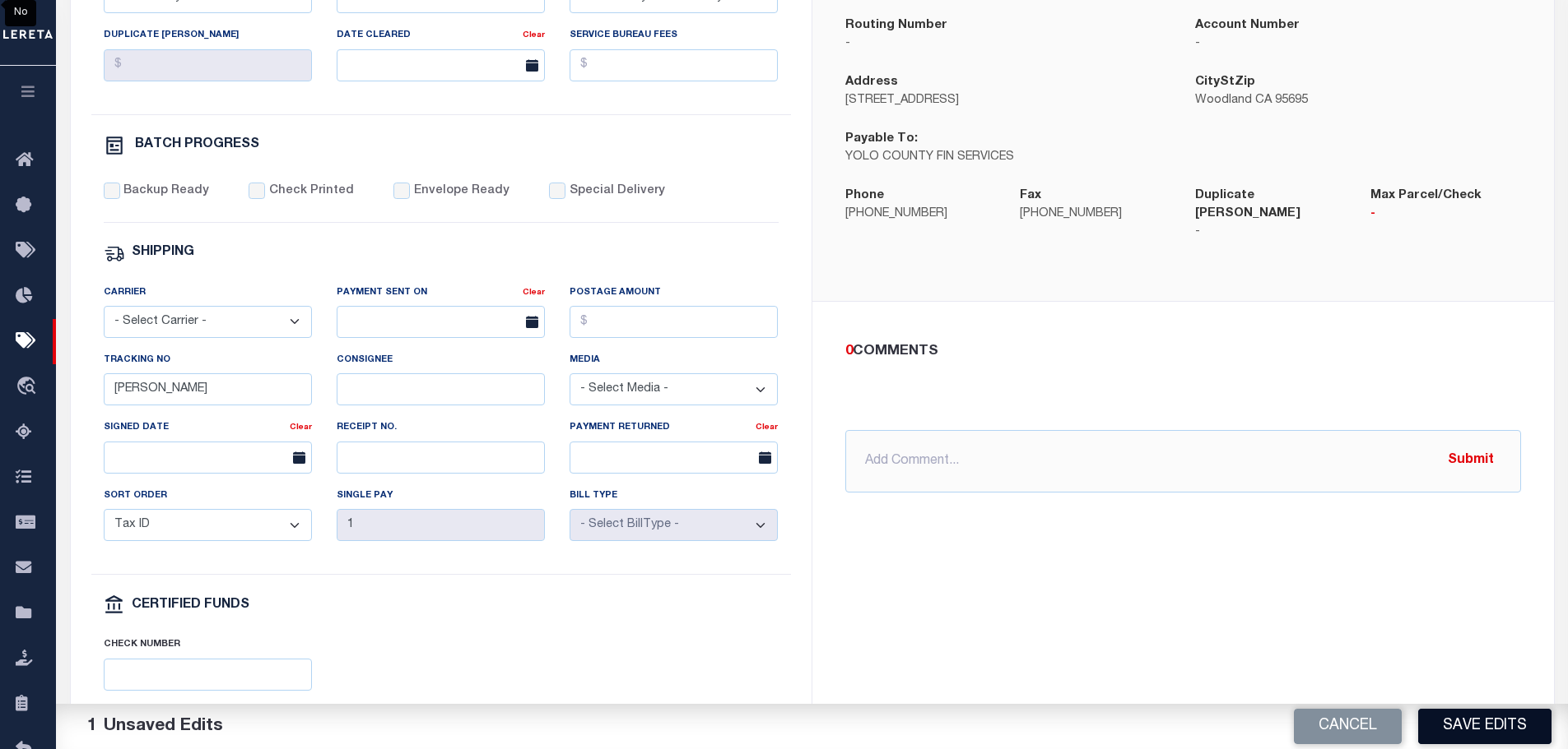
click at [1503, 719] on button "Save Edits" at bounding box center [1485, 726] width 134 height 35
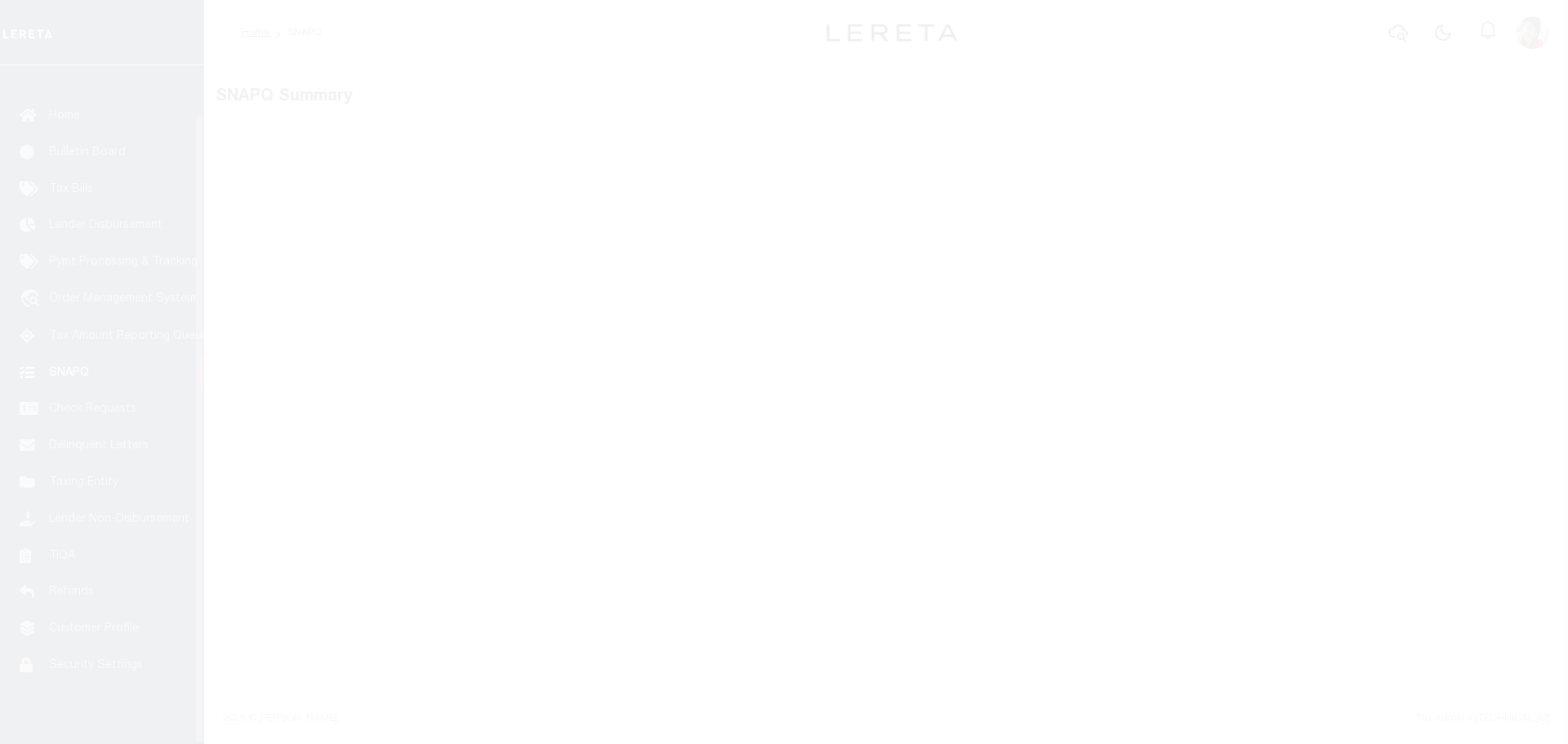
scroll to position [51, 0]
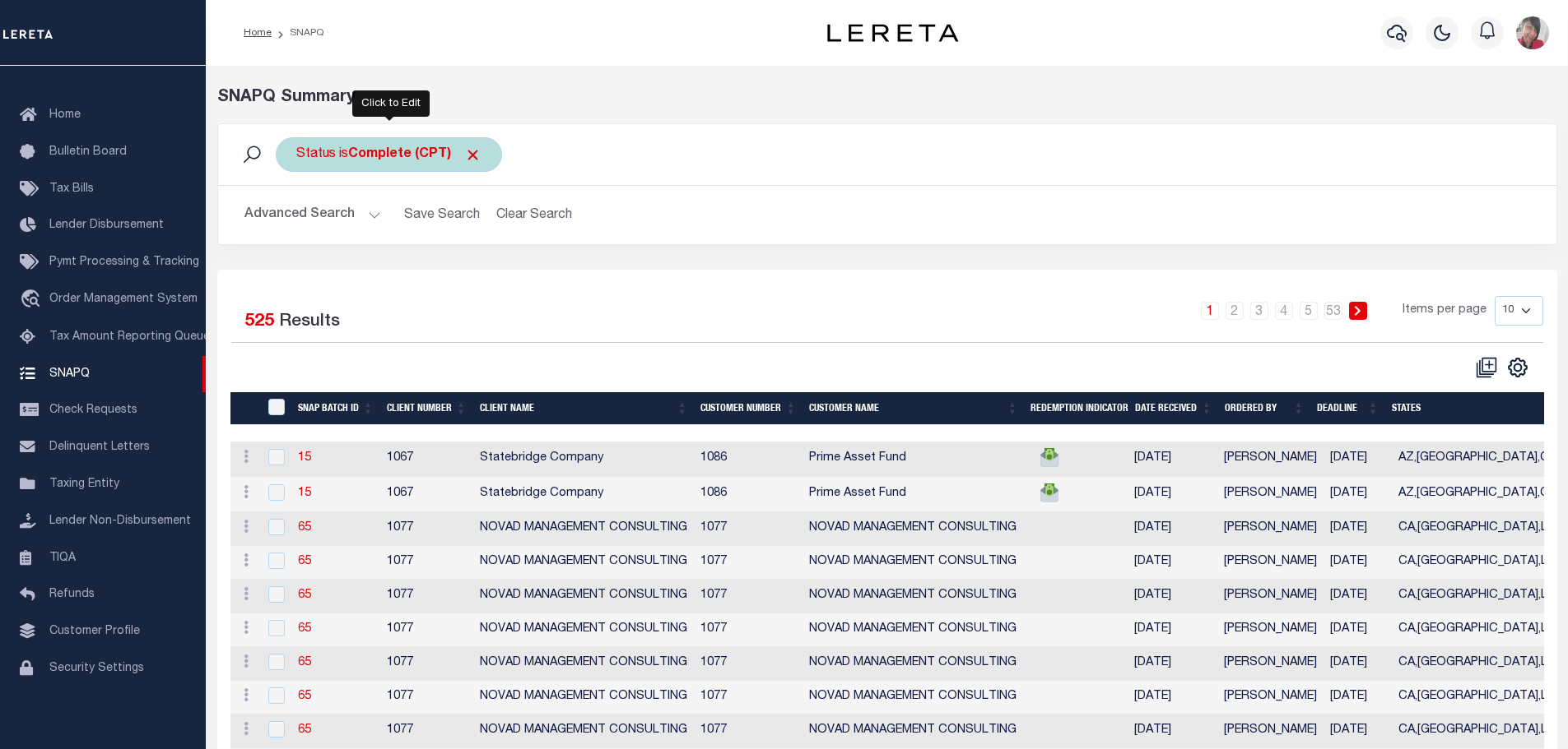
click at [403, 164] on div "Status is Complete (CPT)" at bounding box center [388, 154] width 227 height 34
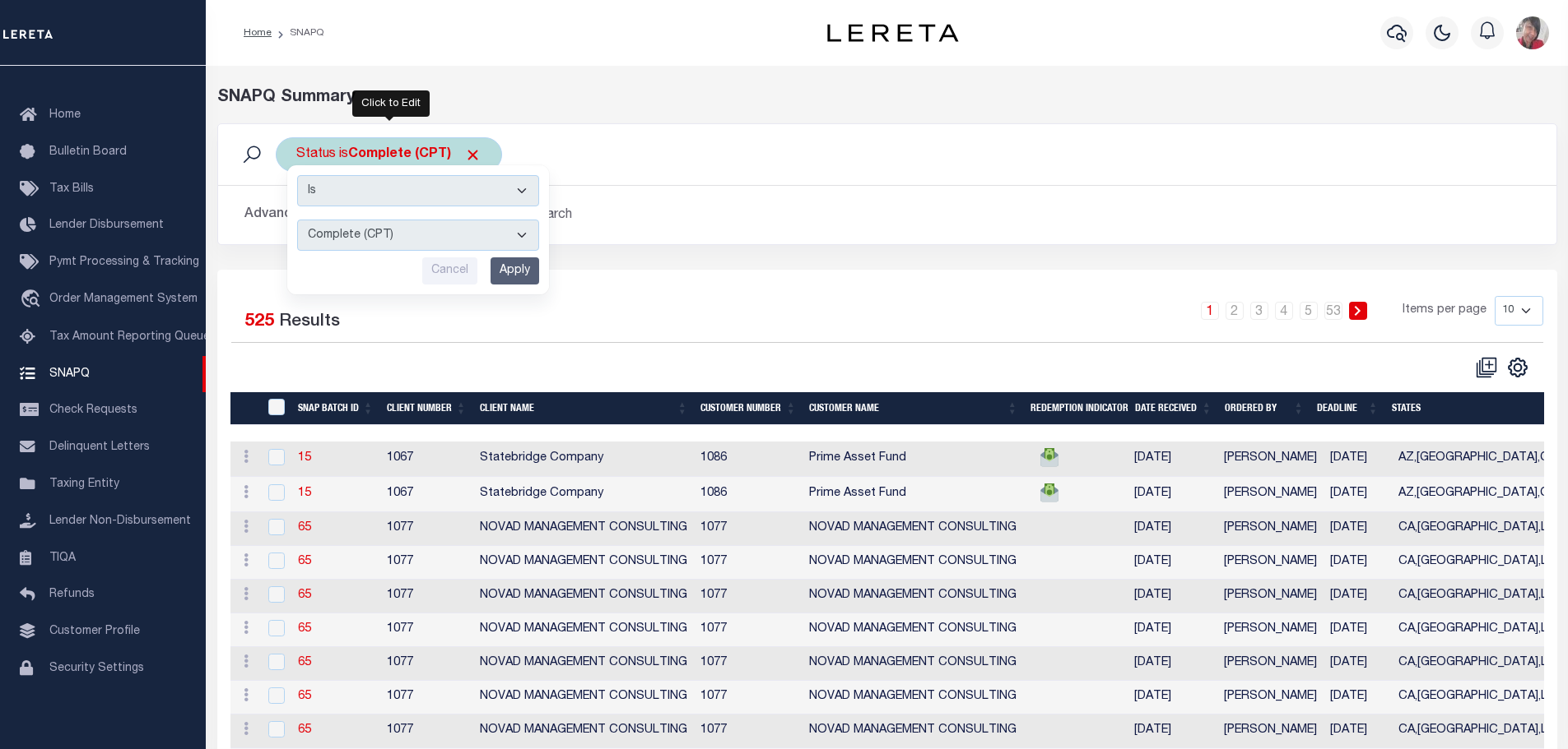
click at [525, 234] on select "Complete (CPT) Order In Progress (OIP)" at bounding box center [418, 235] width 242 height 32
select select "OIP"
click at [297, 219] on select "Complete (CPT) Order In Progress (OIP)" at bounding box center [418, 235] width 242 height 32
click at [516, 274] on input "Apply" at bounding box center [515, 271] width 49 height 27
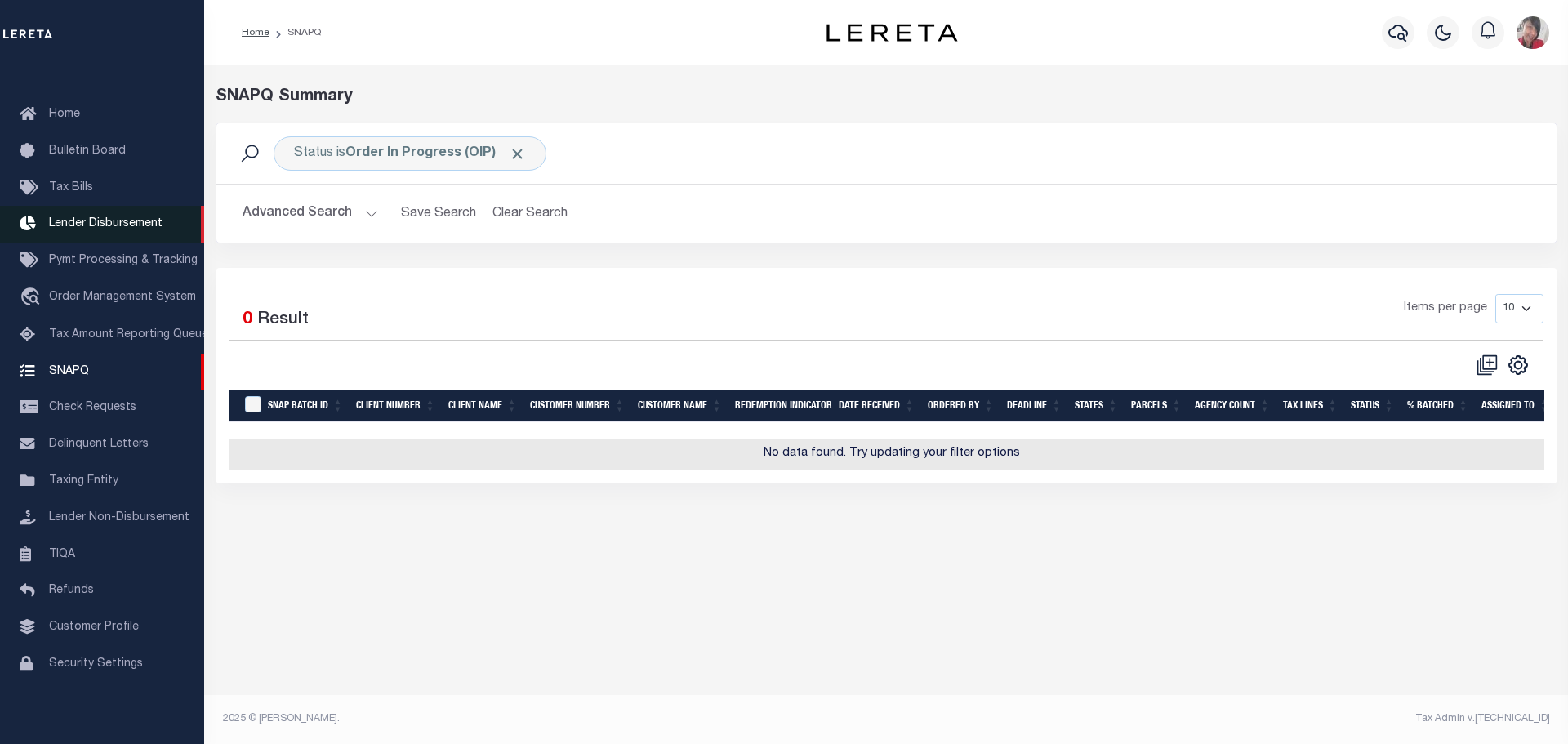
click at [88, 223] on link "Lender Disbursement" at bounding box center [102, 224] width 204 height 37
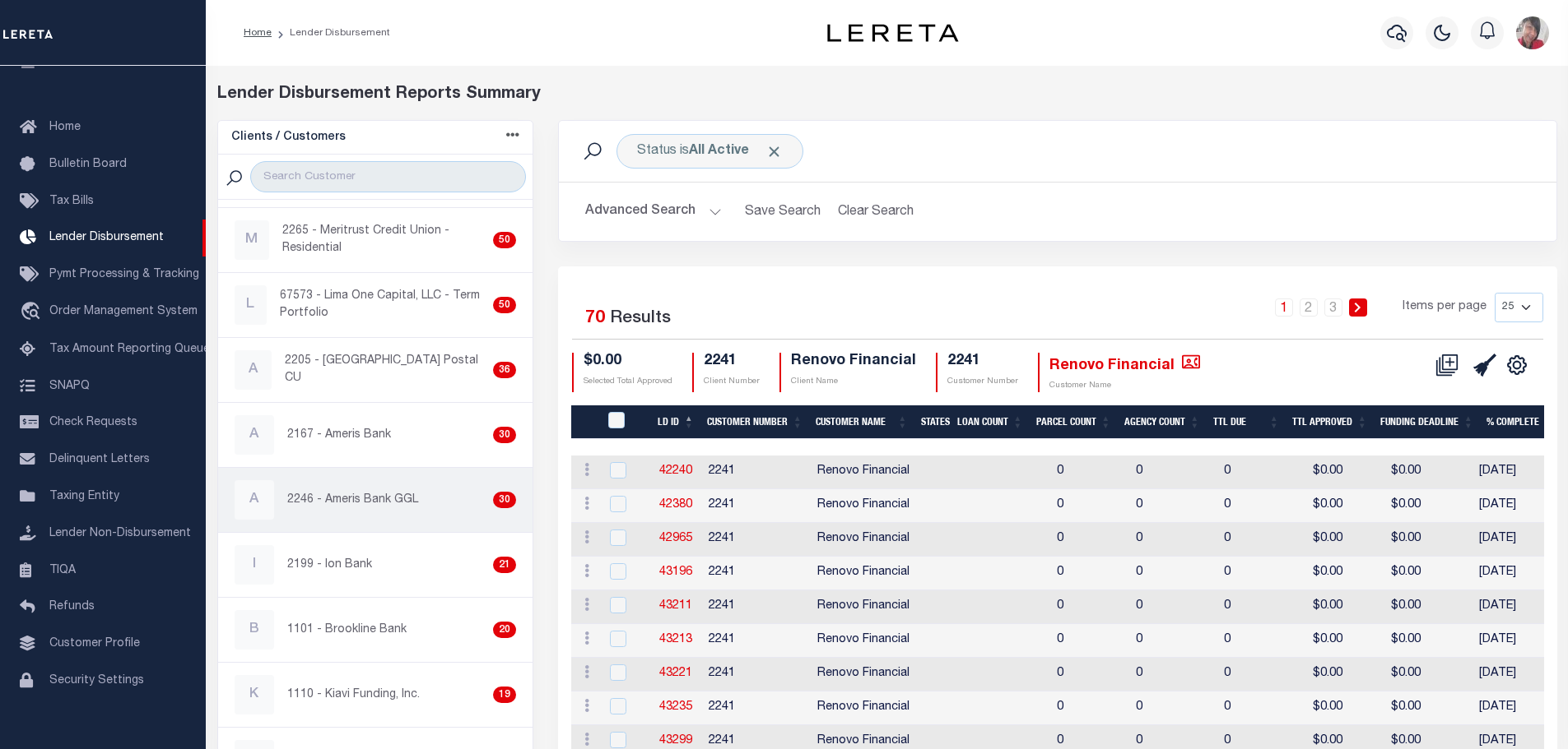
scroll to position [329, 0]
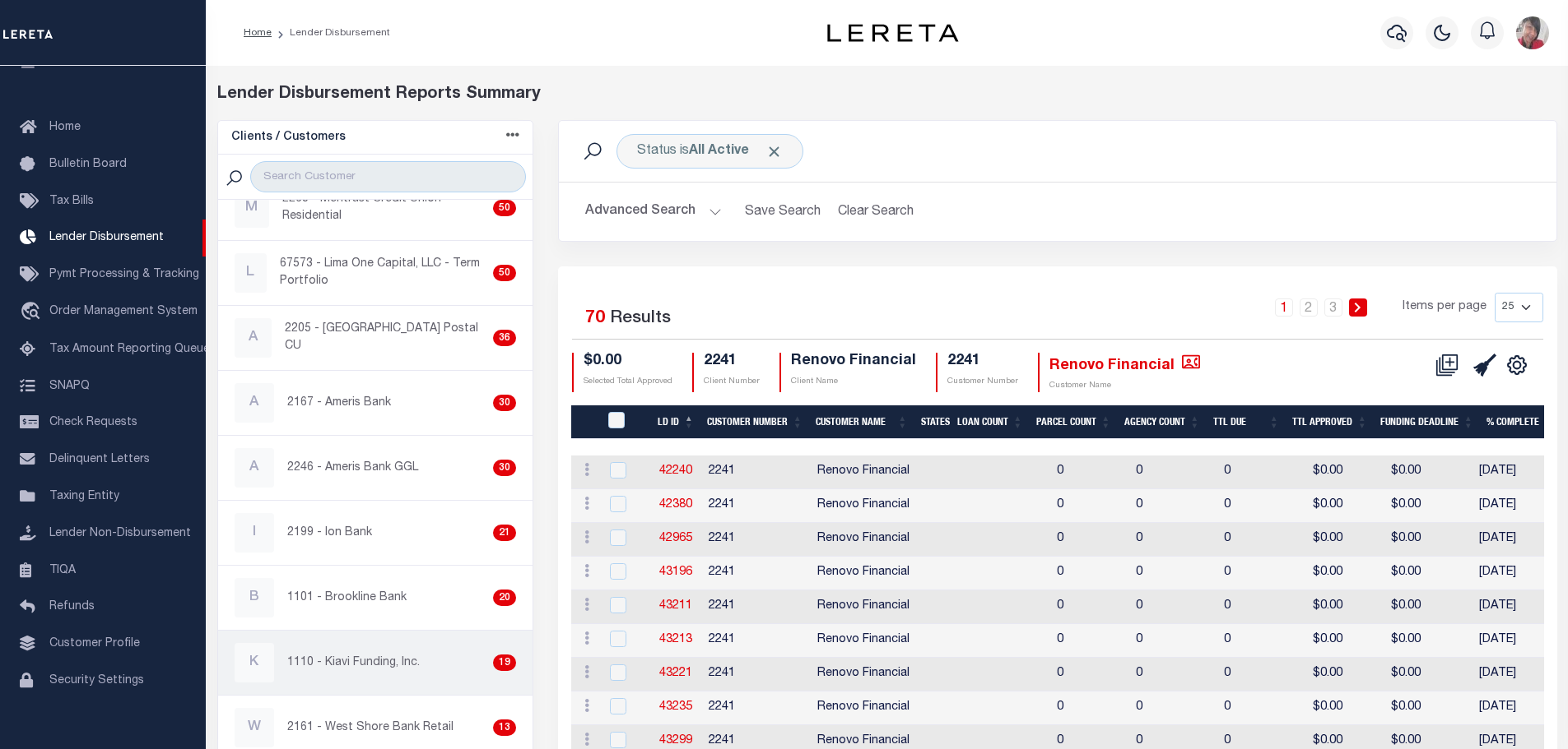
click at [354, 658] on p "1110 - Kiavi Funding, Inc." at bounding box center [353, 663] width 133 height 17
checkbox input "true"
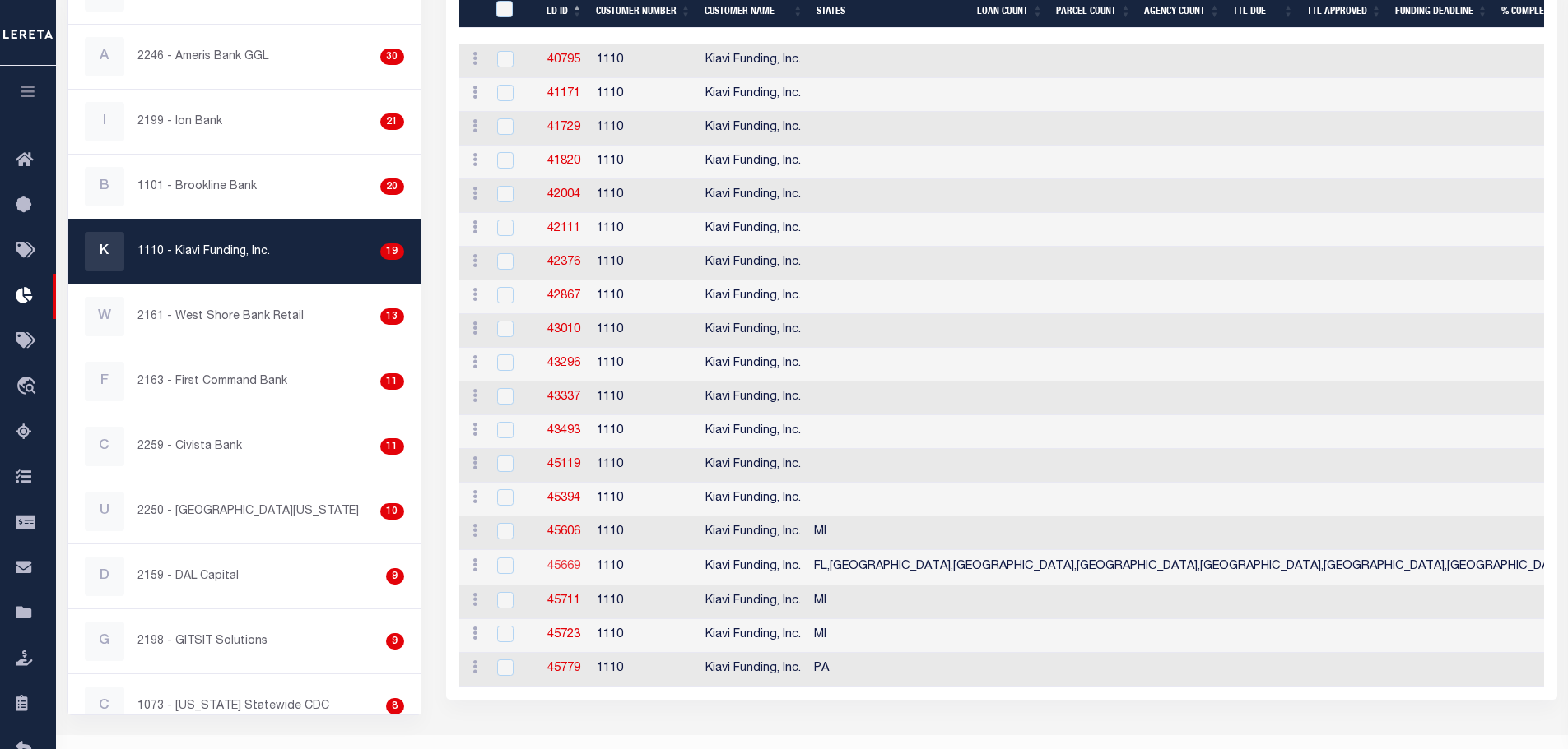
click at [563, 563] on link "45669" at bounding box center [563, 567] width 32 height 12
checkbox input "true"
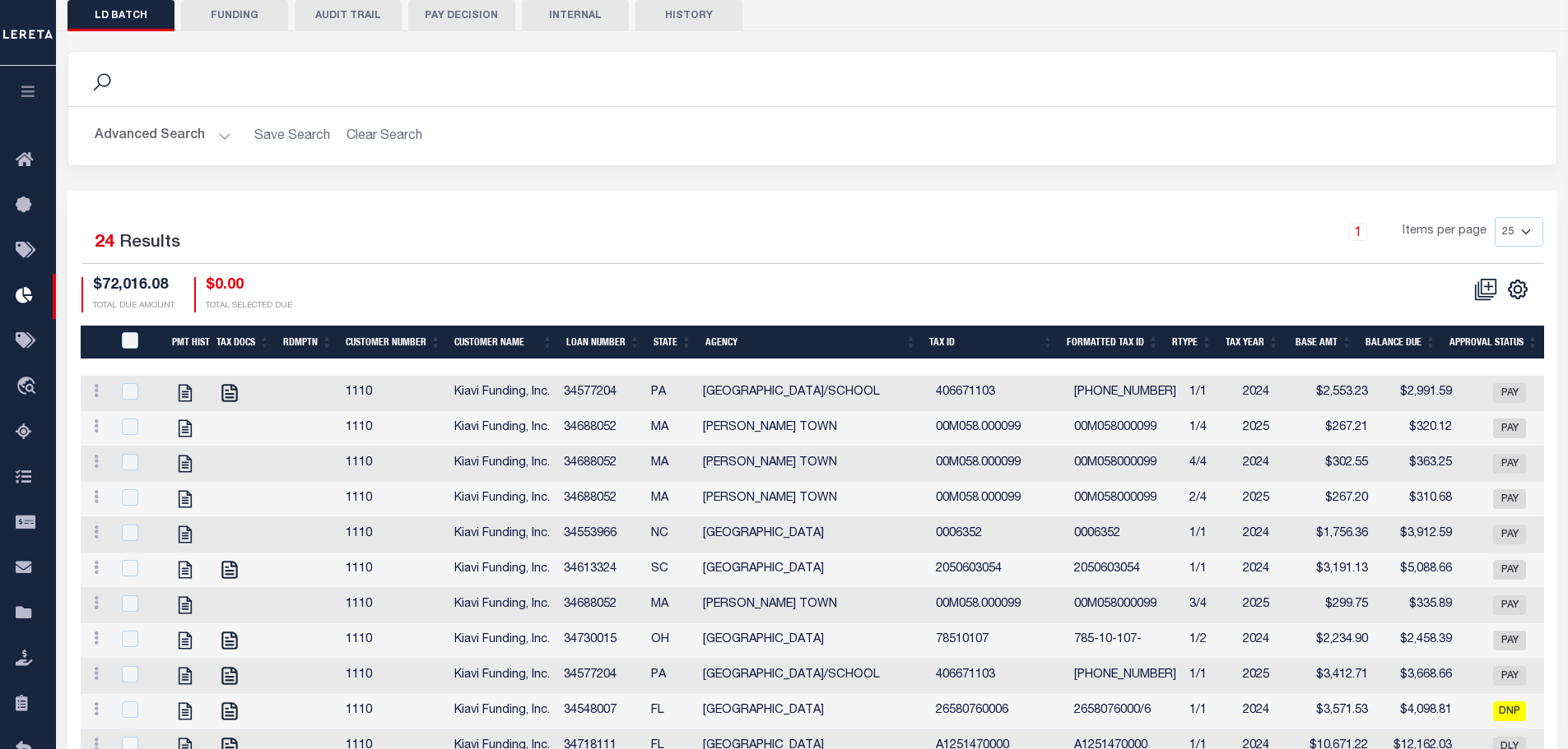
scroll to position [494, 0]
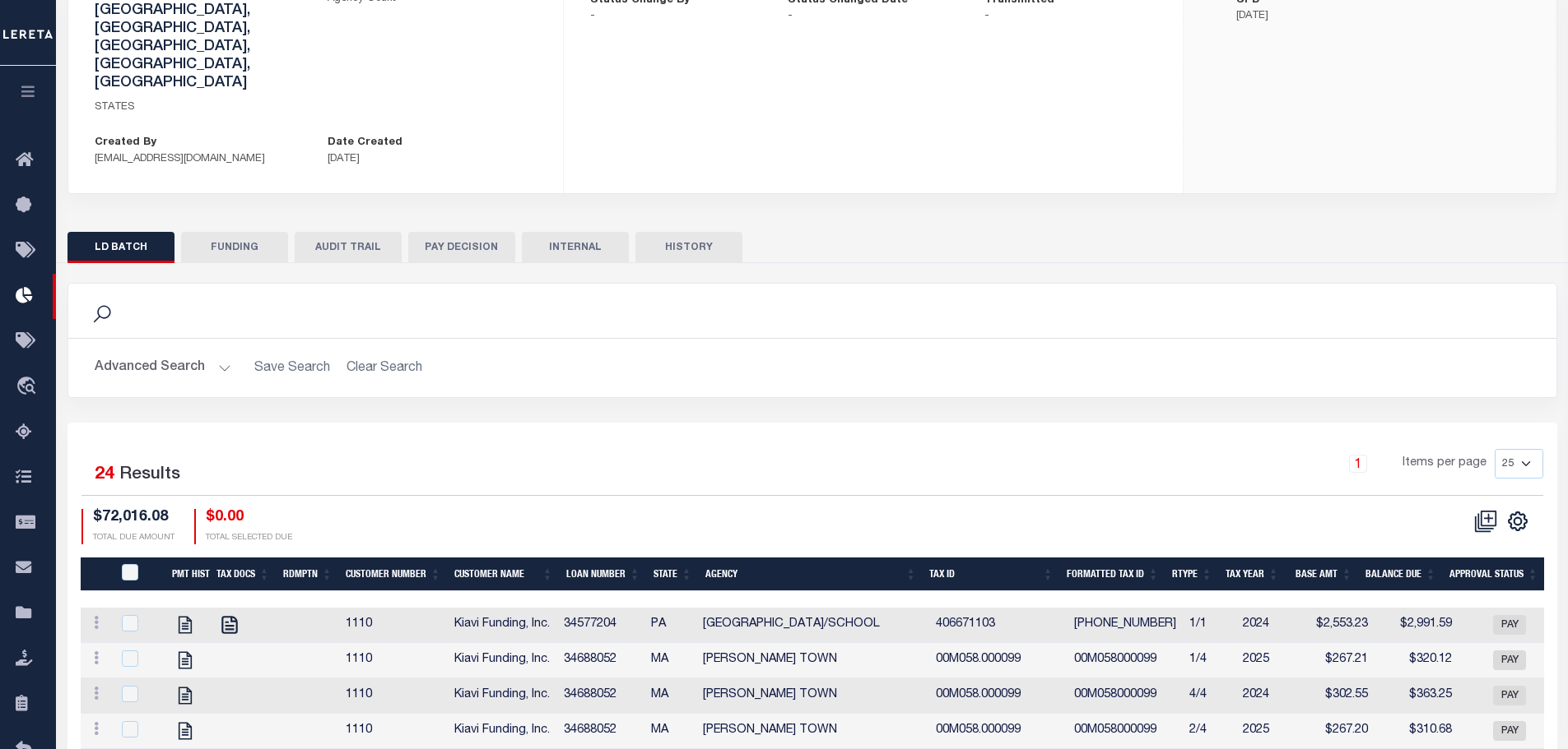
click at [1494, 558] on th "Approval Status" at bounding box center [1493, 574] width 102 height 33
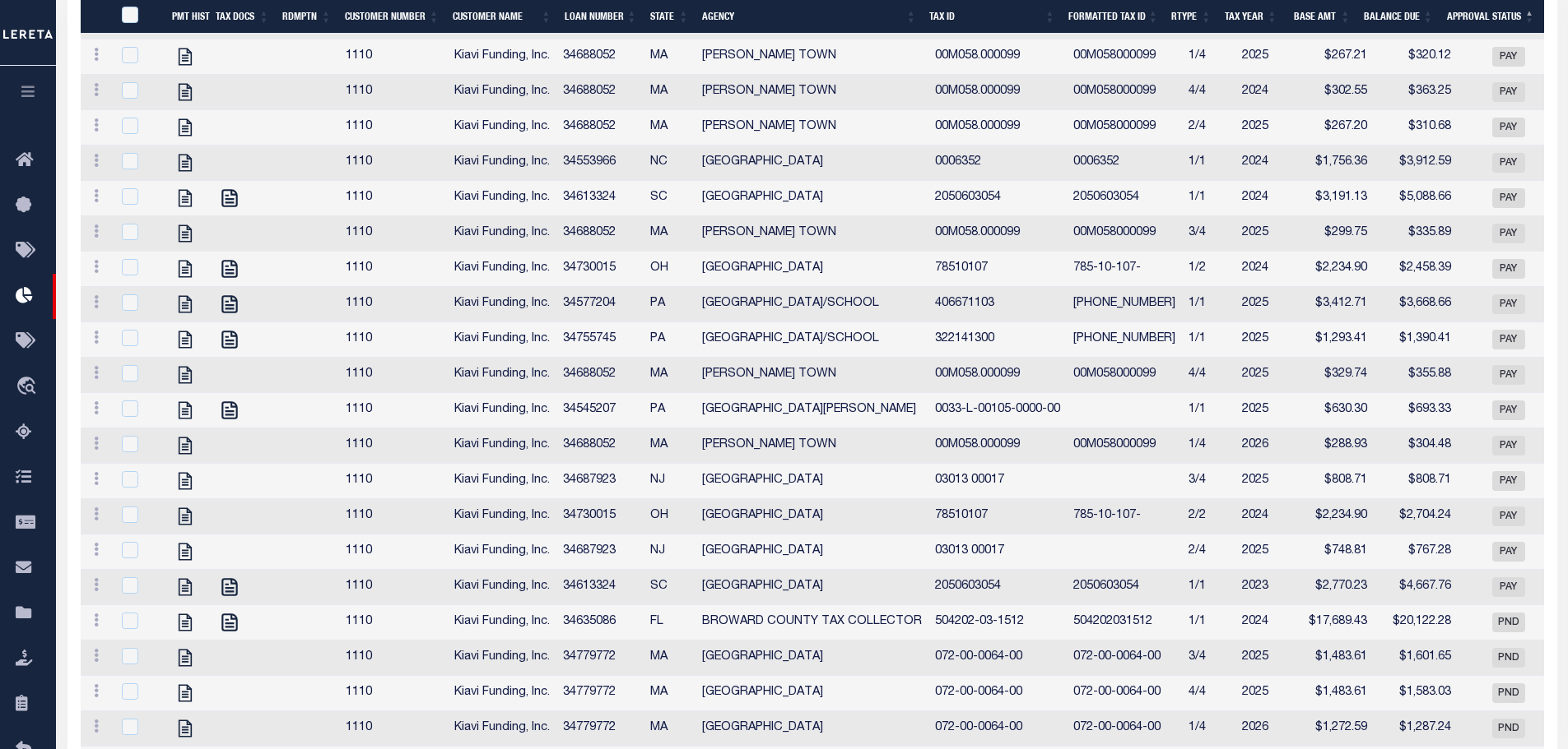
checkbox input "true"
